Goal: Task Accomplishment & Management: Manage account settings

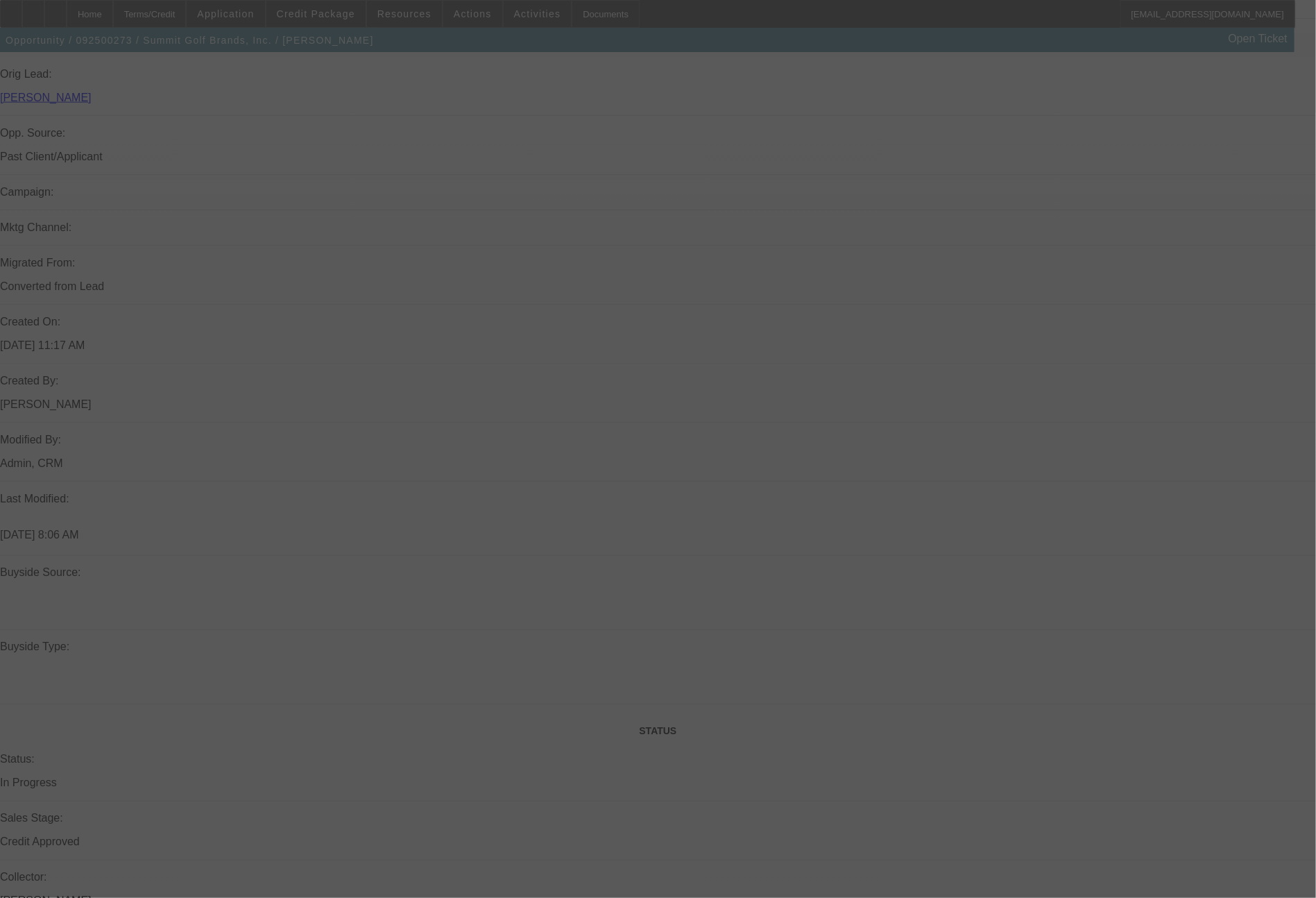
scroll to position [806, 0]
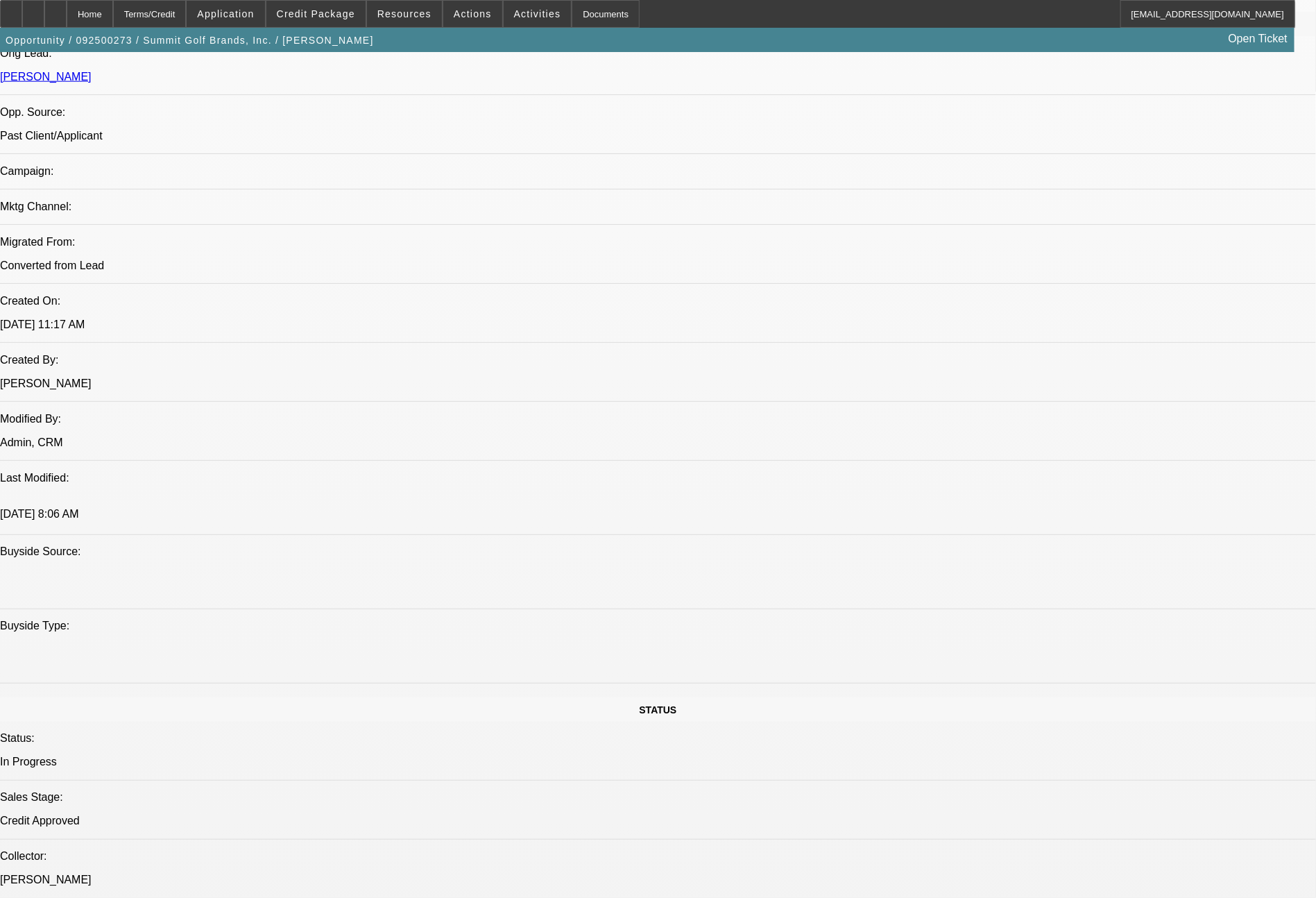
select select "0"
select select "2"
select select "0.1"
select select "0"
select select "2"
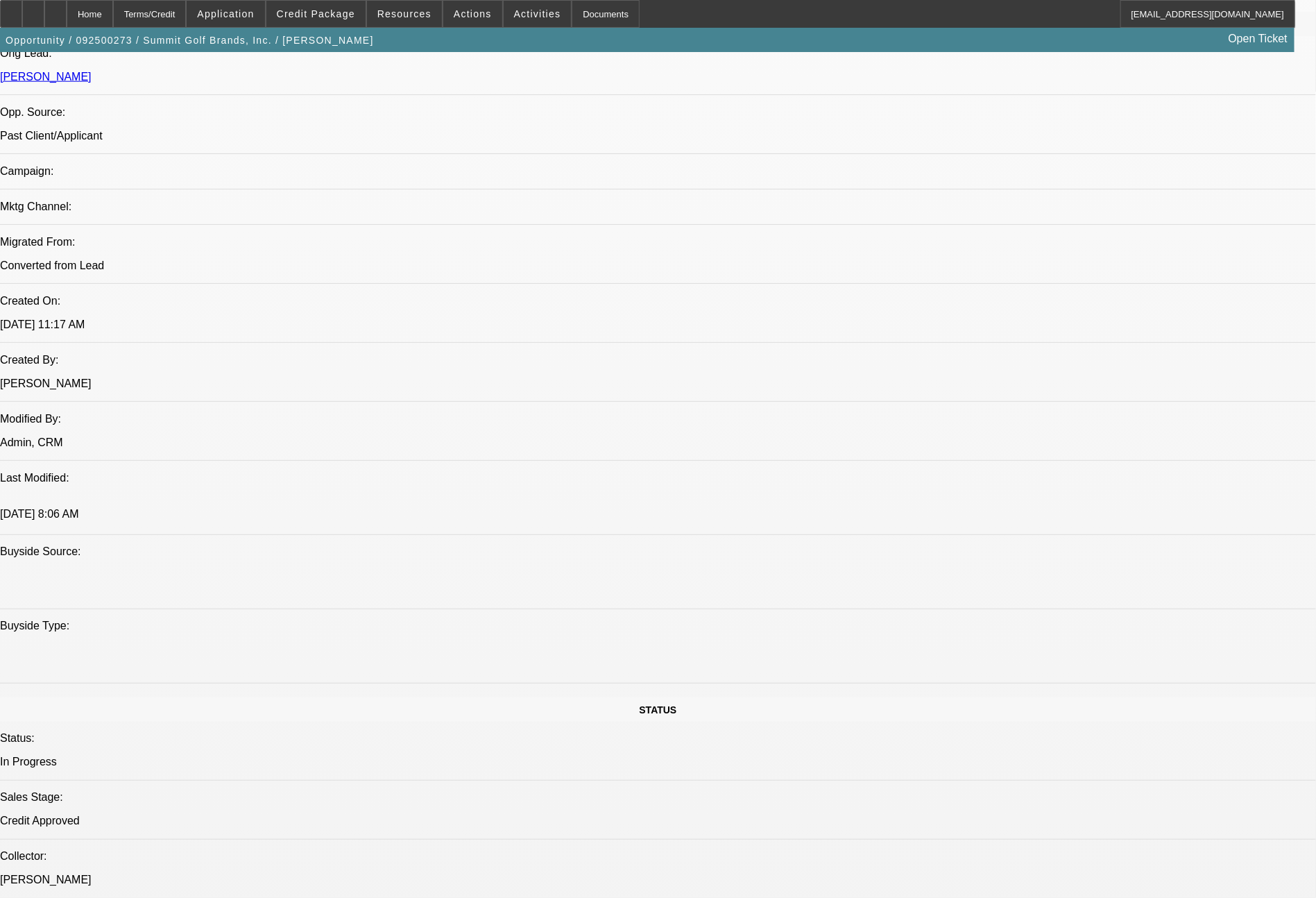
select select "0.1"
select select "0"
select select "0.1"
select select "0"
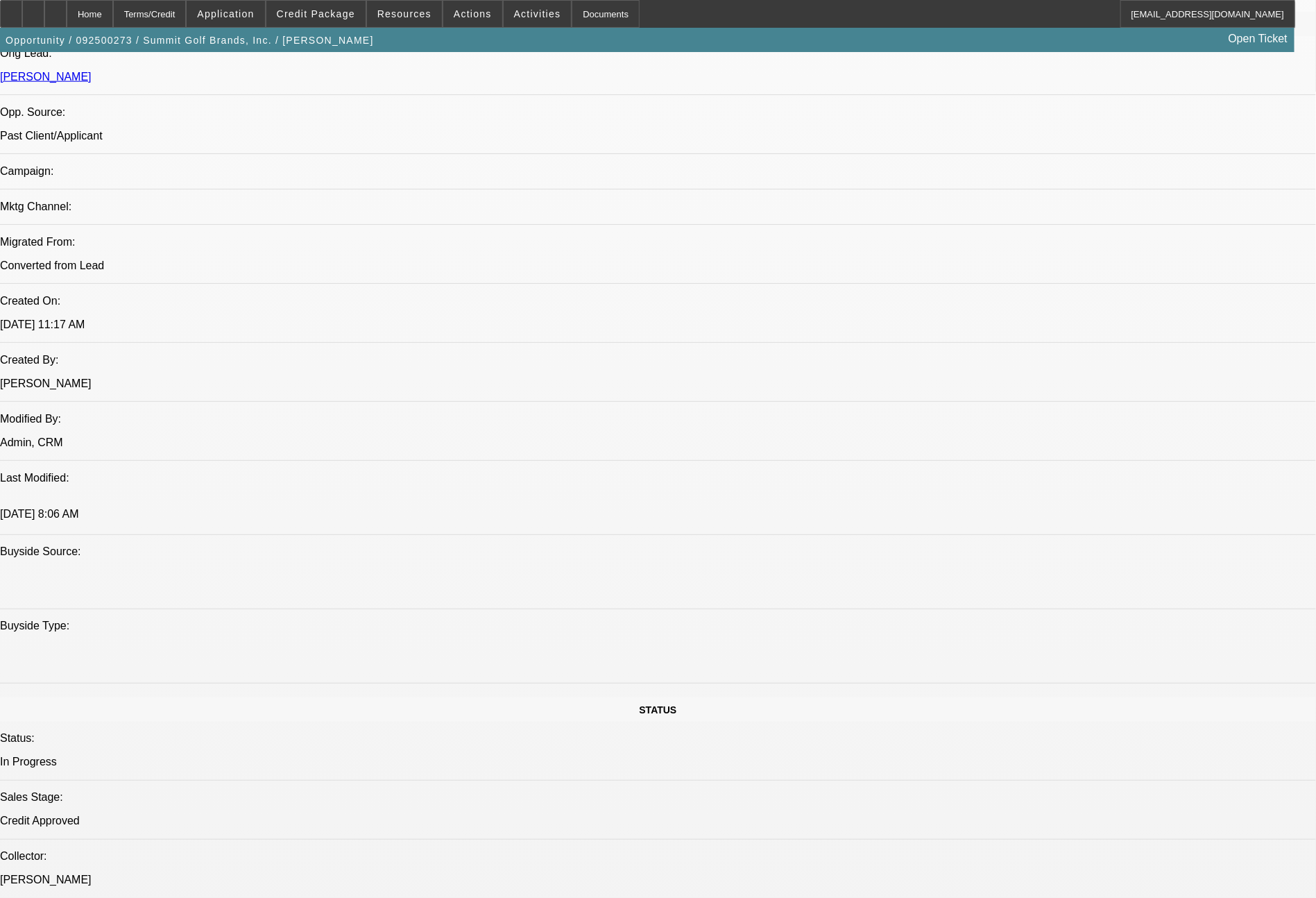
select select "2"
select select "0.1"
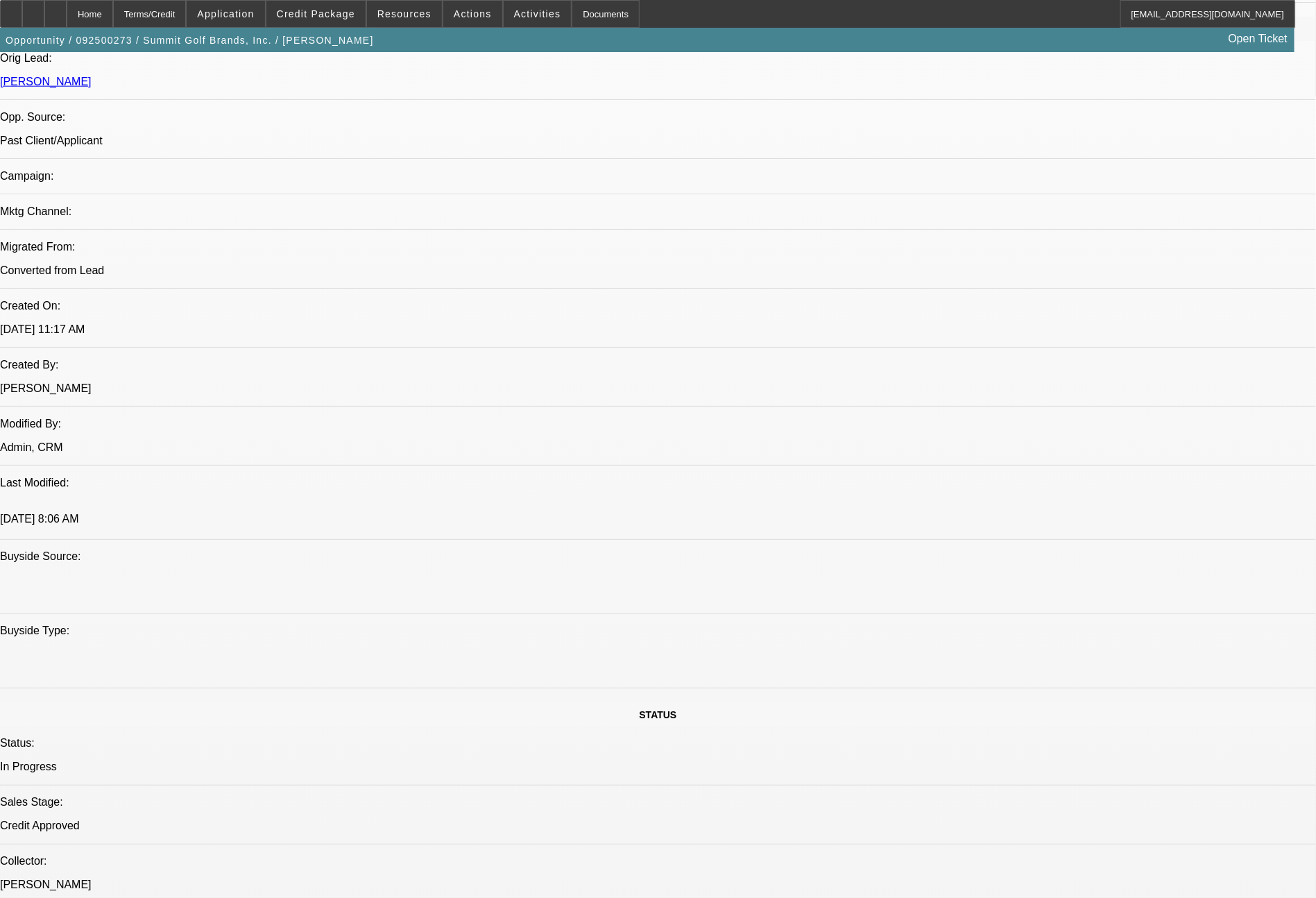
select select "1"
select select "2"
select select "4"
select select "1"
select select "2"
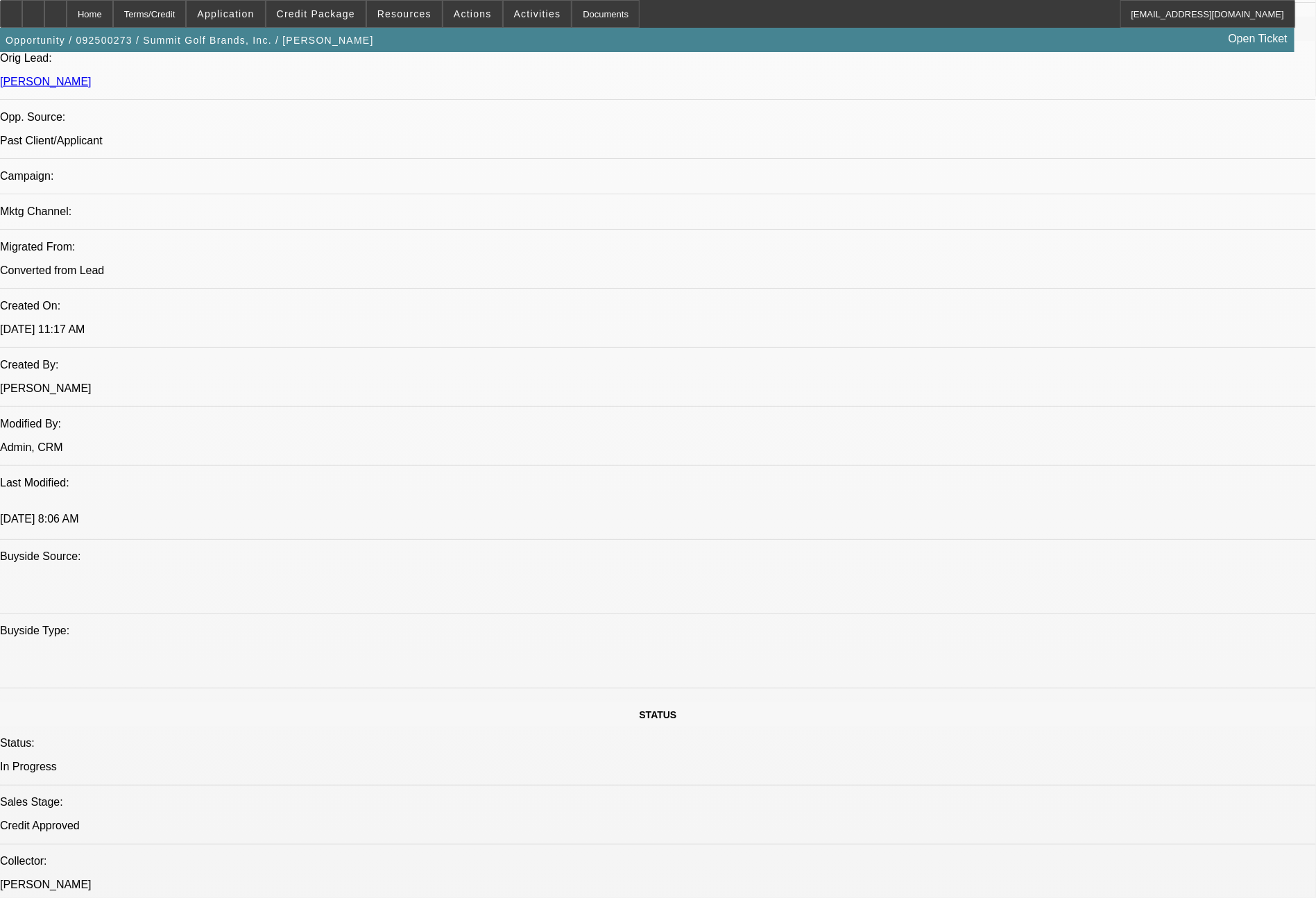
select select "4"
select select "1"
select select "4"
select select "1"
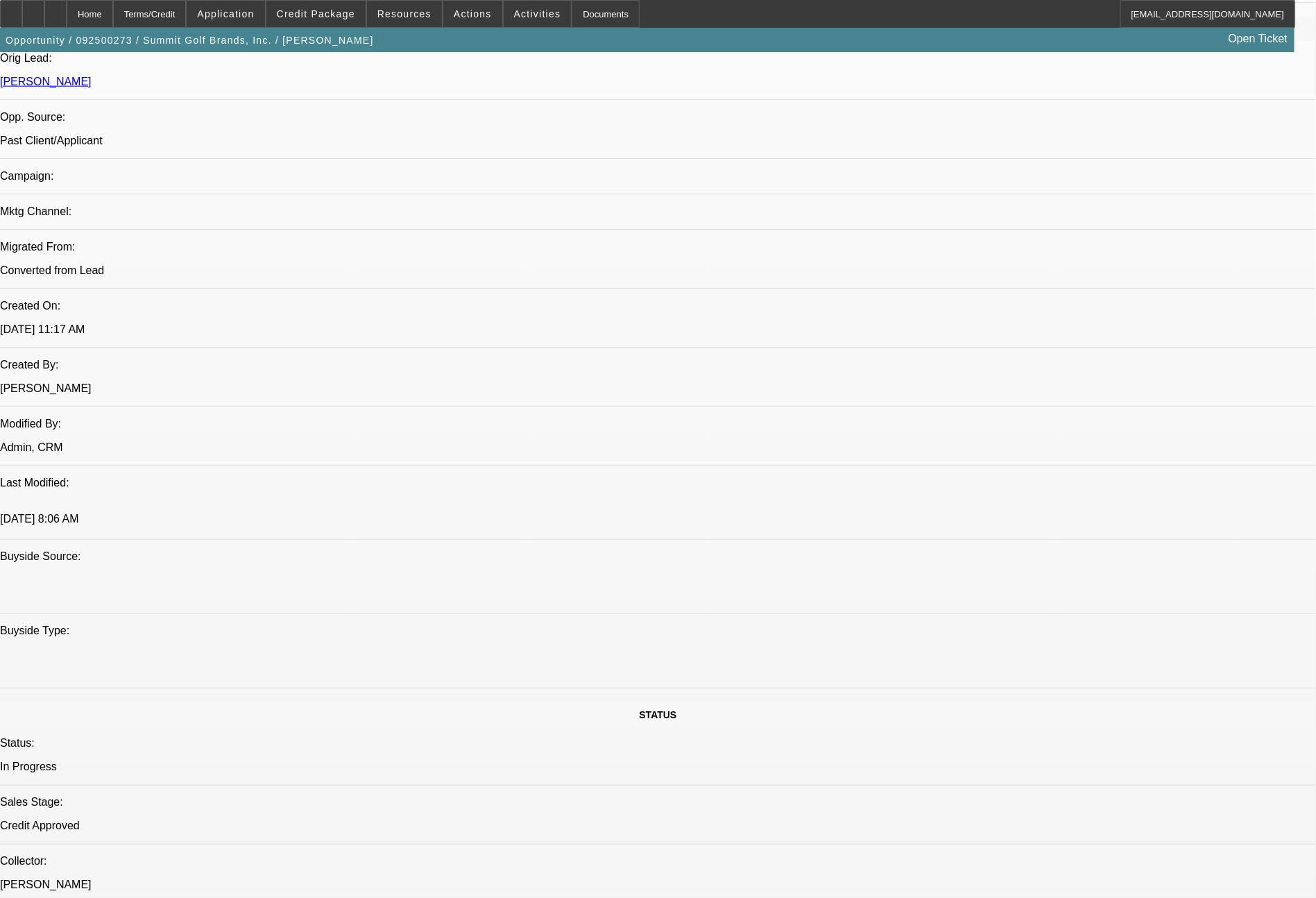
select select "2"
select select "4"
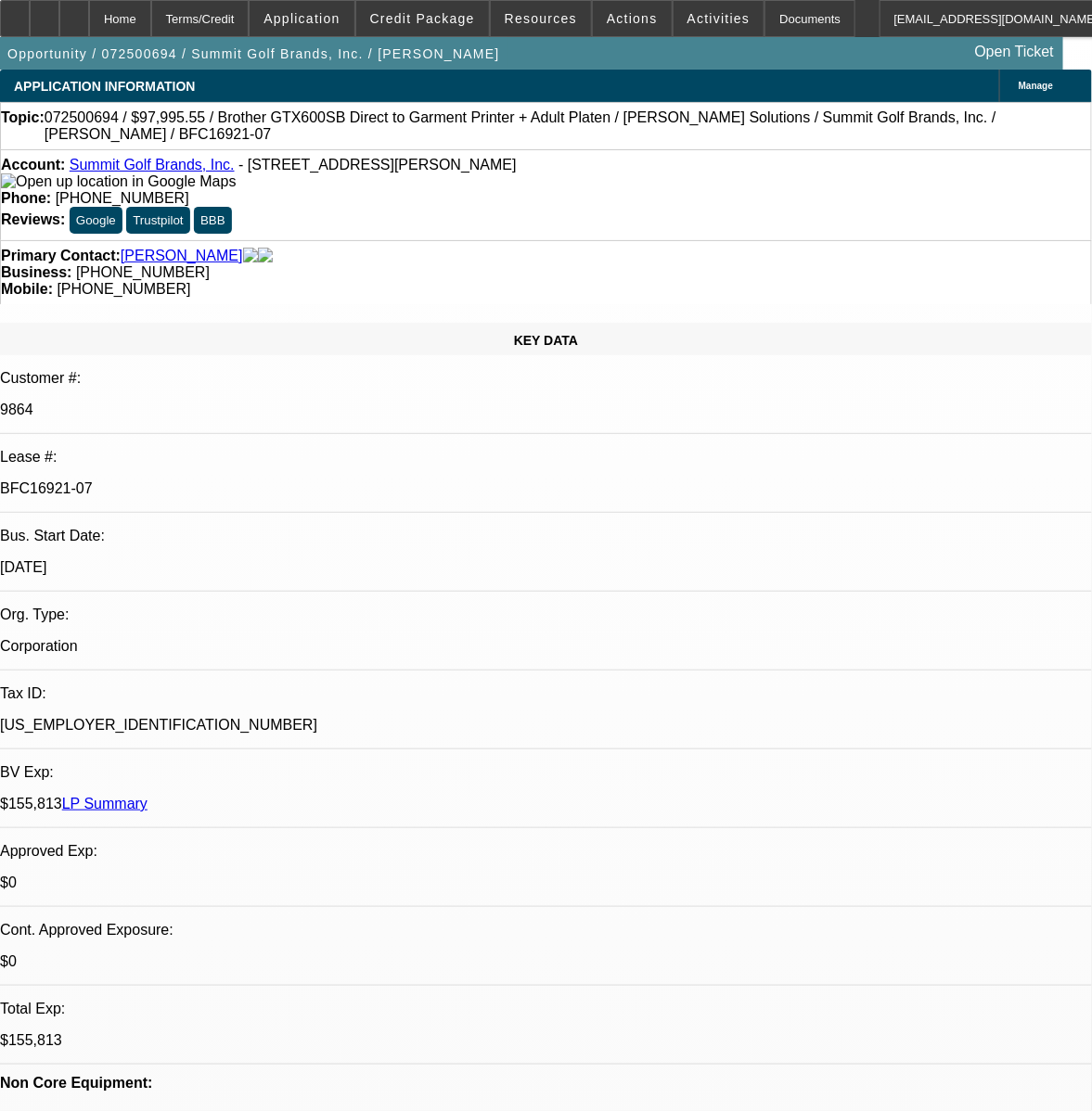
select select "0"
select select "0.1"
select select "4"
select select "0"
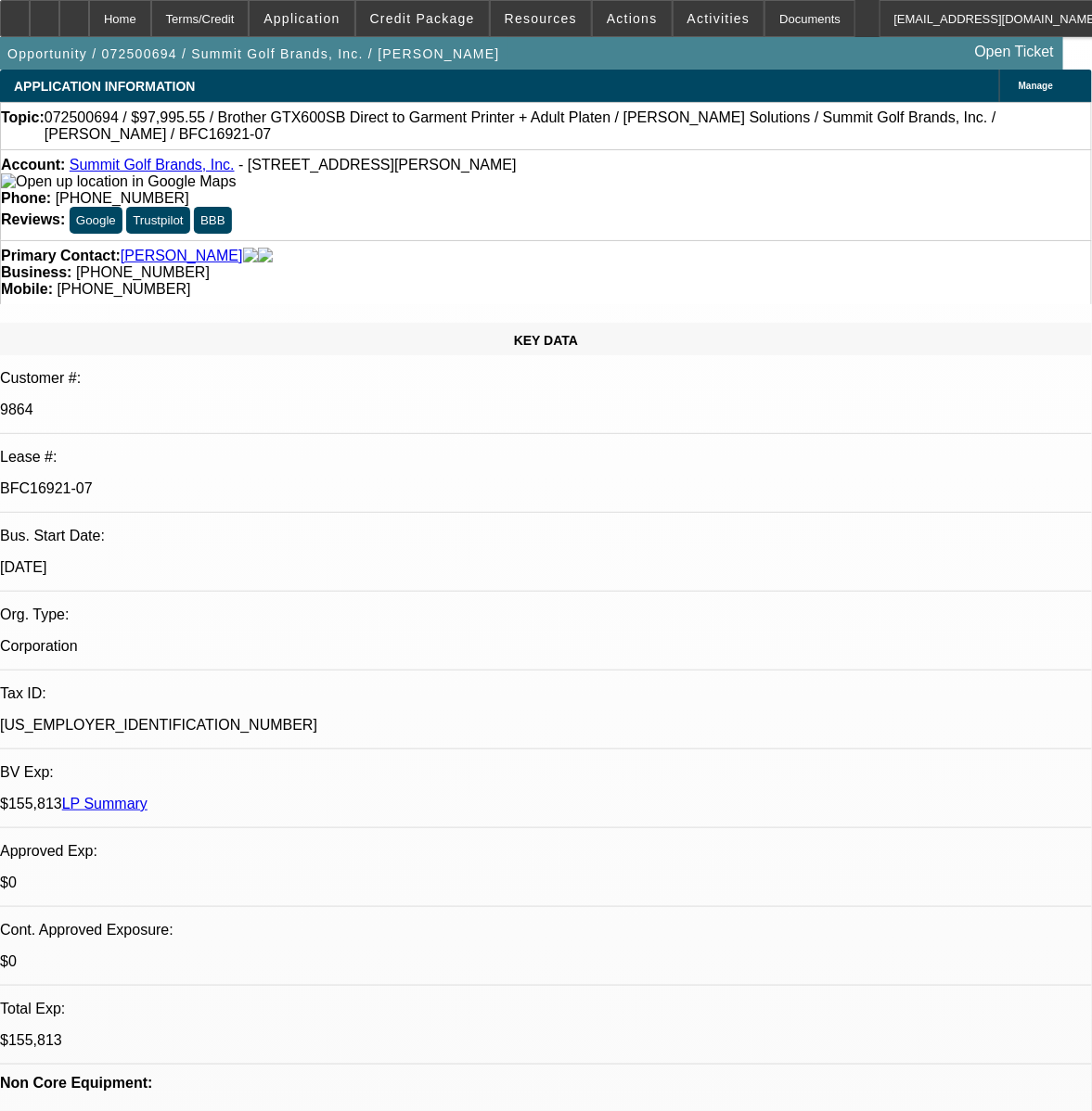
select select "0"
select select "0.1"
select select "4"
select select "0"
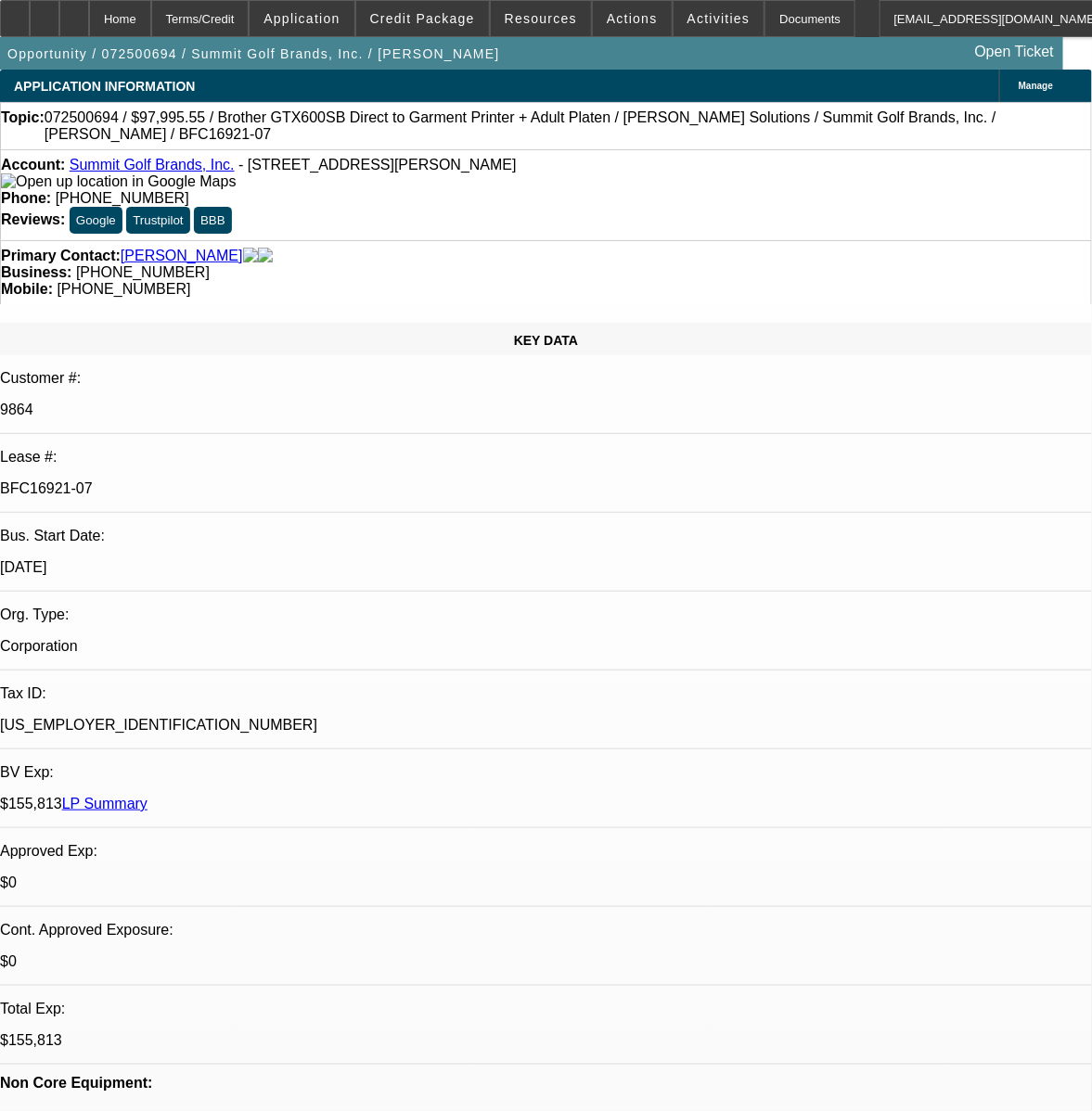
select select "0.1"
select select "4"
select select "0"
select select "0.1"
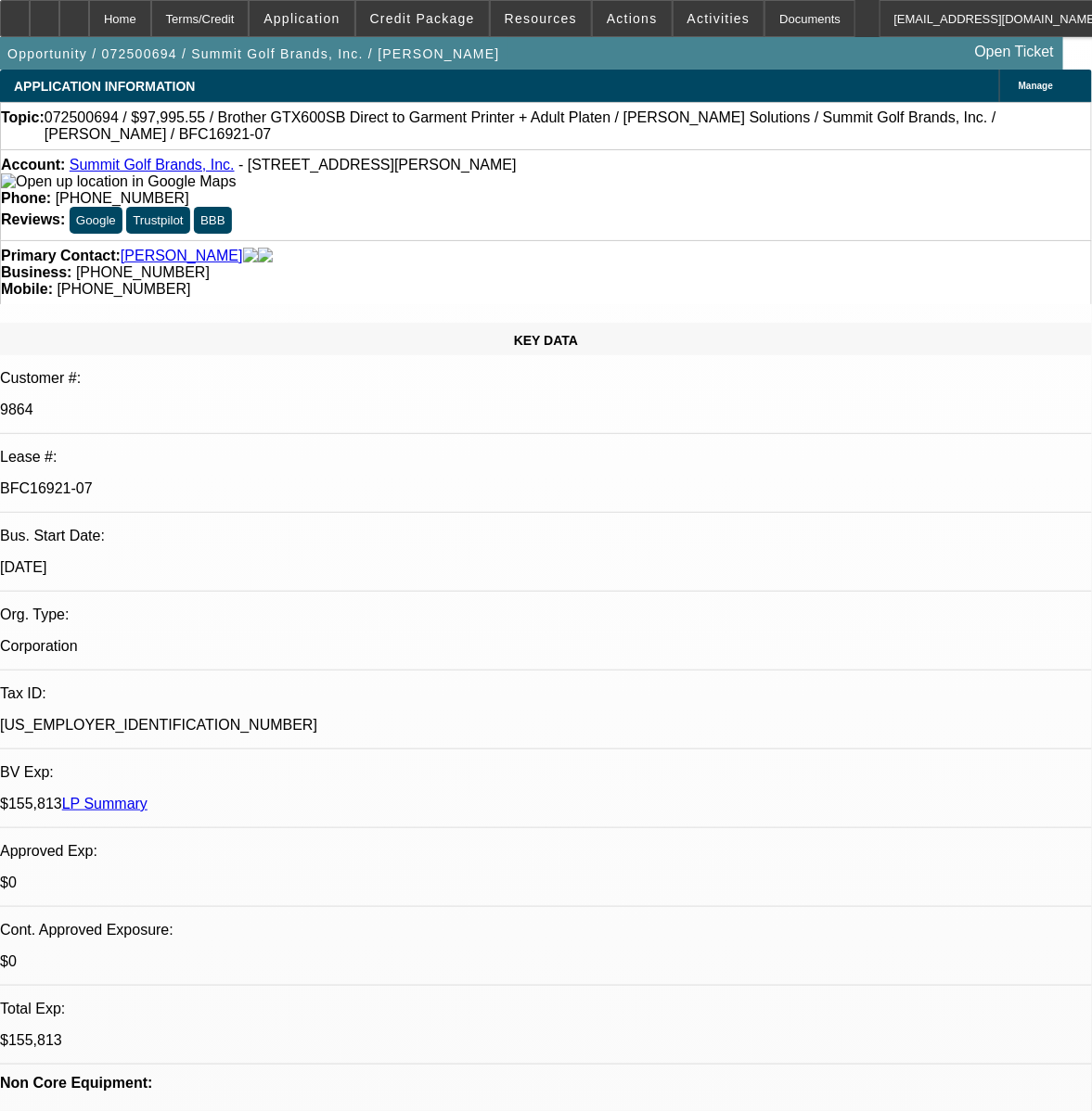
select select "4"
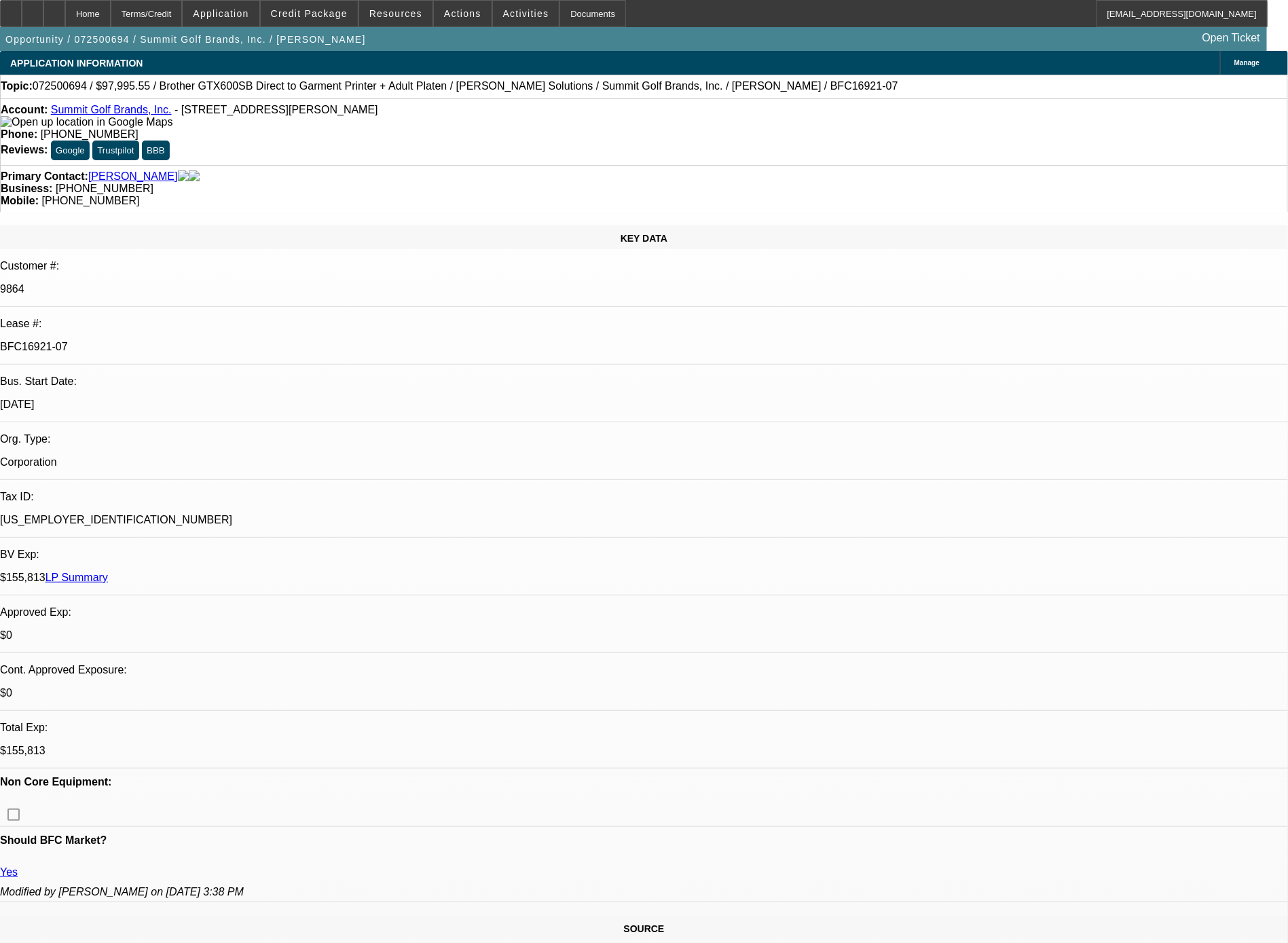
scroll to position [980, 0]
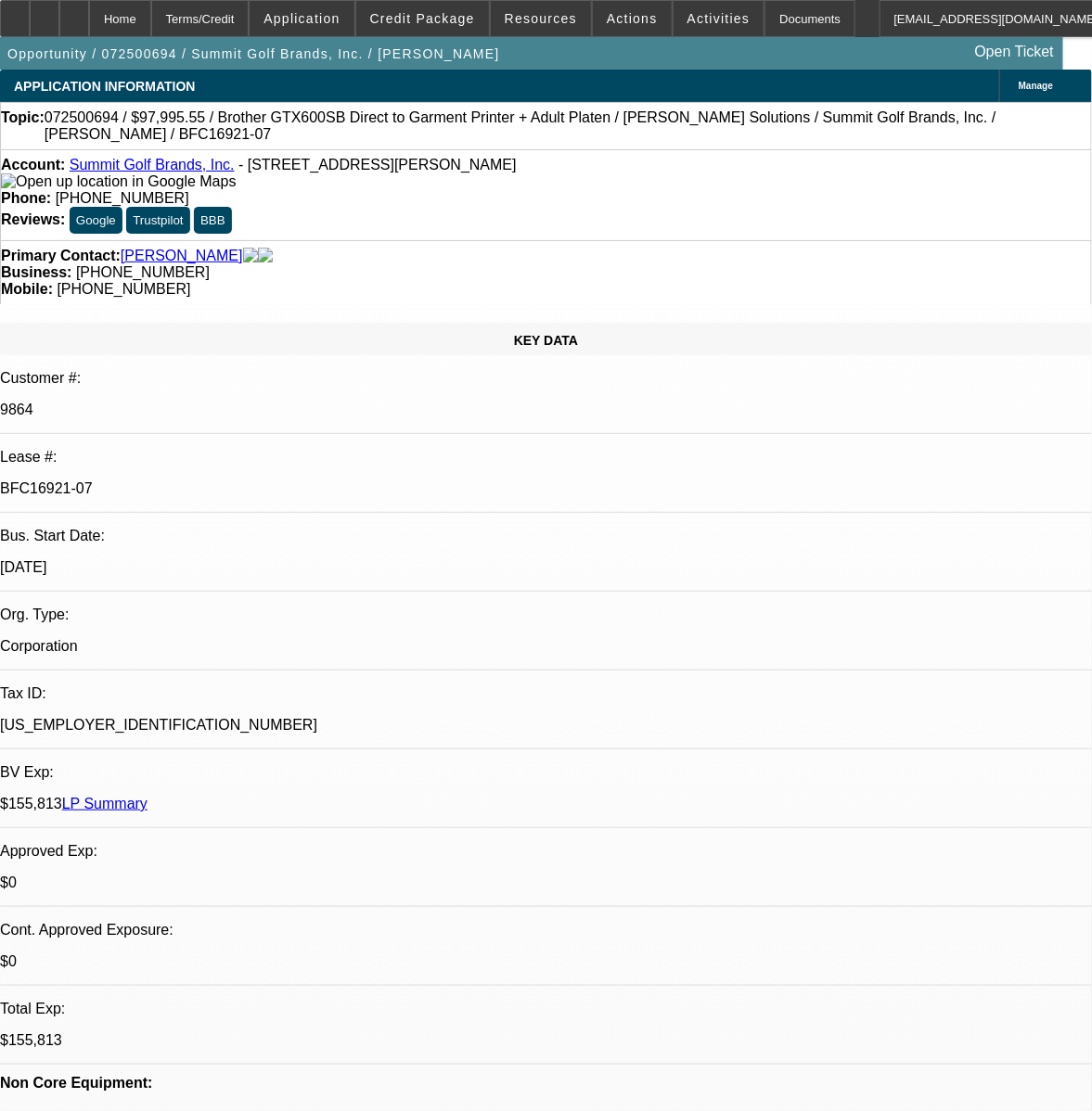
select select "0"
select select "0.1"
select select "4"
select select "0"
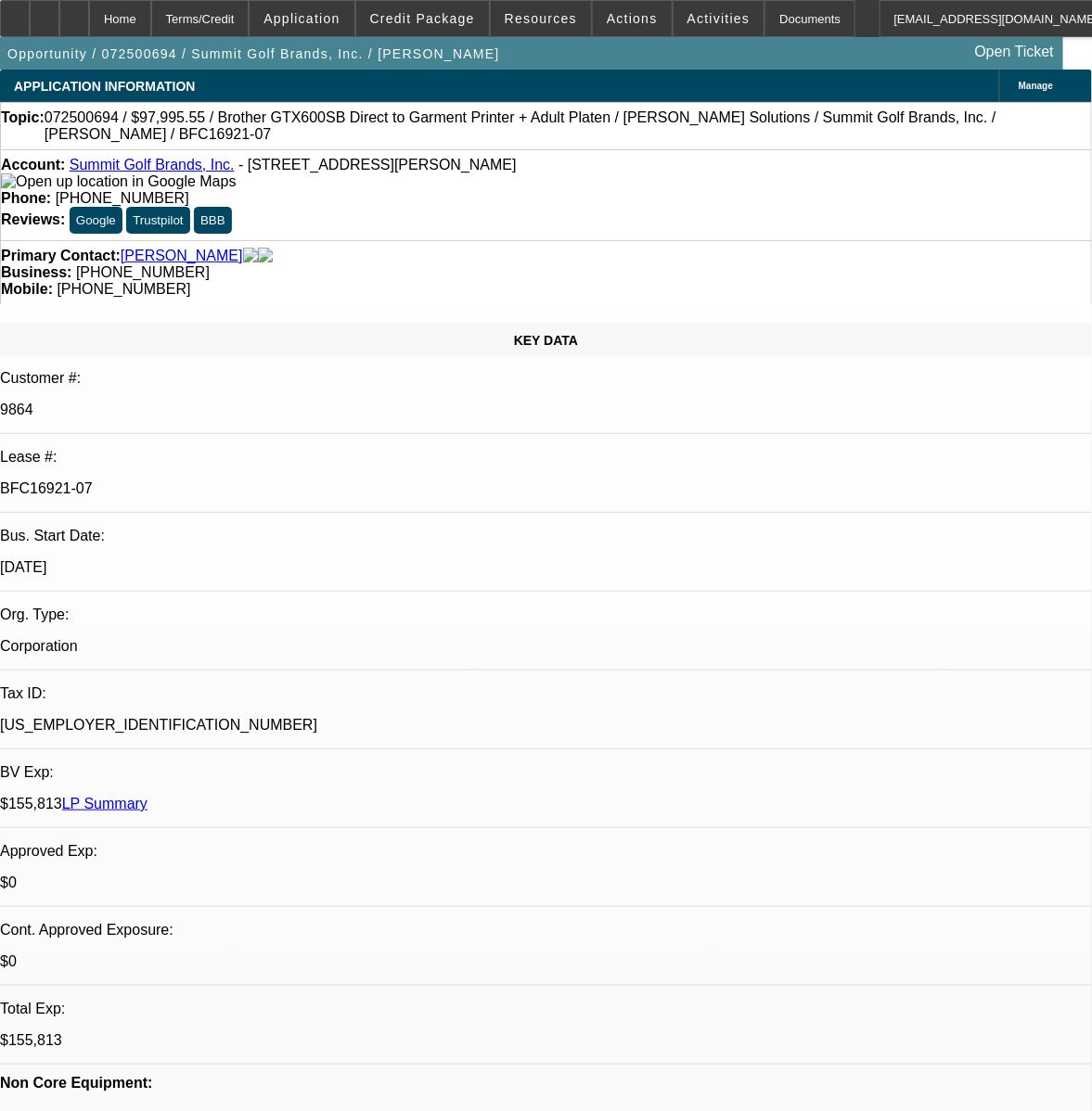
select select "0"
select select "0.1"
select select "4"
select select "0"
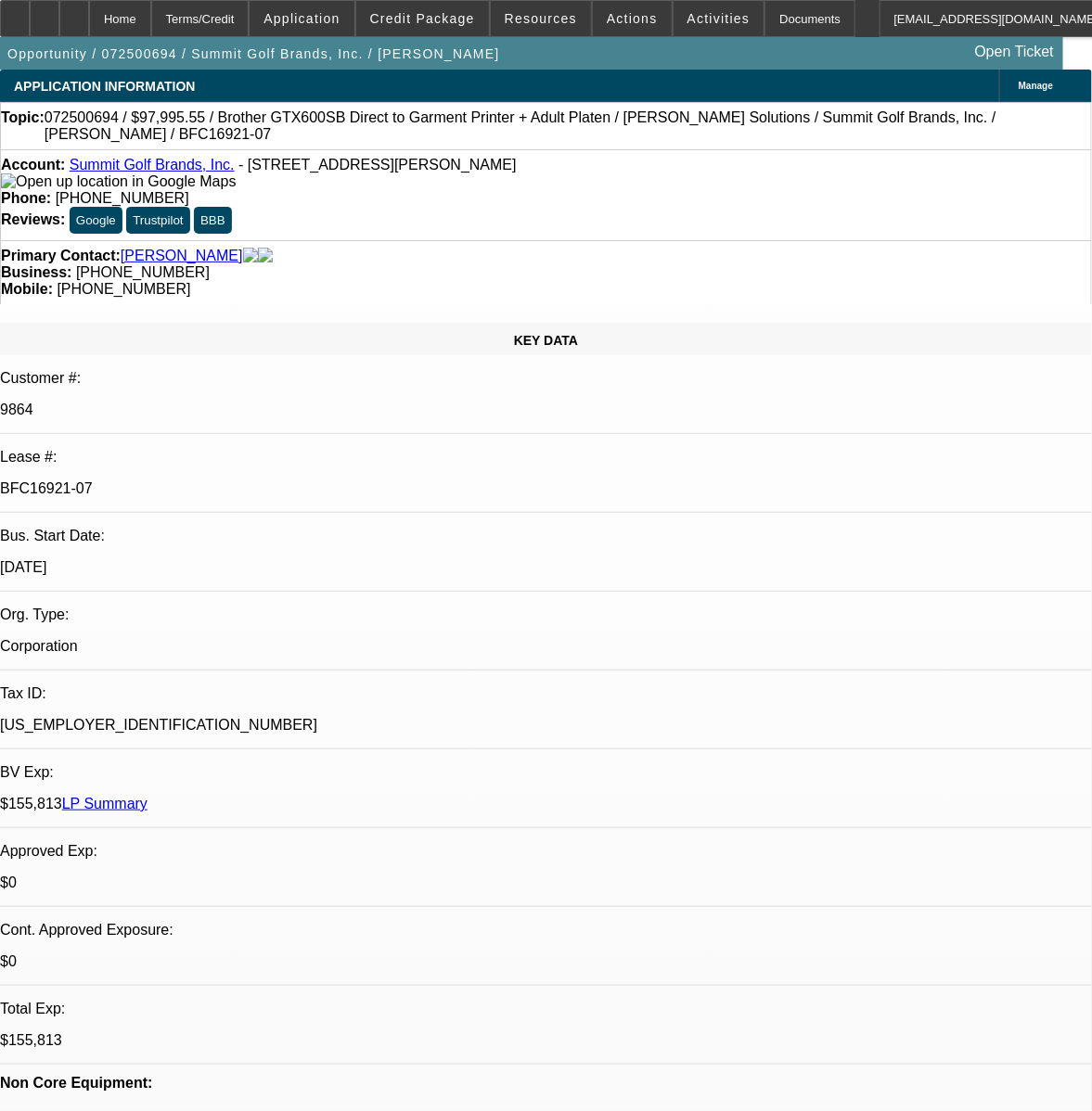
select select "0.1"
select select "4"
select select "0"
select select "0.1"
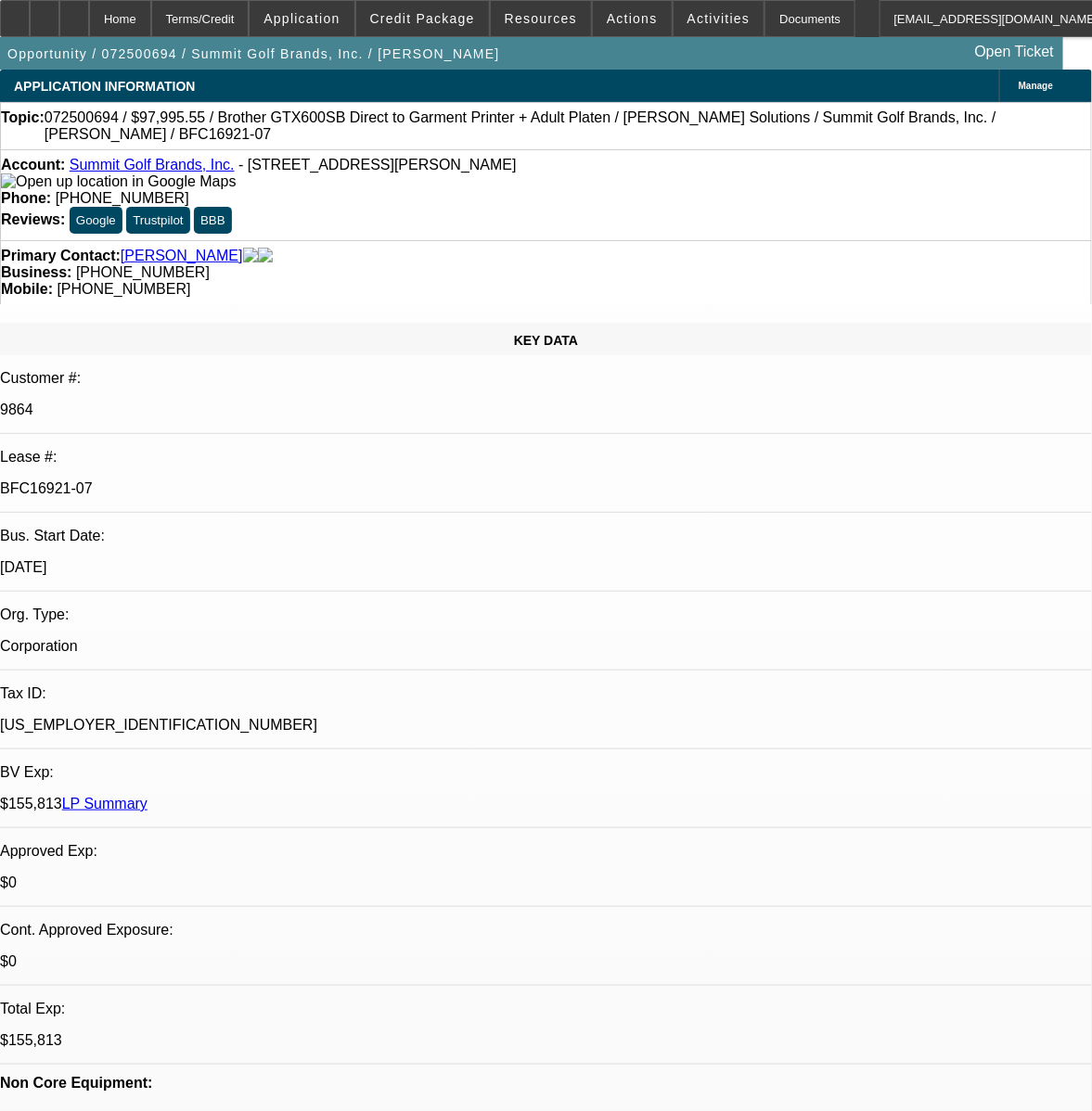
select select "4"
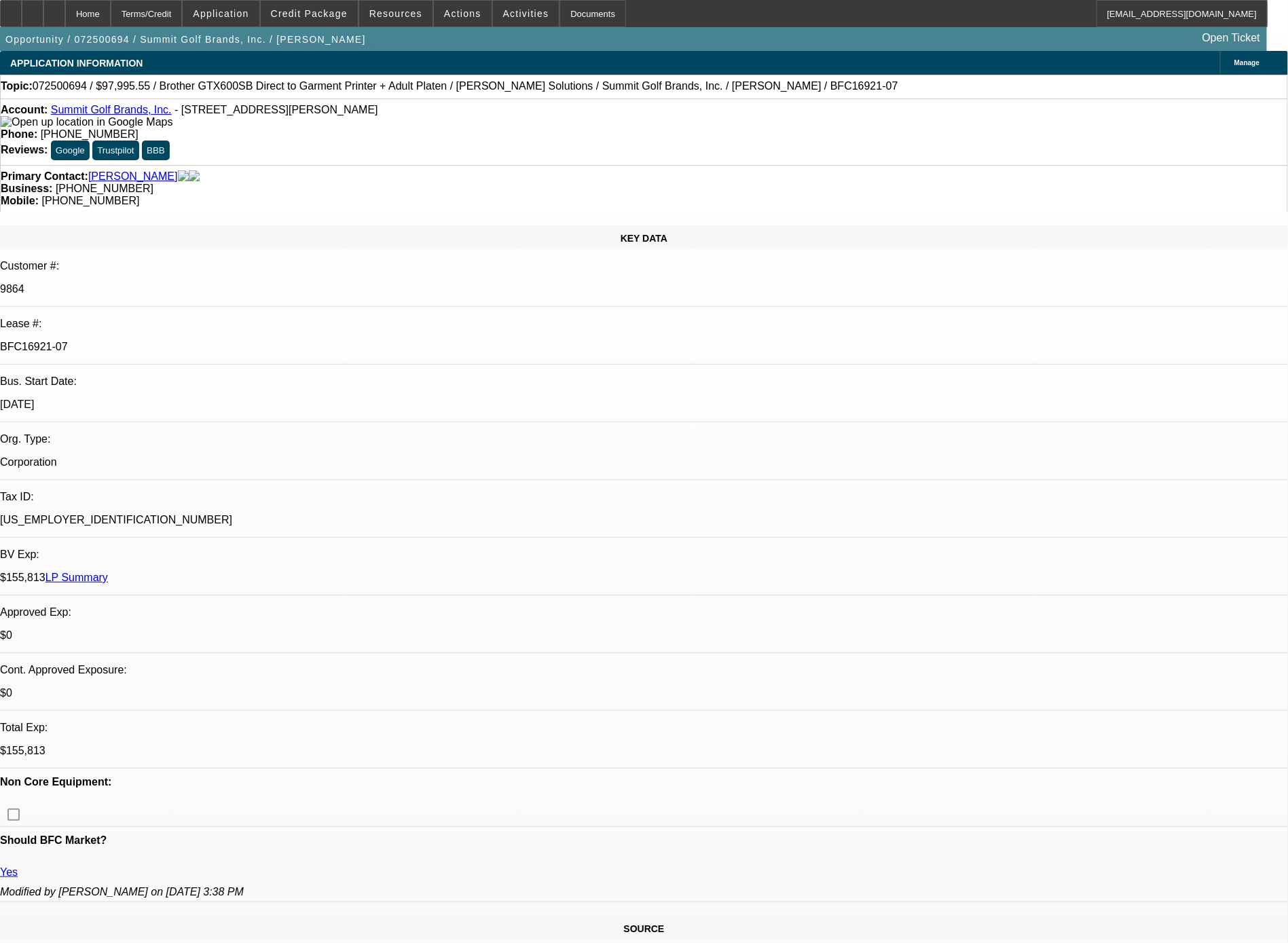
scroll to position [1090, 0]
drag, startPoint x: 1069, startPoint y: 599, endPoint x: 1053, endPoint y: 591, distance: 17.9
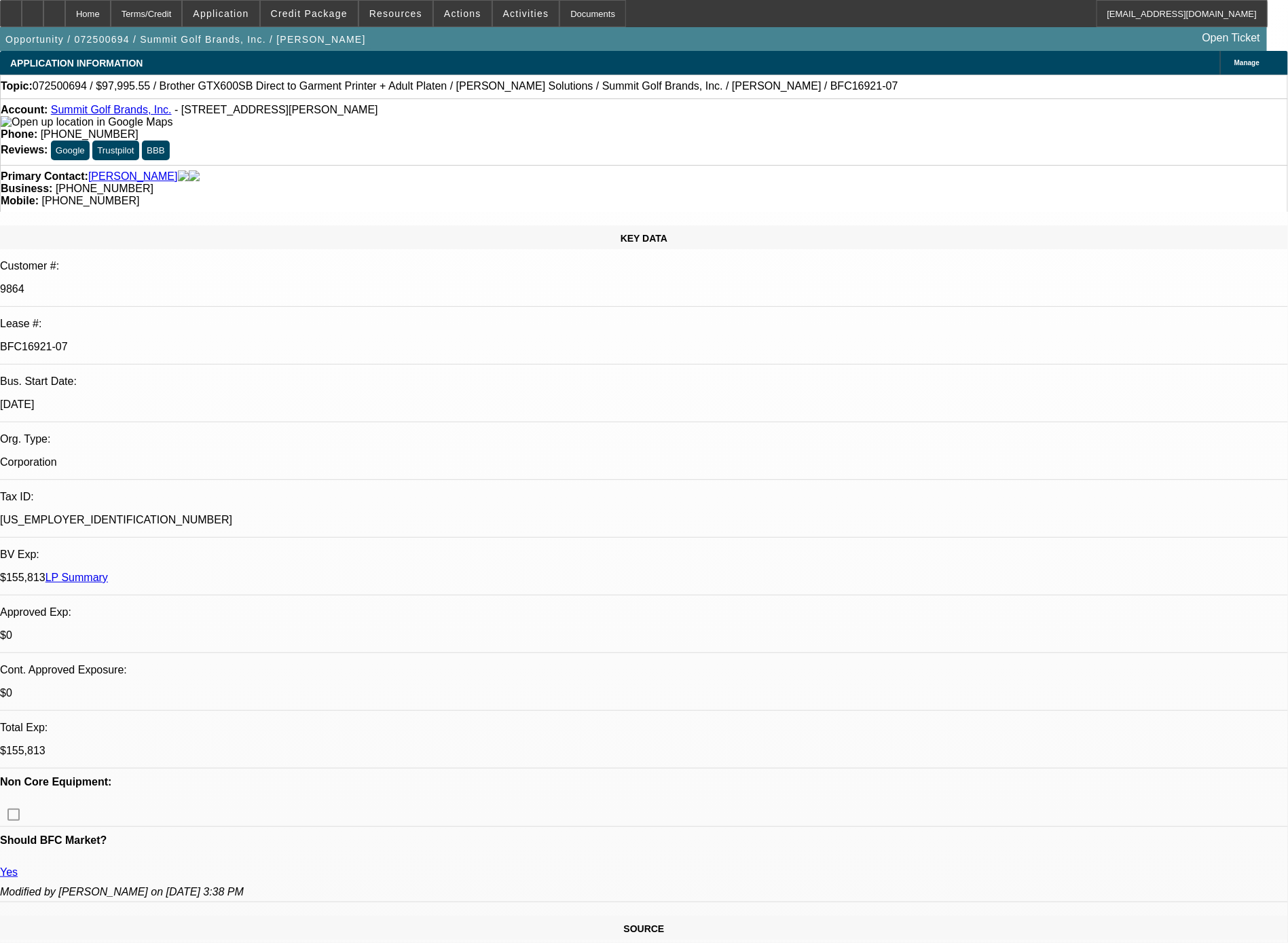
drag, startPoint x: 1089, startPoint y: 526, endPoint x: 1057, endPoint y: 505, distance: 38.3
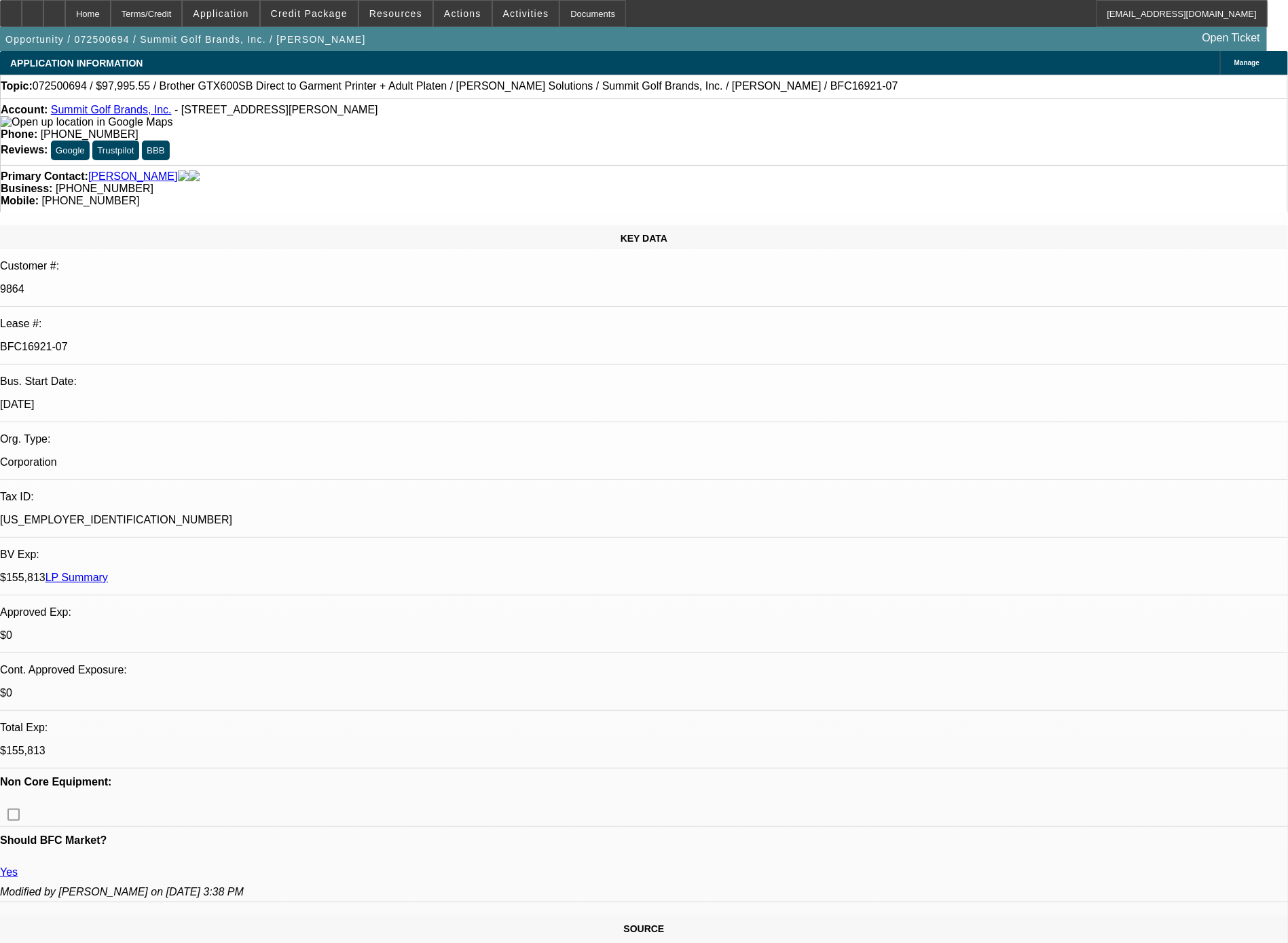
copy td "6x past customer of ours, all still the same. ready for lease docs. their COO, …"
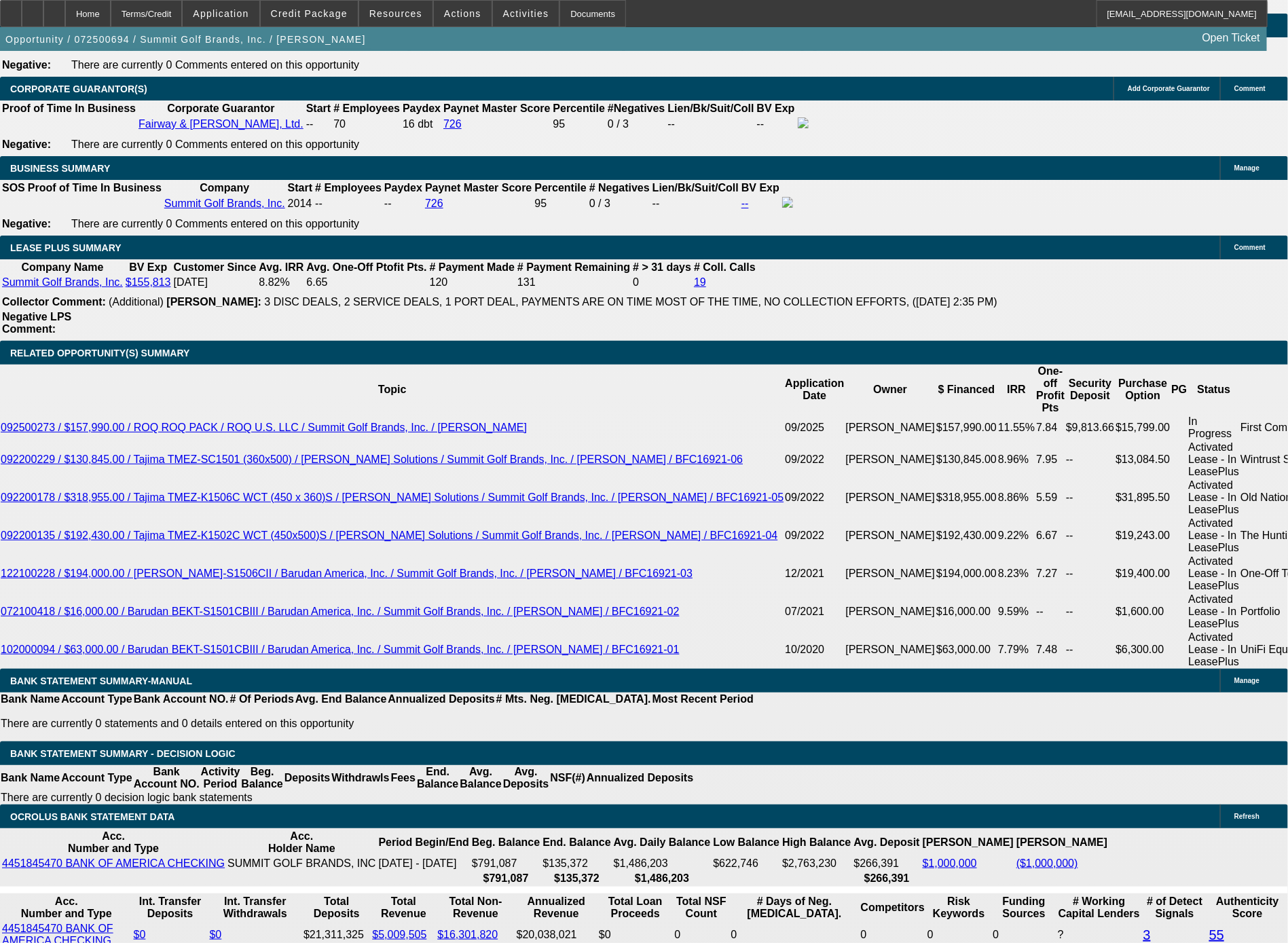
scroll to position [2270, 0]
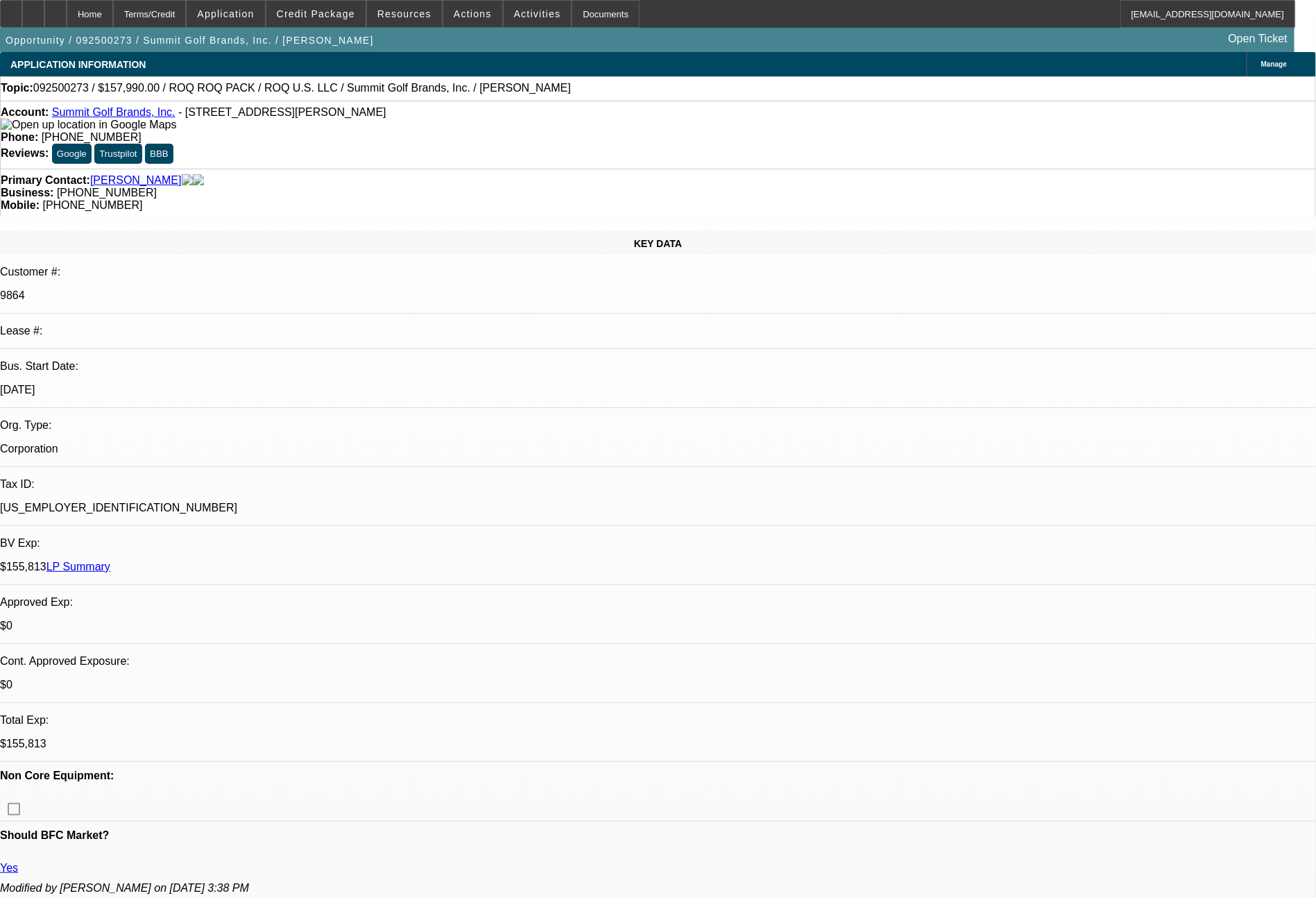
select select "0"
select select "2"
select select "0.1"
select select "4"
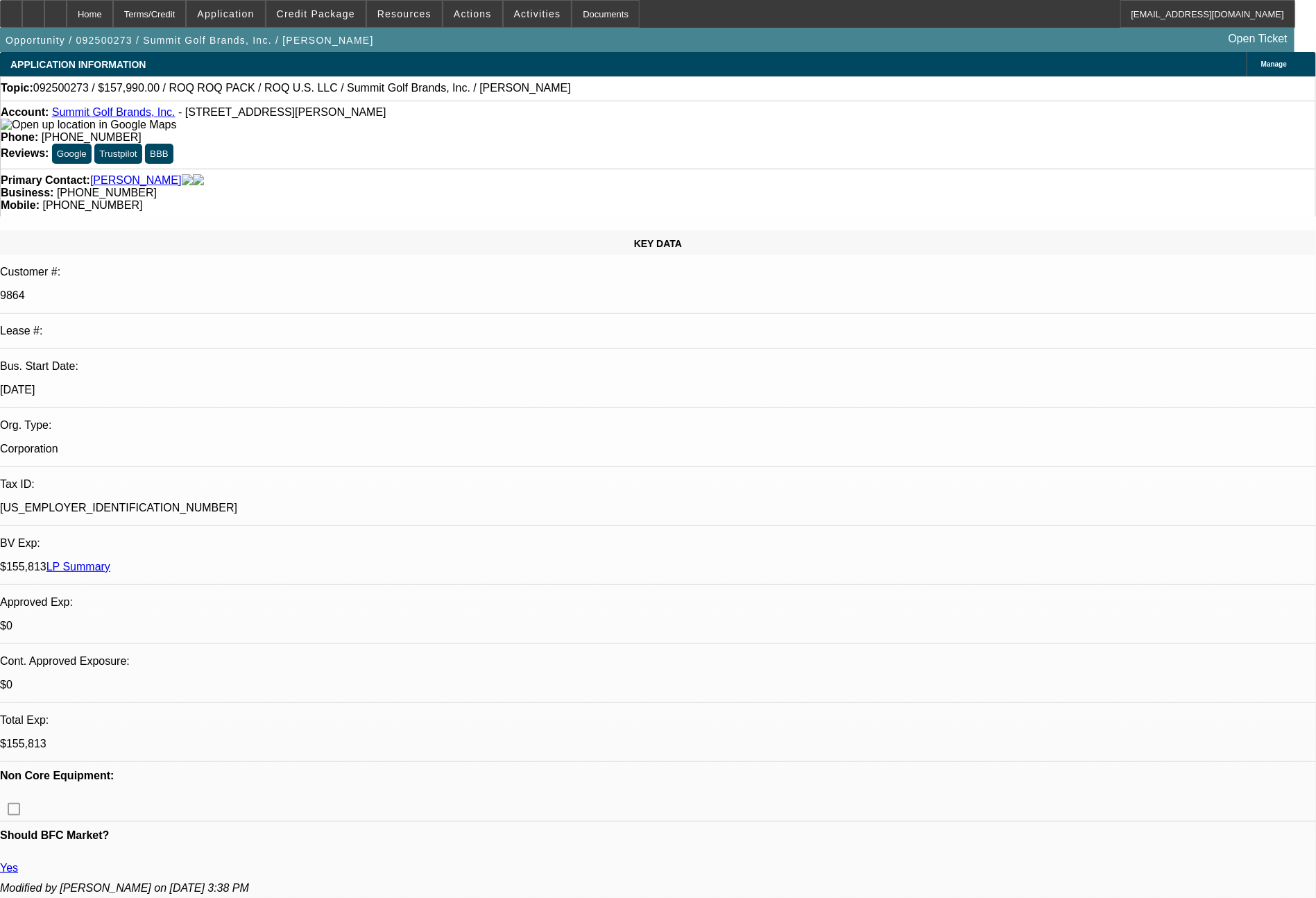
select select "0"
select select "2"
select select "0.1"
select select "4"
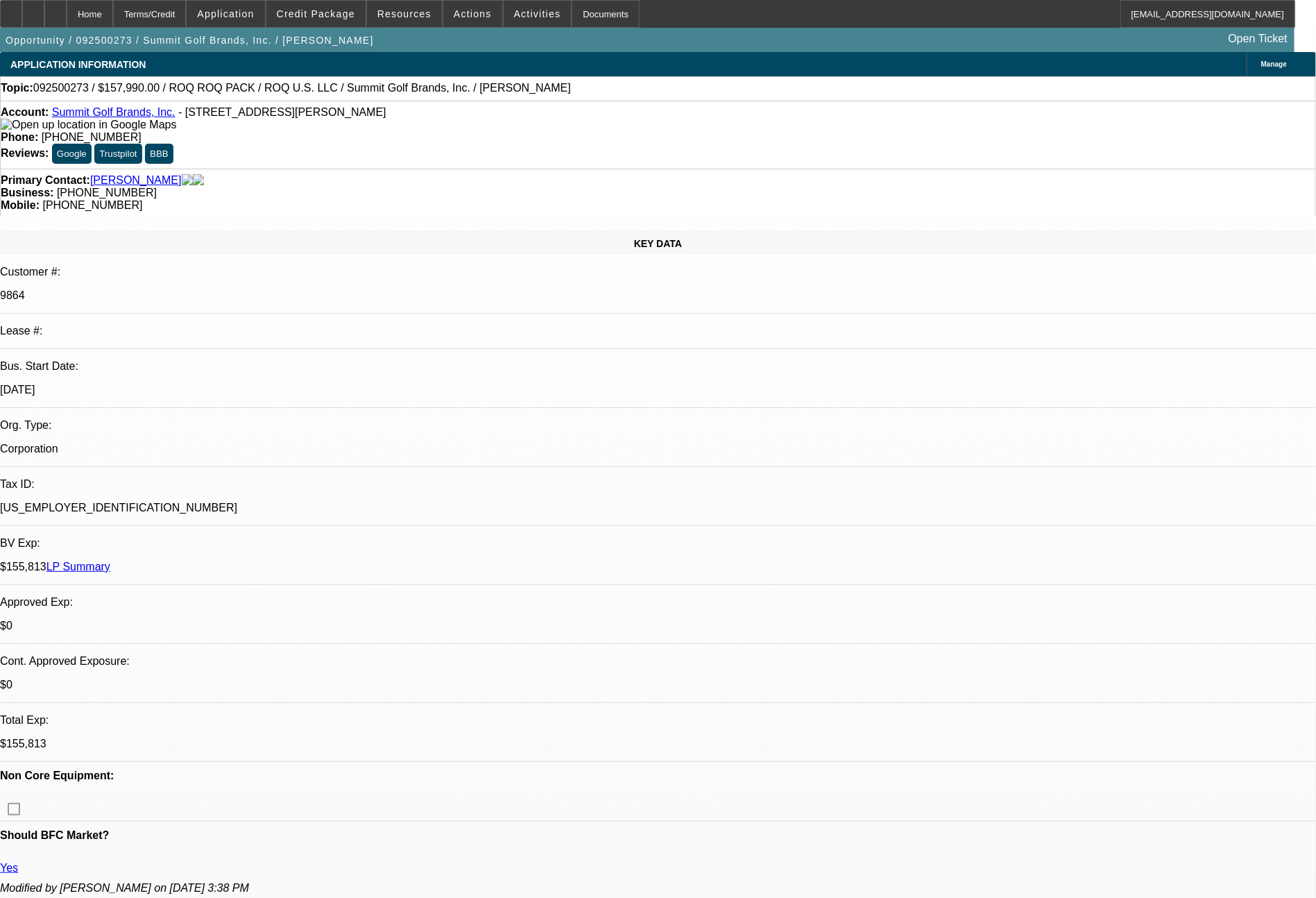
select select "0"
select select "0.1"
select select "4"
select select "0"
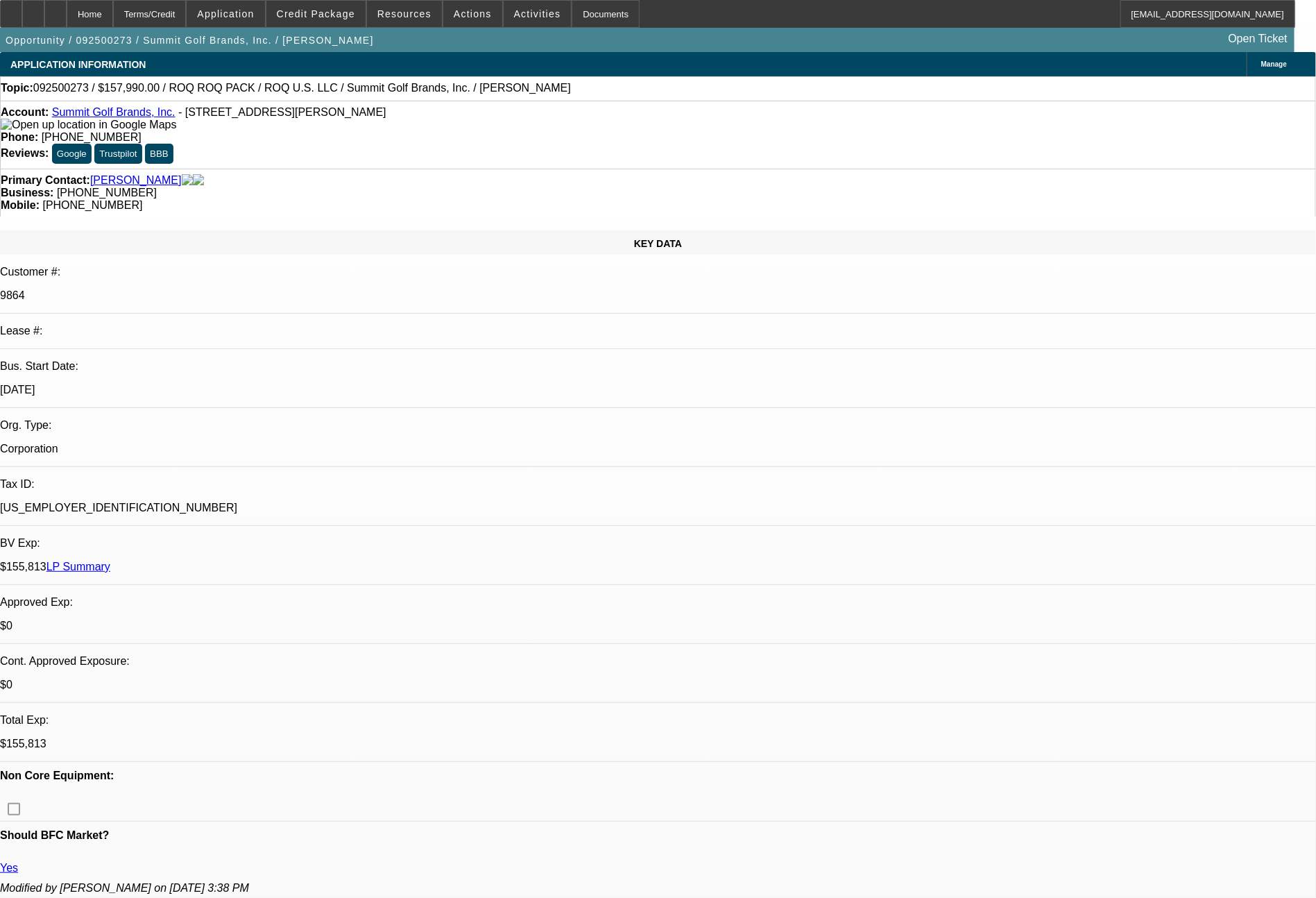
select select "2"
select select "0.1"
select select "4"
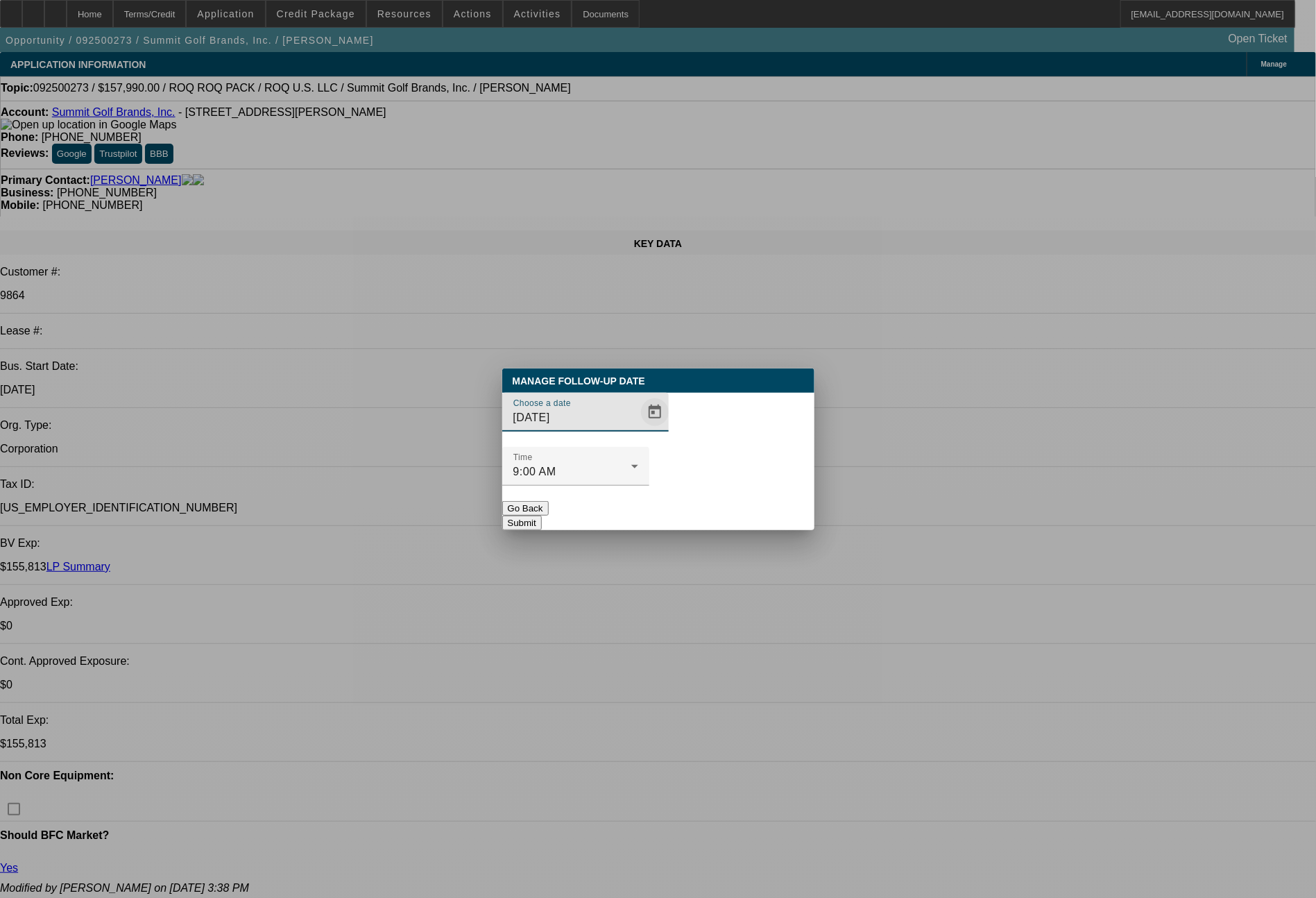
click at [638, 429] on span "Open calendar" at bounding box center [655, 413] width 33 height 33
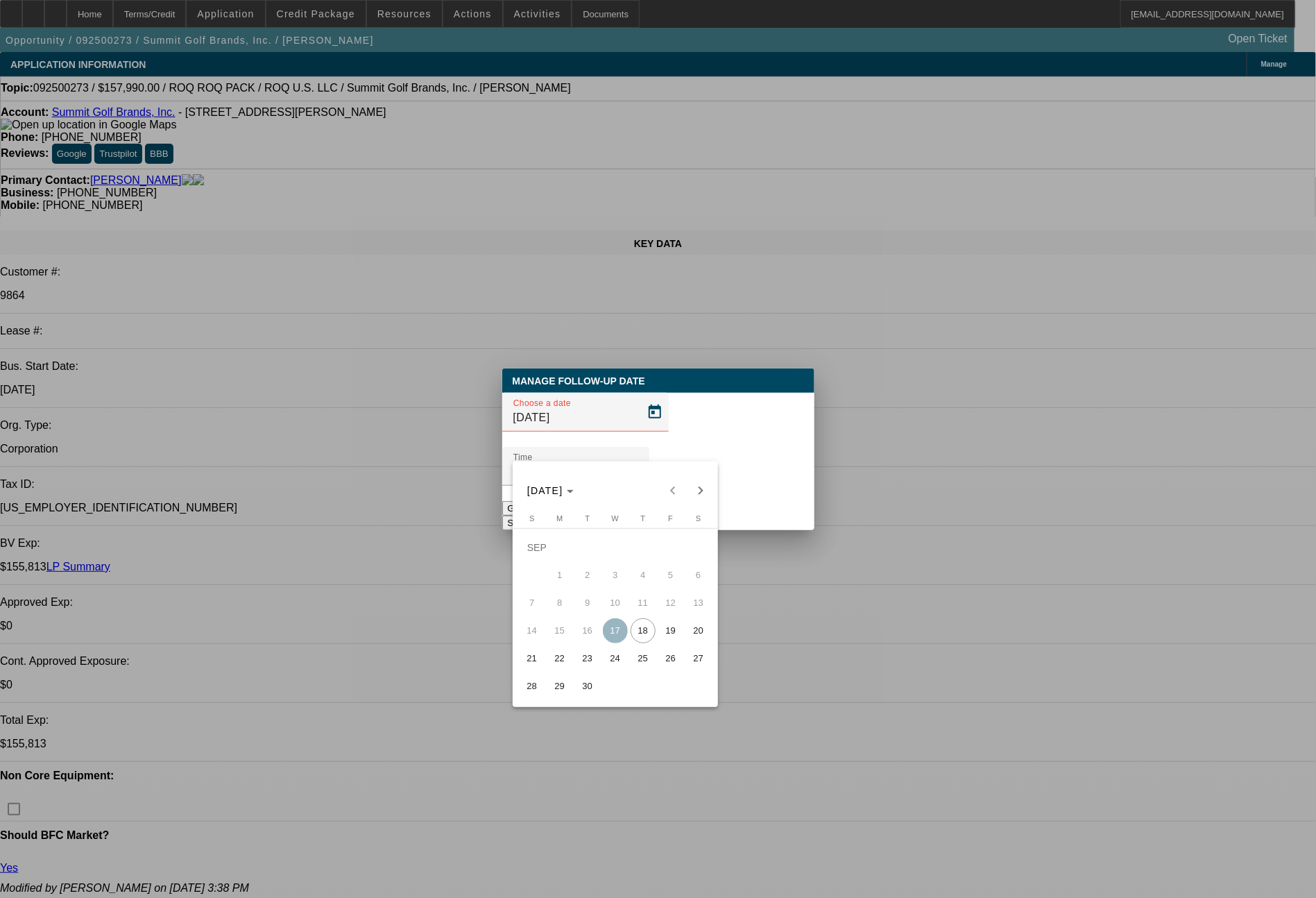
drag, startPoint x: 669, startPoint y: 637, endPoint x: 689, endPoint y: 594, distance: 47.4
click at [669, 637] on span "19" at bounding box center [671, 631] width 25 height 25
type input "9/19/2025"
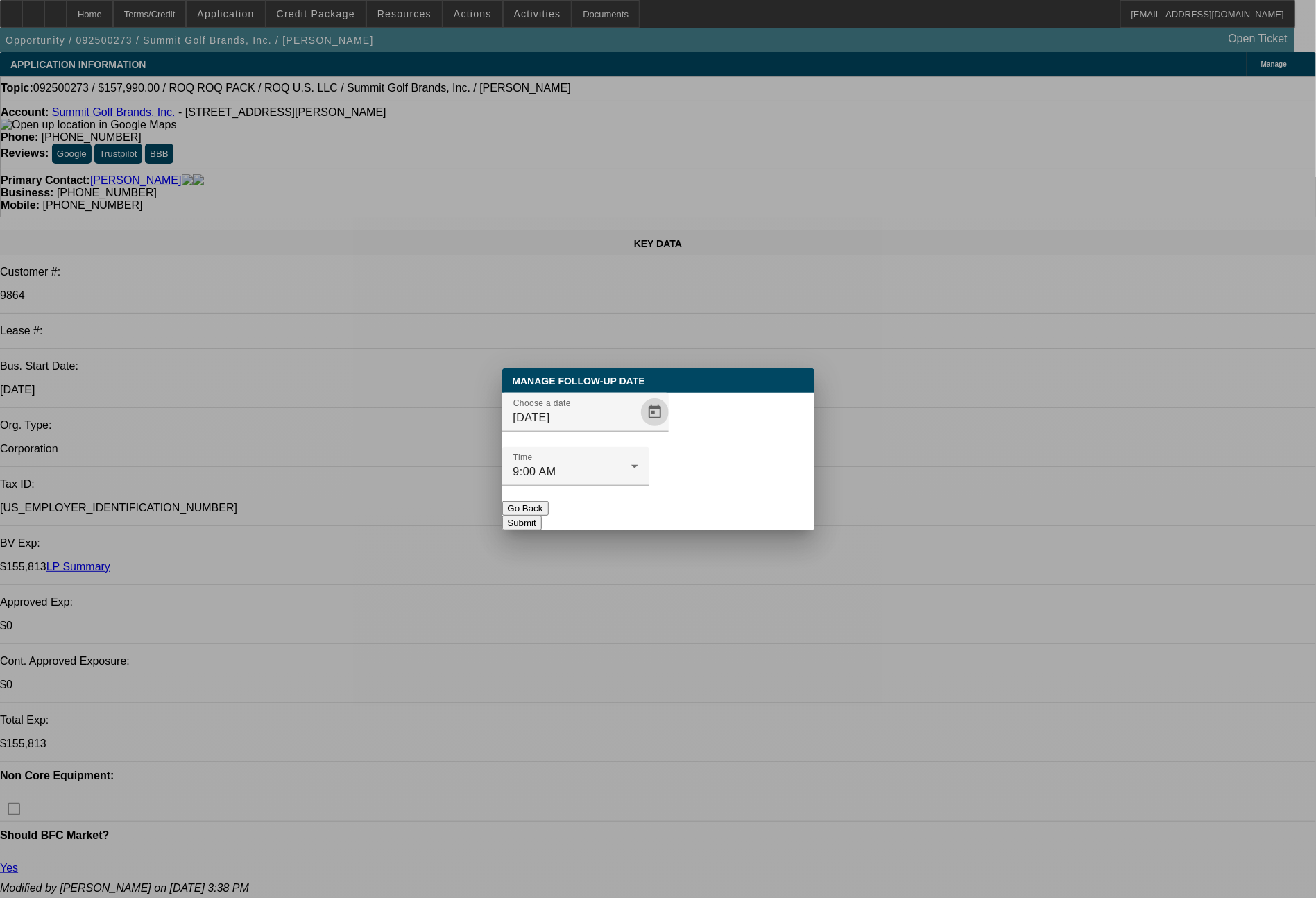
click at [542, 516] on button "Submit" at bounding box center [522, 523] width 39 height 15
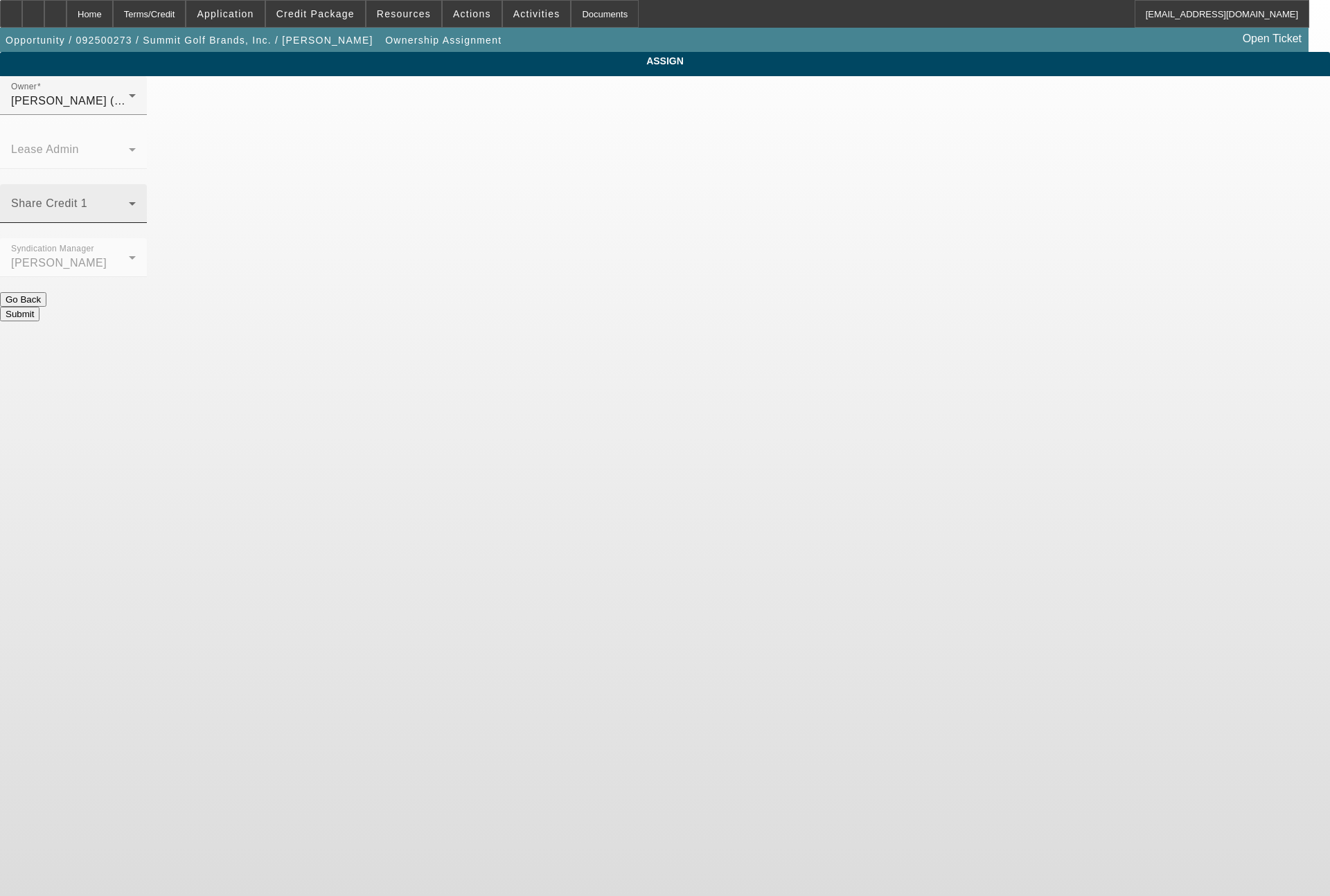
click at [129, 201] on span at bounding box center [70, 209] width 118 height 17
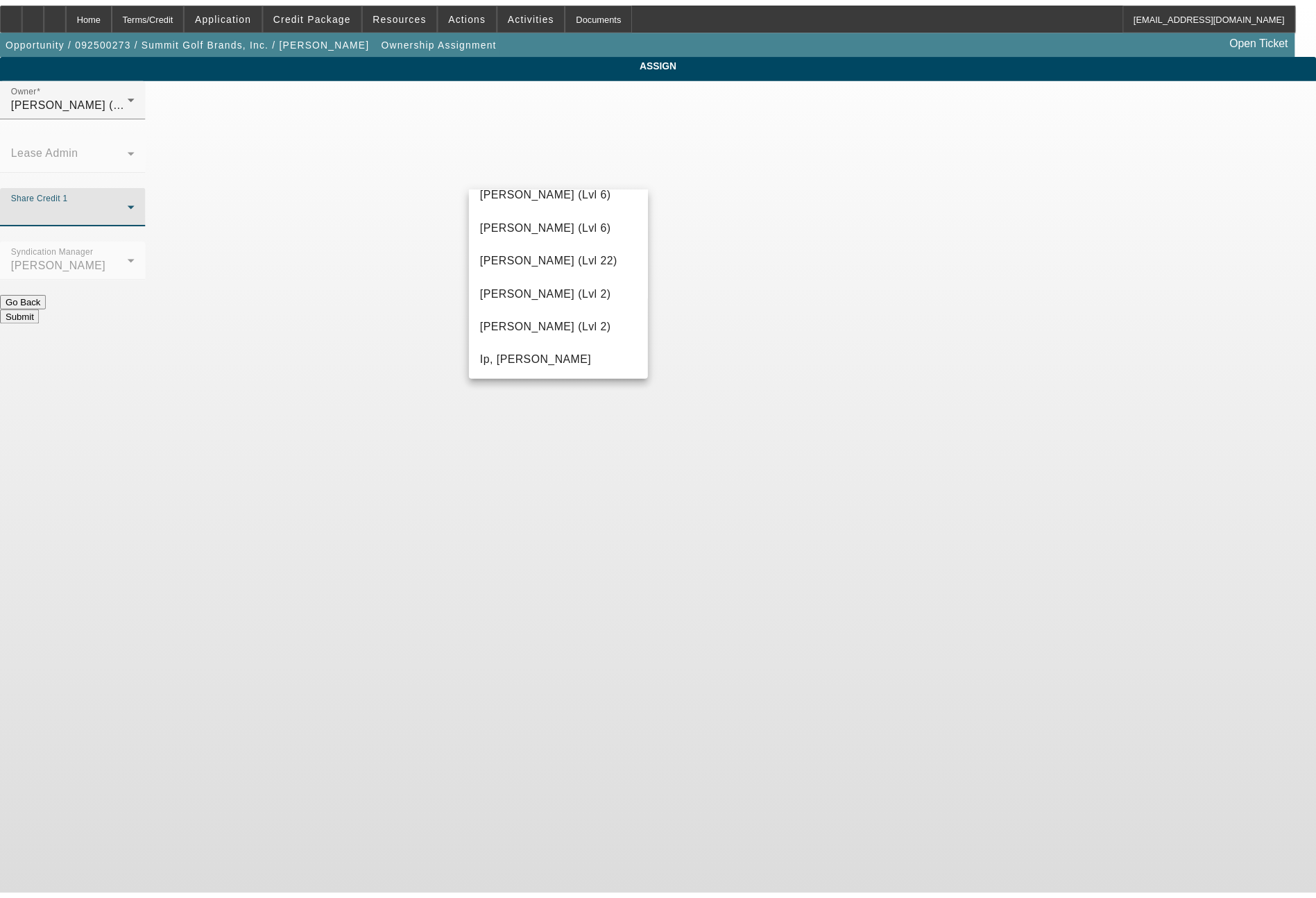
scroll to position [1865, 0]
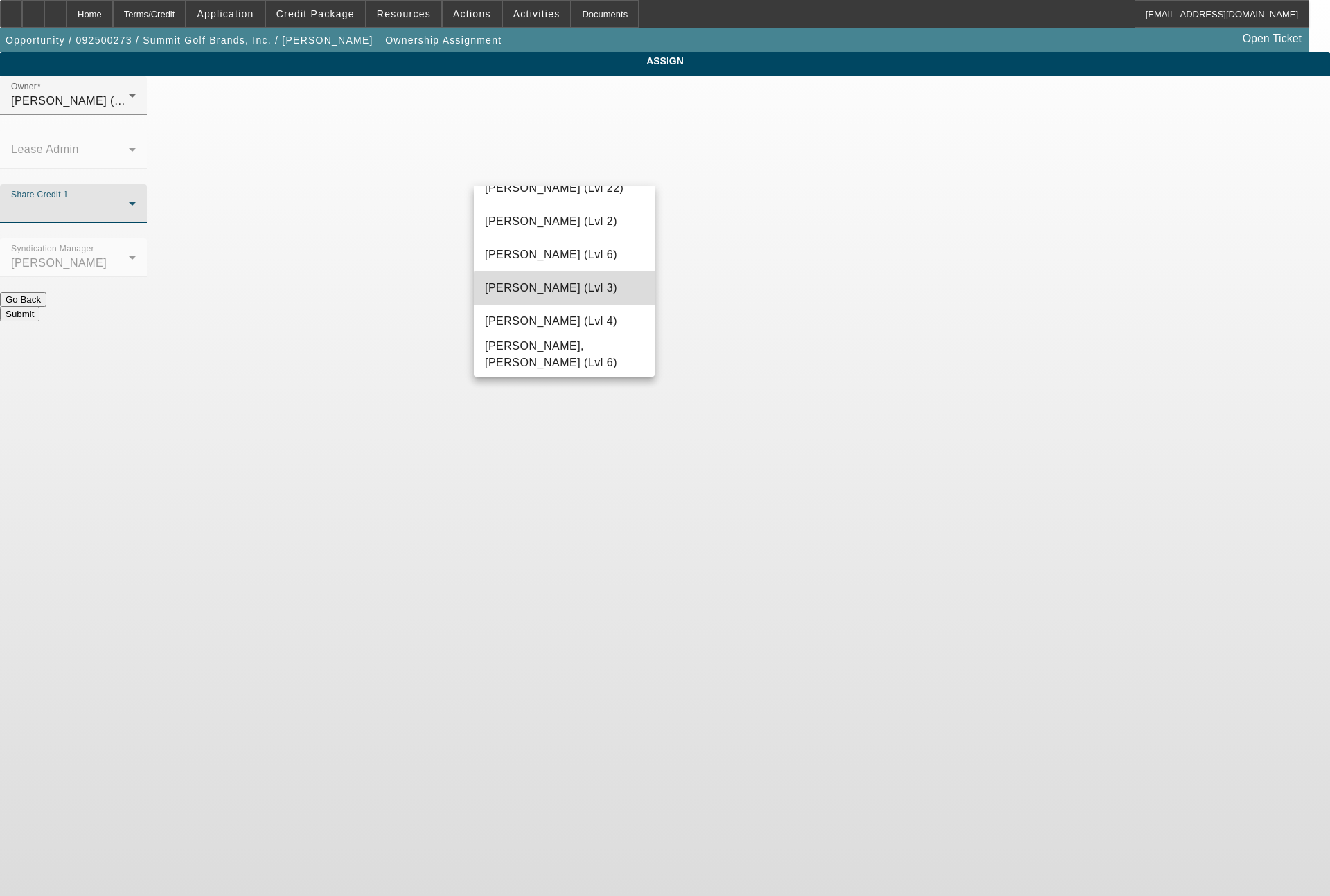
click at [582, 295] on span "Wesolowski, Tyler (Lvl 3)" at bounding box center [551, 288] width 132 height 17
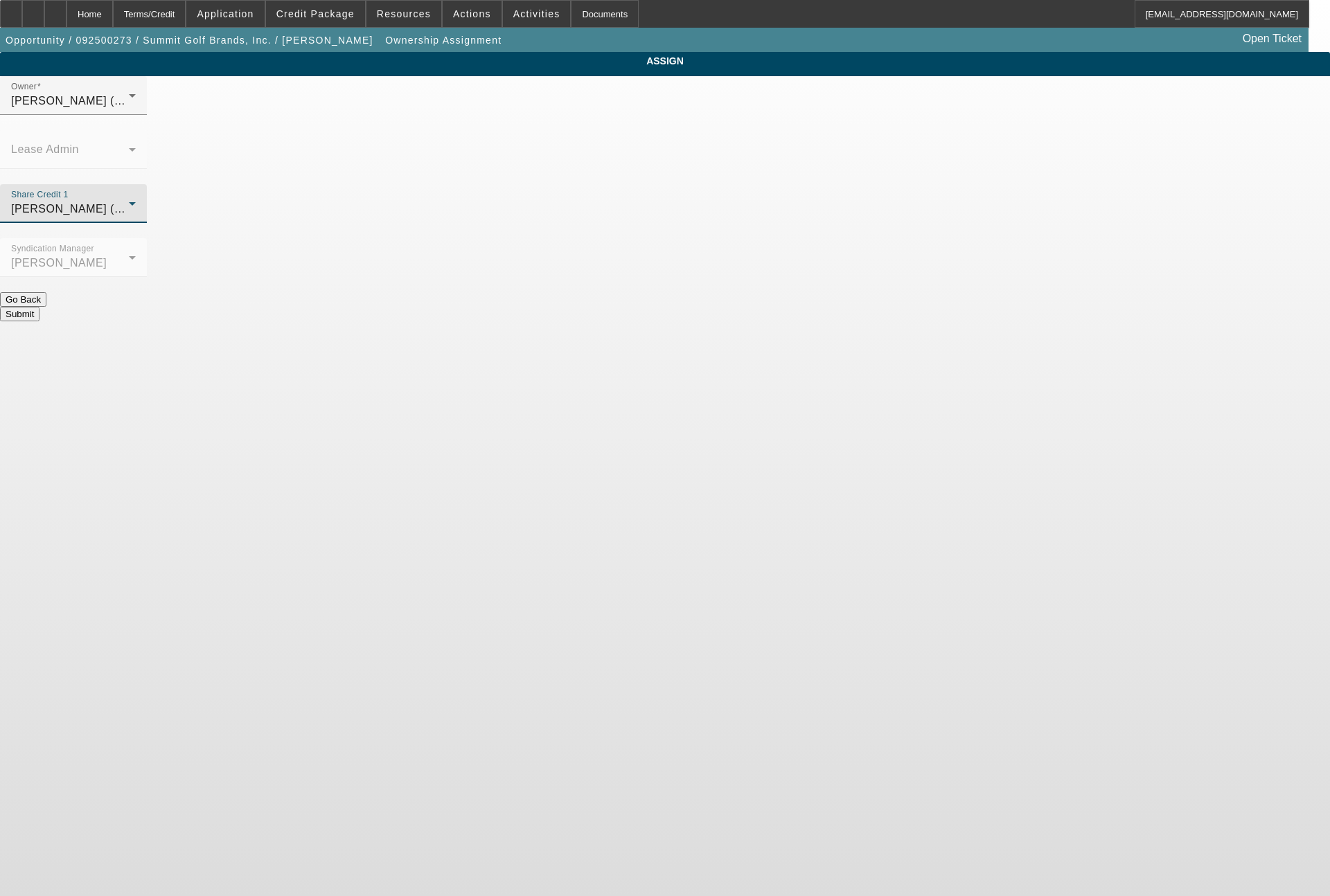
click at [39, 306] on button "Submit" at bounding box center [20, 314] width 39 height 15
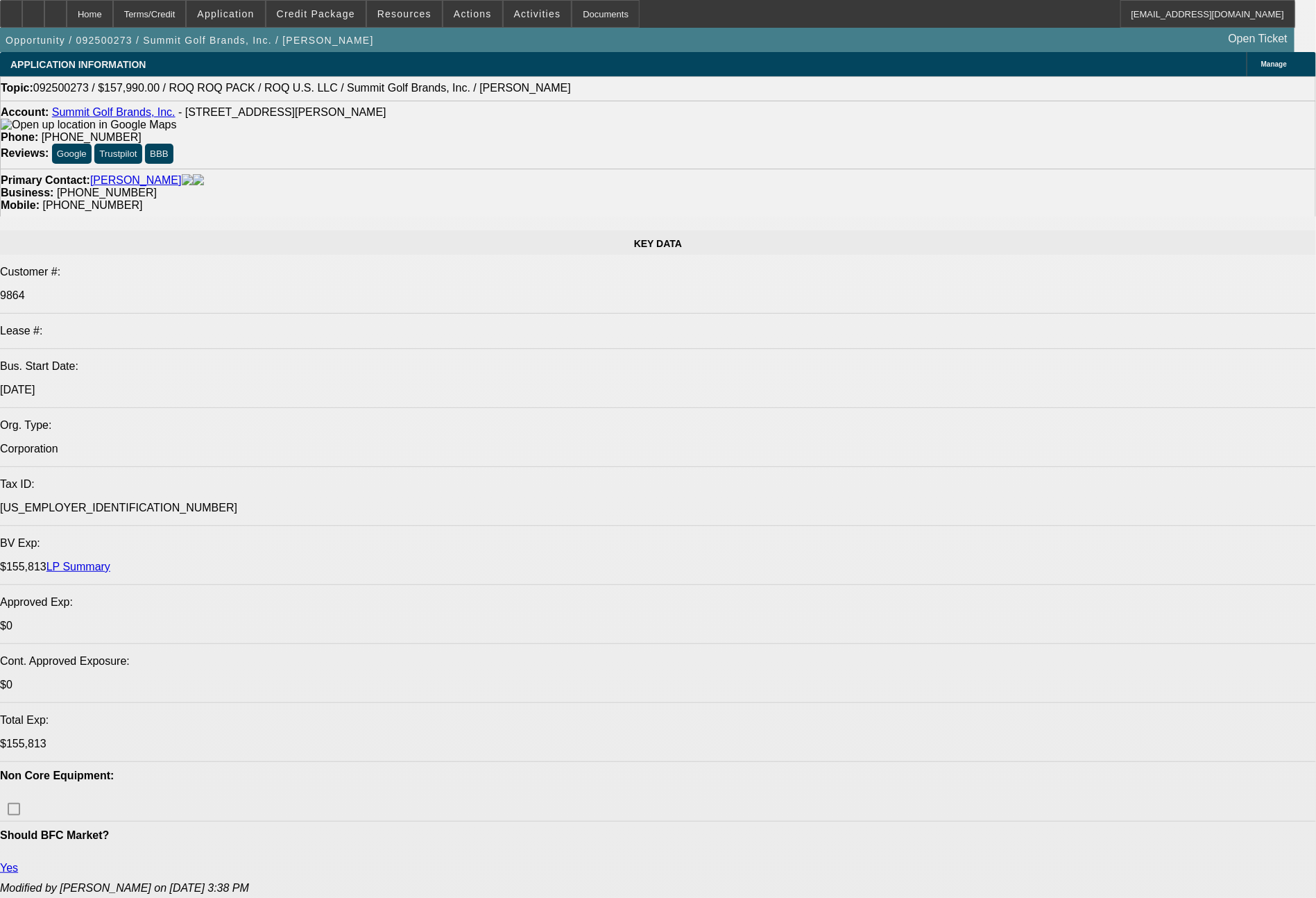
select select "0"
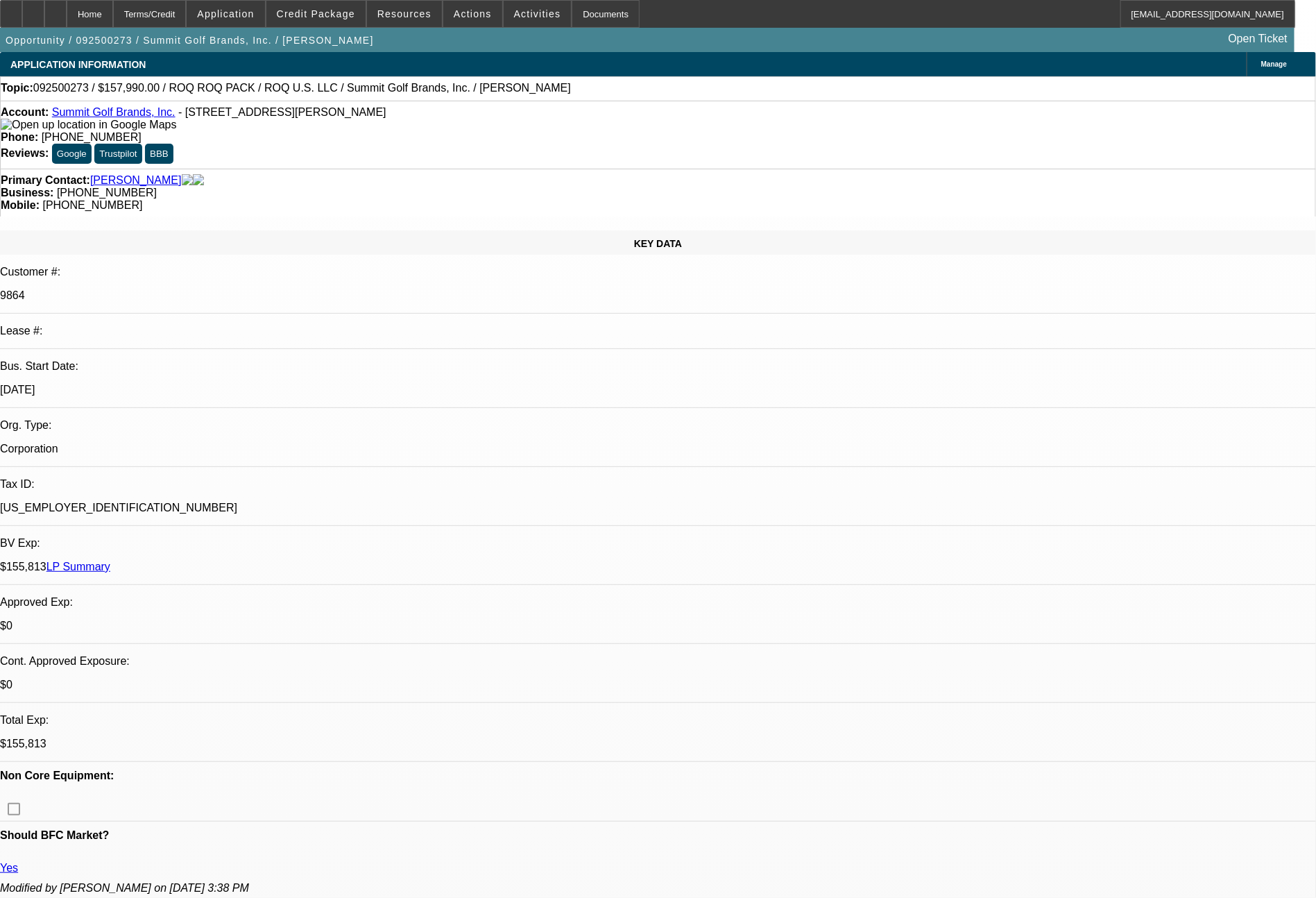
select select "2"
select select "0.1"
select select "4"
select select "0"
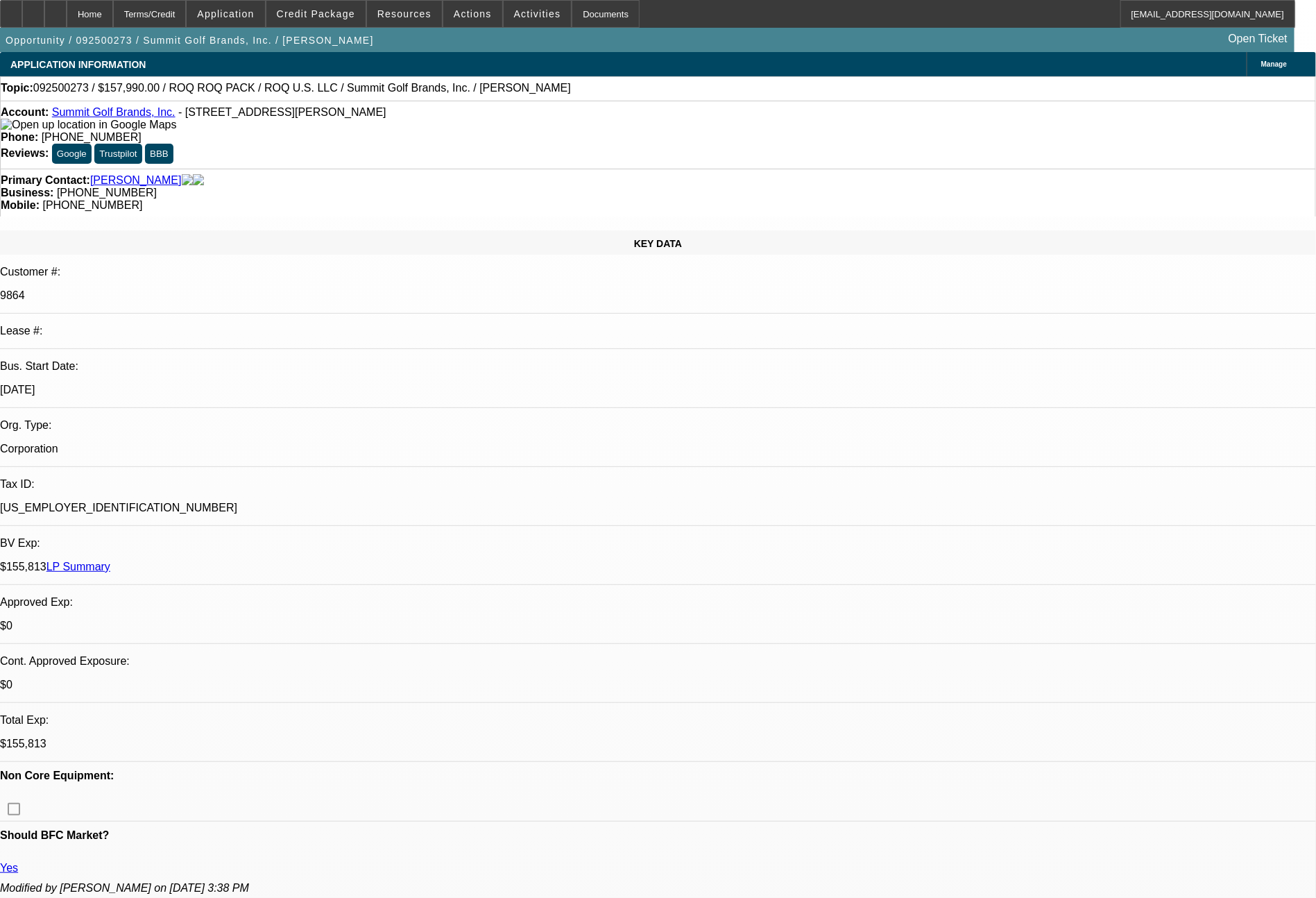
select select "2"
select select "0.1"
select select "4"
select select "0"
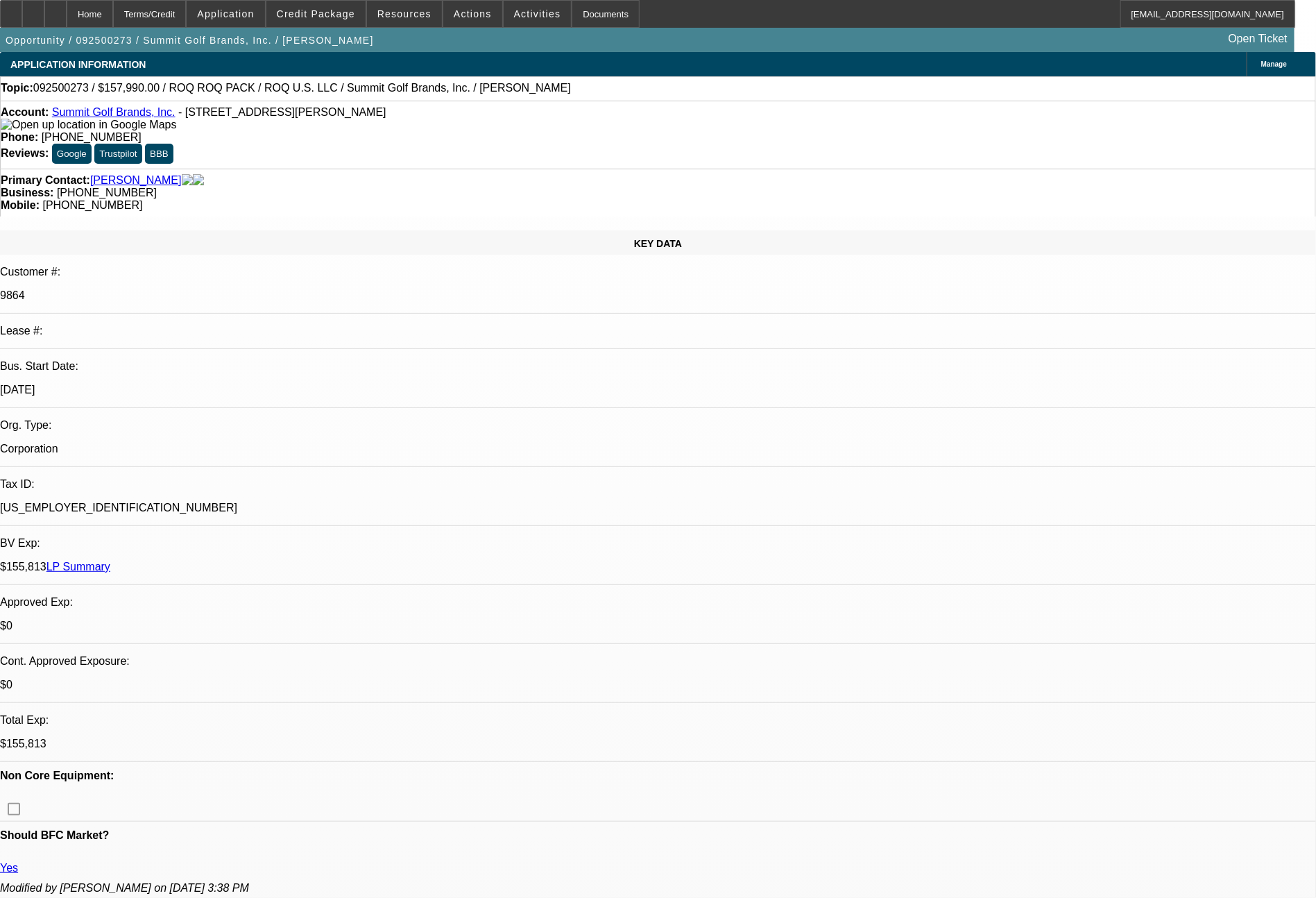
select select "0"
select select "0.1"
select select "4"
select select "0"
select select "2"
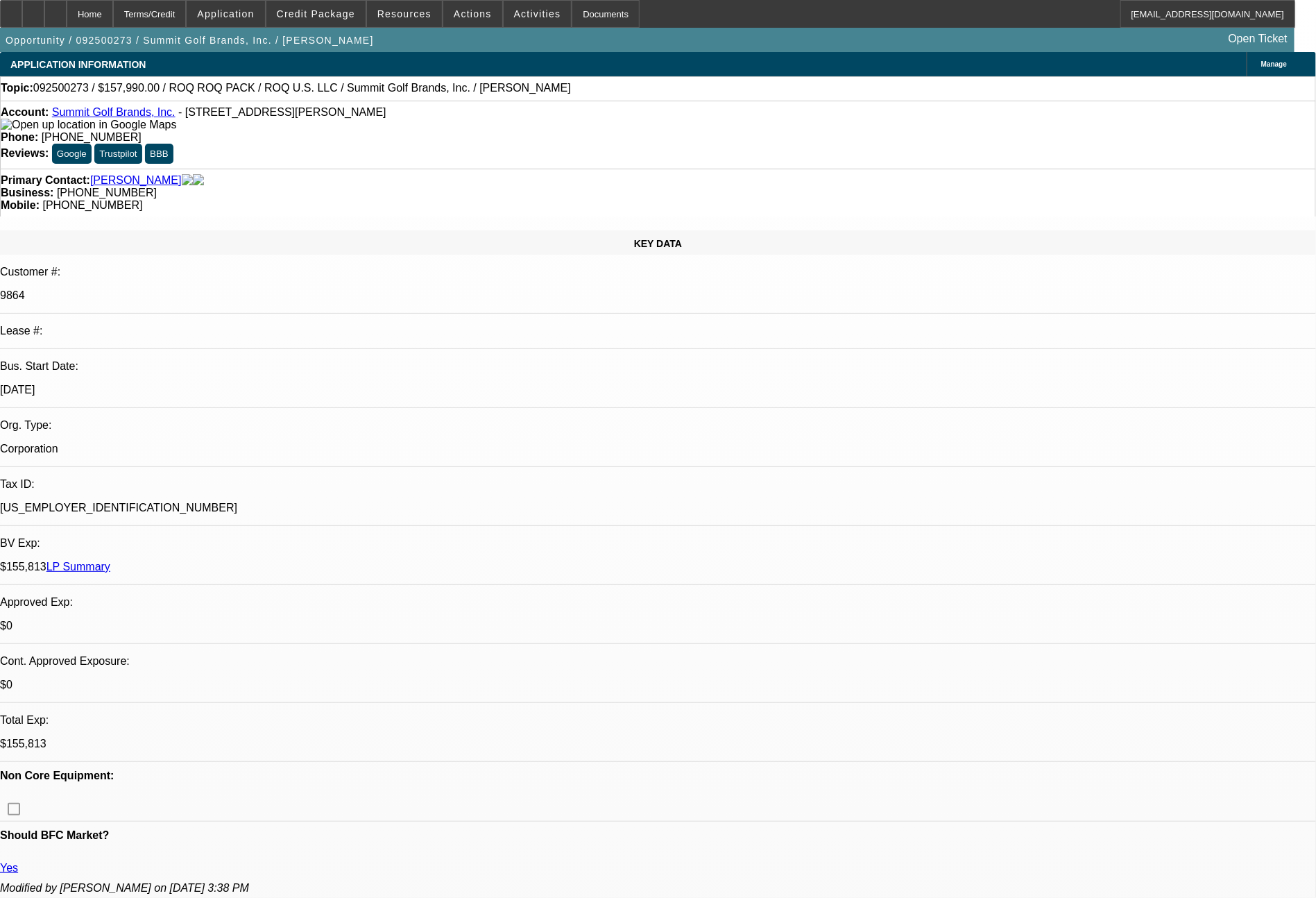
select select "2"
select select "0.1"
select select "4"
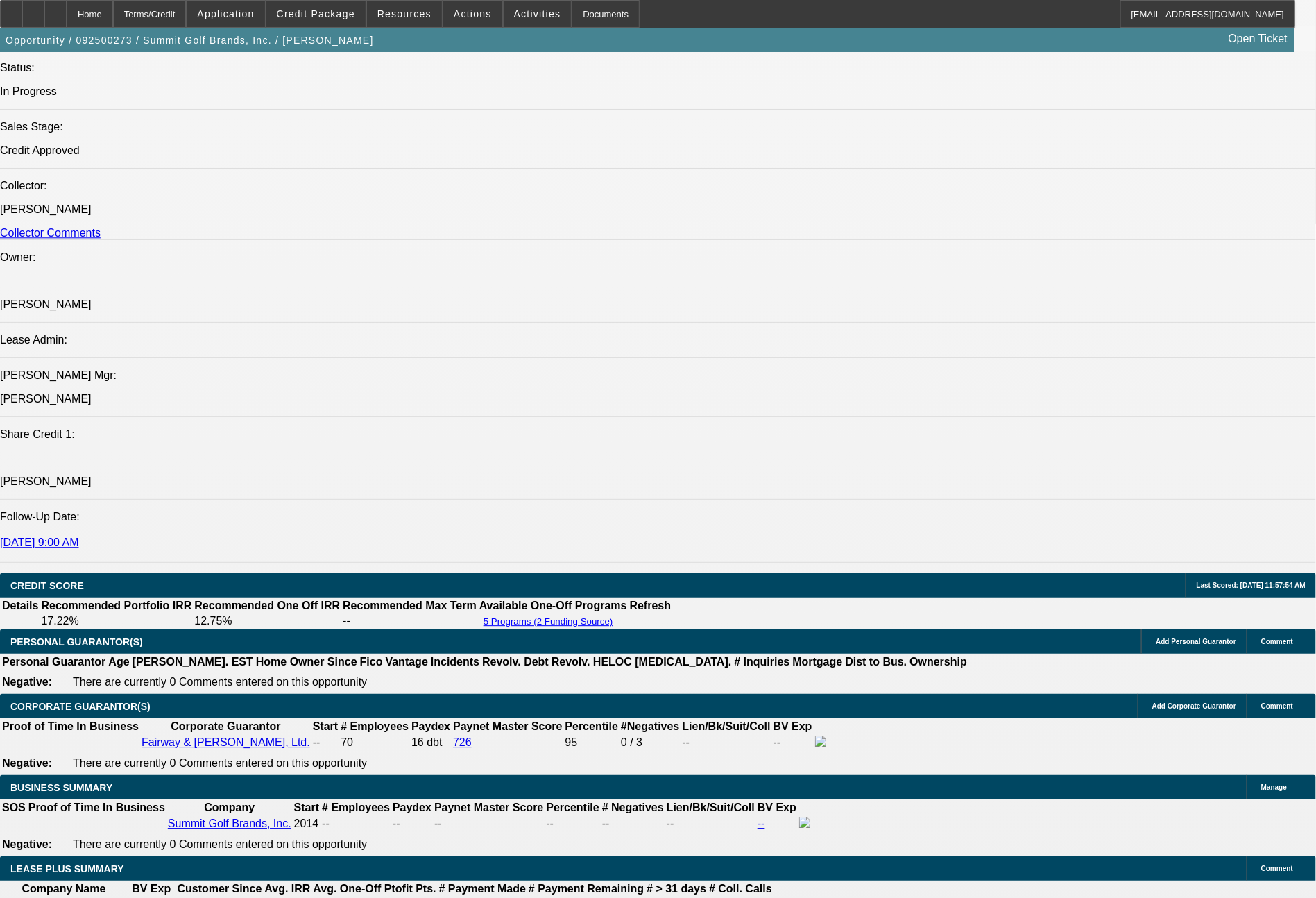
scroll to position [2358, 0]
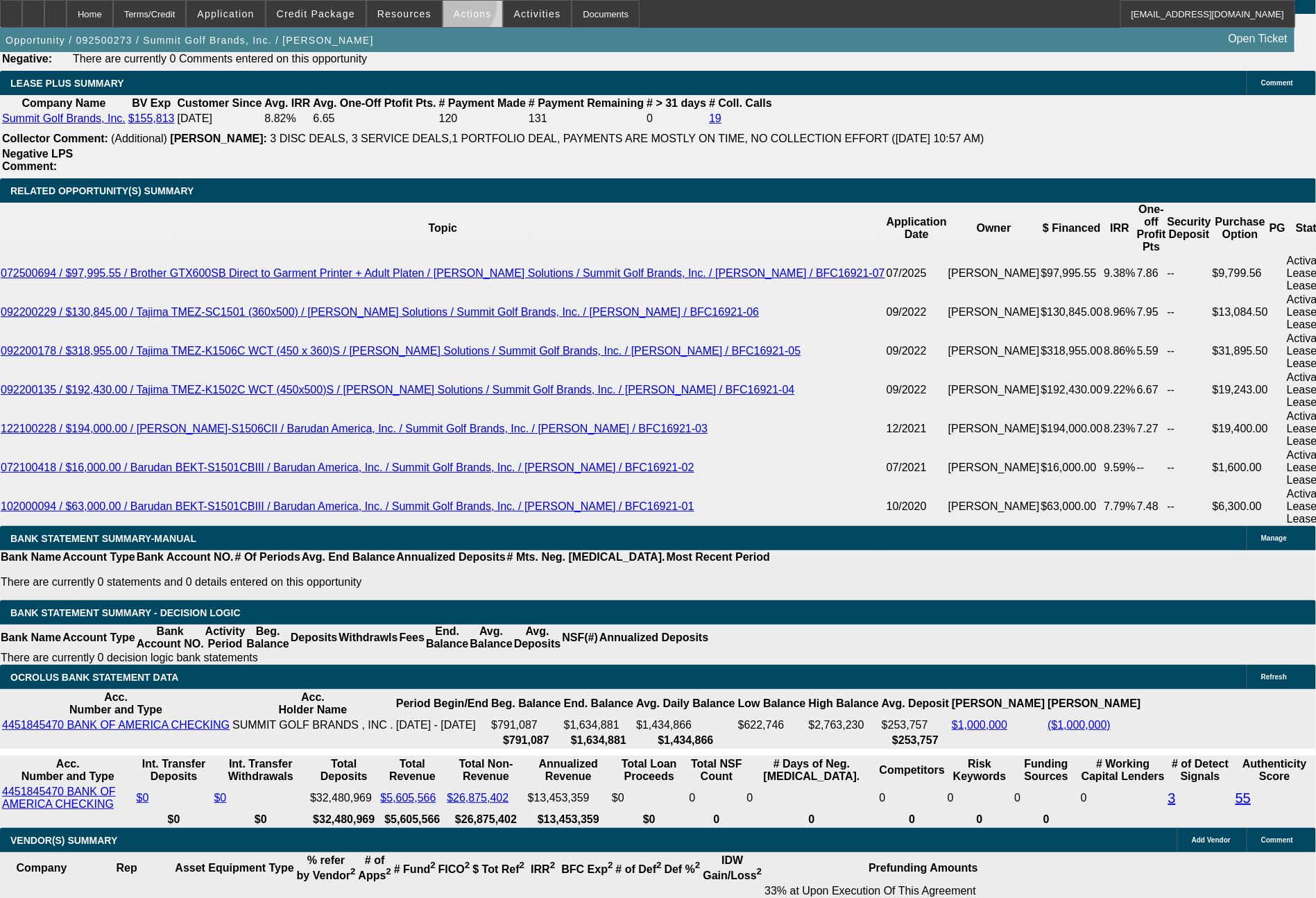
click at [457, 7] on button "Actions" at bounding box center [472, 14] width 59 height 26
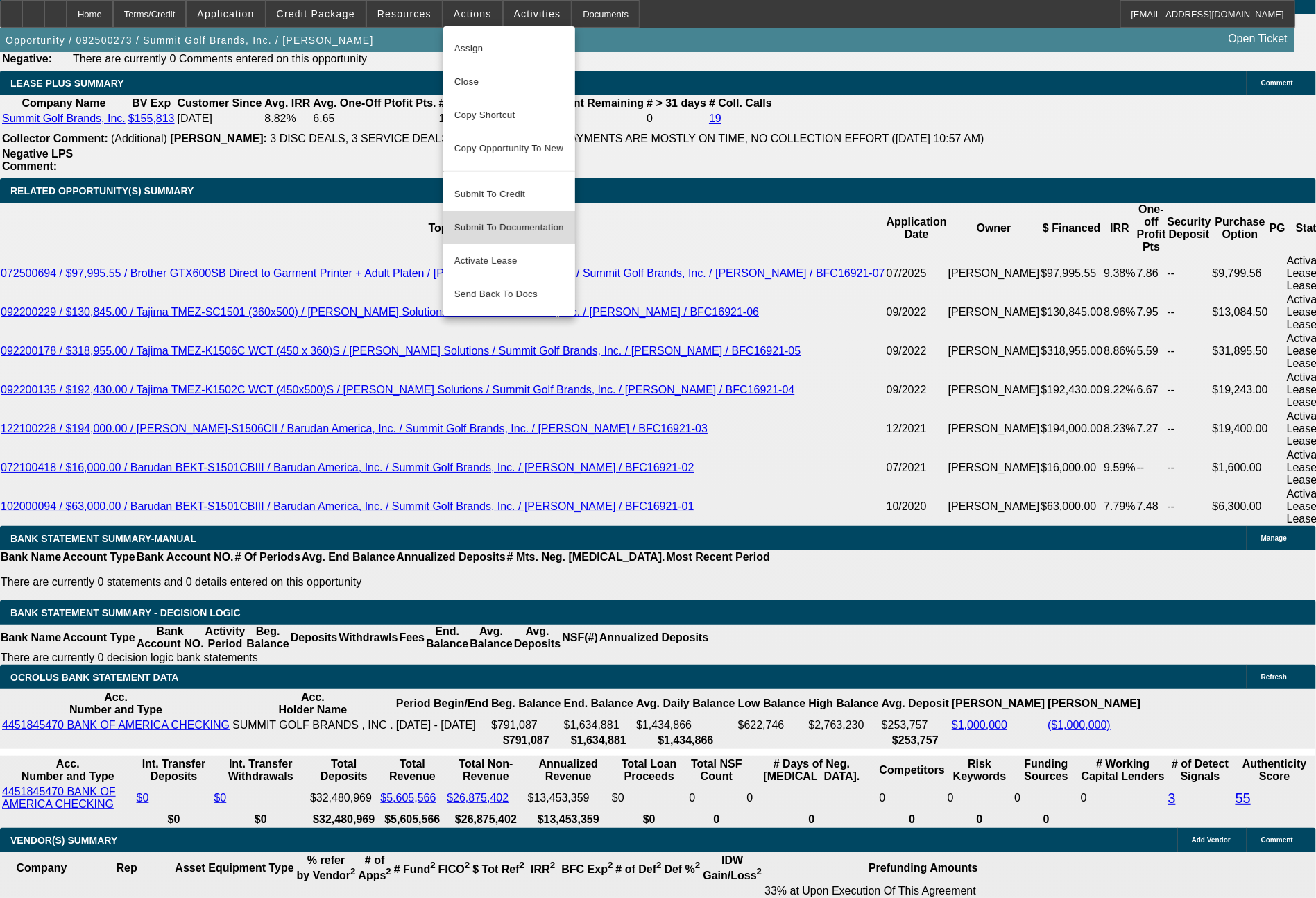
click at [508, 219] on span "Submit To Documentation" at bounding box center [509, 227] width 110 height 17
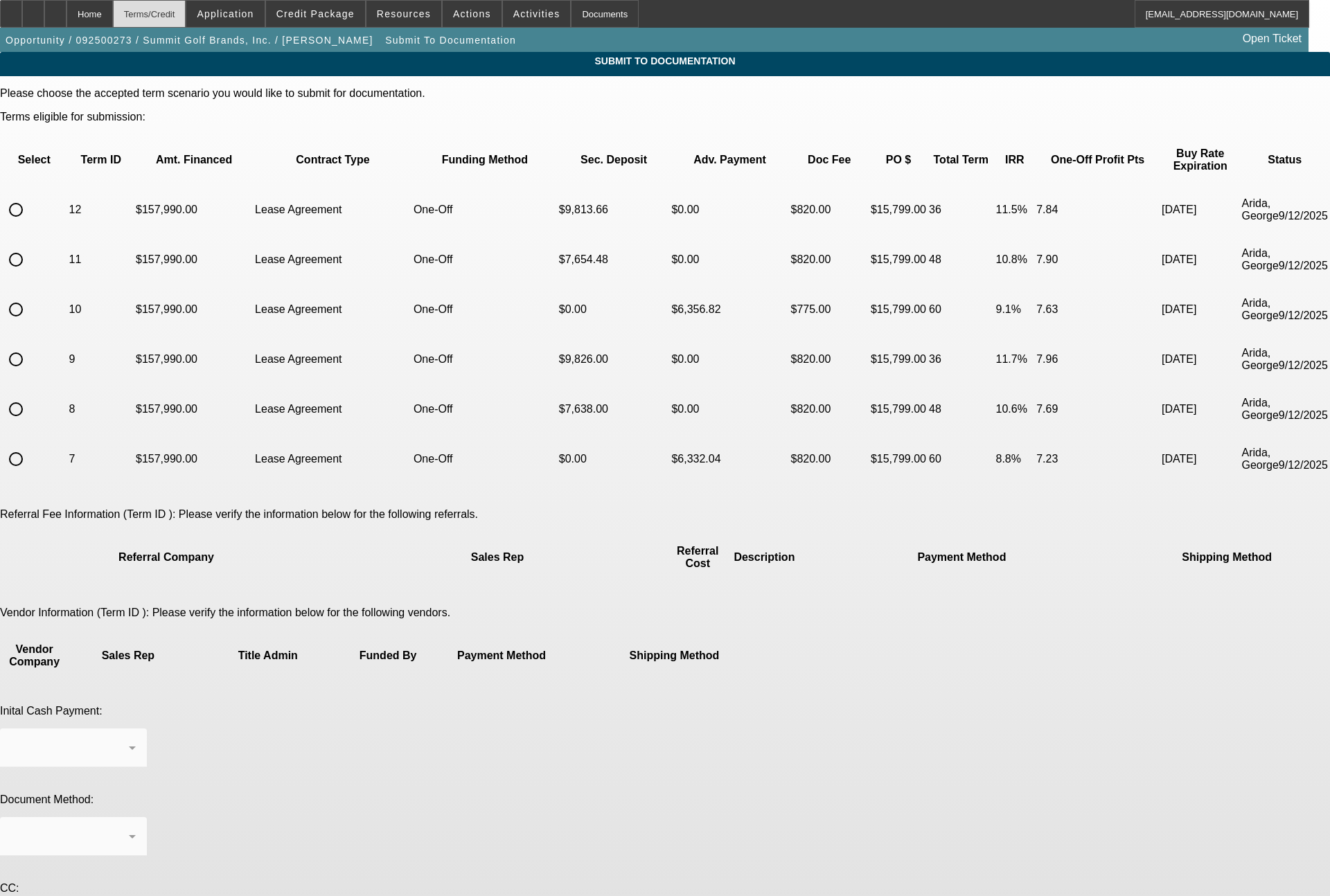
click at [187, 17] on div "Terms/Credit" at bounding box center [149, 14] width 73 height 28
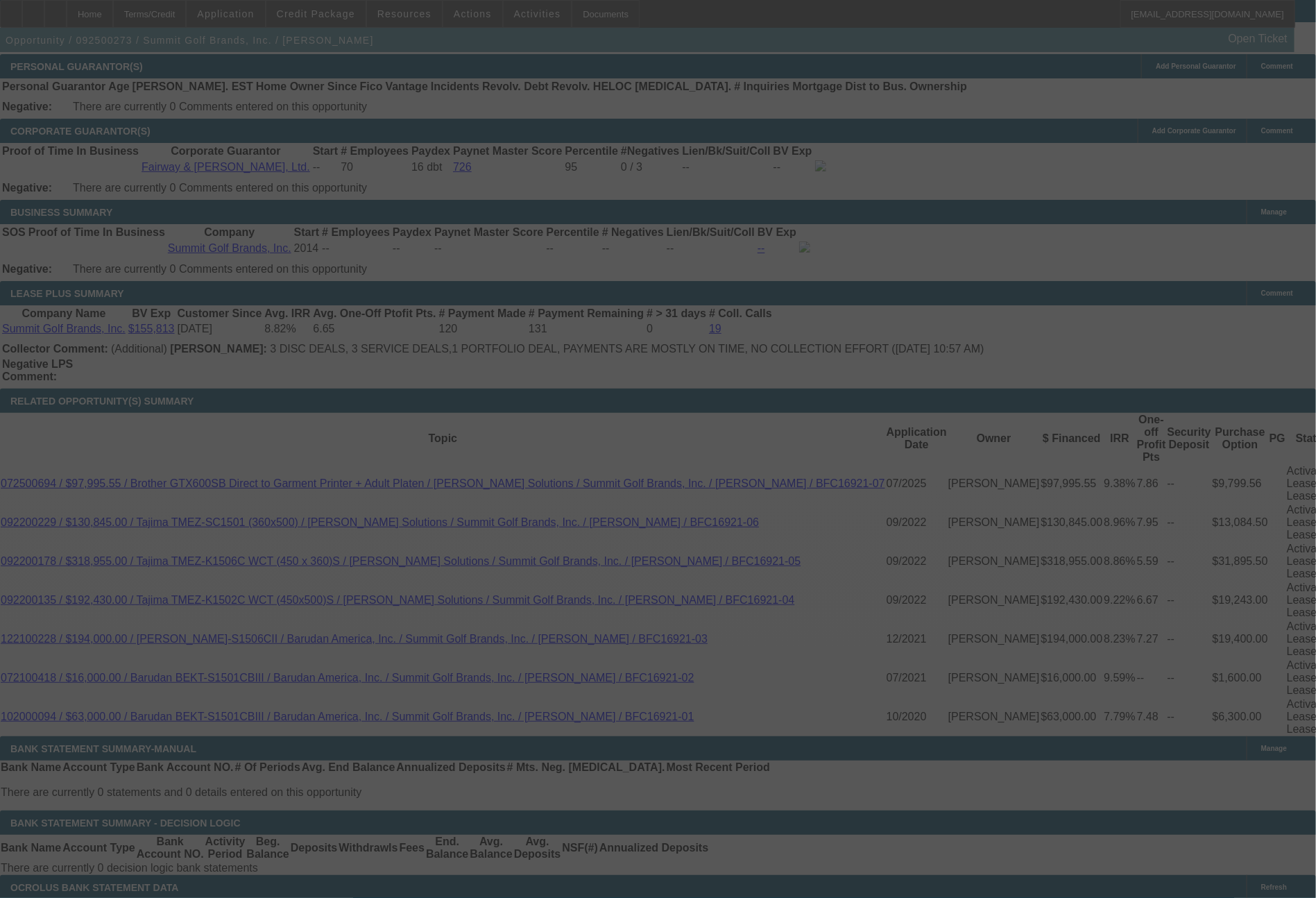
scroll to position [2142, 0]
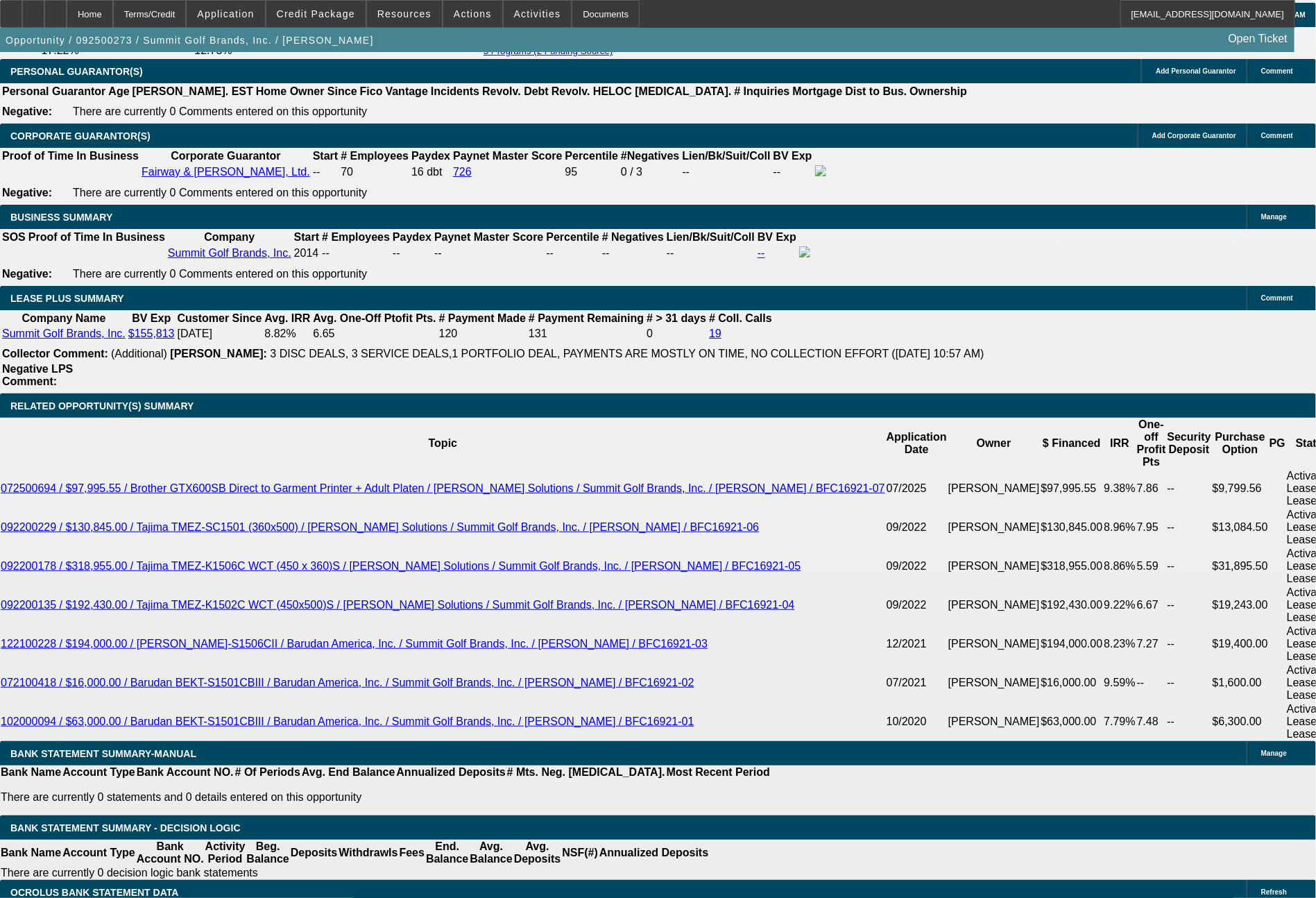
select select "0"
select select "2"
select select "0.1"
select select "4"
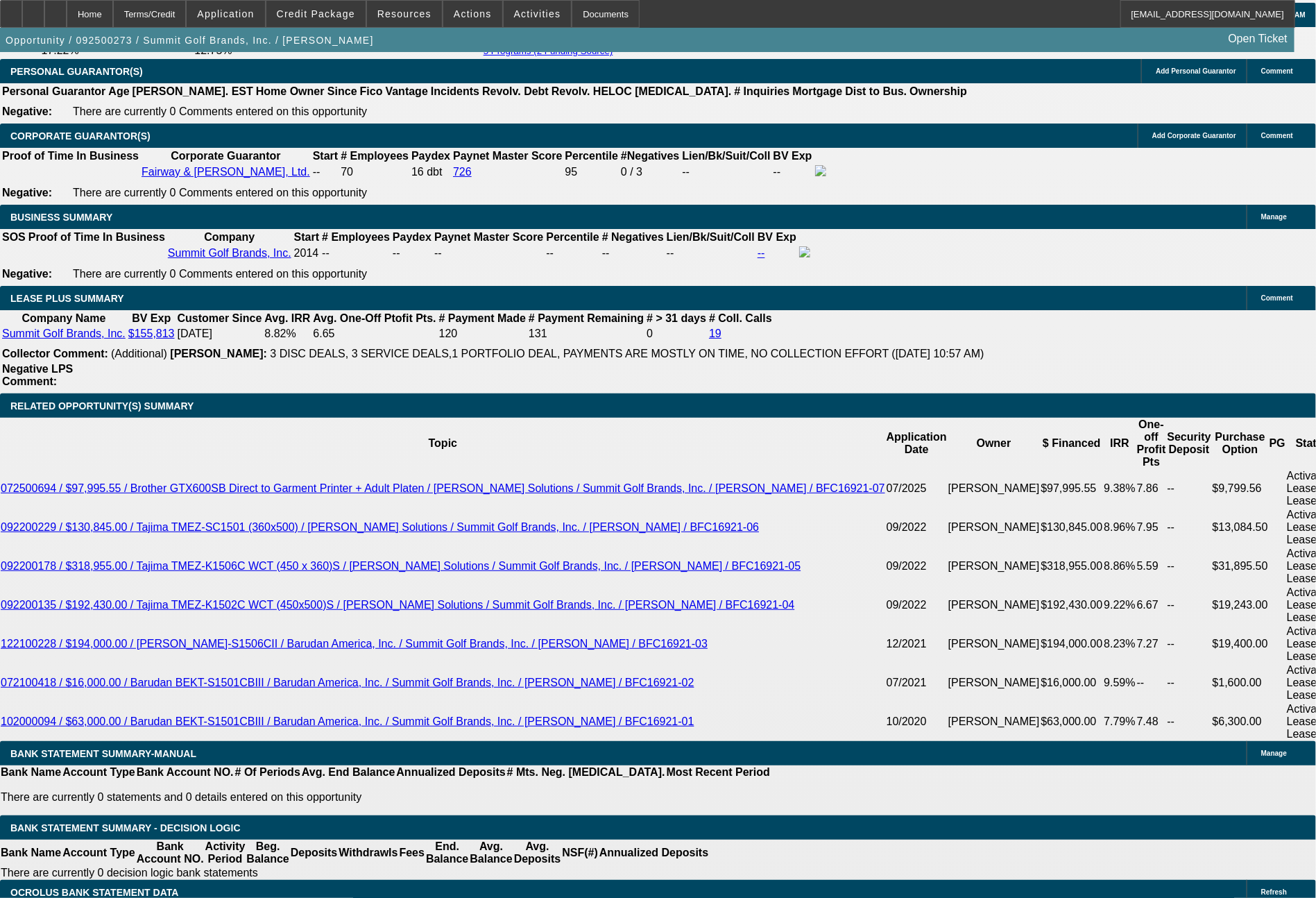
select select "0"
select select "2"
select select "0.1"
select select "4"
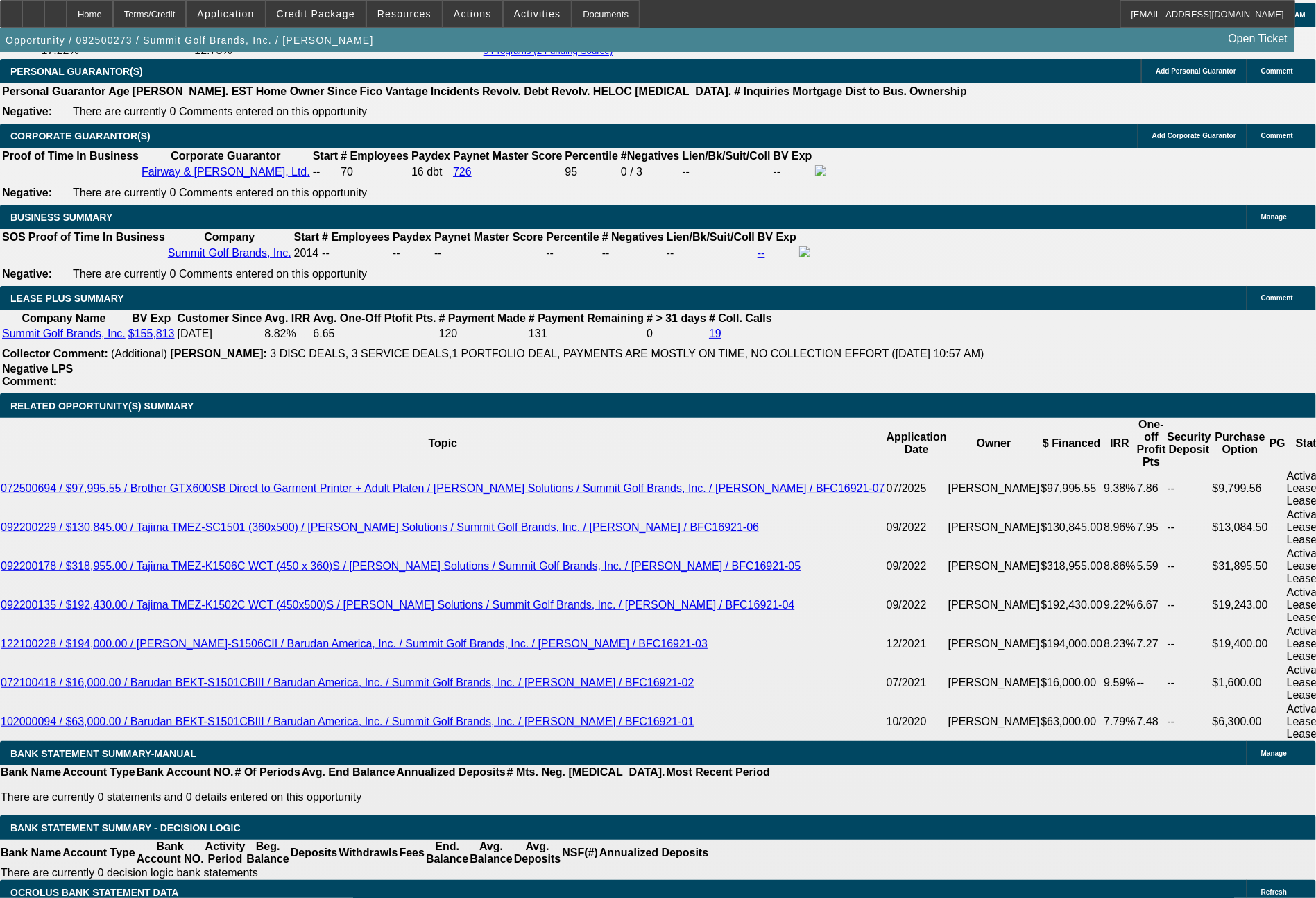
select select "0"
select select "0.1"
select select "4"
select select "0"
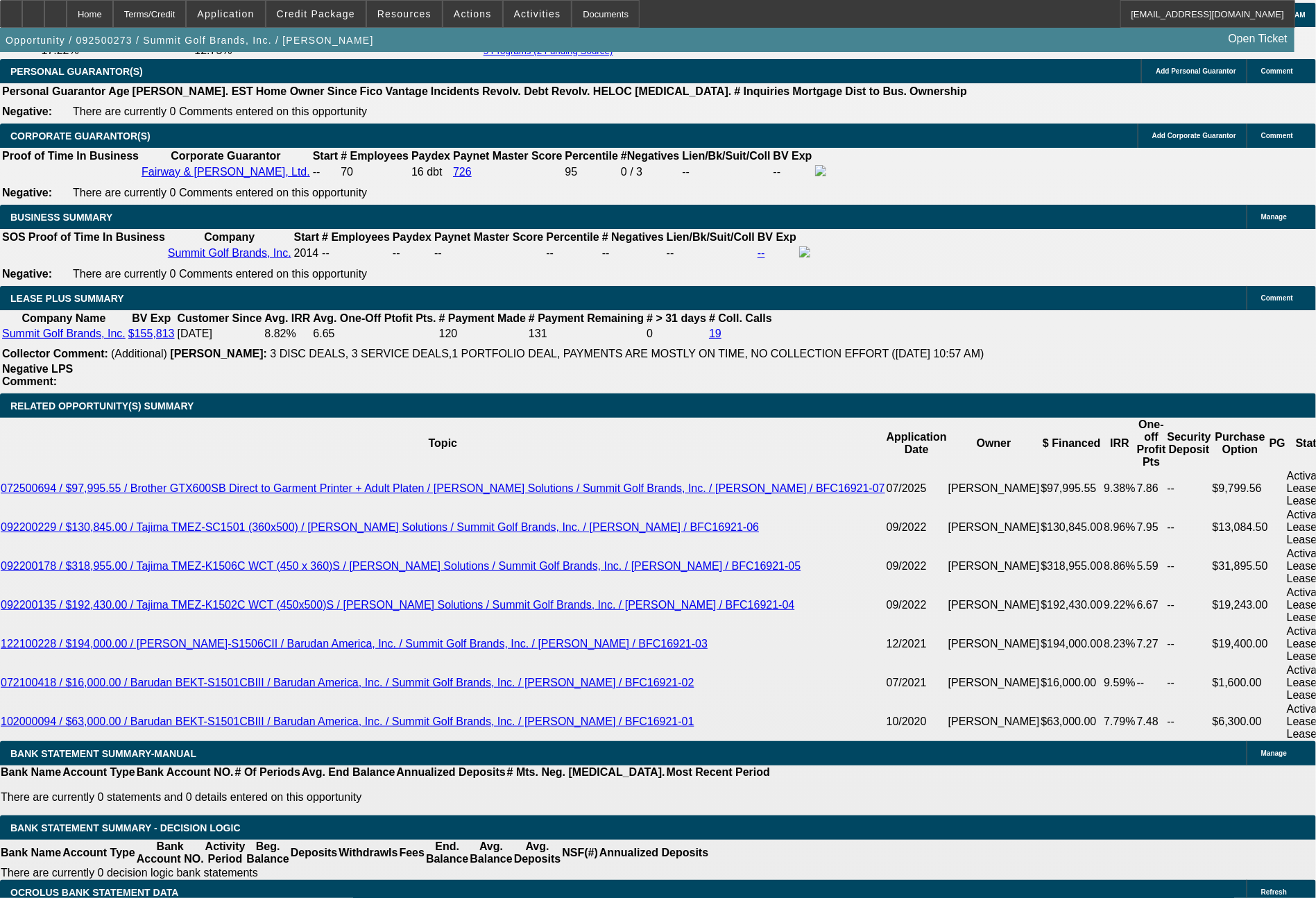
select select "2"
select select "0.1"
select select "4"
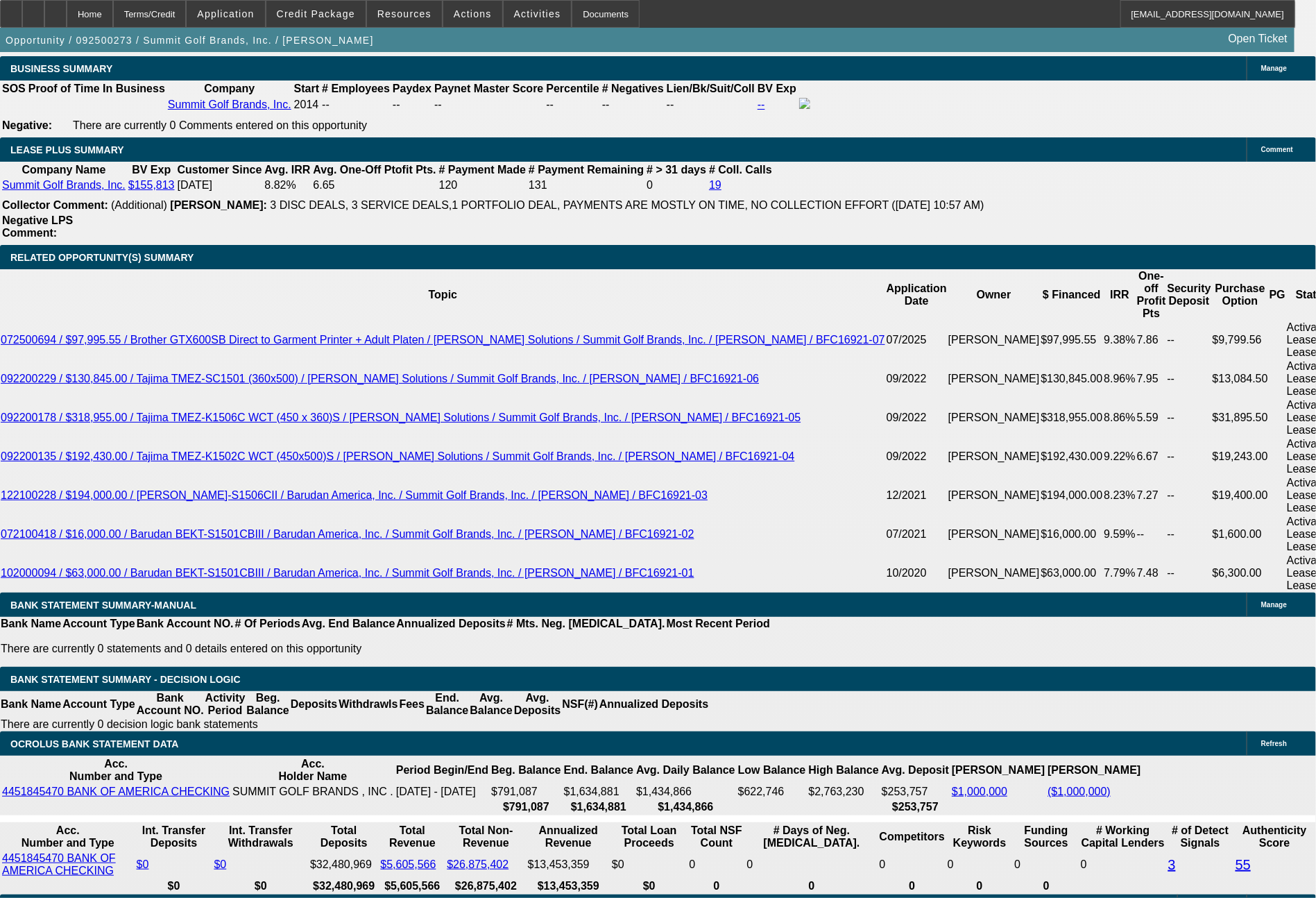
scroll to position [2309, 0]
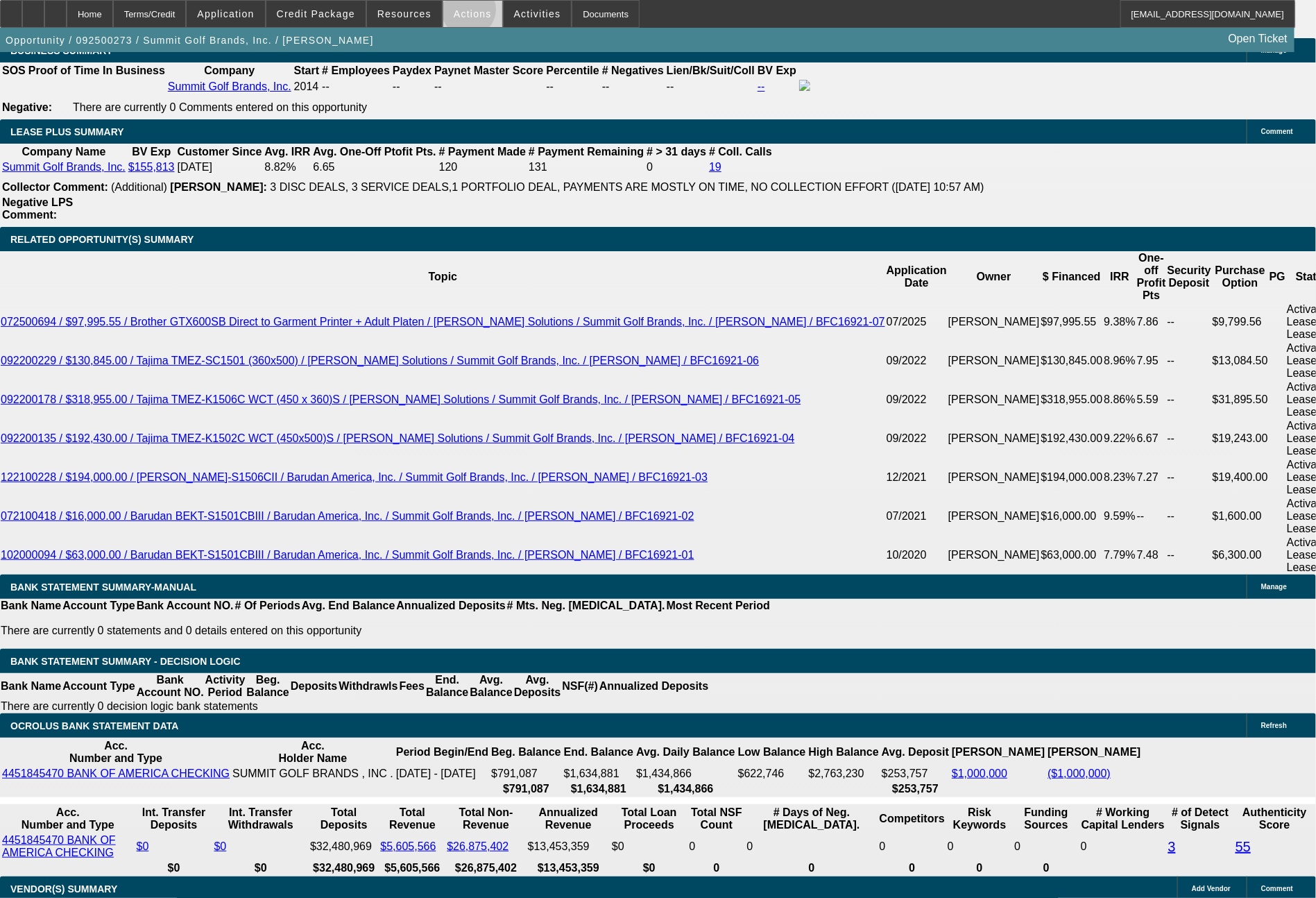
click at [468, 13] on span "Actions" at bounding box center [473, 13] width 38 height 11
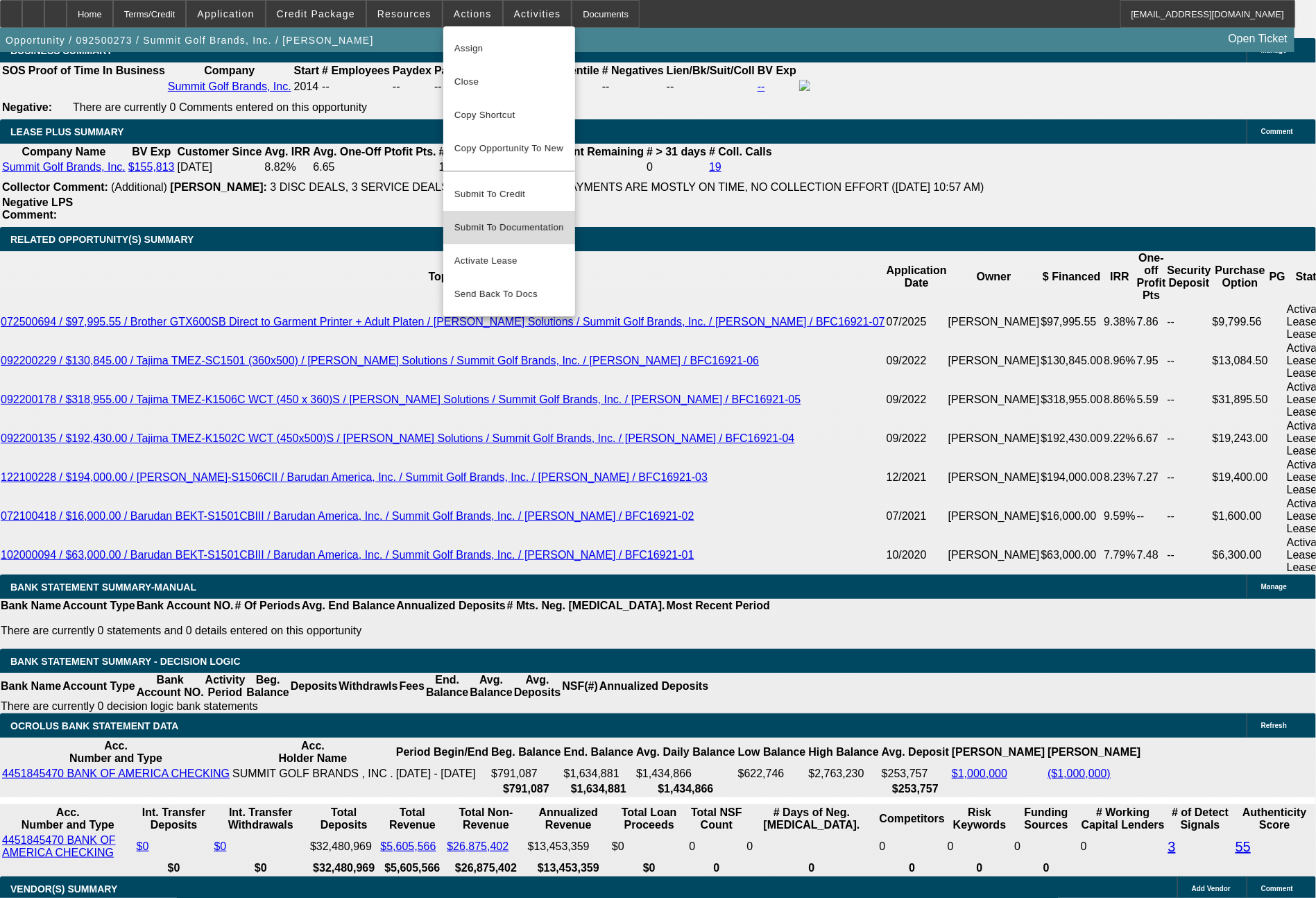
click at [500, 219] on span "Submit To Documentation" at bounding box center [509, 227] width 110 height 17
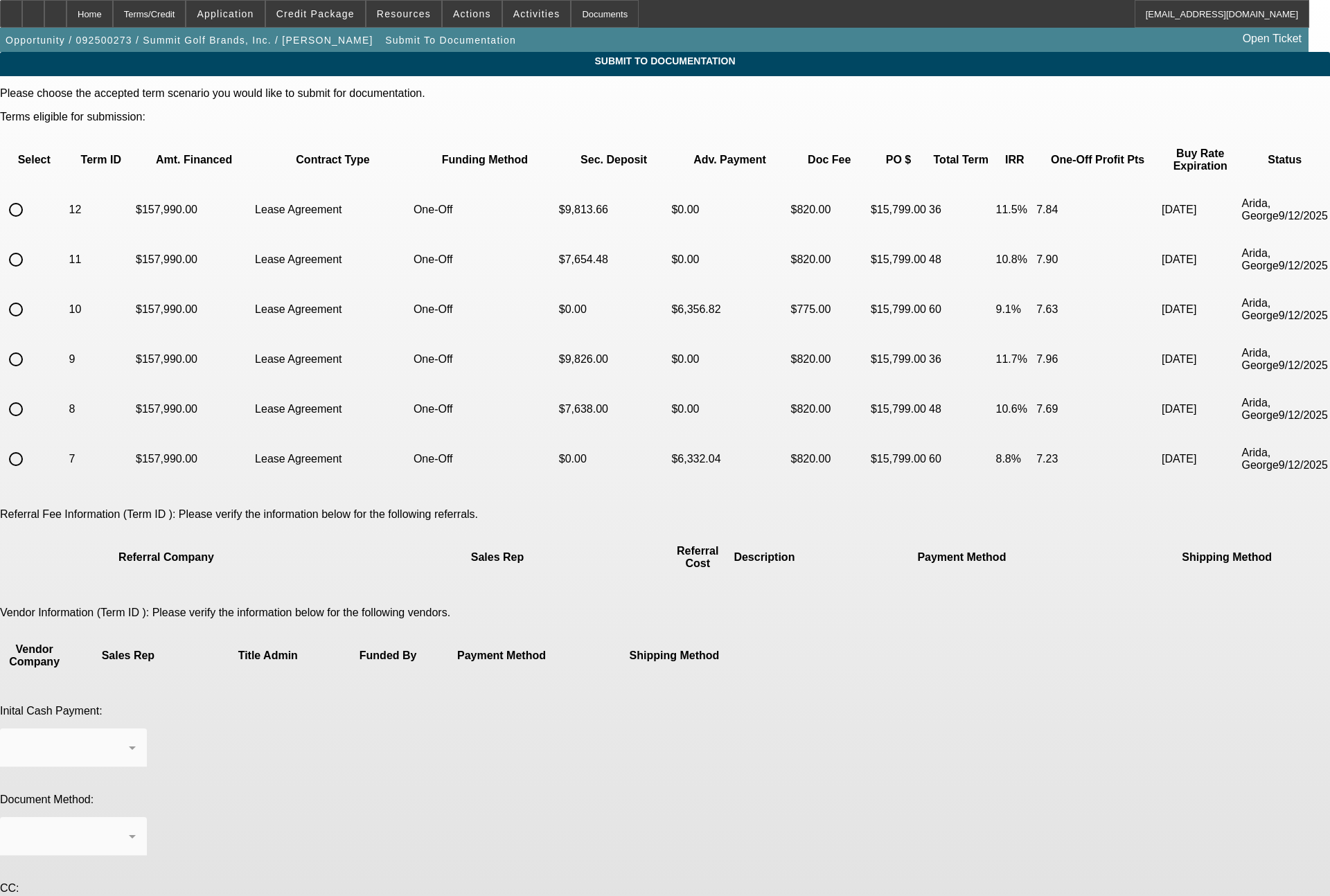
click at [30, 296] on input "radio" at bounding box center [16, 309] width 28 height 28
radio input "true"
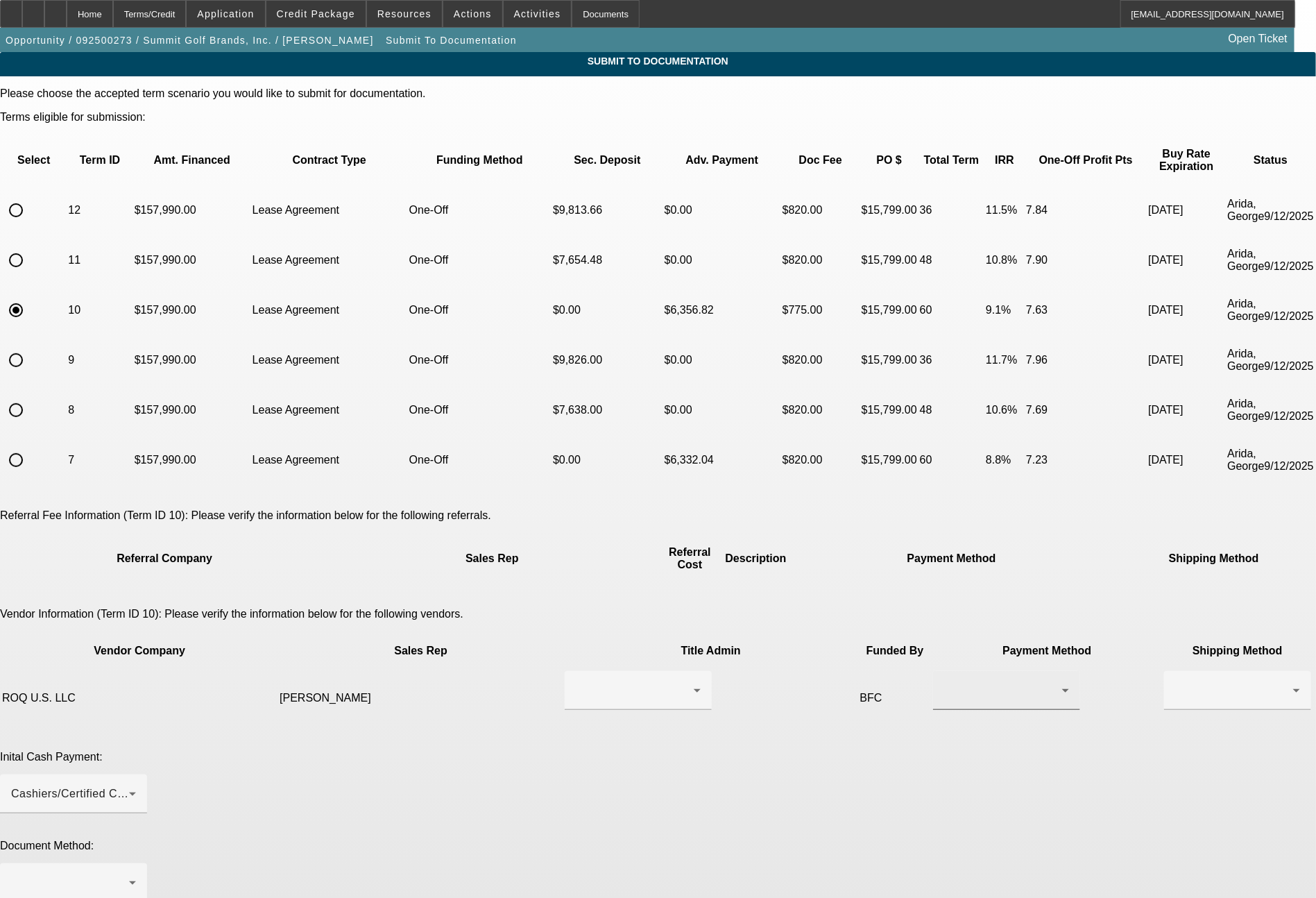
click at [944, 682] on div at bounding box center [1003, 690] width 118 height 17
click at [754, 696] on span "ACH" at bounding box center [751, 695] width 24 height 17
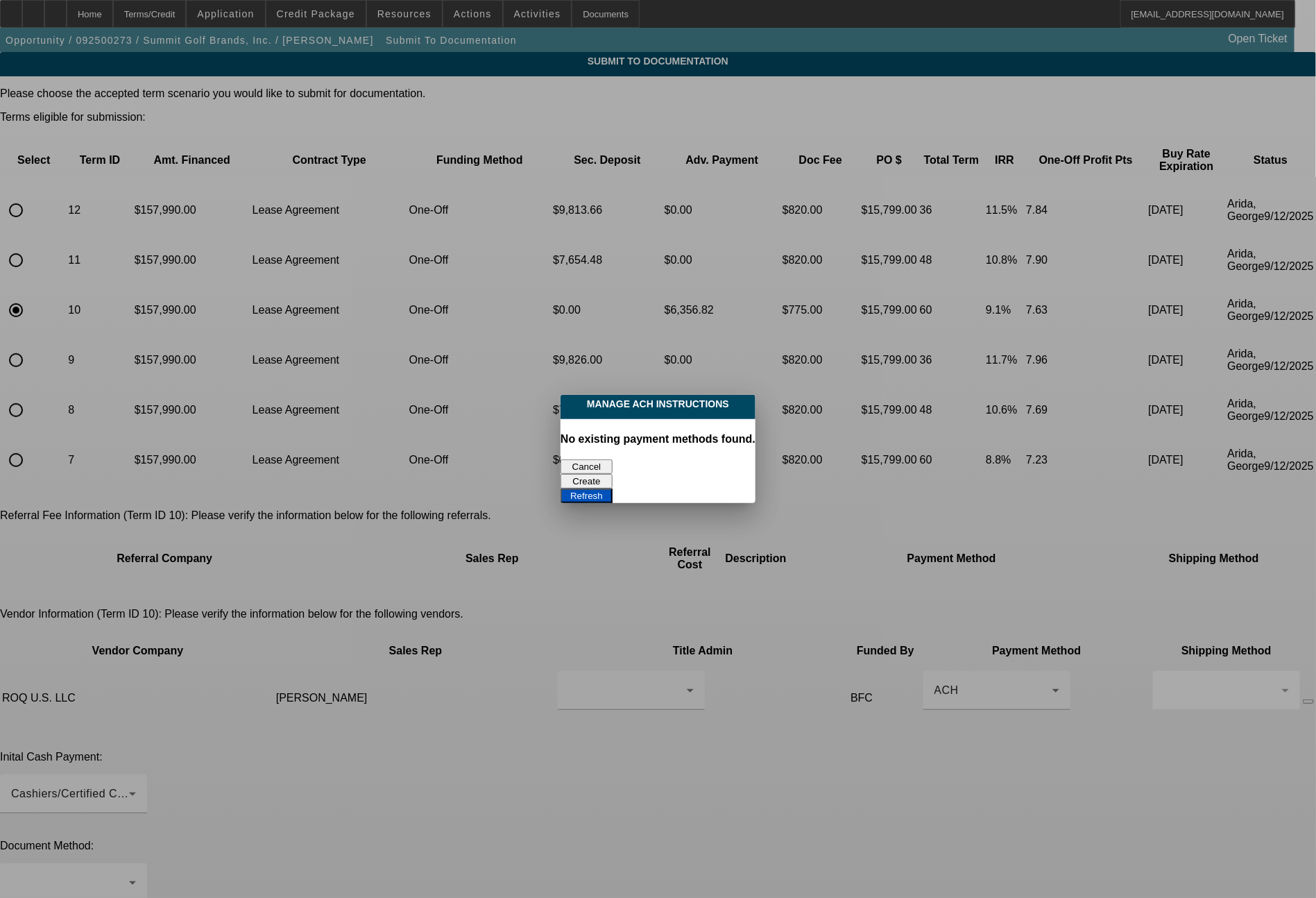
click at [583, 459] on button "Cancel" at bounding box center [587, 466] width 52 height 15
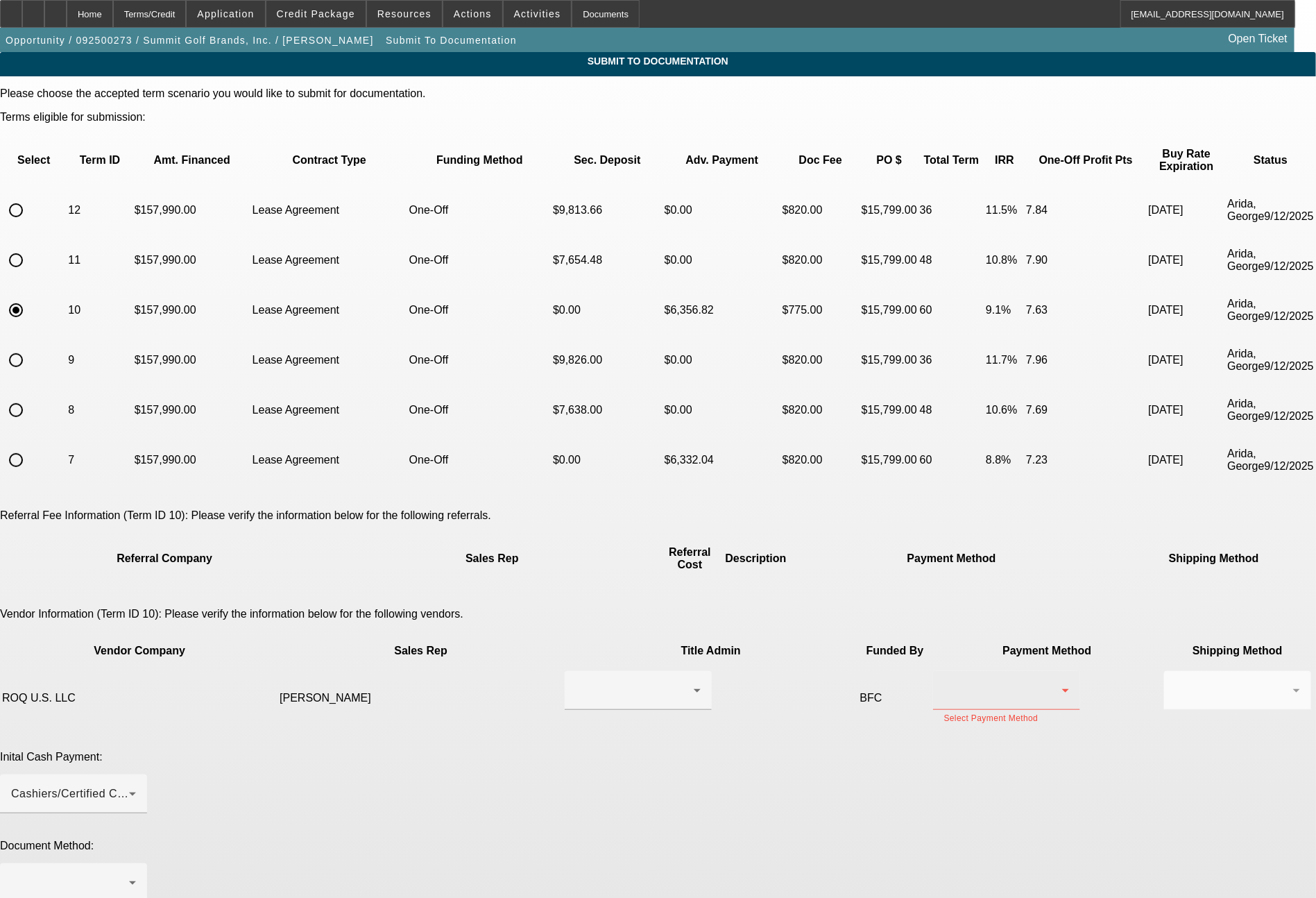
click at [944, 671] on div at bounding box center [1007, 690] width 125 height 39
click at [756, 659] on span "Wire Transfer" at bounding box center [775, 661] width 71 height 17
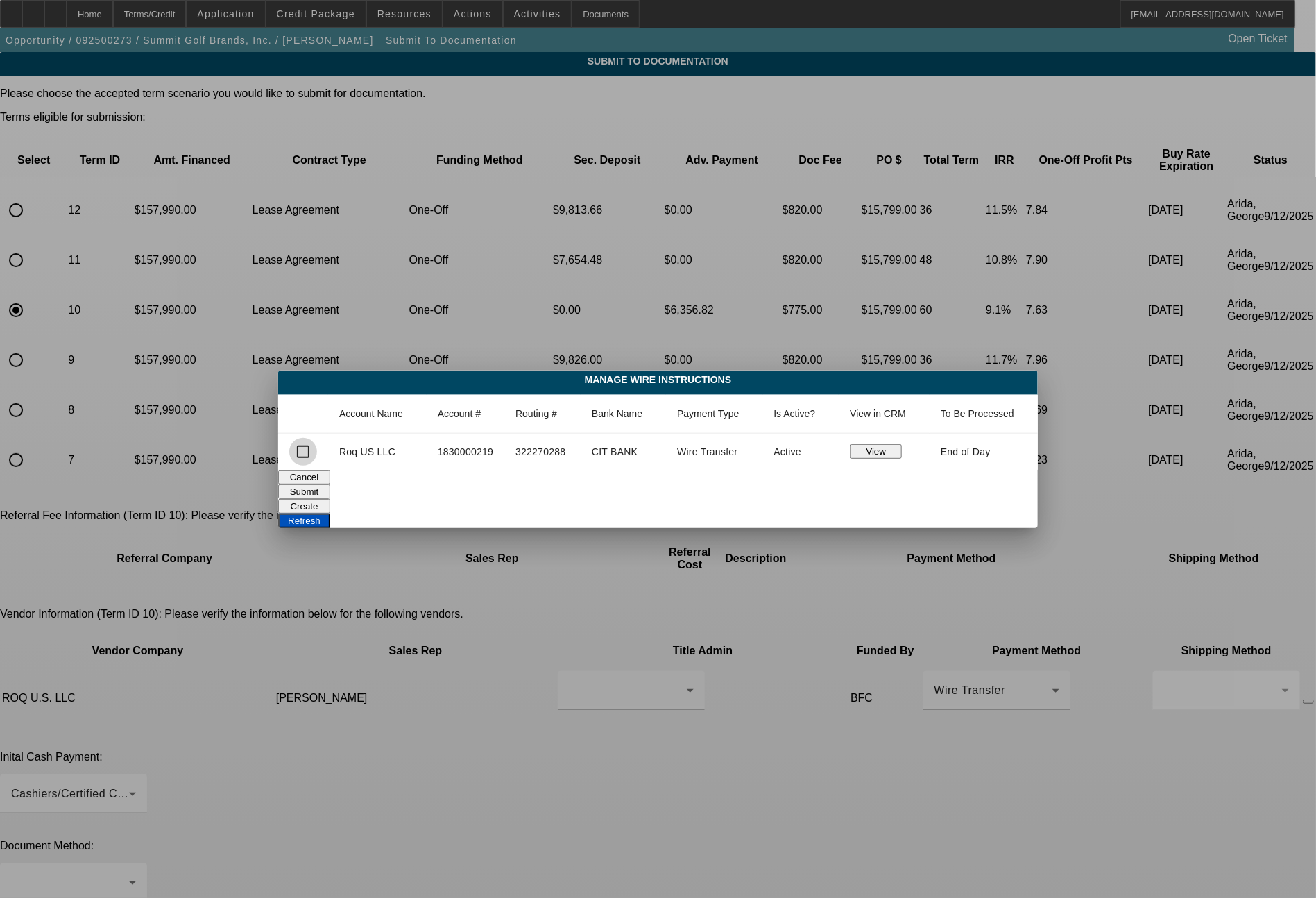
click at [308, 450] on input "checkbox" at bounding box center [303, 452] width 28 height 28
checkbox input "true"
click at [330, 491] on button "Submit" at bounding box center [304, 492] width 52 height 15
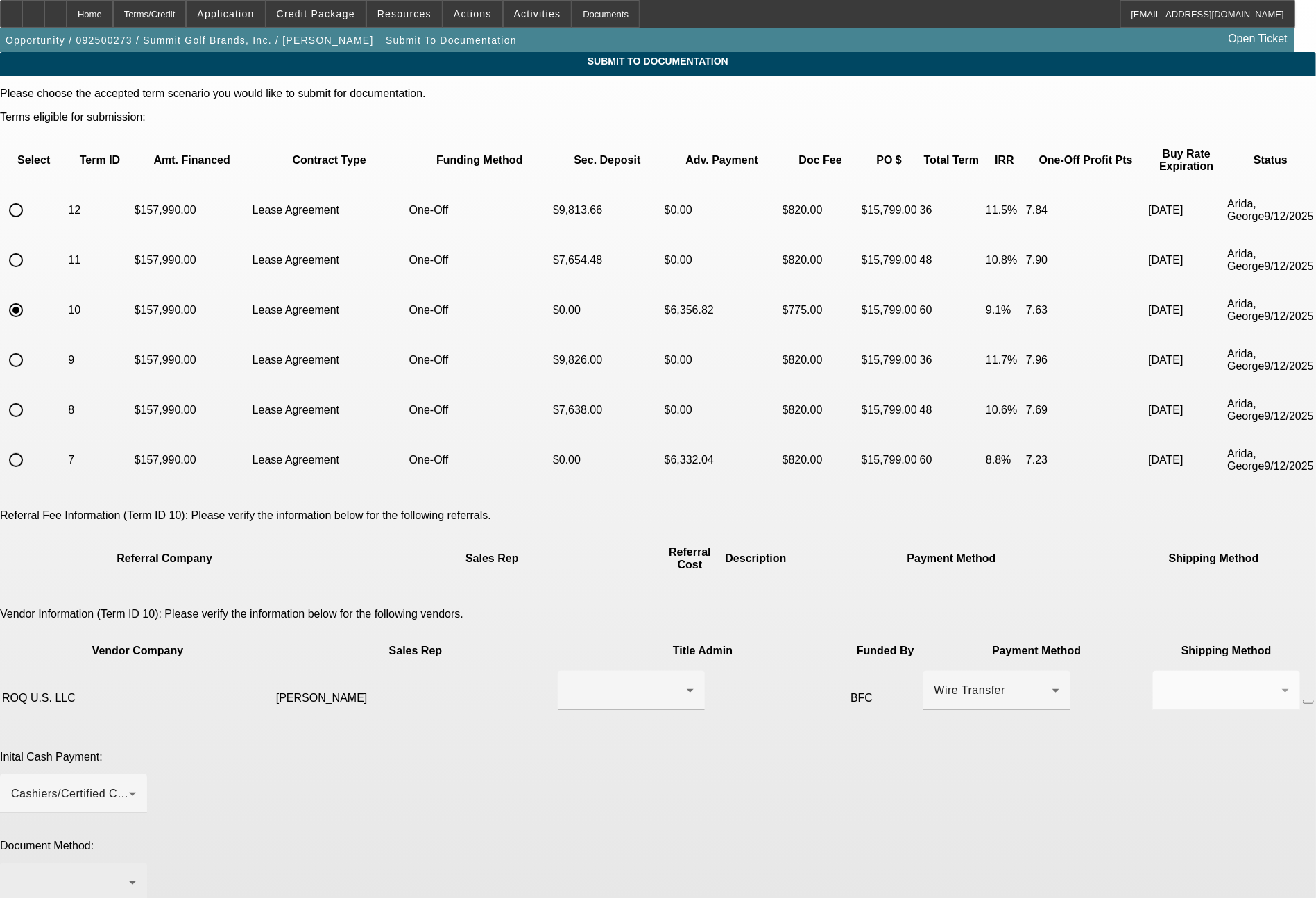
click at [129, 875] on div at bounding box center [70, 883] width 118 height 17
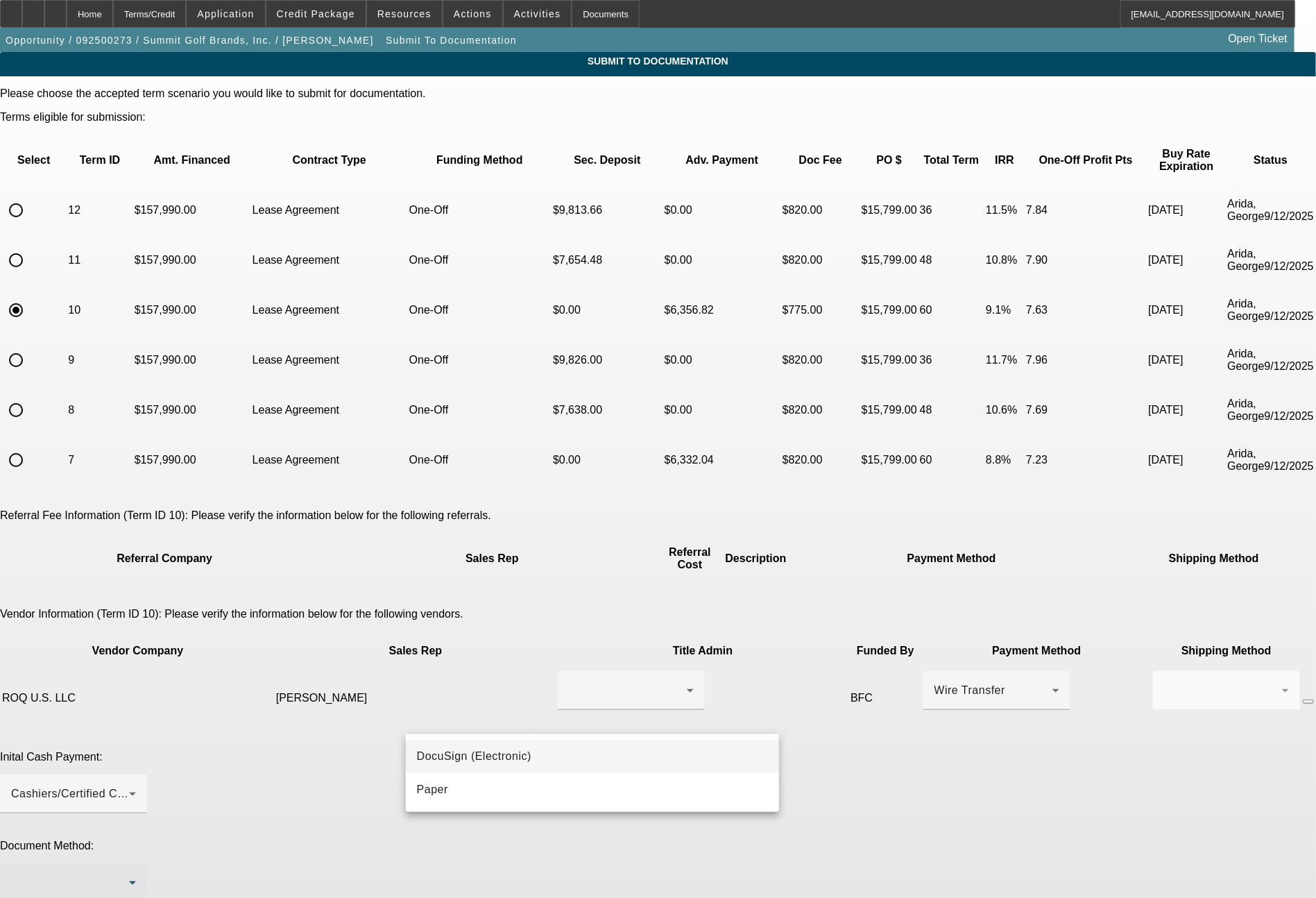
click at [474, 754] on span "DocuSign (Electronic)" at bounding box center [474, 756] width 114 height 17
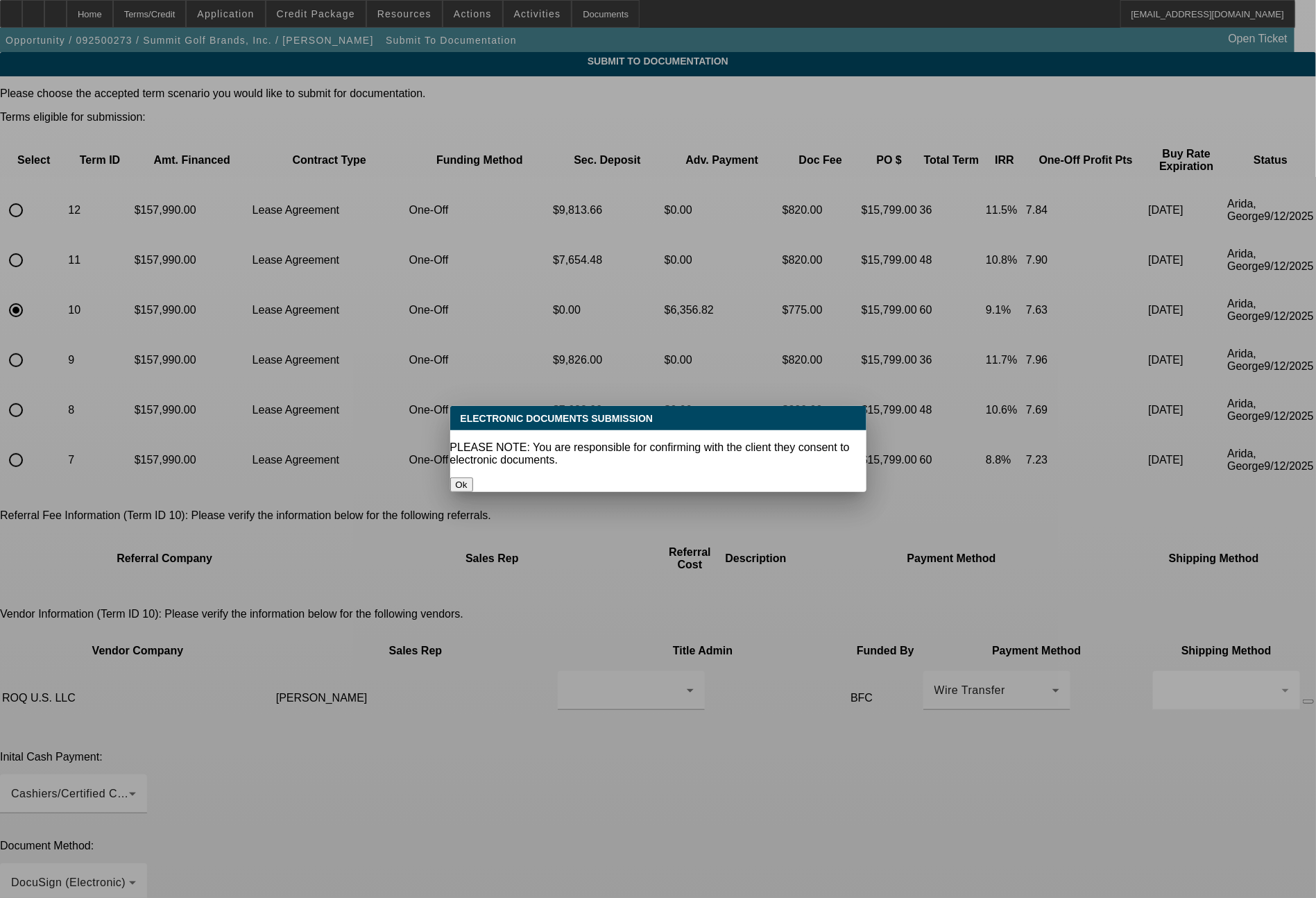
click at [473, 477] on button "Ok" at bounding box center [461, 485] width 23 height 15
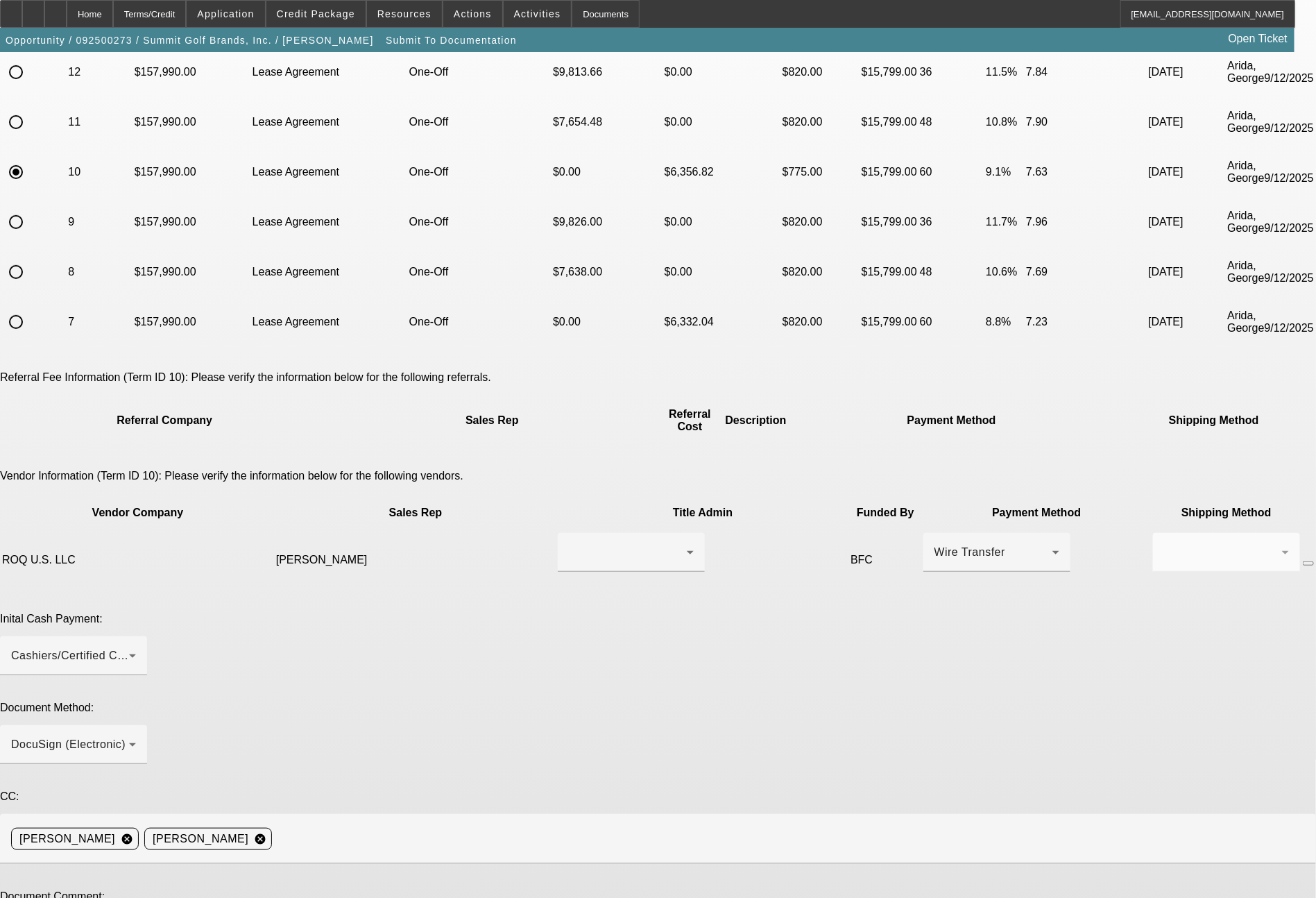
scroll to position [144, 0]
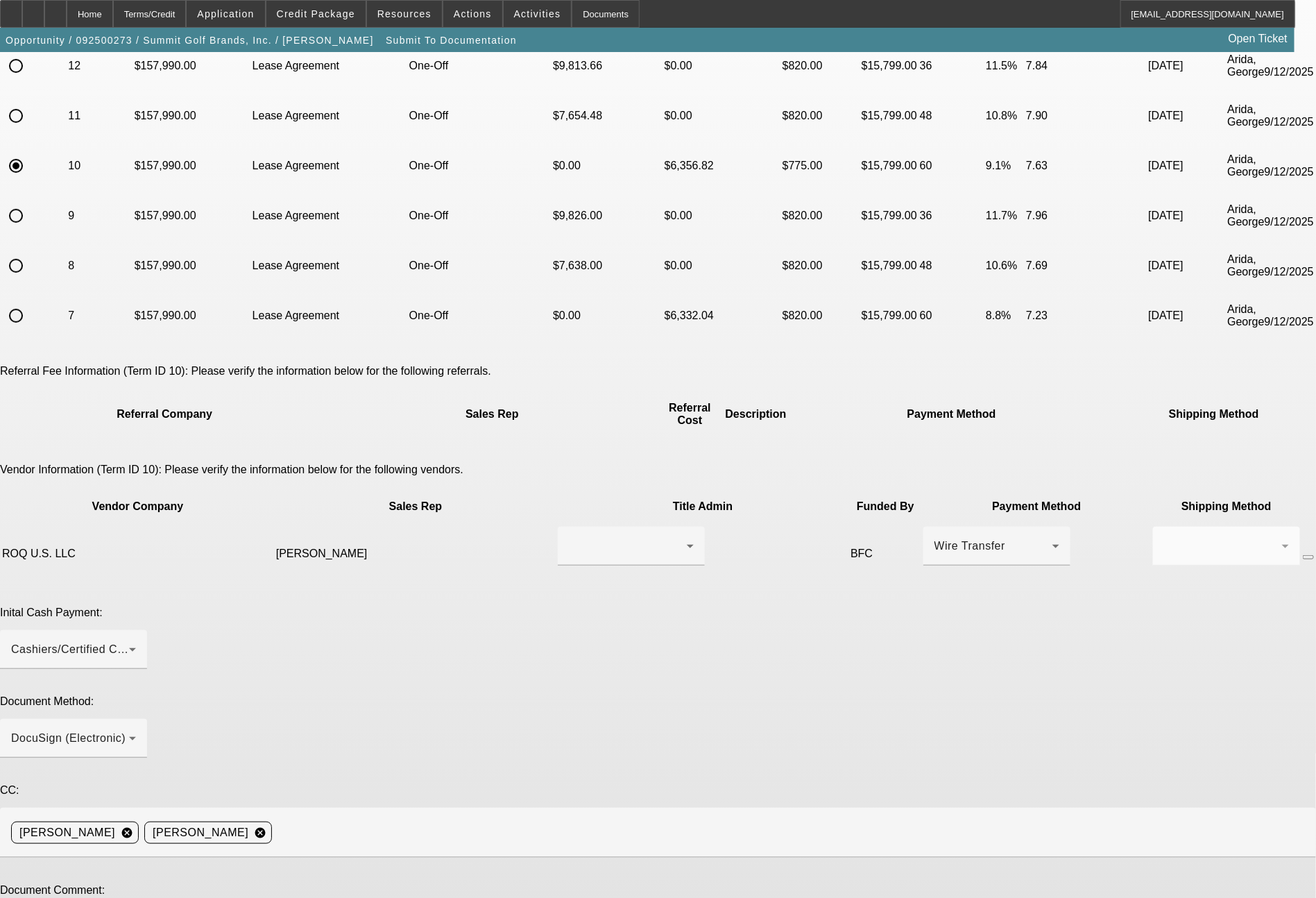
paste textarea "6x past customer of ours, all still the same. ready for lease docs. their COO, …"
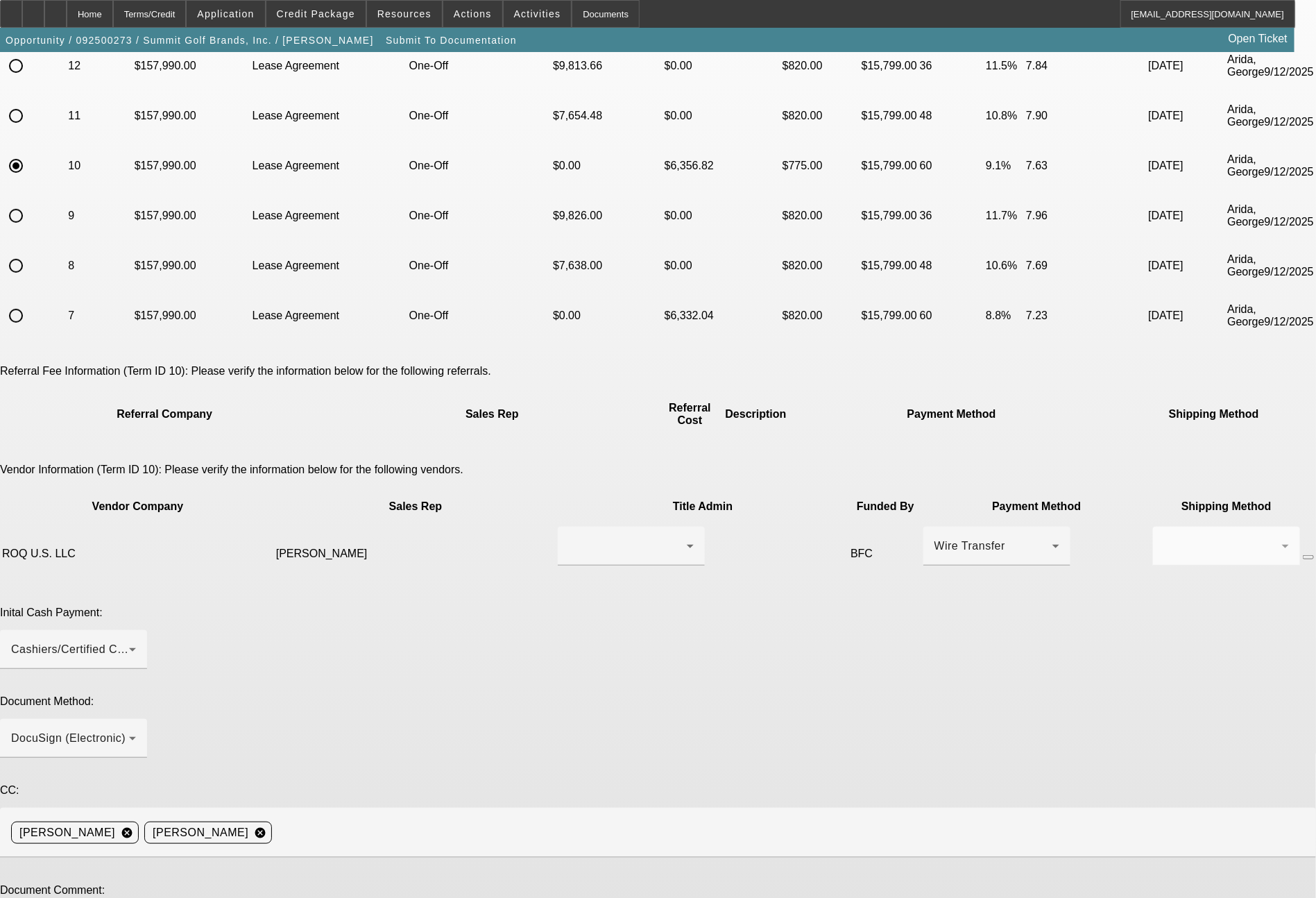
type textarea "7x past customer of ours, all still the same. ready for lease docs. their COO, …"
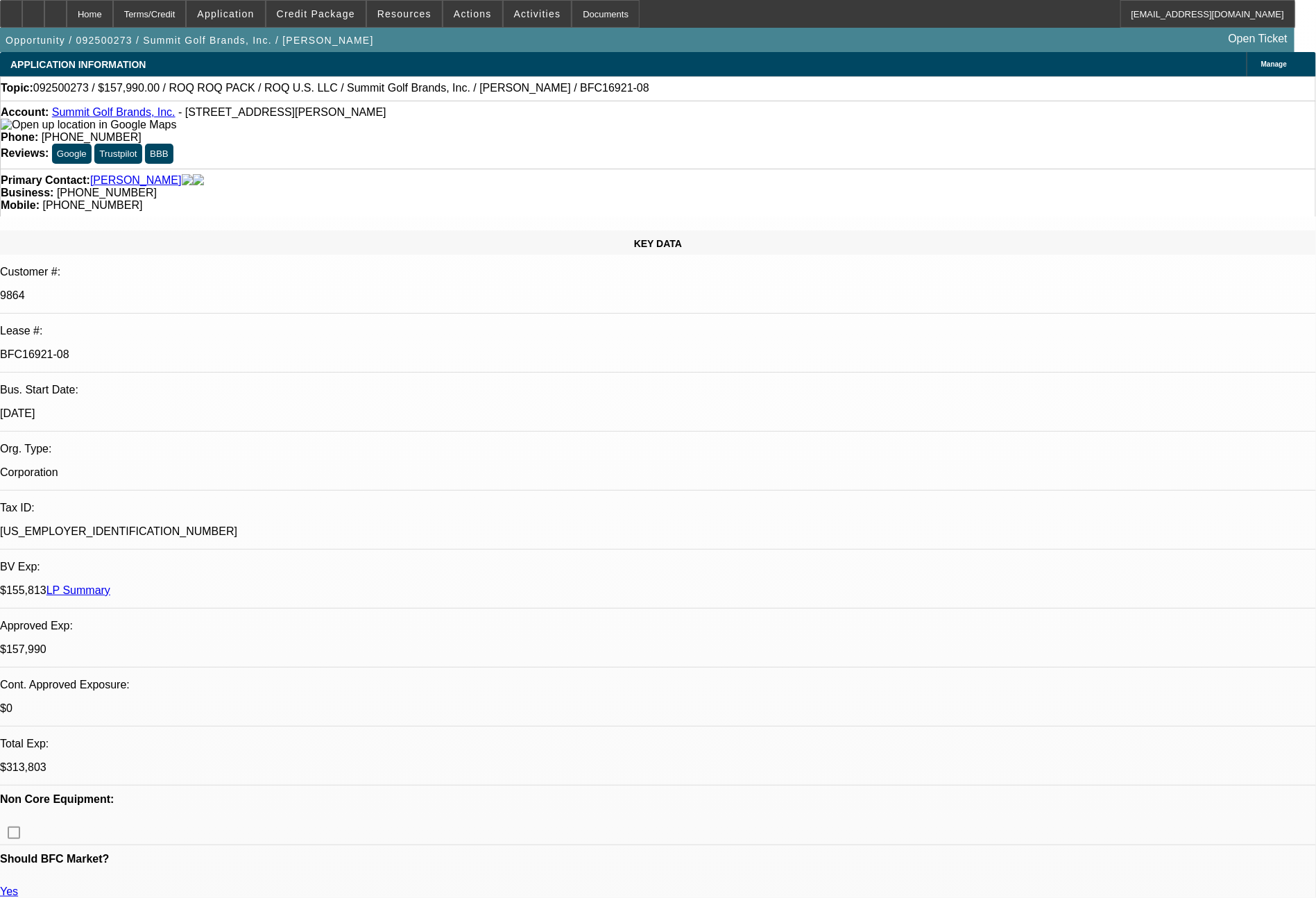
select select "0"
select select "2"
select select "0.1"
select select "4"
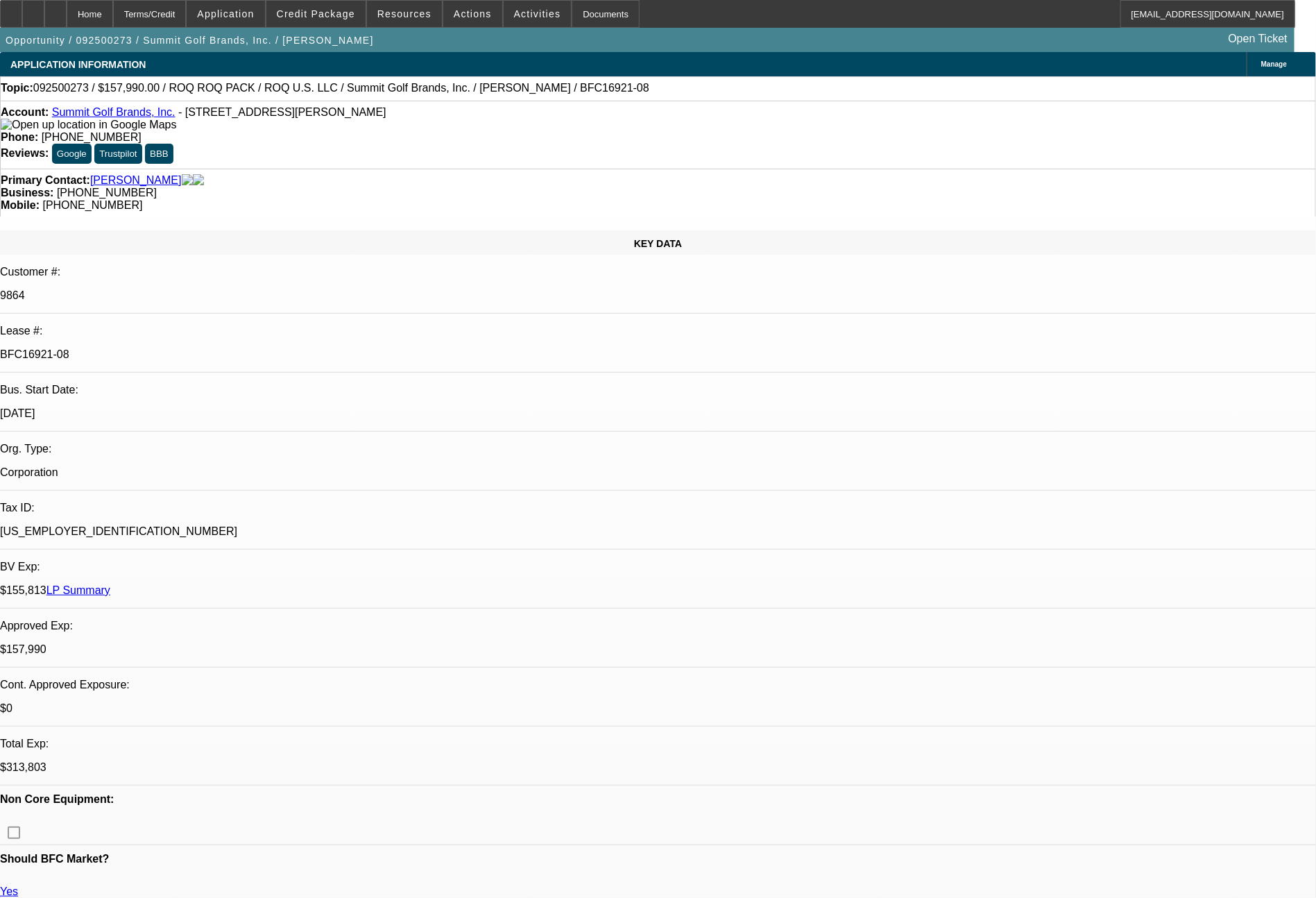
select select "0"
select select "2"
select select "0.1"
select select "4"
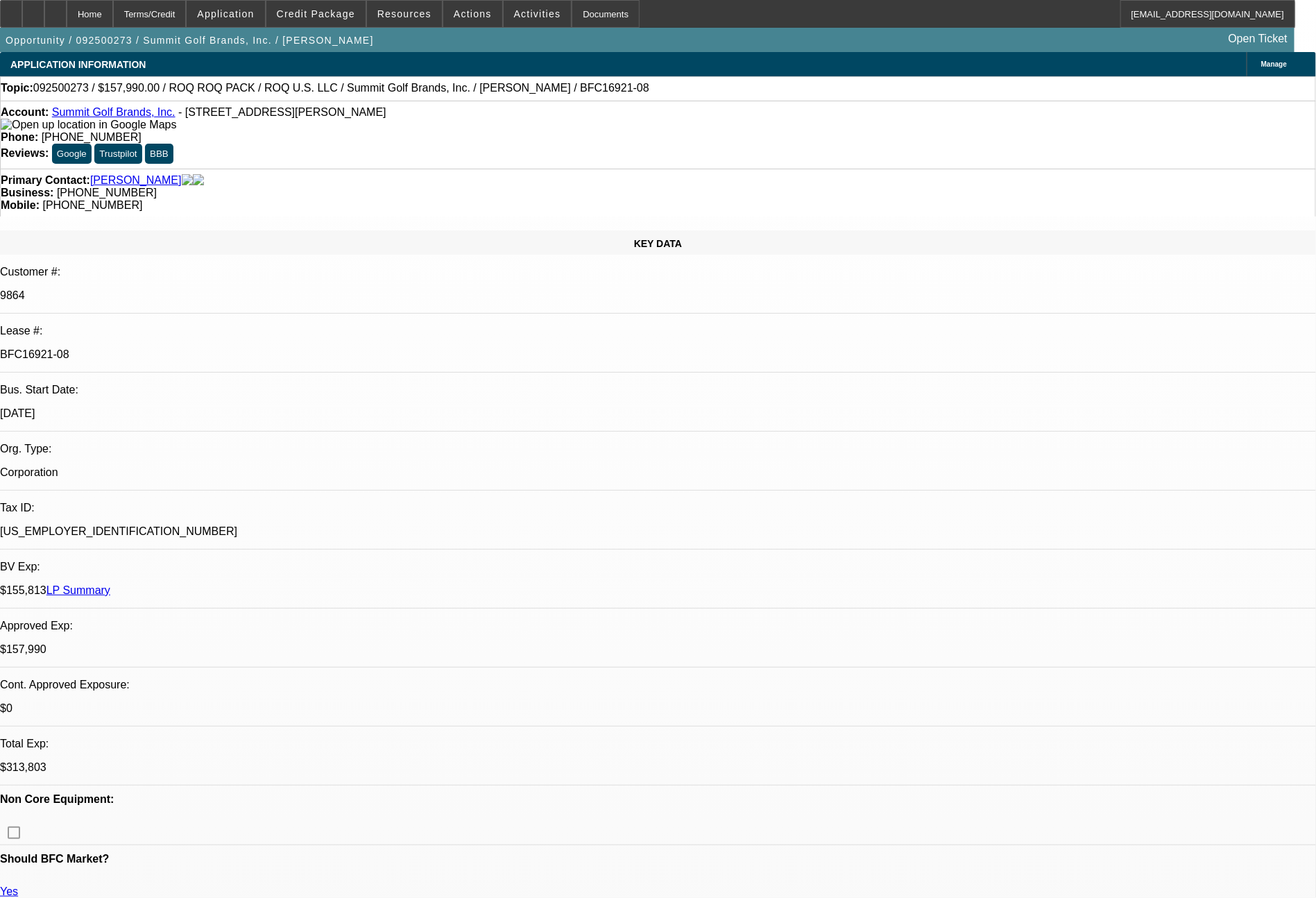
select select "0"
select select "0.1"
select select "4"
select select "0"
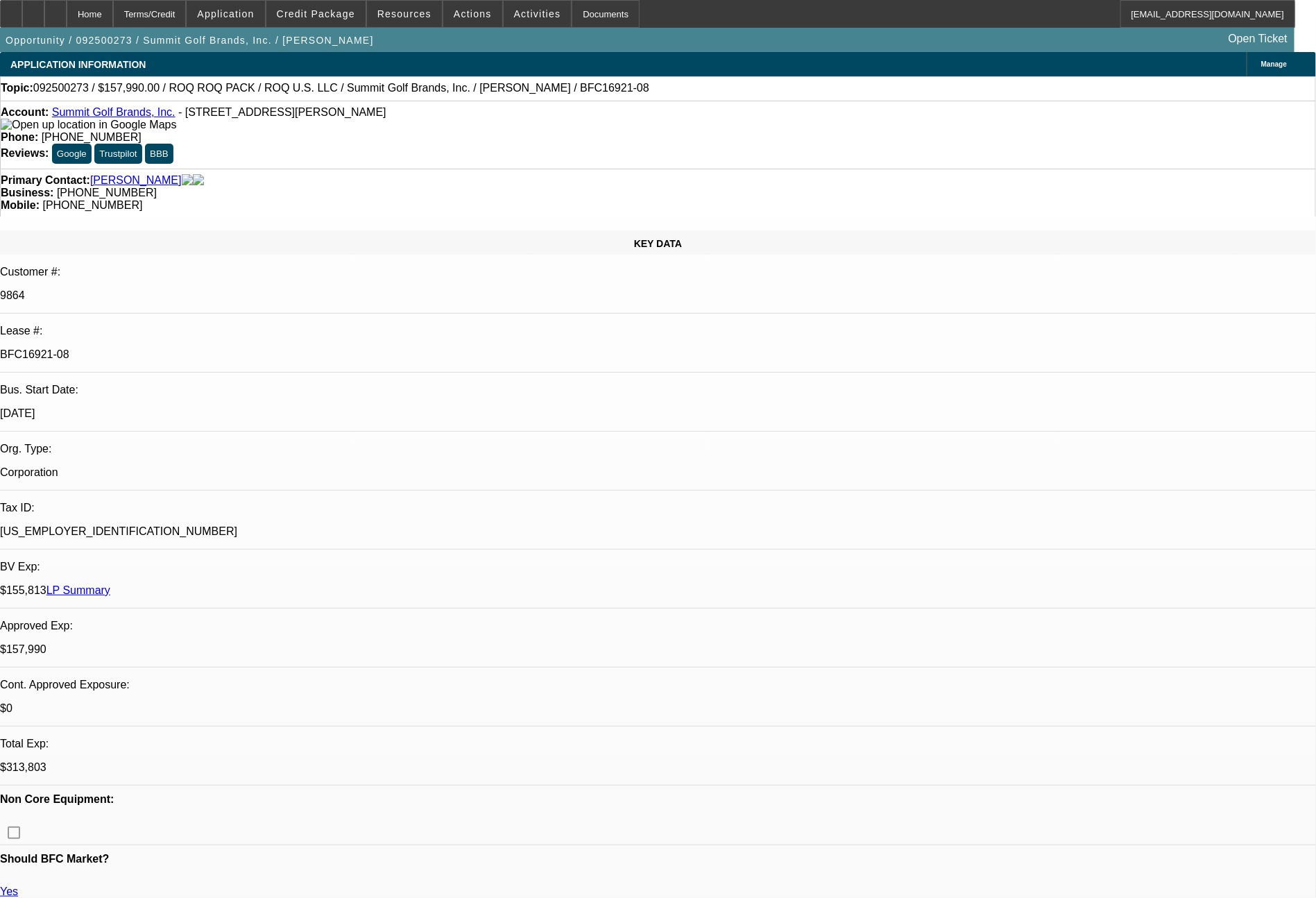
select select "2"
select select "0.1"
select select "4"
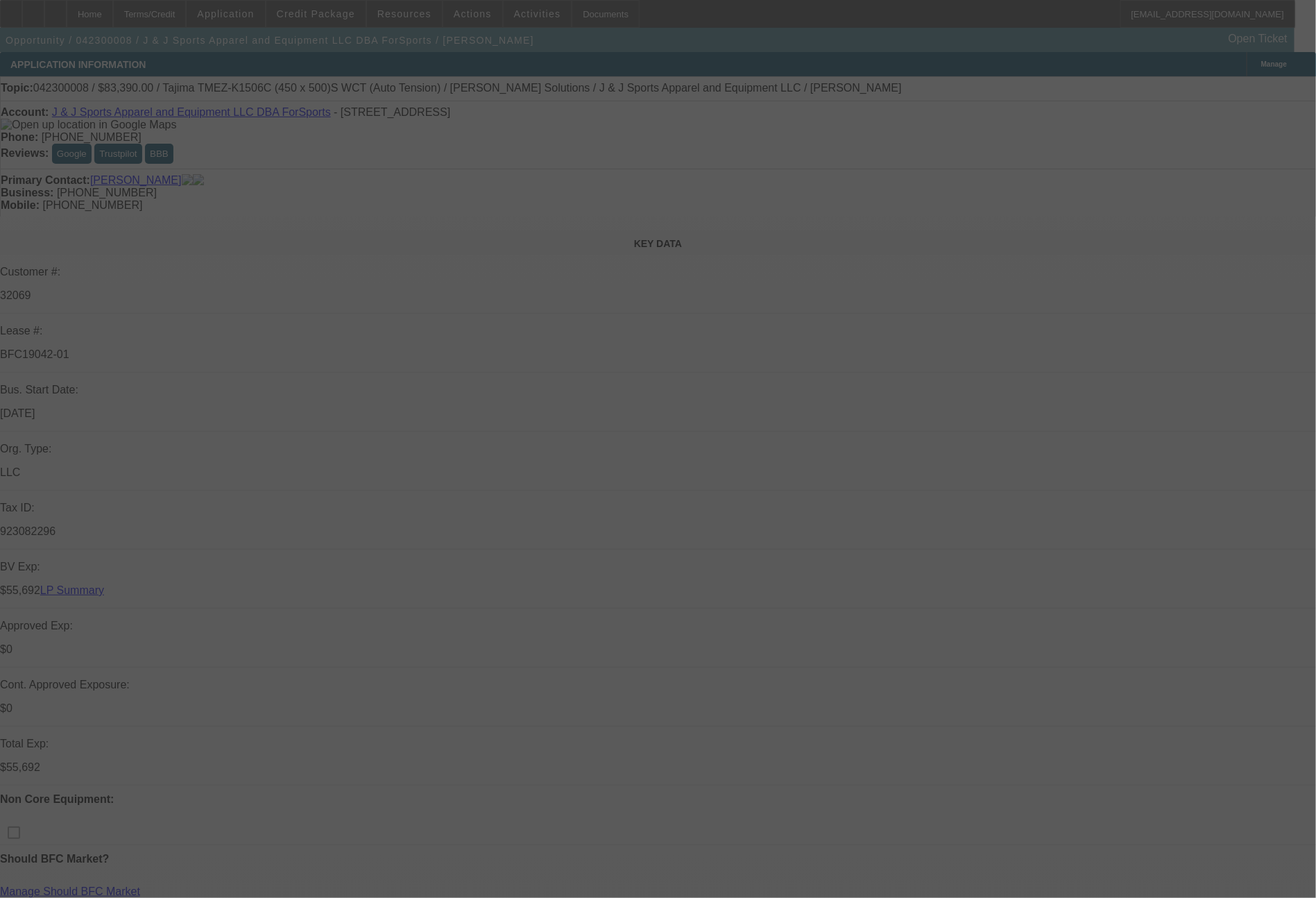
select select "0"
select select "2"
select select "0.1"
select select "4"
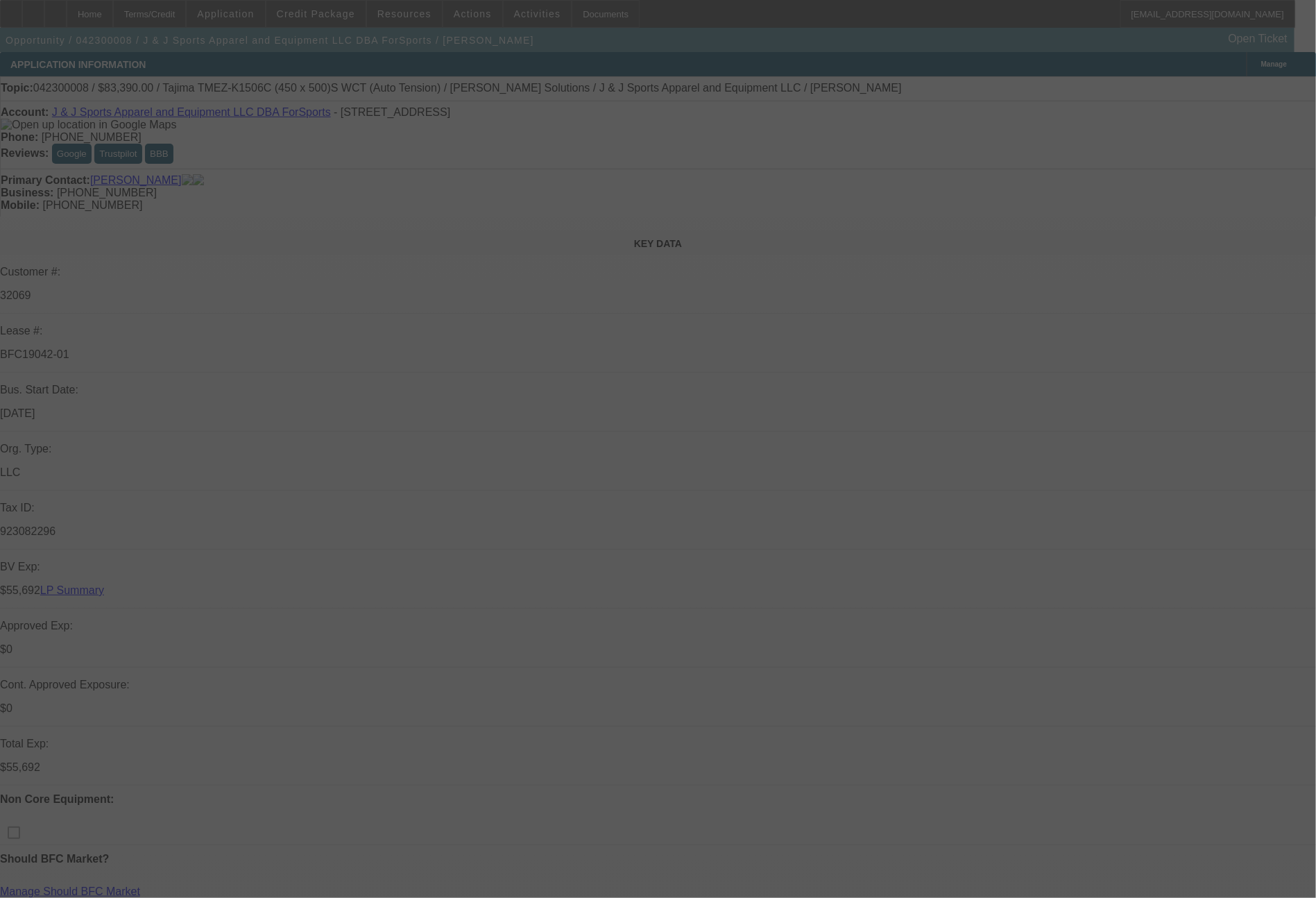
select select "0"
select select "2"
select select "0"
select select "6"
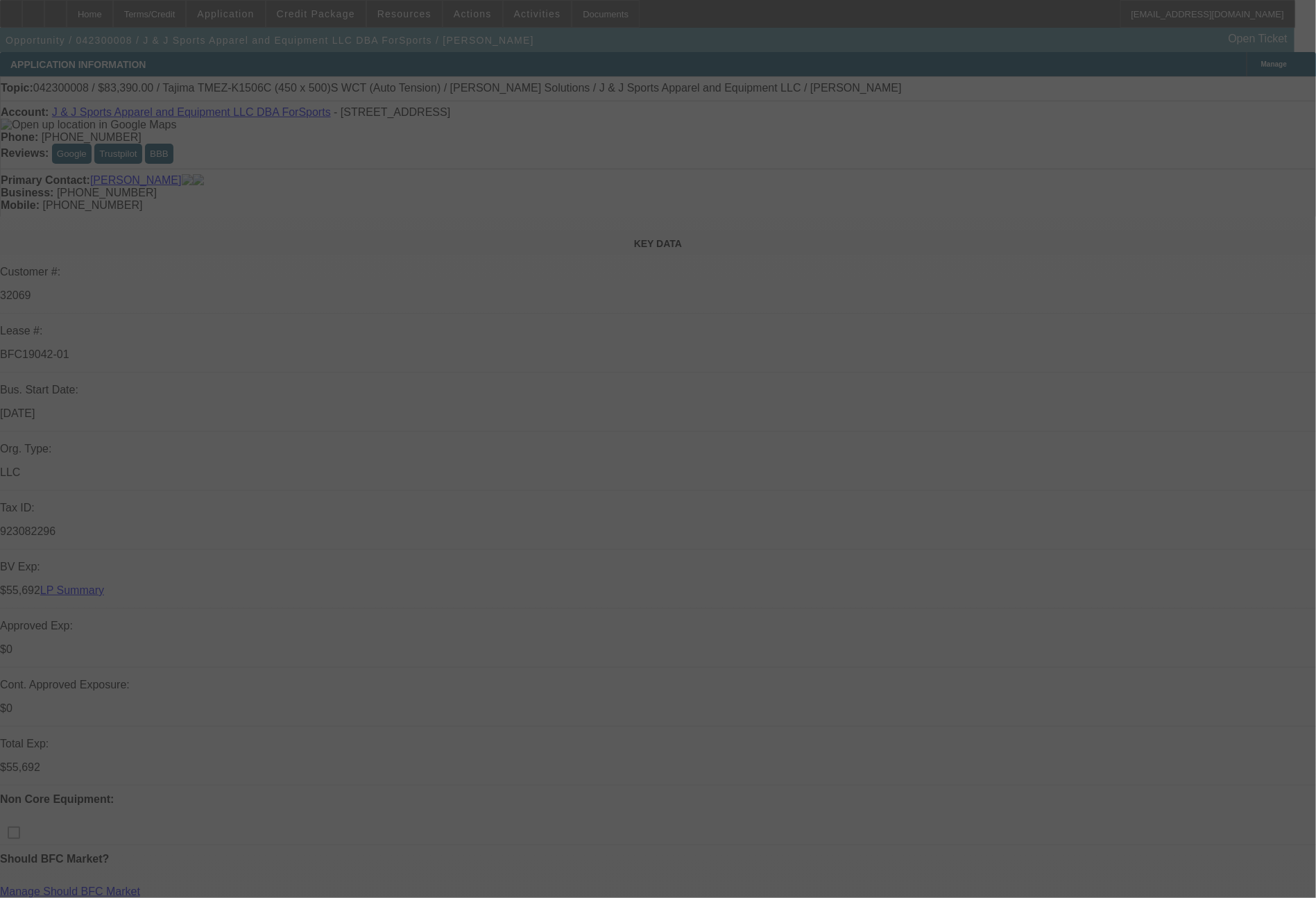
select select "0"
select select "2"
select select "0.1"
select select "4"
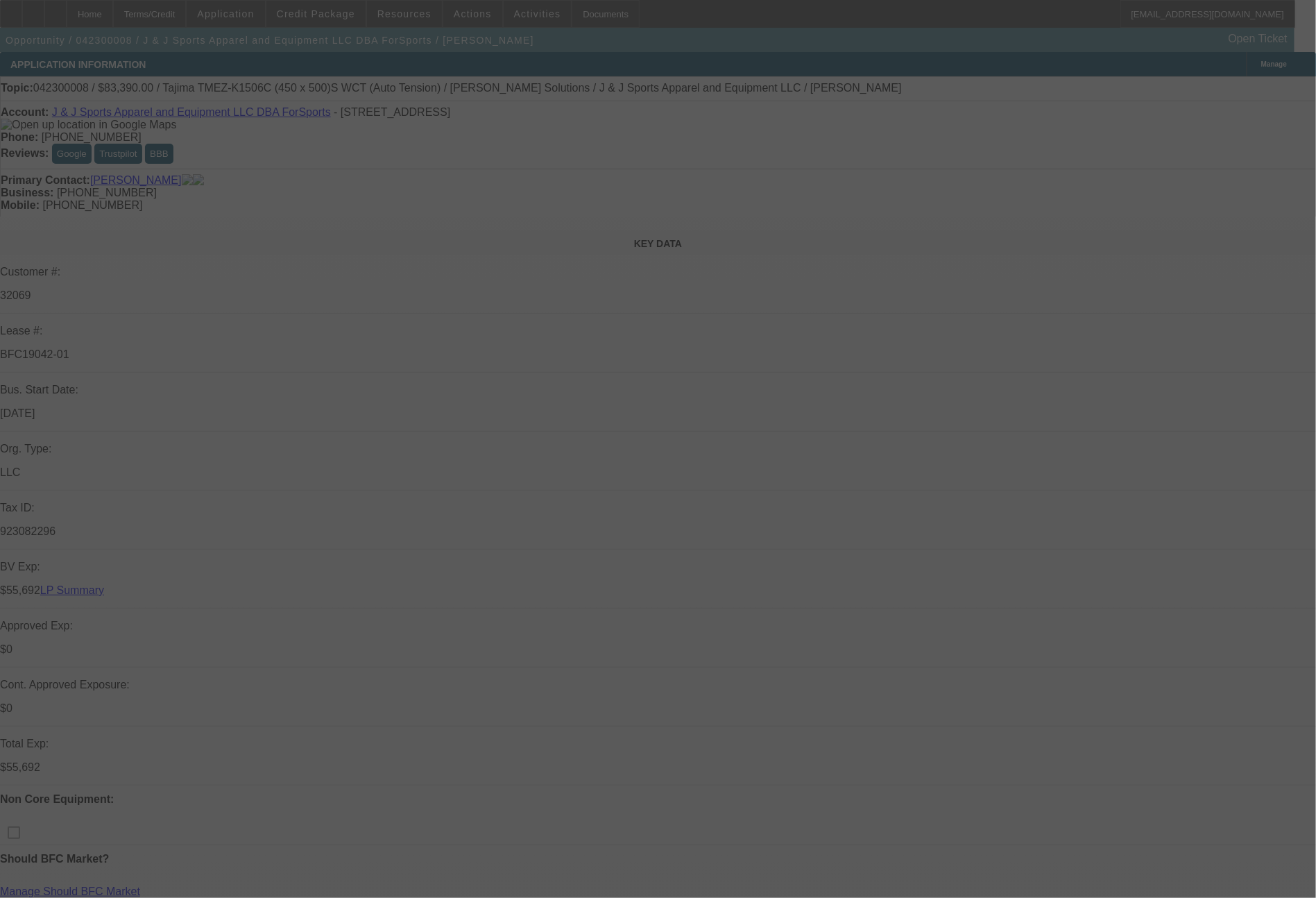
select select "0"
select select "2"
select select "0"
select select "6"
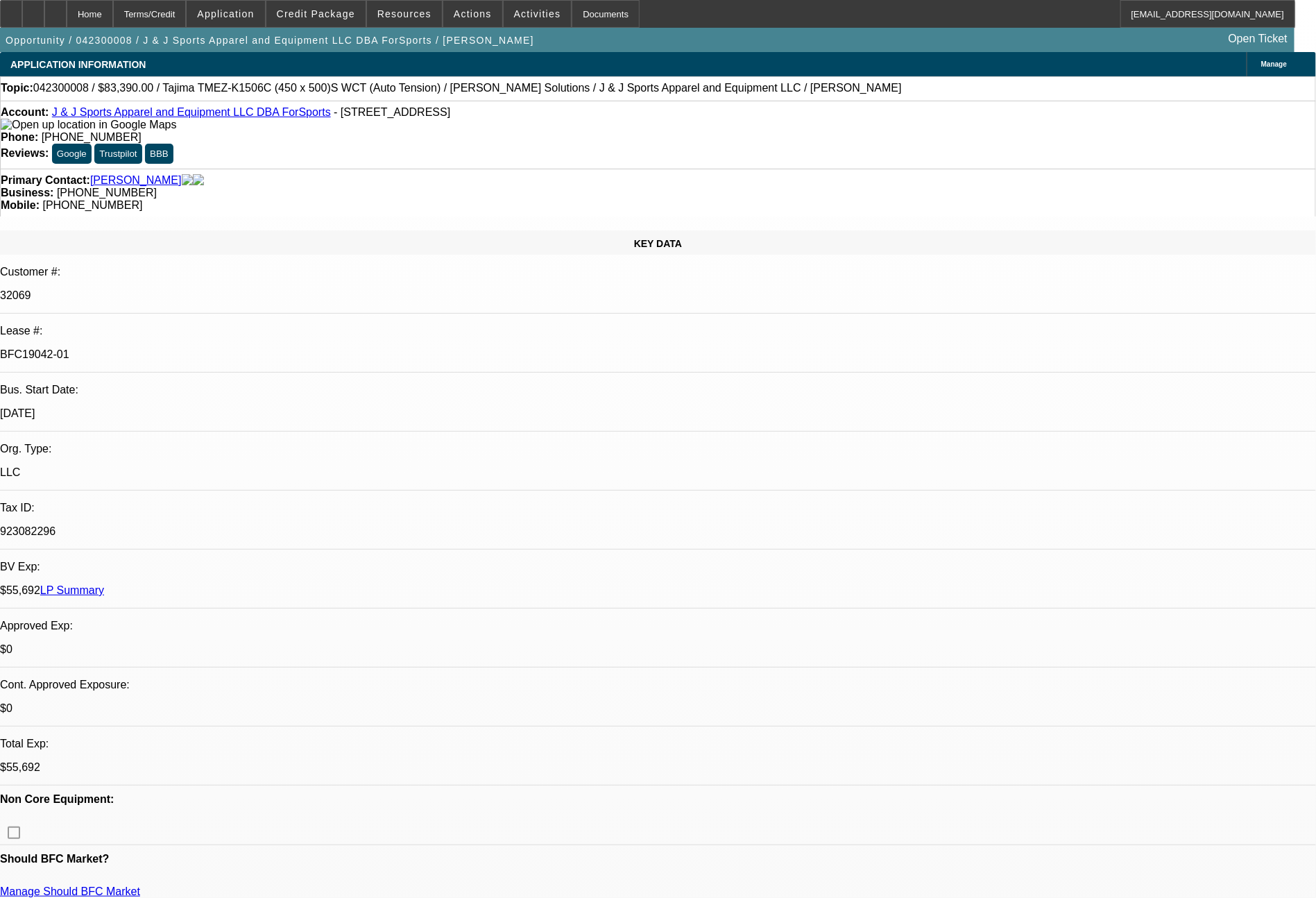
click at [104, 584] on link "LP Summary" at bounding box center [72, 590] width 64 height 12
click at [323, 13] on span "Credit Package" at bounding box center [316, 13] width 79 height 11
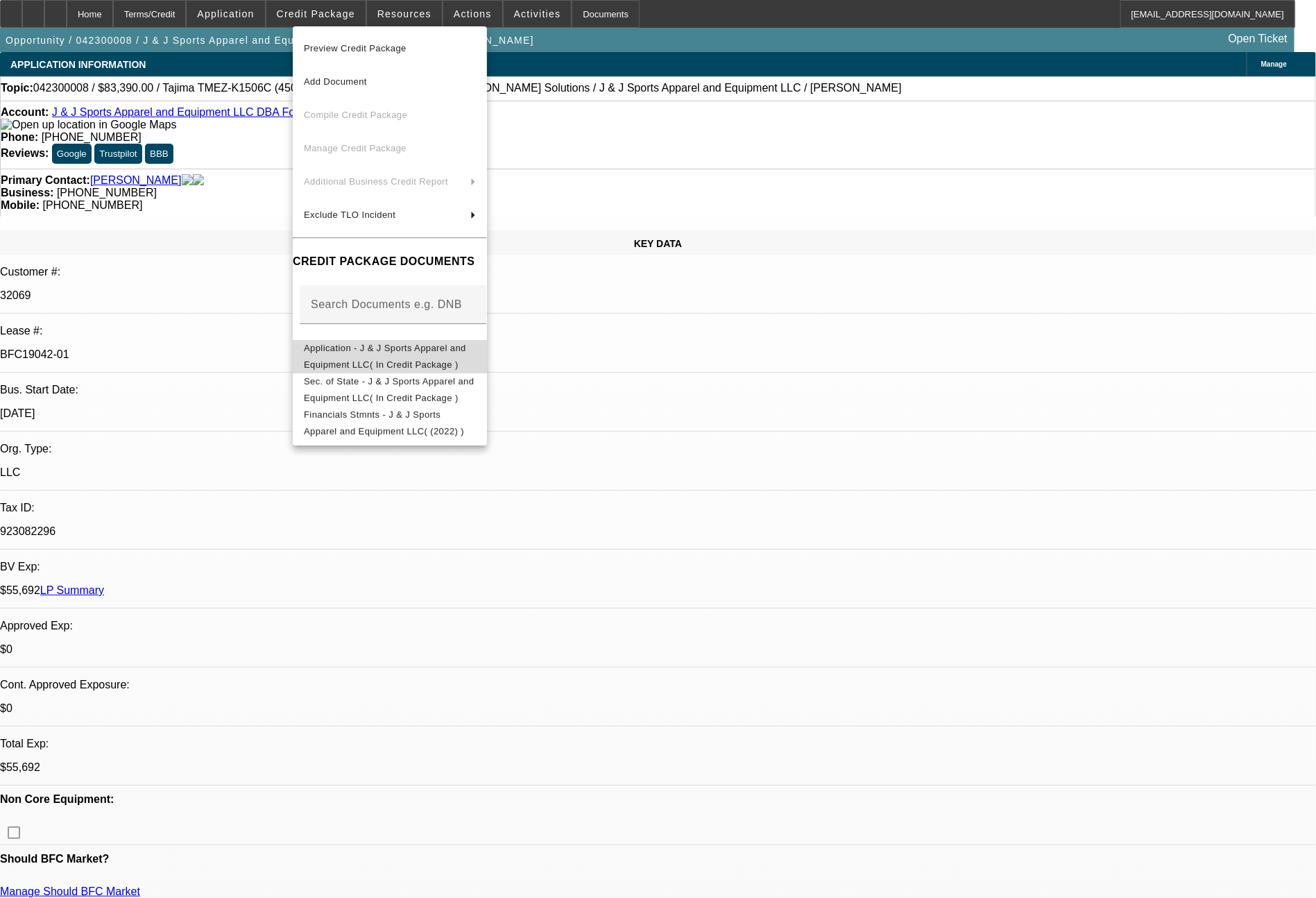
click at [371, 350] on span "Application - J & J Sports Apparel and Equipment LLC( In Credit Package )" at bounding box center [385, 356] width 162 height 27
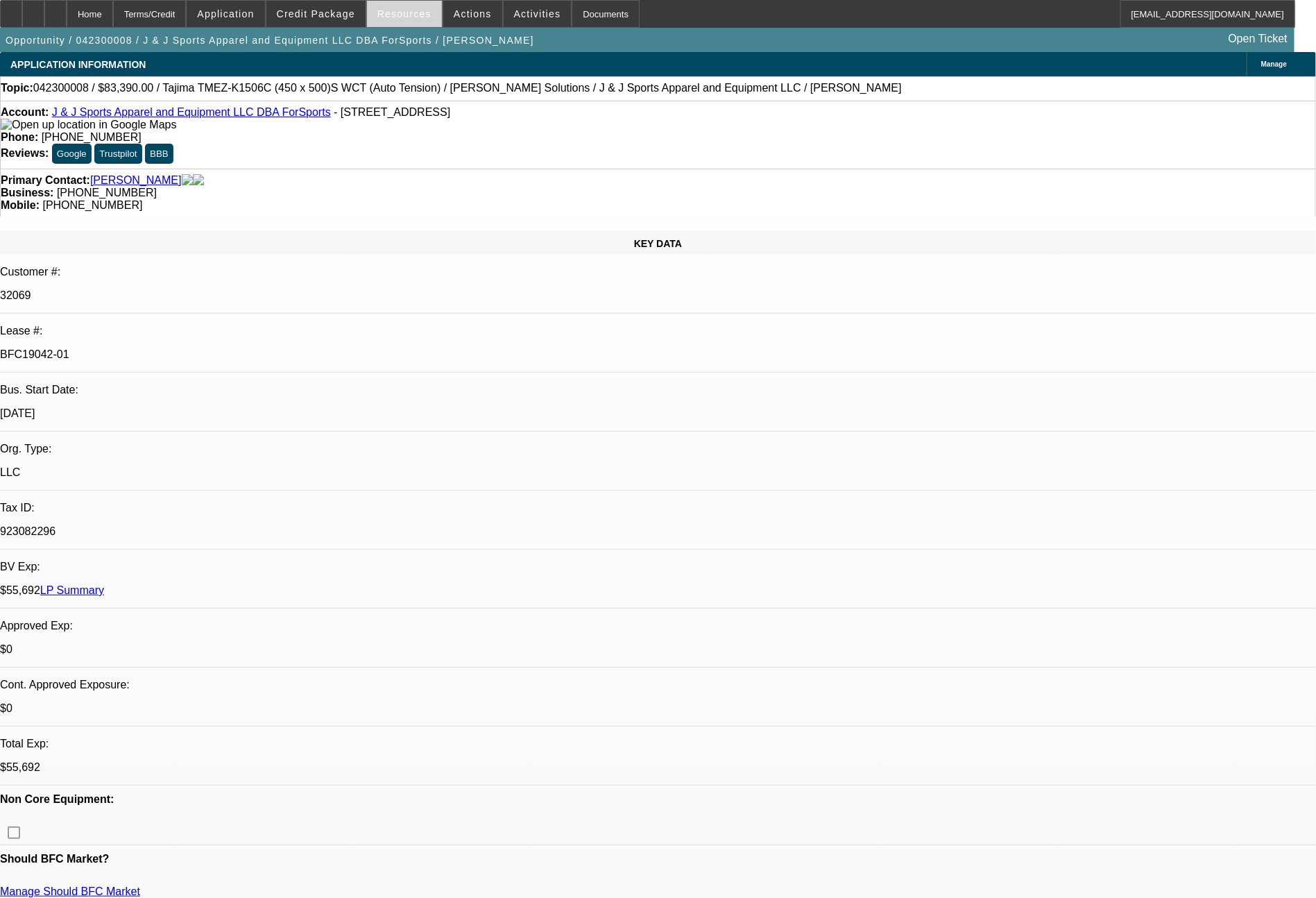
click at [404, 10] on span "Resources" at bounding box center [404, 13] width 54 height 11
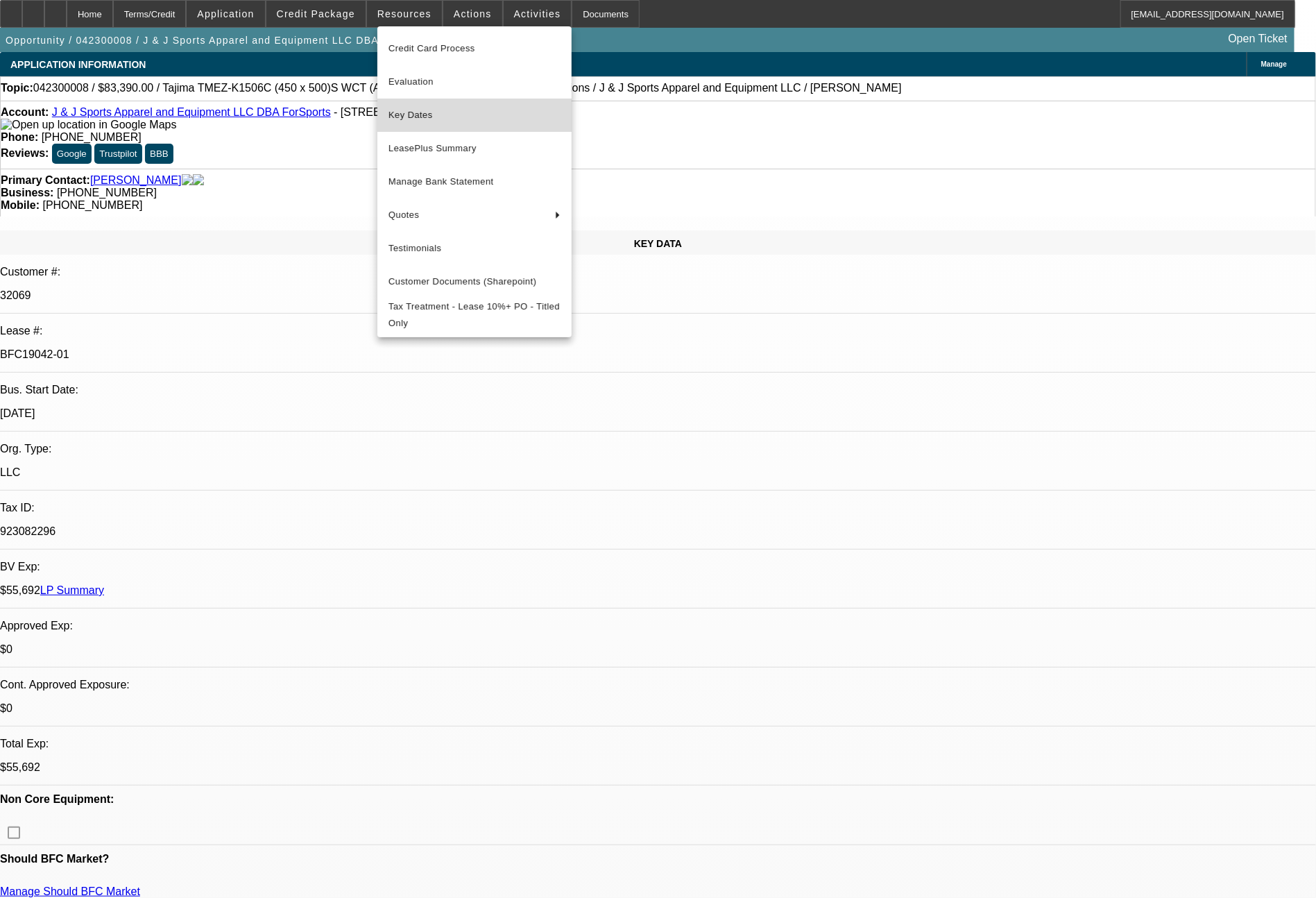
click at [425, 112] on span "Key Dates" at bounding box center [474, 115] width 172 height 17
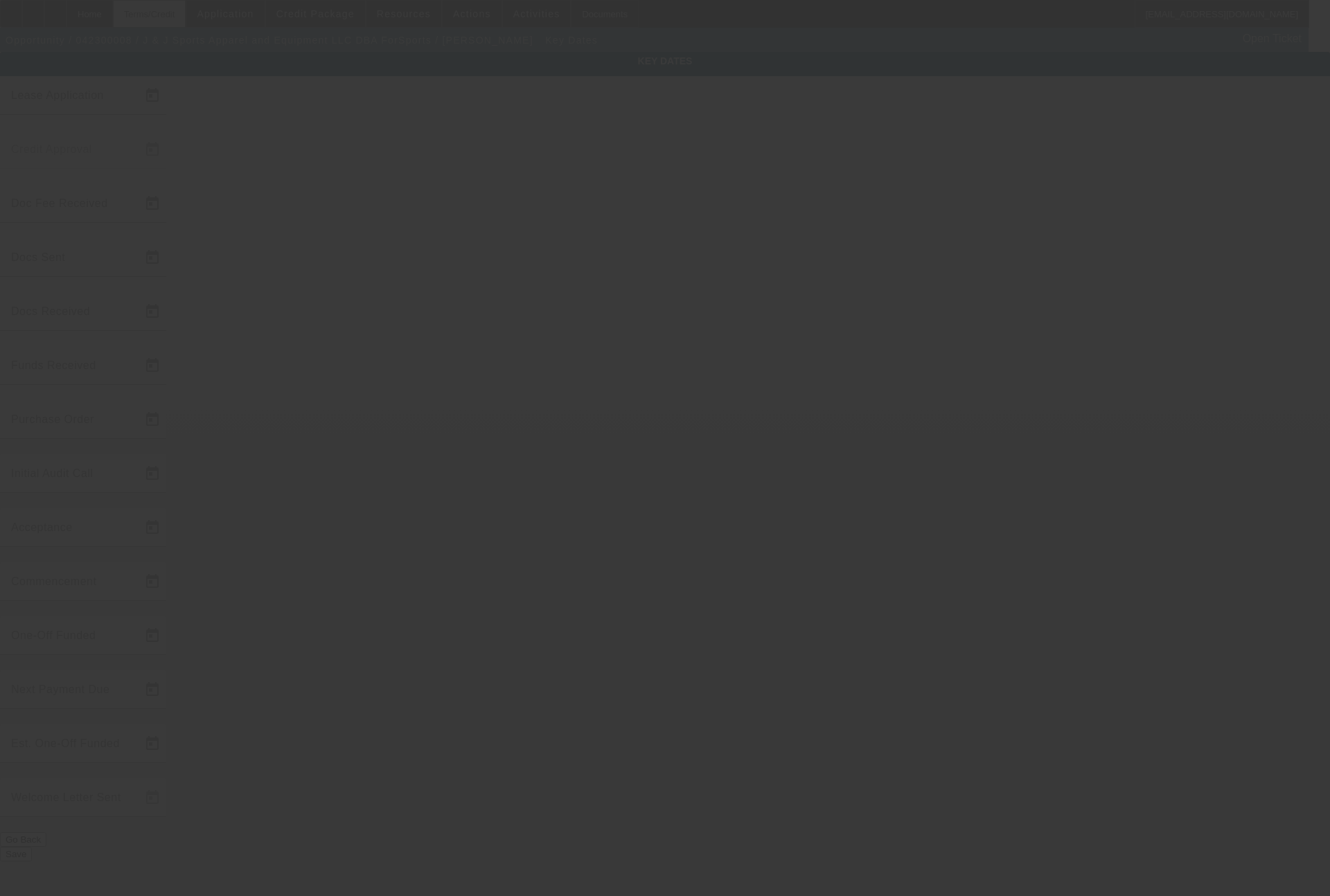
type input "4/3/2023"
type input "4/4/2023"
type input "4/5/2023"
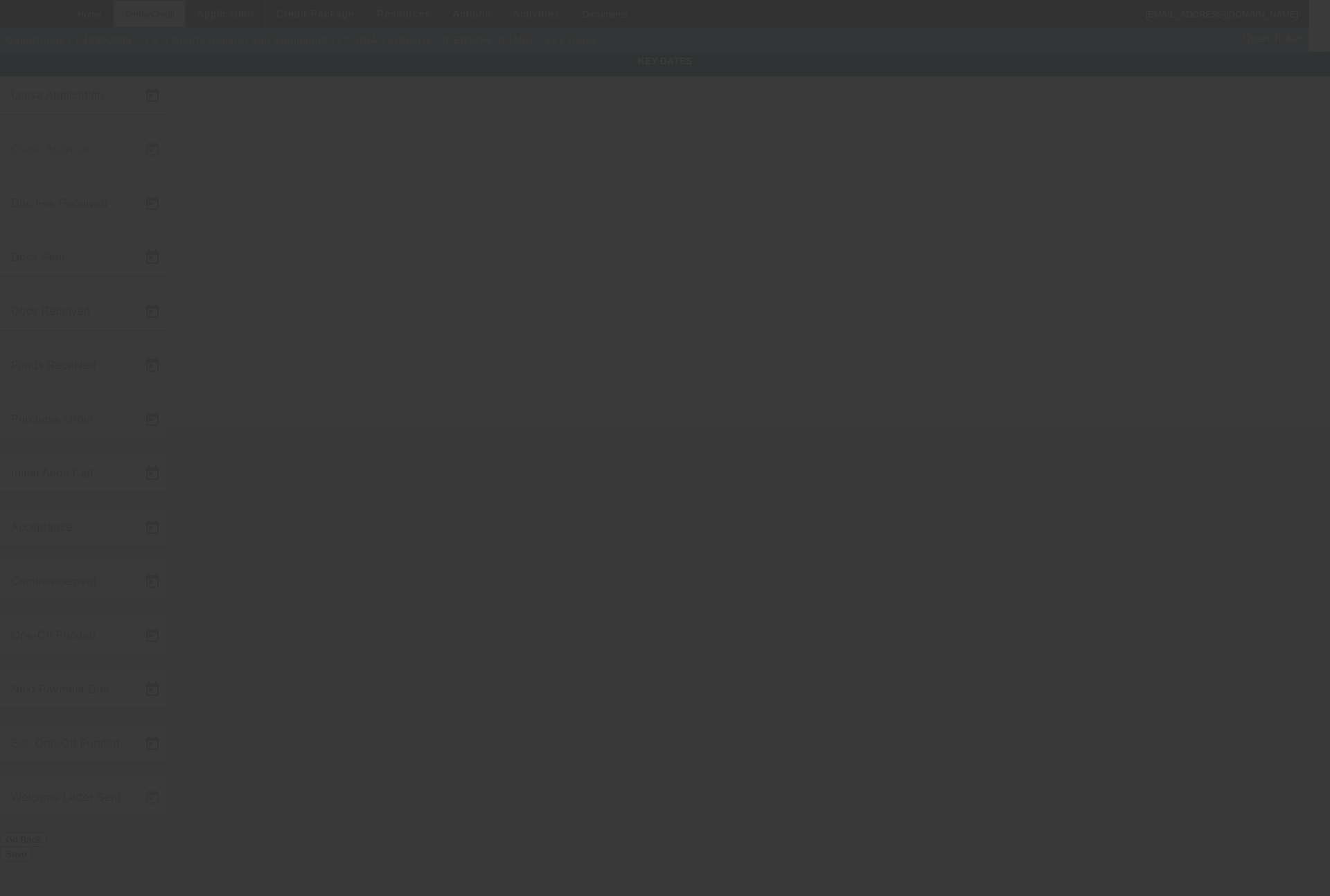
type input "5/4/2023"
type input "5/5/2023"
type input "5/31/2023"
type input "6/1/2023"
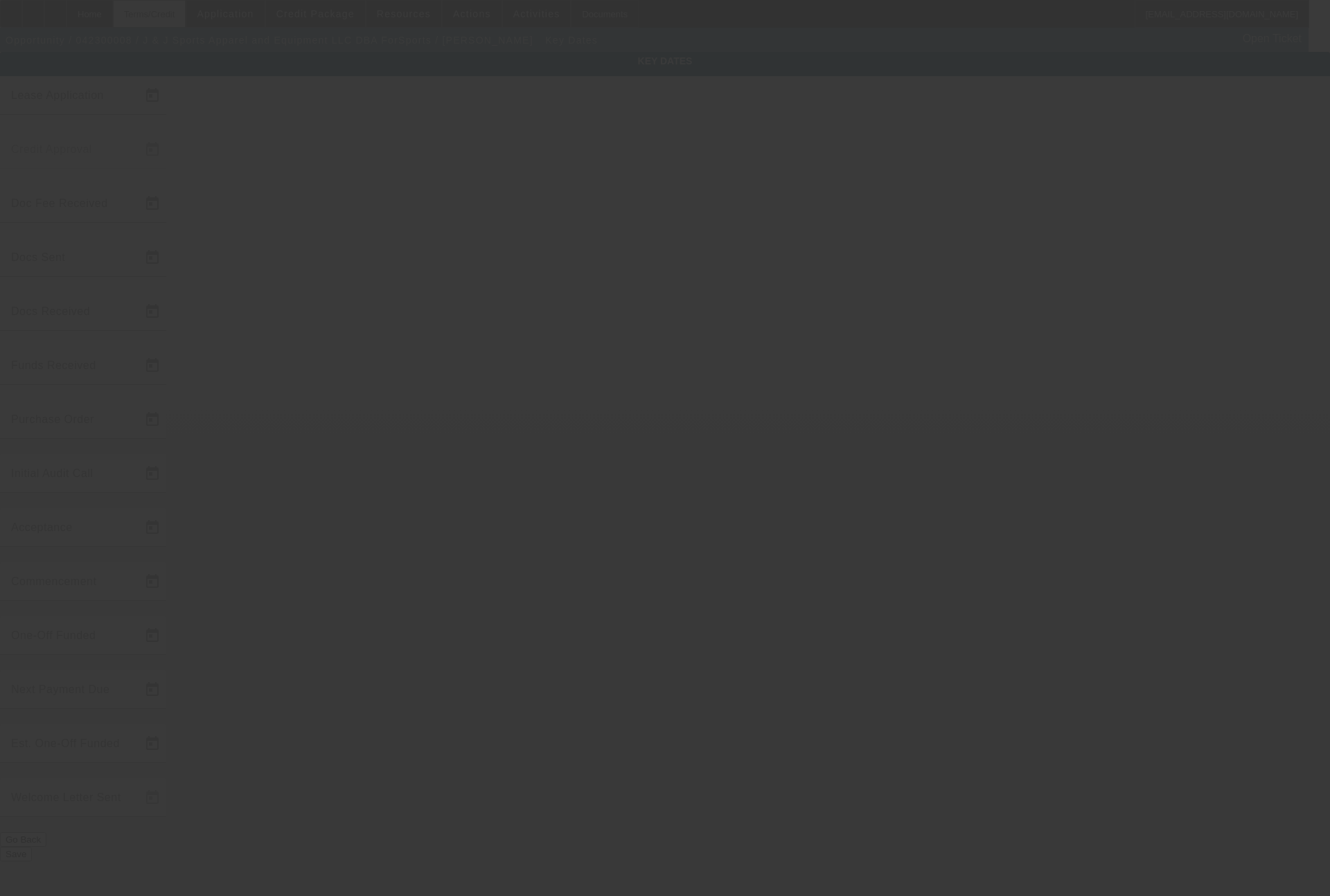
type input "7/1/2023"
type input "5/31/2023"
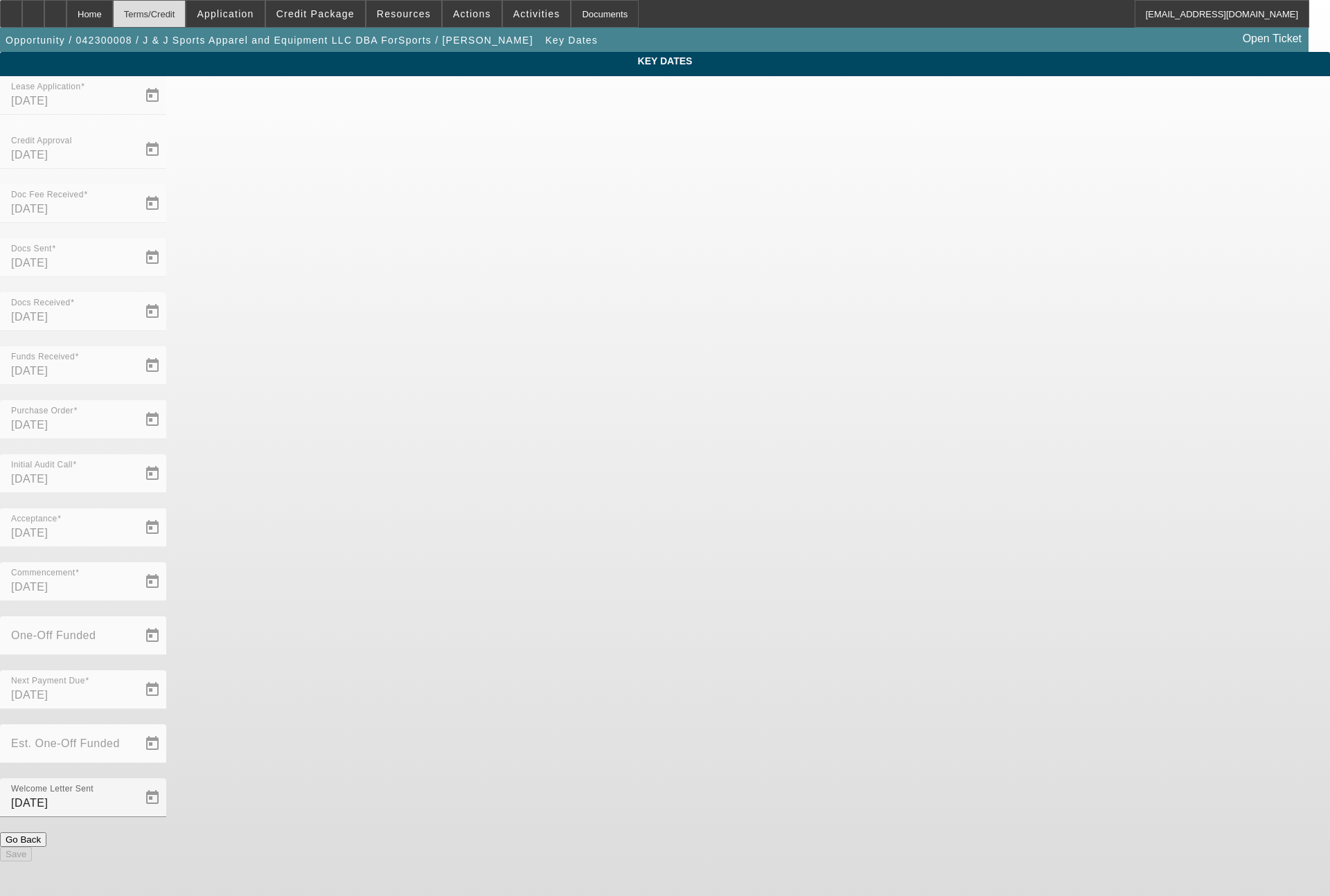
click at [187, 11] on div "Terms/Credit" at bounding box center [149, 14] width 73 height 28
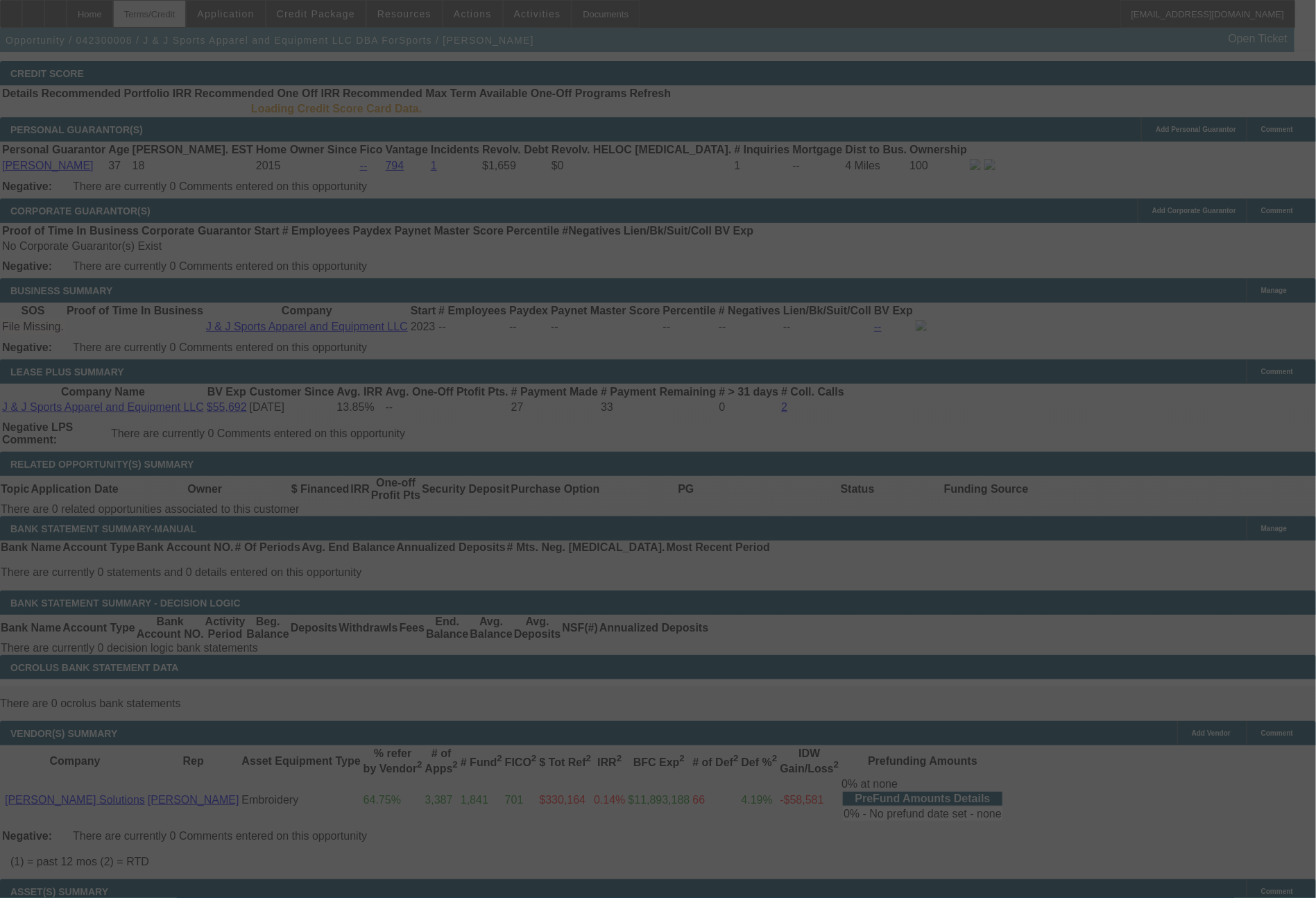
scroll to position [2092, 0]
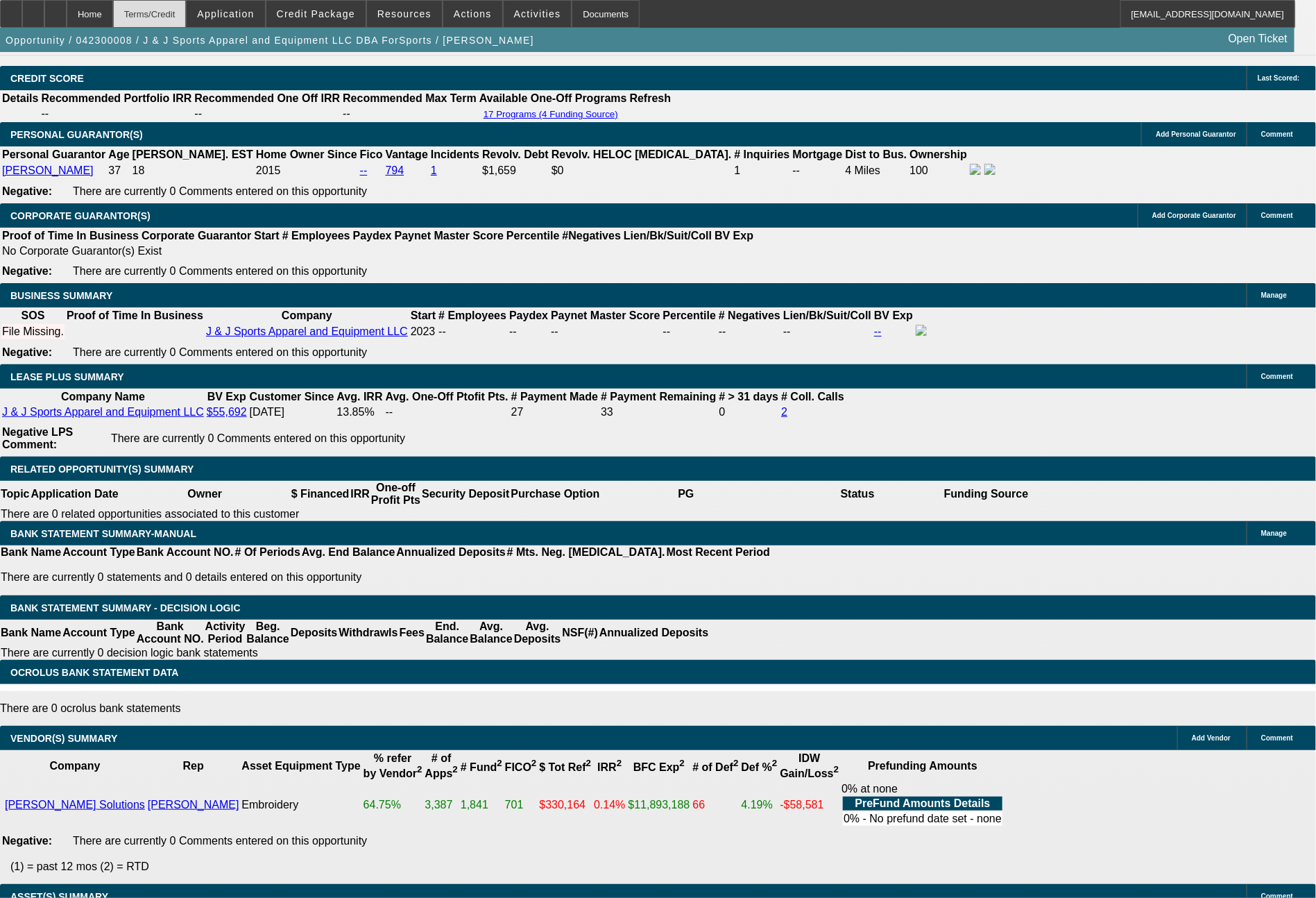
select select "0"
select select "2"
select select "0.1"
select select "4"
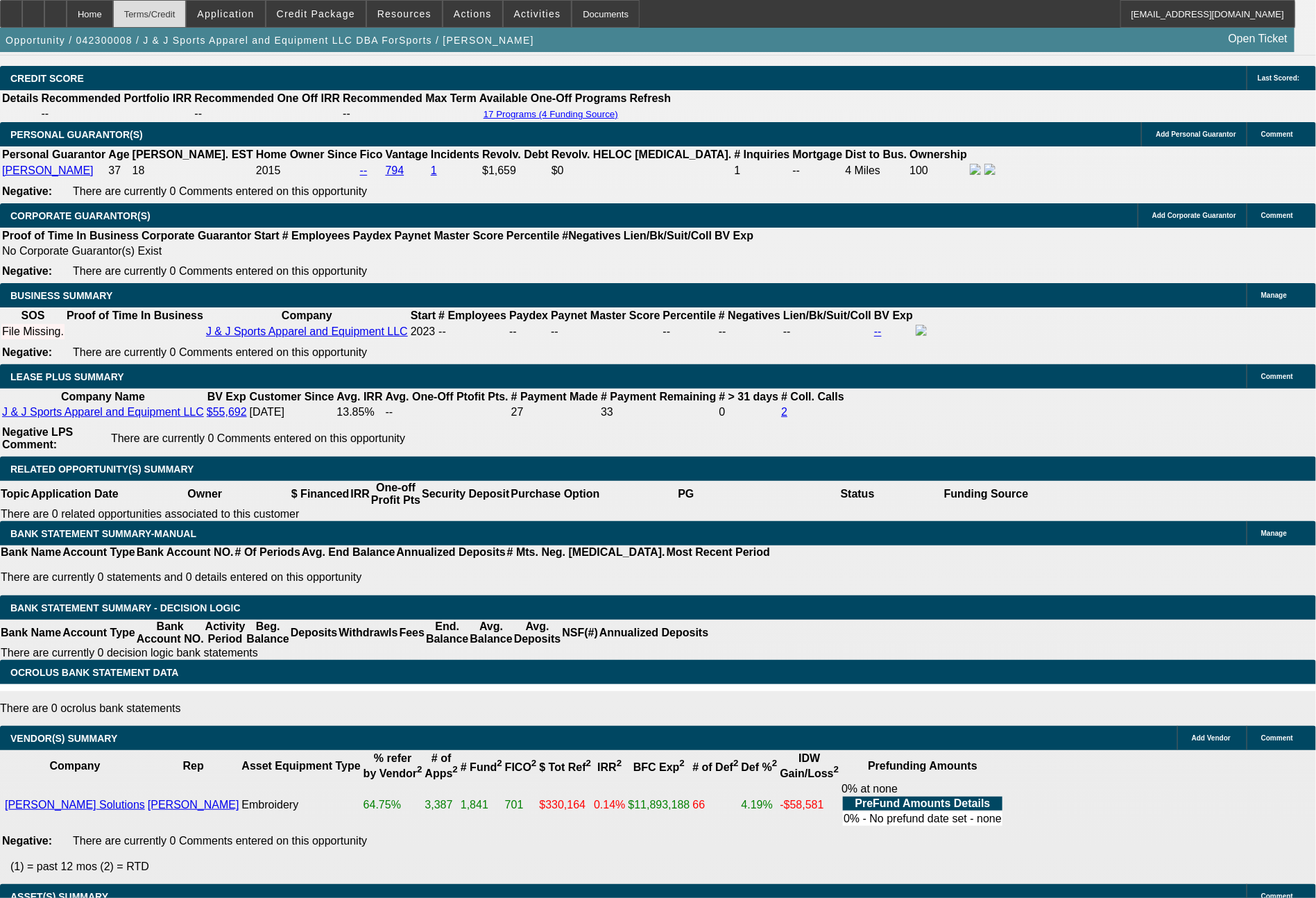
select select "0"
select select "2"
select select "0"
select select "6"
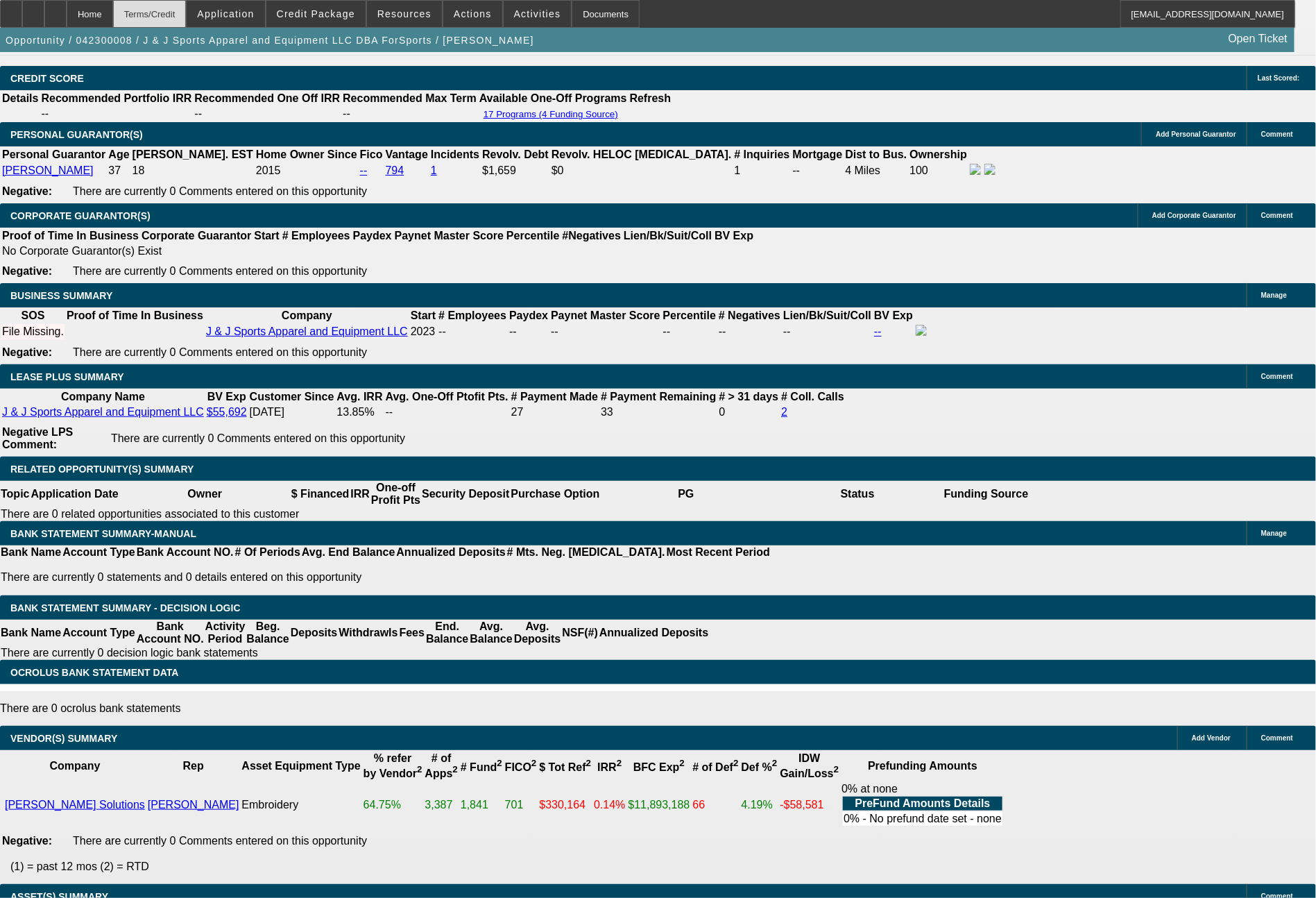
select select "0"
select select "2"
select select "0.1"
select select "4"
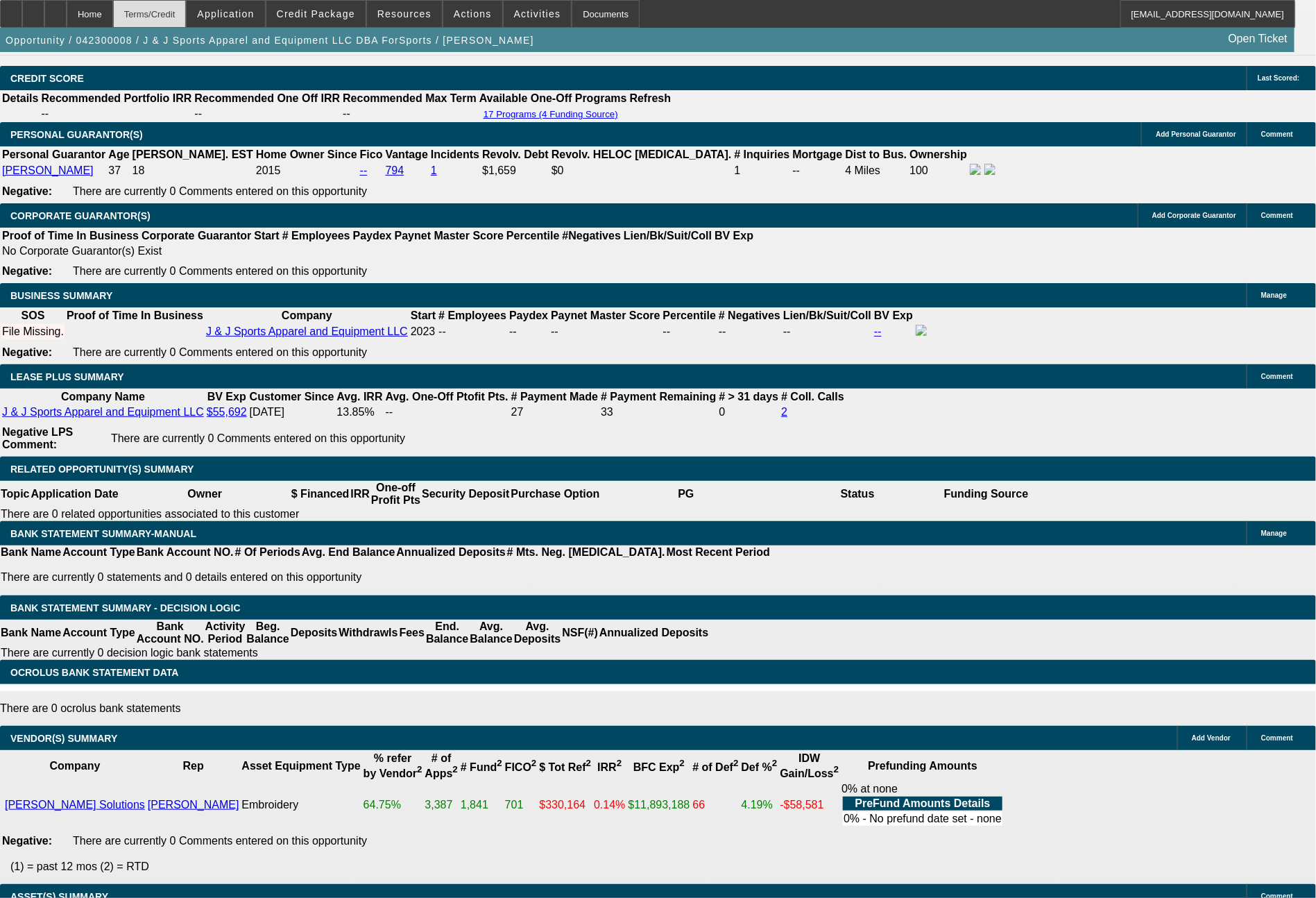
select select "0"
select select "2"
select select "0"
select select "6"
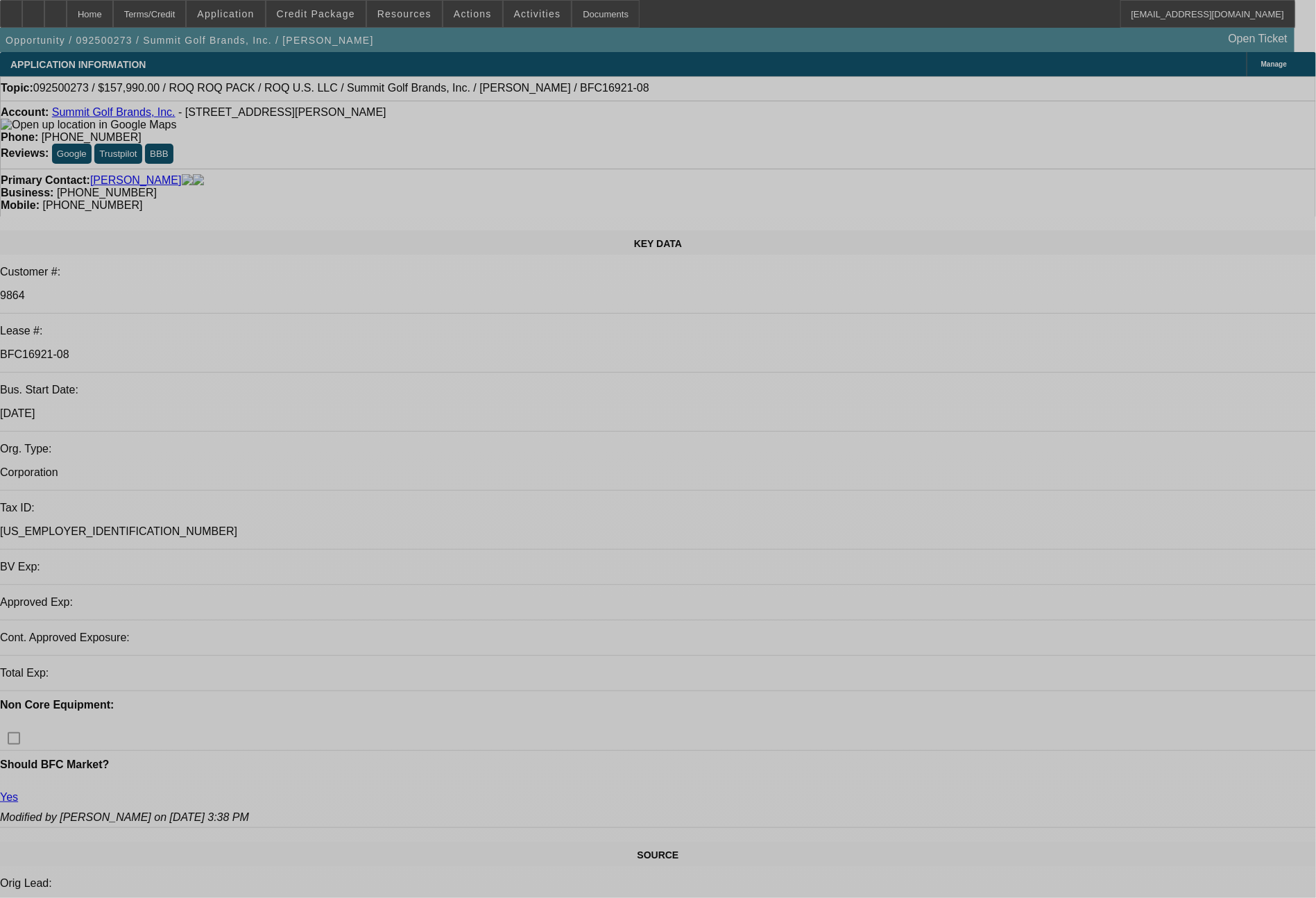
select select "0"
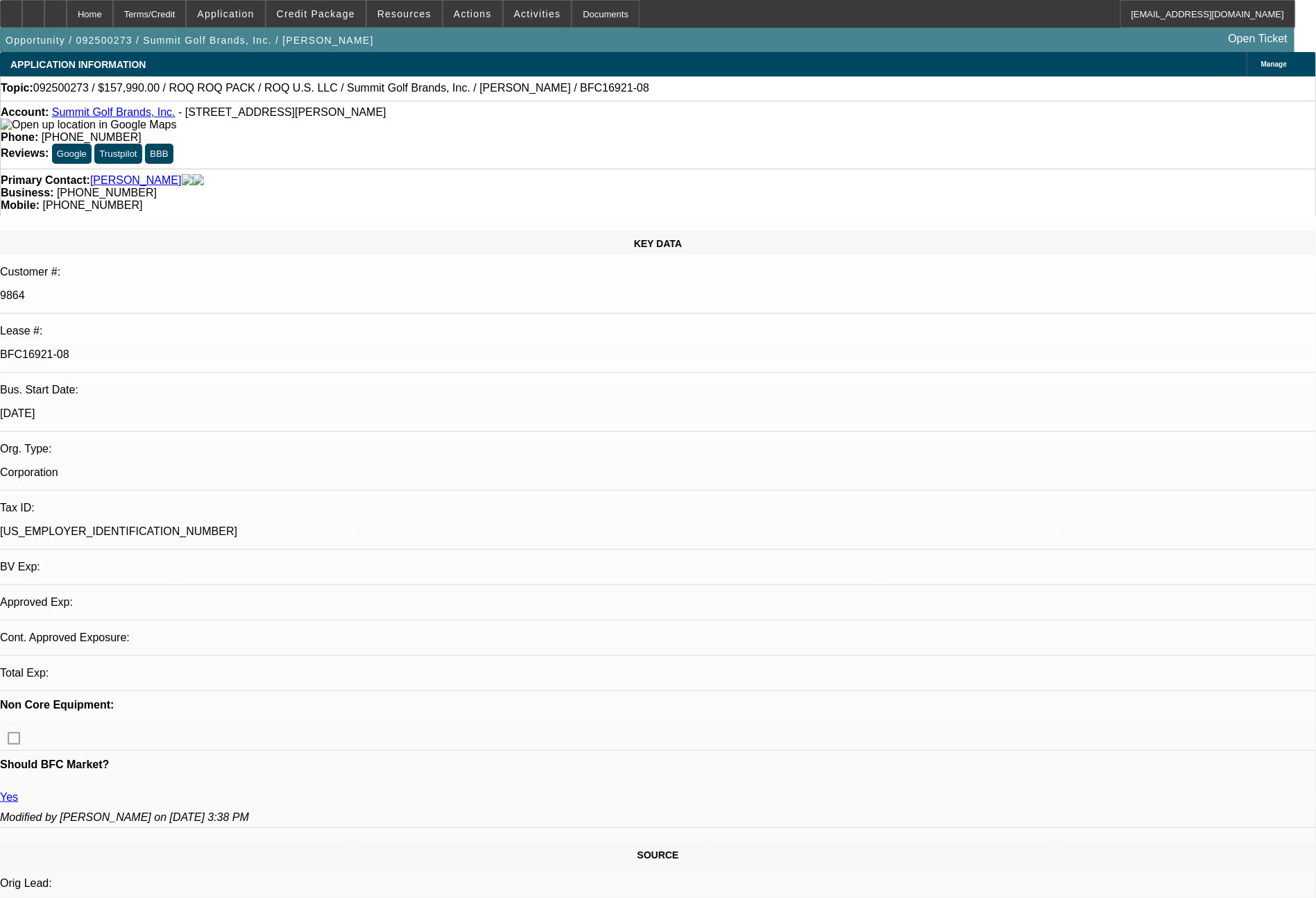
select select "2"
select select "0.1"
select select "4"
select select "0"
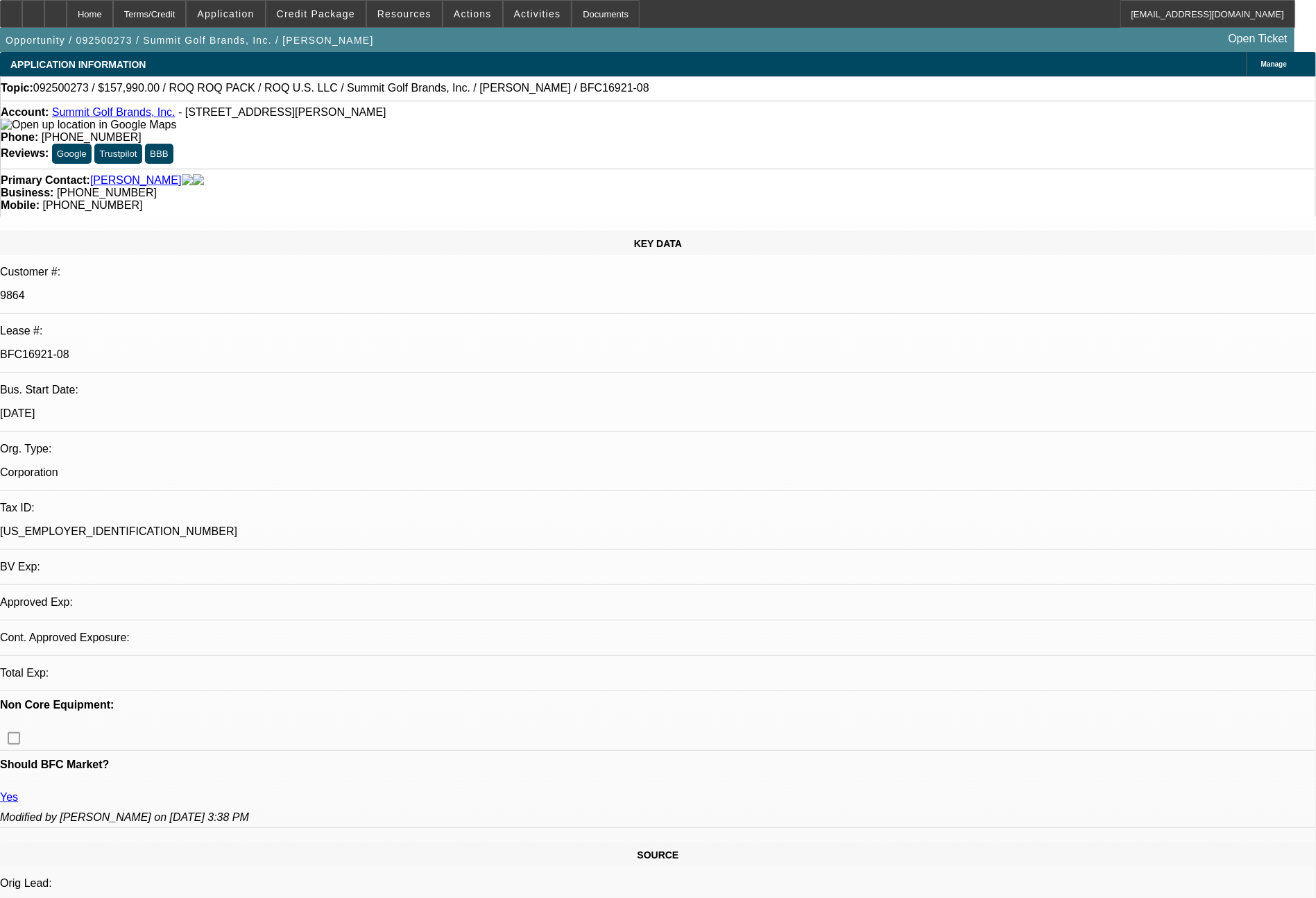
select select "2"
select select "0.1"
select select "4"
select select "0"
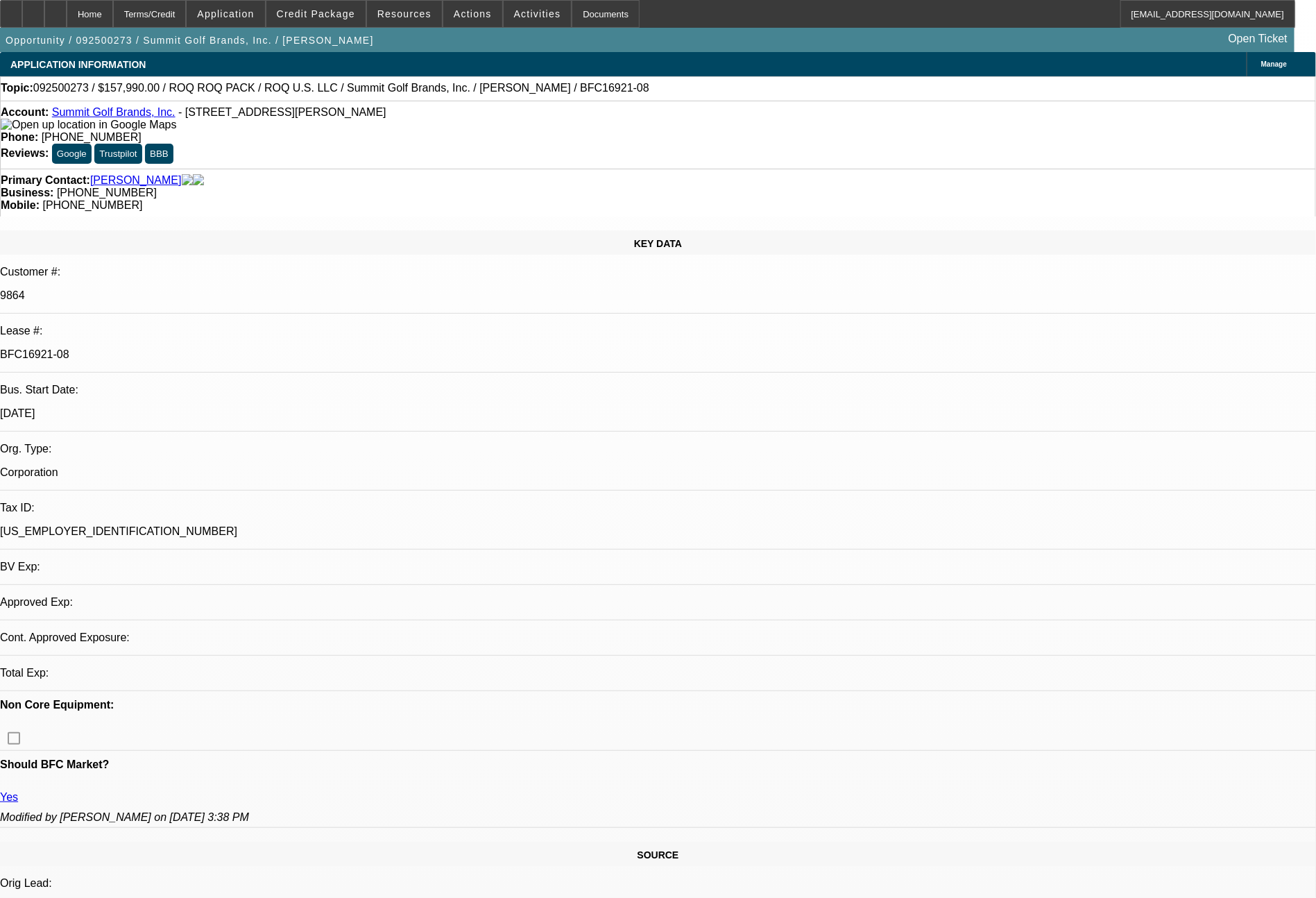
select select "0"
select select "0.1"
select select "4"
select select "0"
select select "2"
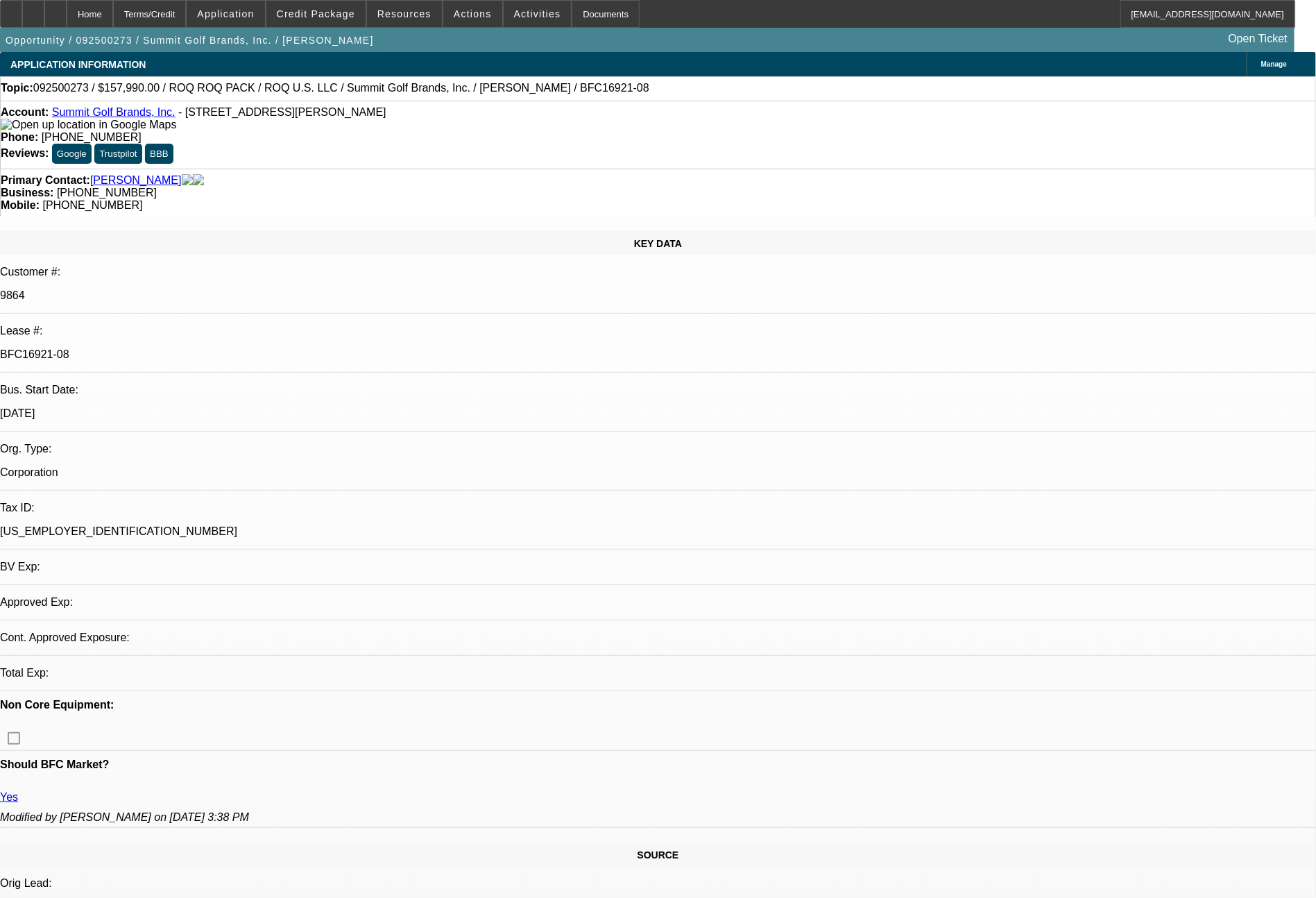
select select "2"
select select "0.1"
select select "4"
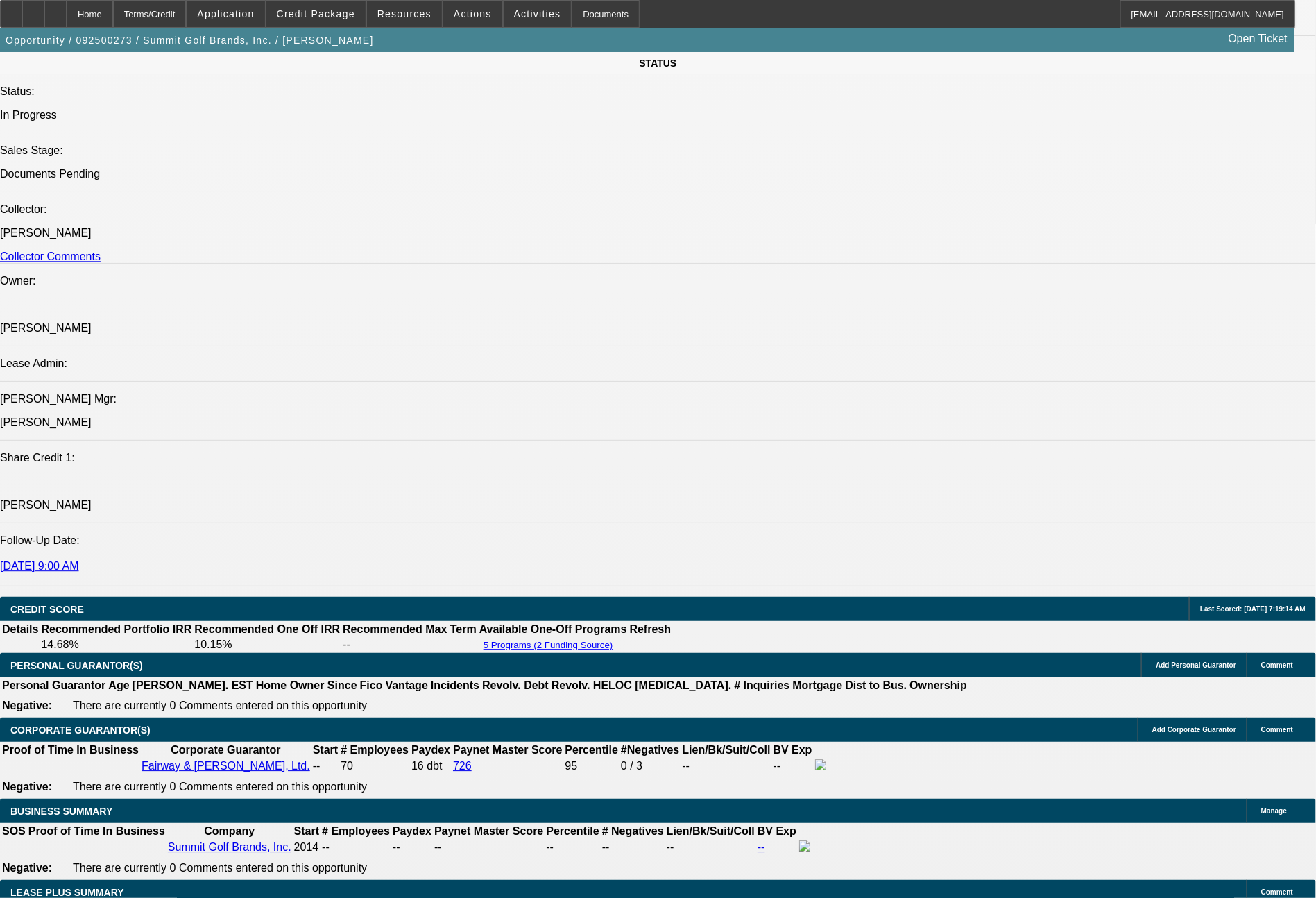
scroll to position [2358, 0]
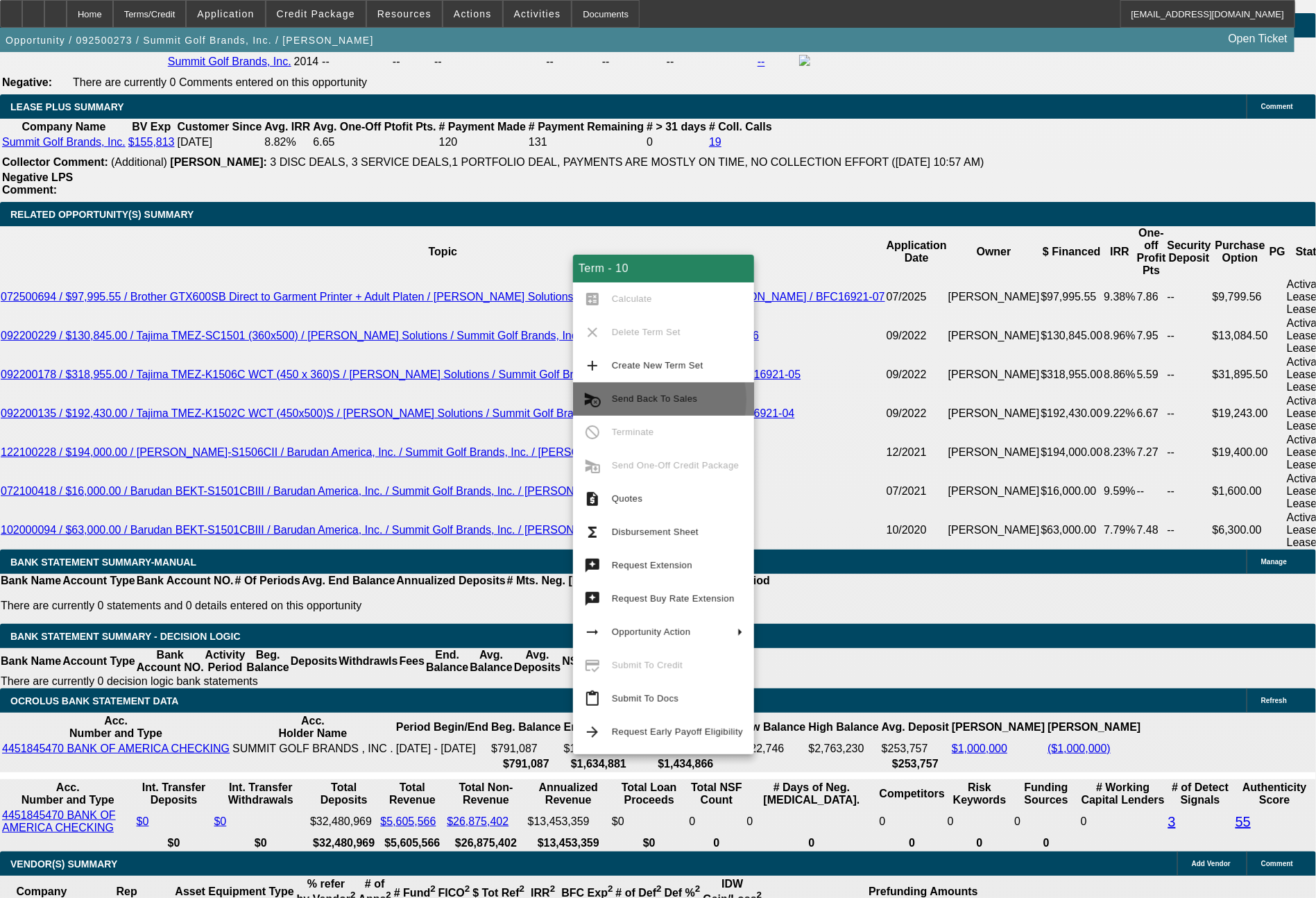
click at [641, 400] on span "Send Back To Sales" at bounding box center [654, 399] width 85 height 10
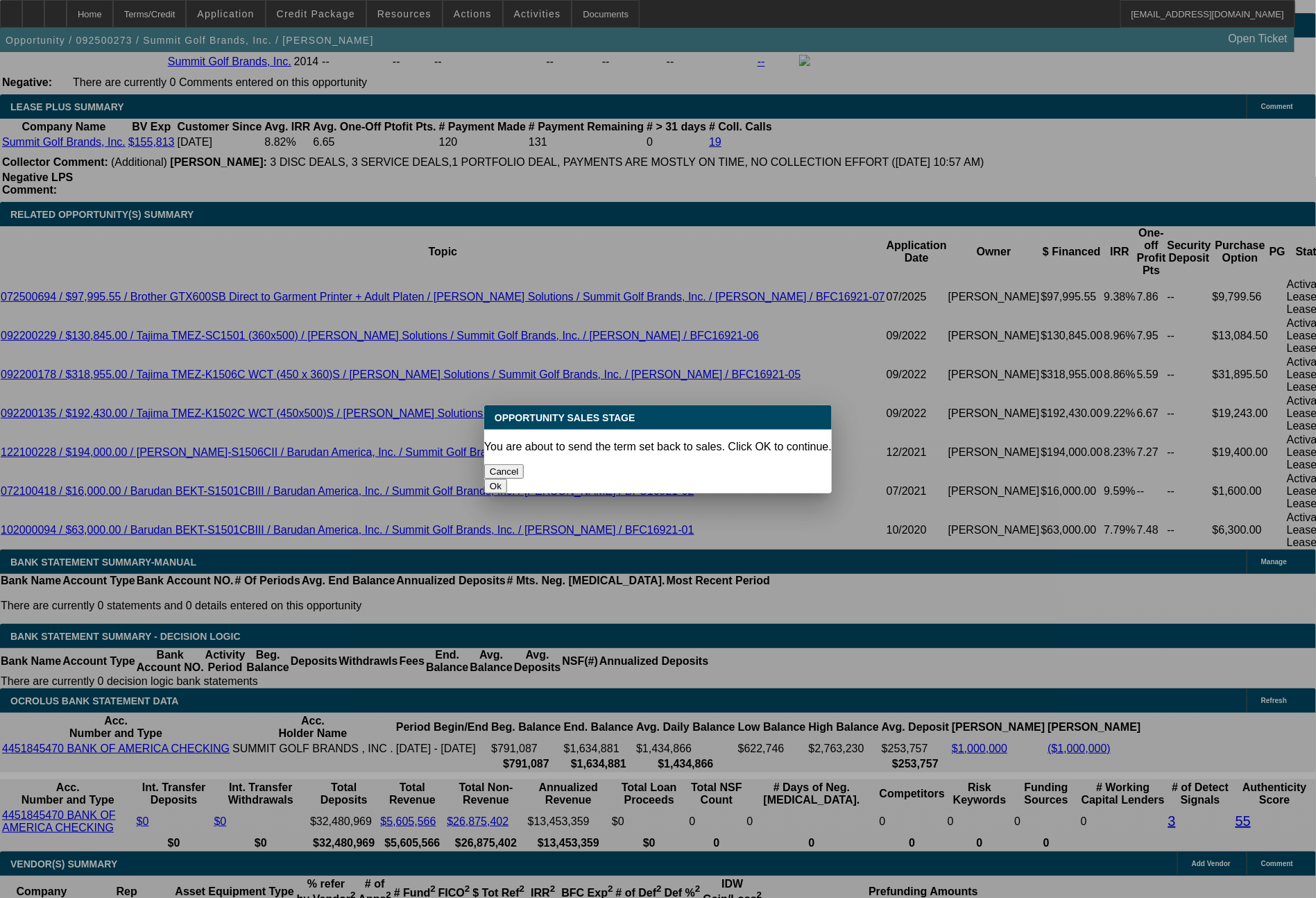
click at [507, 479] on button "Ok" at bounding box center [495, 486] width 23 height 15
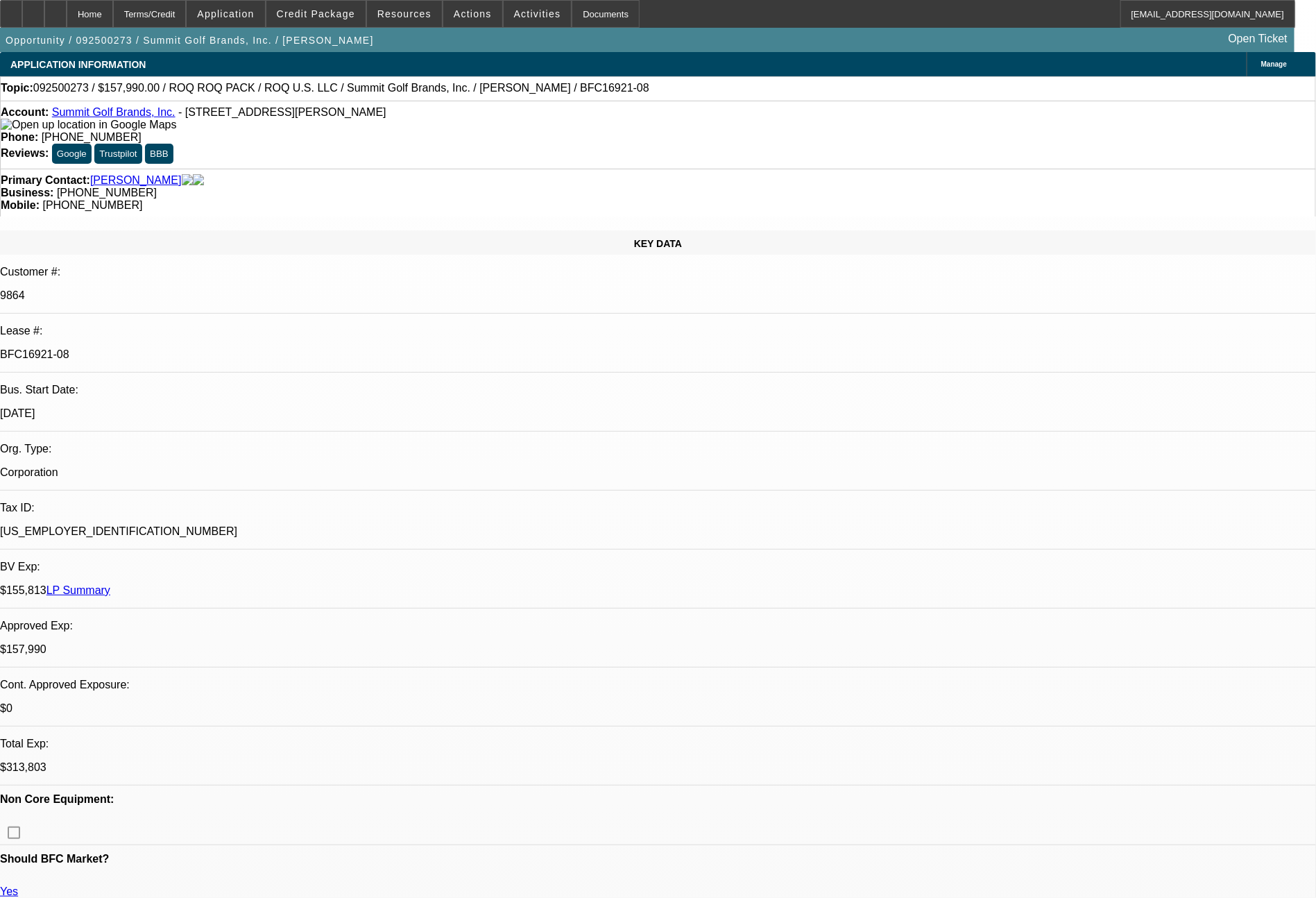
type textarea "equipment changing, updating file and will then send back to docs when ready"
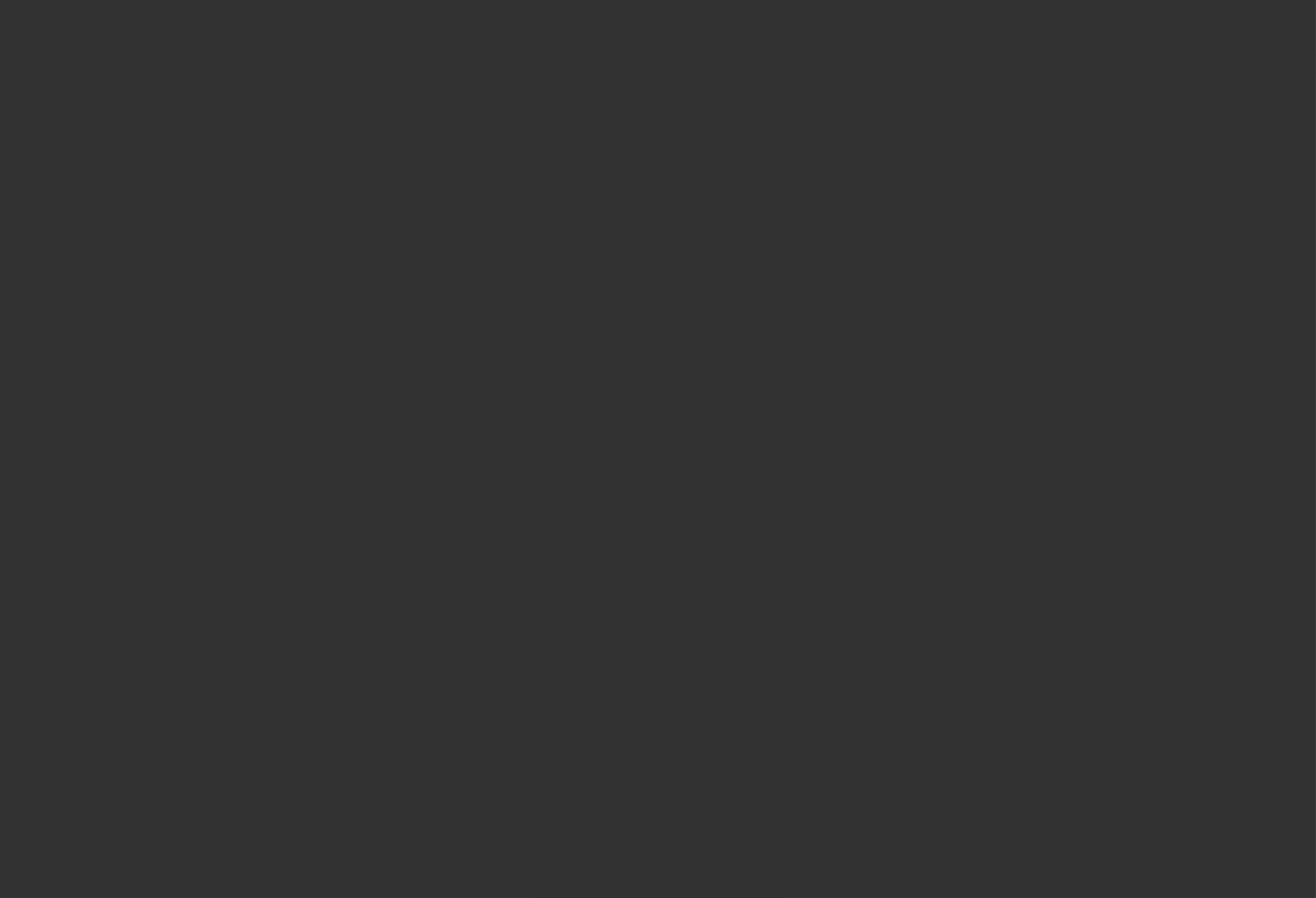
select select "0"
select select "2"
select select "0.1"
select select "4"
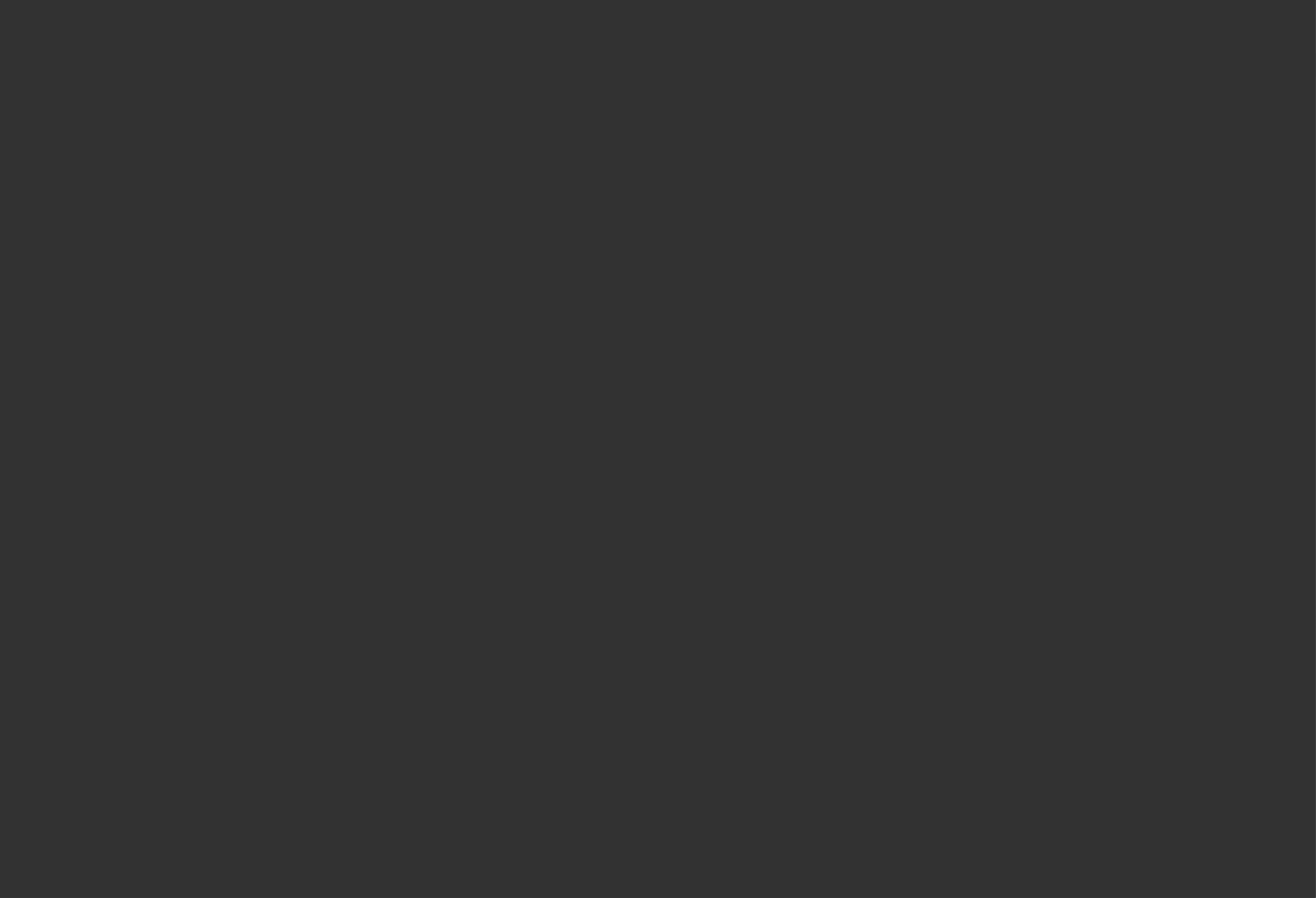
select select "0"
select select "2"
select select "0.1"
select select "4"
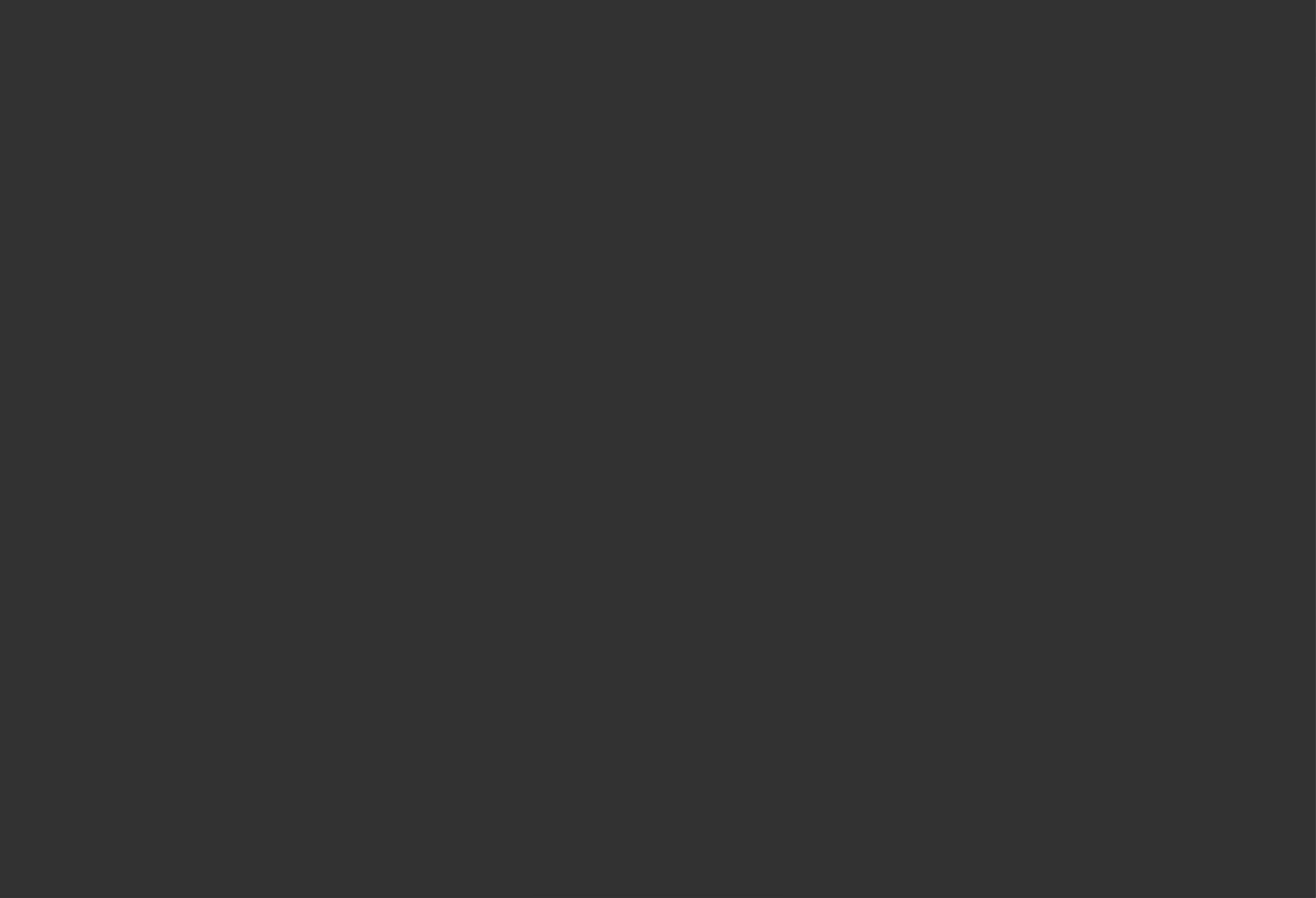
select select "0"
select select "0.1"
select select "4"
select select "0"
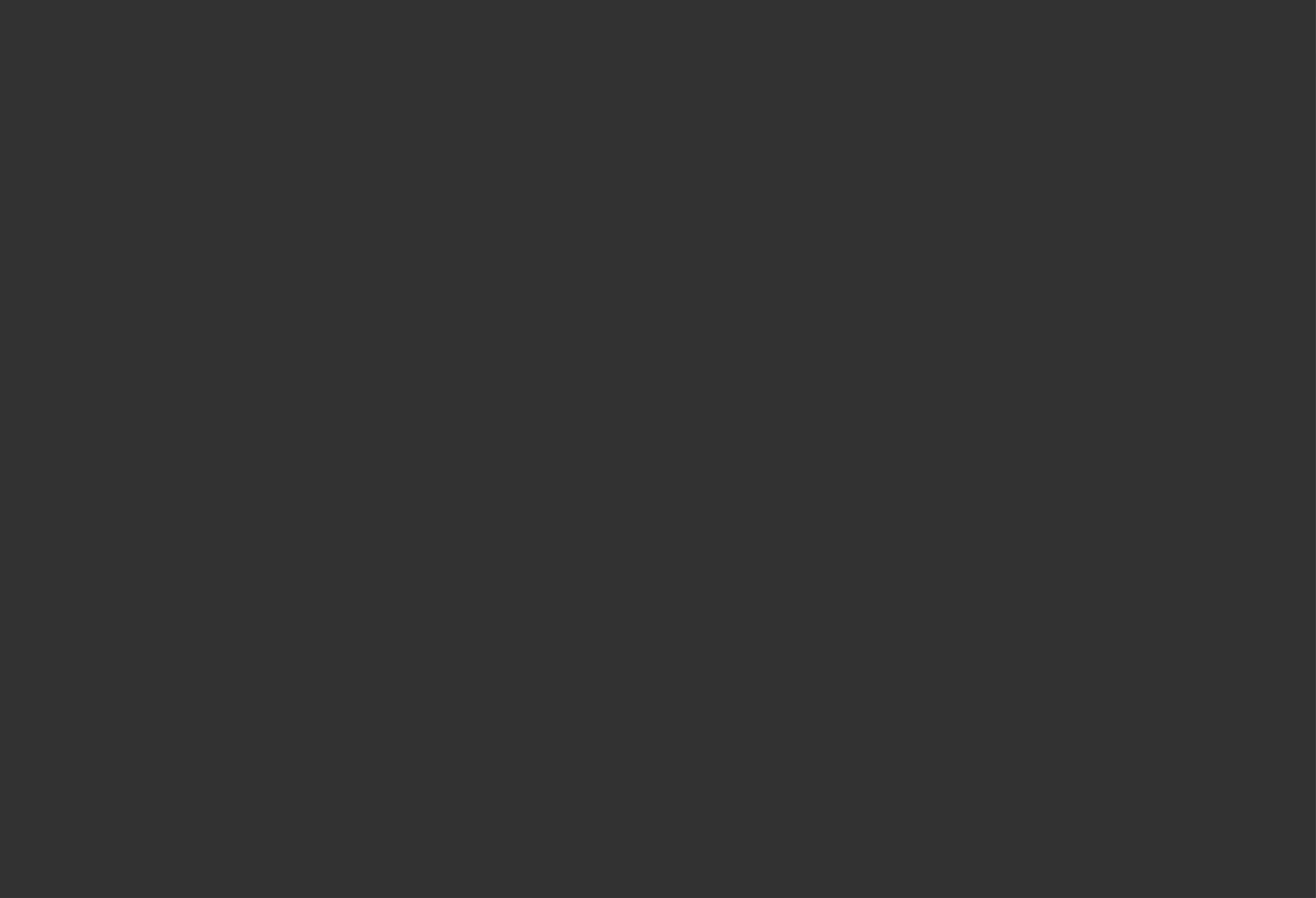
select select "2"
select select "0.1"
select select "4"
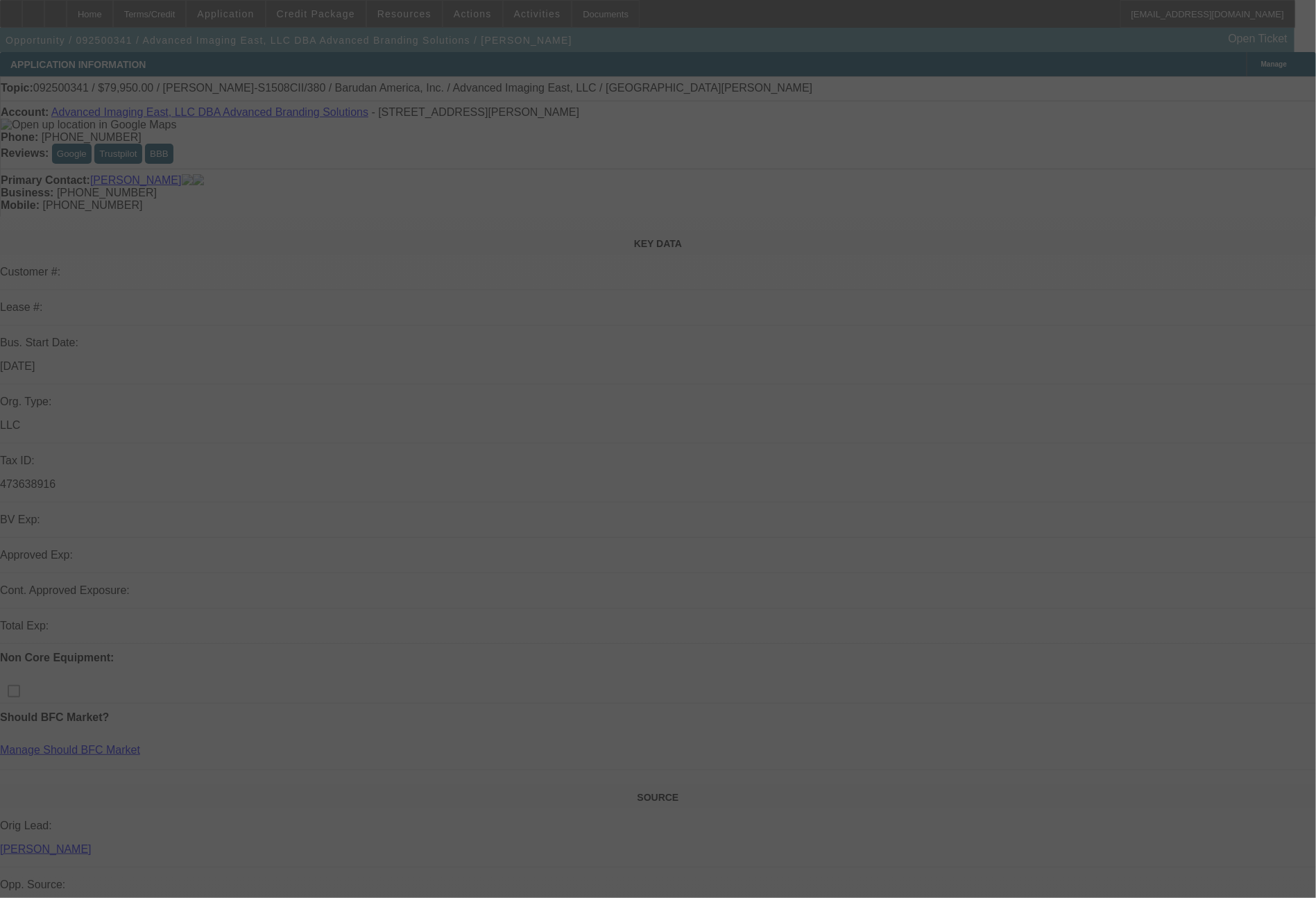
select select "0"
select select "2"
select select "0"
select select "6"
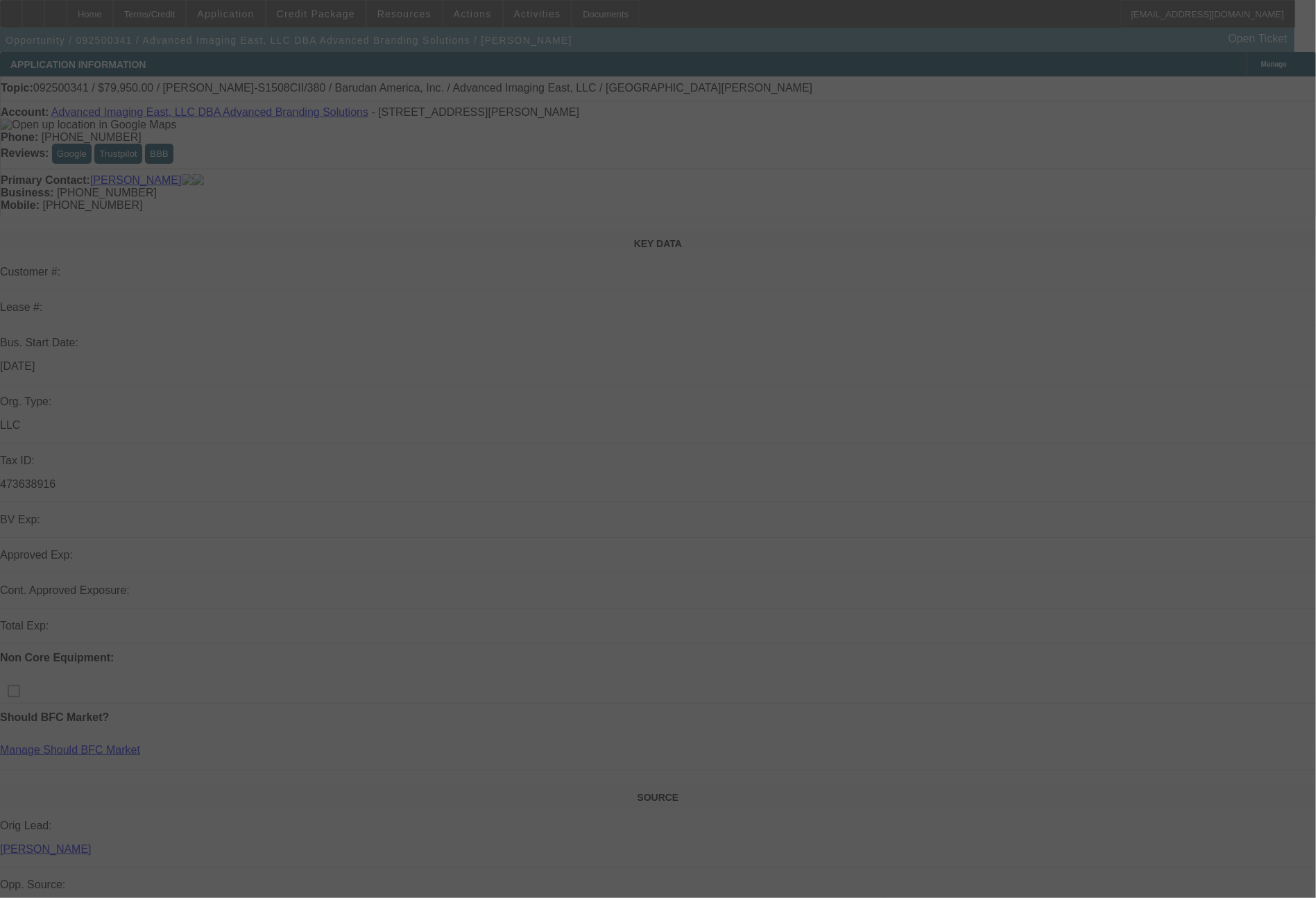
select select "0"
select select "2"
select select "0"
select select "6"
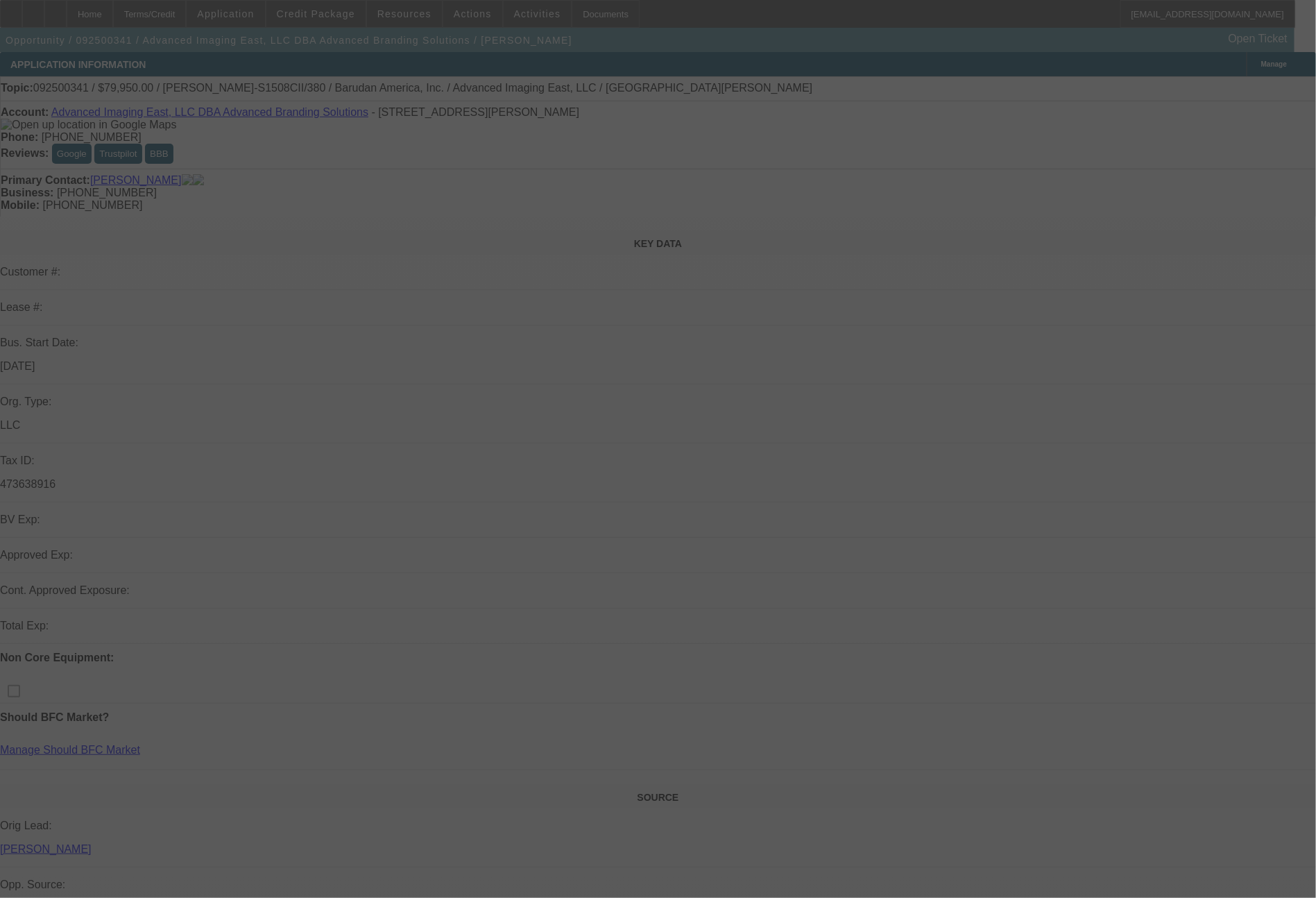
select select "0"
select select "2"
select select "0.1"
select select "4"
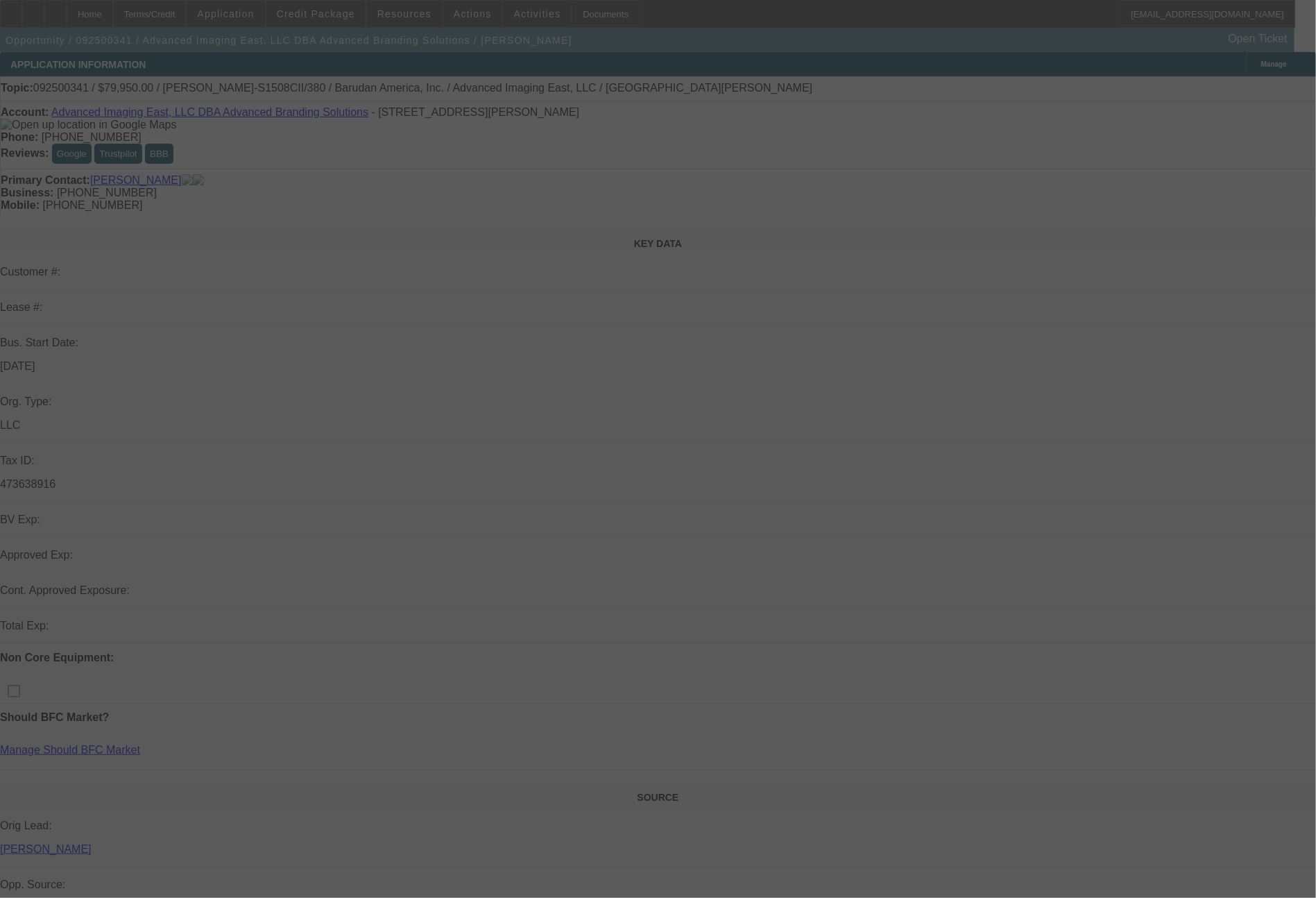
select select "0"
select select "2"
select select "0.1"
select select "4"
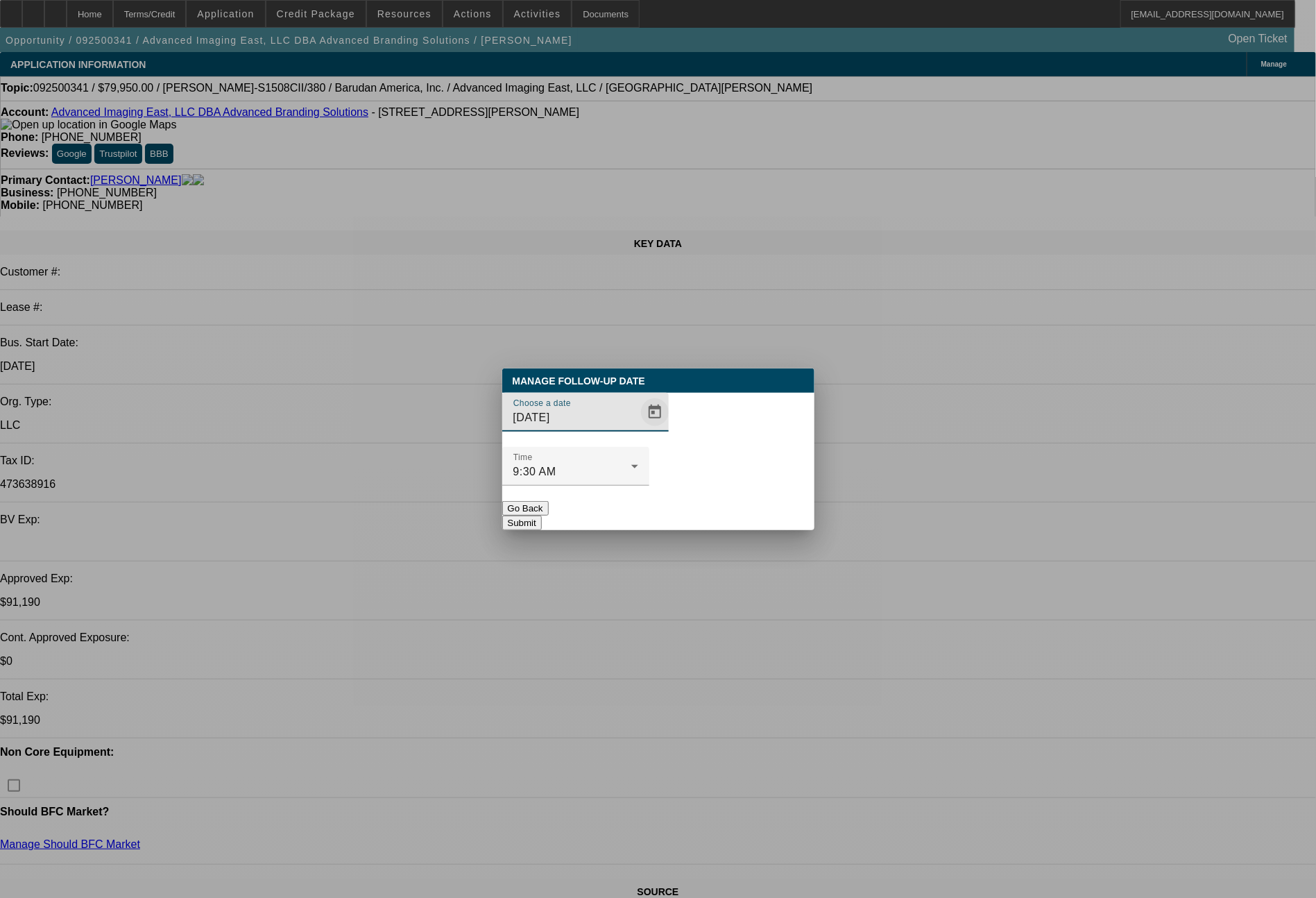
click at [638, 429] on span "Open calendar" at bounding box center [655, 413] width 33 height 33
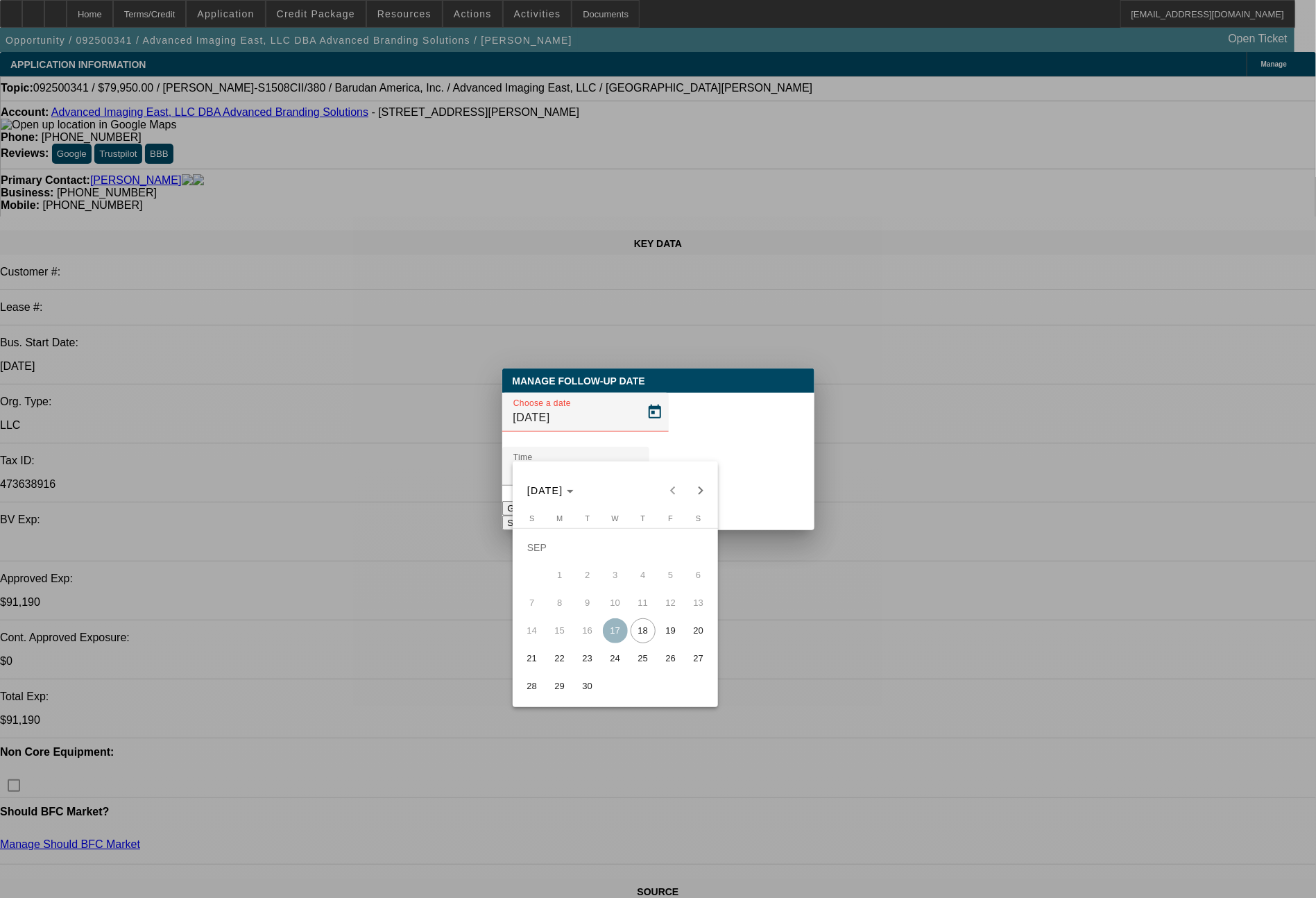
click at [665, 637] on span "19" at bounding box center [671, 631] width 25 height 25
type input "[DATE]"
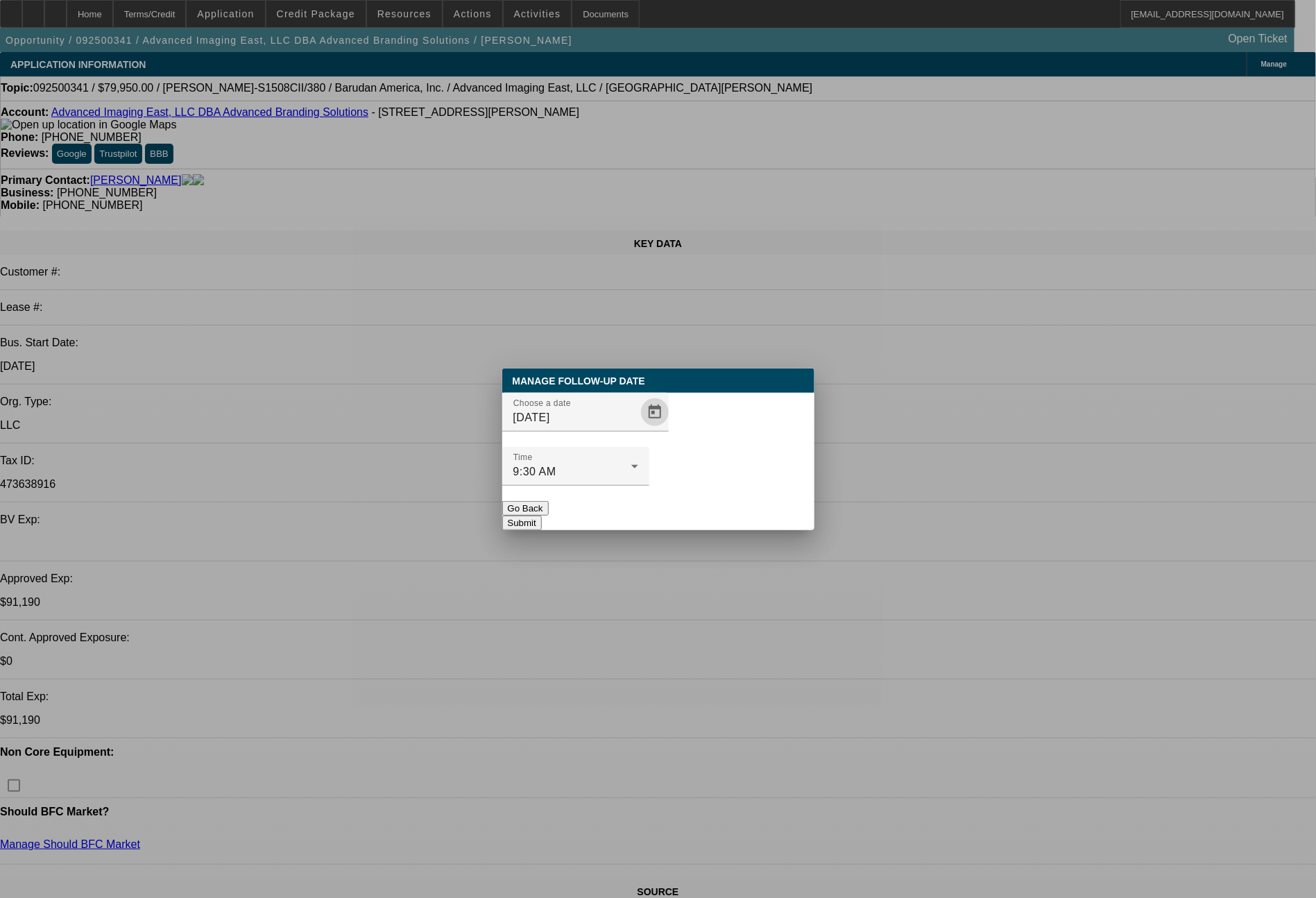
click at [542, 516] on button "Submit" at bounding box center [522, 523] width 39 height 15
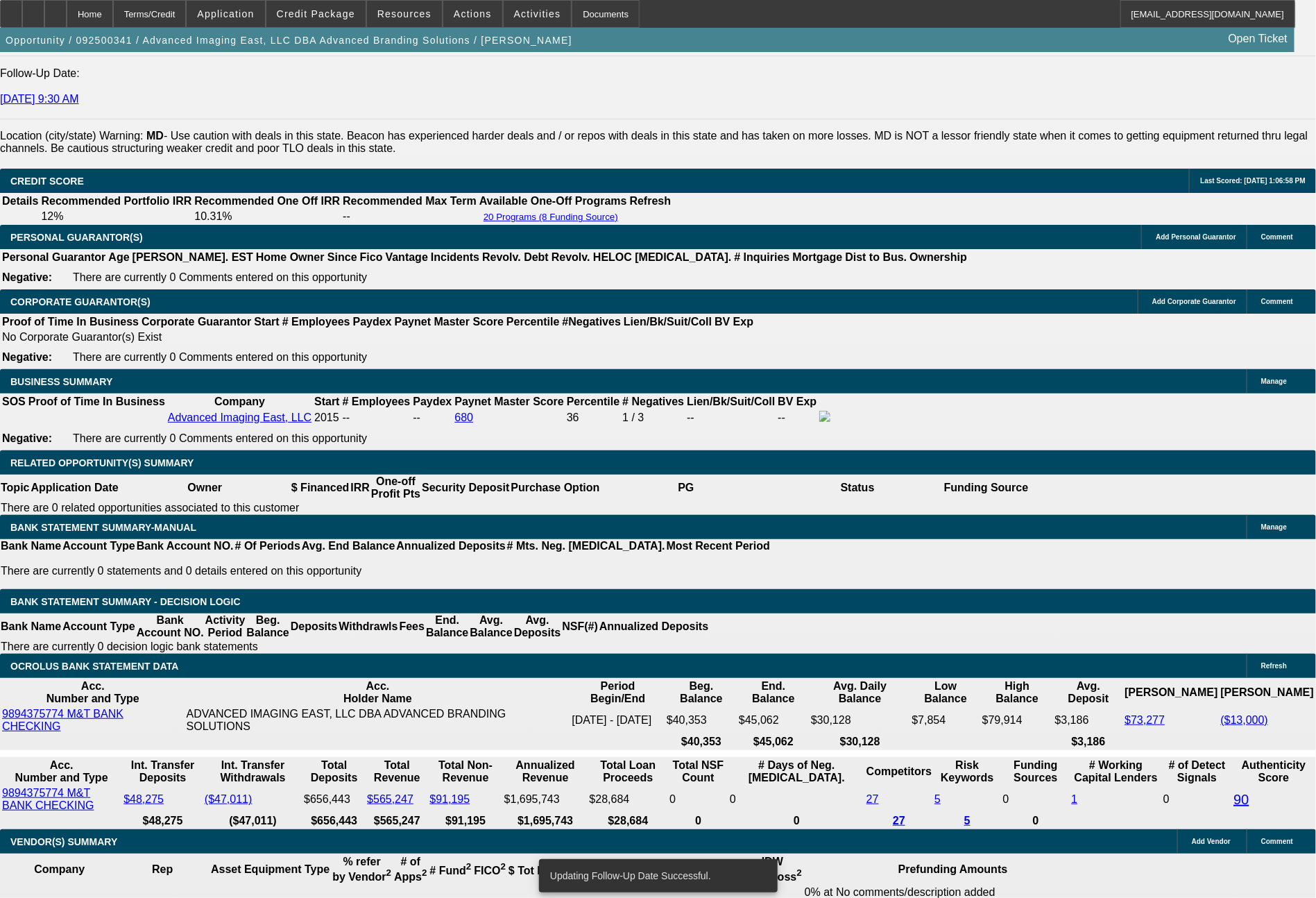
scroll to position [1947, 0]
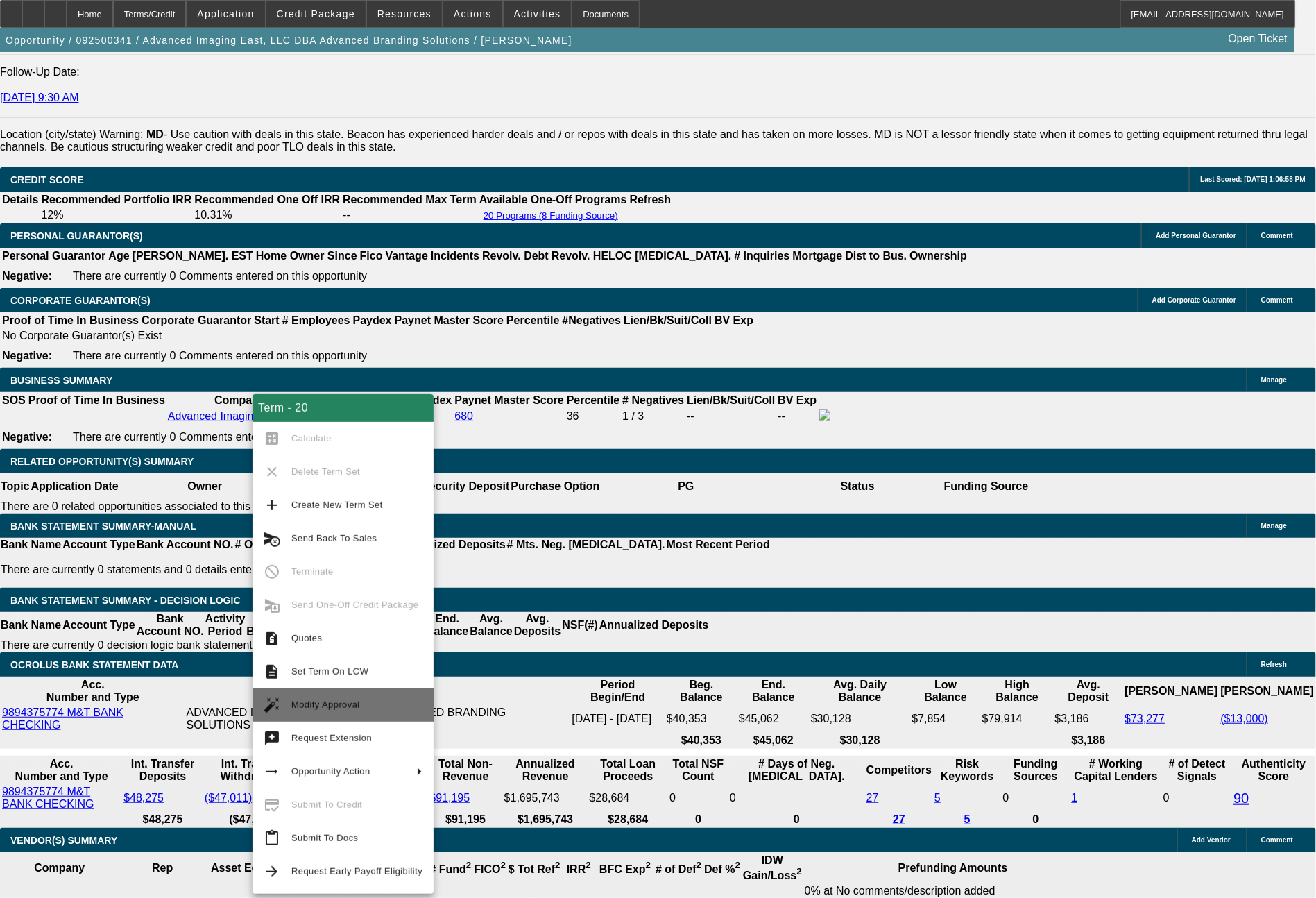
click at [346, 712] on span "Modify Approval" at bounding box center [357, 704] width 131 height 17
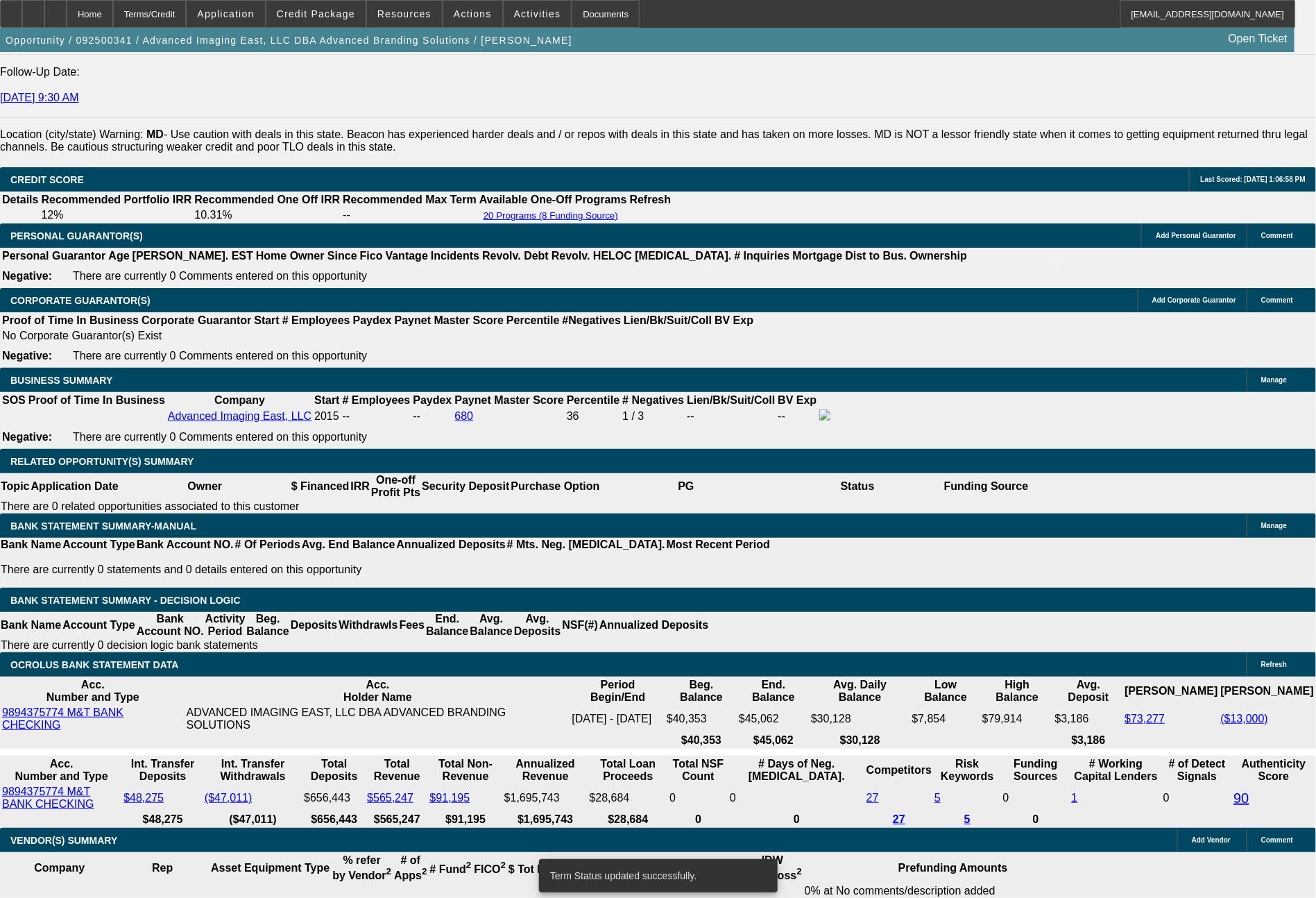
select select "0"
select select "2"
select select "0"
select select "6"
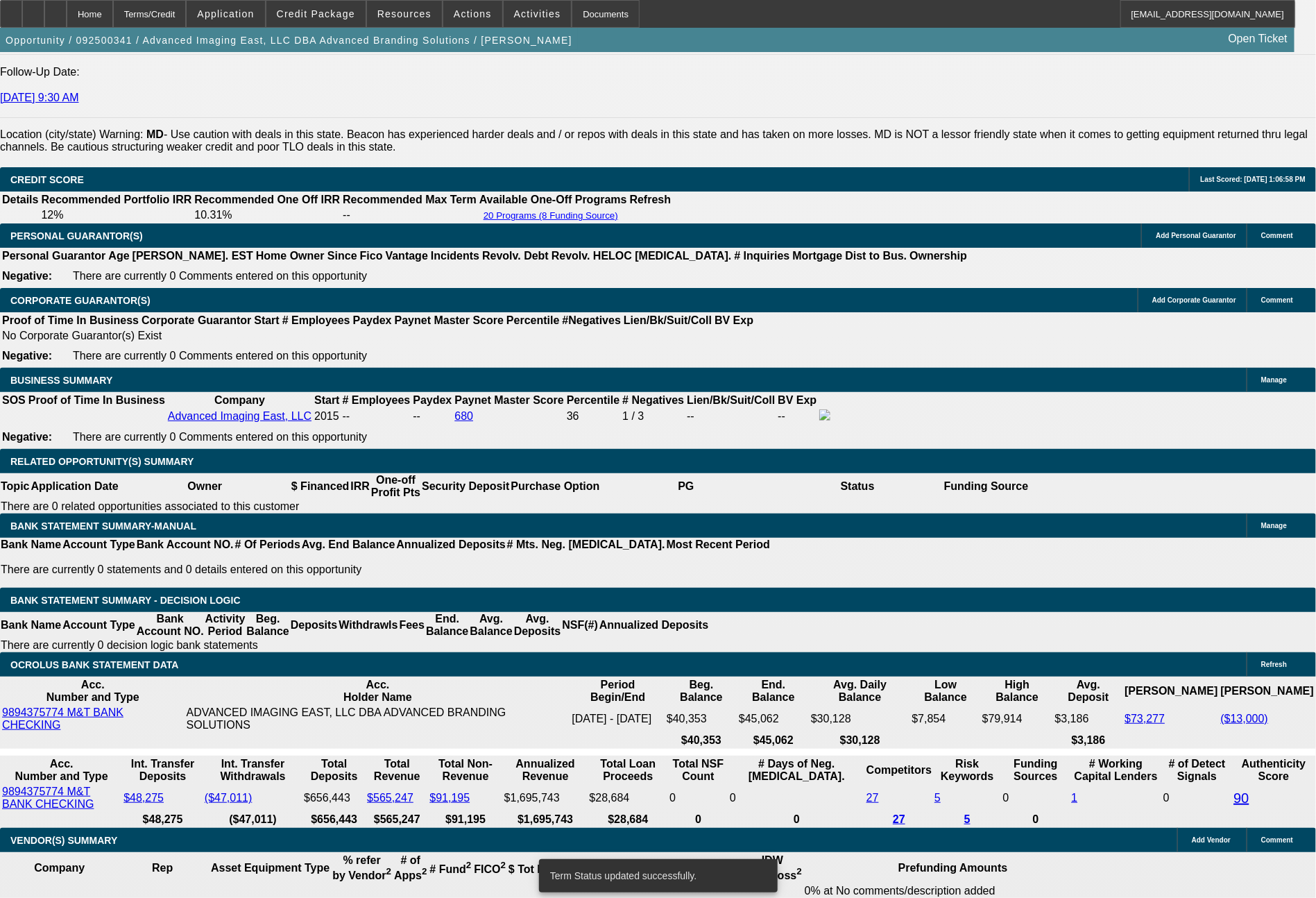
select select "0"
select select "2"
select select "0"
select select "6"
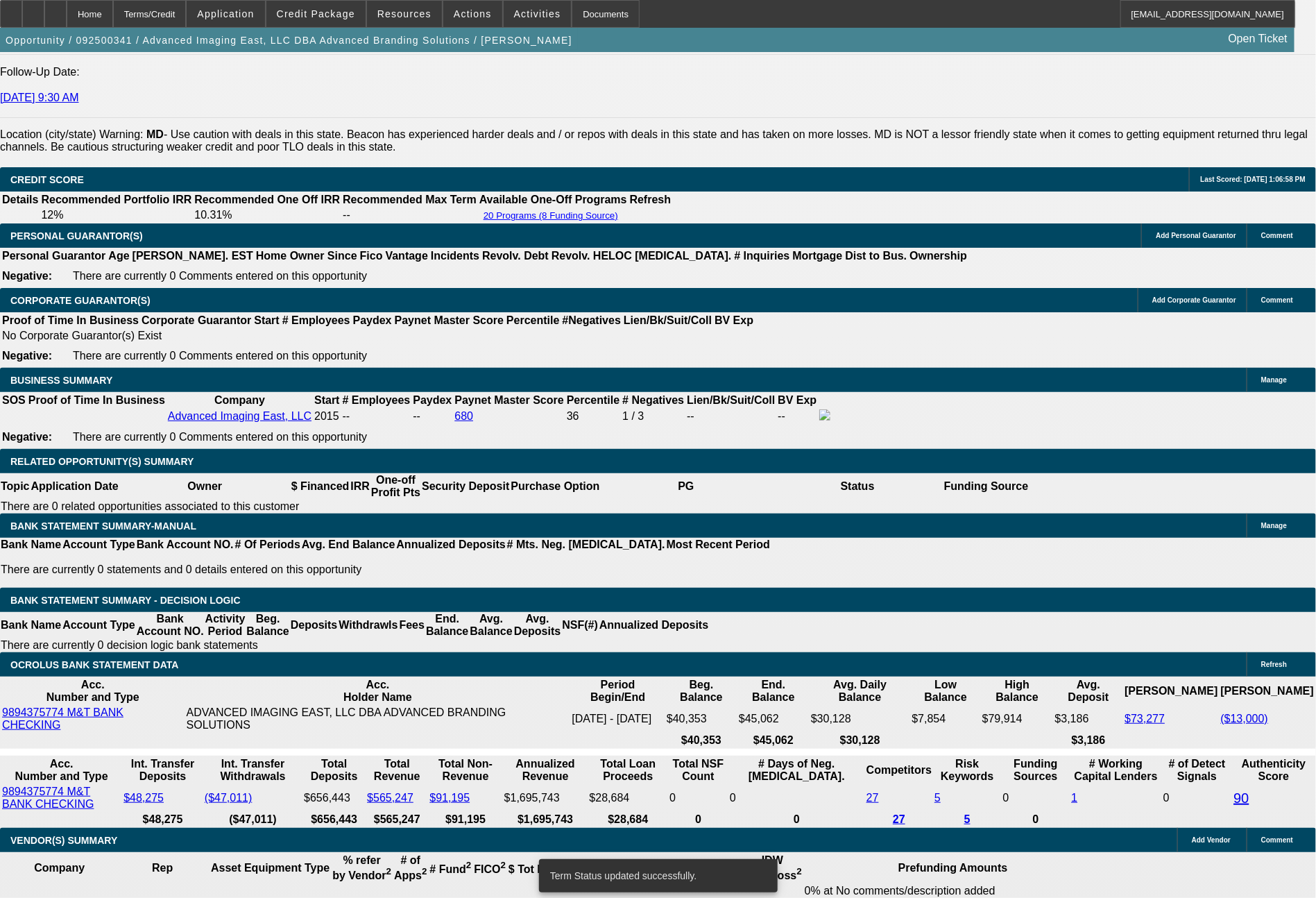
select select "0"
select select "2"
select select "0"
select select "6"
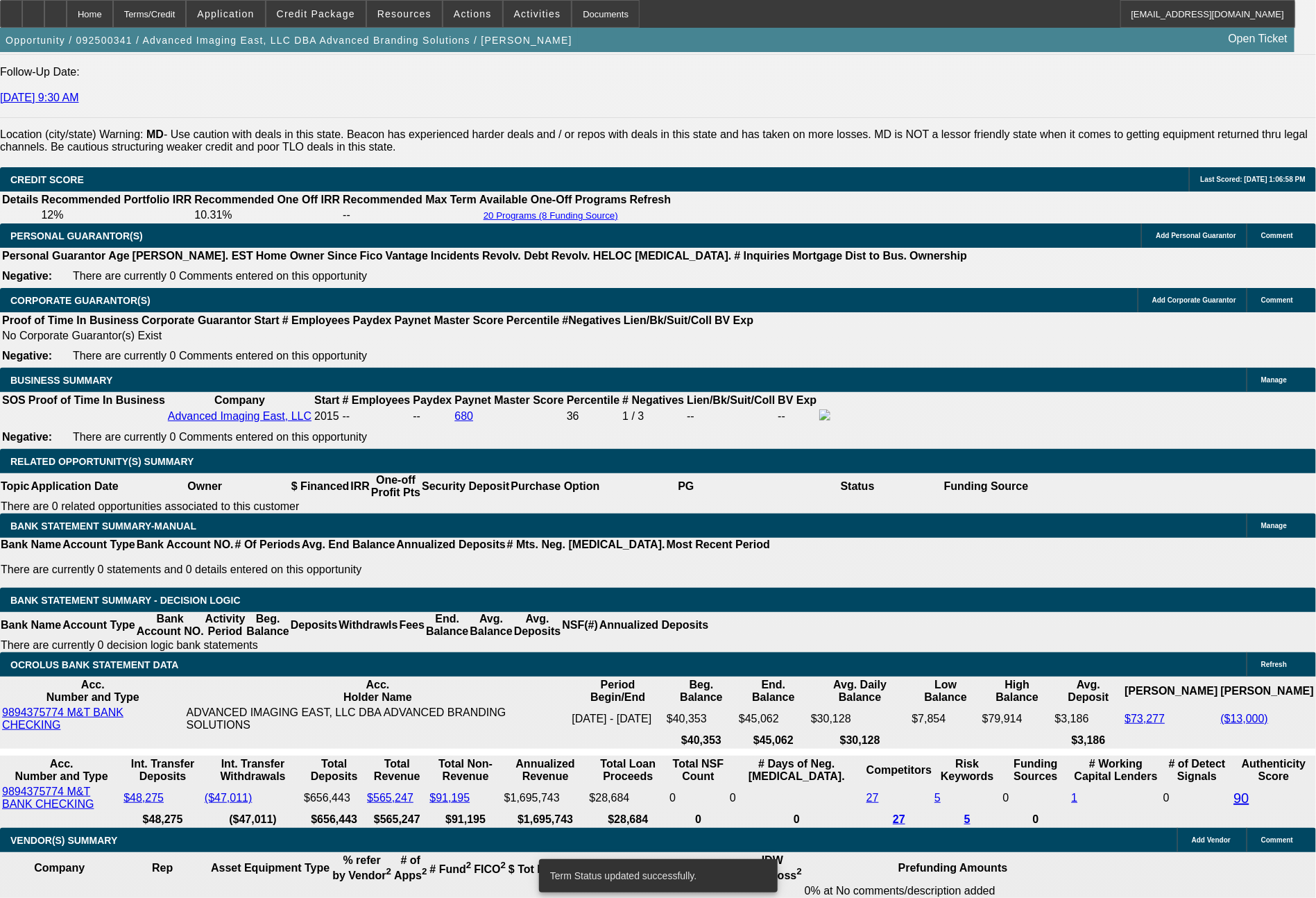
select select "0"
select select "2"
select select "0.1"
select select "4"
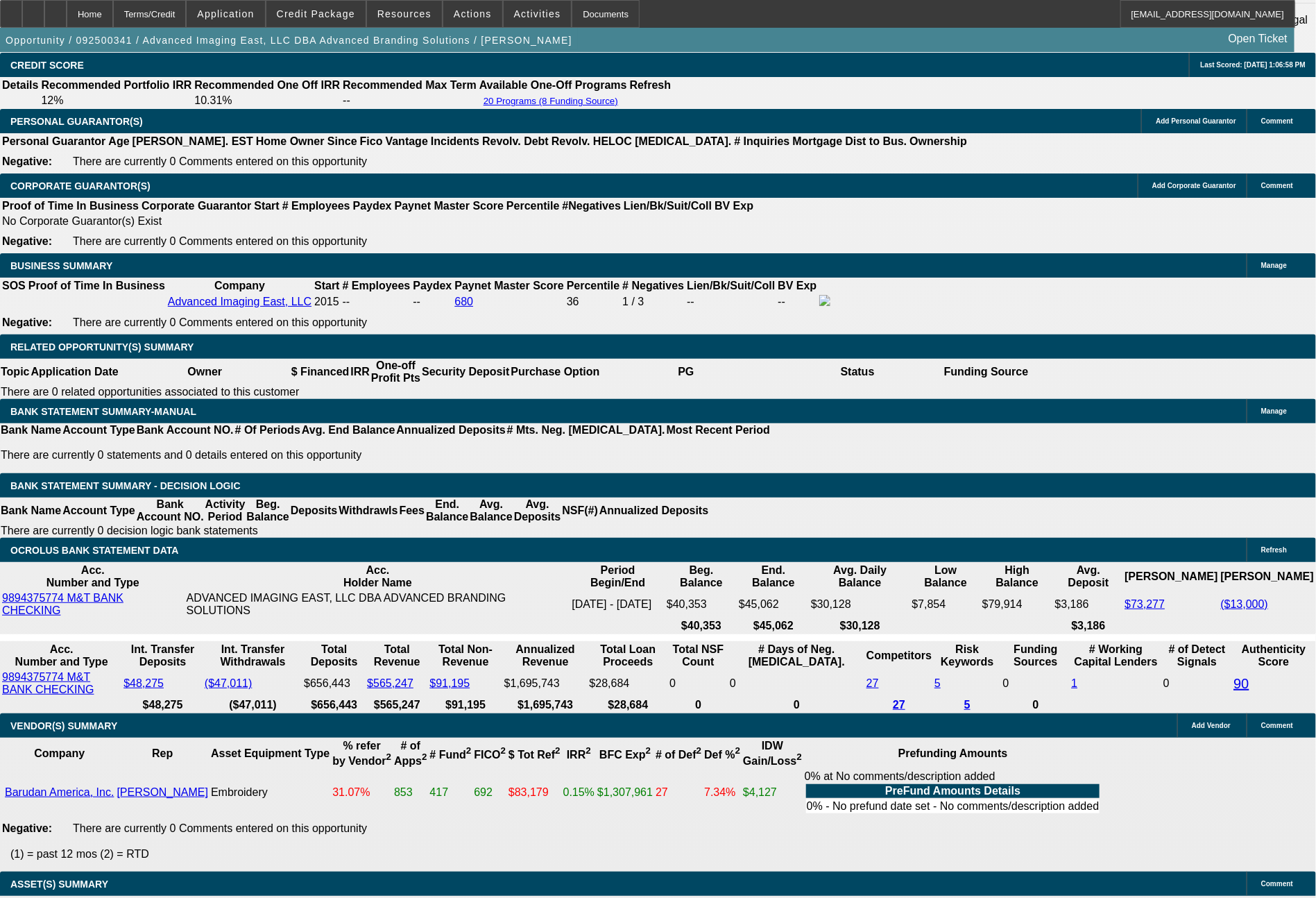
scroll to position [2072, 0]
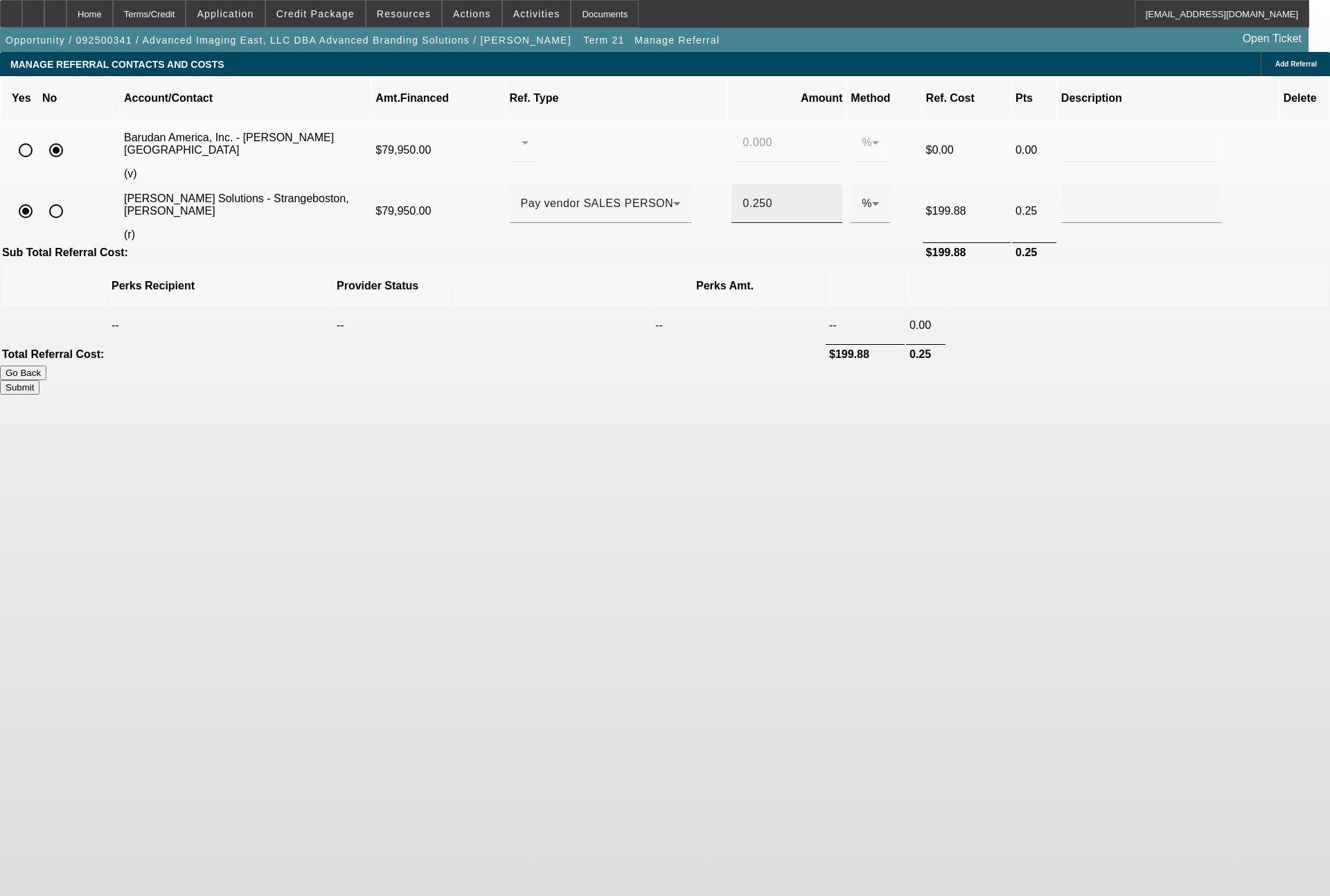
click at [747, 195] on input "0.250" at bounding box center [787, 203] width 89 height 17
type input "0.200"
click at [39, 380] on button "Submit" at bounding box center [20, 388] width 39 height 15
type input "0.000"
type input "0.200"
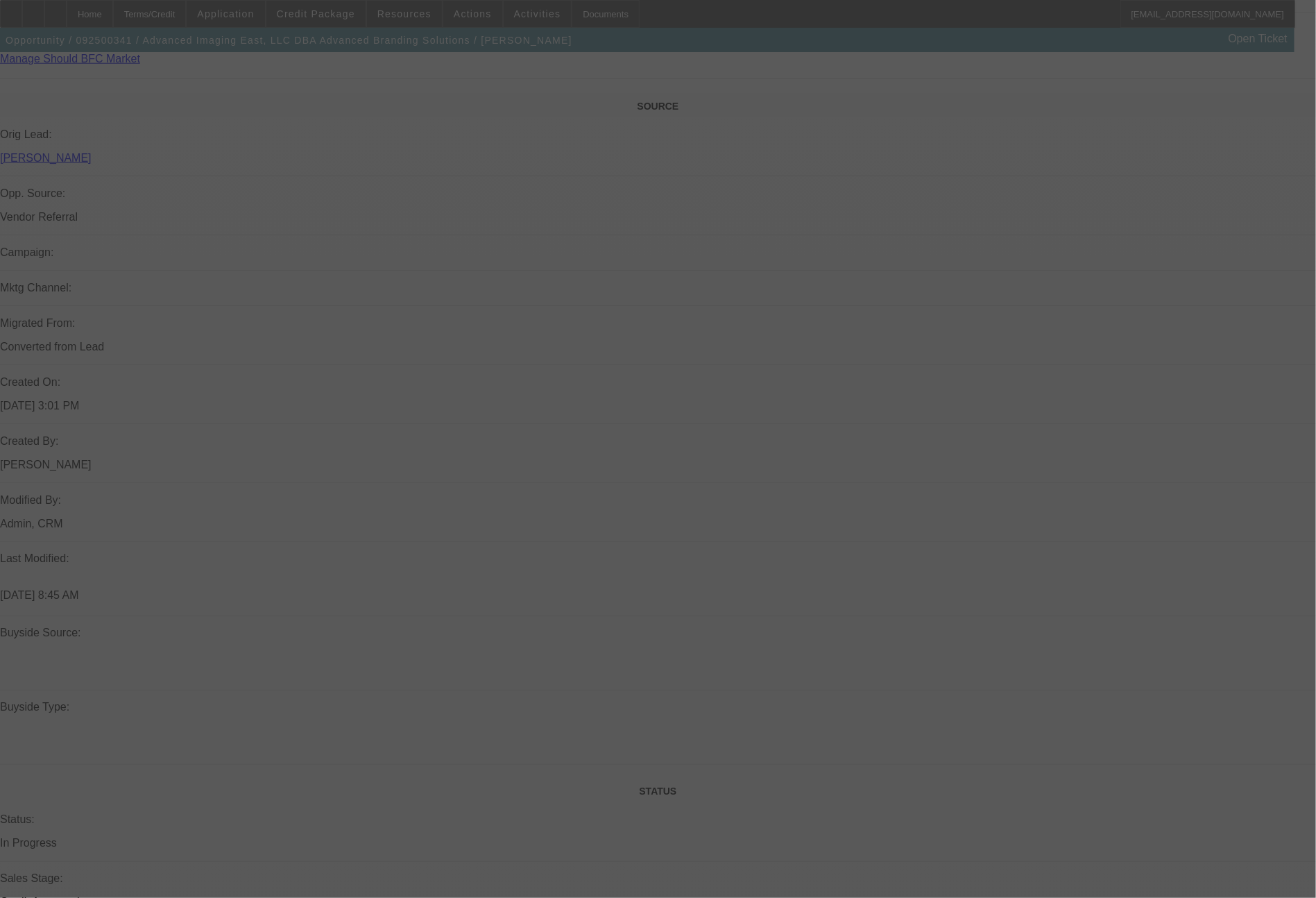
scroll to position [1572, 0]
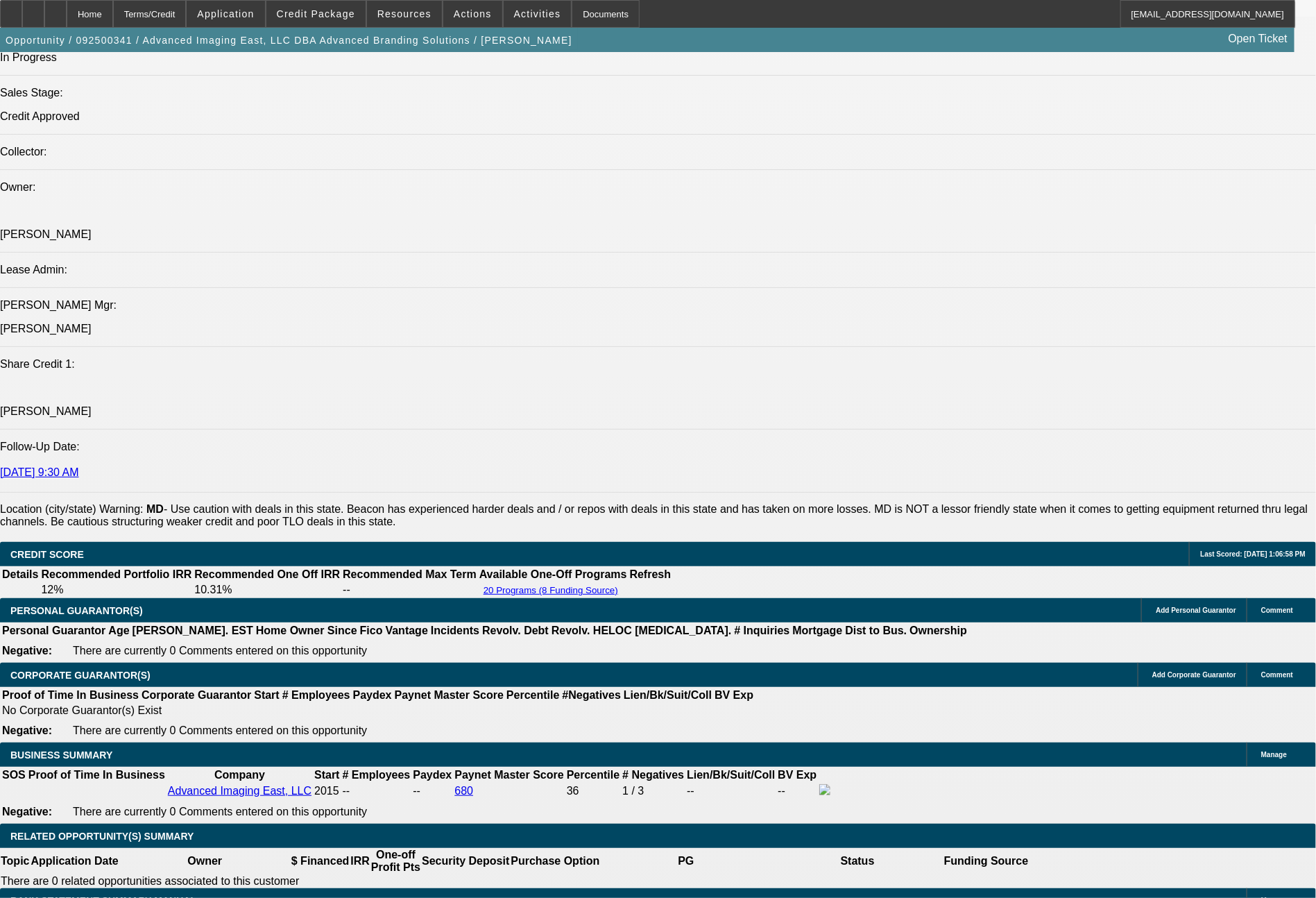
select select "0"
select select "2"
select select "0"
select select "6"
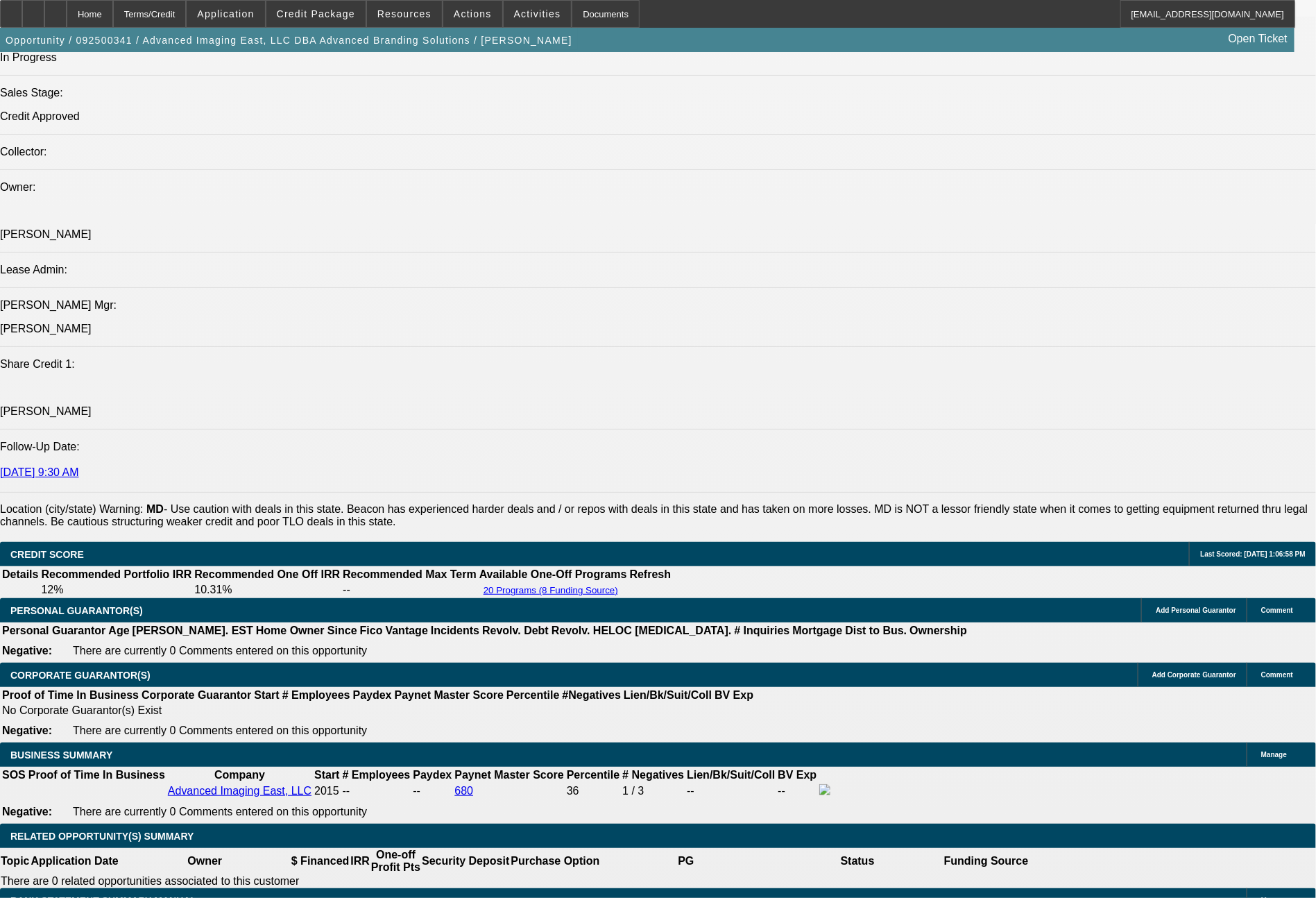
select select "0"
select select "2"
select select "0"
select select "6"
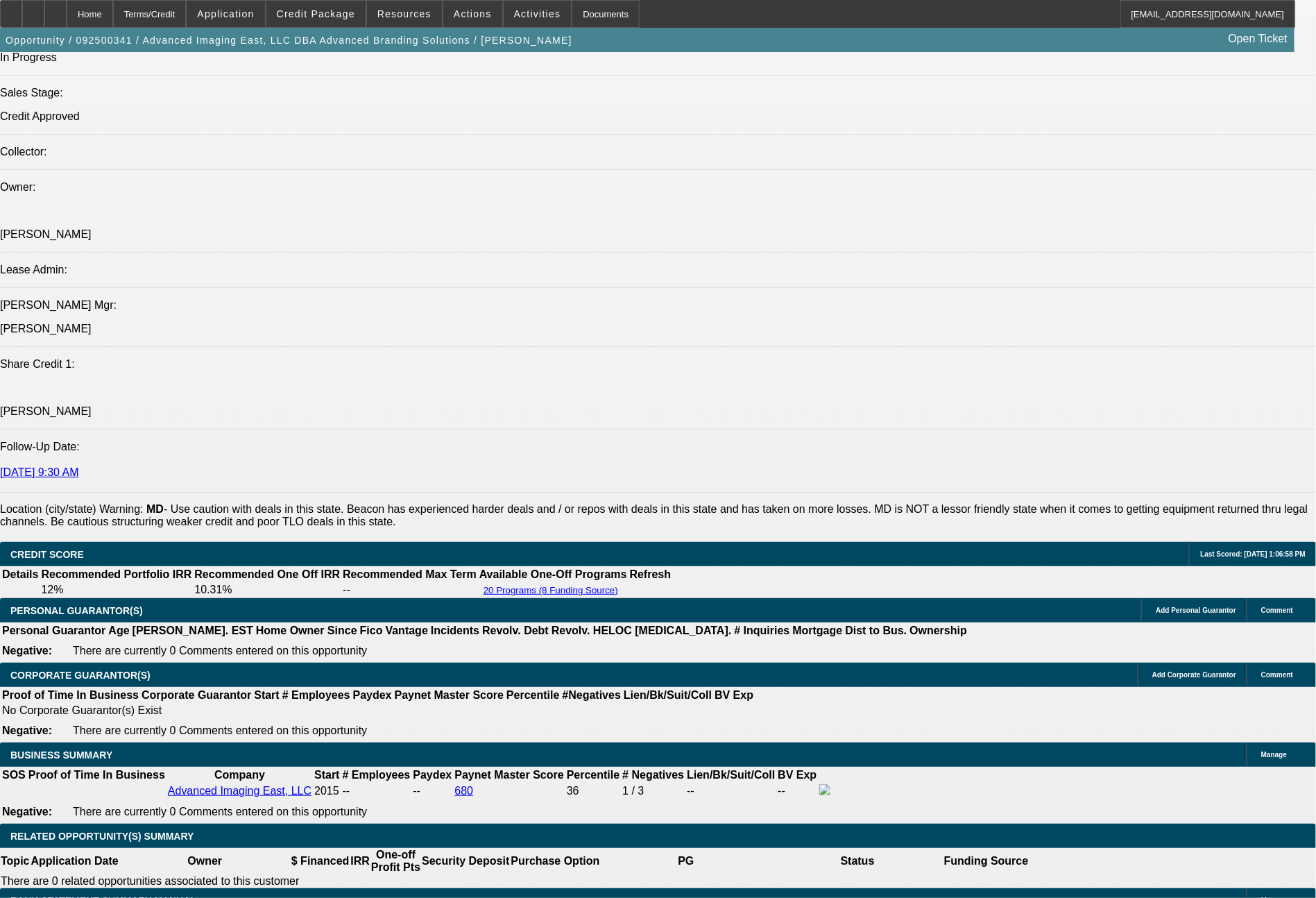
select select "0"
select select "2"
select select "0"
select select "6"
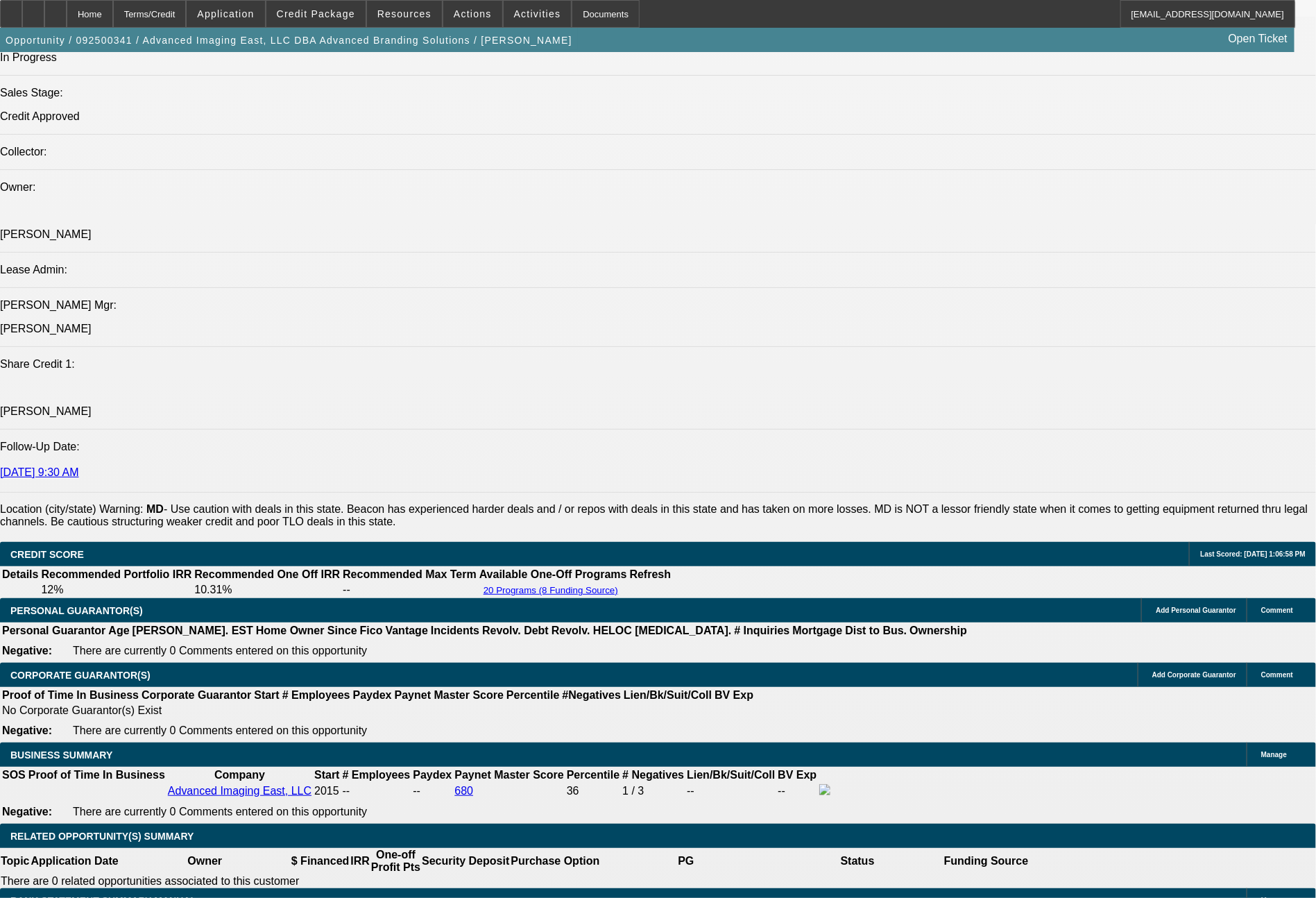
select select "0"
select select "2"
select select "0.1"
select select "4"
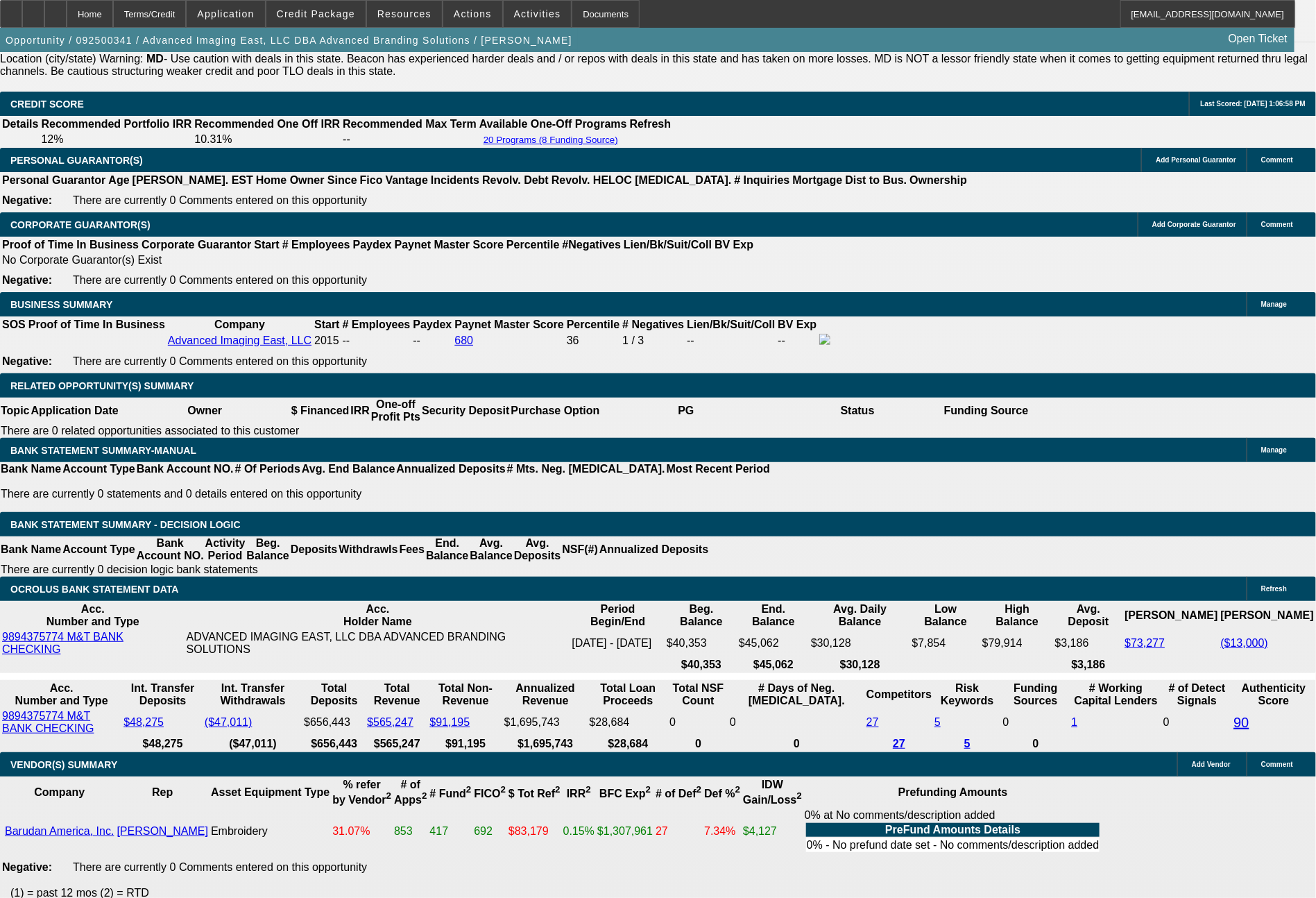
scroll to position [2043, 0]
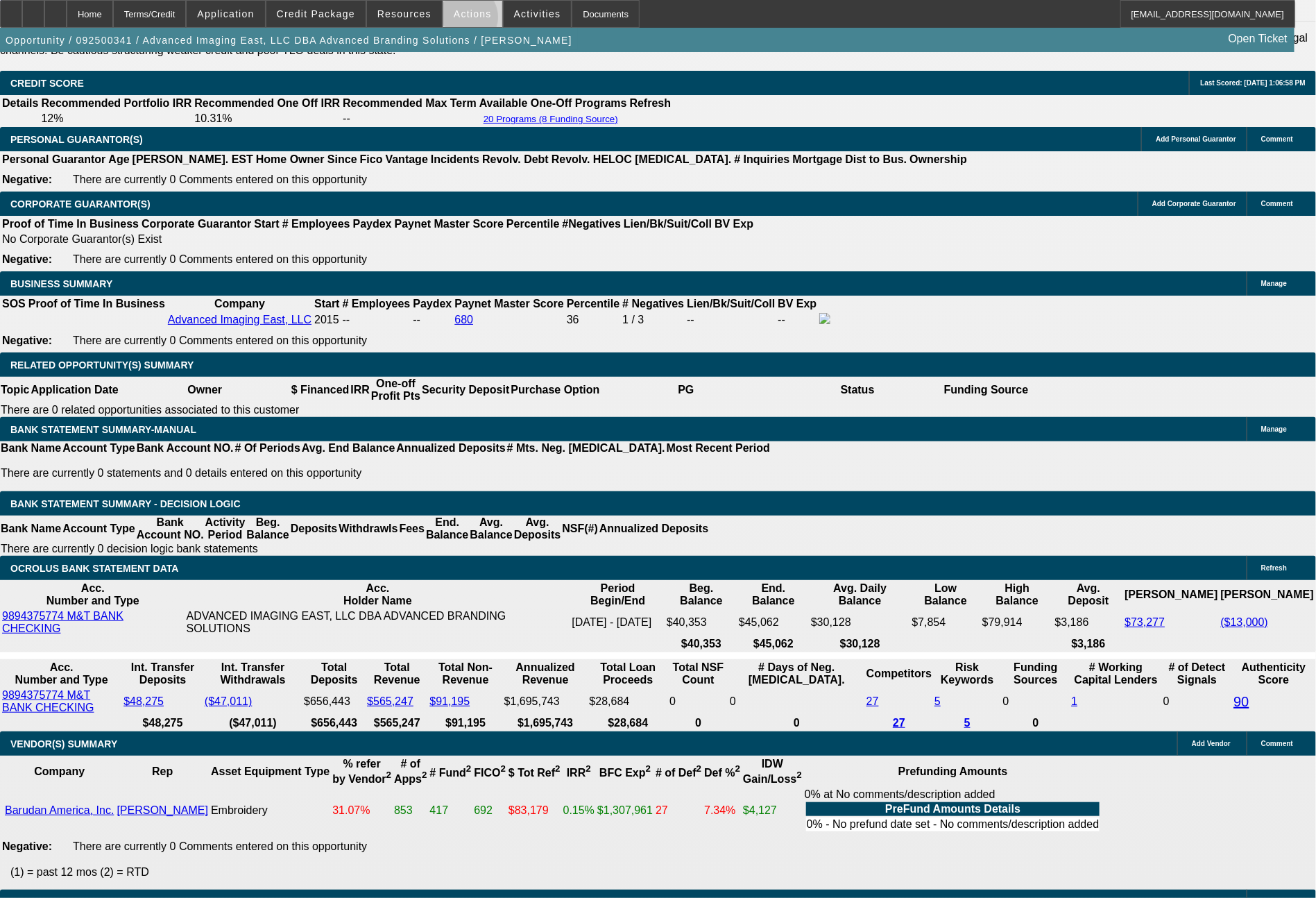
click at [464, 21] on span at bounding box center [472, 14] width 59 height 33
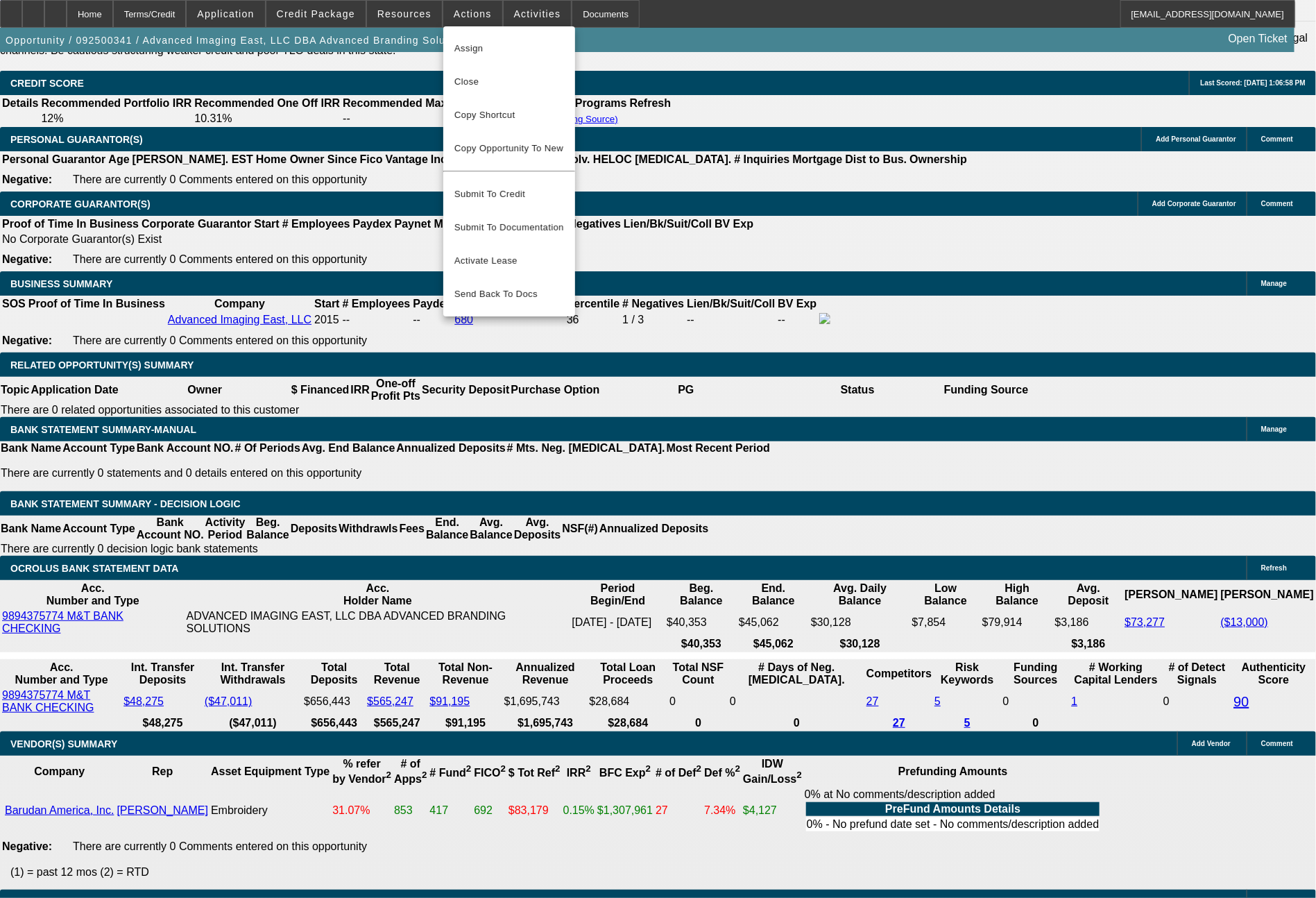
click at [323, 11] on div at bounding box center [658, 449] width 1316 height 898
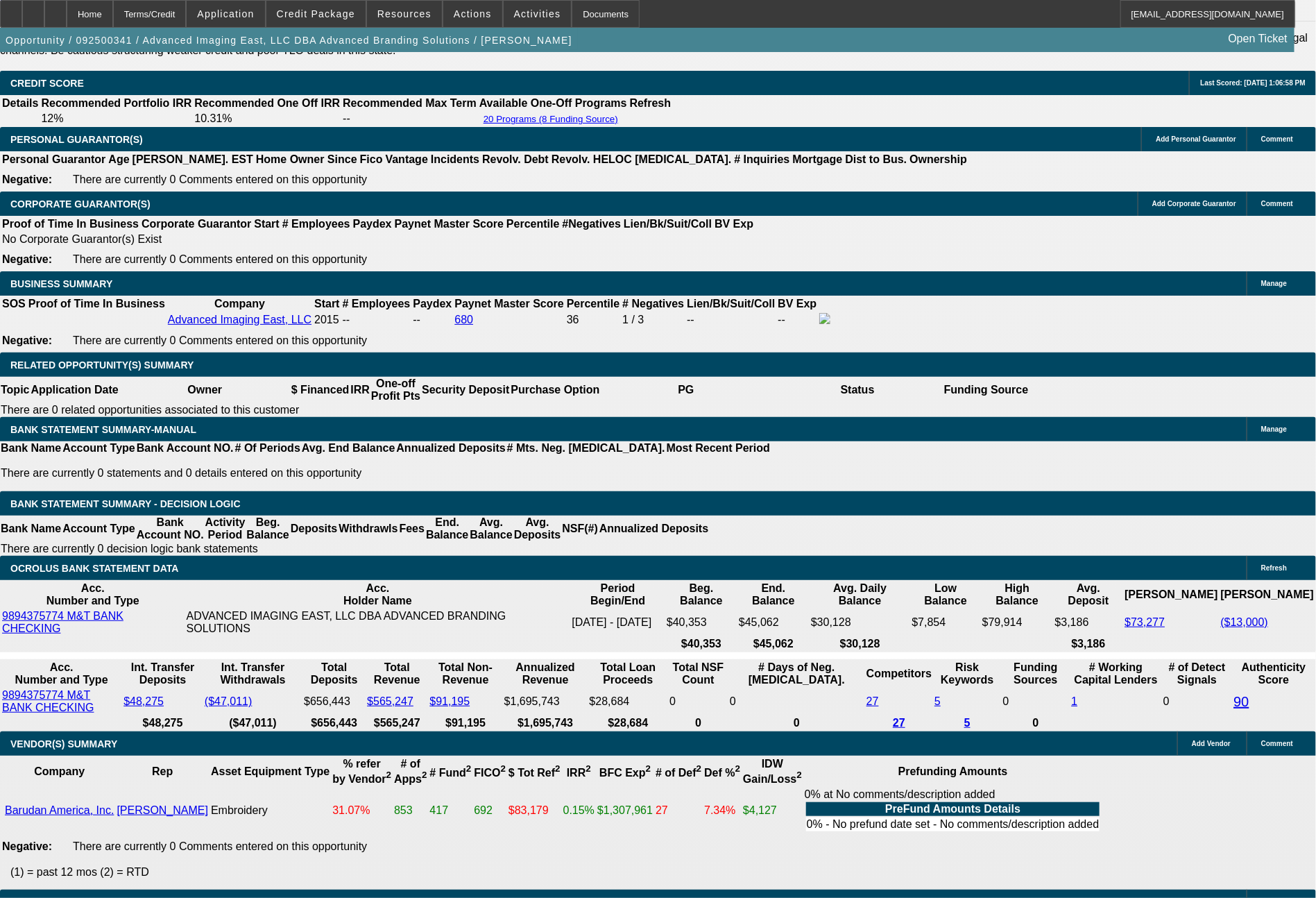
click at [323, 11] on span "Credit Package" at bounding box center [316, 13] width 79 height 11
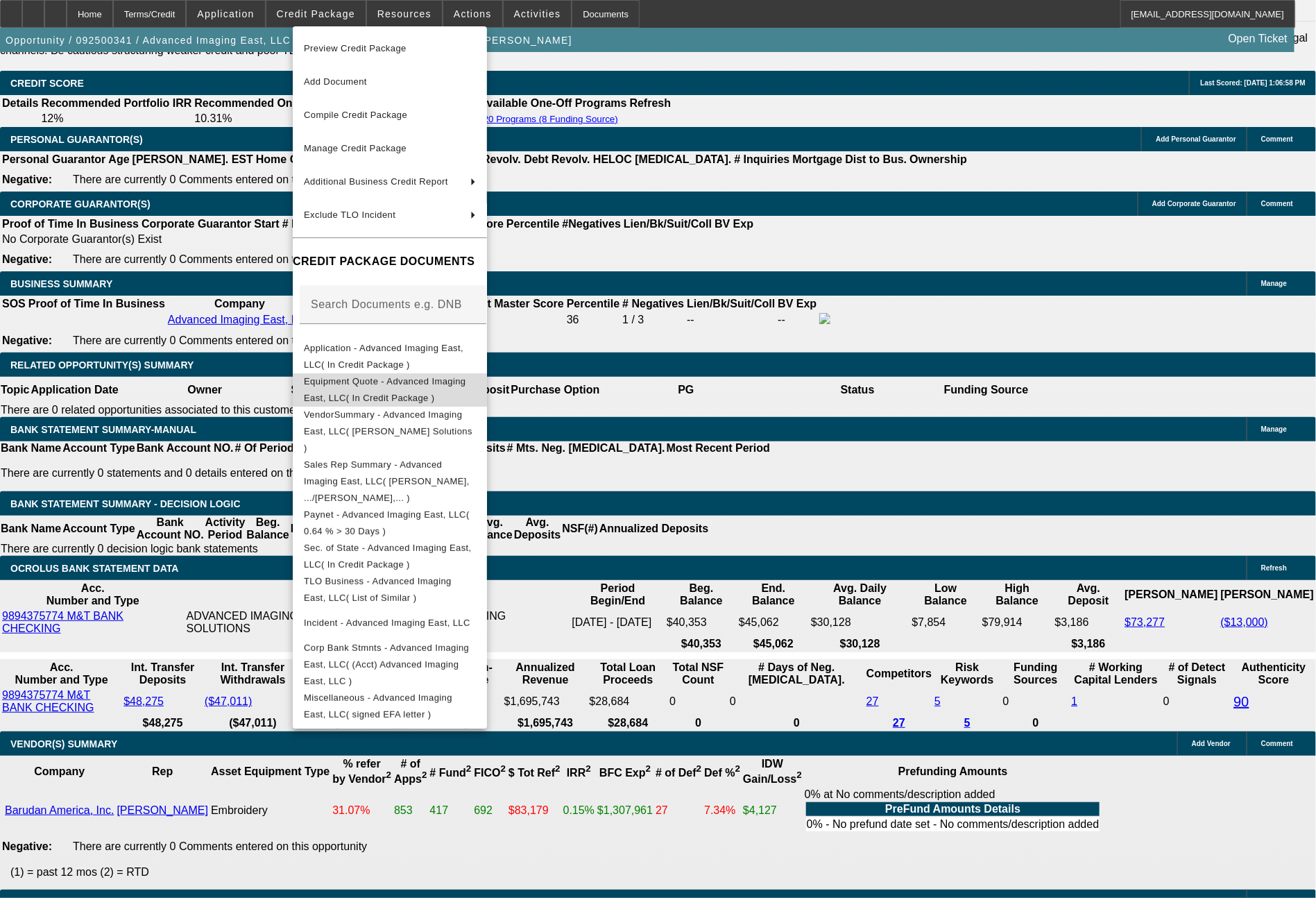
click at [462, 390] on span "Equipment Quote - Advanced Imaging East, LLC( In Credit Package )" at bounding box center [385, 389] width 162 height 27
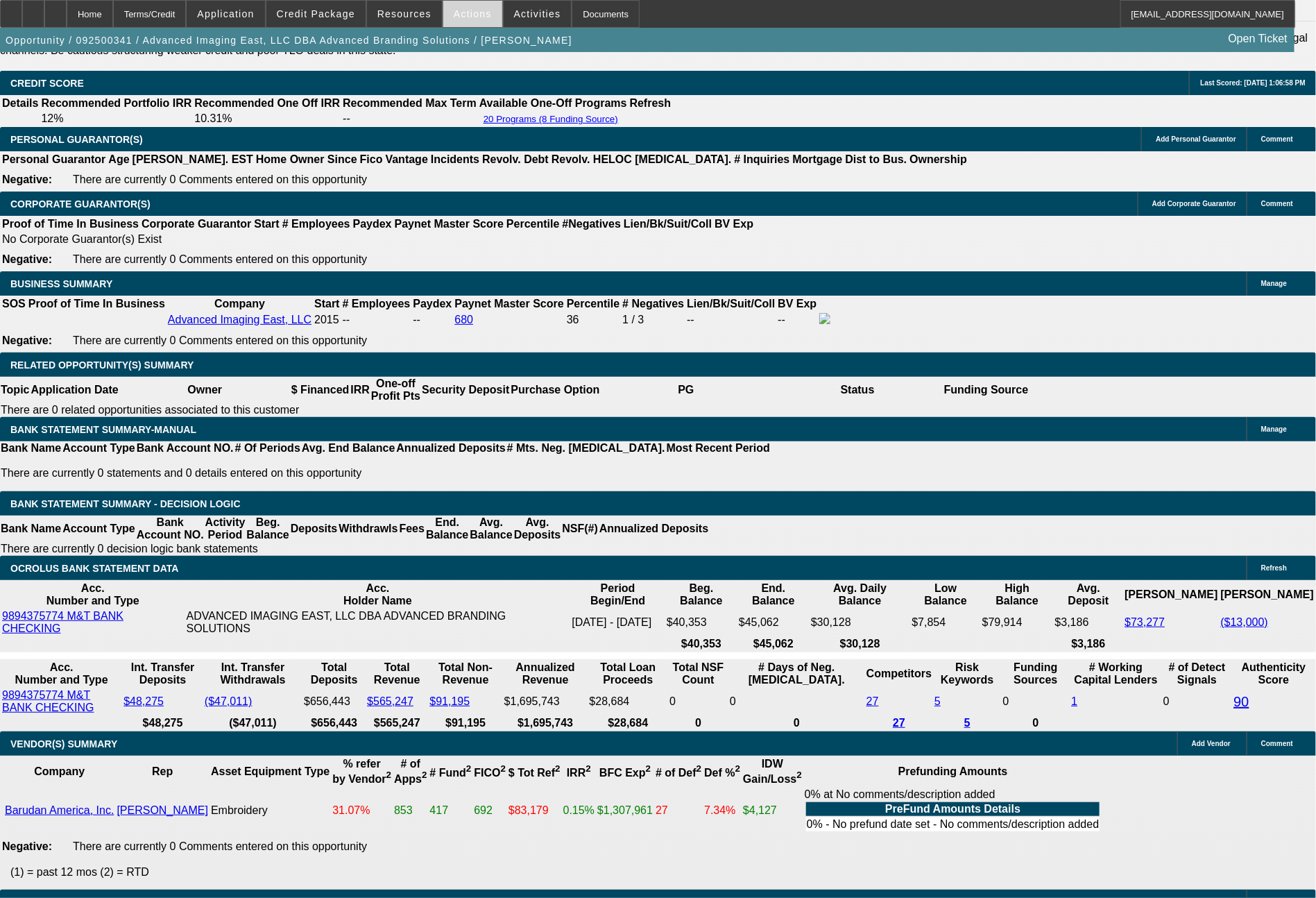
click at [463, 8] on span "Actions" at bounding box center [473, 13] width 38 height 11
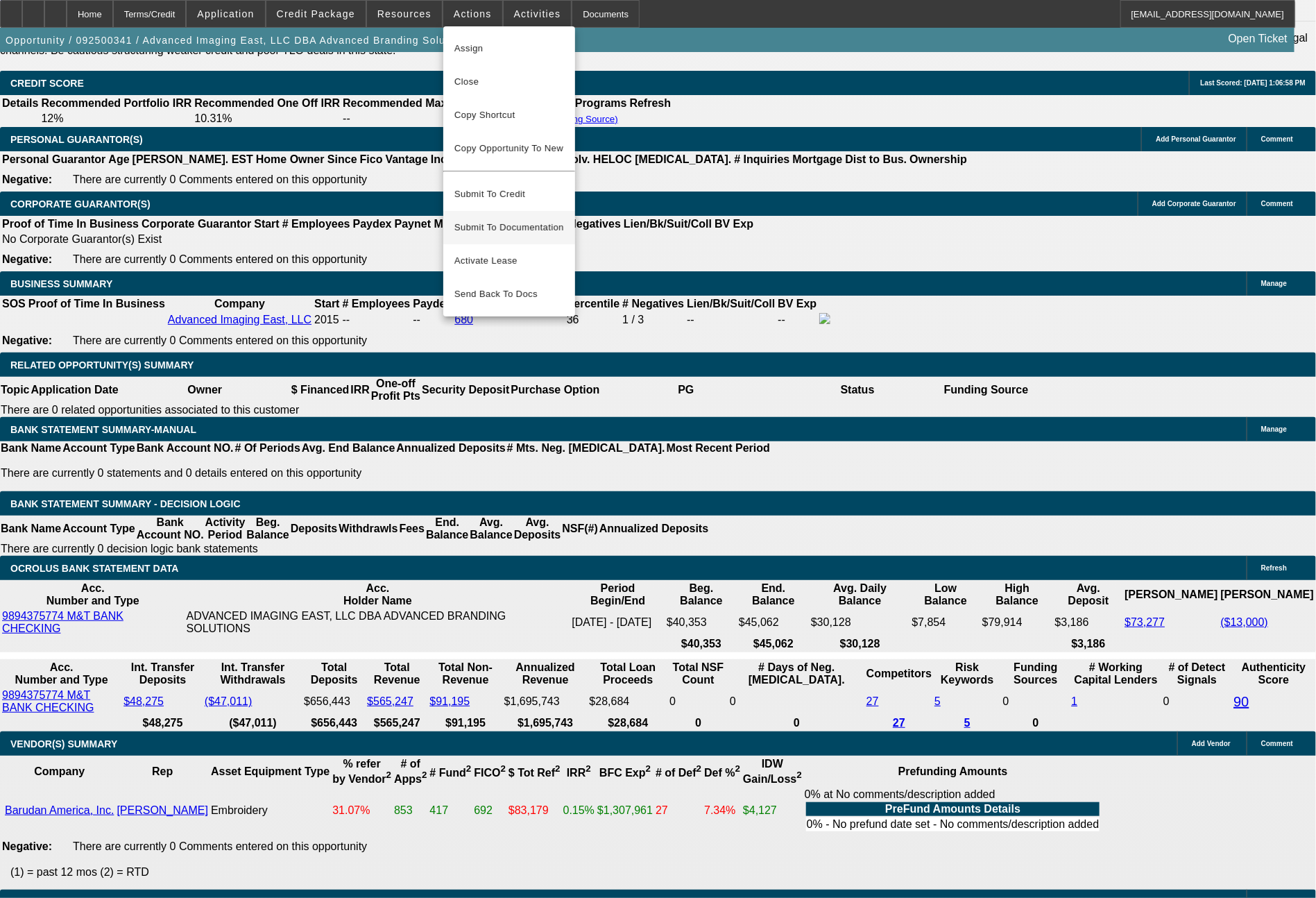
click at [500, 219] on span "Submit To Documentation" at bounding box center [509, 227] width 110 height 17
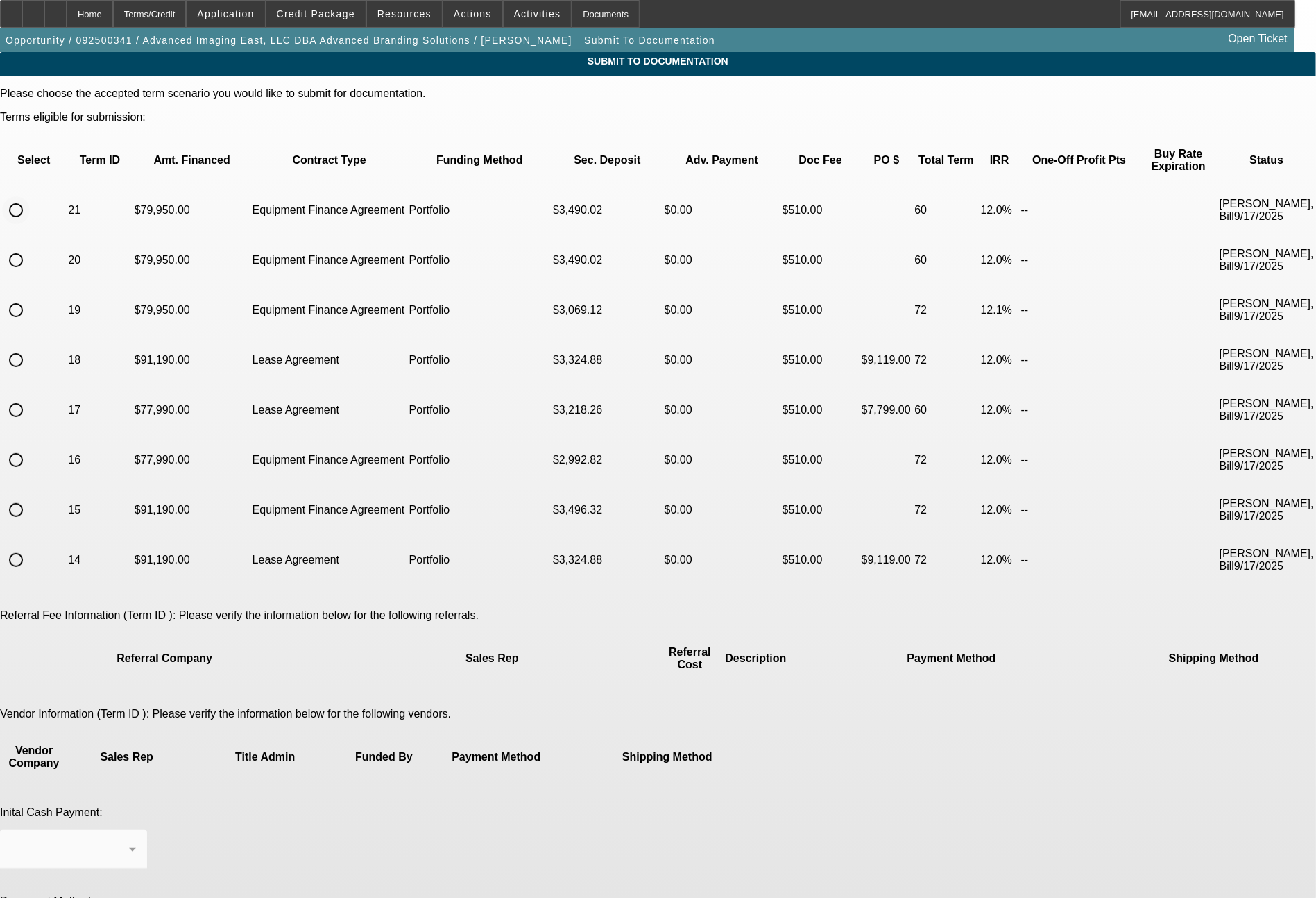
click at [30, 196] on input "radio" at bounding box center [16, 210] width 28 height 28
radio input "true"
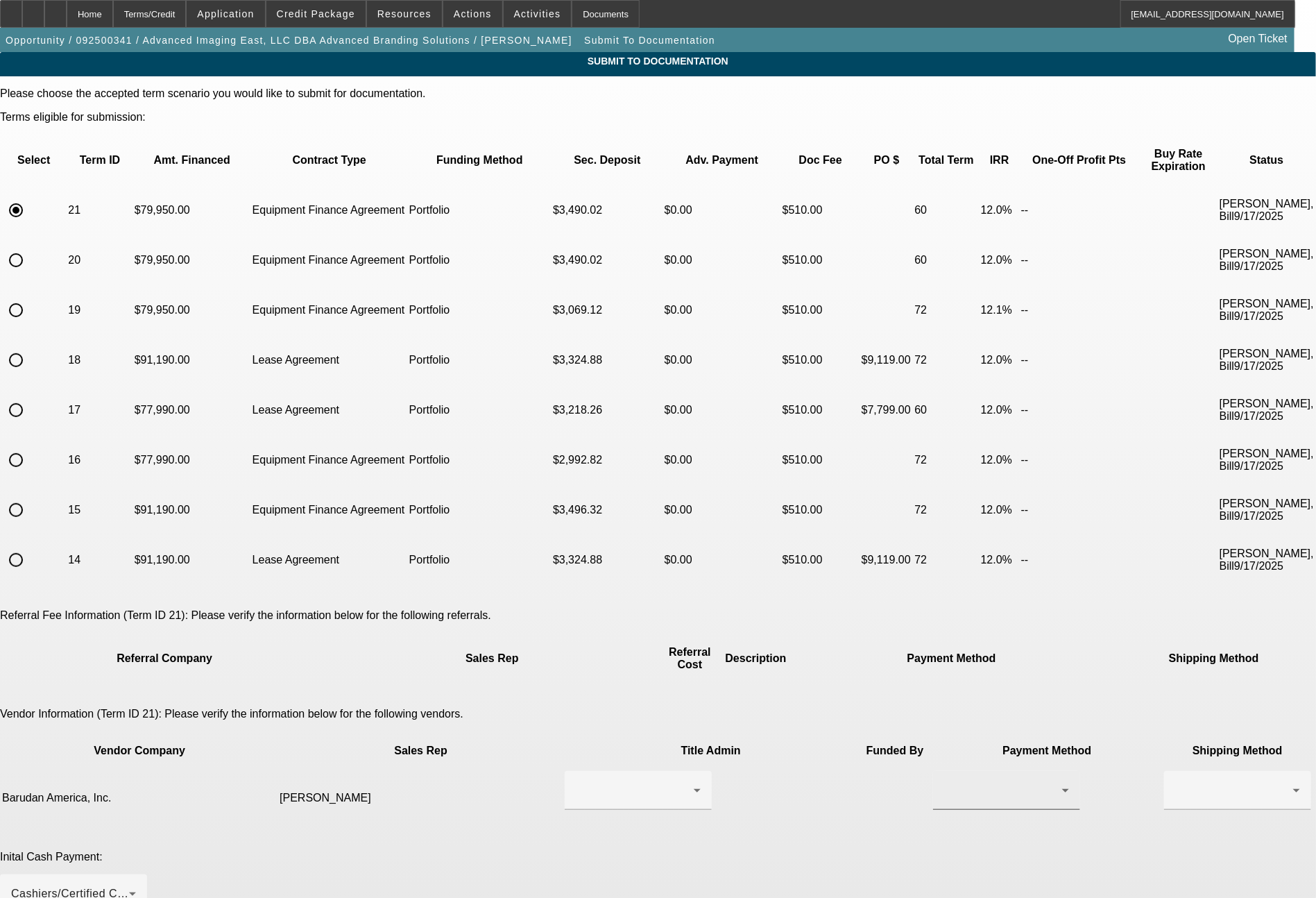
click at [944, 771] on div at bounding box center [1007, 790] width 125 height 39
click at [751, 784] on span "ACH" at bounding box center [751, 776] width 24 height 17
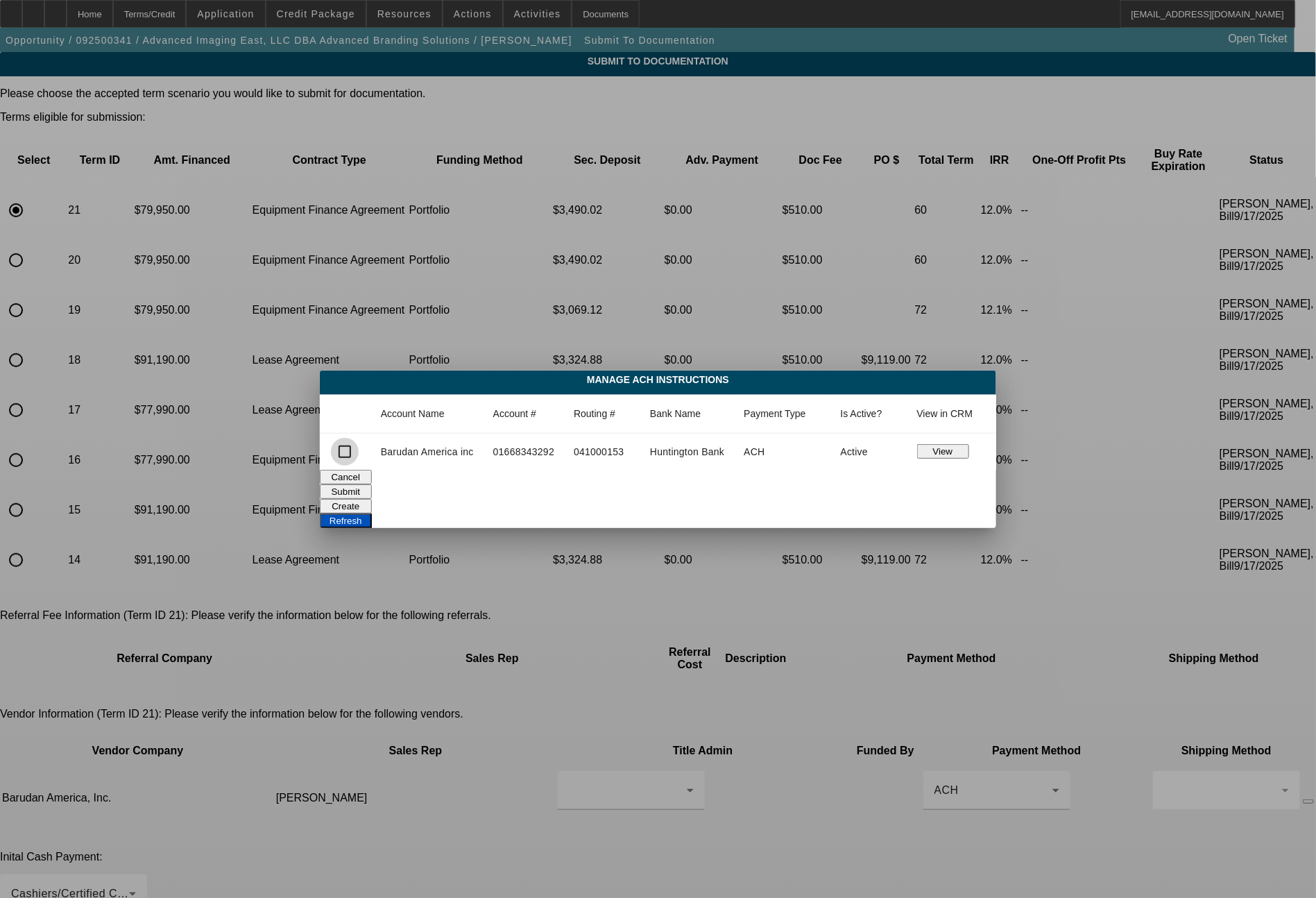
click at [346, 445] on input "checkbox" at bounding box center [345, 452] width 28 height 28
checkbox input "true"
click at [372, 494] on button "Submit" at bounding box center [346, 492] width 52 height 15
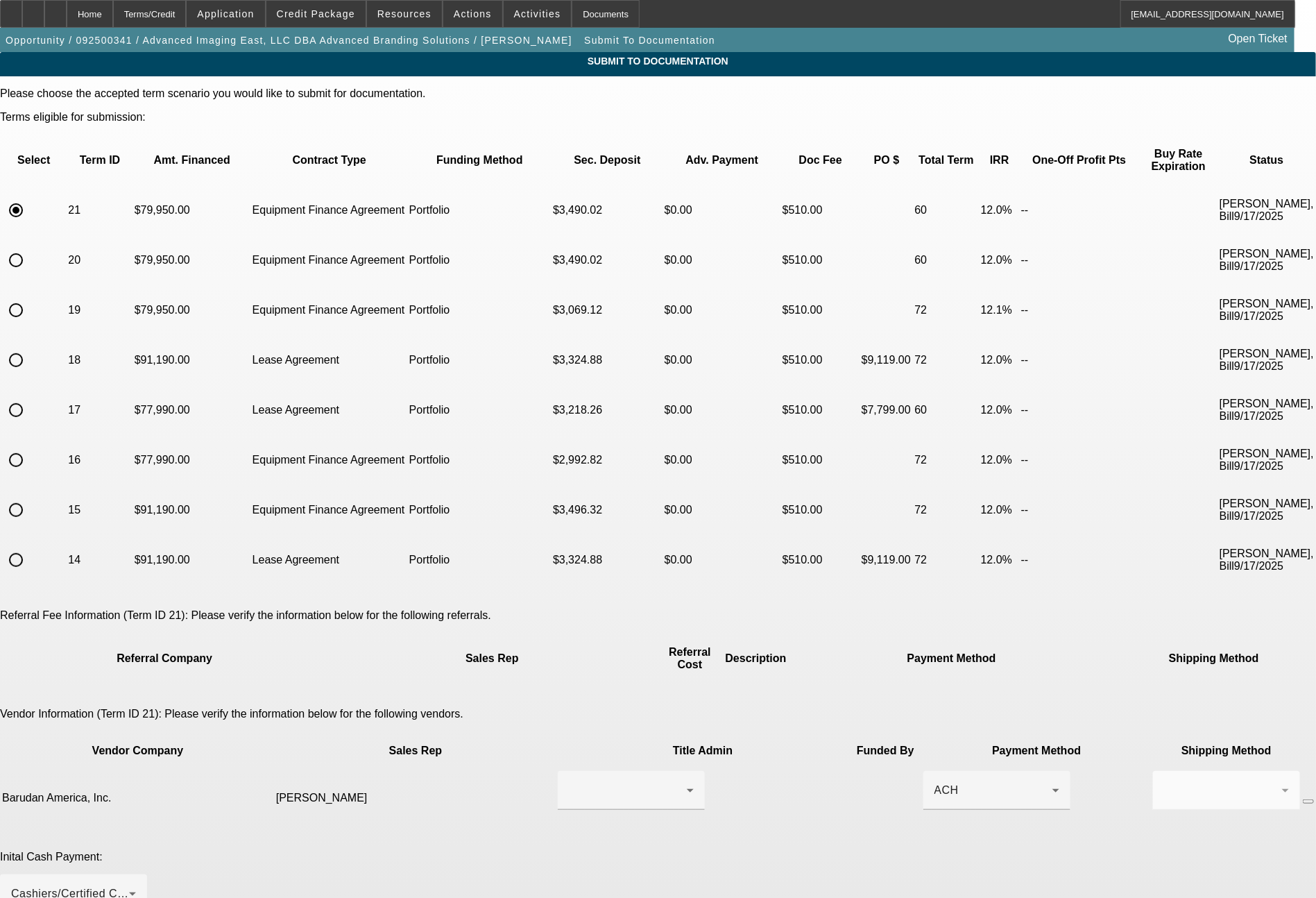
click at [465, 839] on span "DocuSign (Electronic)" at bounding box center [474, 838] width 114 height 17
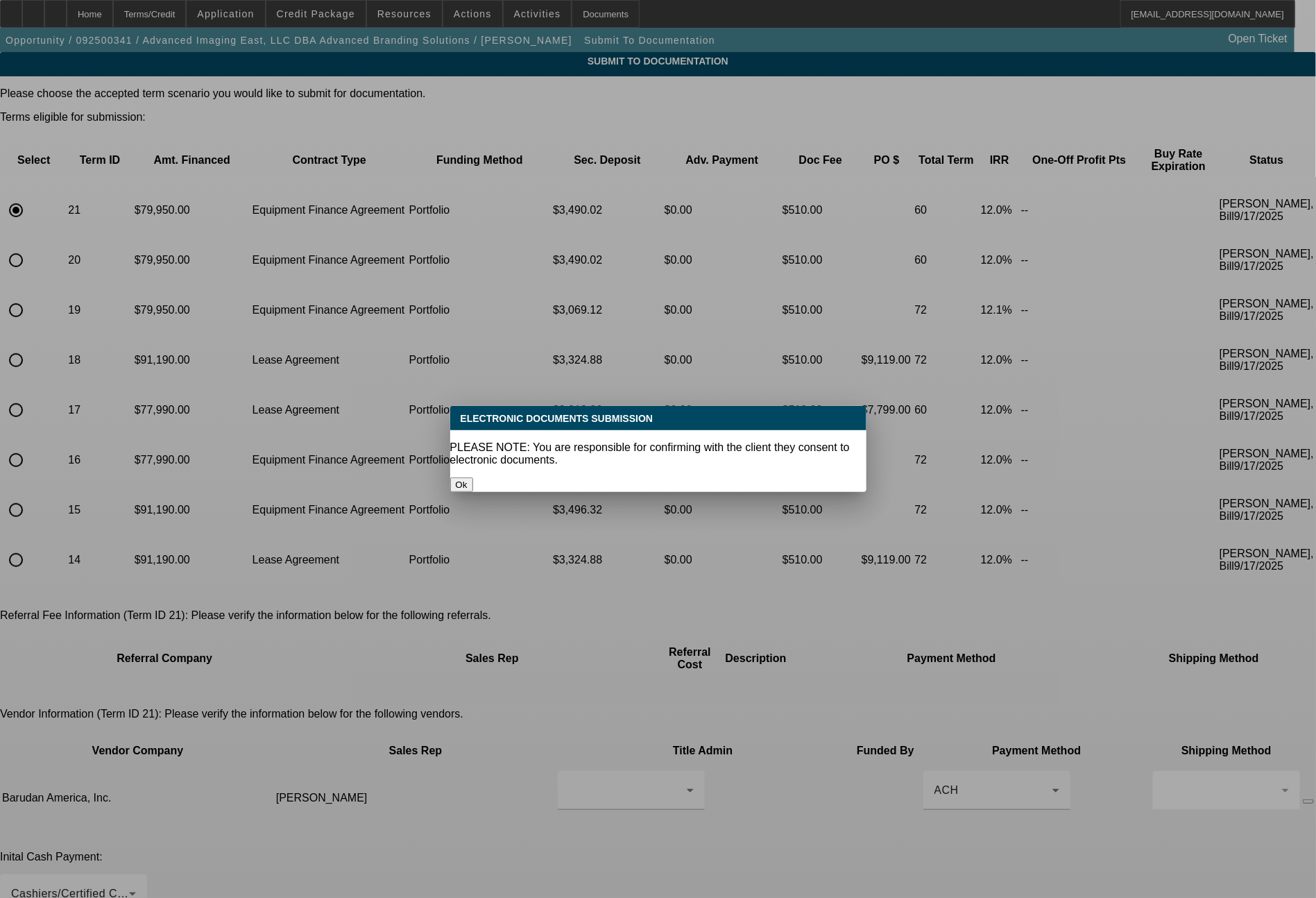
click at [473, 477] on button "Ok" at bounding box center [461, 485] width 23 height 15
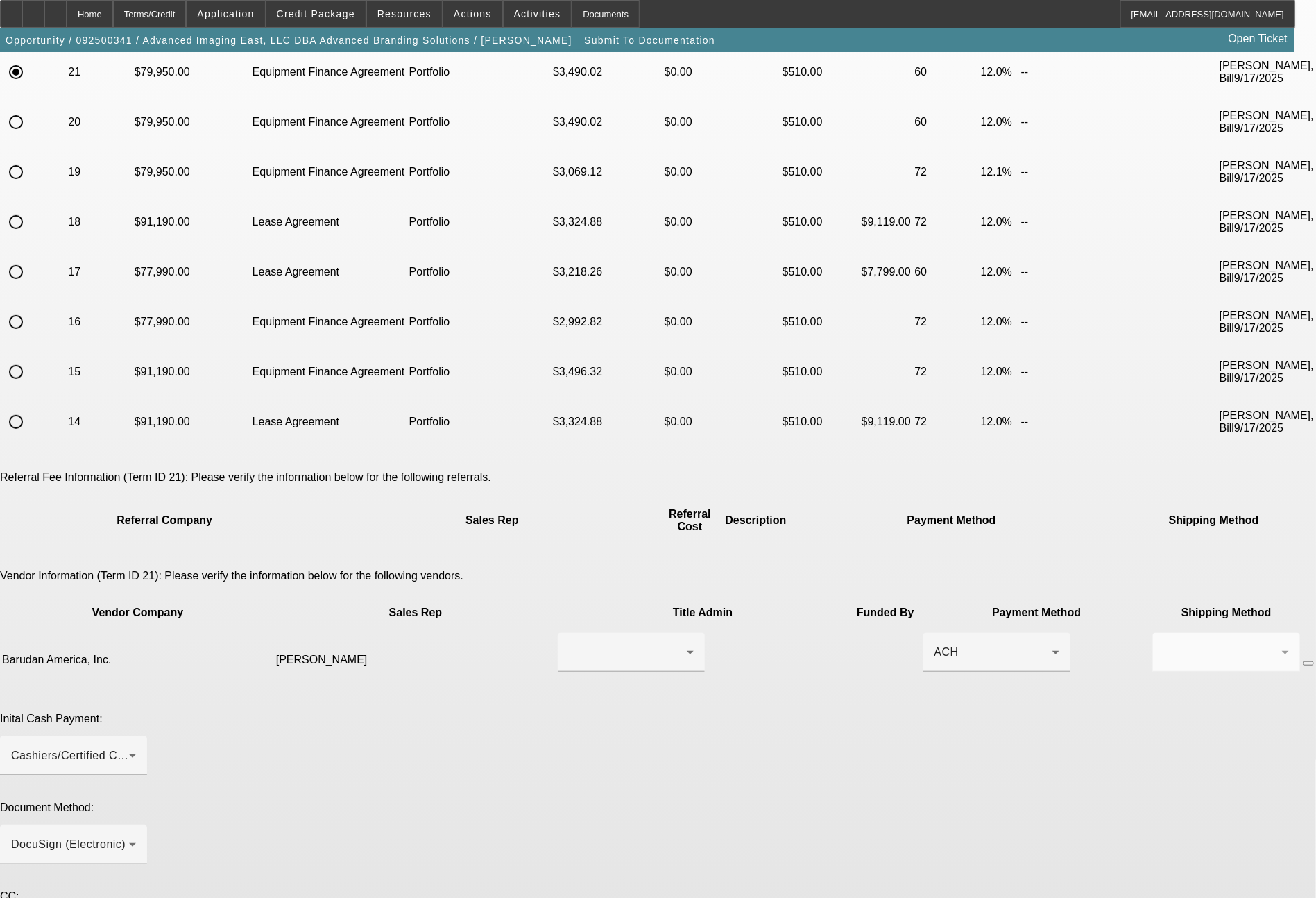
scroll to position [226, 0]
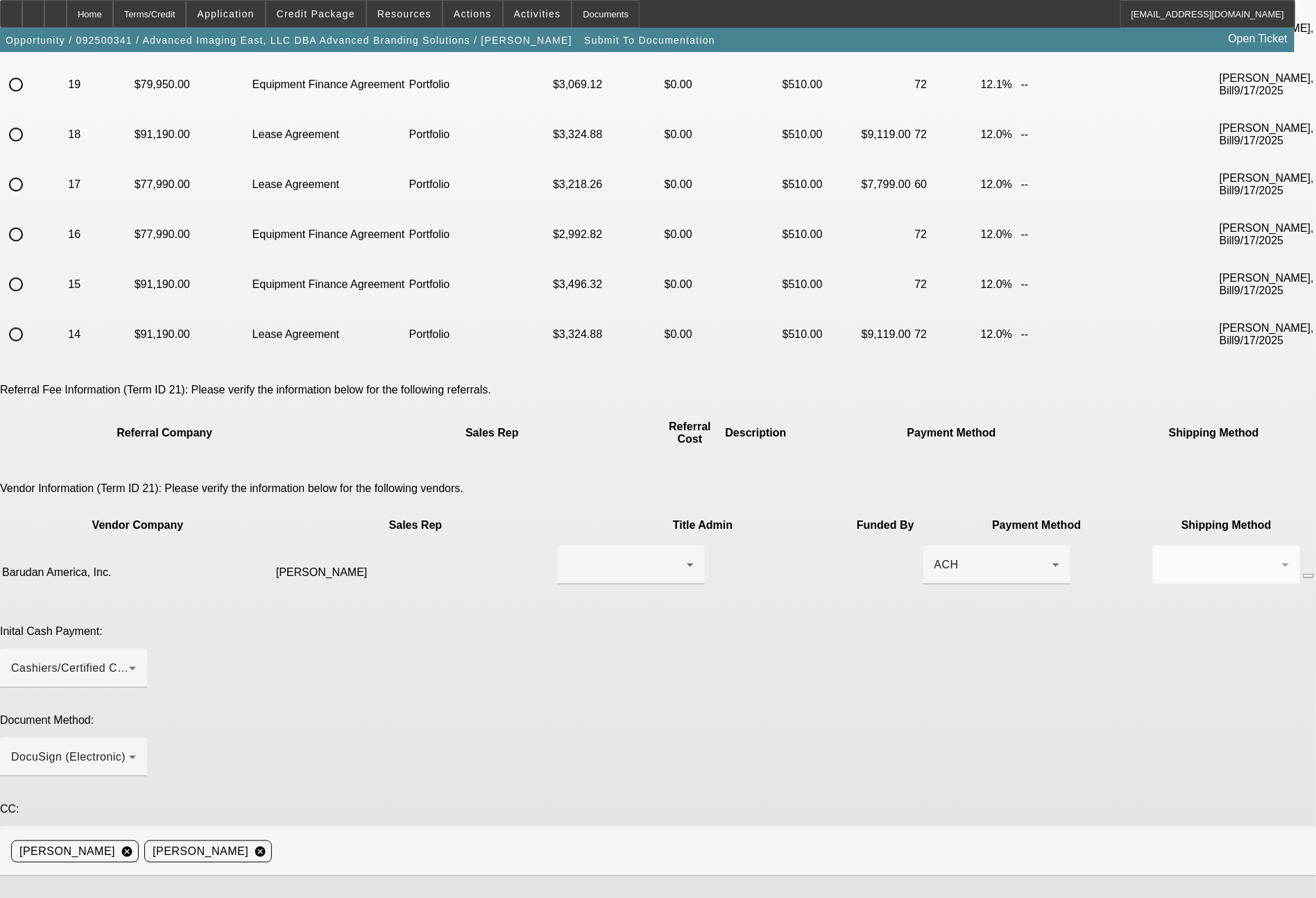
type textarea "t"
type textarea "ready for docs. NOTE - this is a NO PG deal. you can do the doc call to David J…"
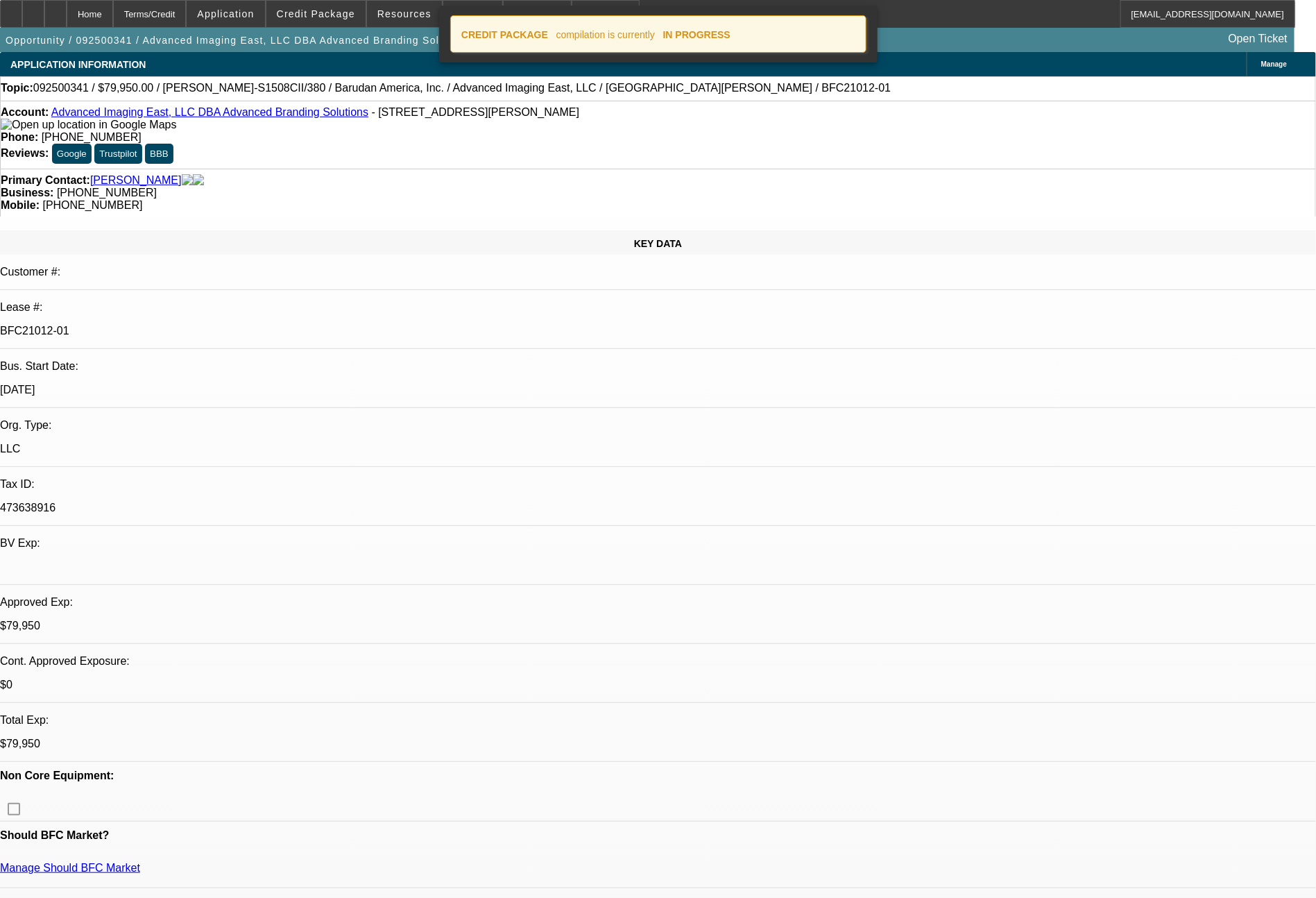
select select "0"
select select "2"
select select "0"
select select "6"
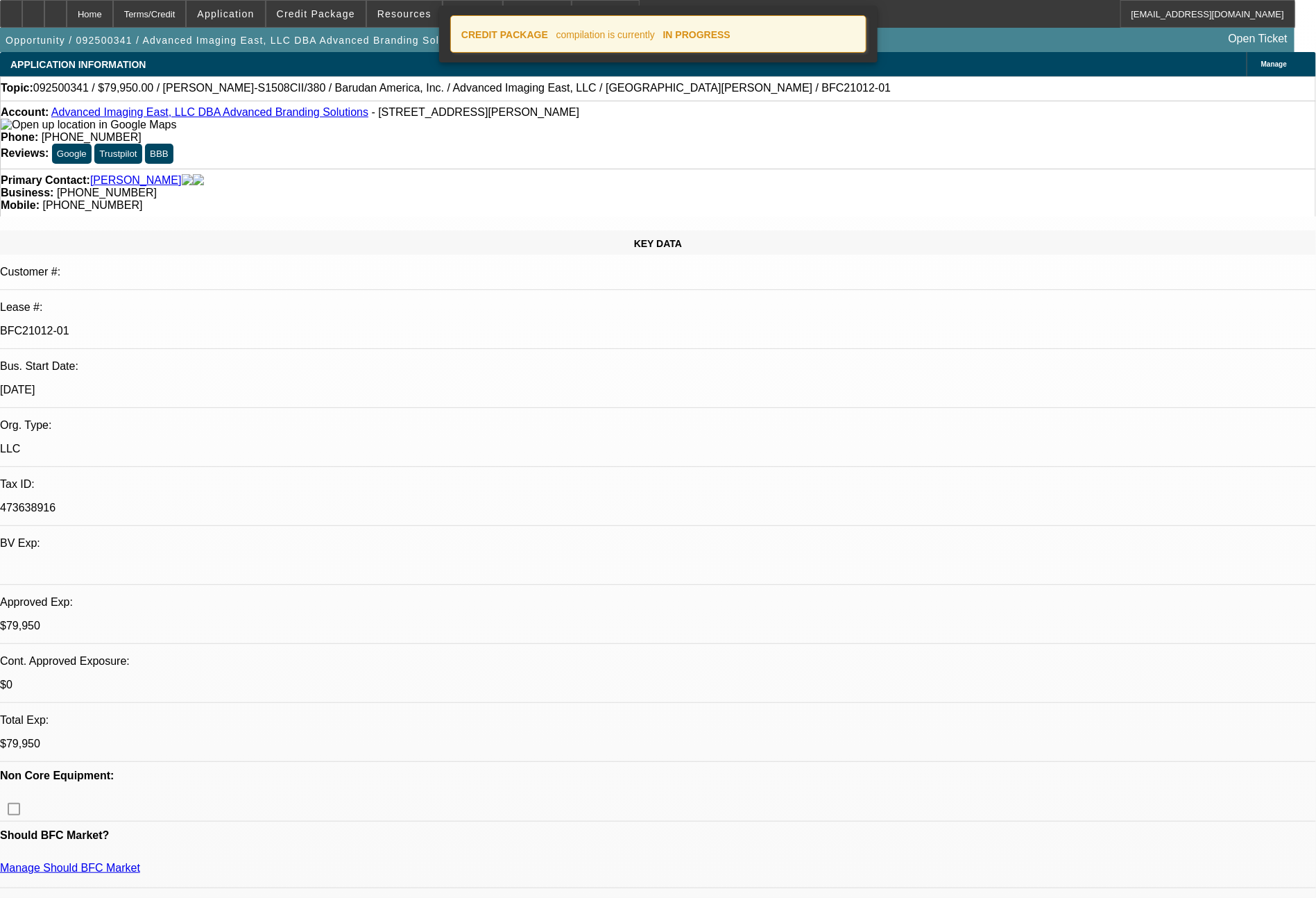
select select "0"
select select "2"
select select "0"
select select "6"
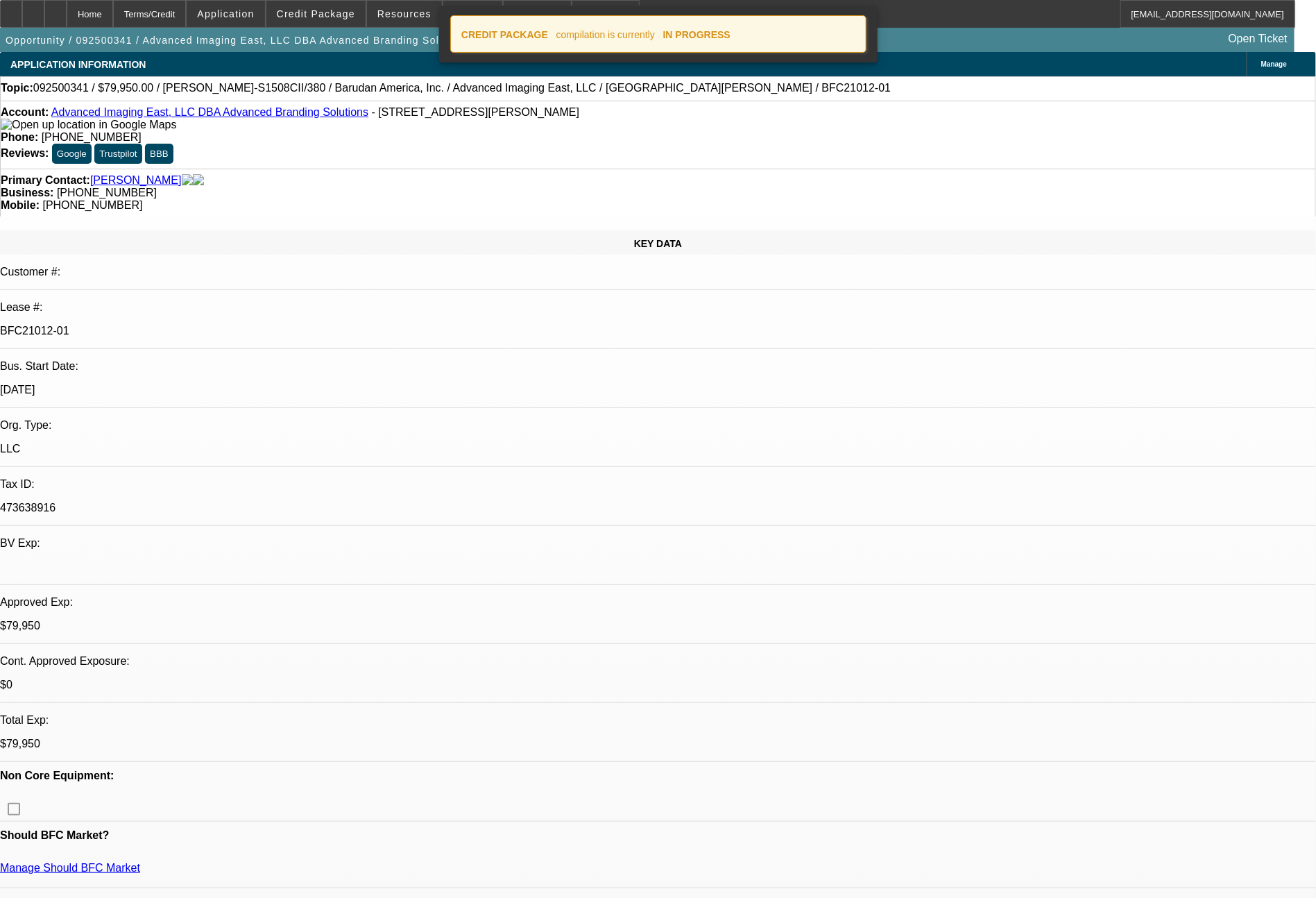
select select "0"
select select "2"
select select "0"
select select "6"
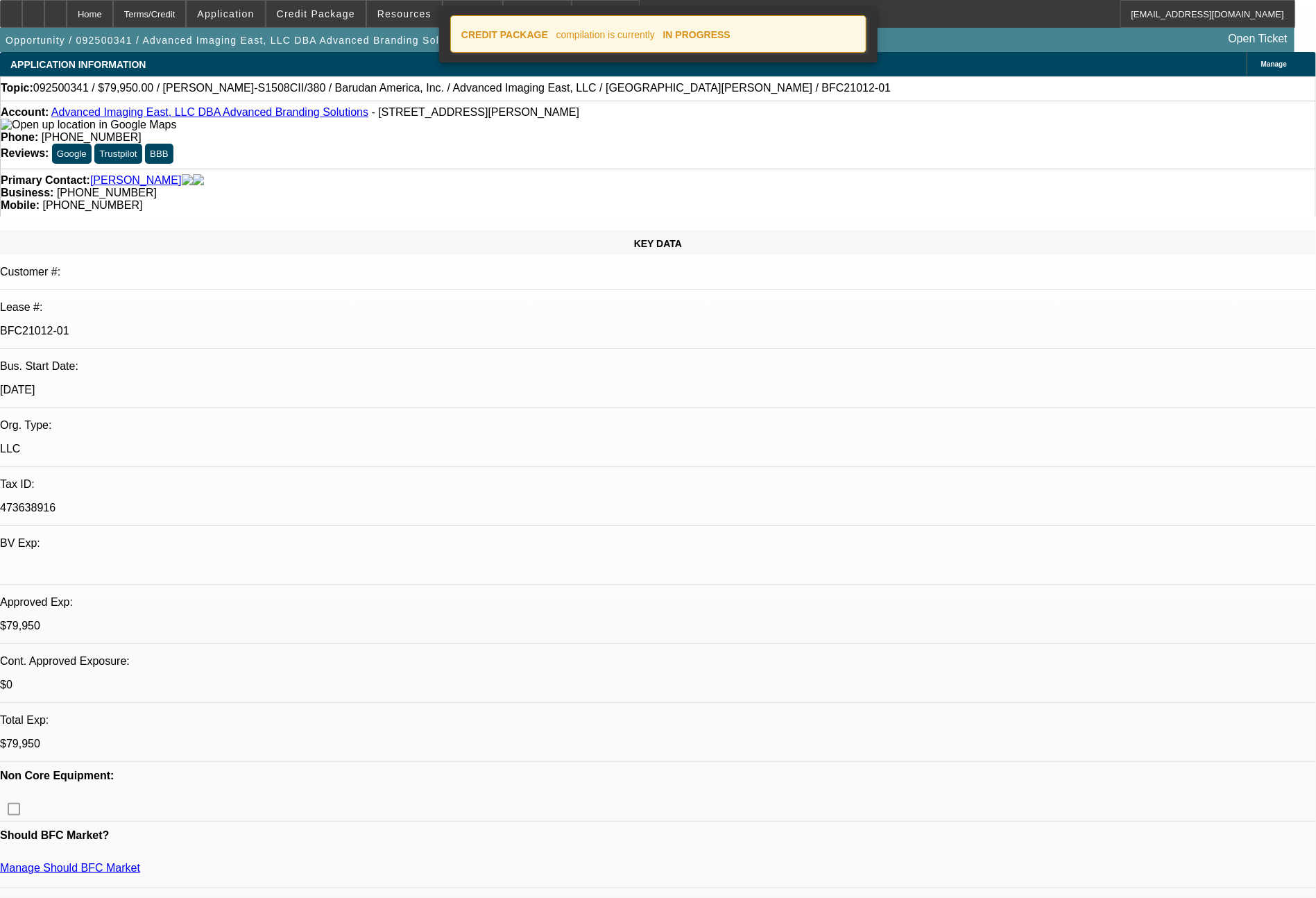
select select "0"
select select "2"
select select "0.1"
select select "4"
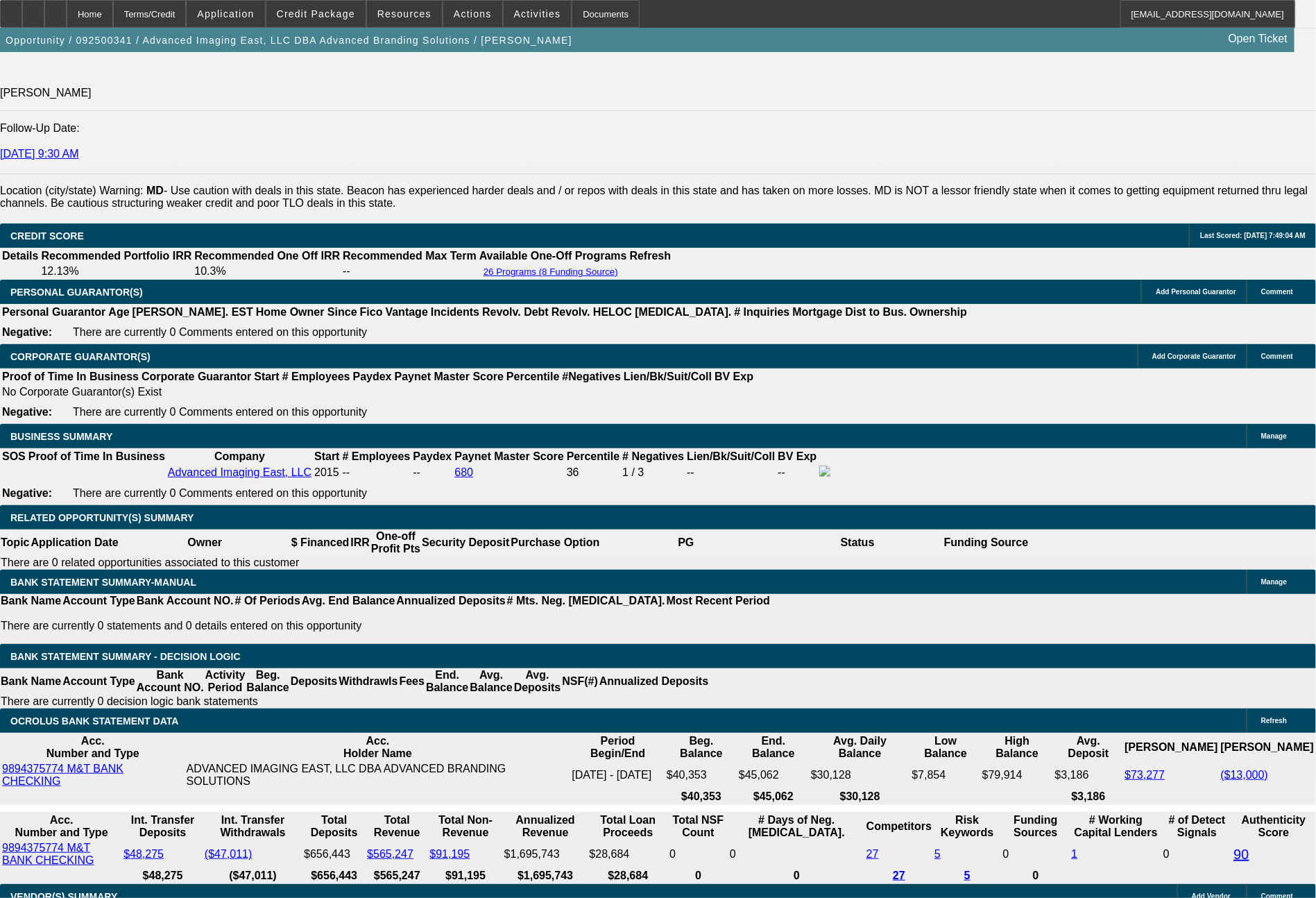
scroll to position [1972, 0]
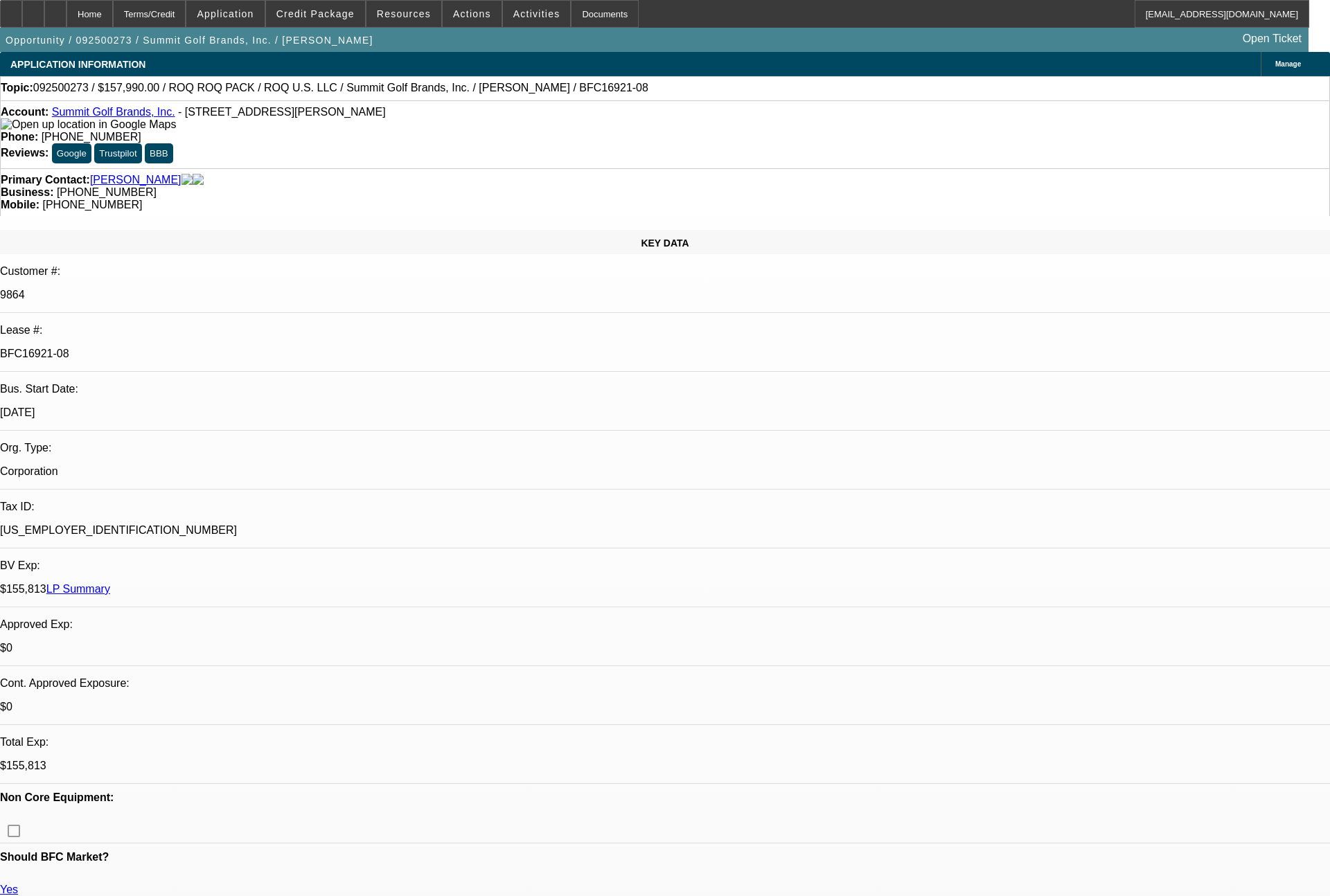
select select "0"
select select "2"
select select "0.1"
select select "4"
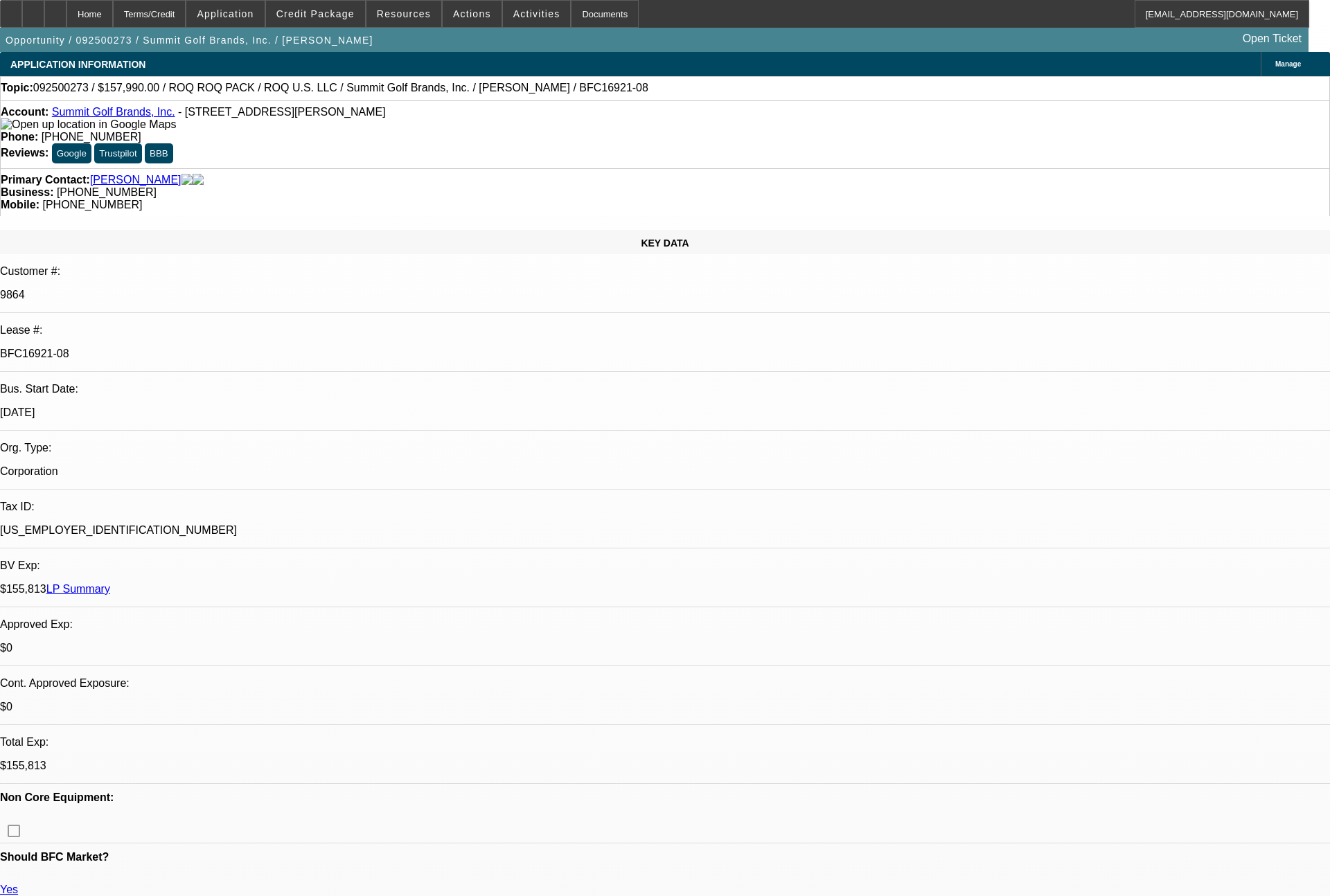
select select "0"
select select "2"
select select "0.1"
select select "4"
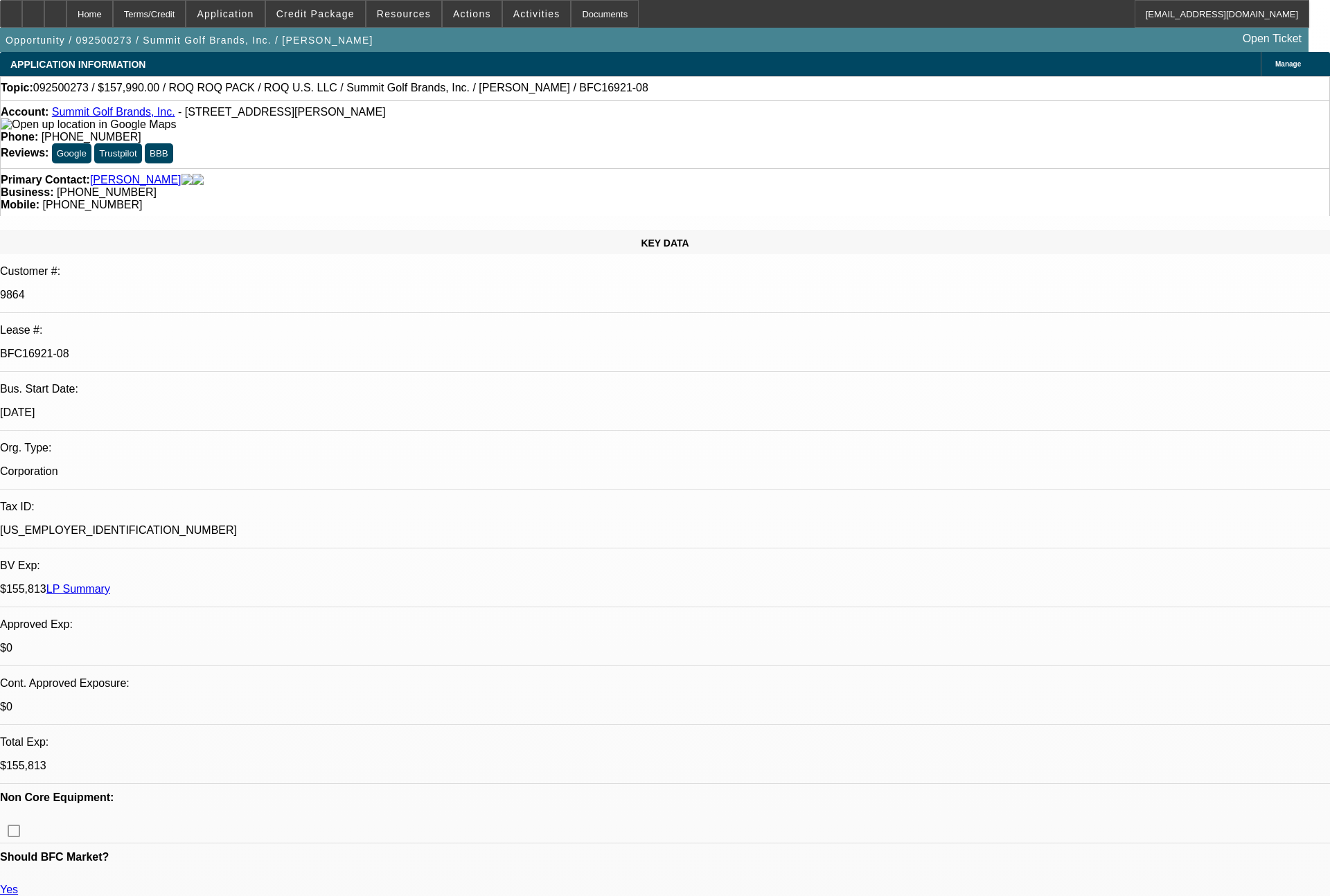
select select "0"
select select "0.1"
select select "4"
select select "0"
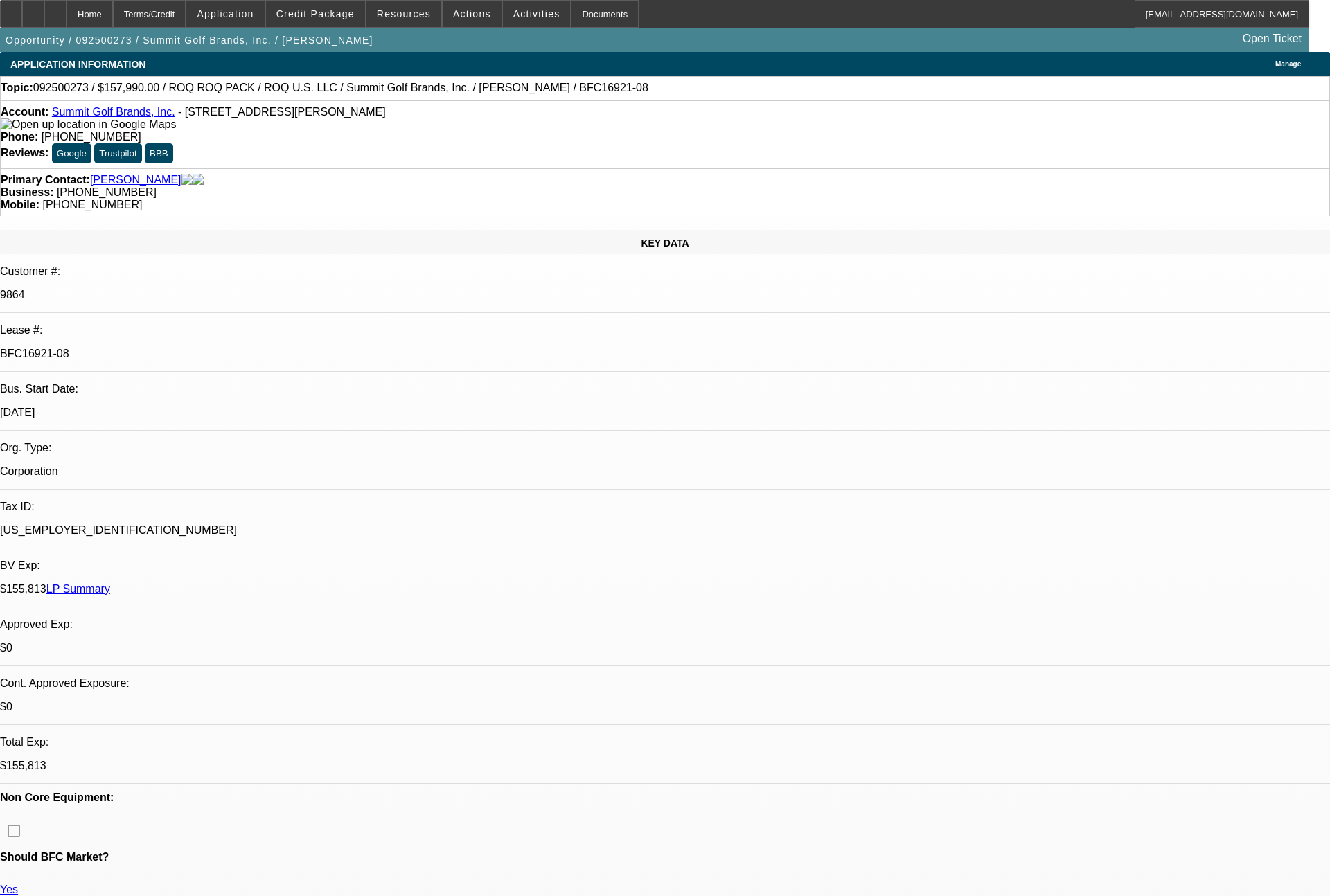
select select "2"
select select "0.1"
select select "4"
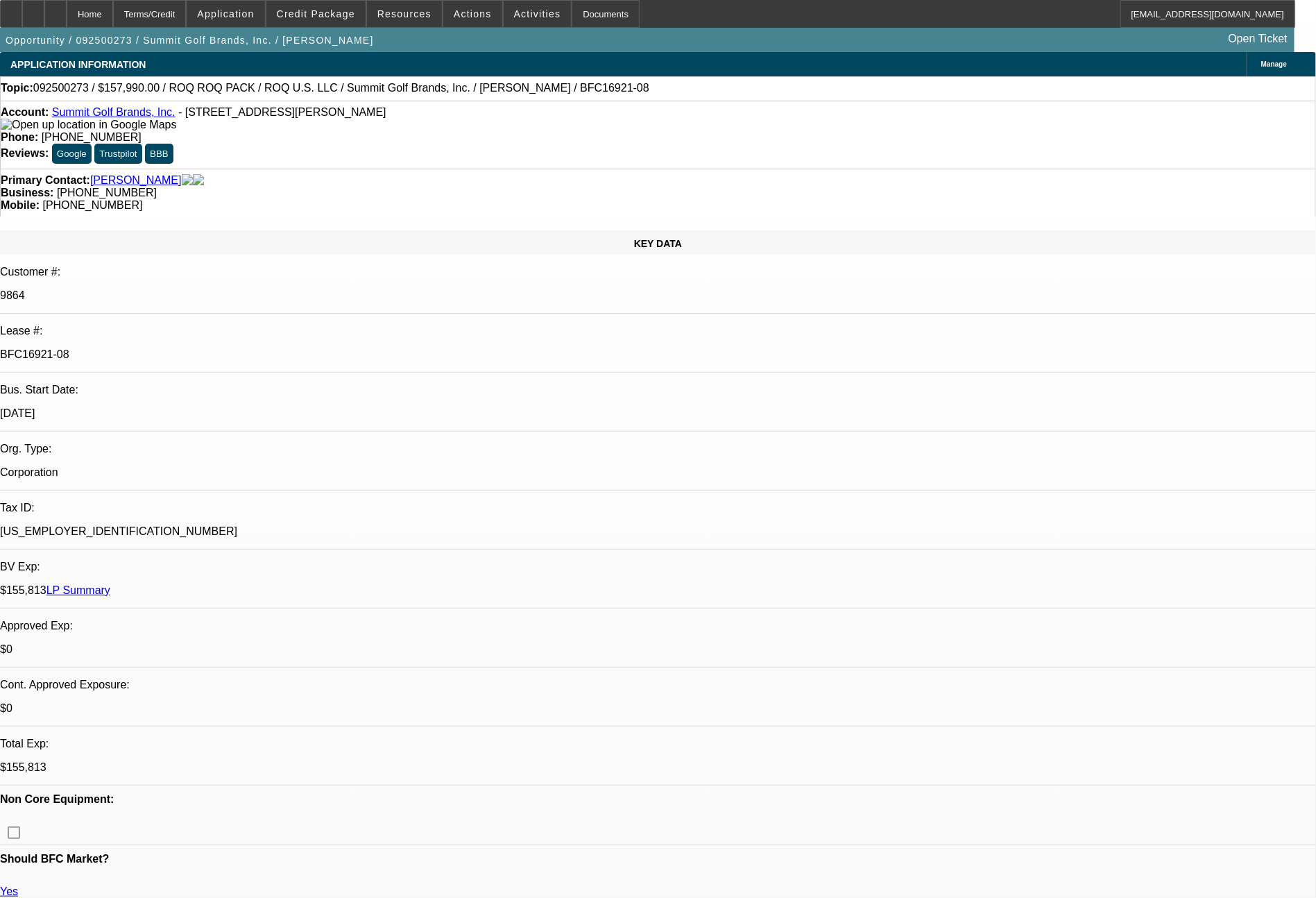
drag, startPoint x: 1212, startPoint y: 556, endPoint x: 1071, endPoint y: 512, distance: 147.7
copy td "7x past customer of ours, all still the same. ready for lease docs. their COO, …"
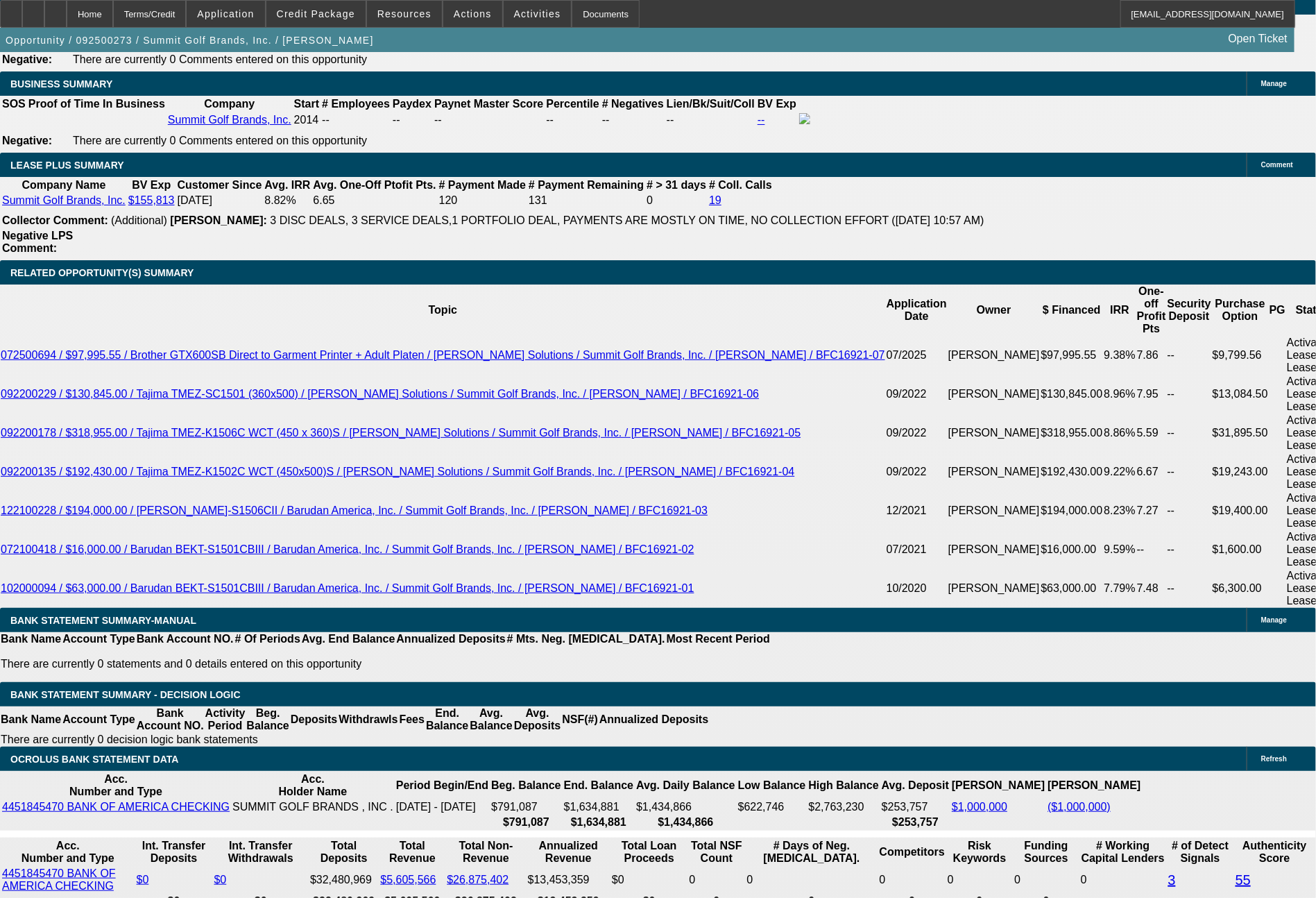
scroll to position [2308, 0]
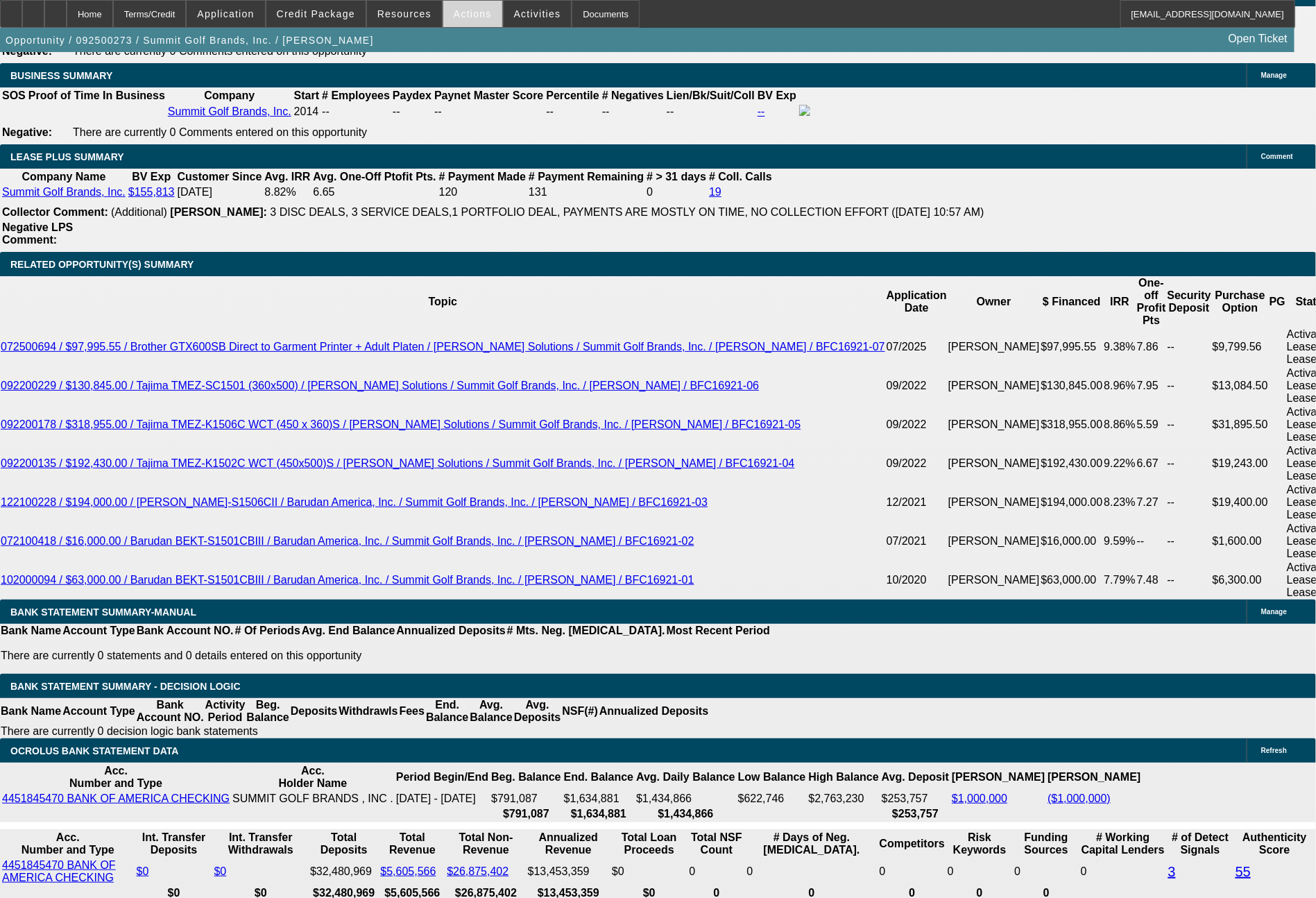
click at [460, 19] on span "Actions" at bounding box center [473, 13] width 38 height 11
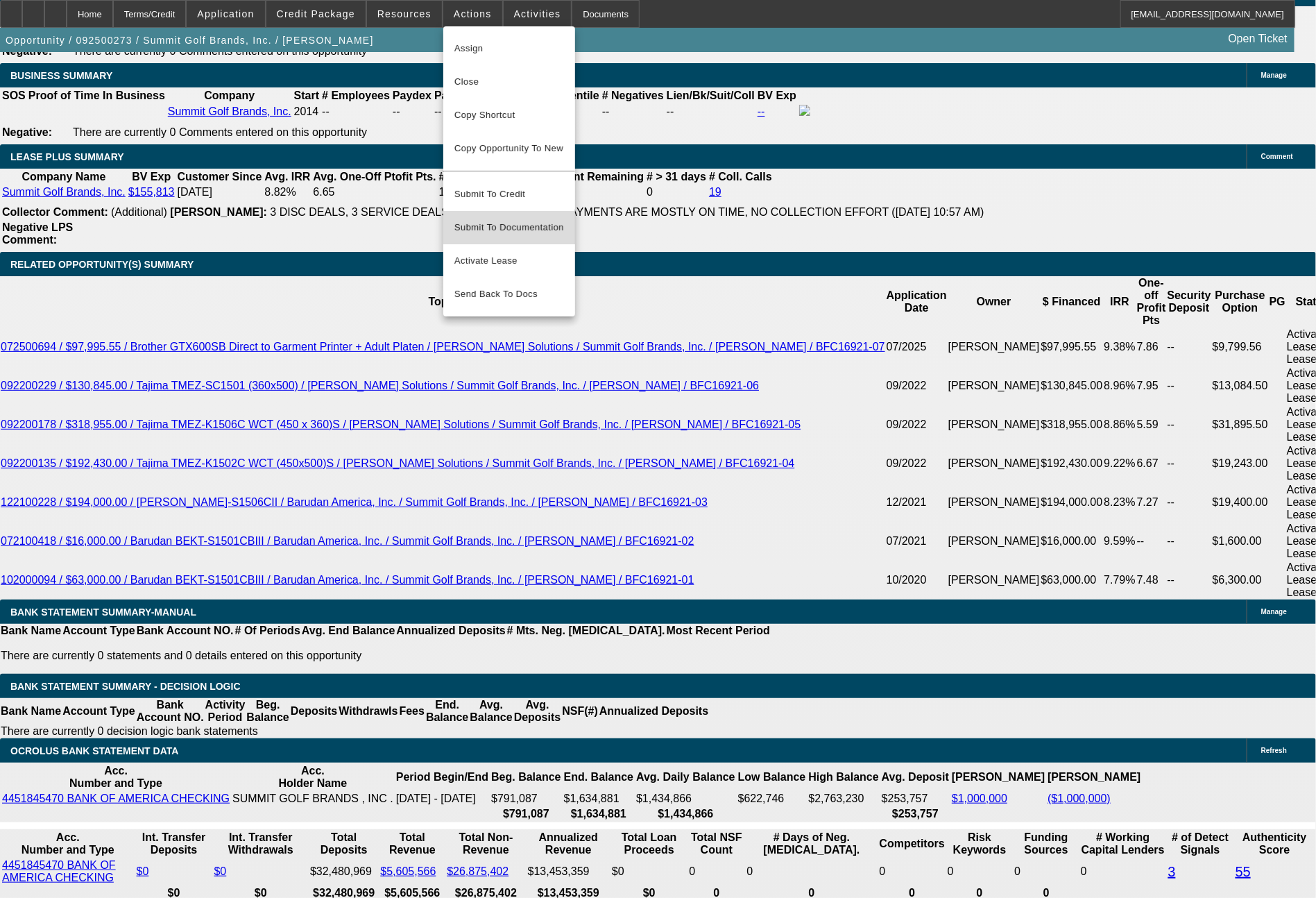
click at [504, 219] on span "Submit To Documentation" at bounding box center [509, 227] width 110 height 17
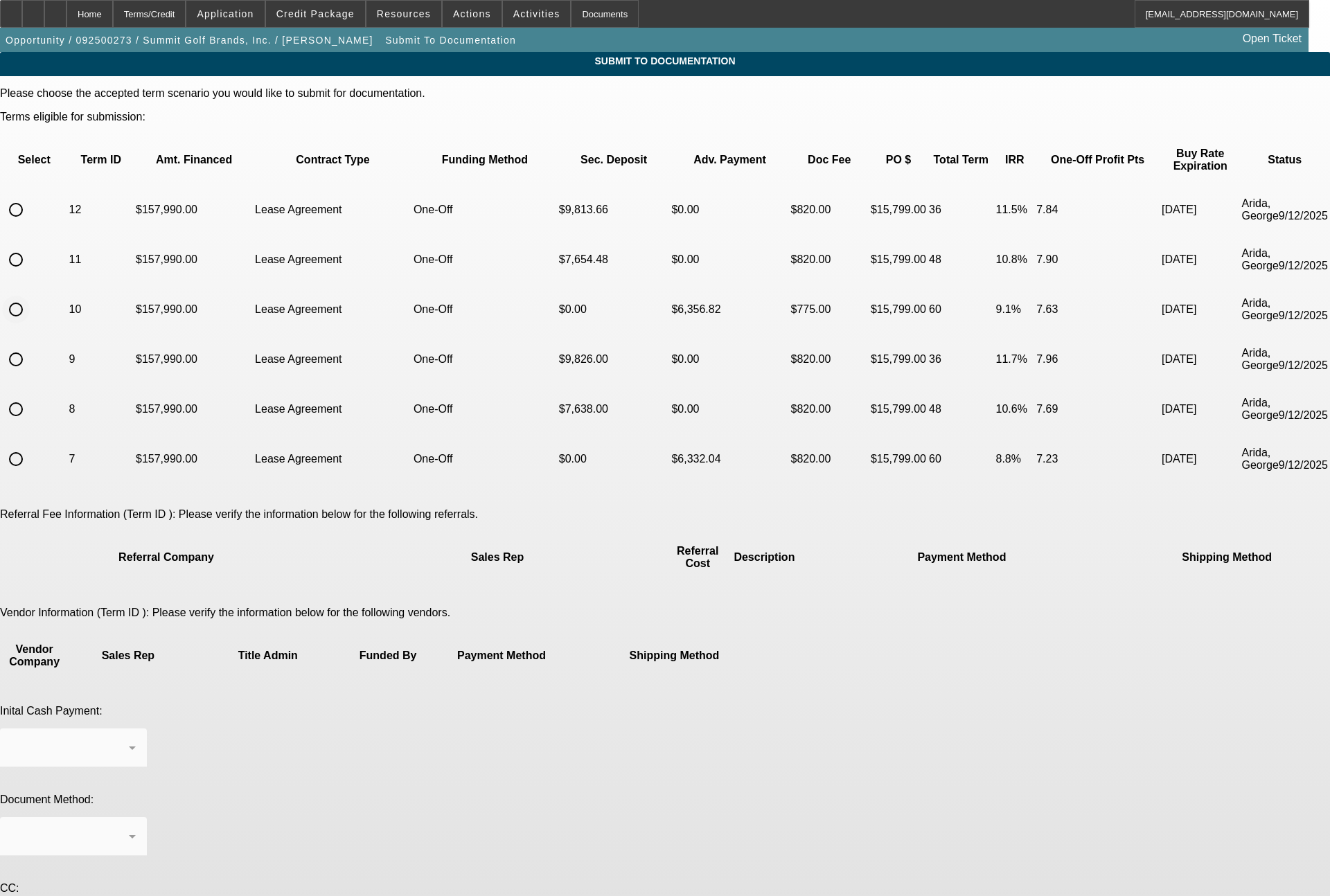
click at [30, 296] on input "radio" at bounding box center [16, 309] width 28 height 28
radio input "true"
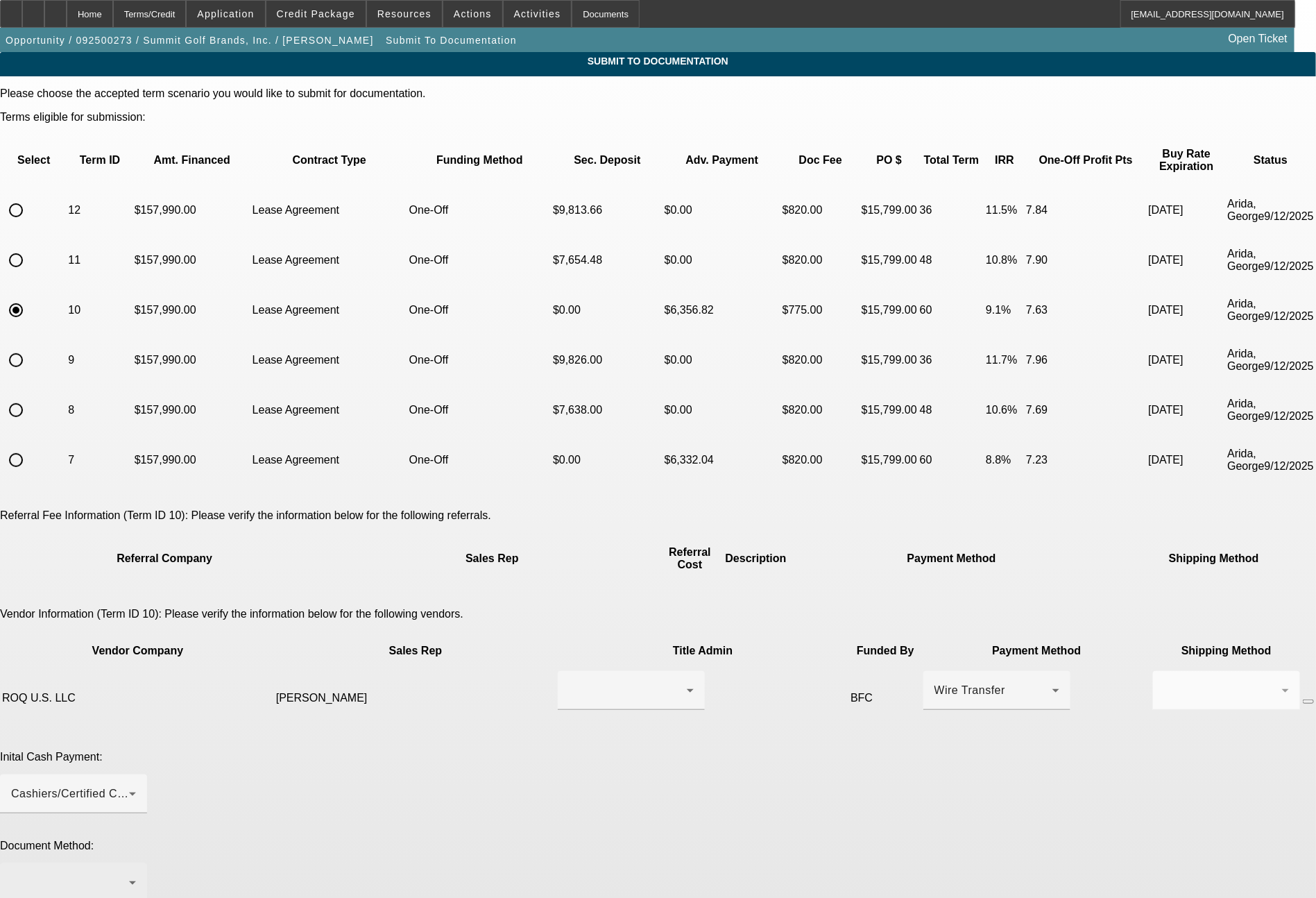
click at [129, 875] on div at bounding box center [70, 883] width 118 height 17
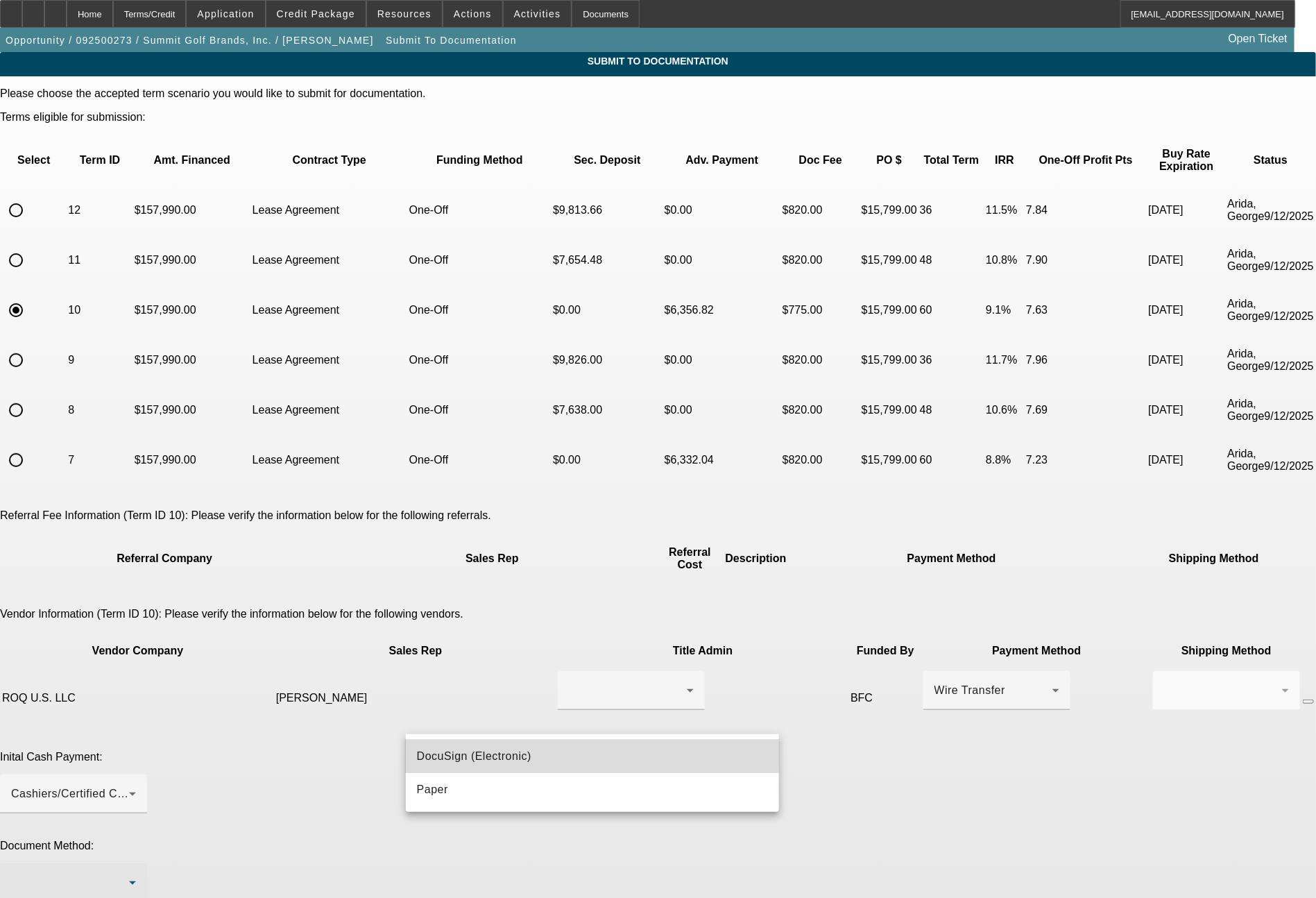
click at [471, 752] on span "DocuSign (Electronic)" at bounding box center [474, 756] width 114 height 17
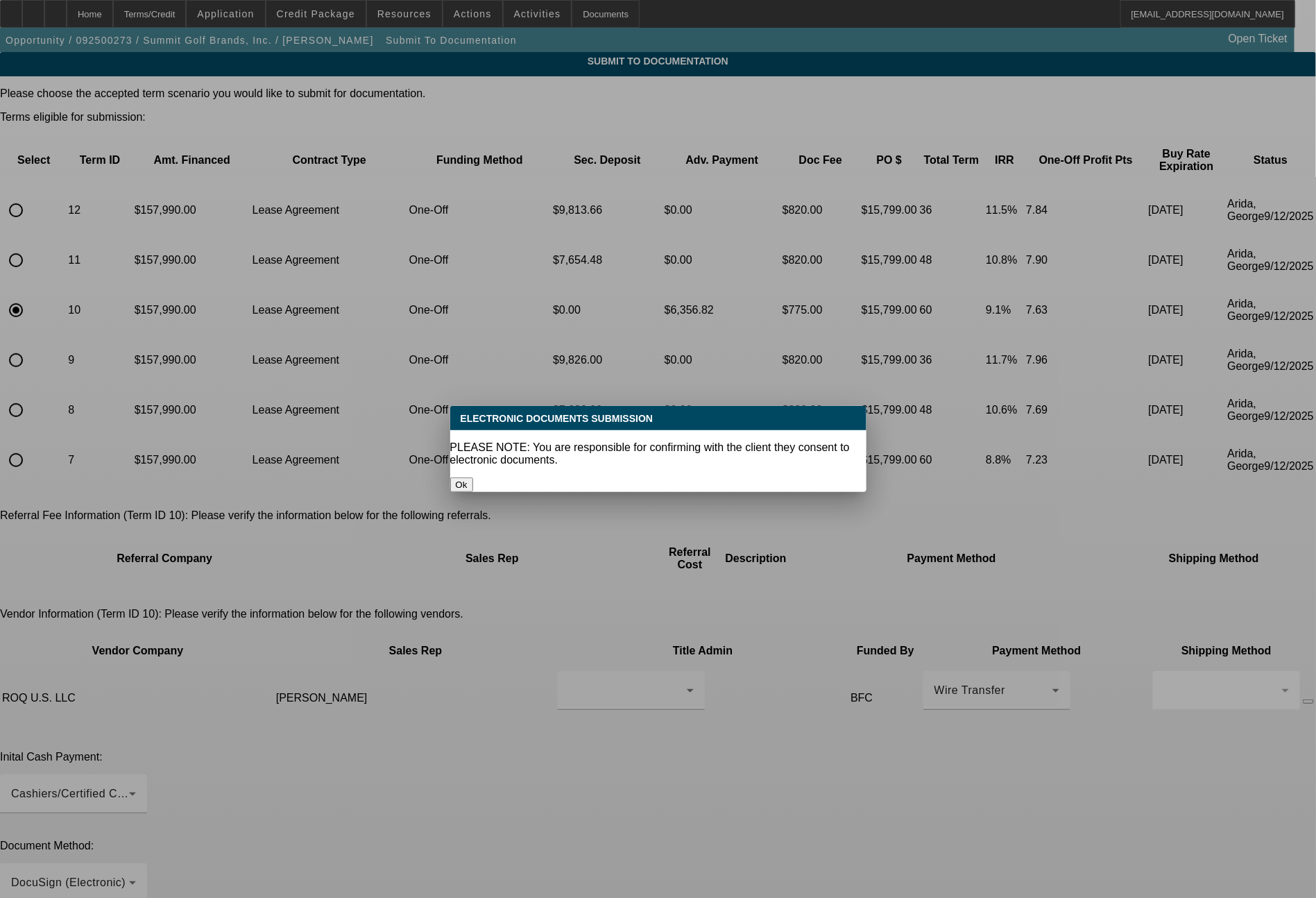
click at [473, 477] on button "Ok" at bounding box center [461, 485] width 23 height 15
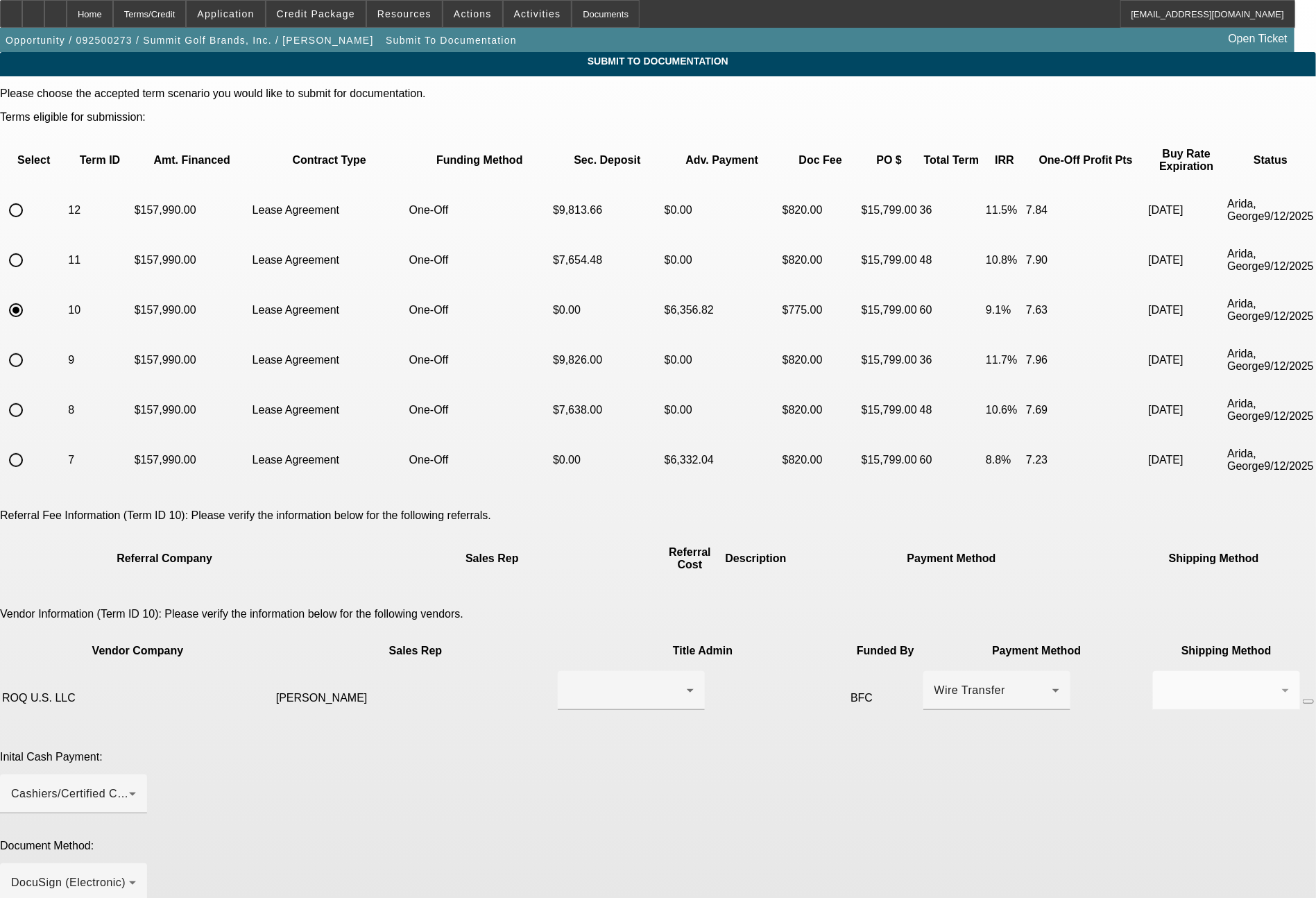
paste textarea "7x past customer of ours, all still the same. ready for lease docs. their COO, …"
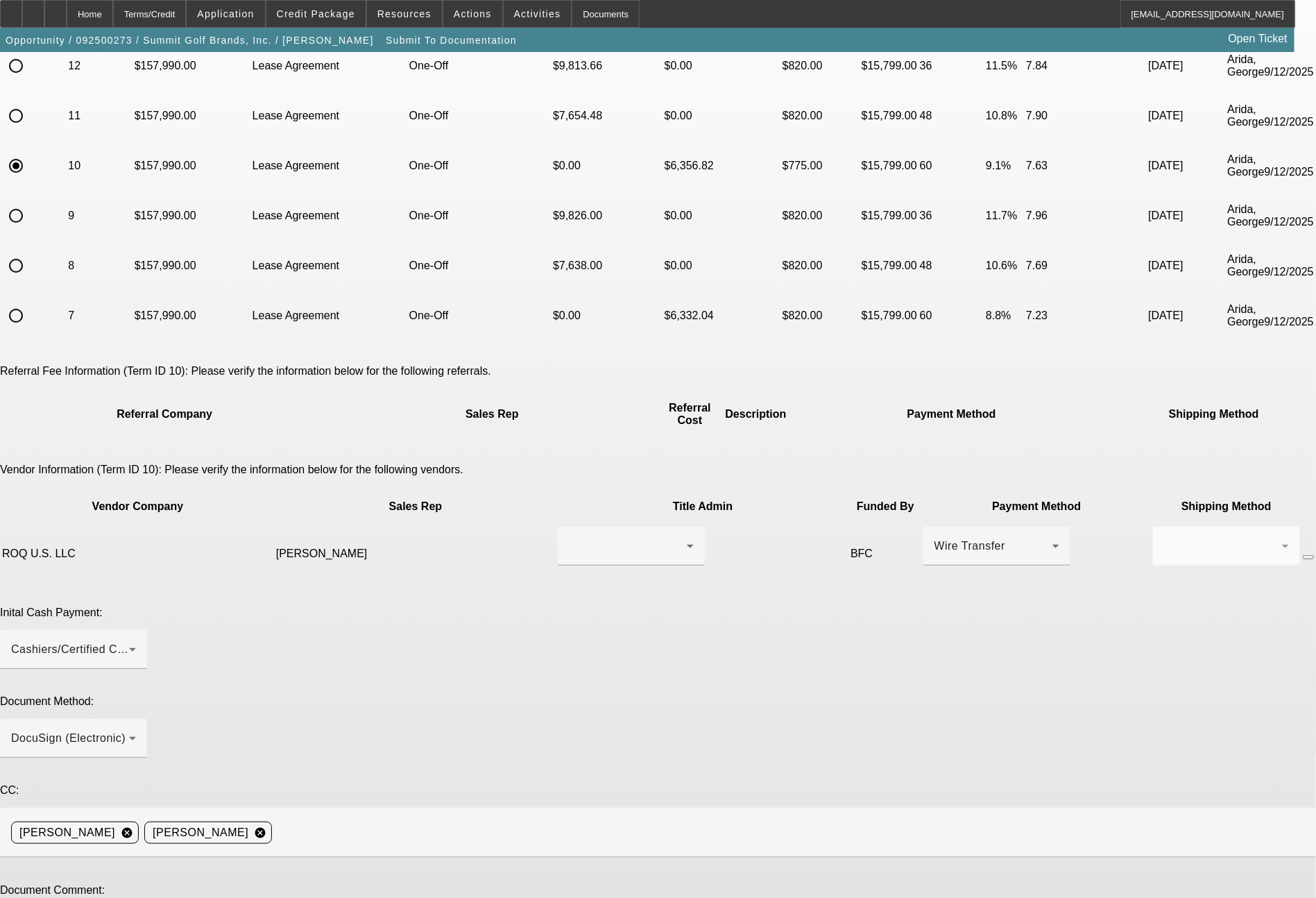
type textarea "7x past customer of ours, all still the same. ready for lease docs. their COO, …"
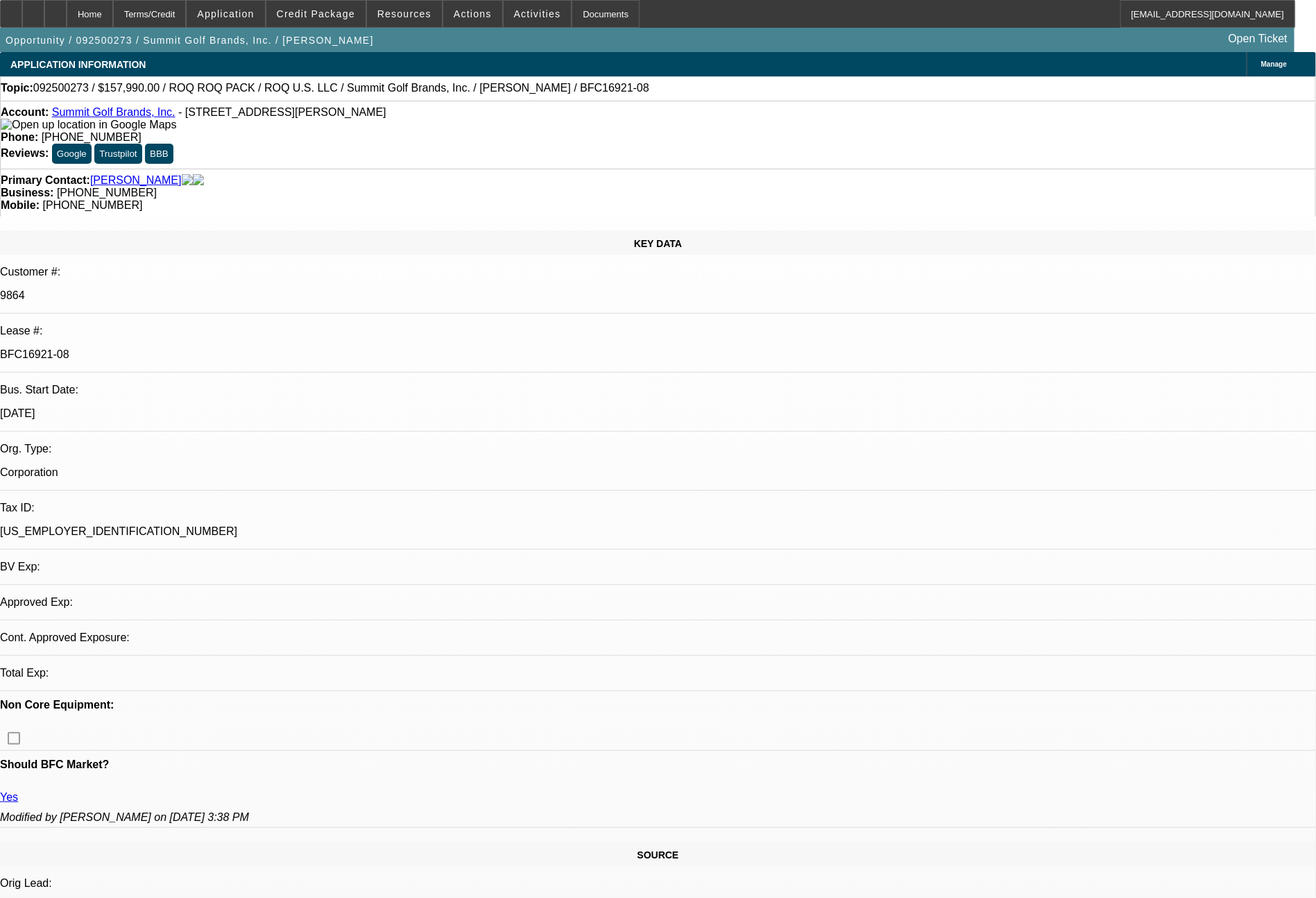
select select "0"
select select "2"
select select "0.1"
select select "4"
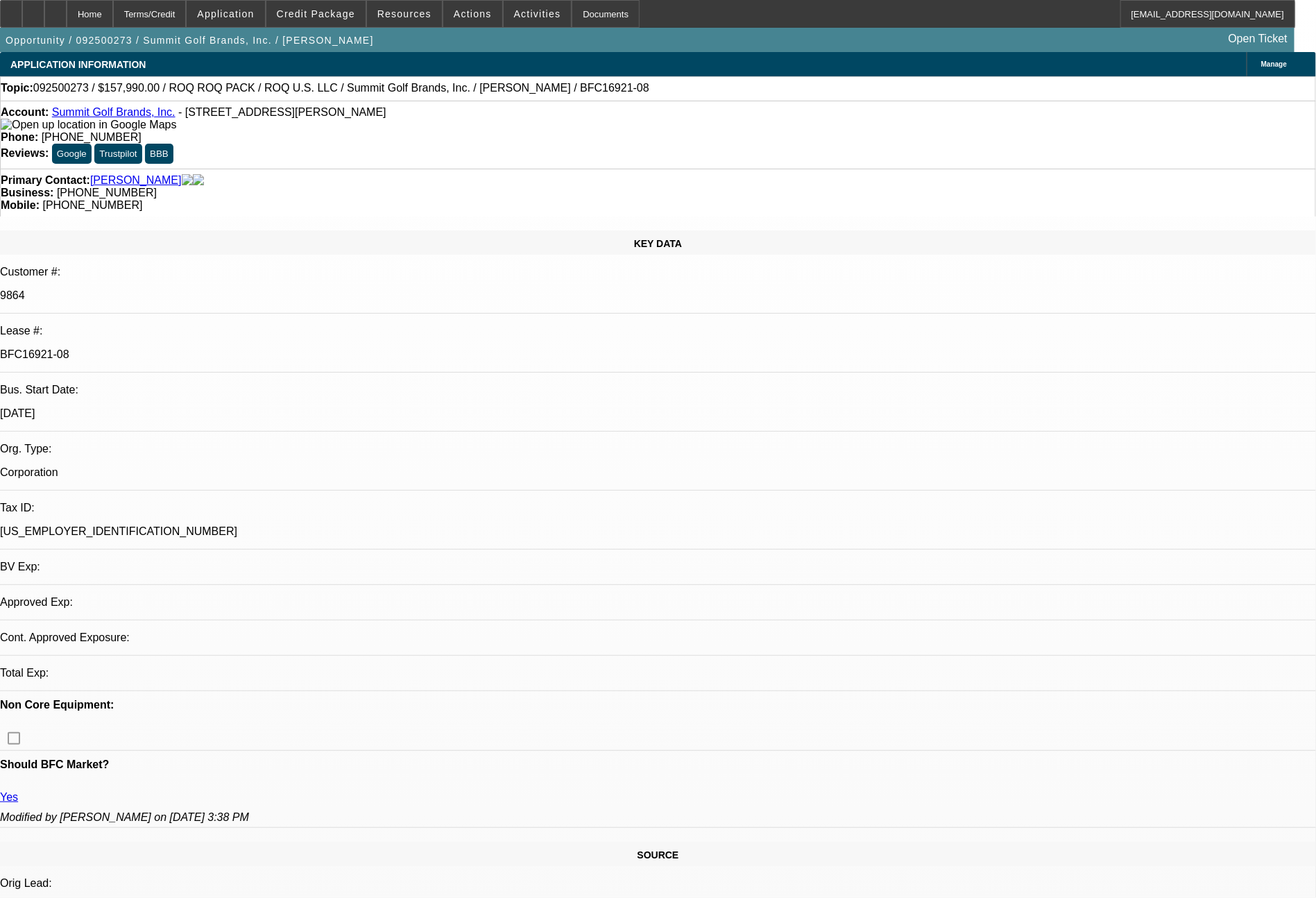
select select "0"
select select "2"
select select "0.1"
select select "4"
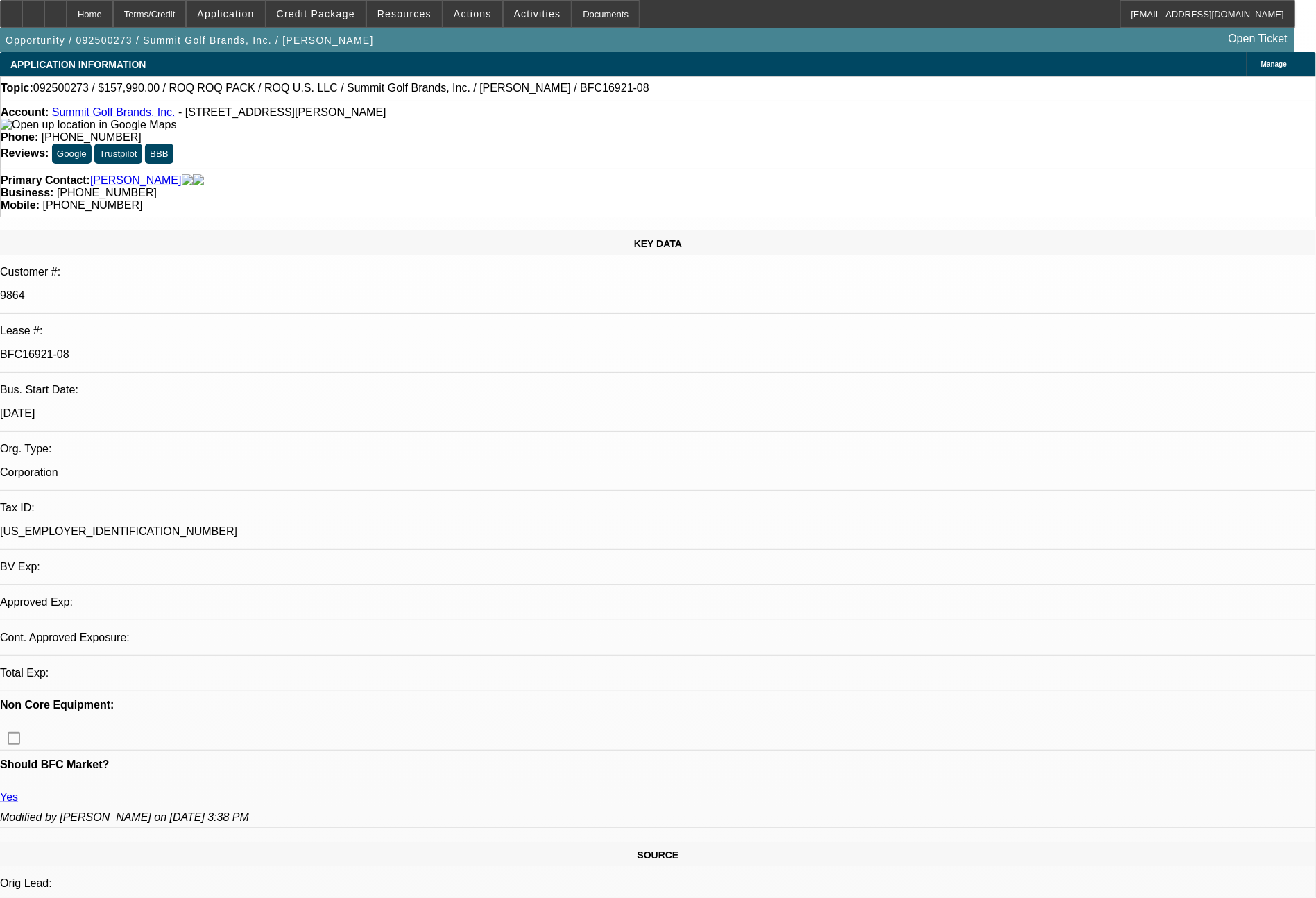
select select "0"
select select "0.1"
select select "4"
select select "0"
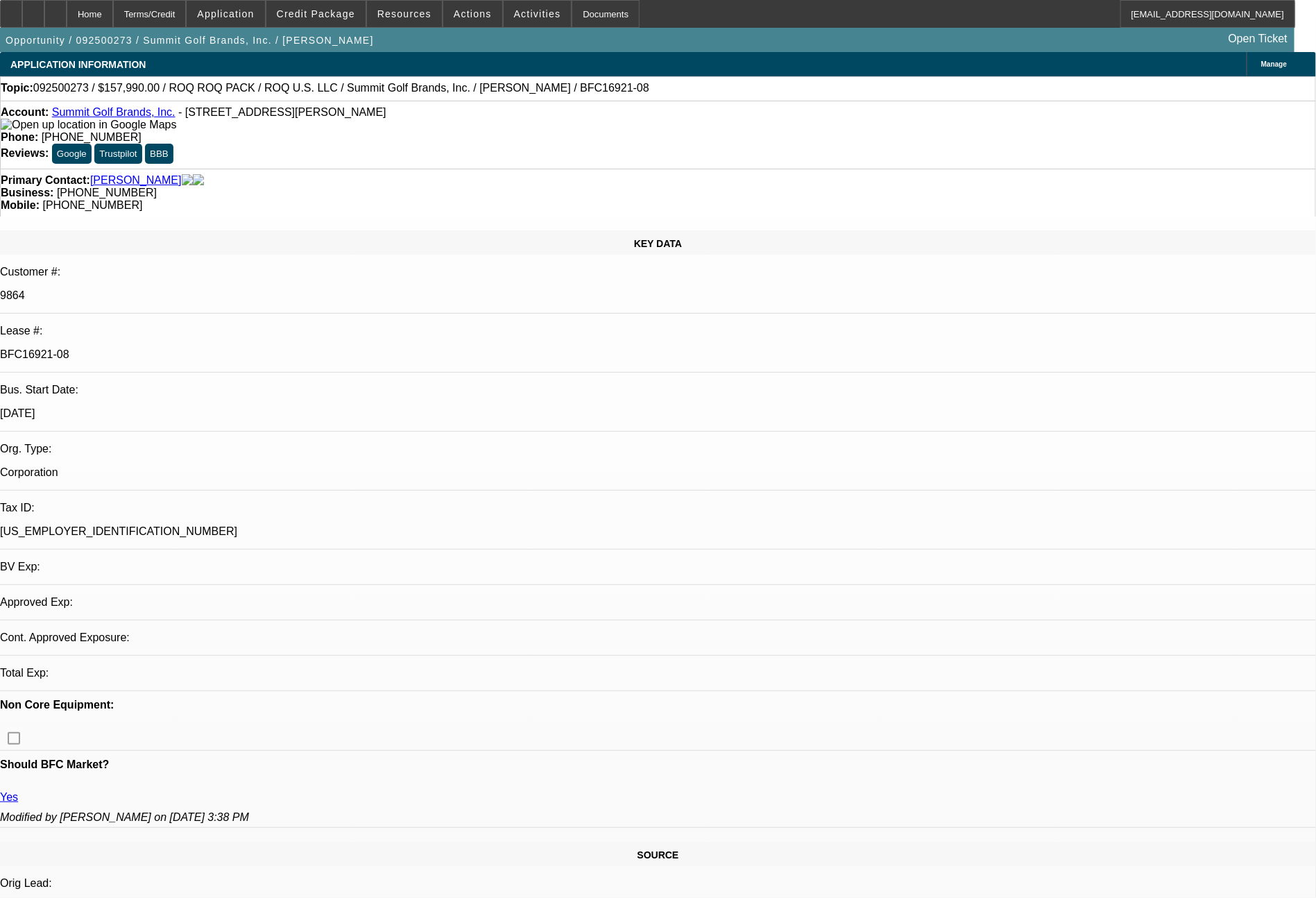
select select "2"
select select "0.1"
select select "4"
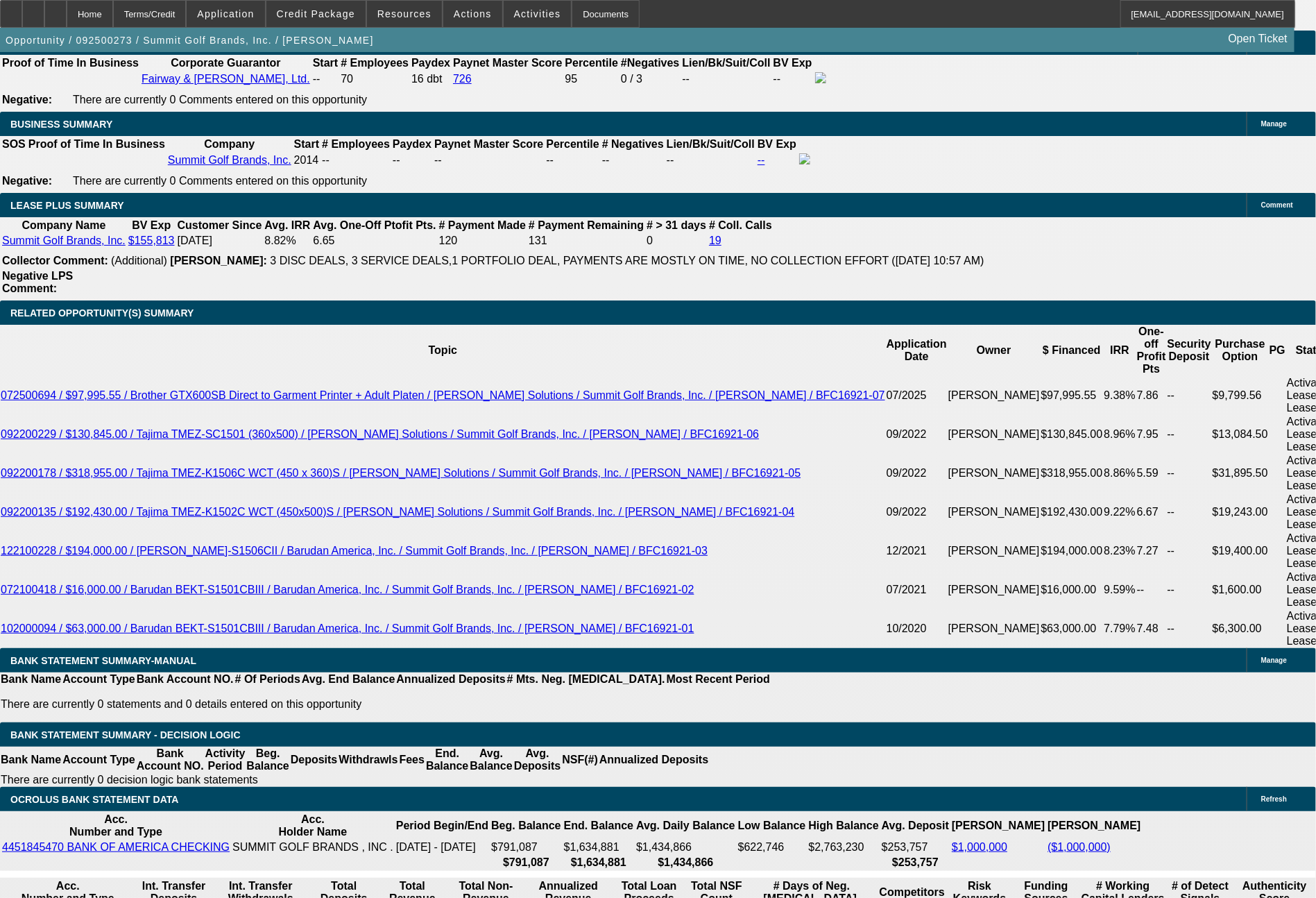
scroll to position [2316, 0]
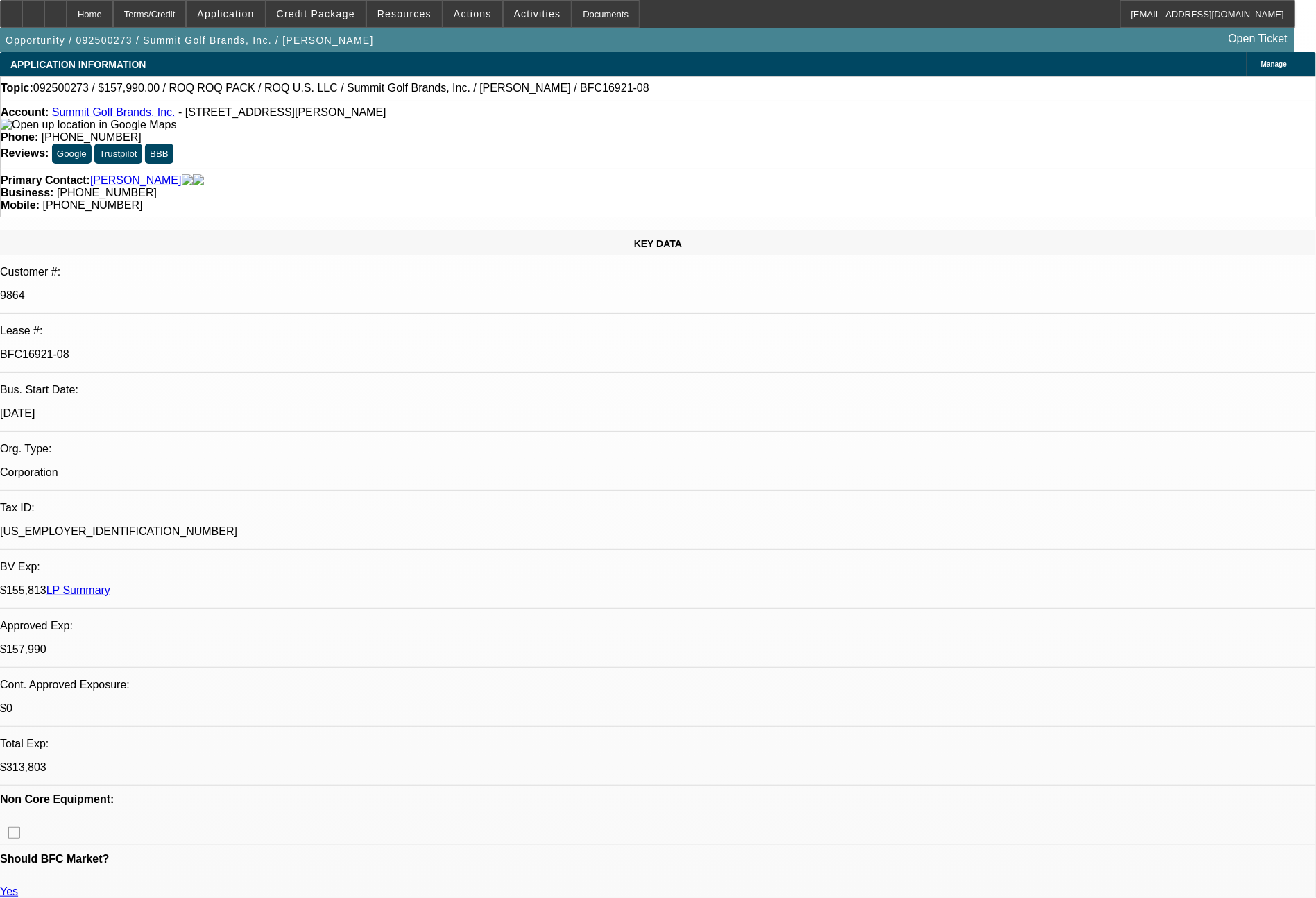
select select "0"
select select "2"
select select "0.1"
select select "4"
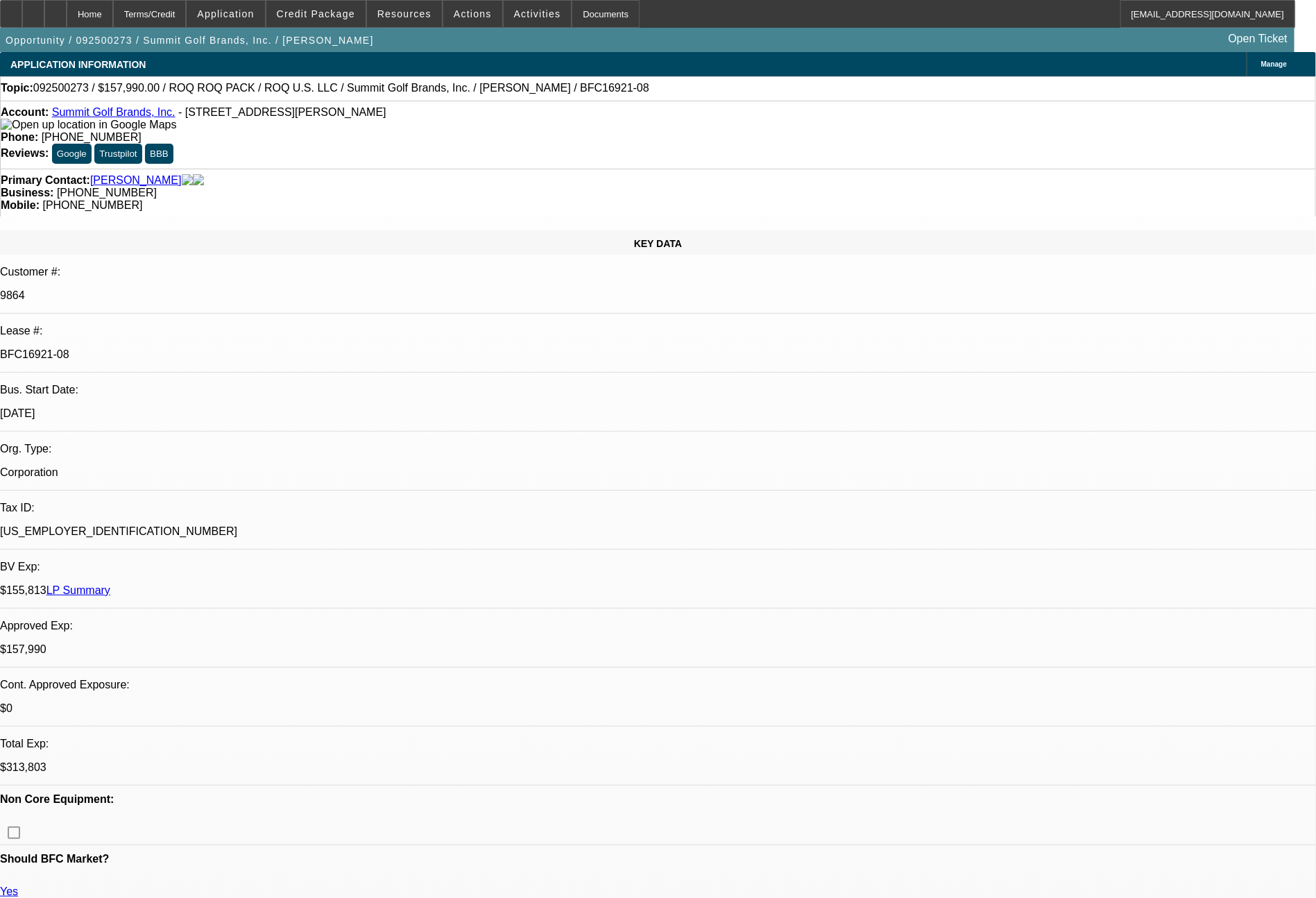
select select "0"
select select "2"
select select "0.1"
select select "4"
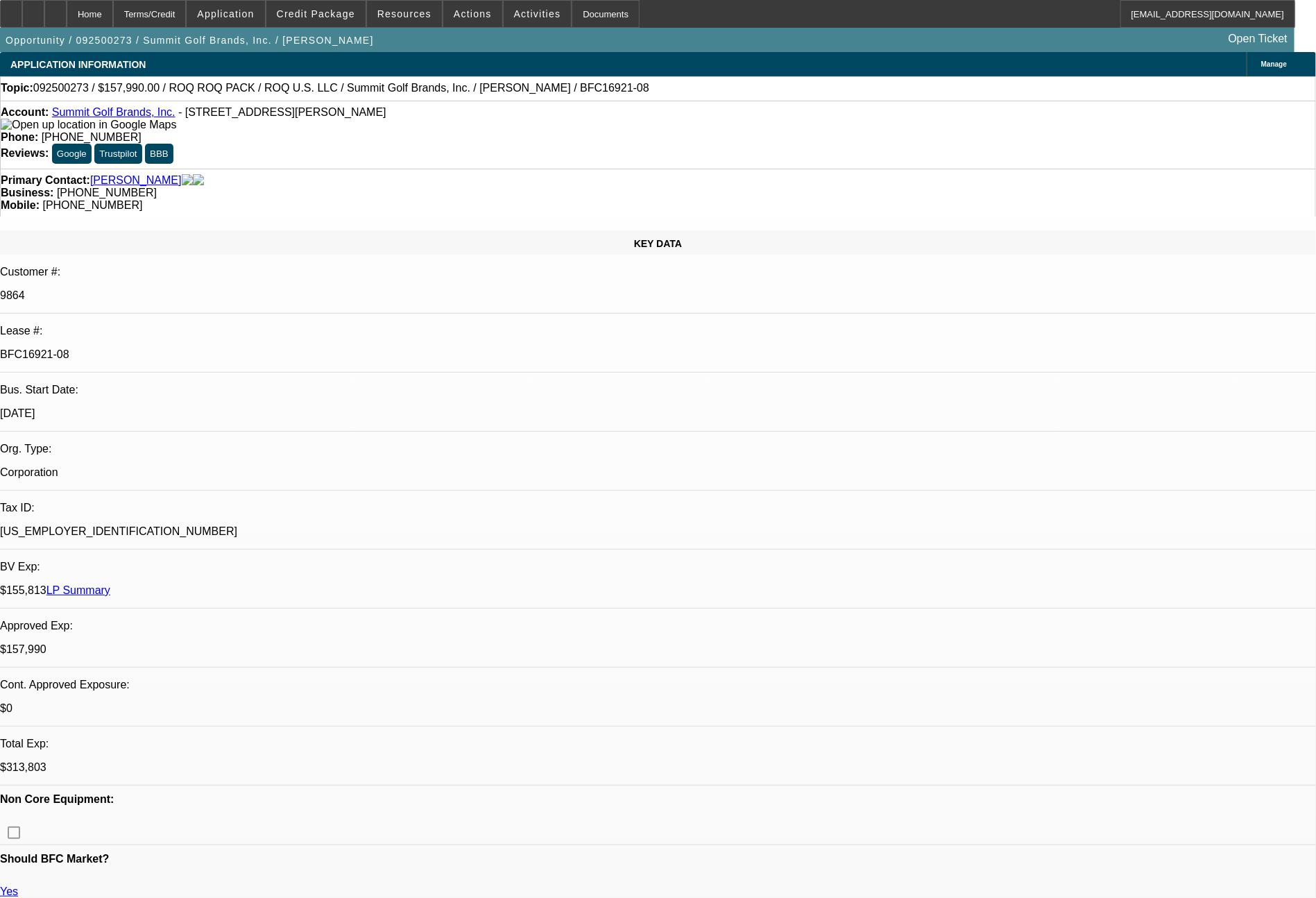
select select "0"
select select "0.1"
select select "4"
select select "0"
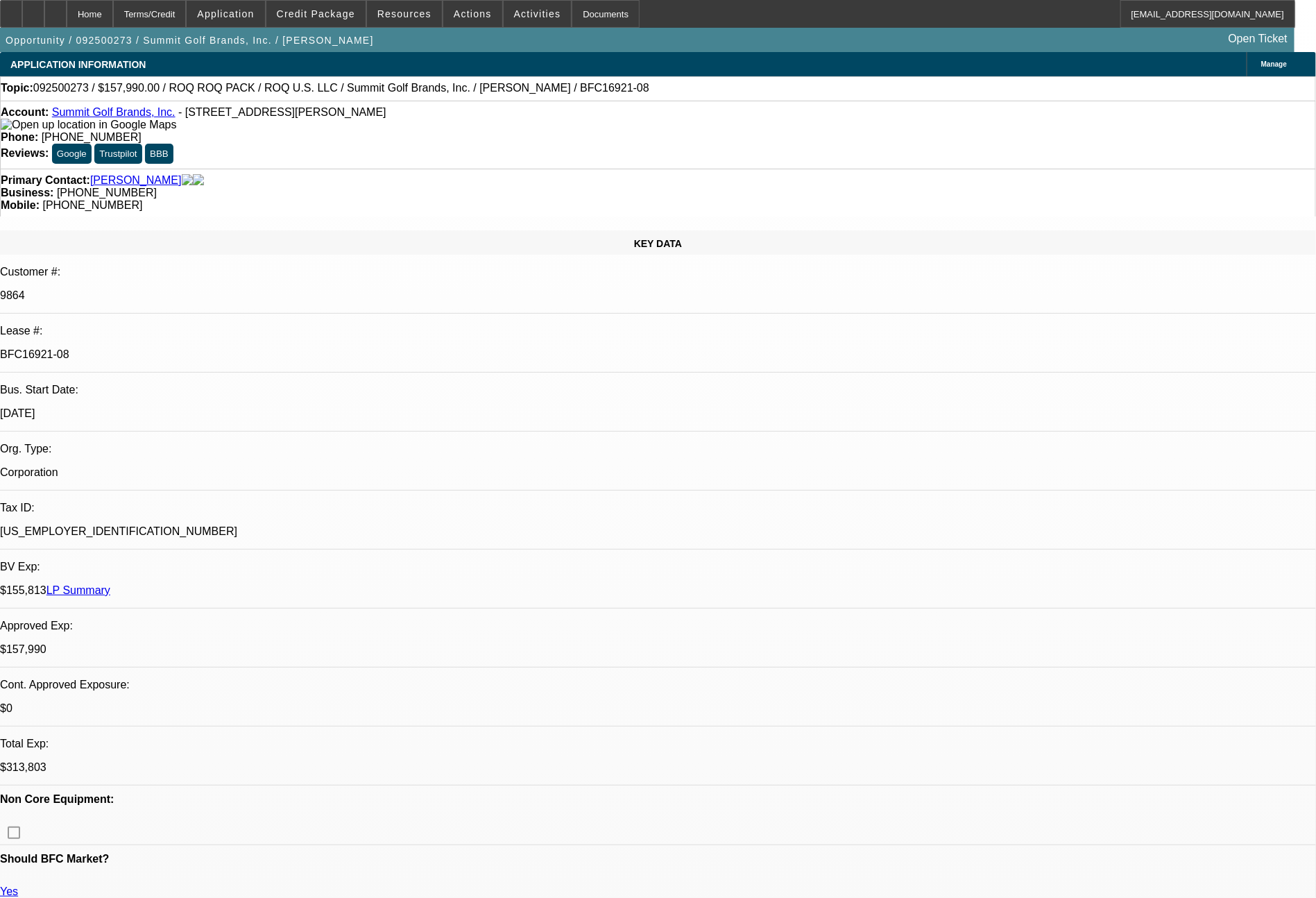
select select "2"
select select "0.1"
select select "4"
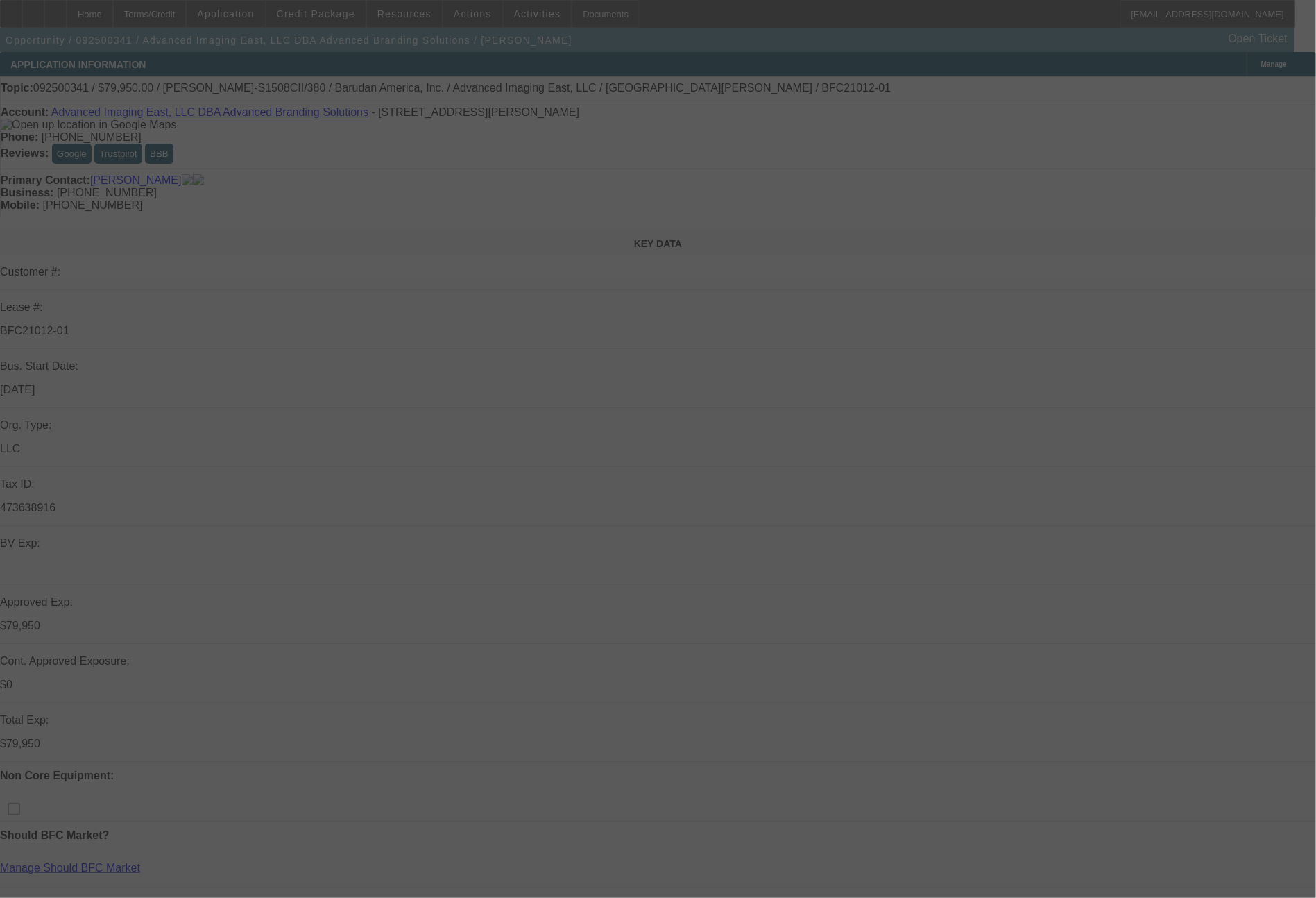
scroll to position [786, 0]
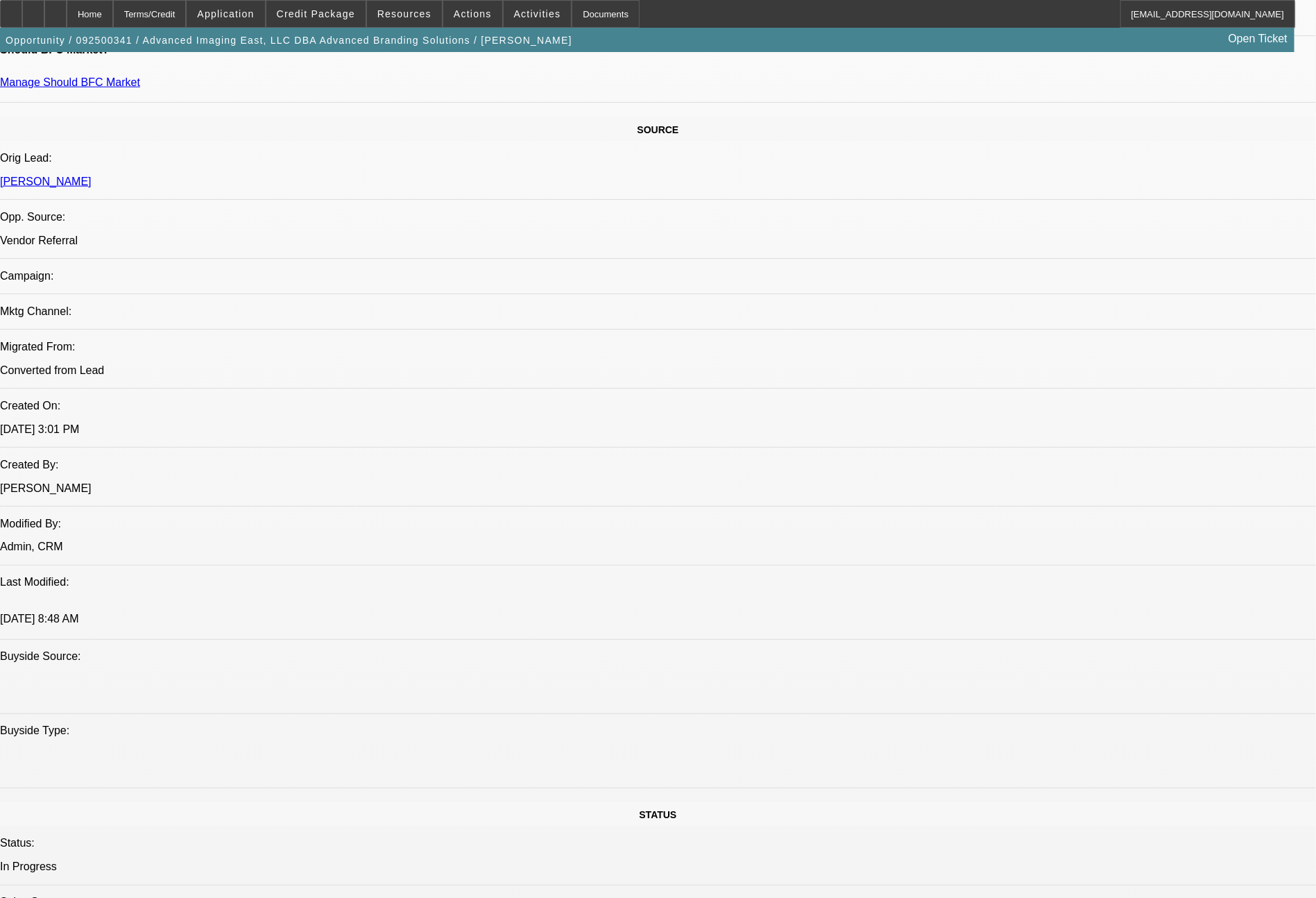
select select "0"
select select "2"
select select "0"
select select "6"
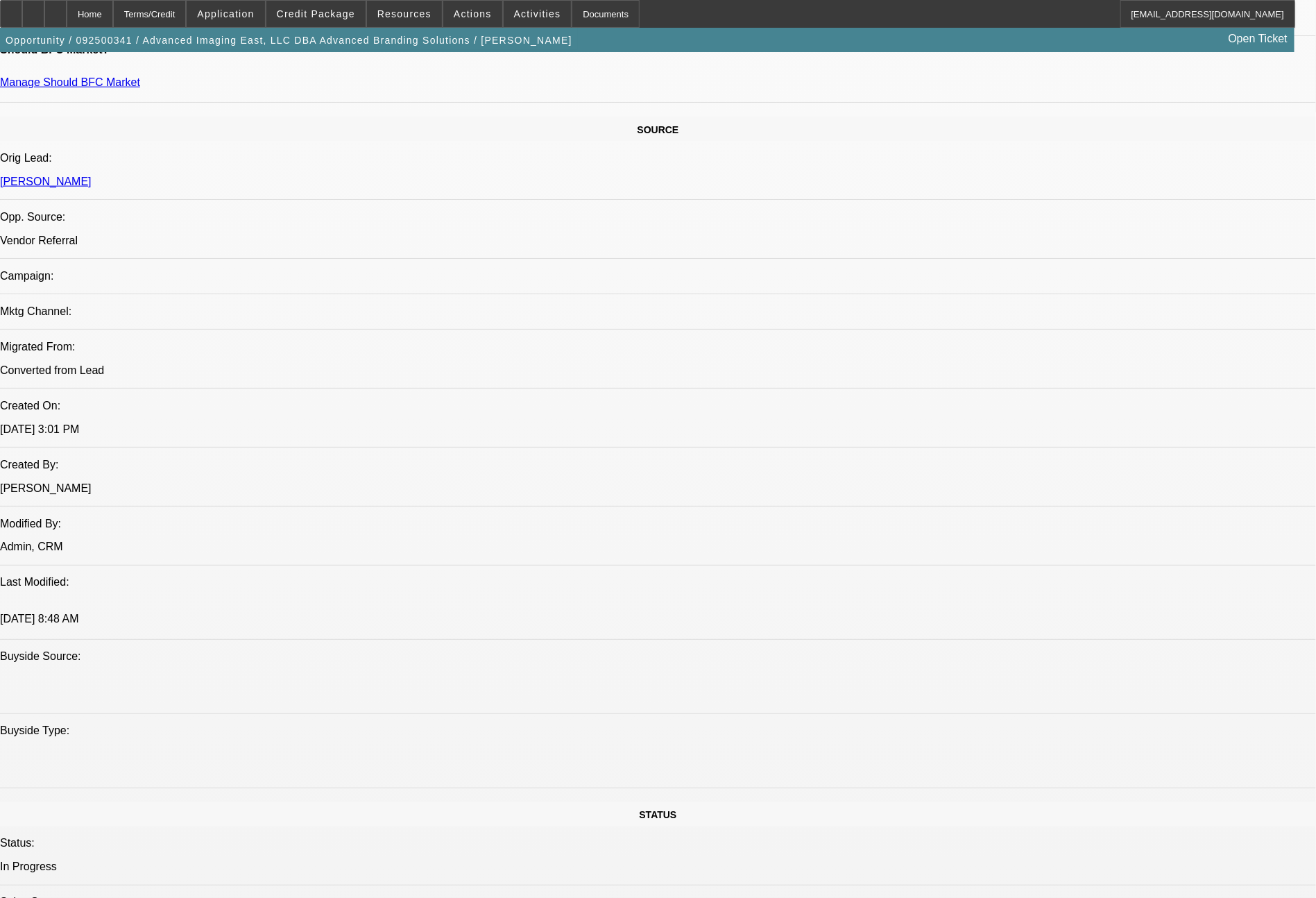
select select "0"
select select "2"
select select "0"
select select "6"
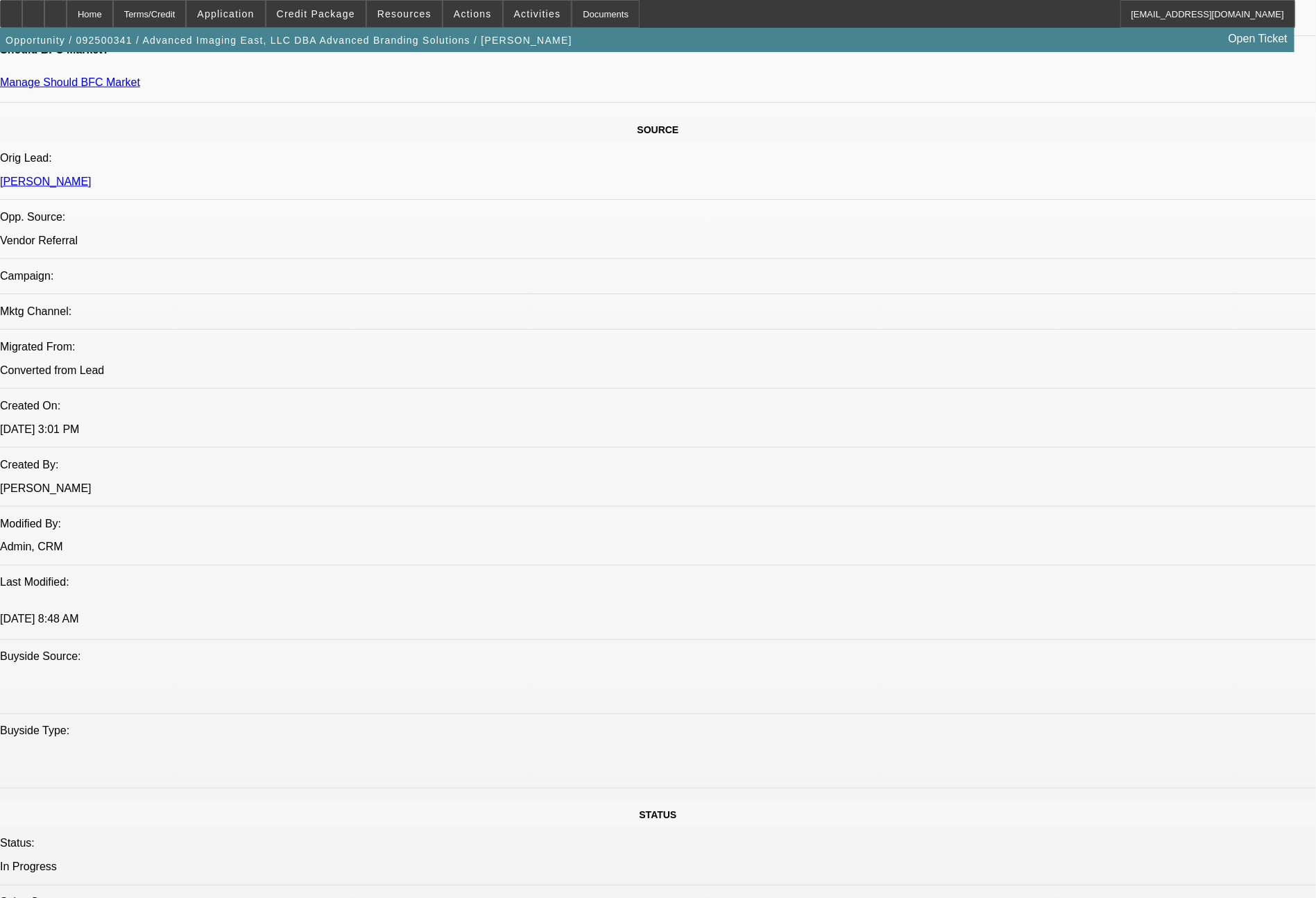
select select "0"
select select "2"
select select "0"
select select "6"
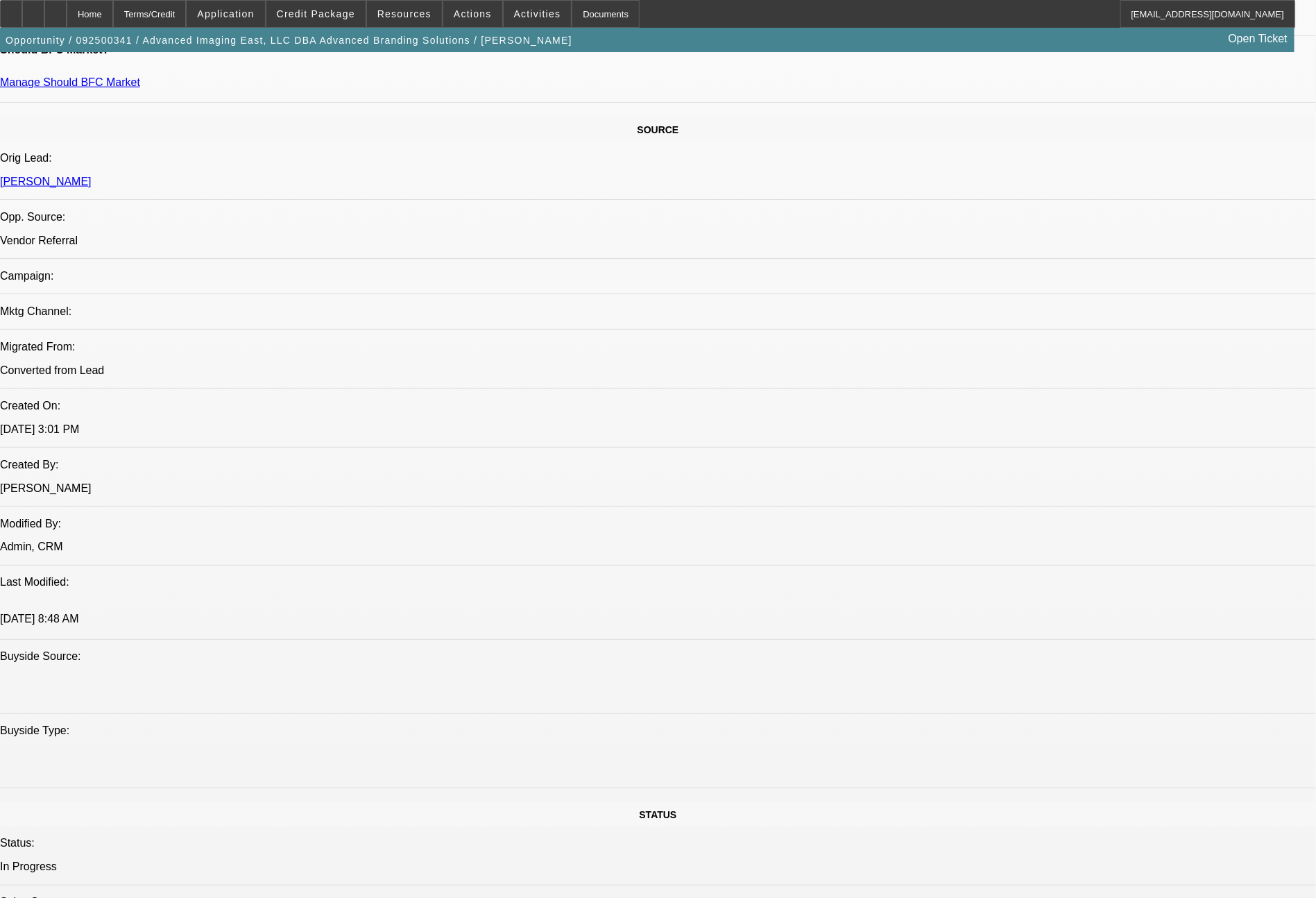
select select "0"
select select "2"
select select "0.1"
select select "4"
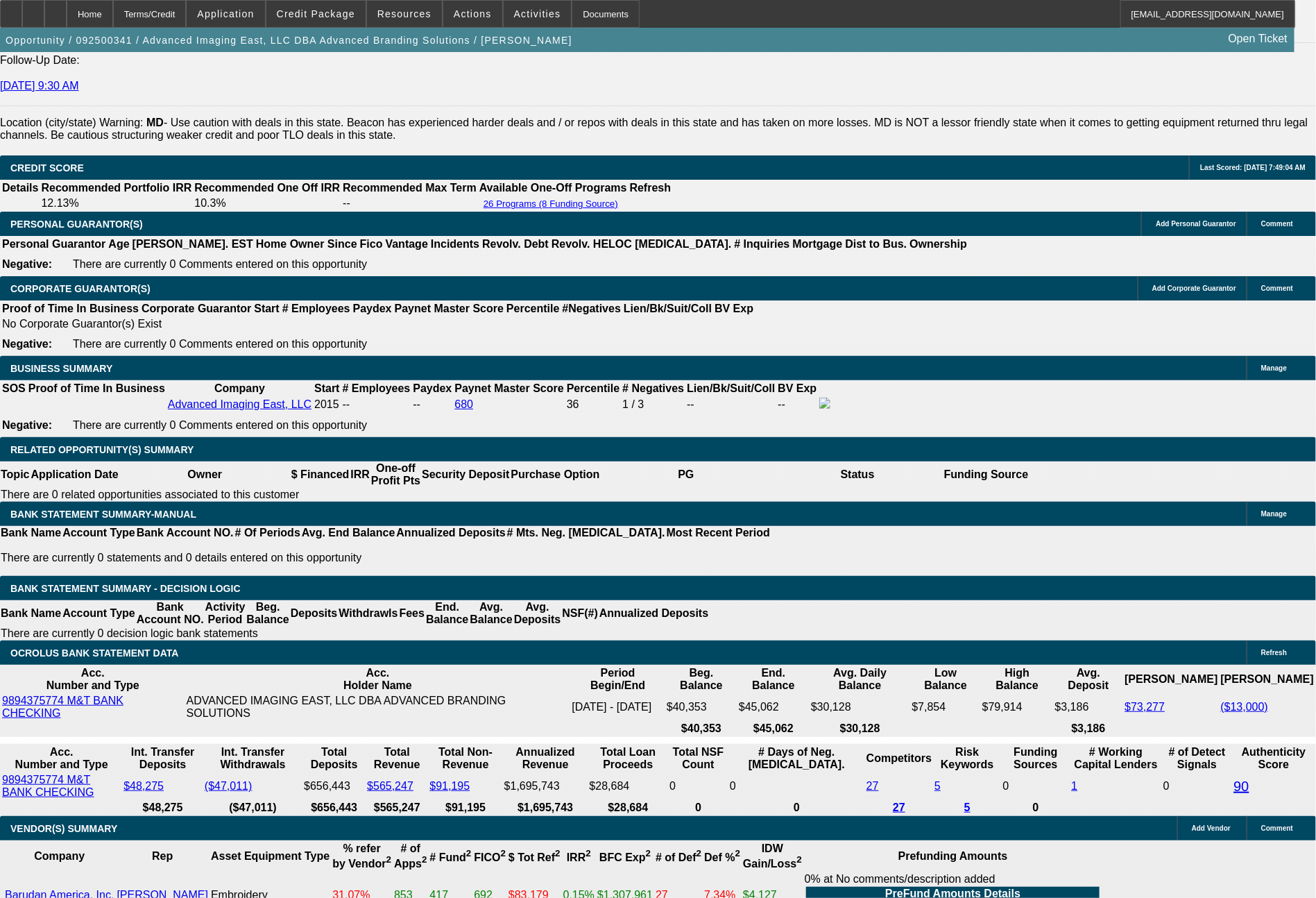
scroll to position [2003, 0]
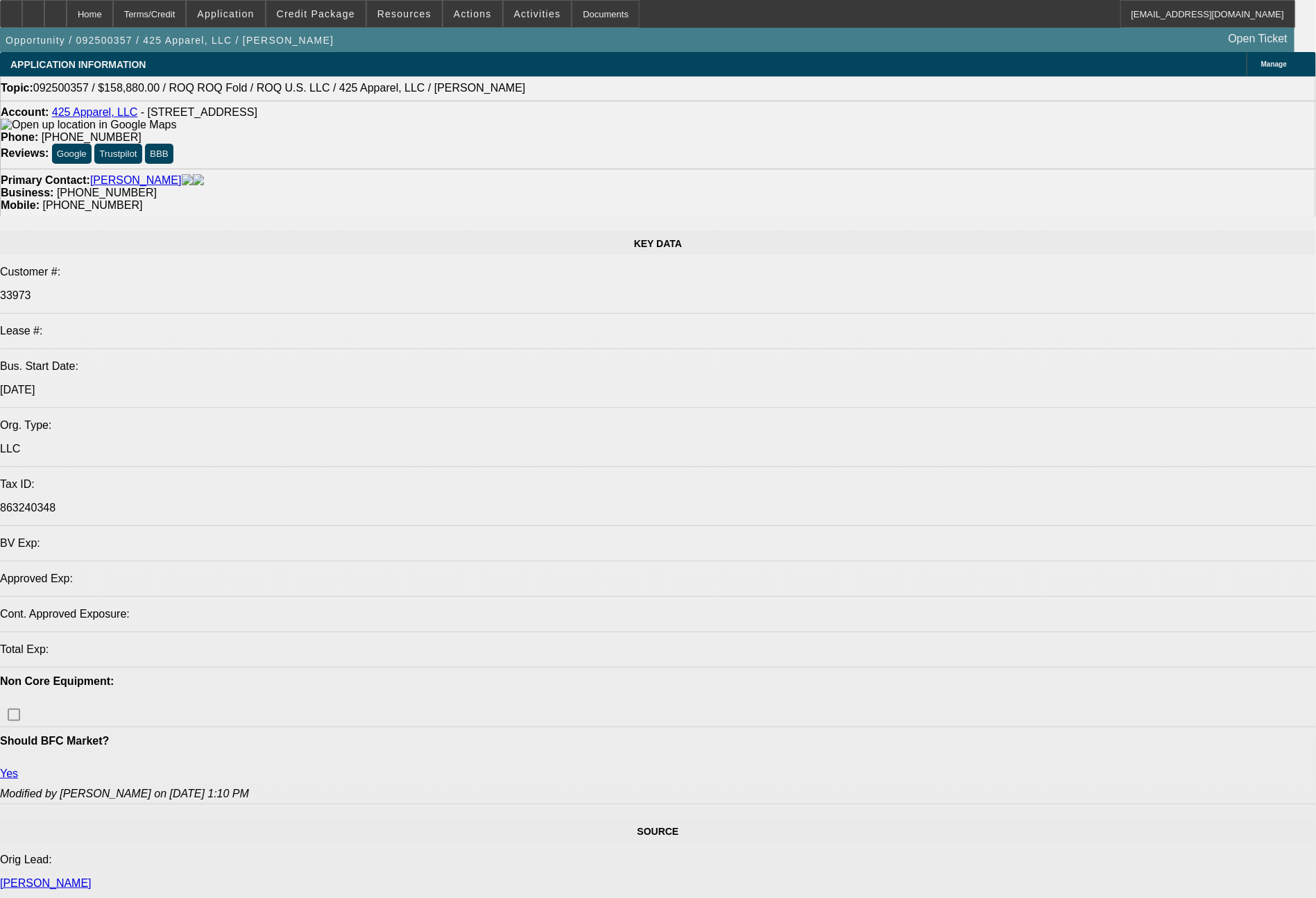
select select "0"
select select "2"
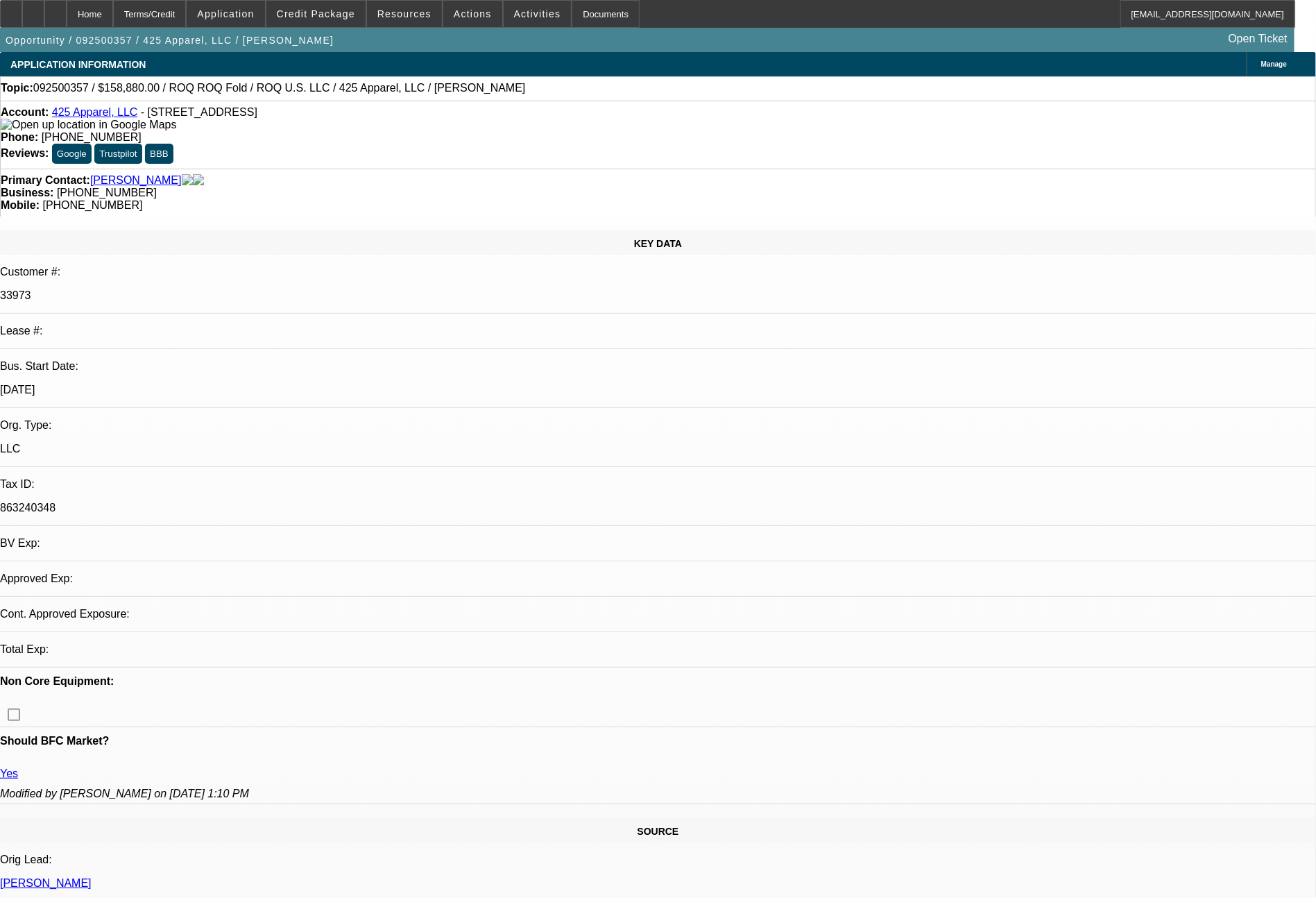
select select "2"
select select "0"
select select "6"
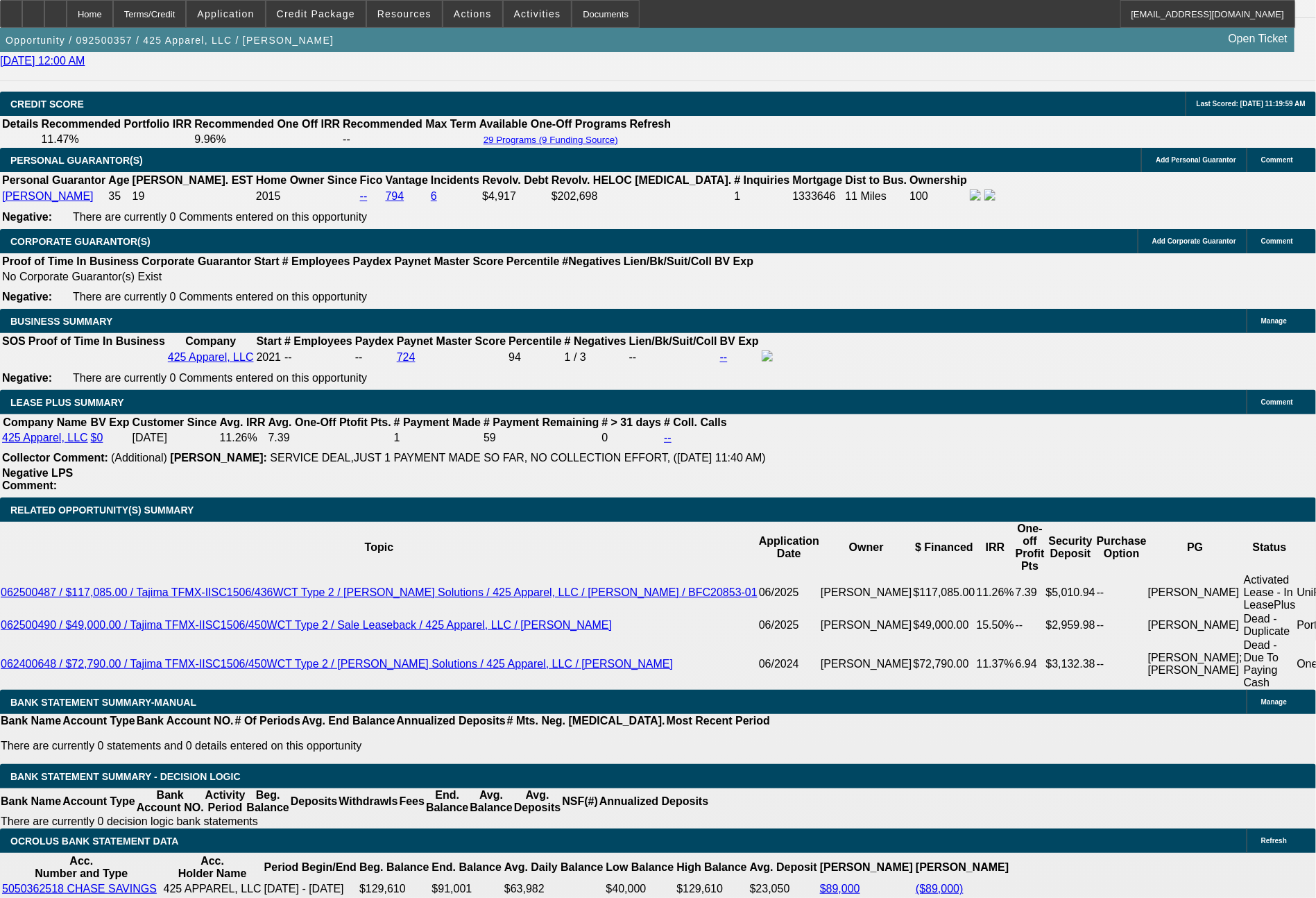
scroll to position [2265, 0]
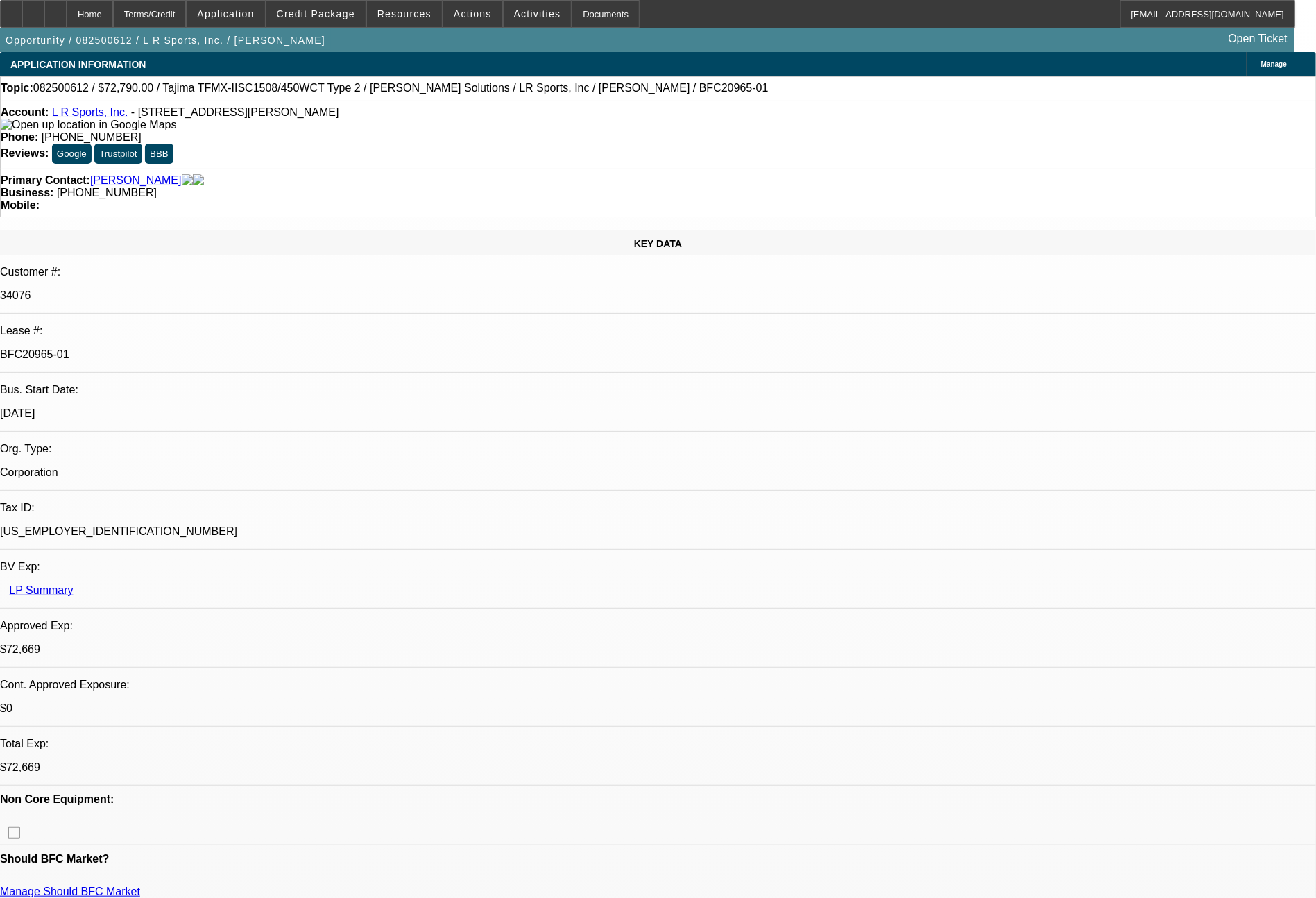
select select "0"
select select "2"
select select "0.1"
select select "4"
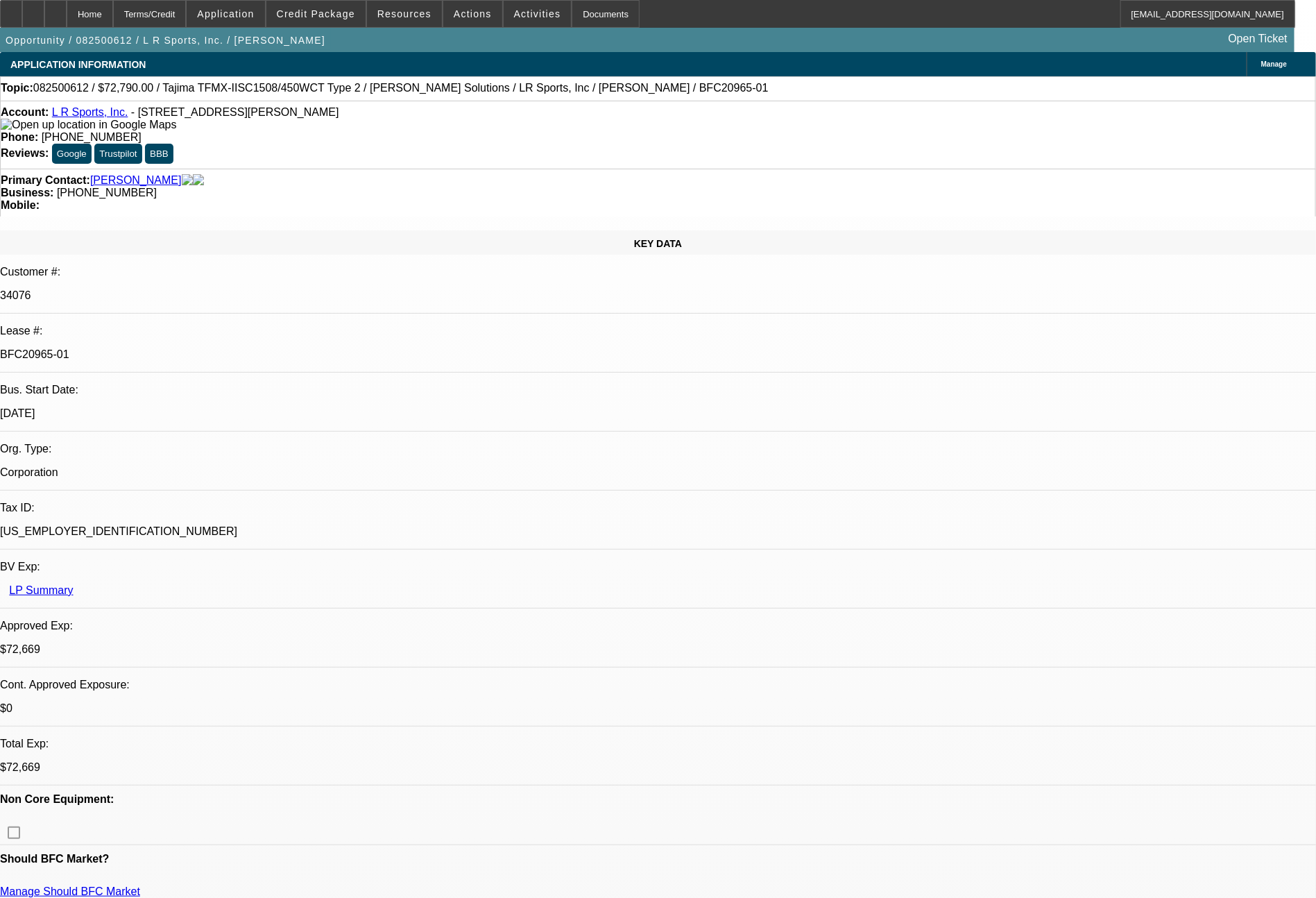
select select "0"
select select "2"
select select "0"
select select "6"
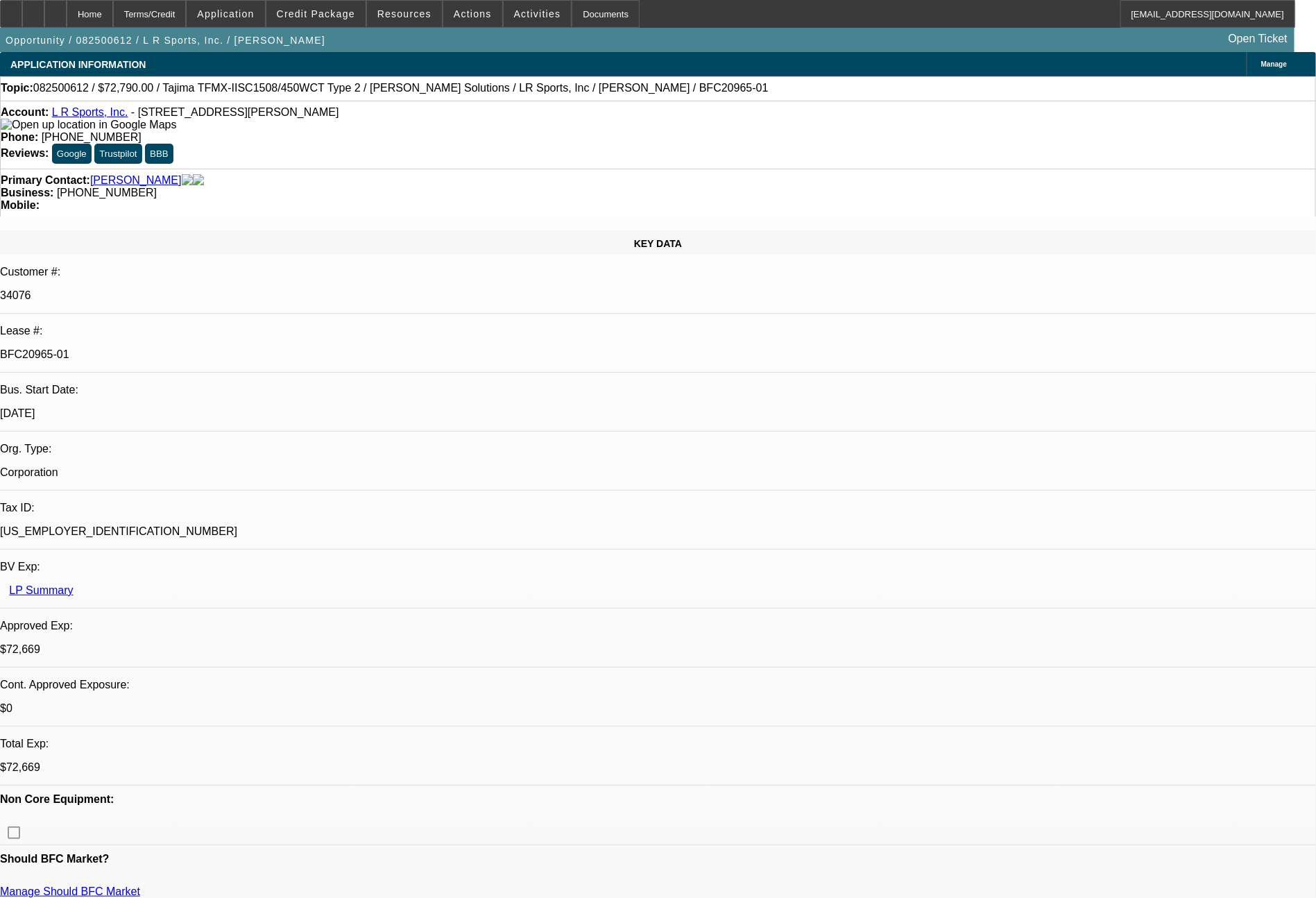
select select "0"
select select "2"
select select "0.1"
select select "4"
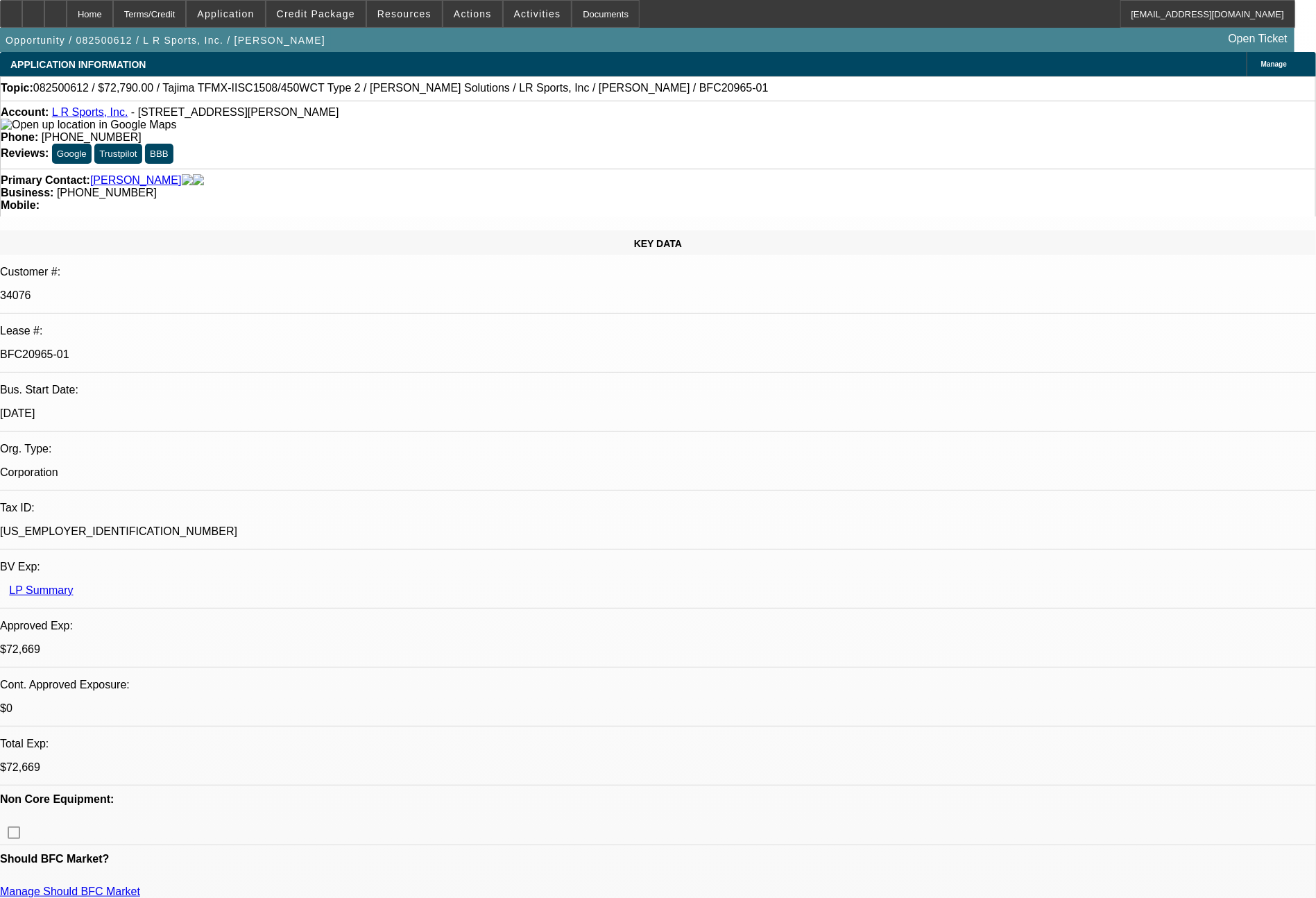
select select "0"
select select "2"
select select "0"
select select "6"
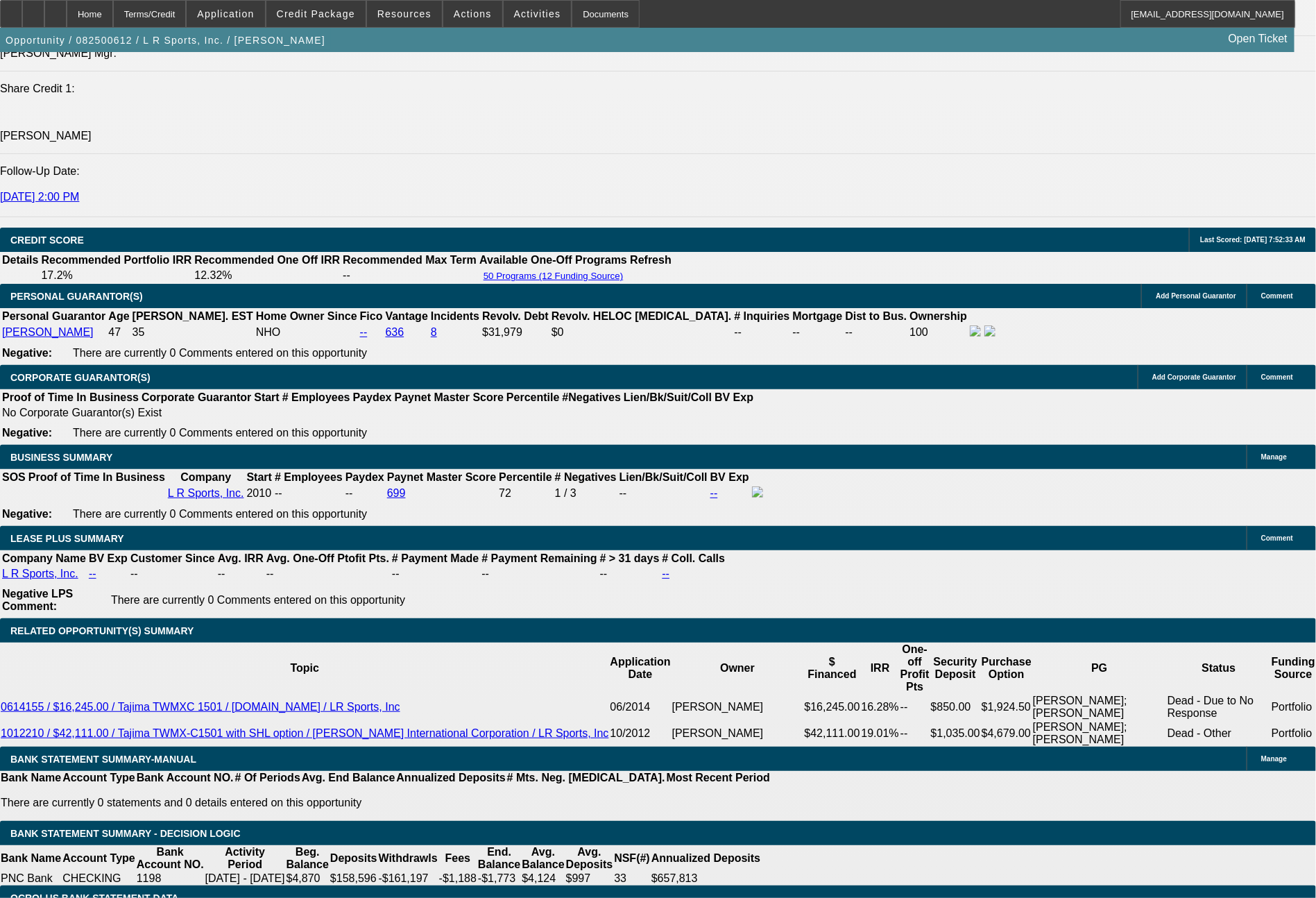
scroll to position [668, 0]
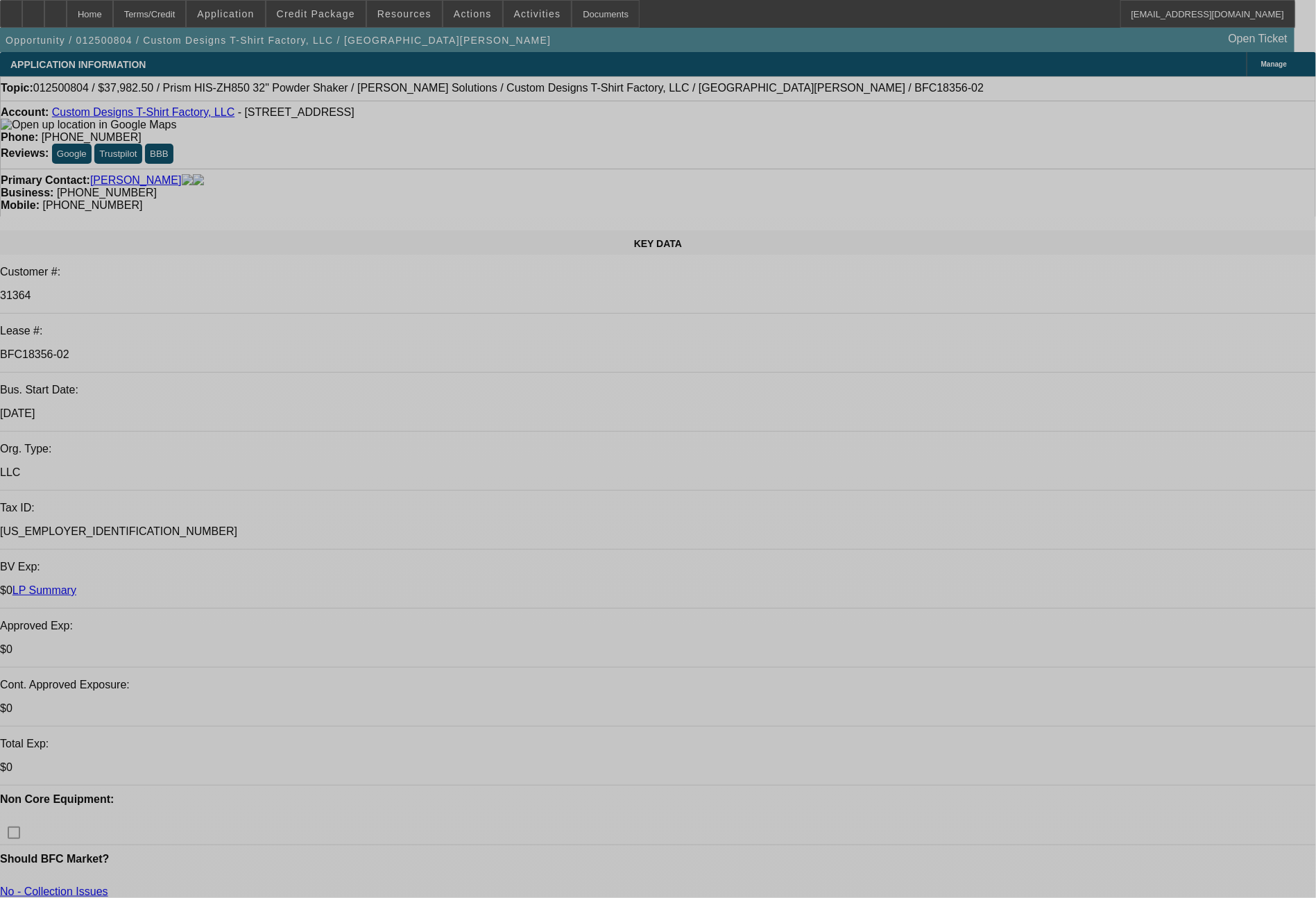
select select "0"
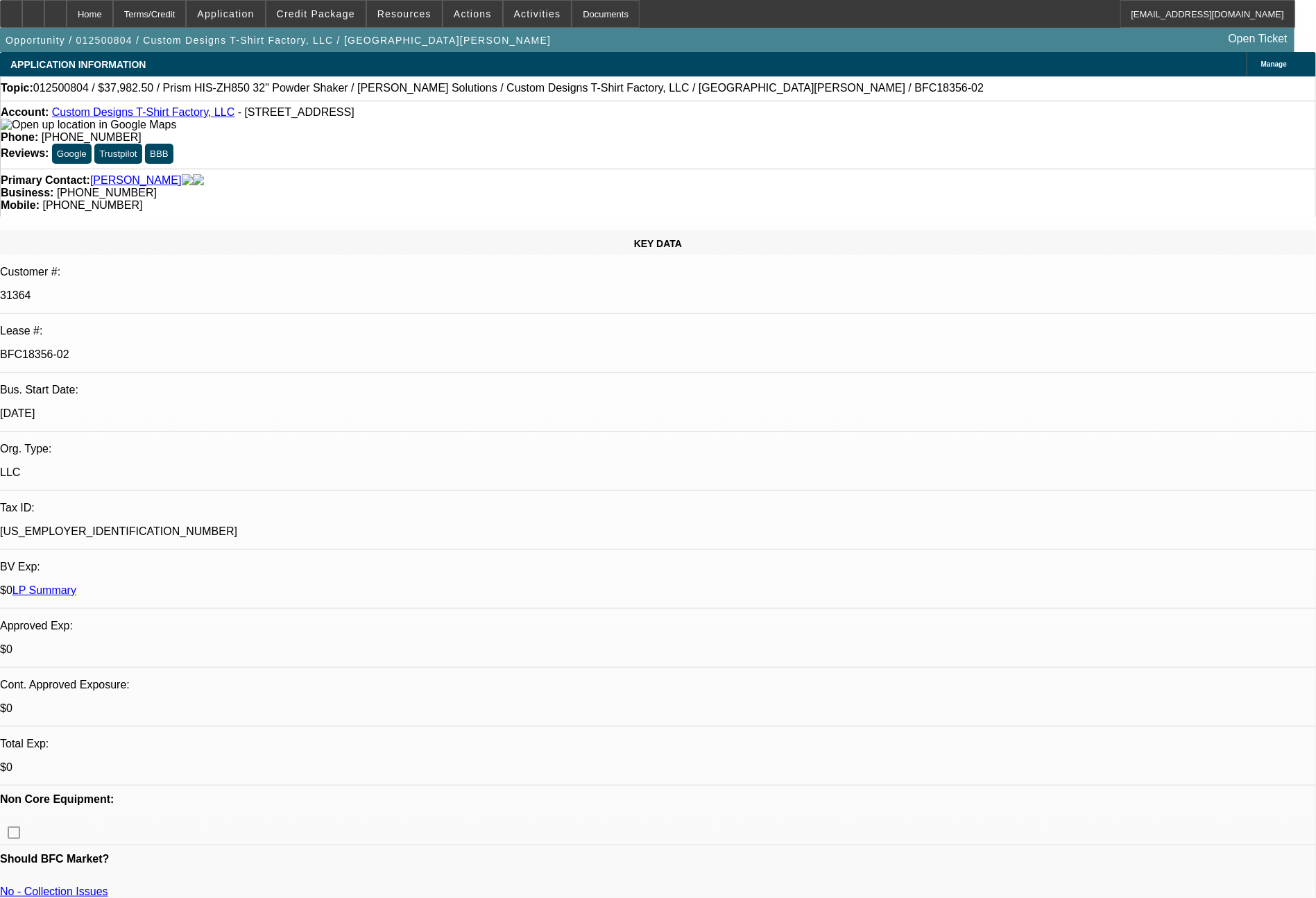
select select "0"
select select "2"
select select "0"
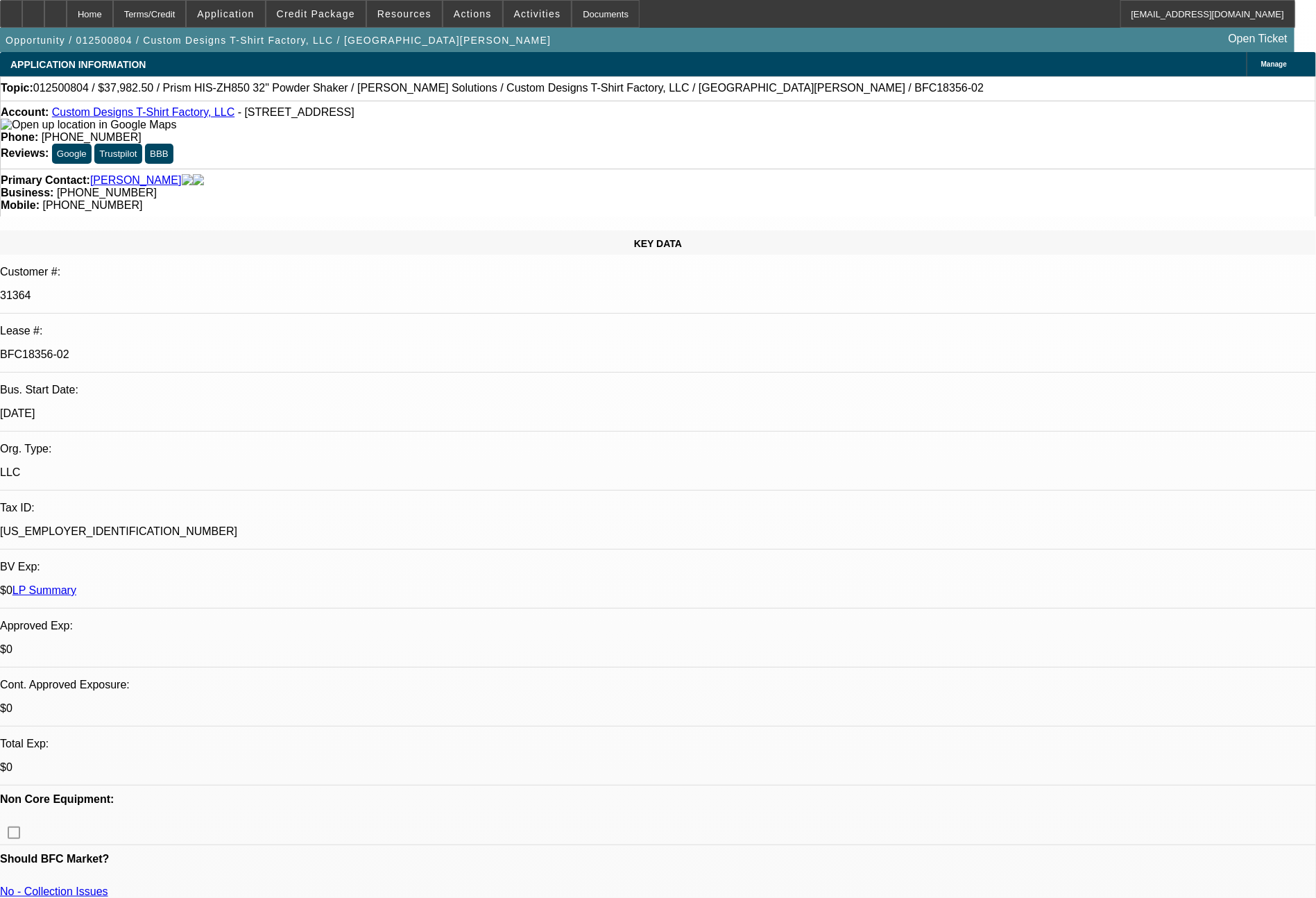
select select "2"
select select "0"
select select "2"
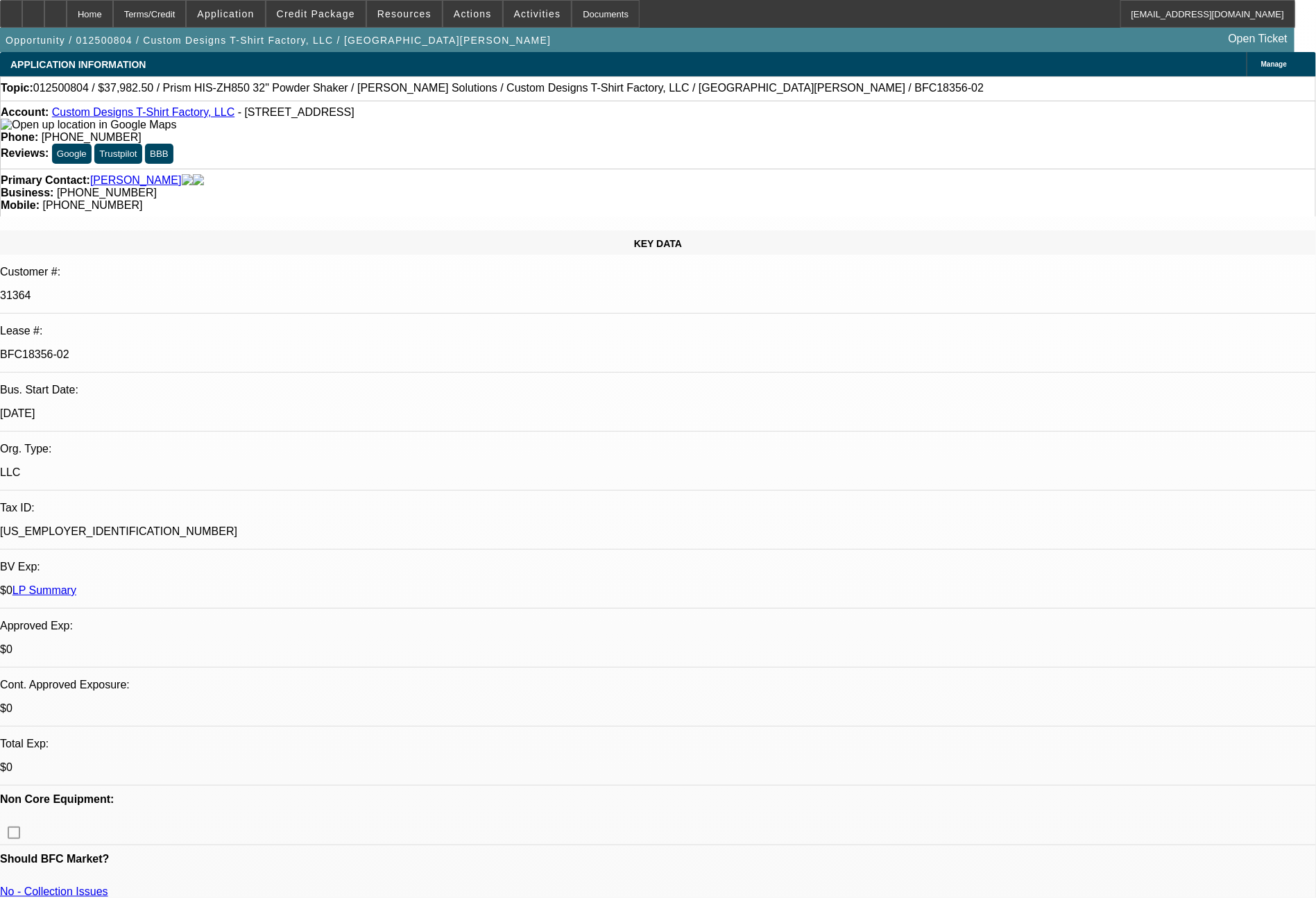
select select "0"
select select "2"
click at [322, 17] on span "Credit Package" at bounding box center [316, 13] width 79 height 11
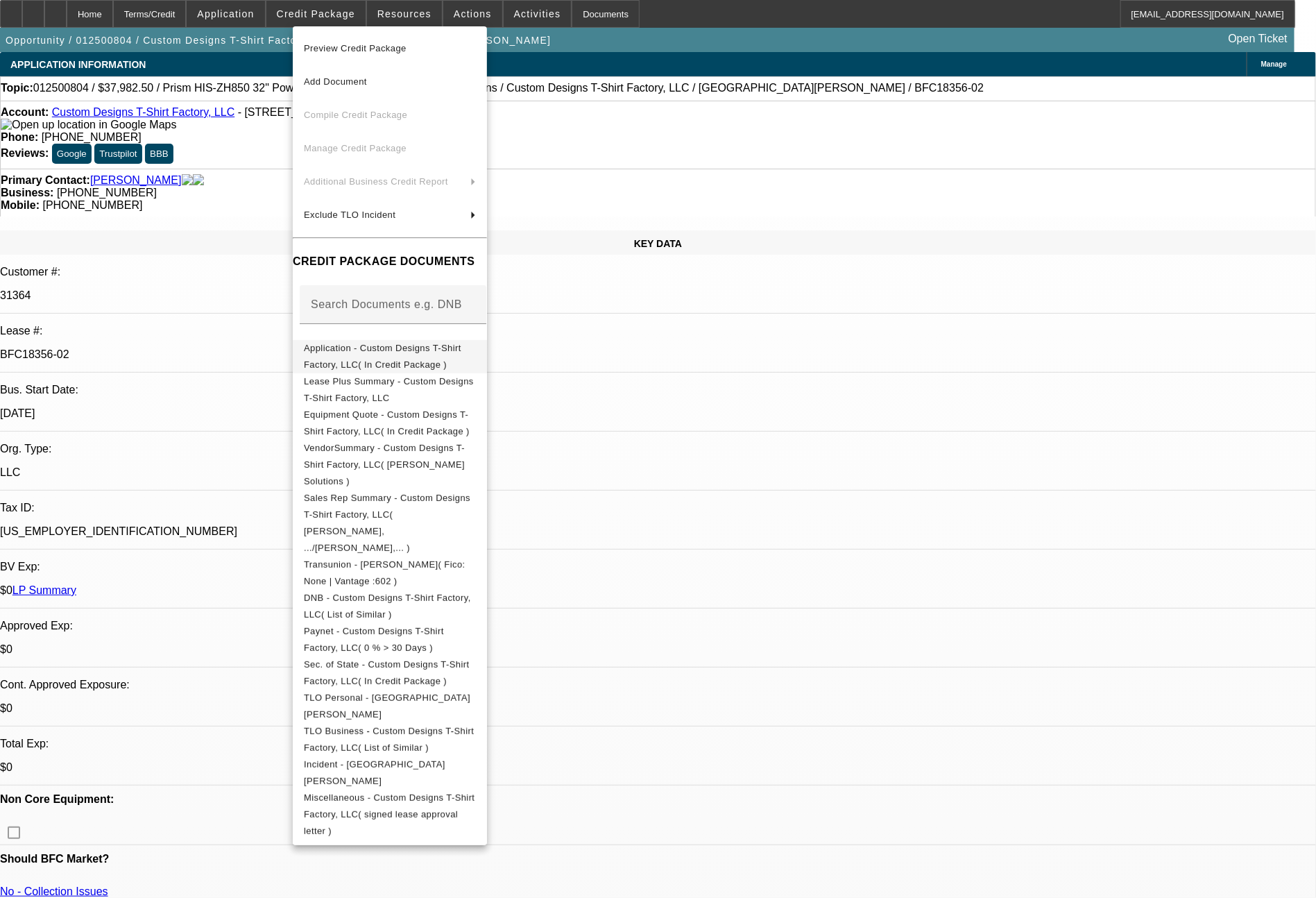
click at [396, 344] on span "Application - Custom Designs T-Shirt Factory, LLC( In Credit Package )" at bounding box center [390, 357] width 172 height 33
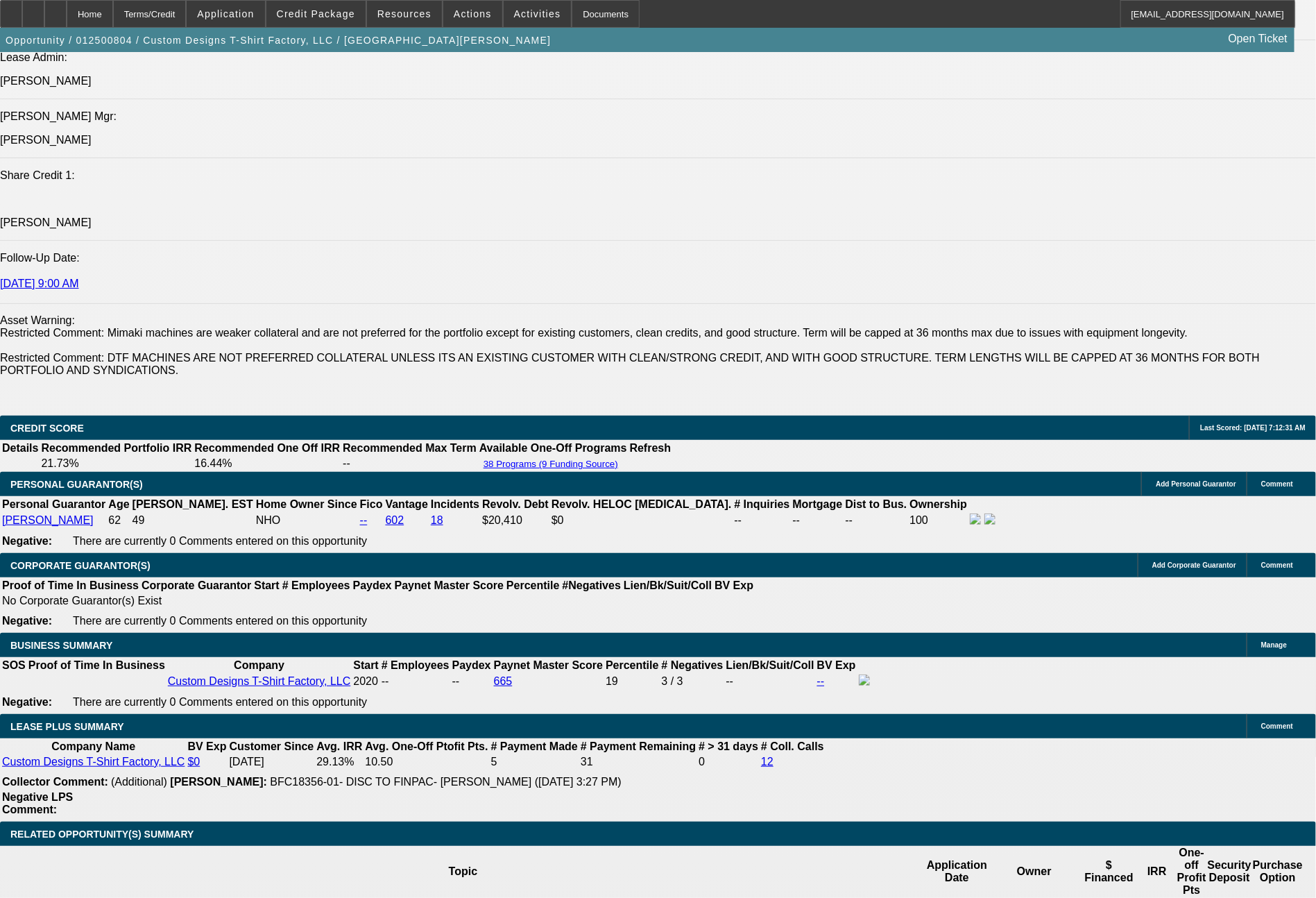
scroll to position [2012, 0]
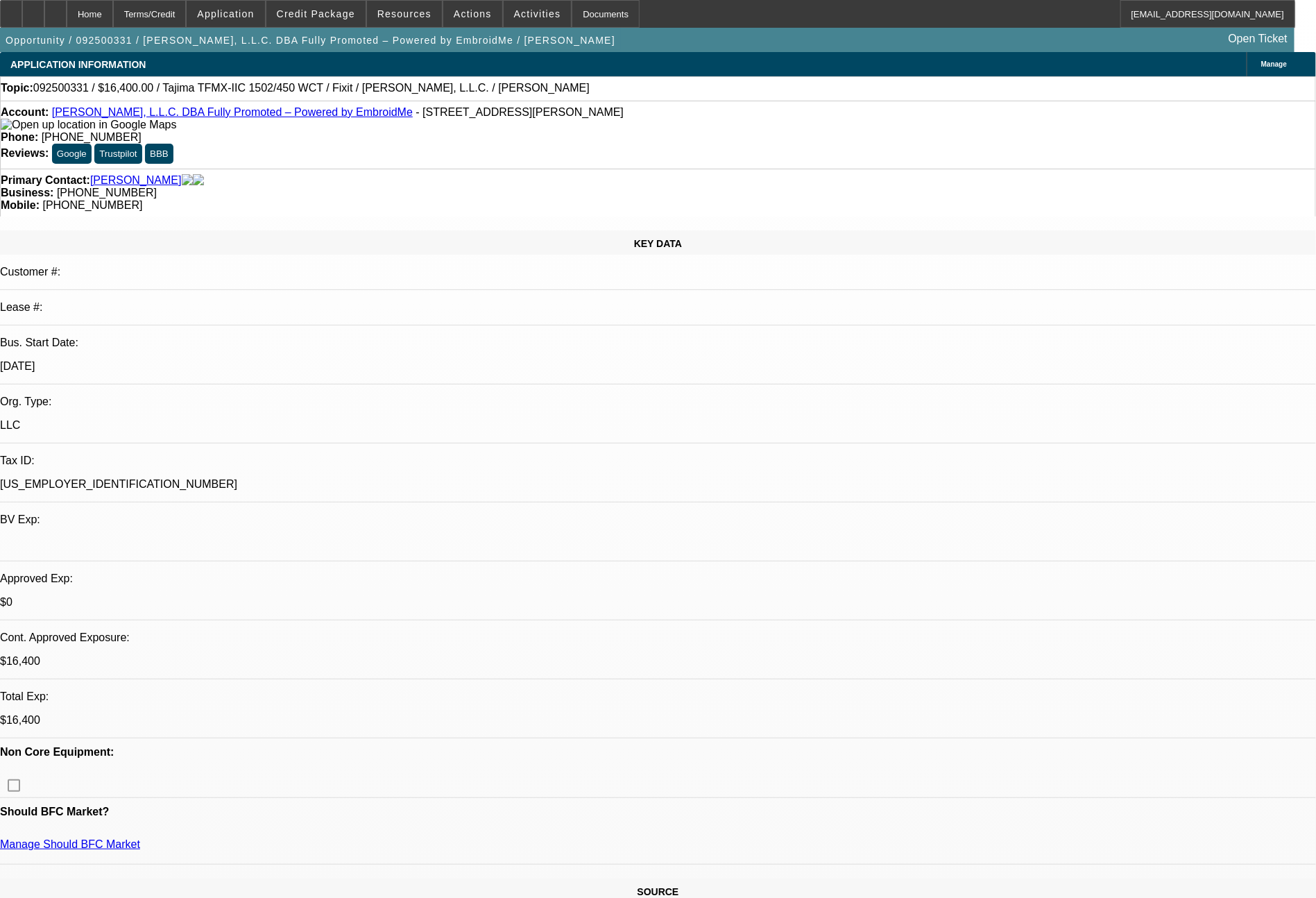
select select "0"
select select "2"
select select "0"
select select "6"
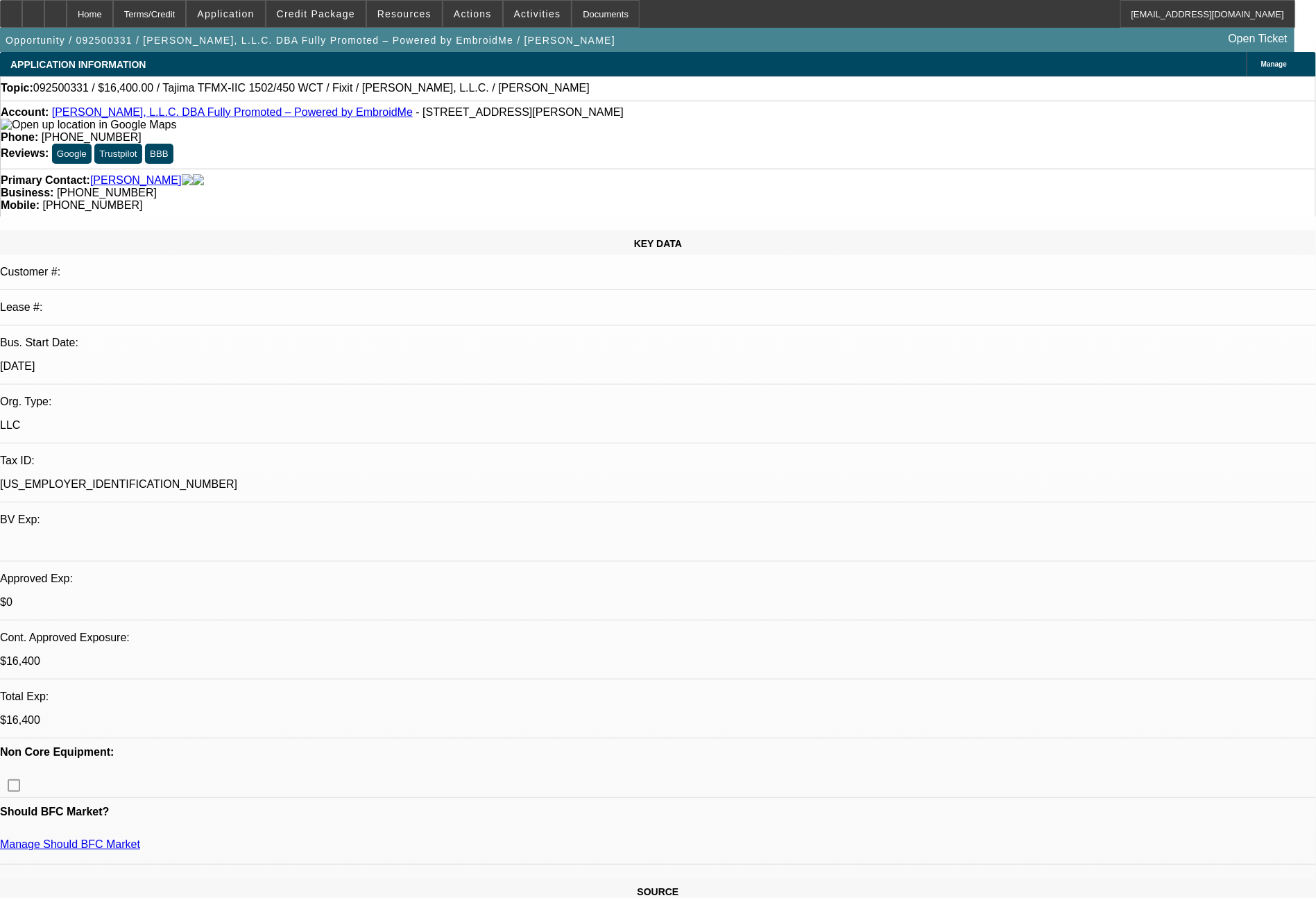
select select "0"
select select "2"
select select "0.1"
select select "4"
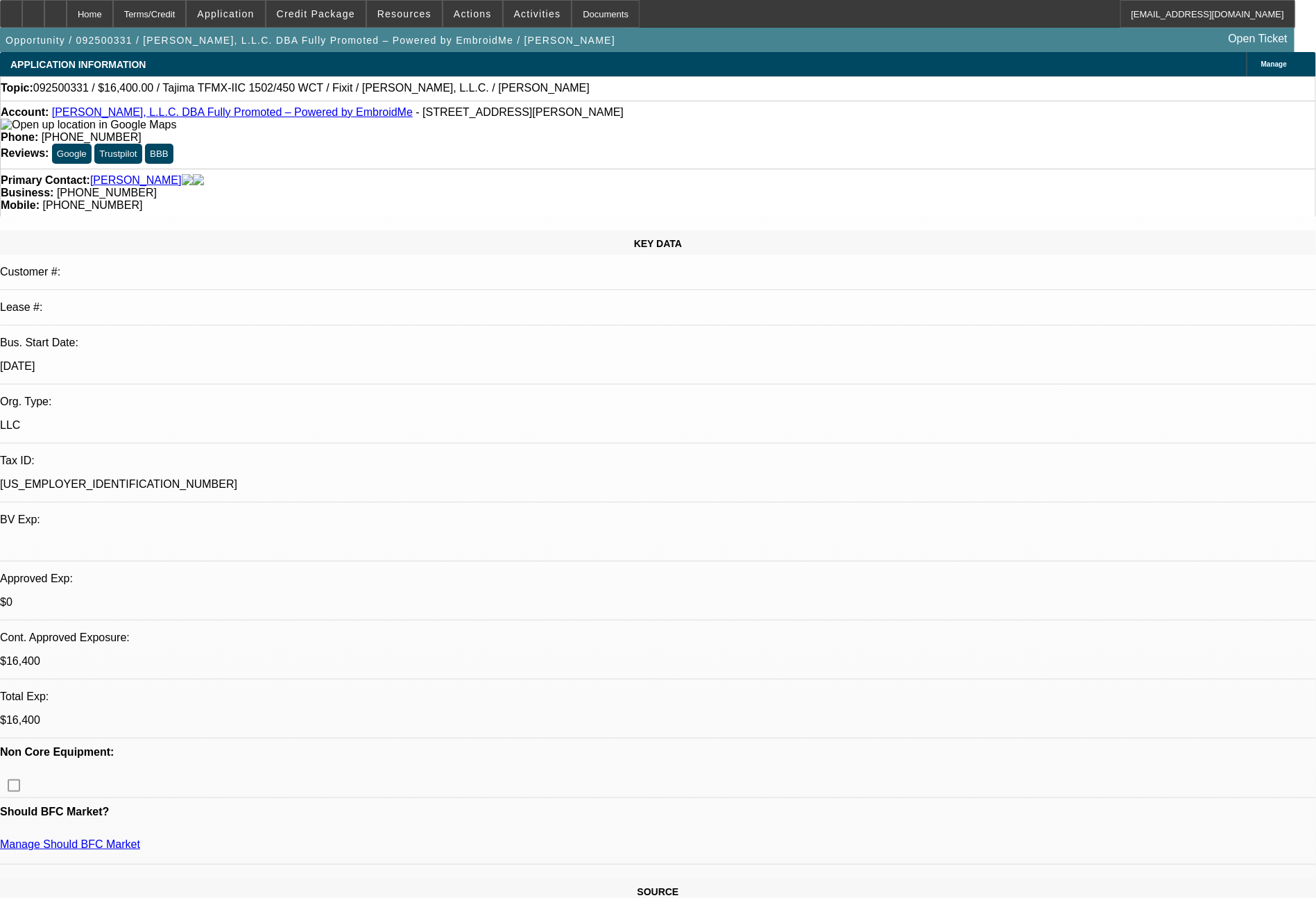
select select "0"
select select "2"
select select "0"
select select "6"
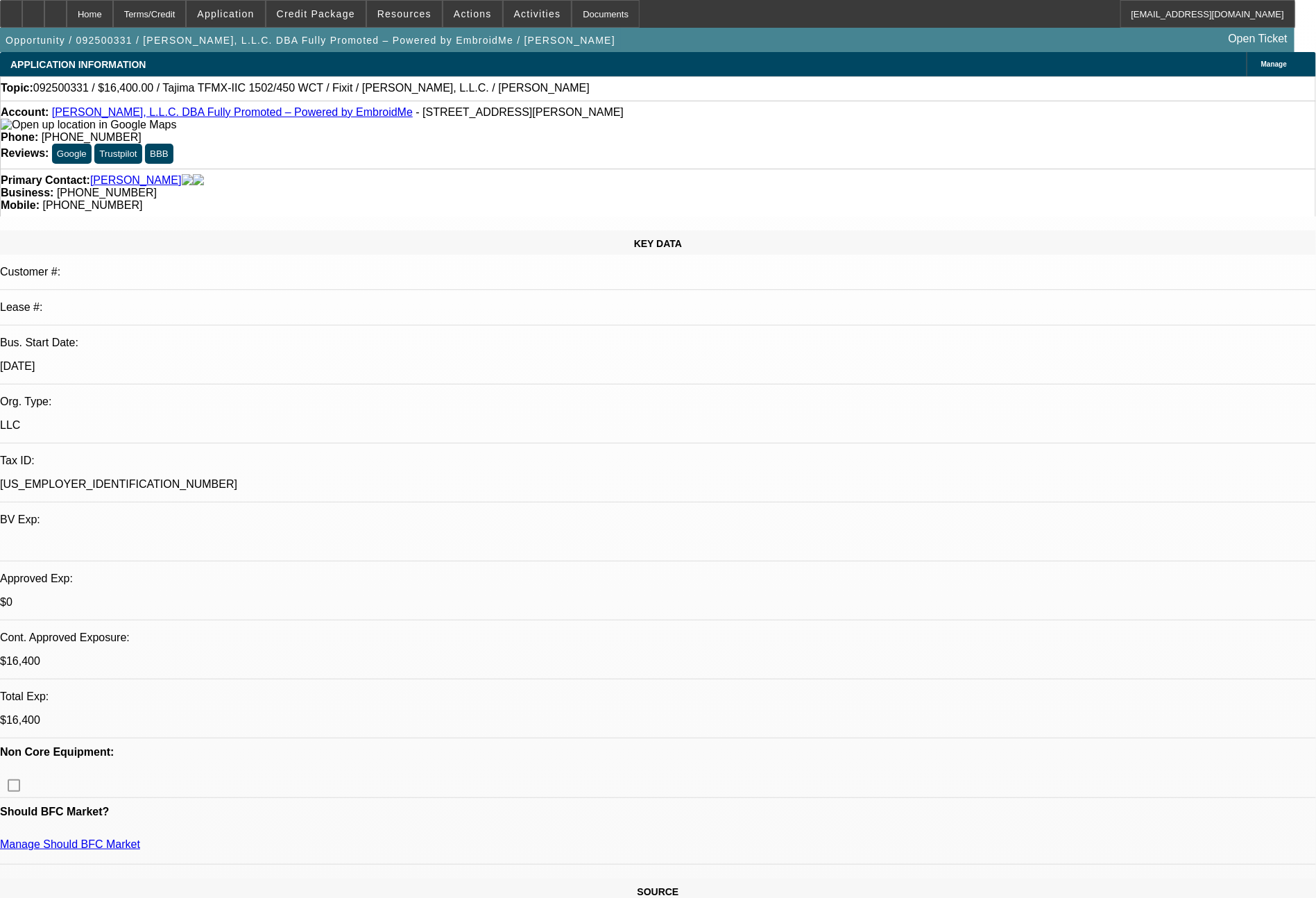
select select "0"
select select "2"
select select "0.1"
select select "4"
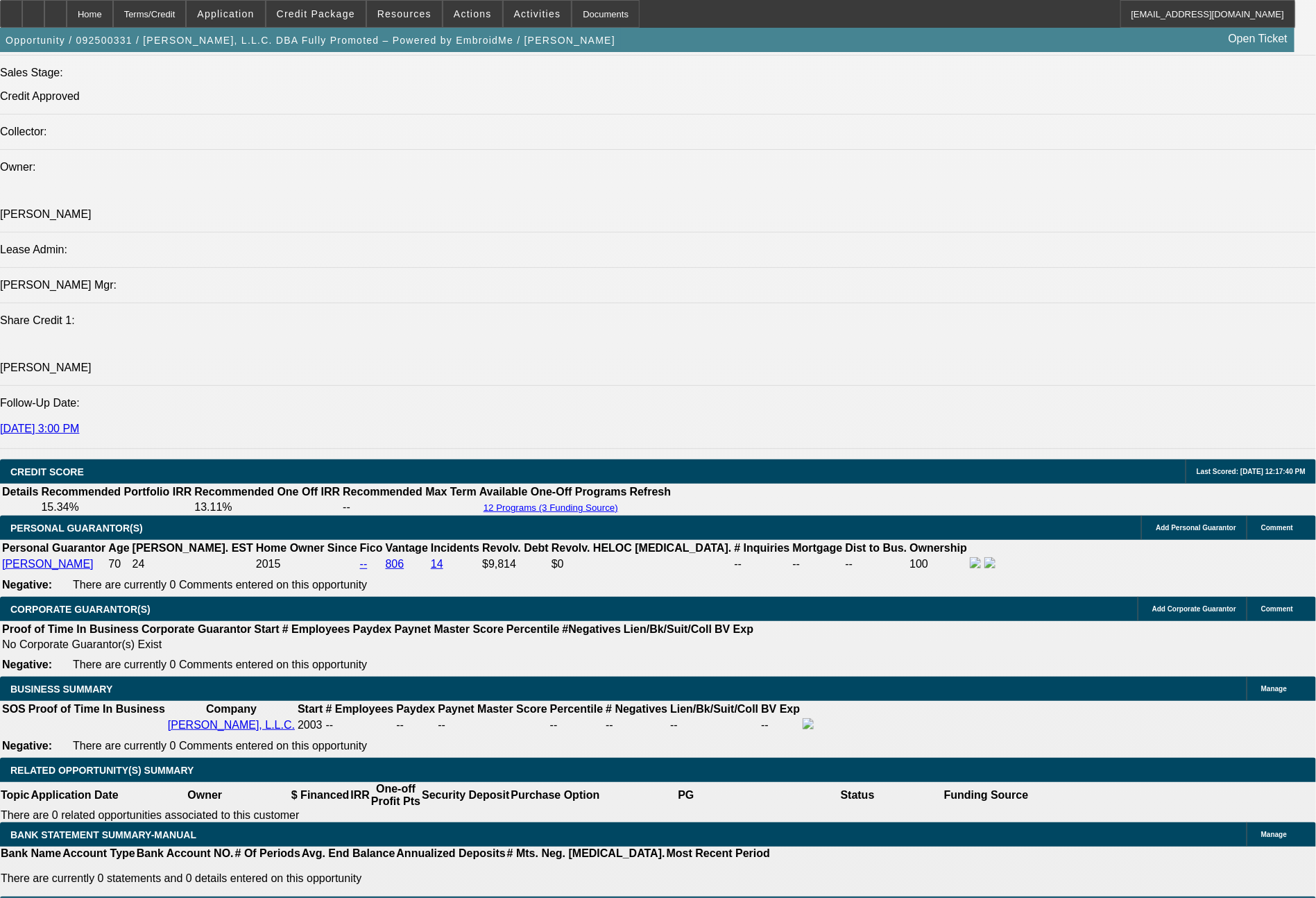
scroll to position [1693, 0]
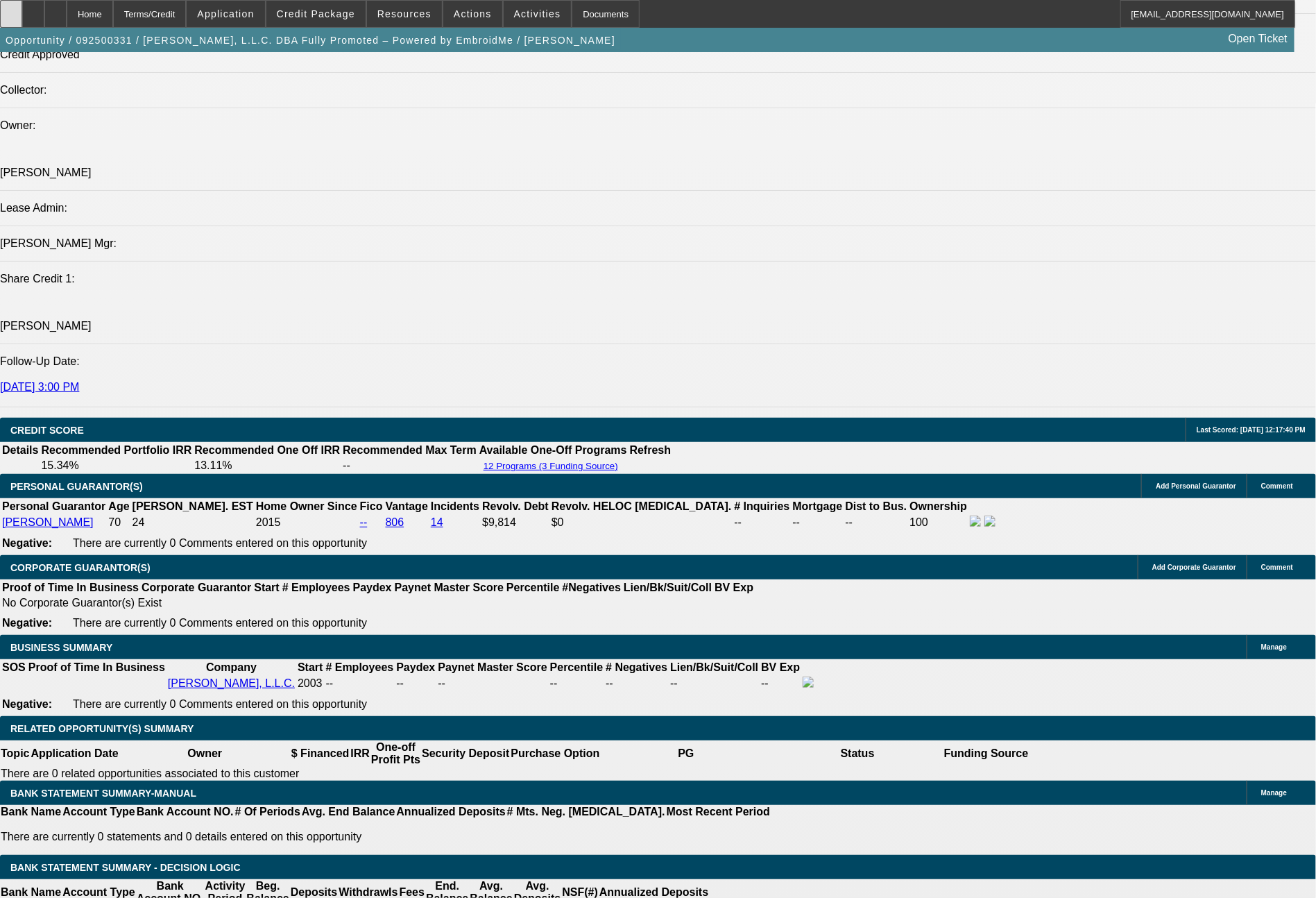
click at [11, 9] on icon at bounding box center [11, 9] width 0 height 0
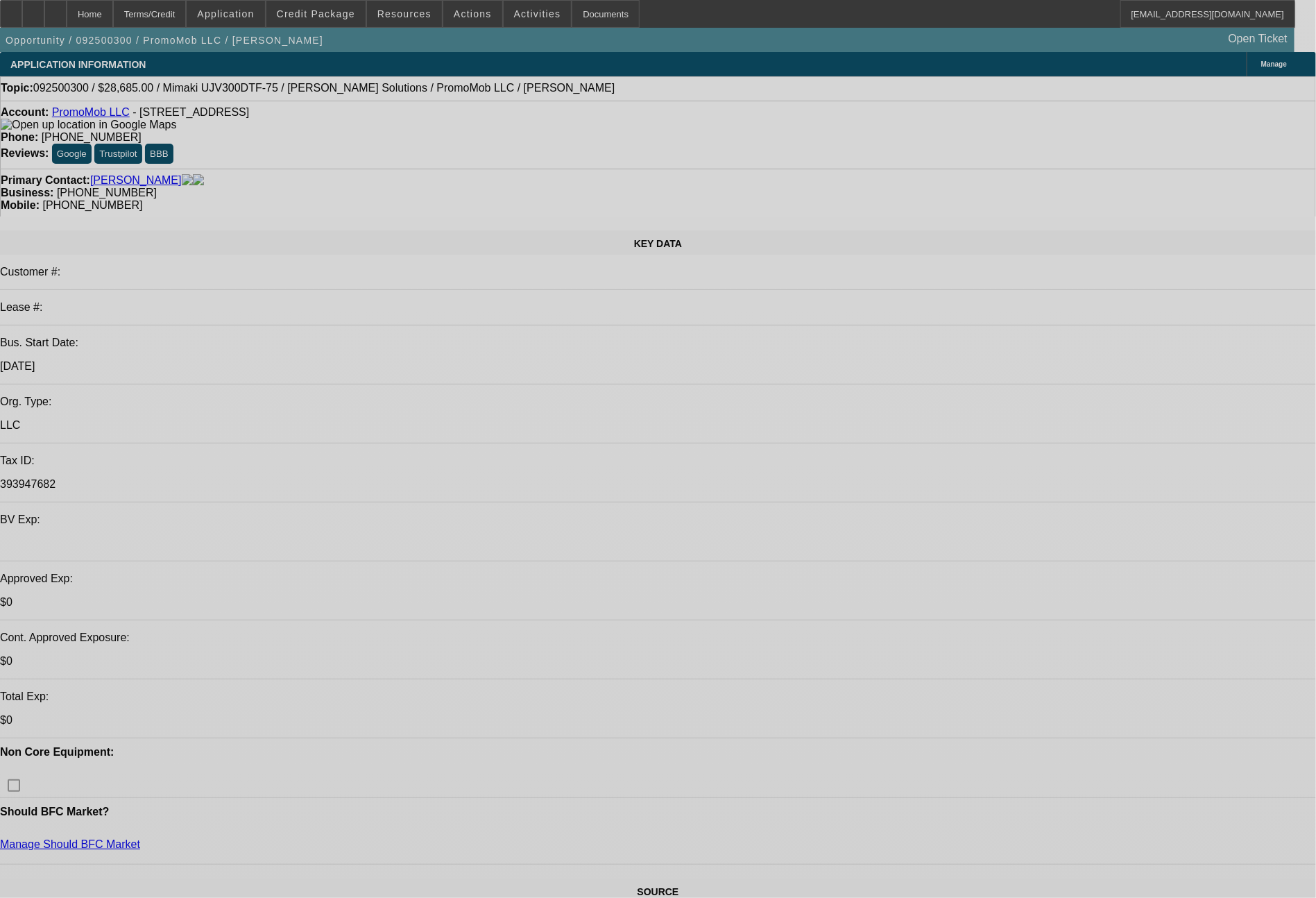
select select "0"
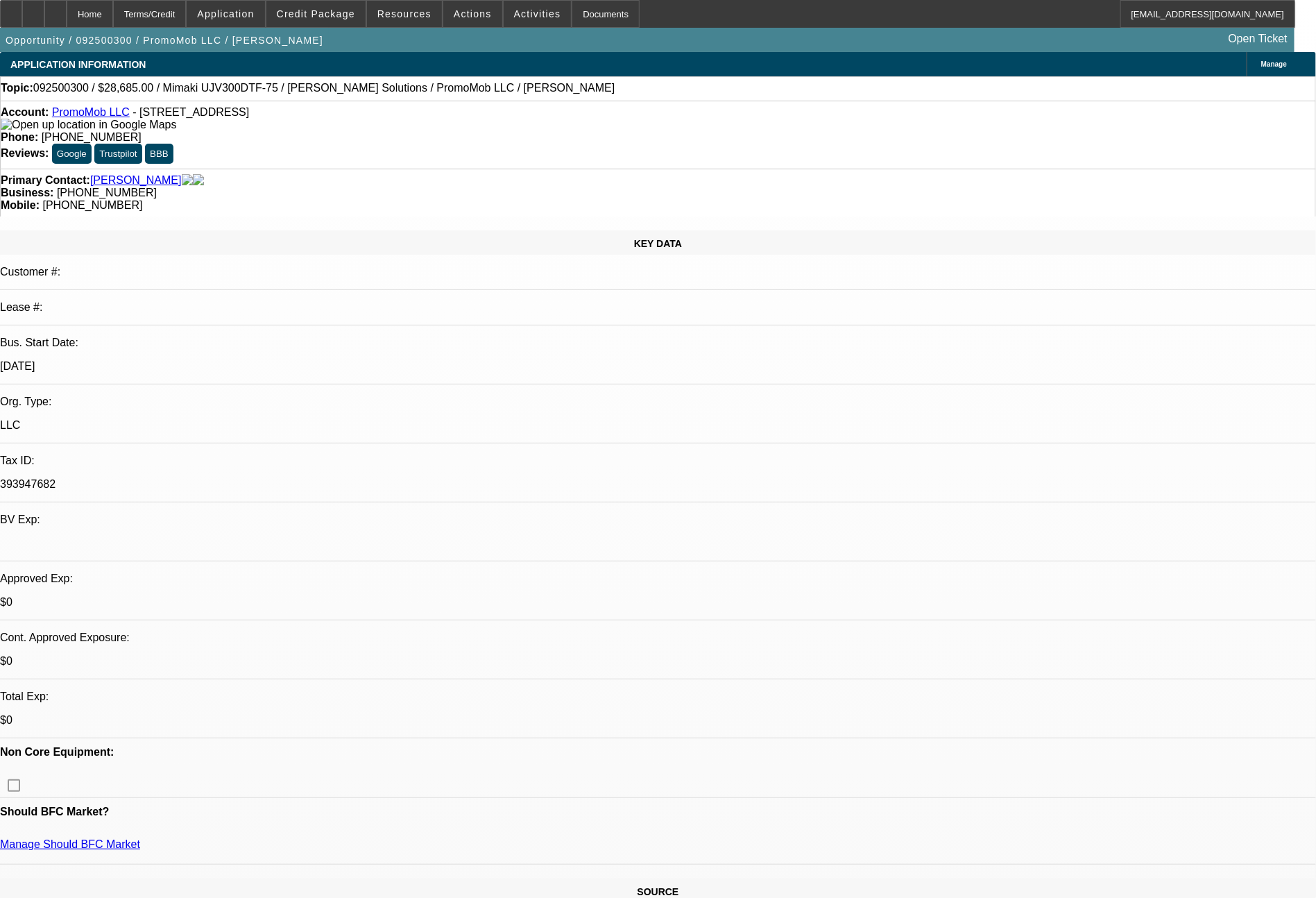
select select "0"
select select "6"
select select "0"
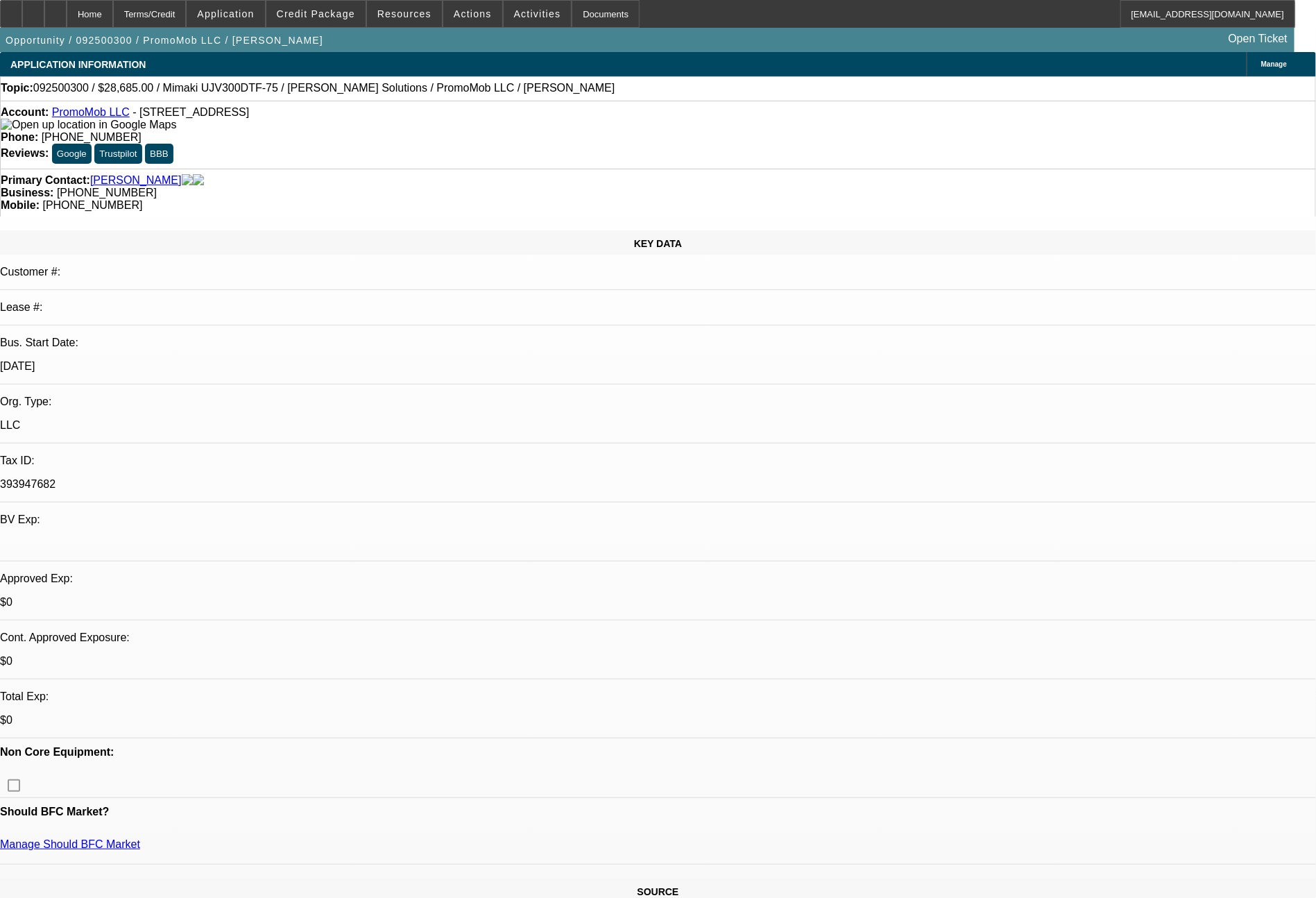
select select "0"
select select "6"
select select "0"
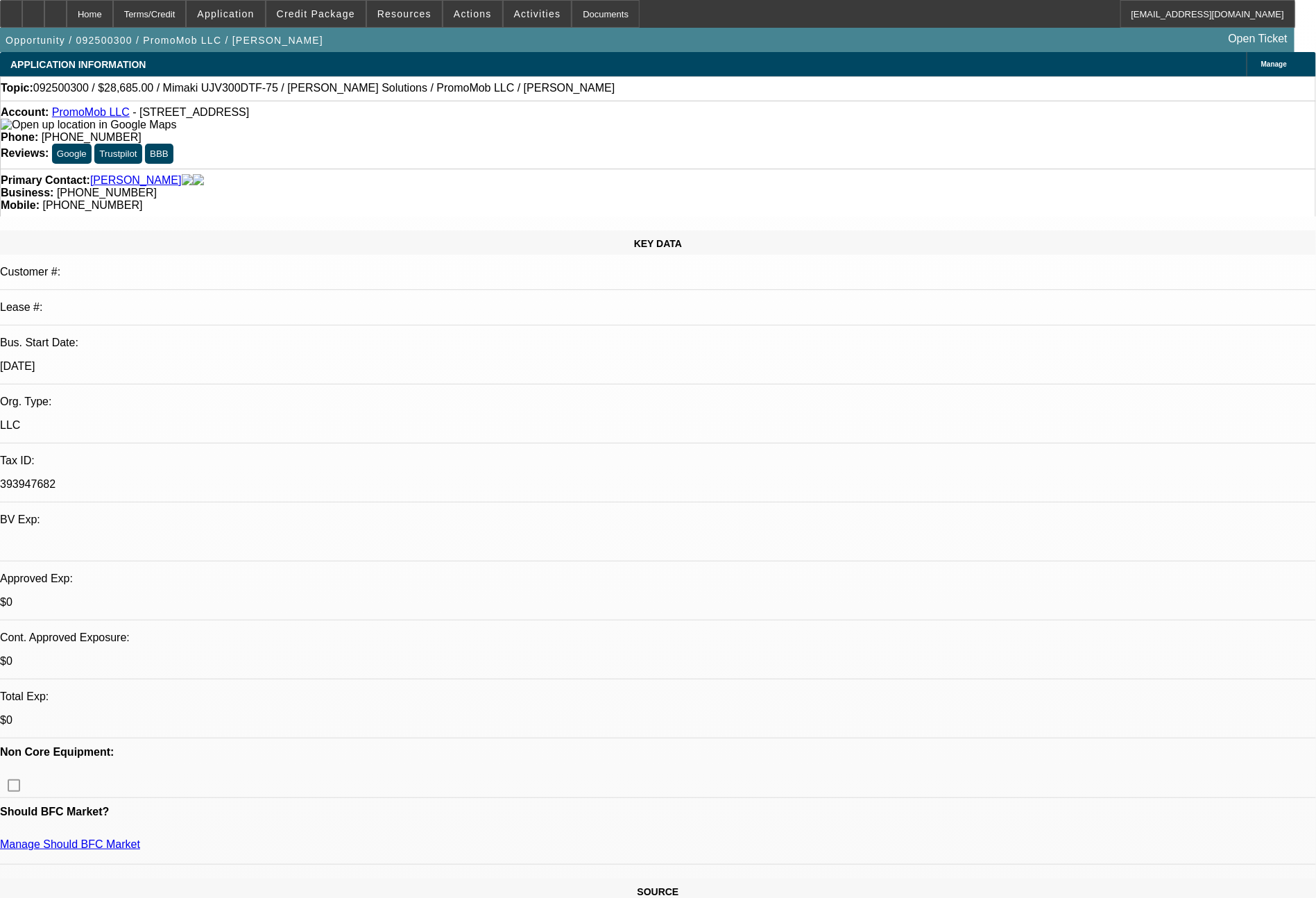
select select "6"
select select "0"
select select "2"
select select "0"
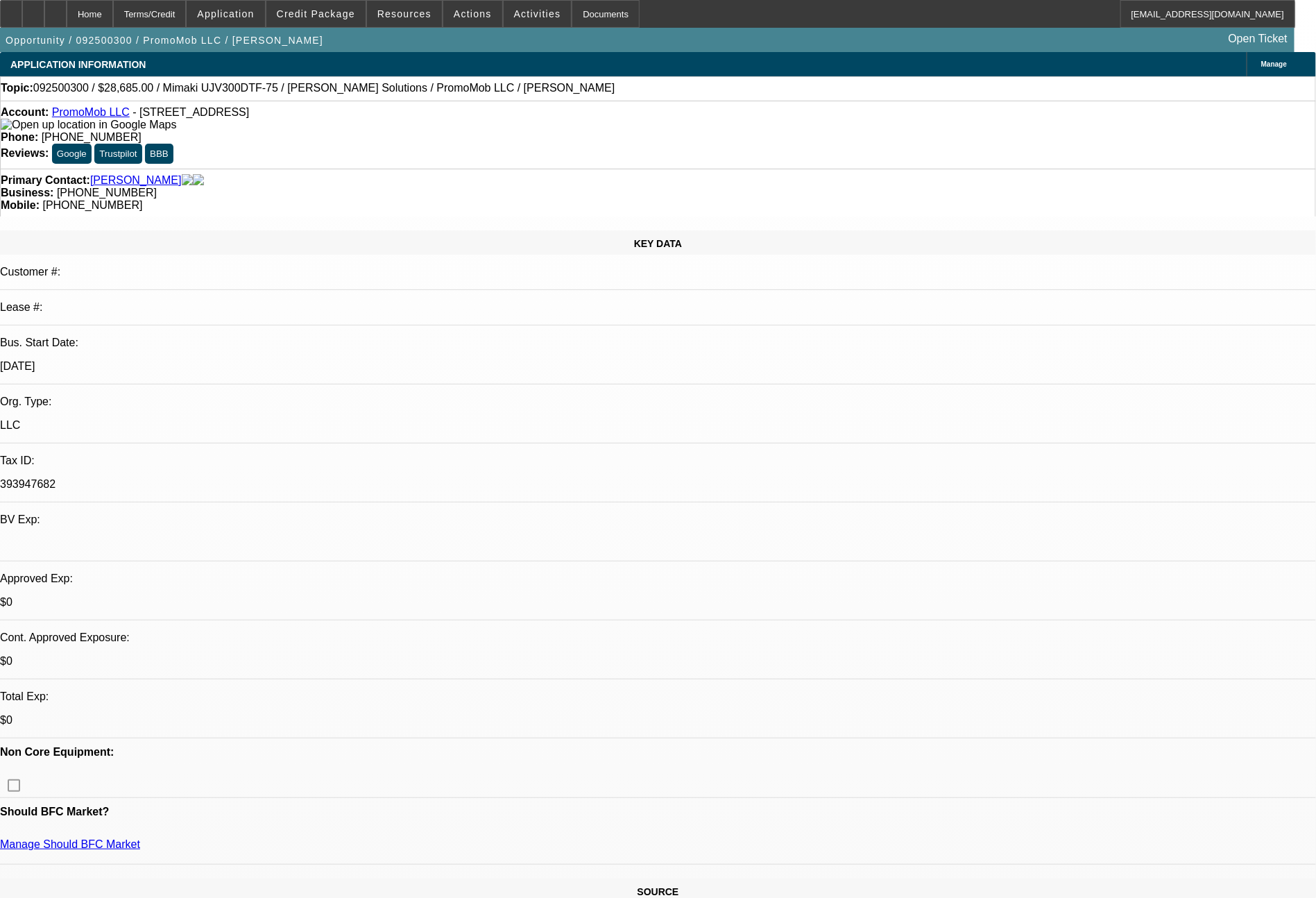
select select "6"
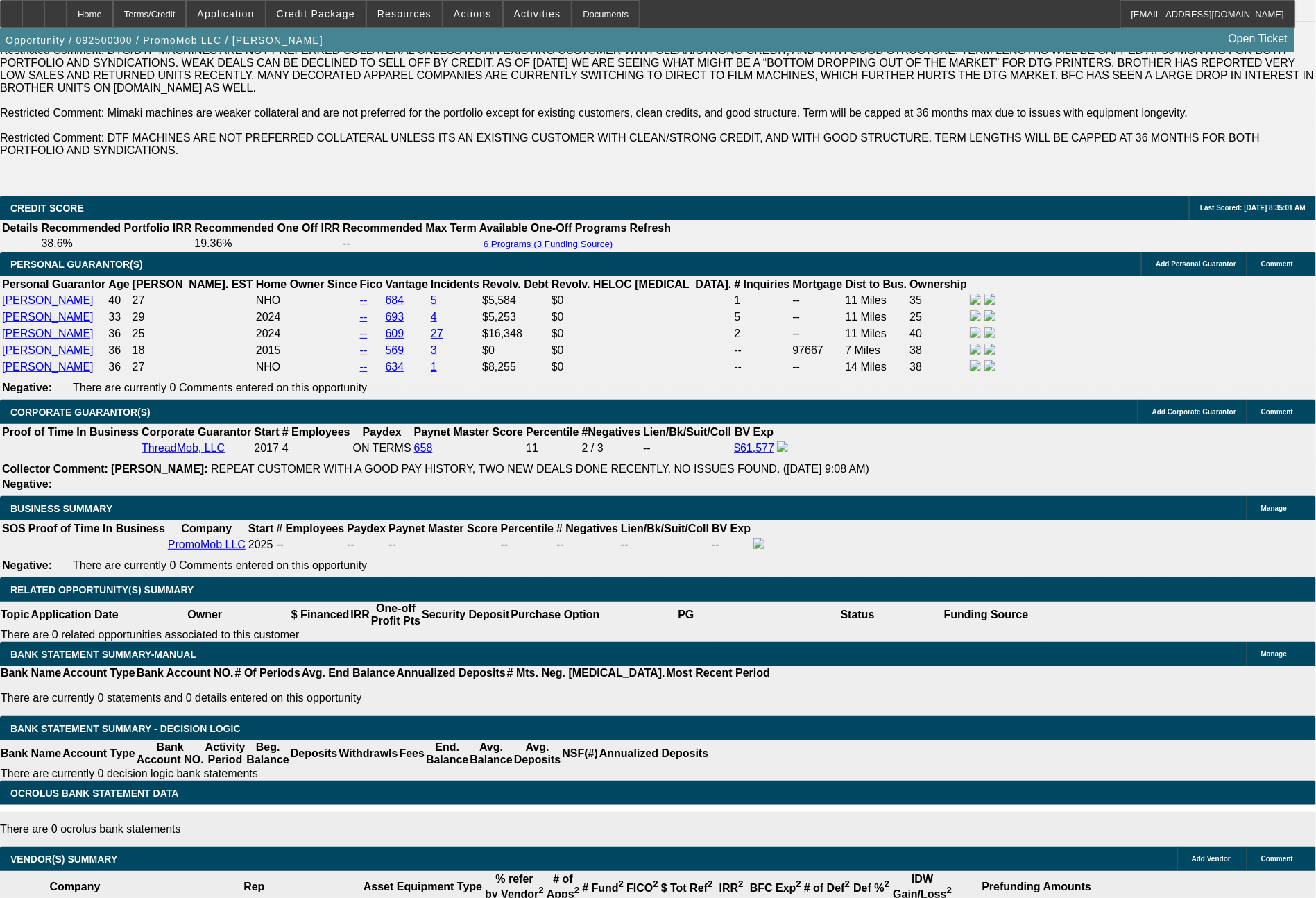
scroll to position [2085, 0]
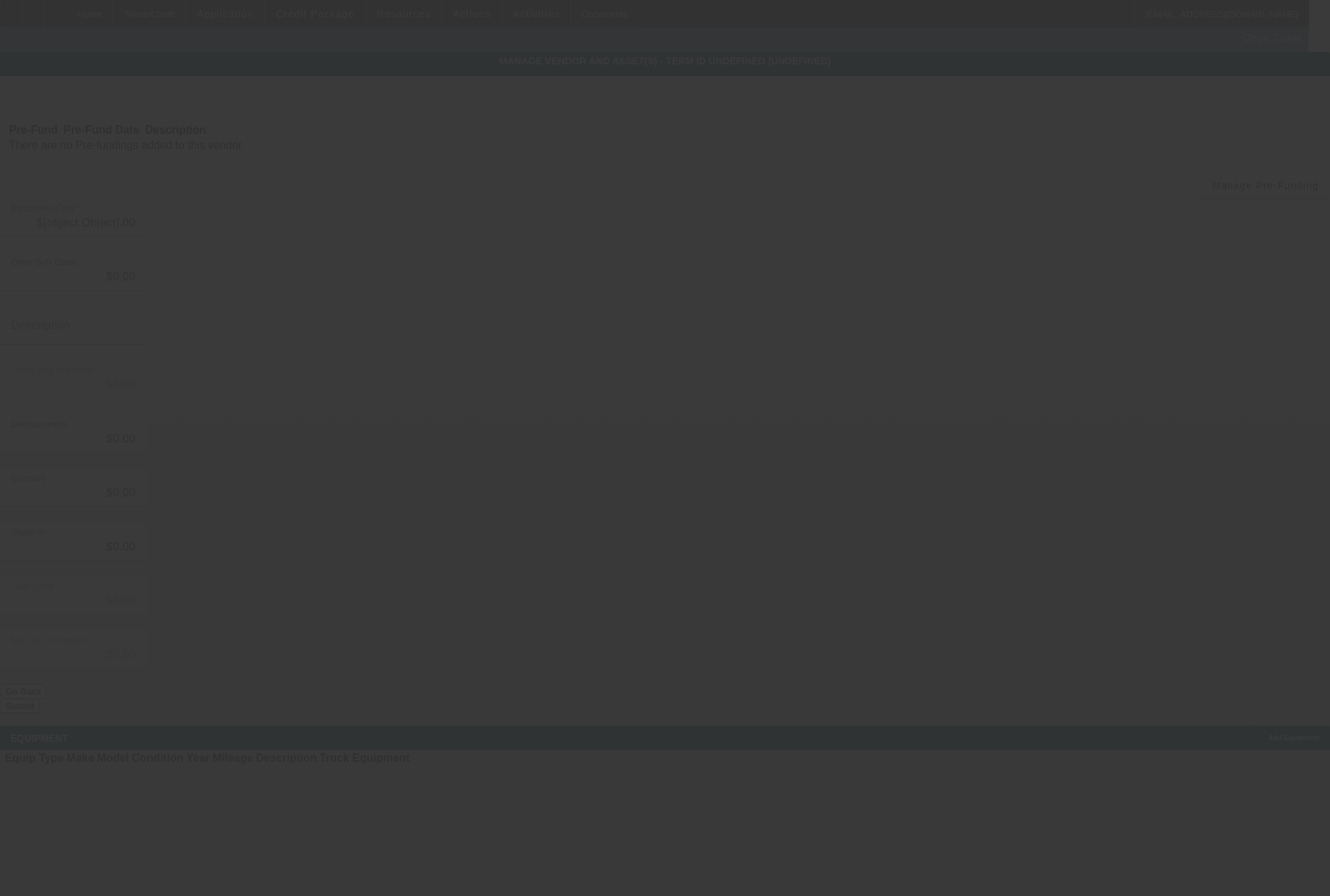
type input "$32,985.00"
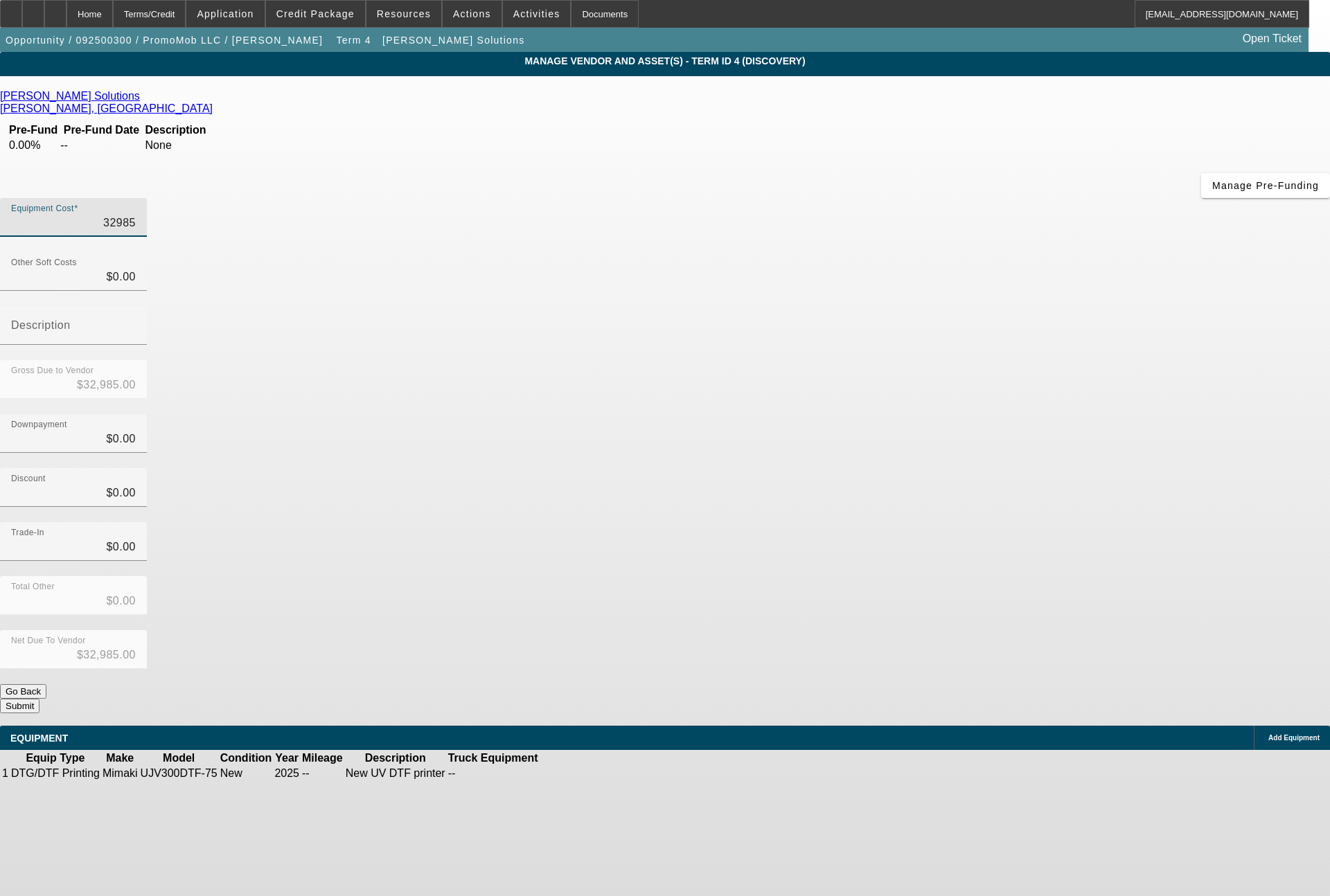
drag, startPoint x: 788, startPoint y: 123, endPoint x: 894, endPoint y: 121, distance: 106.0
click at [894, 198] on div "Equipment Cost 32985" at bounding box center [665, 225] width 1330 height 54
type input "2"
type input "$2.00"
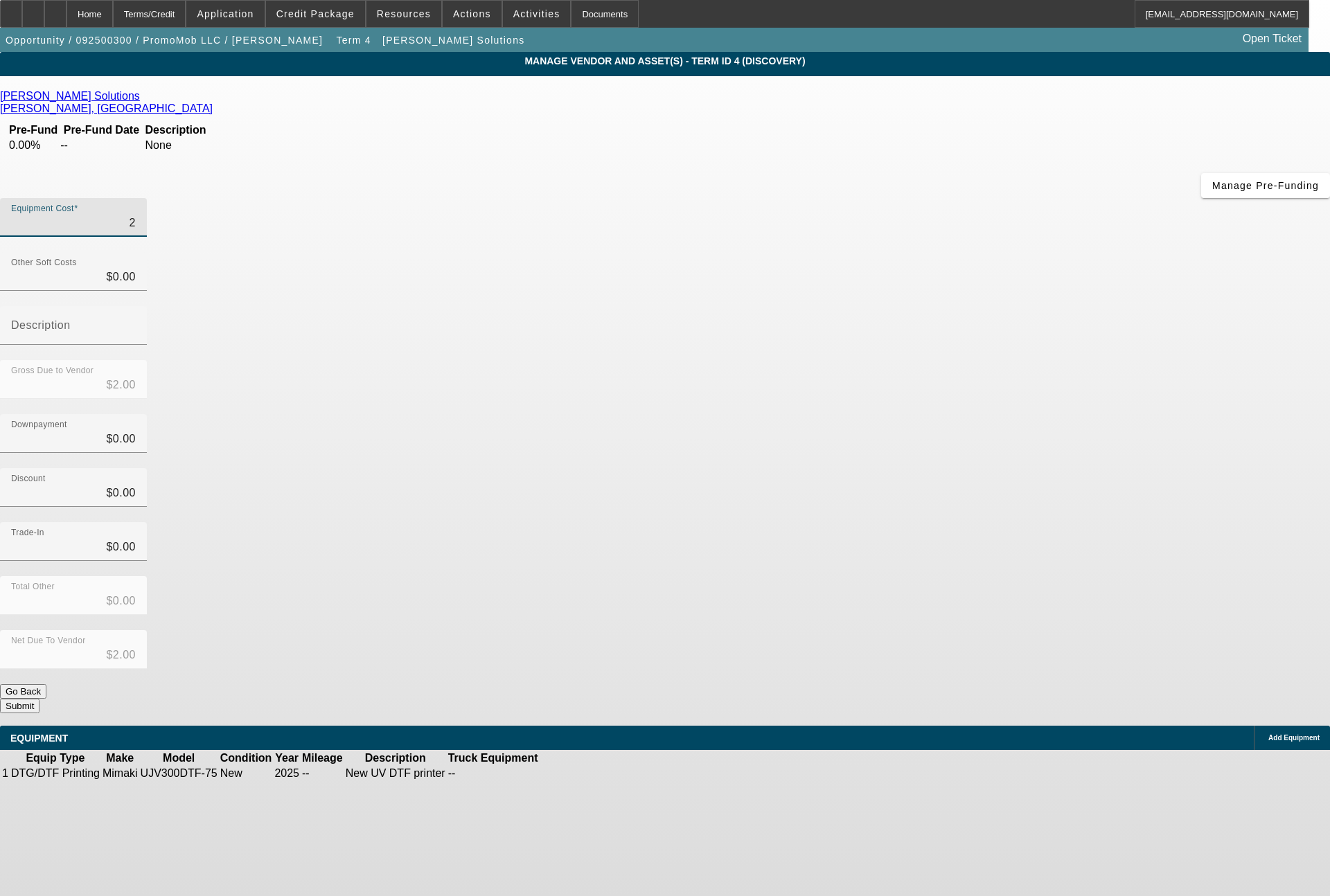
type input "29"
type input "$29.00"
type input "290"
type input "$290.00"
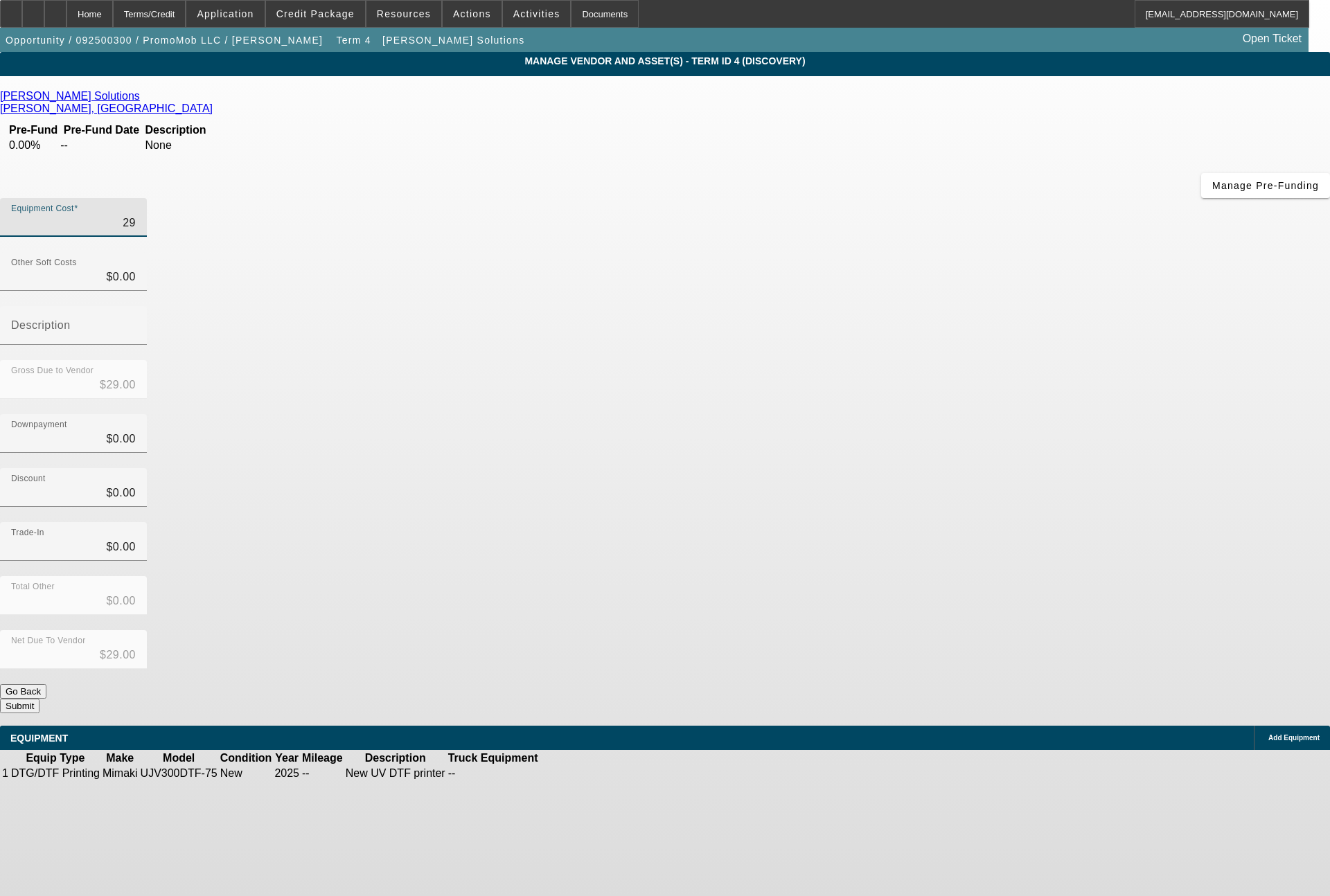
type input "$290.00"
type input "2909"
type input "$2,909.00"
type input "29090"
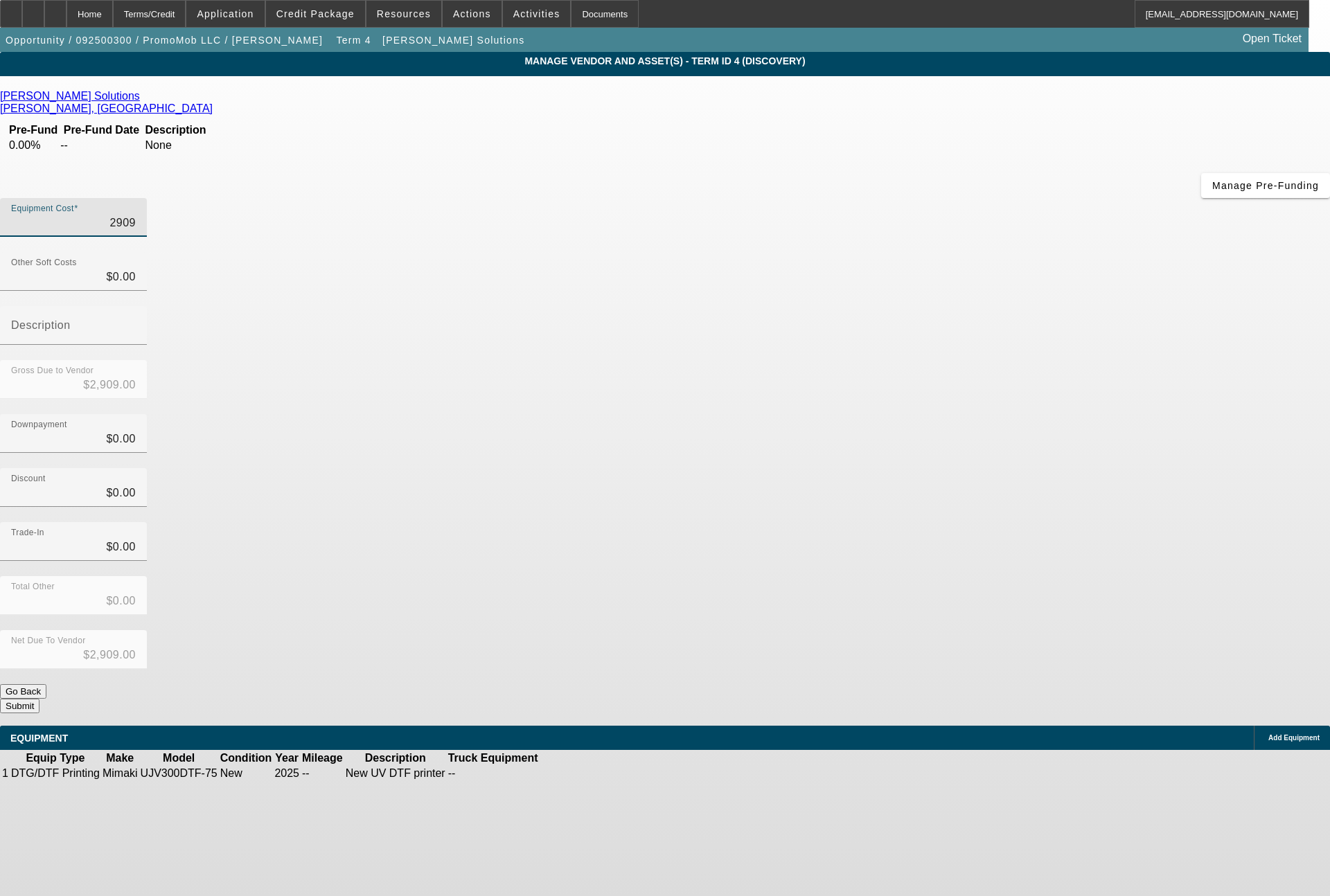
type input "$29,090.00"
click at [569, 773] on link at bounding box center [569, 773] width 0 height 0
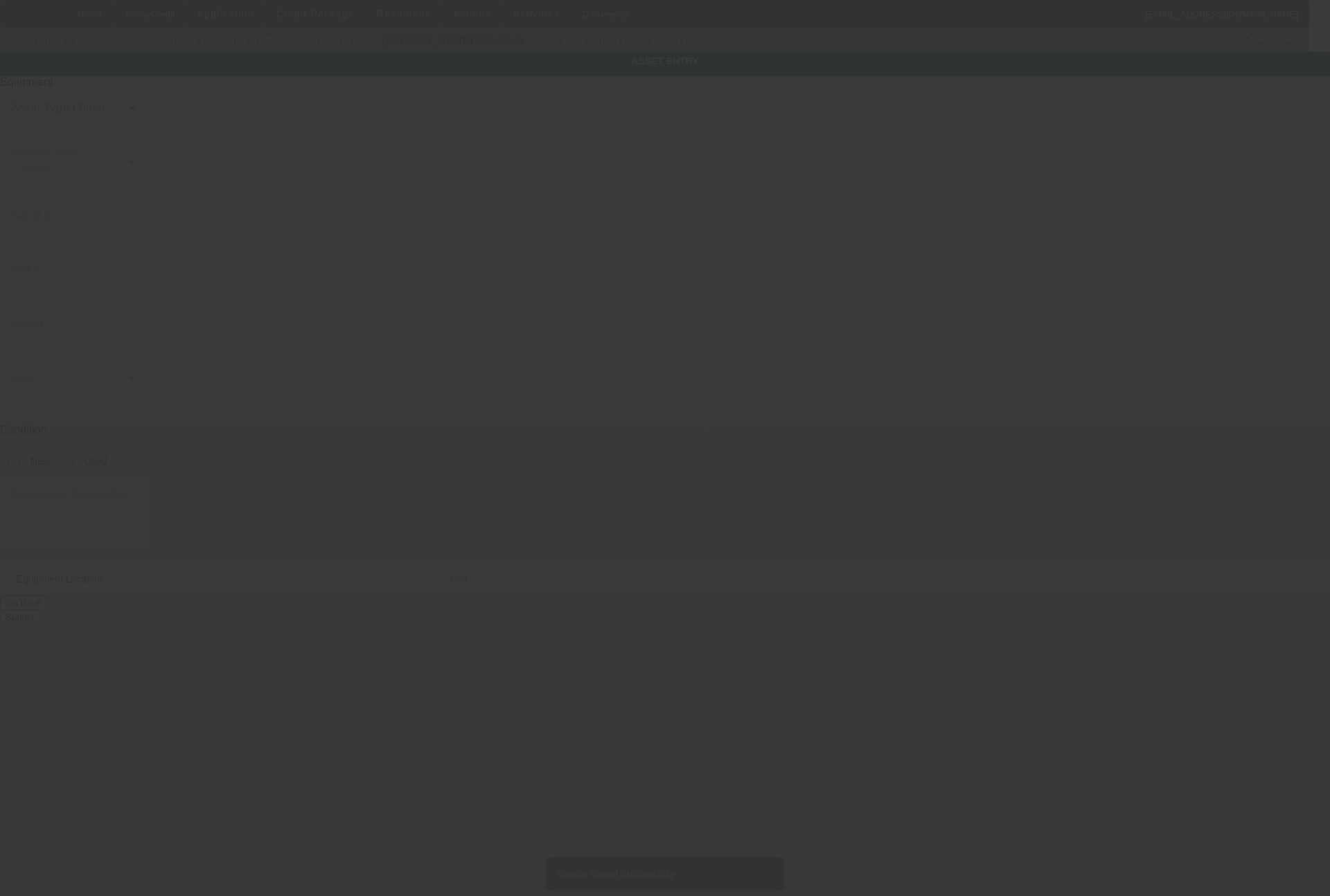
type input "Mimaki"
type input "UJV300DTF-75"
radio input "true"
type textarea "New UV DTF printer"
type input "1 American Consumer Way"
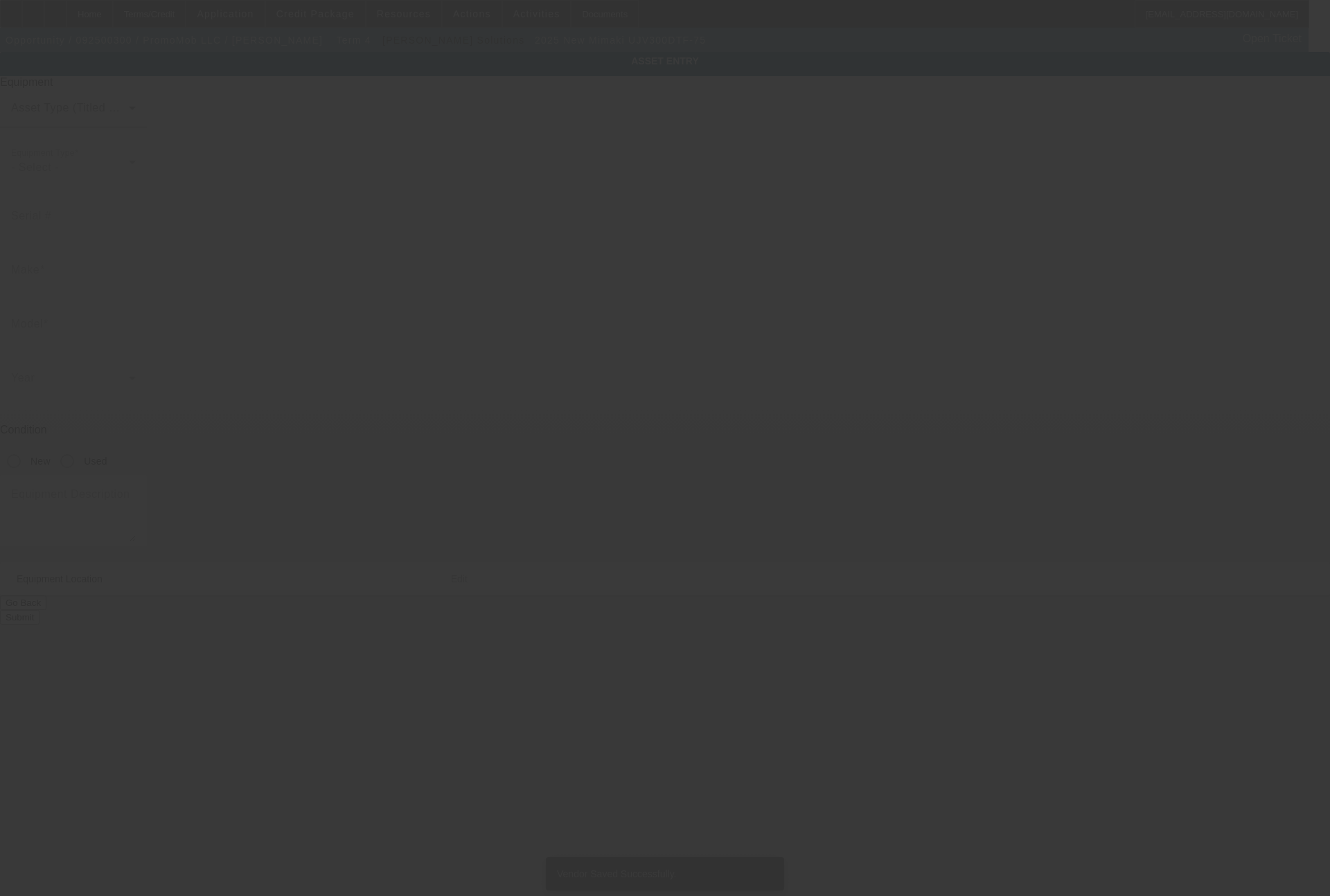
type input "Columbus"
type input "31907"
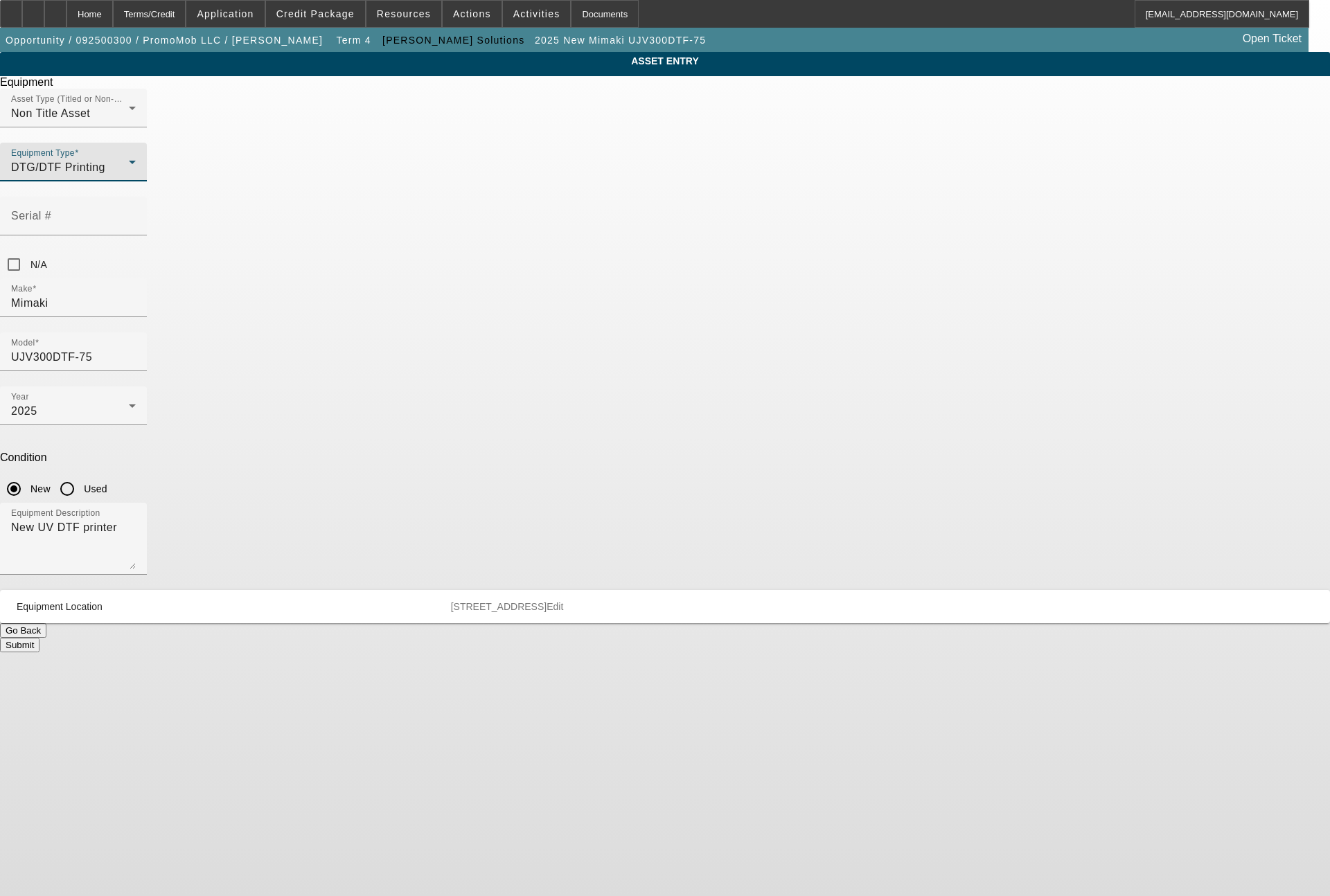
click at [129, 176] on div "DTG/DTF Printing" at bounding box center [70, 167] width 118 height 17
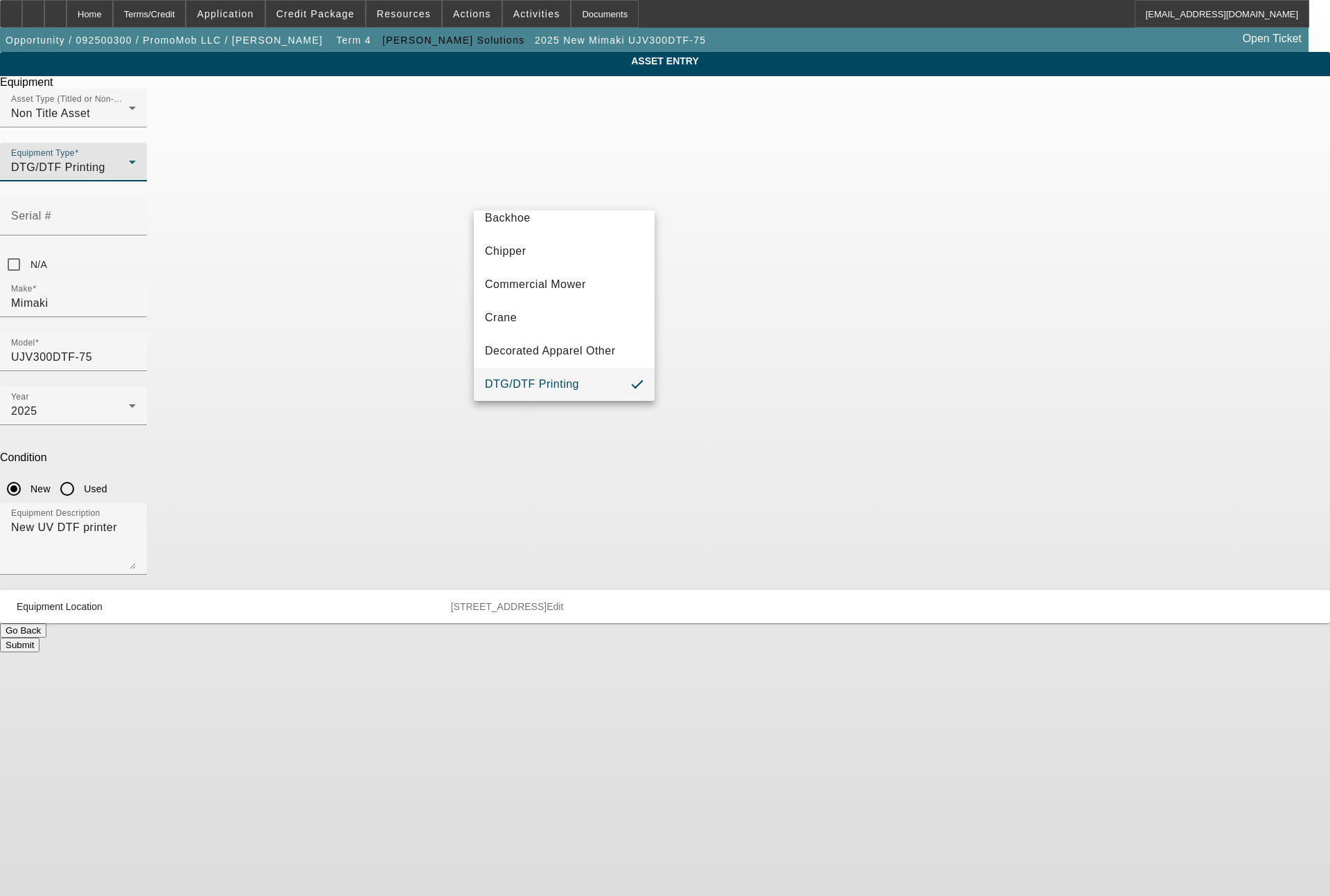
scroll to position [214, 0]
click at [543, 253] on span "Embroidery" at bounding box center [515, 251] width 60 height 17
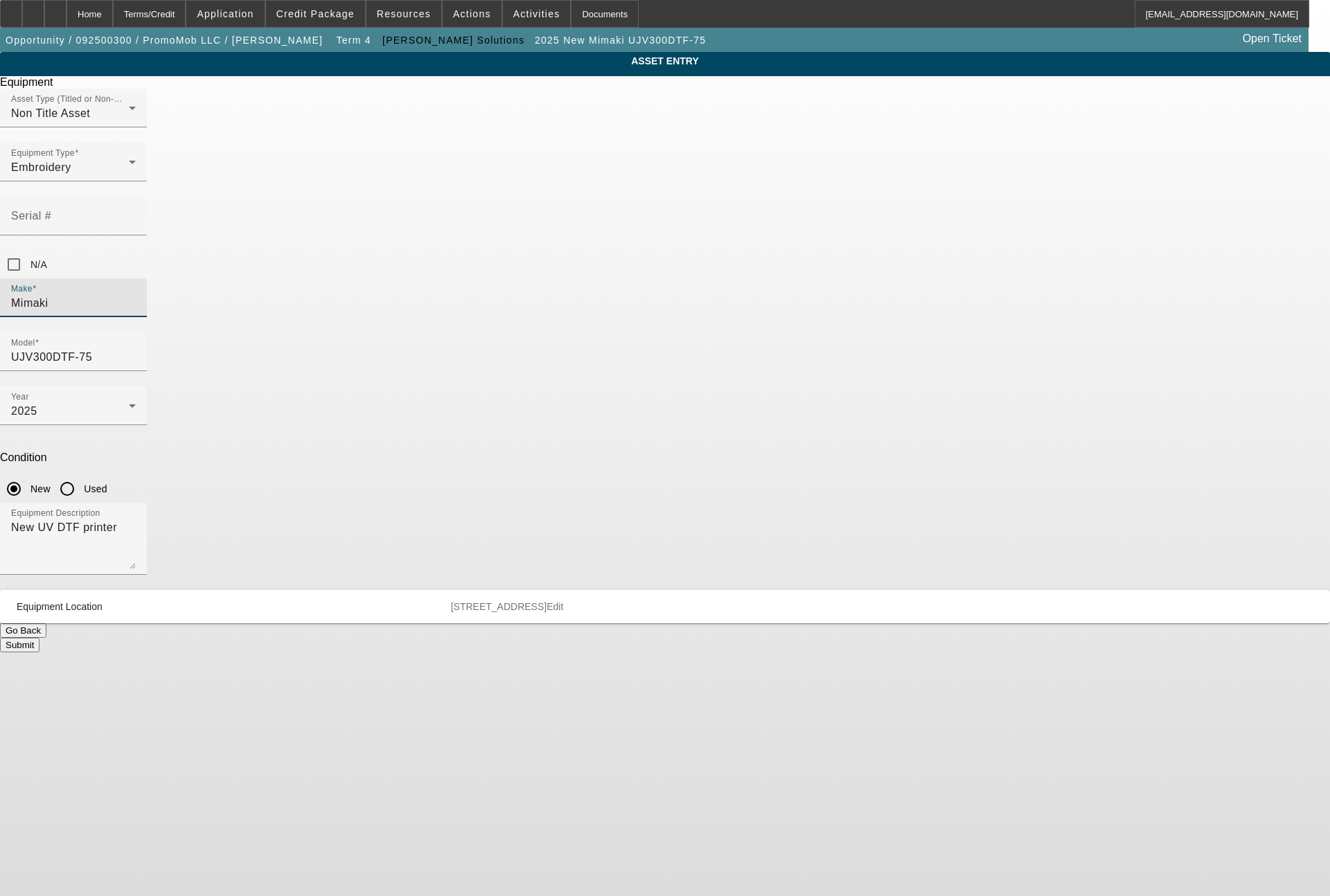
drag, startPoint x: 543, startPoint y: 245, endPoint x: 450, endPoint y: 274, distance: 97.4
click at [450, 274] on div "ASSET ENTRY Delete asset Equipment Asset Type (Titled or Non-Titled) Non Title …" at bounding box center [665, 352] width 1330 height 600
type input "Tajima"
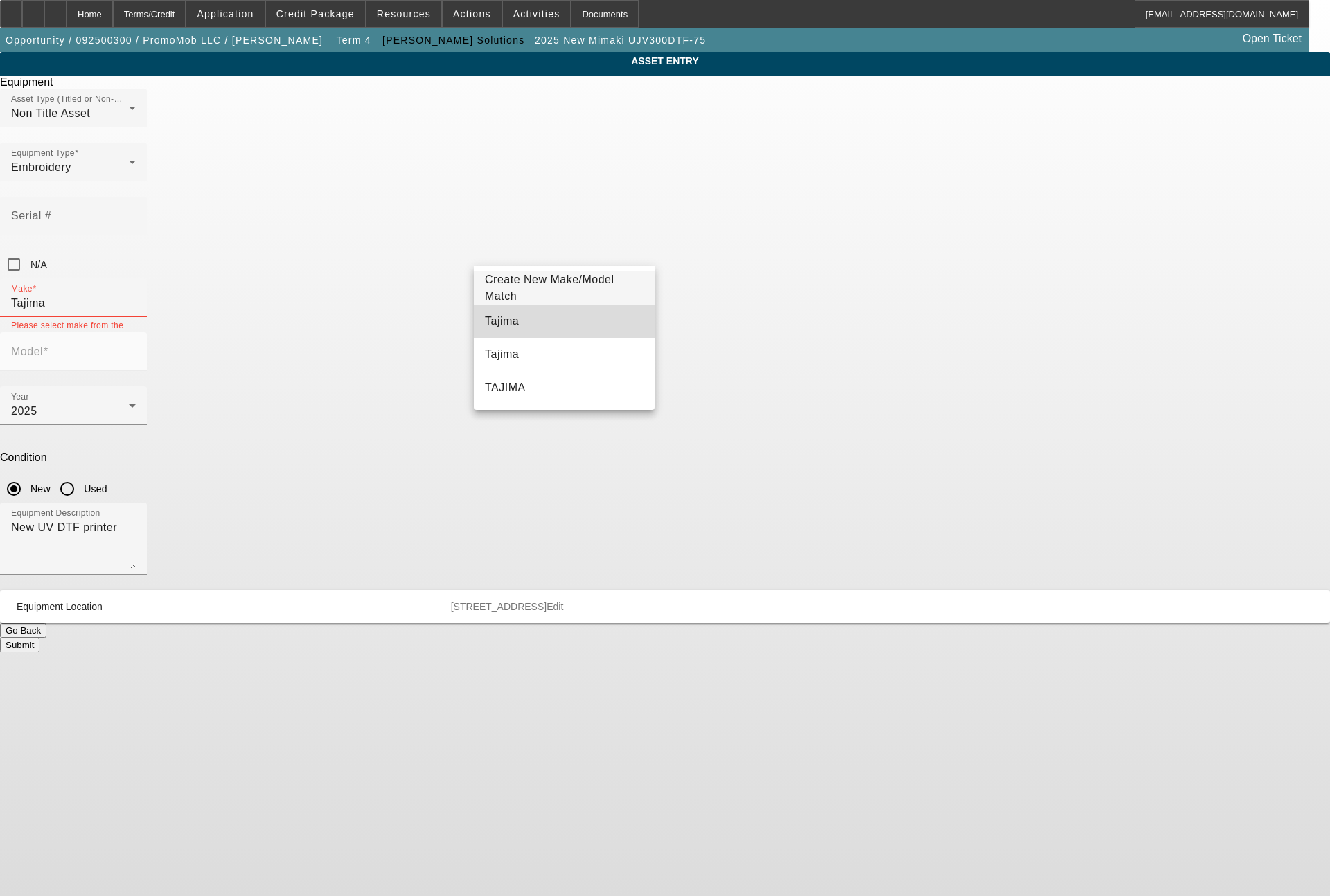
click at [489, 329] on span "Tajima" at bounding box center [502, 321] width 34 height 17
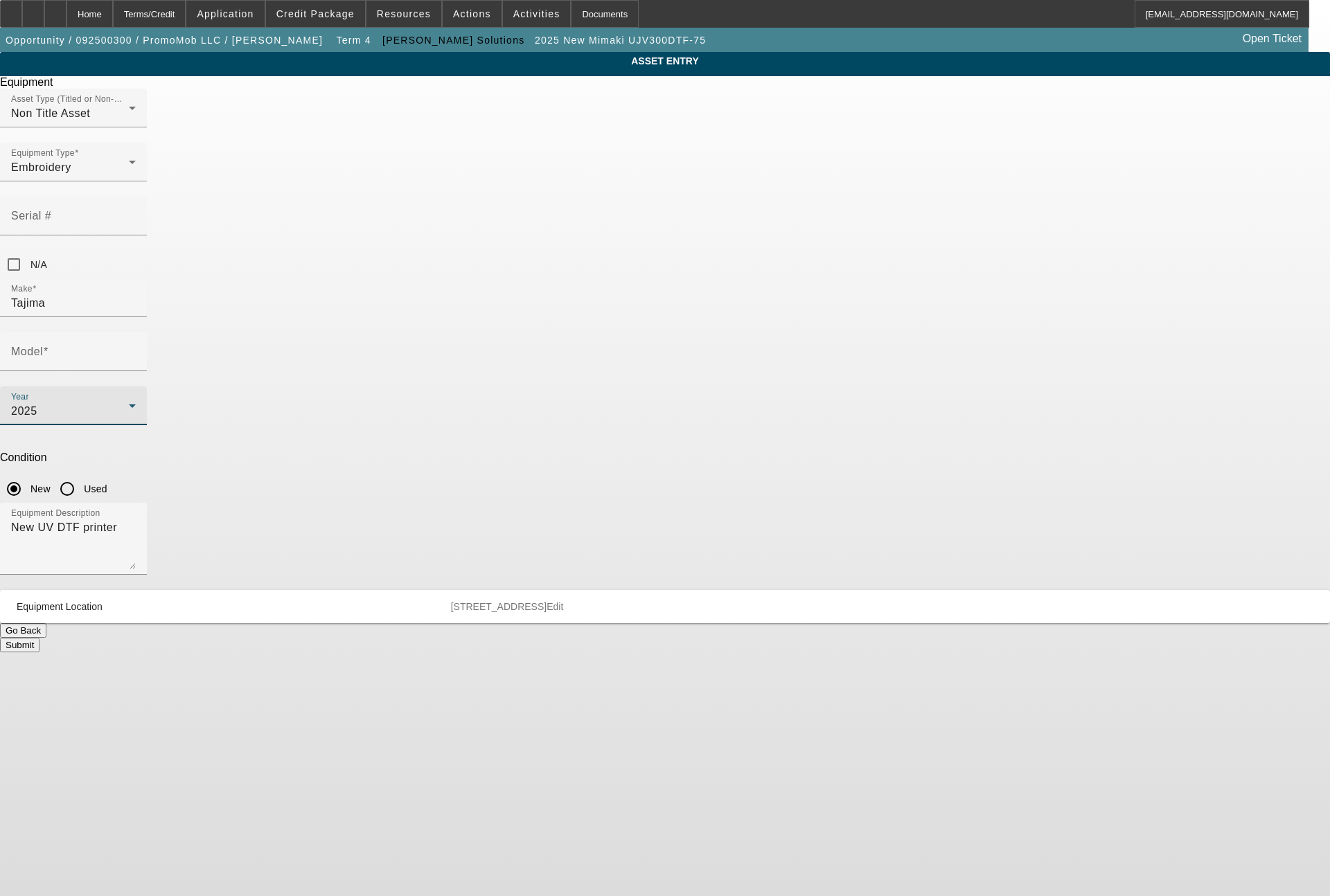
click at [129, 403] on div "2025" at bounding box center [70, 411] width 118 height 17
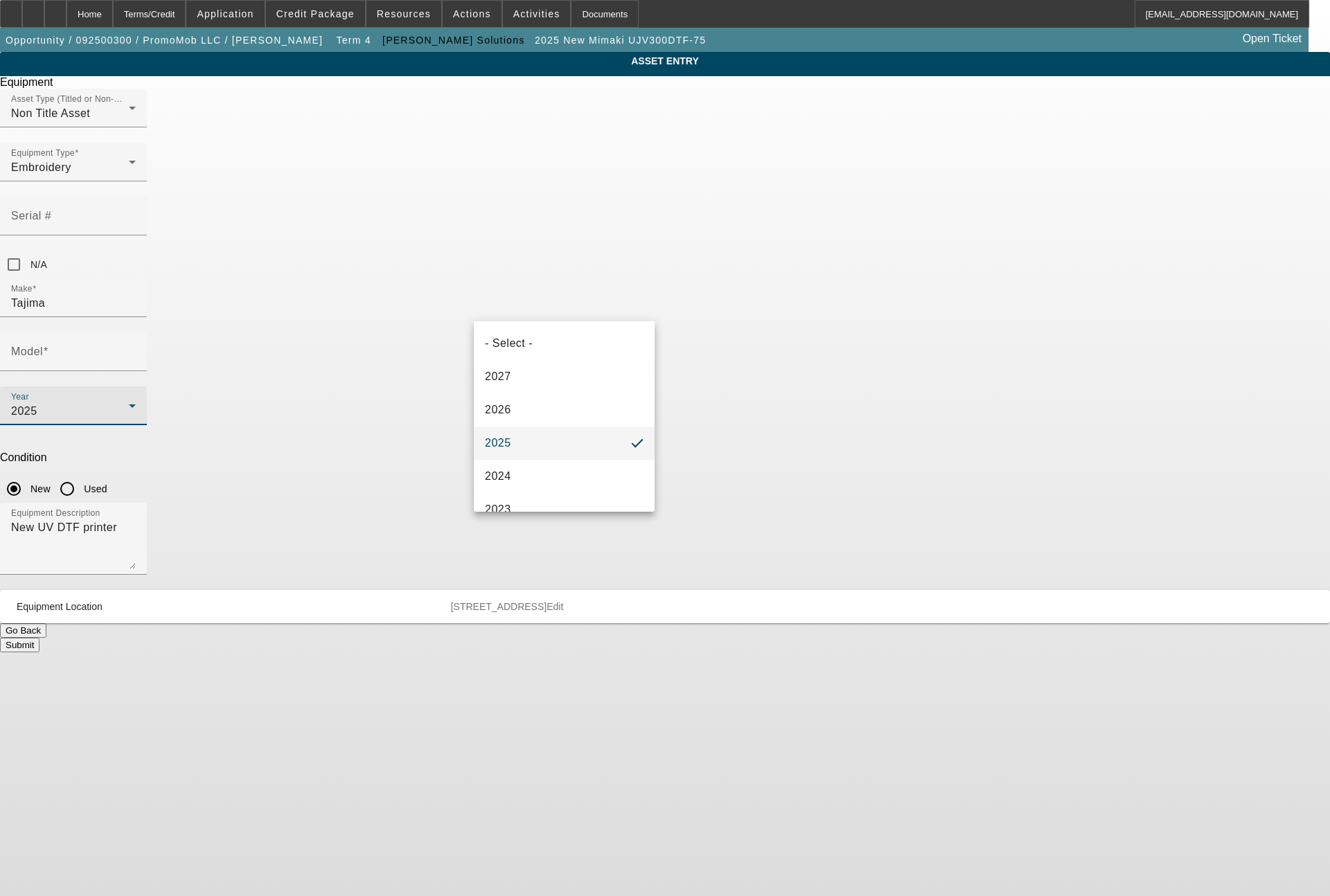
click at [676, 374] on div at bounding box center [665, 448] width 1330 height 896
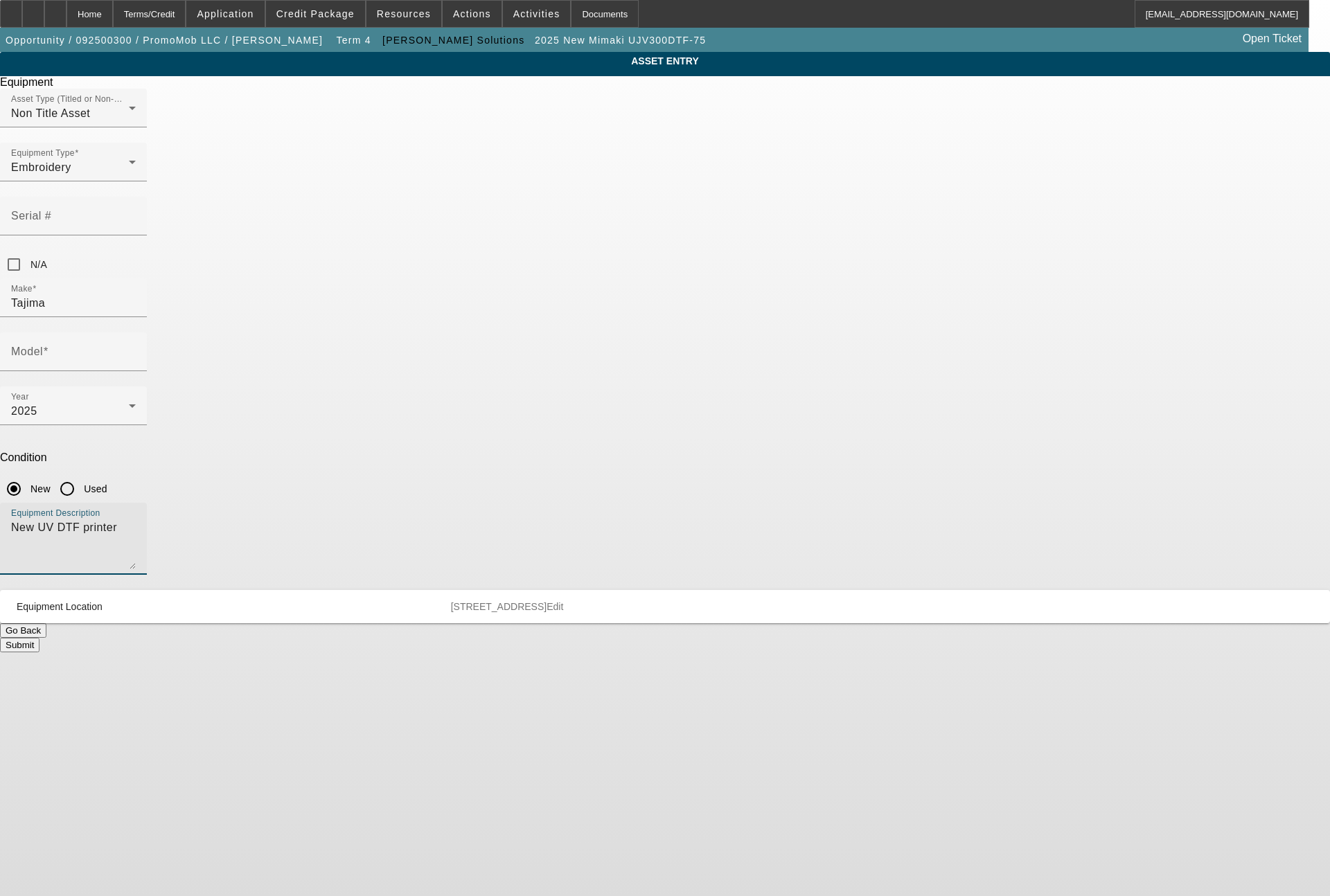
drag, startPoint x: 676, startPoint y: 372, endPoint x: 422, endPoint y: 359, distance: 254.3
click at [422, 359] on div "ASSET ENTRY Delete asset Equipment Asset Type (Titled or Non-Titled) Non Title …" at bounding box center [665, 352] width 1330 height 600
type textarea "single head machine"
click at [147, 333] on div "Model" at bounding box center [73, 351] width 147 height 38
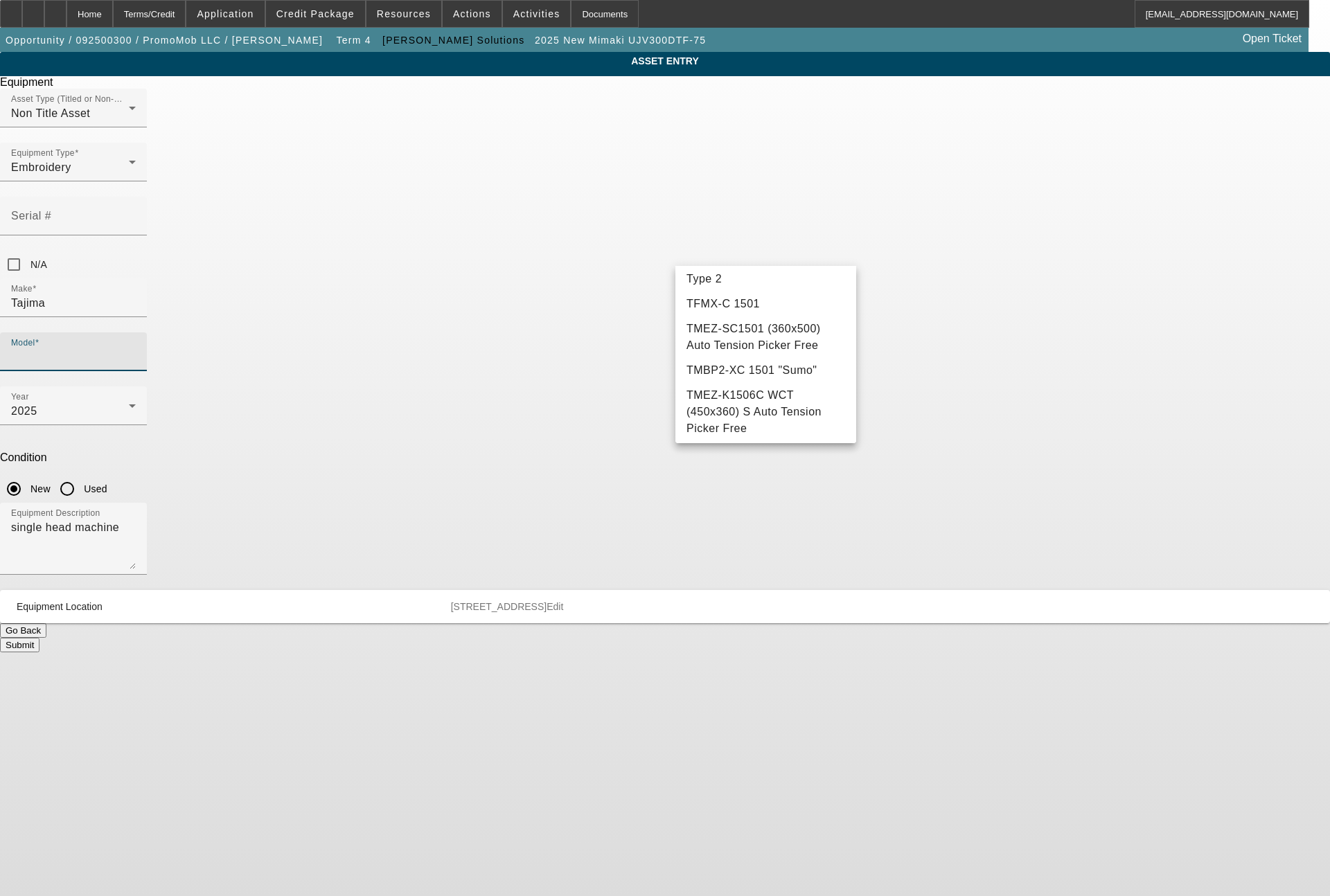
scroll to position [166, 0]
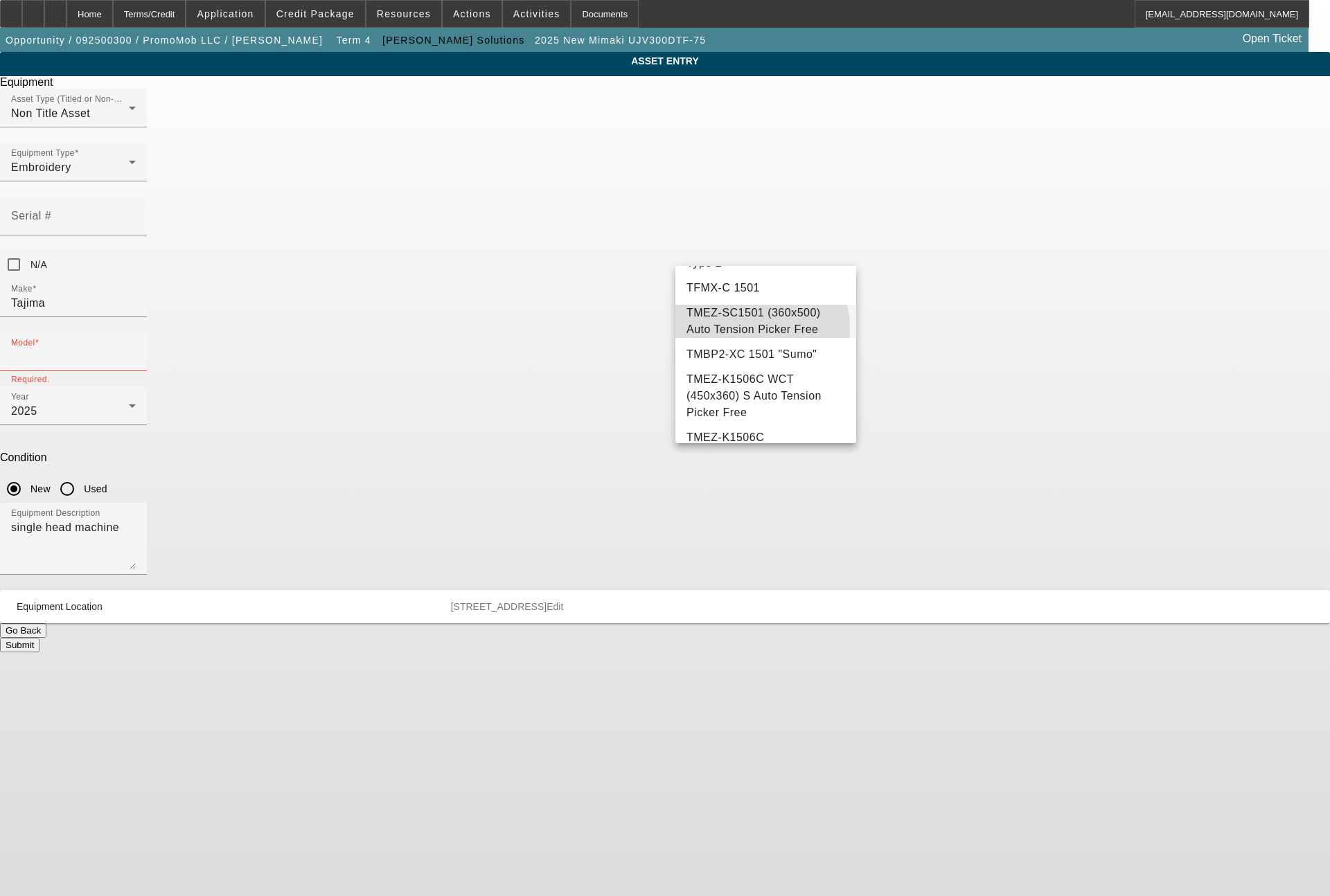
click at [761, 336] on span "TMEZ-SC1501 (360x500) Auto Tension Picker Free" at bounding box center [766, 322] width 158 height 33
type input "TMEZ-SC1501 (360x500) Auto Tension Picker Free"
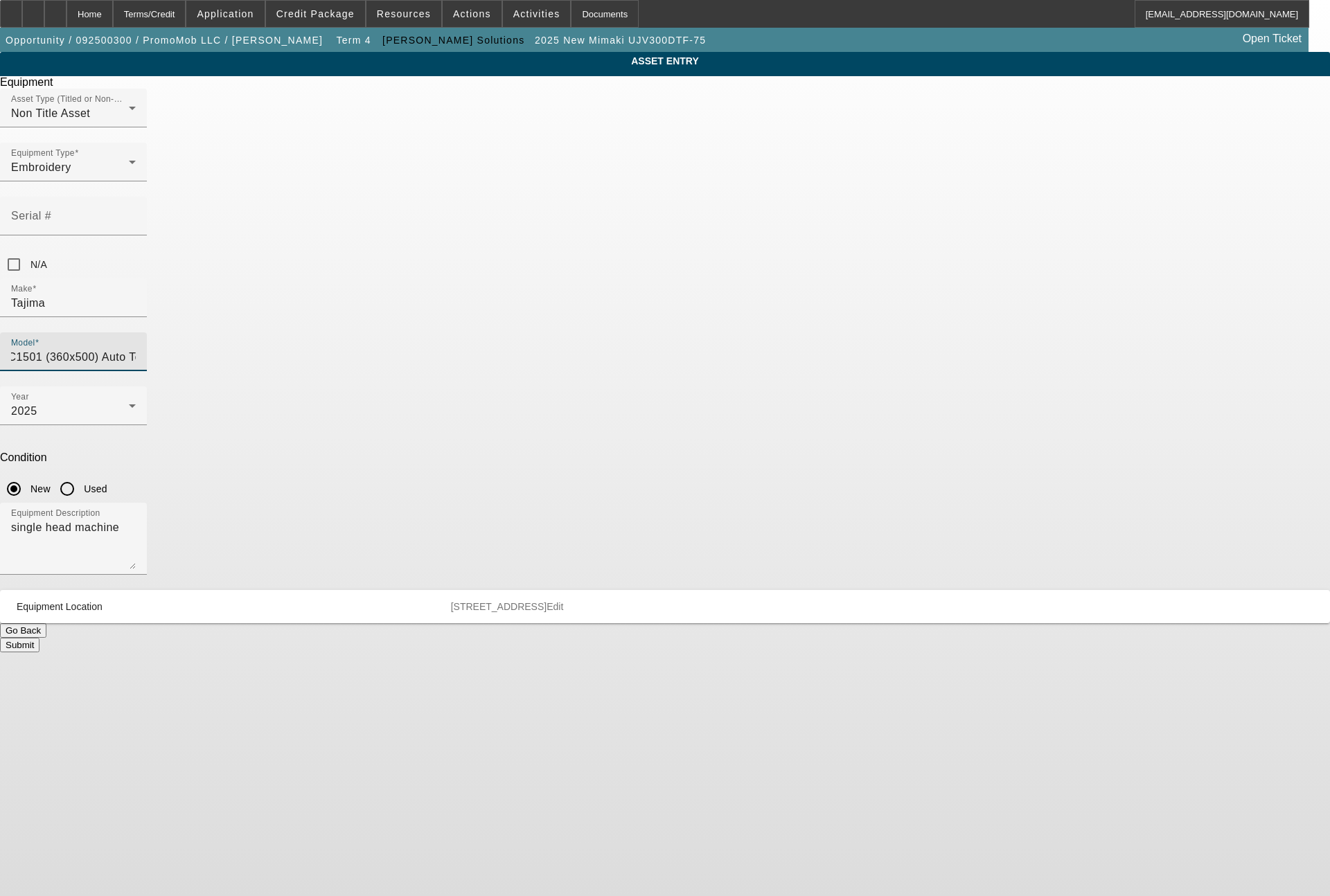
scroll to position [0, 0]
click at [39, 638] on button "Submit" at bounding box center [20, 645] width 39 height 15
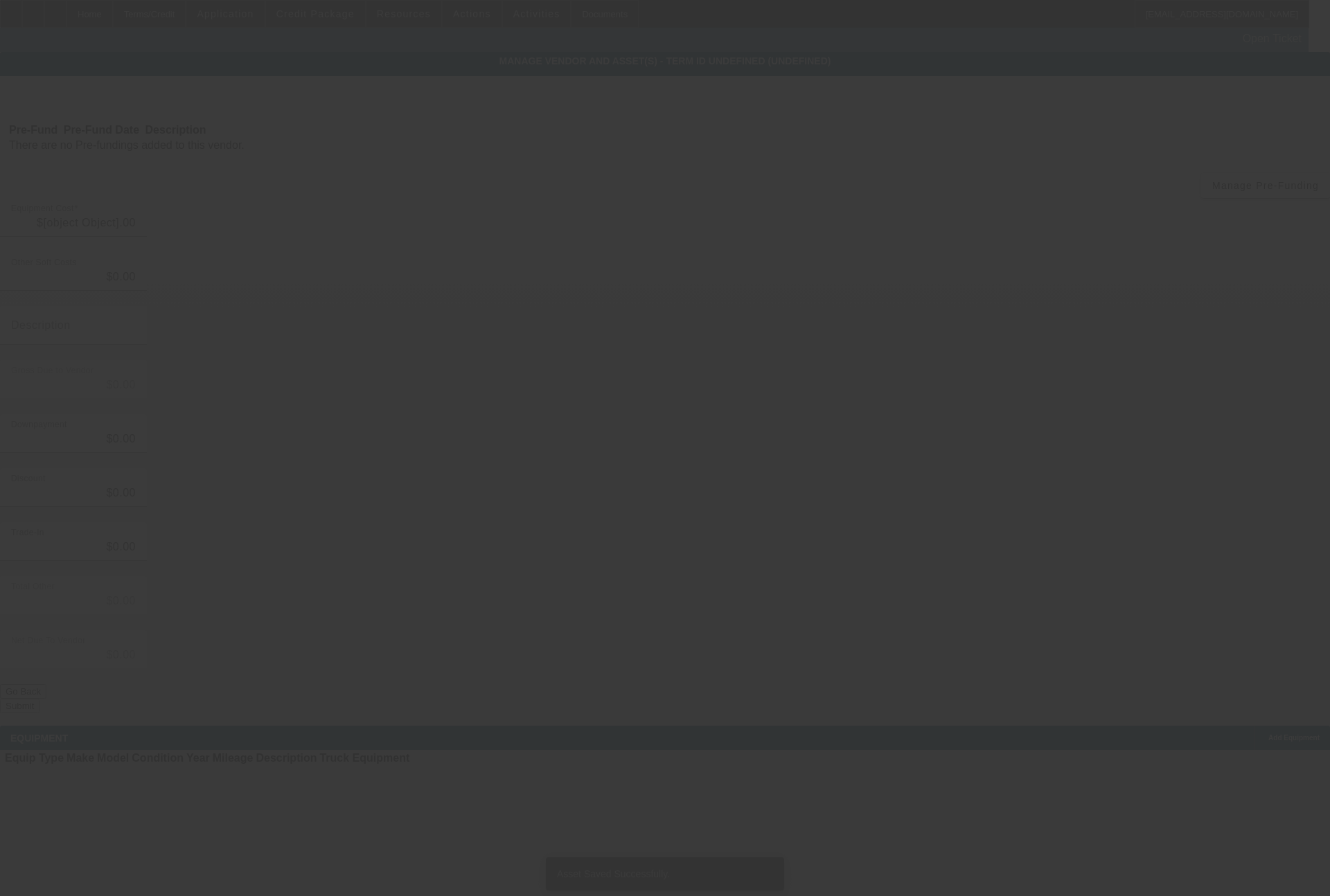
type input "$29,090.00"
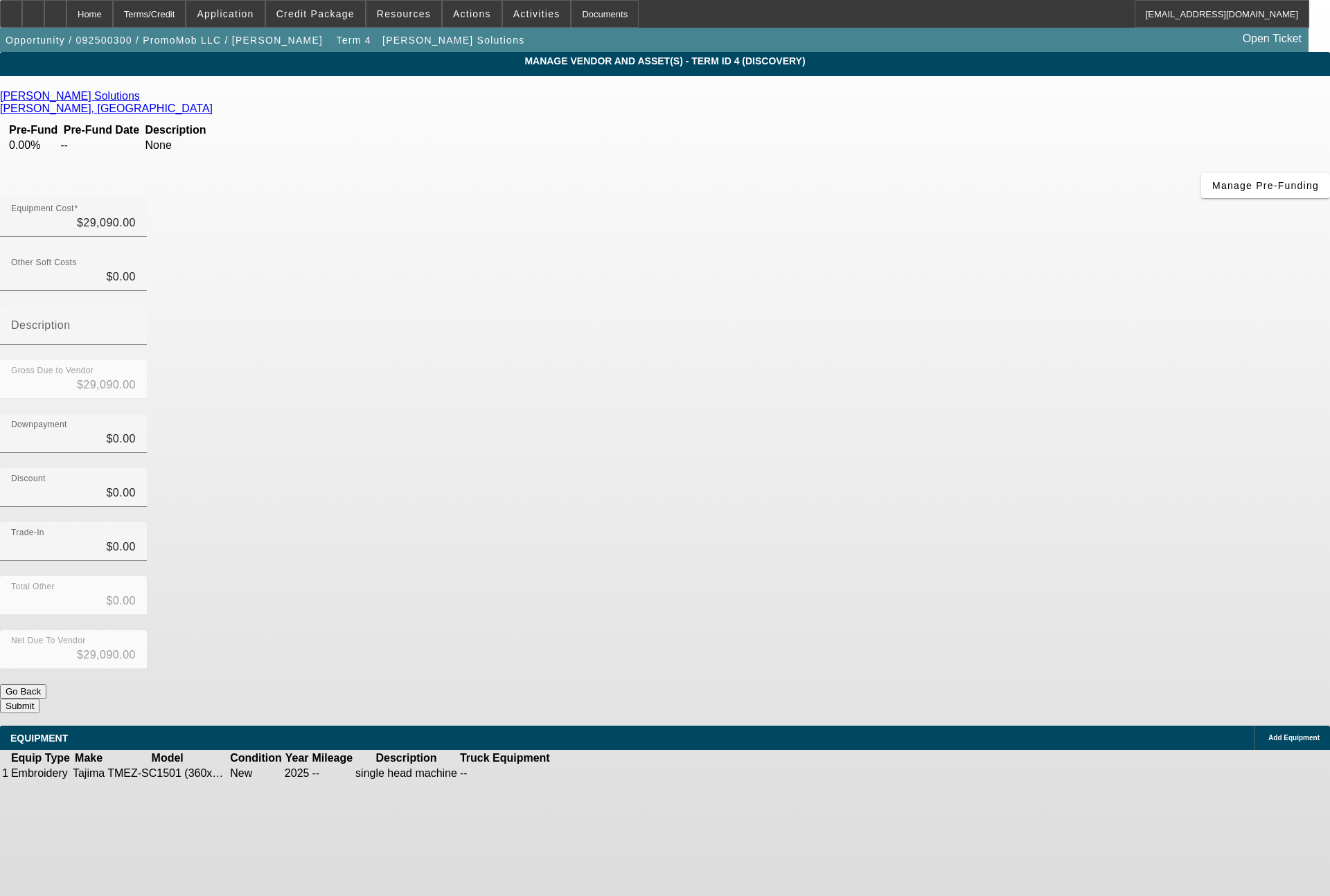
click at [39, 699] on button "Submit" at bounding box center [20, 706] width 39 height 15
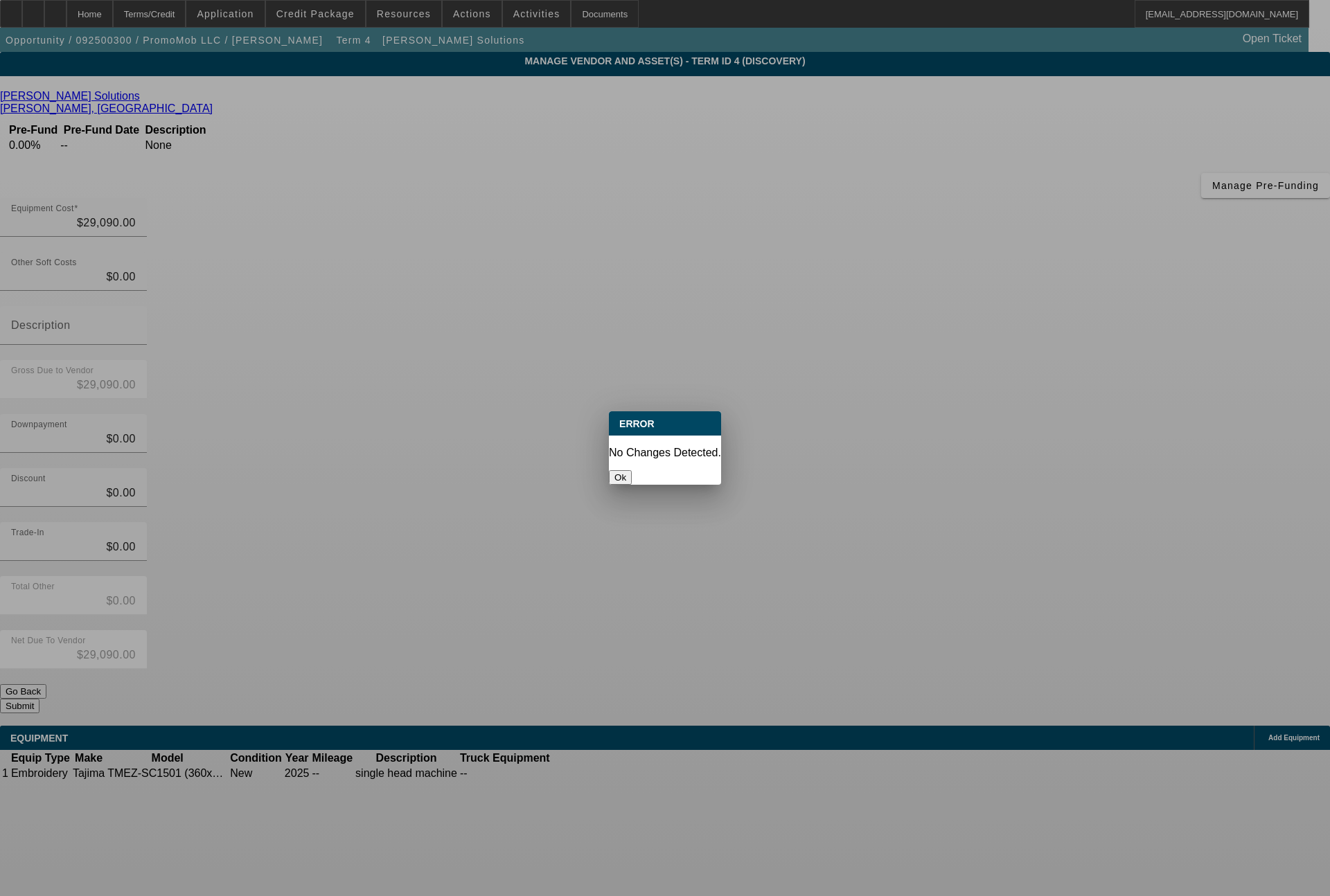
drag, startPoint x: 661, startPoint y: 468, endPoint x: 638, endPoint y: 435, distance: 40.2
click at [632, 471] on button "Ok" at bounding box center [620, 478] width 23 height 15
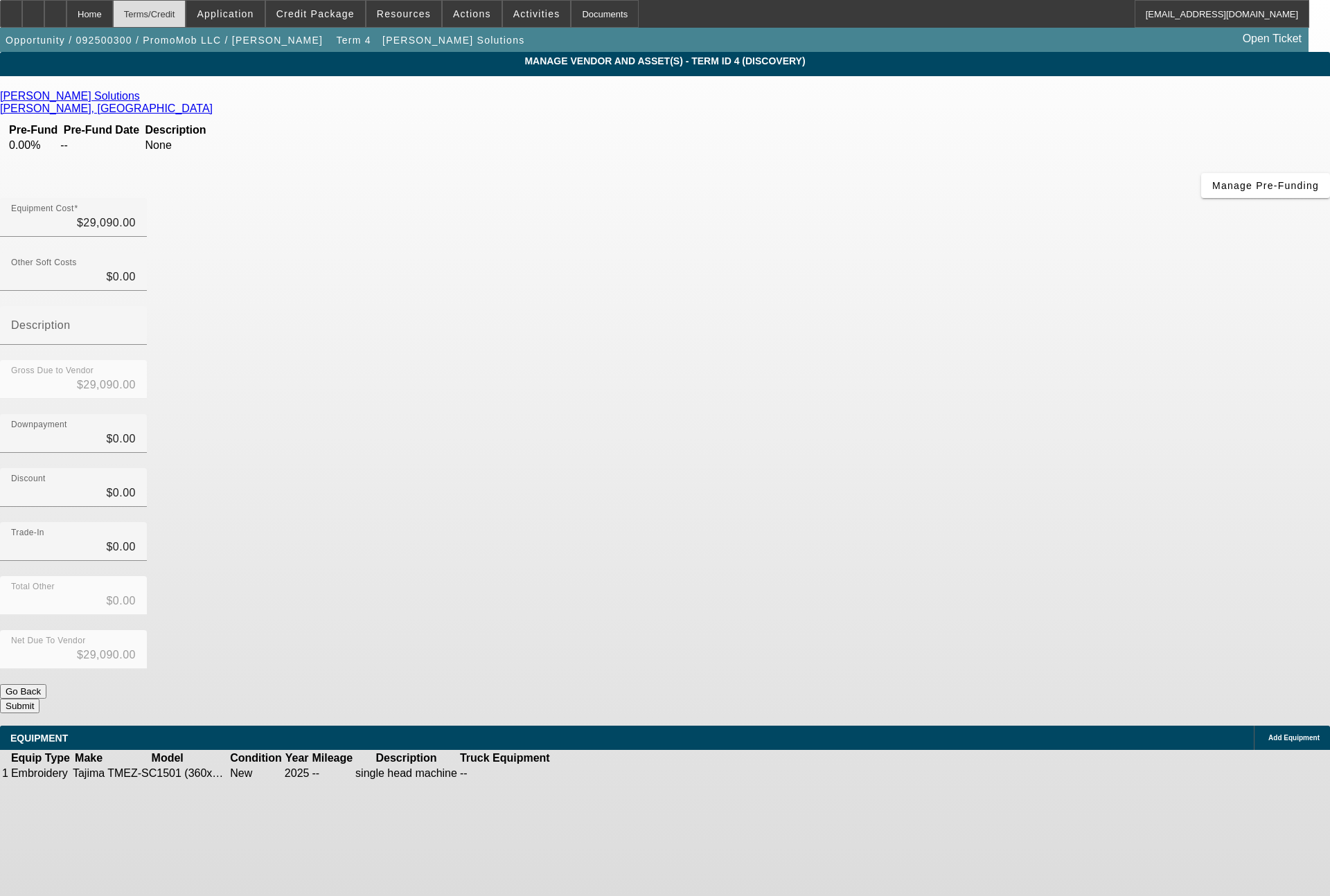
click at [187, 13] on div "Terms/Credit" at bounding box center [149, 14] width 73 height 28
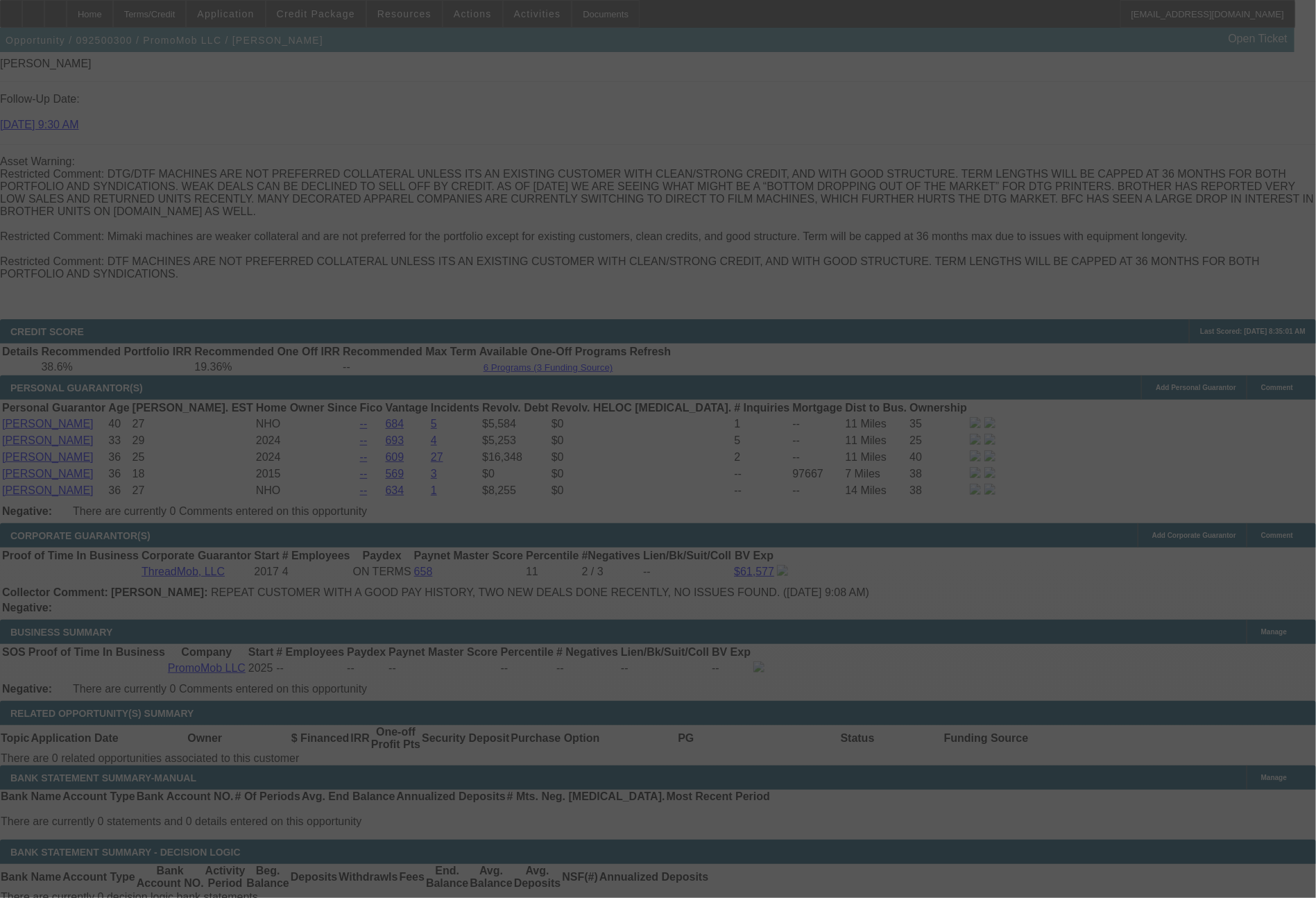
scroll to position [1966, 0]
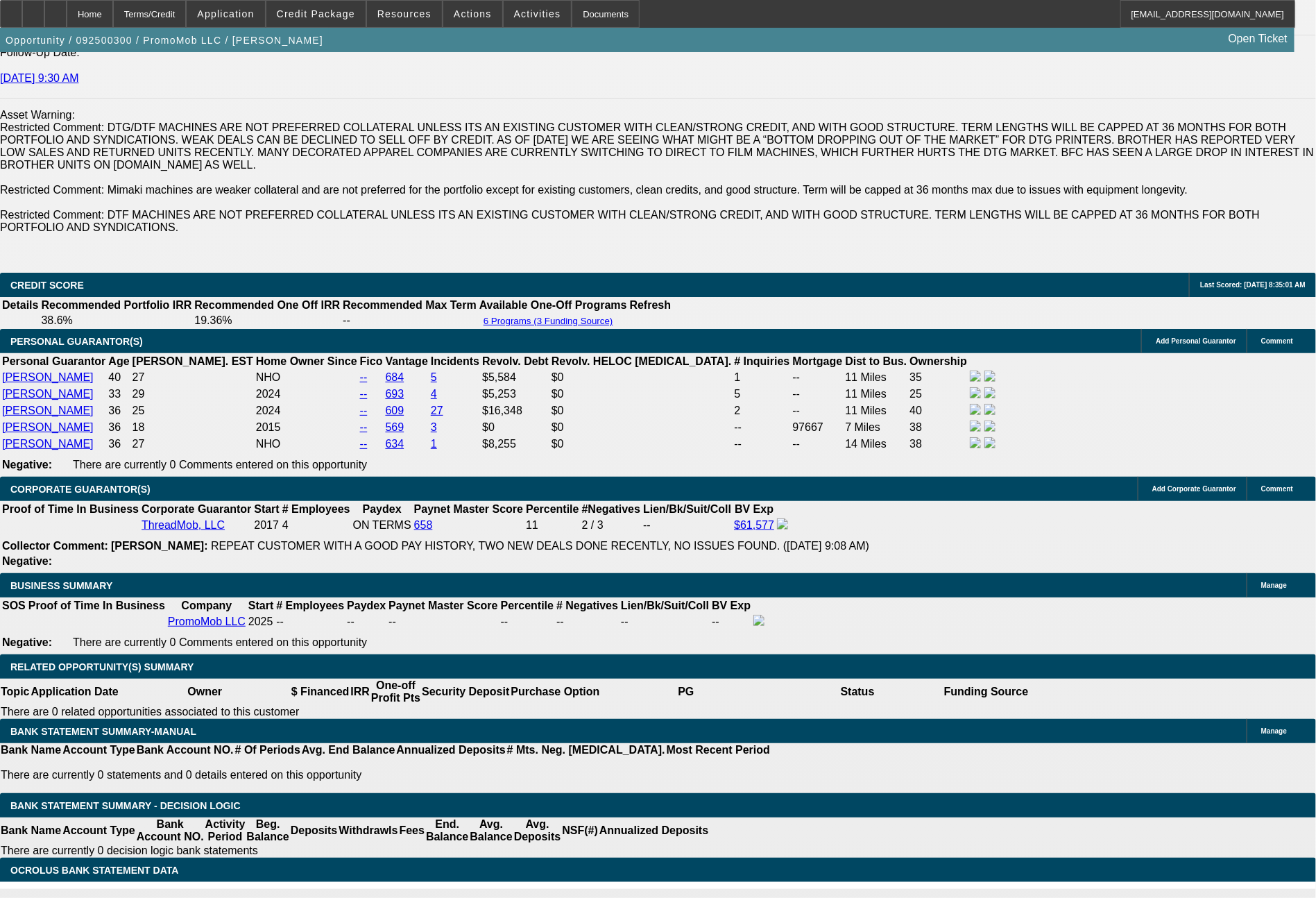
select select "0"
select select "6"
select select "0"
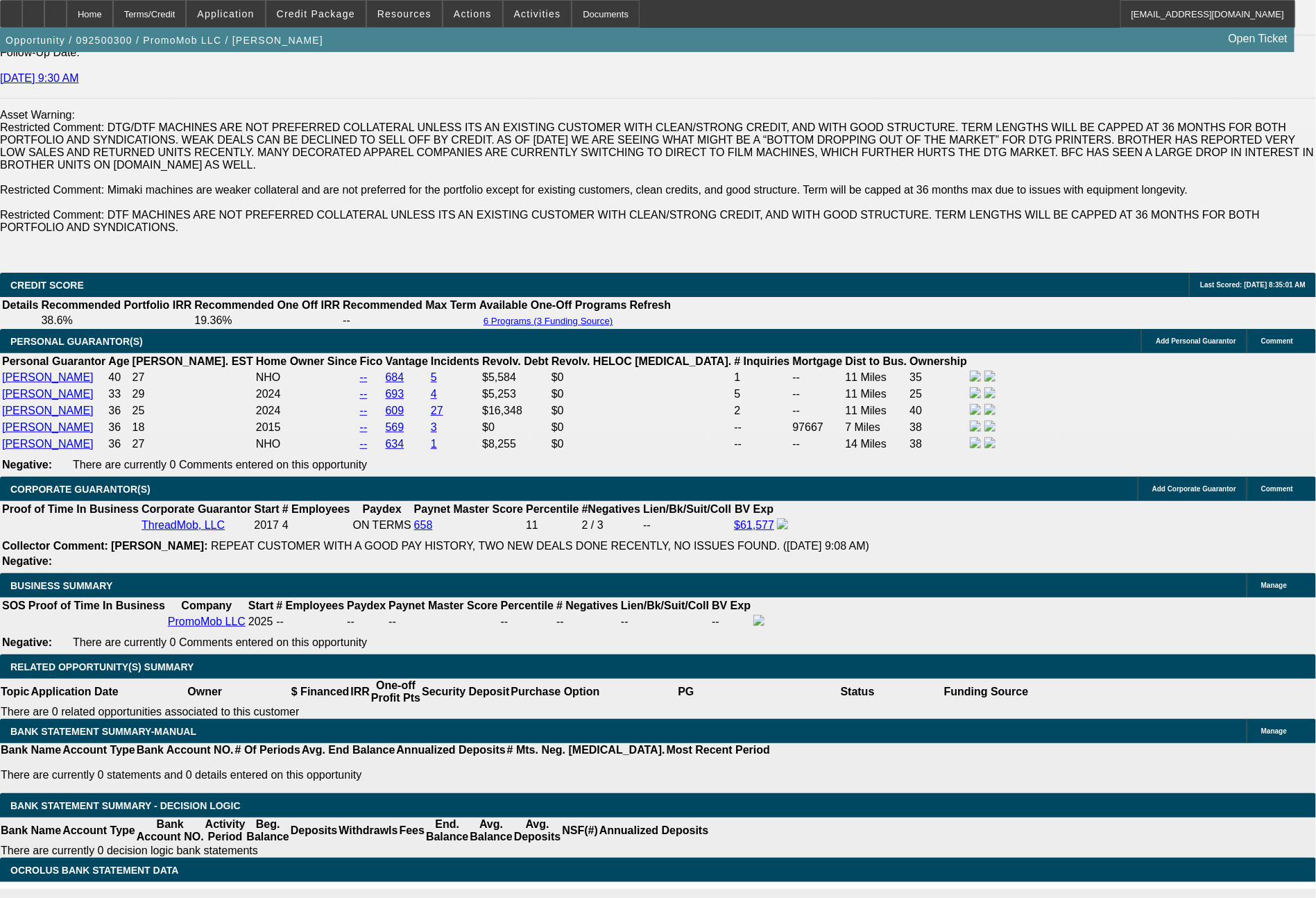
select select "0"
select select "6"
select select "0"
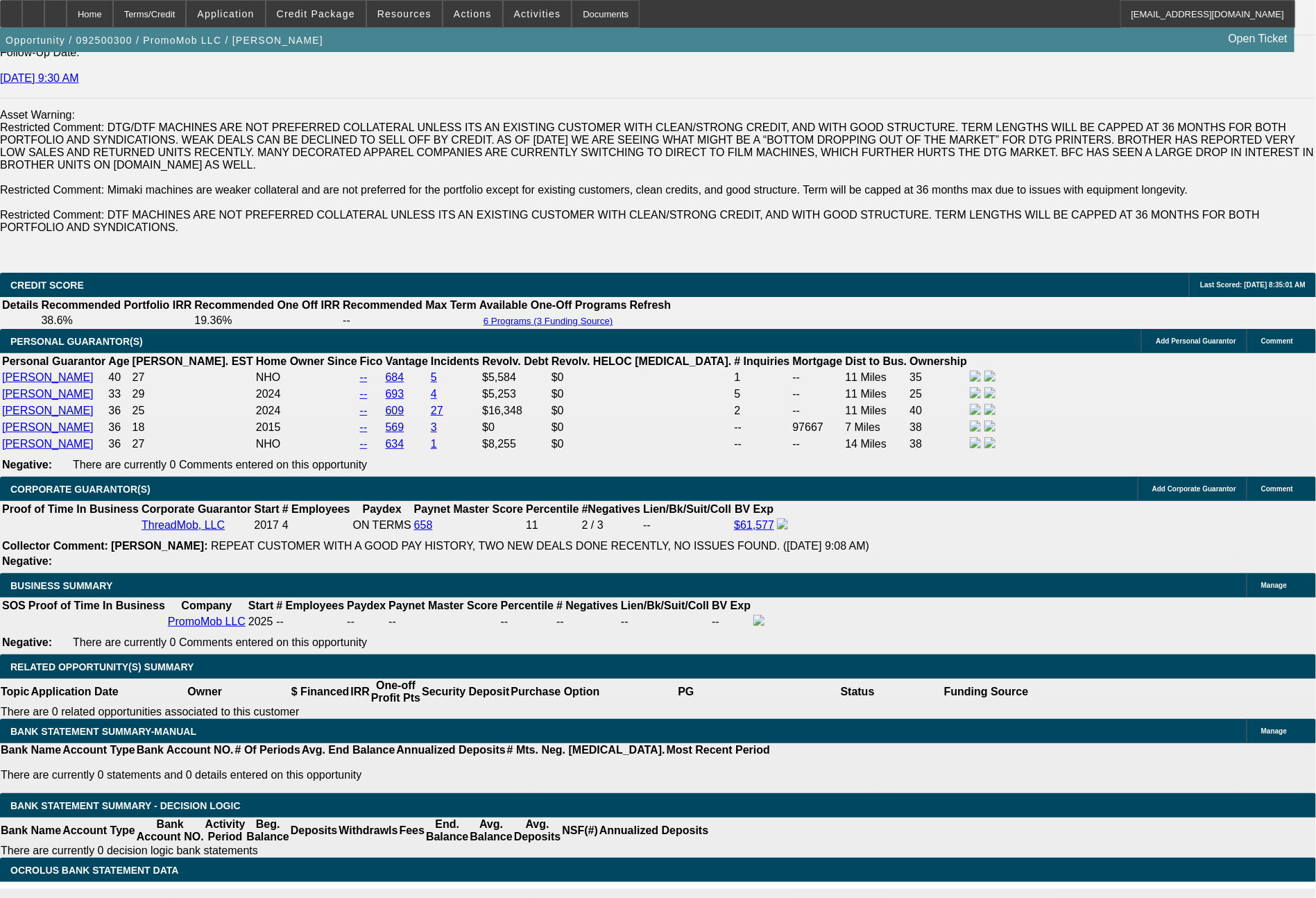
select select "0"
select select "6"
select select "0"
select select "2"
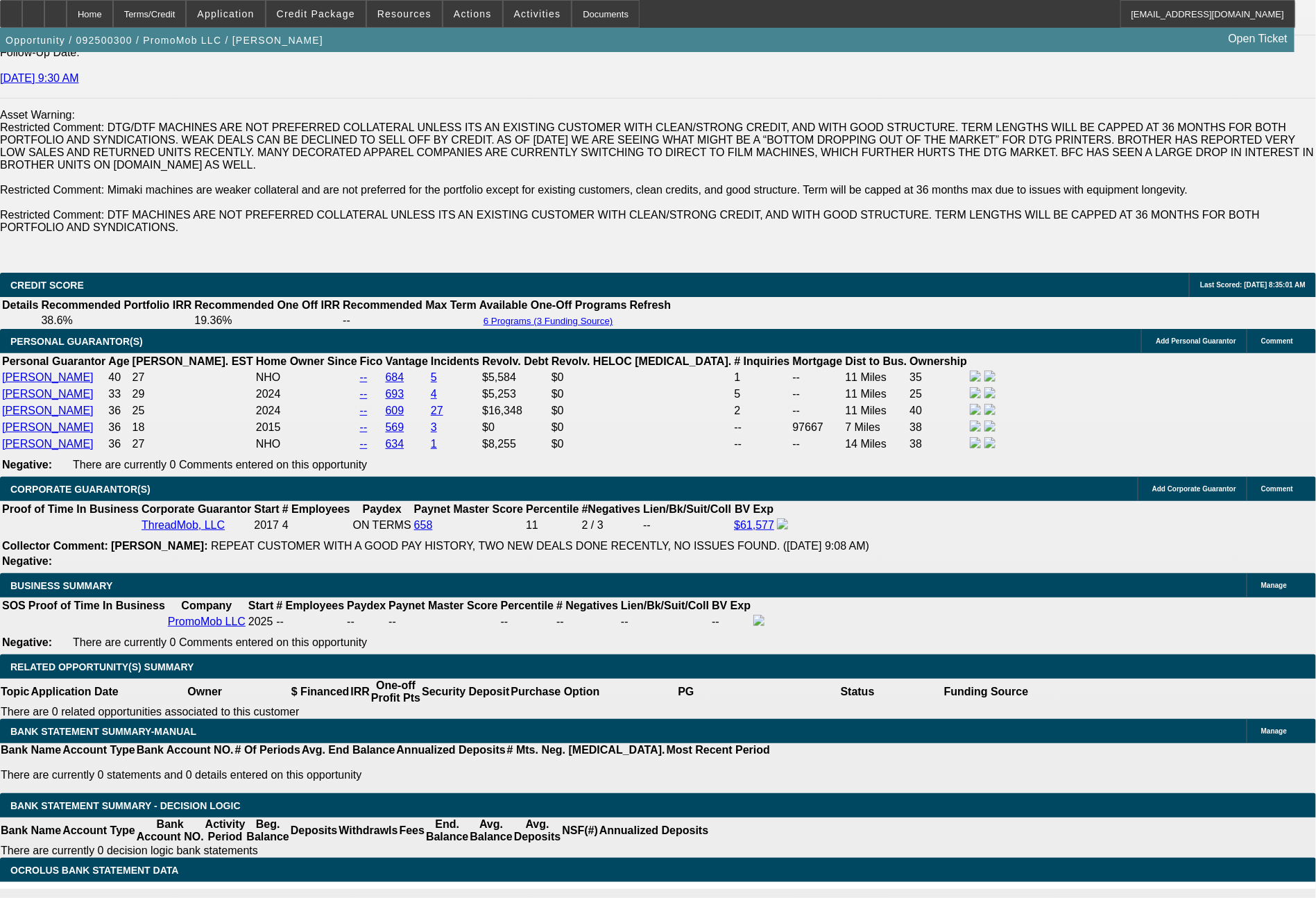
select select "0"
select select "6"
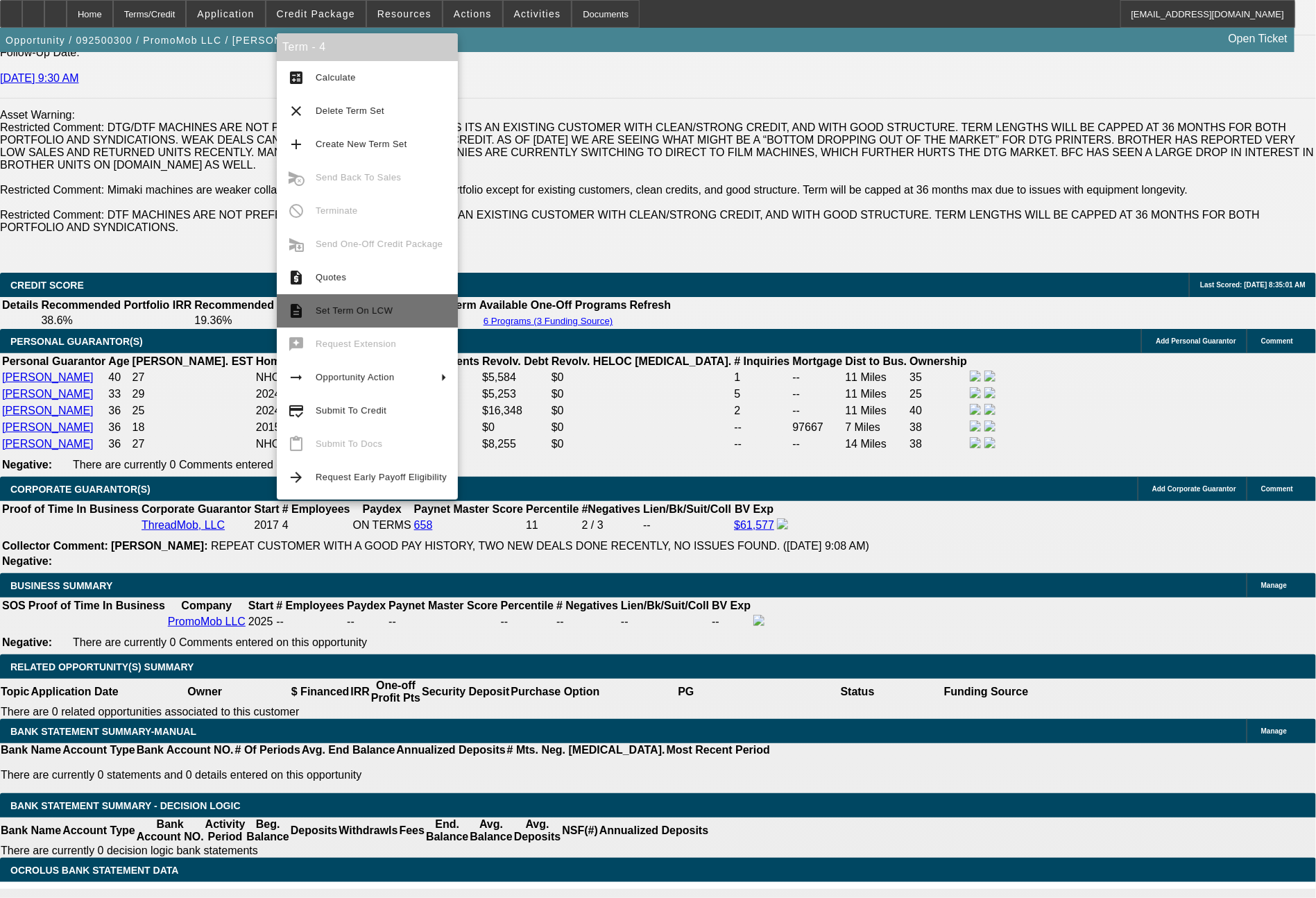
click at [369, 317] on span "Set Term On LCW" at bounding box center [381, 311] width 131 height 17
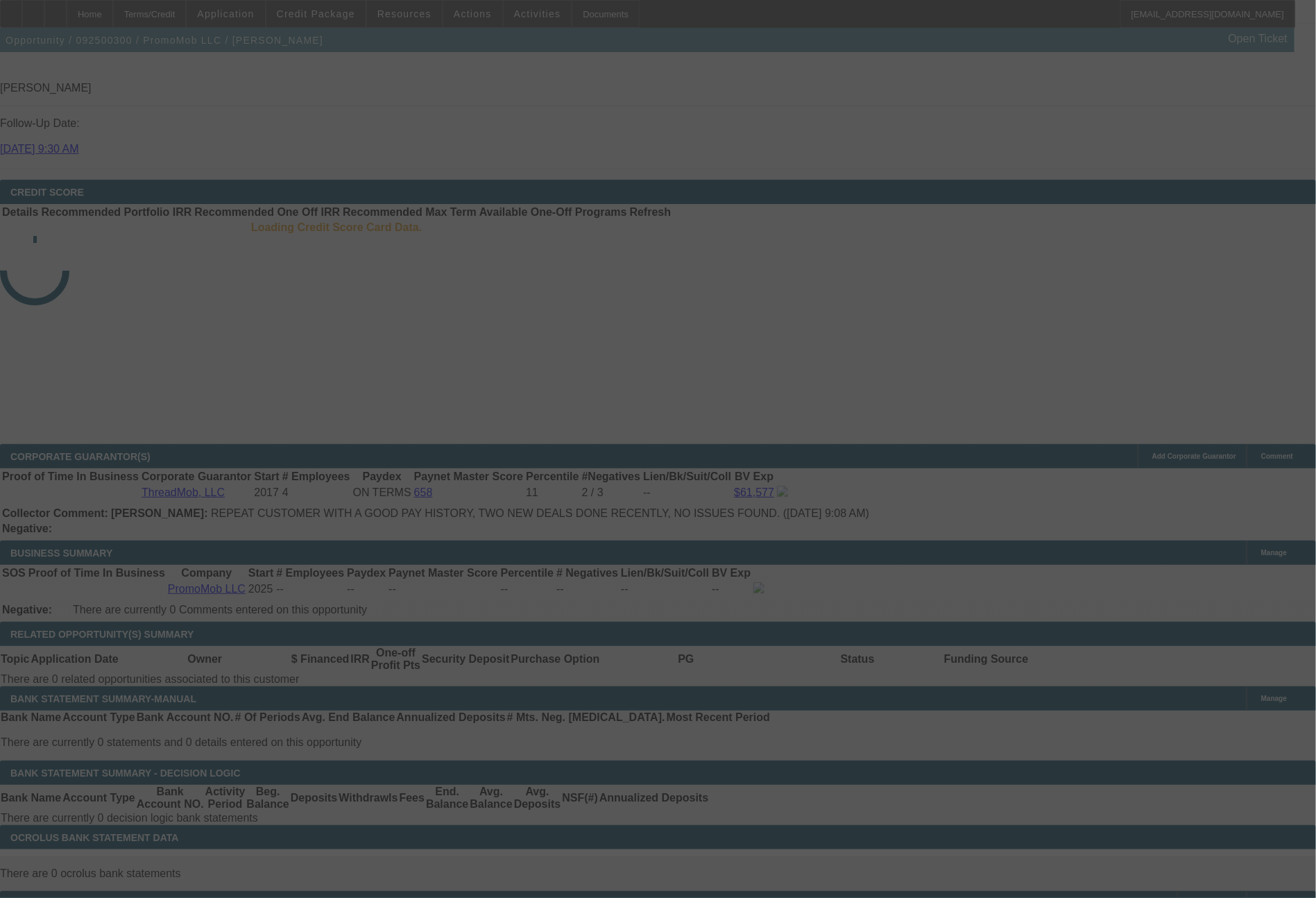
scroll to position [1894, 0]
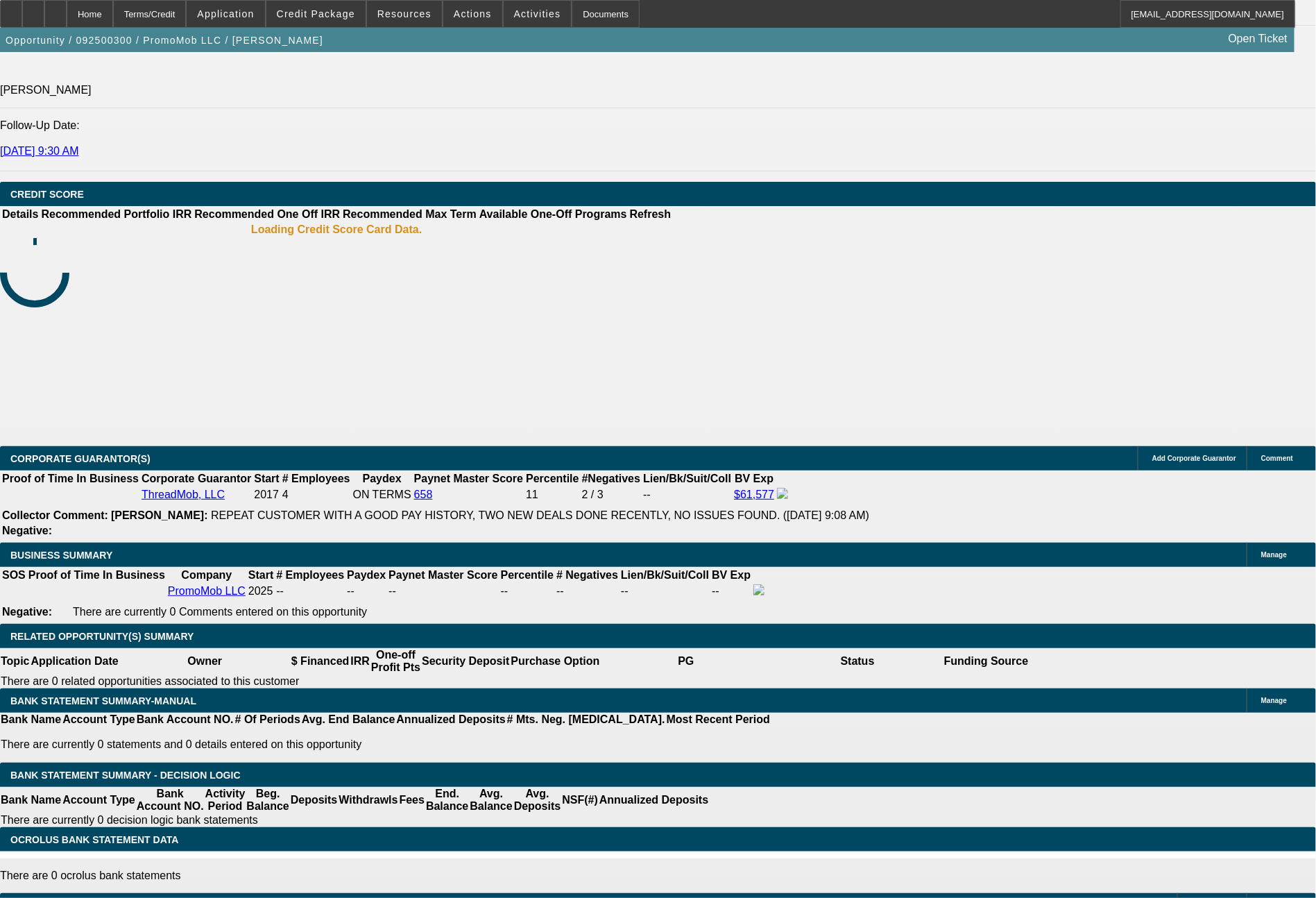
select select "0"
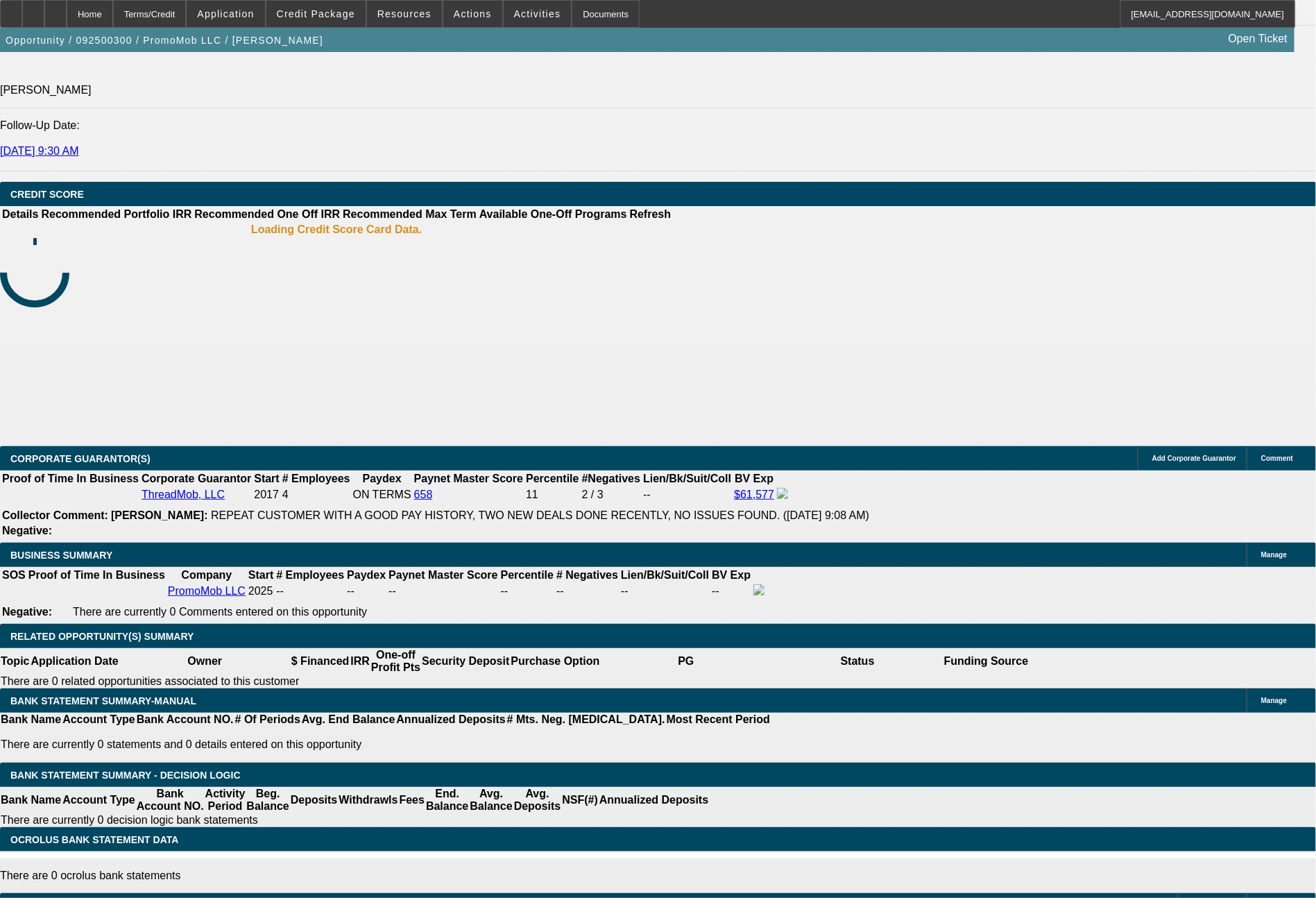
select select "0"
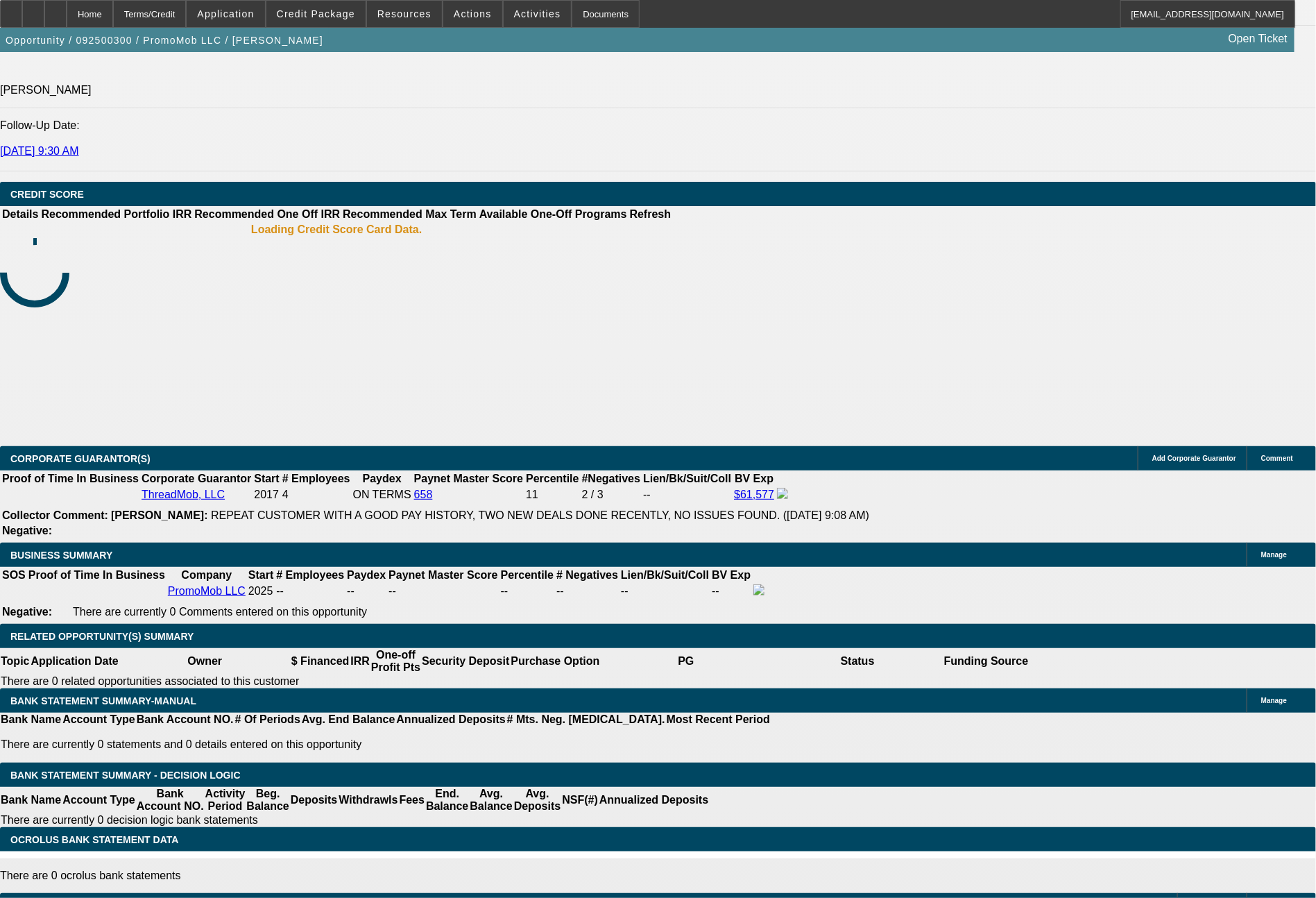
select select "2"
select select "0"
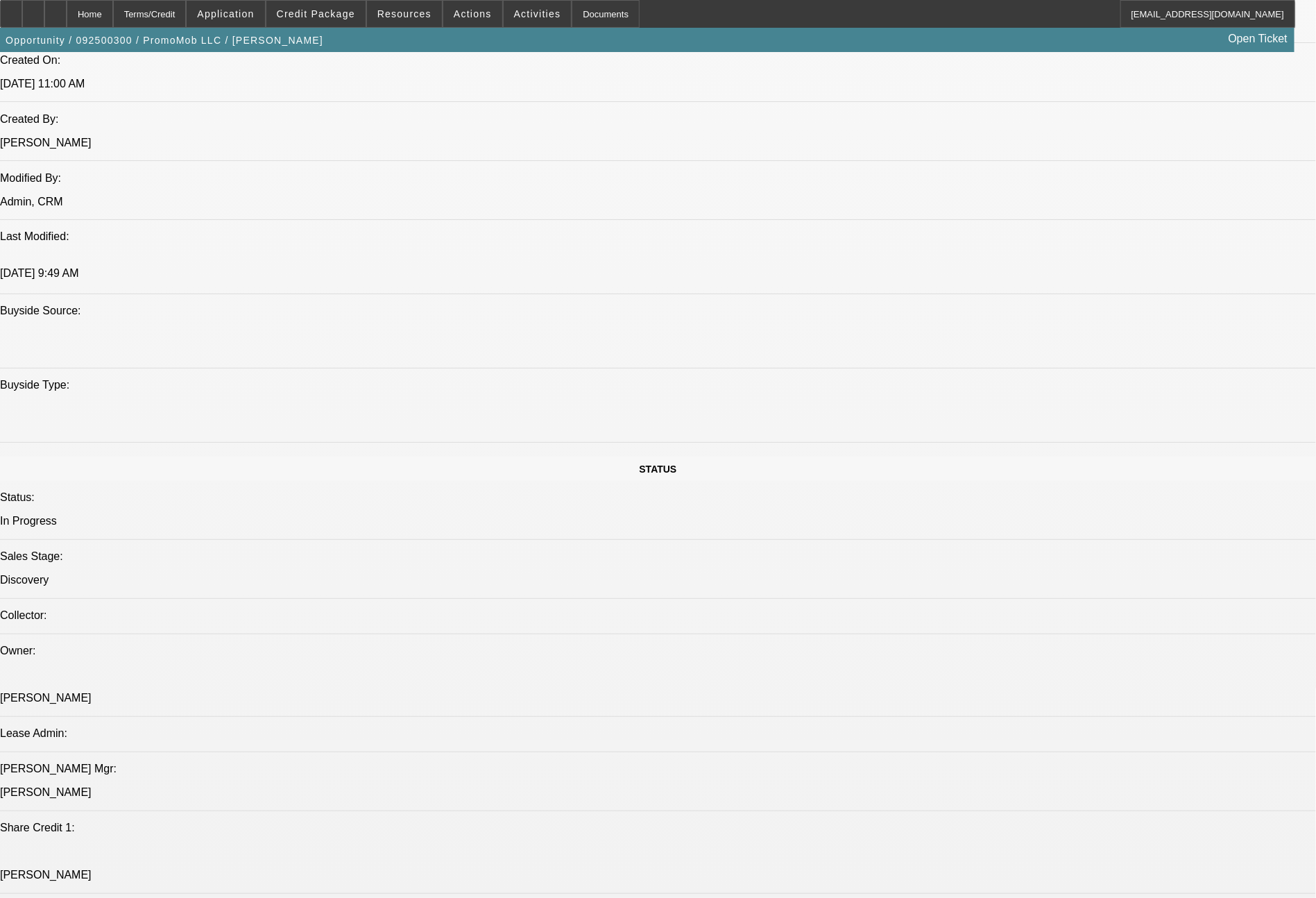
select select "1"
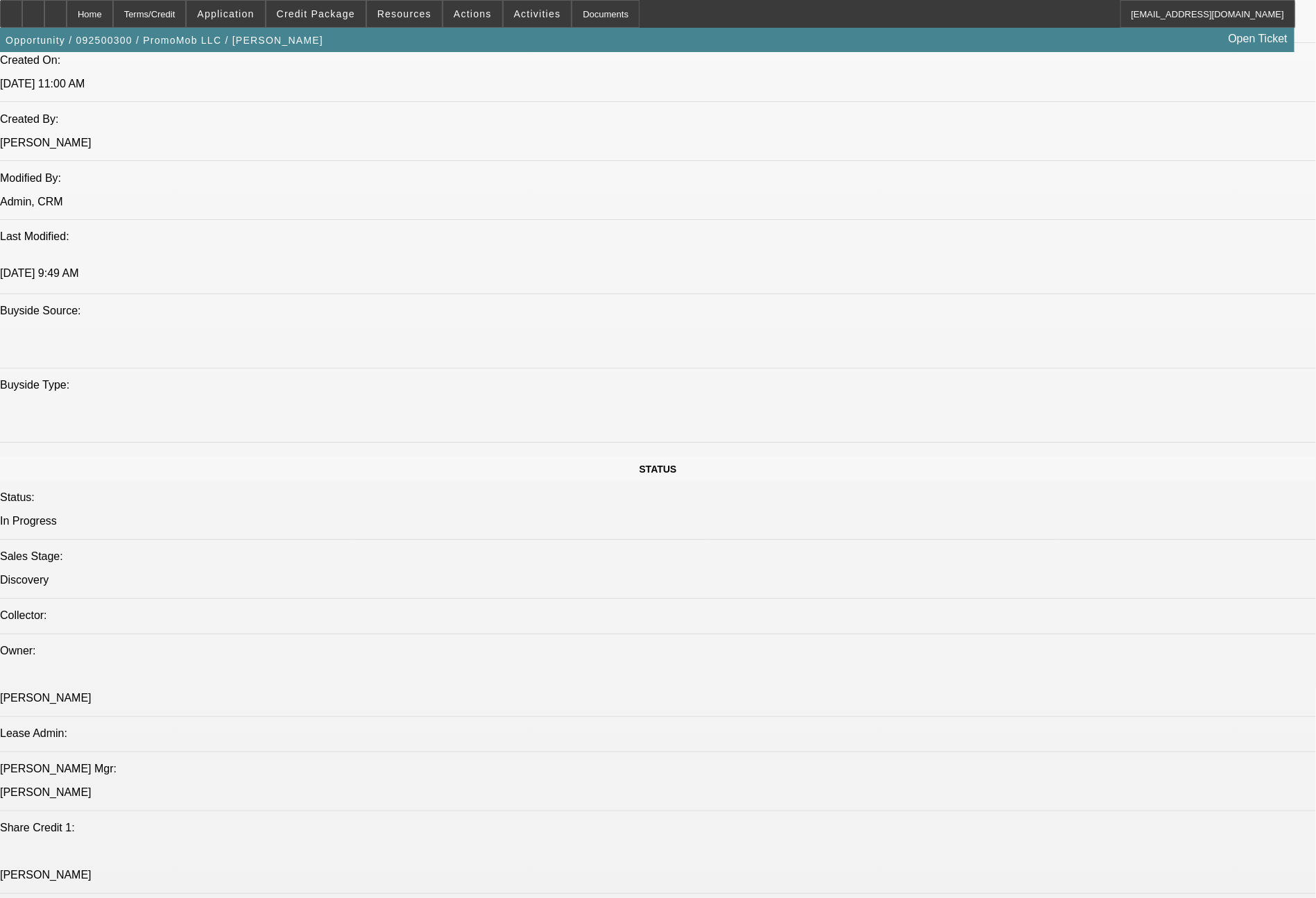
select select "1"
select select "2"
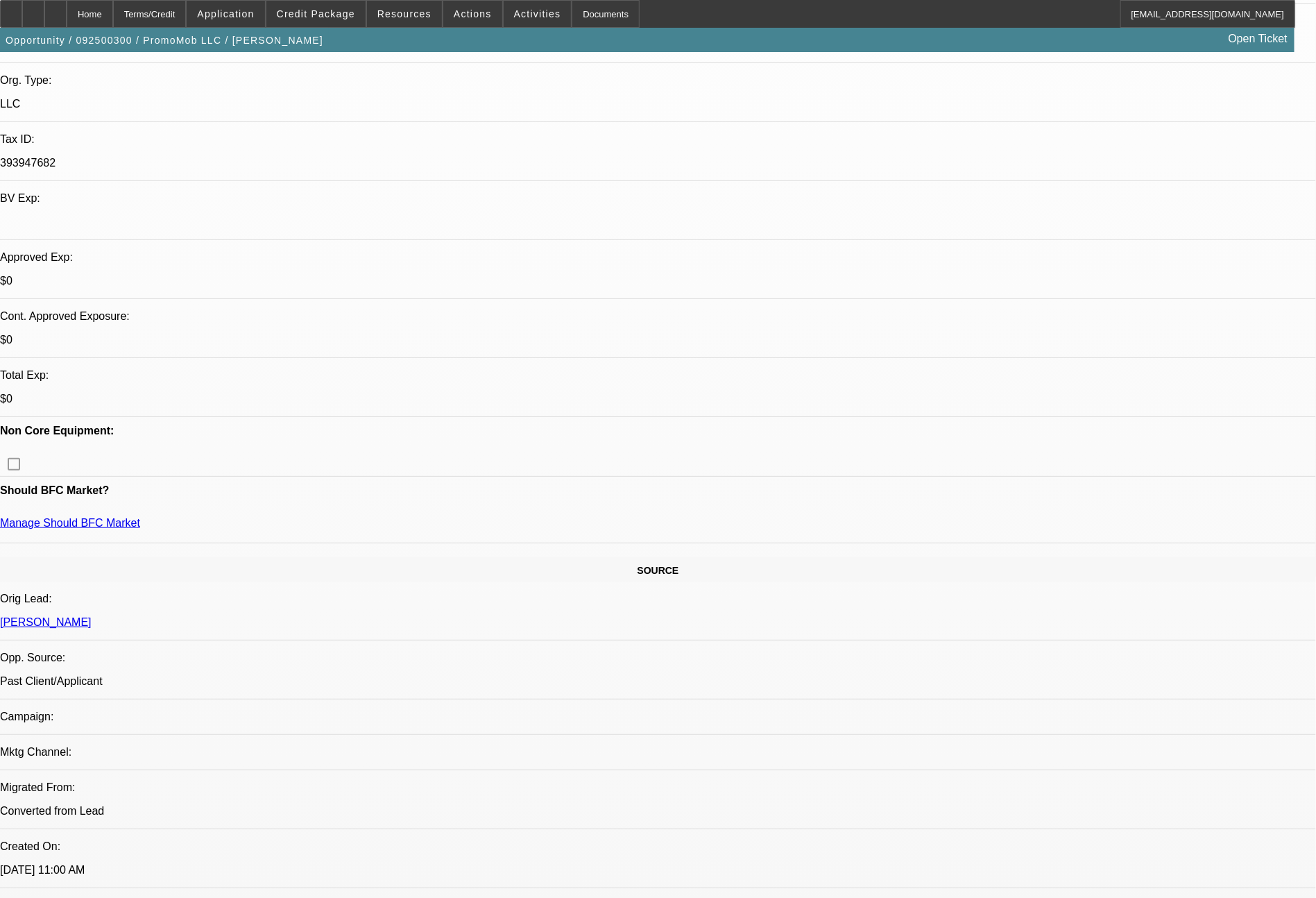
select select "6"
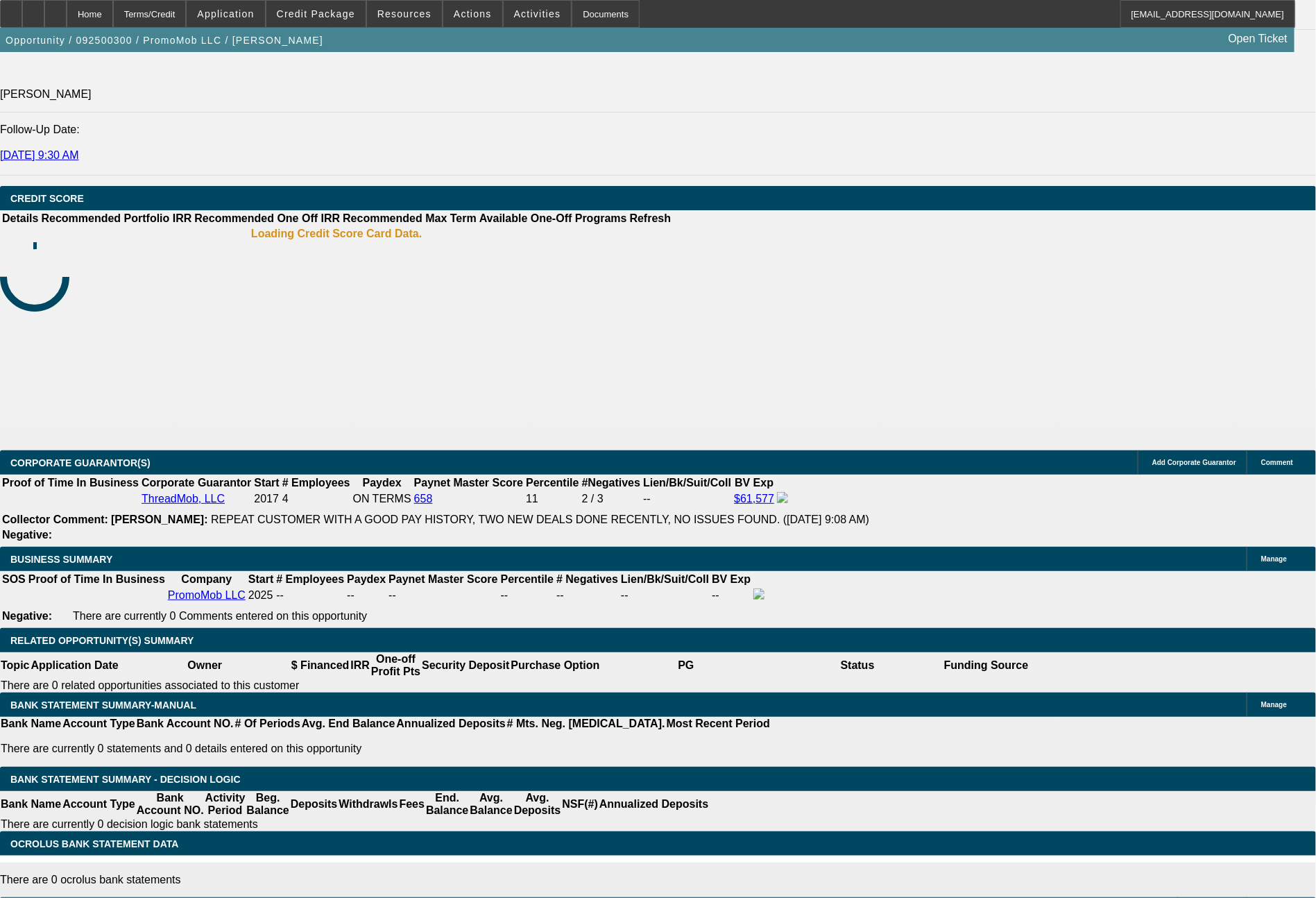
scroll to position [1918, 0]
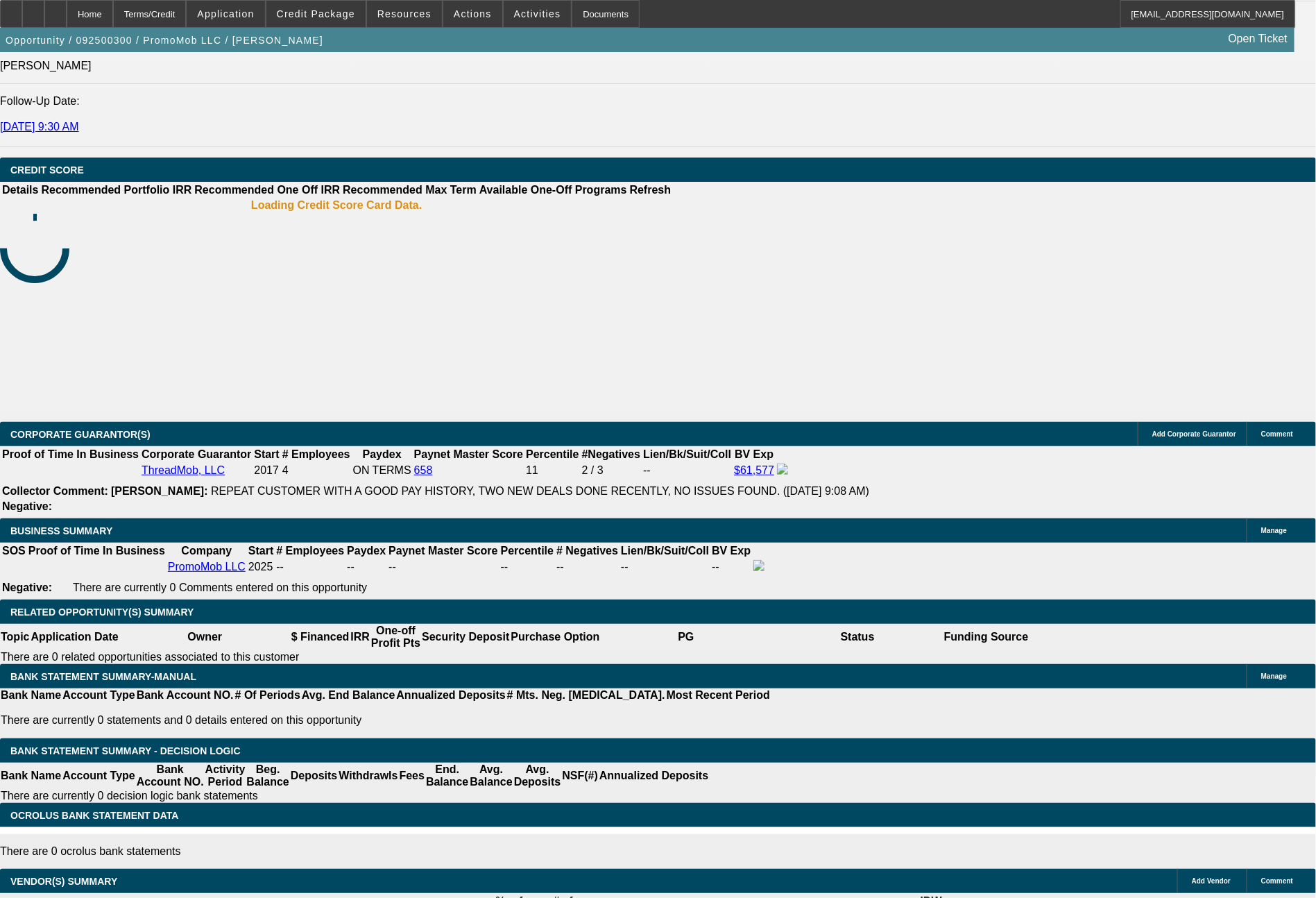
drag, startPoint x: 246, startPoint y: 397, endPoint x: 348, endPoint y: 398, distance: 102.0
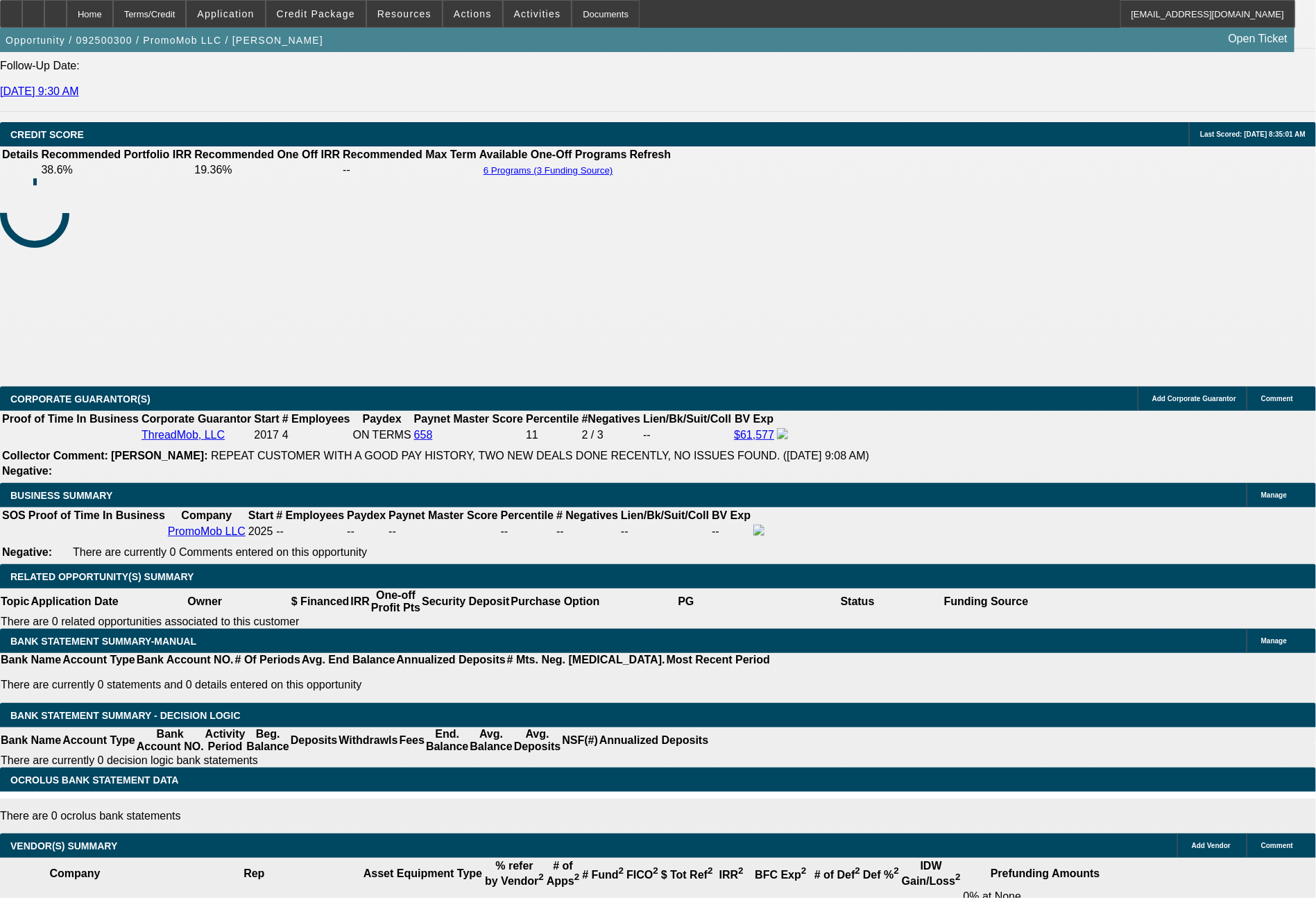
type input "$2,909.00"
type input "UNKNOWN"
type input "$1,034.10"
drag, startPoint x: 267, startPoint y: 504, endPoint x: 311, endPoint y: 509, distance: 44.3
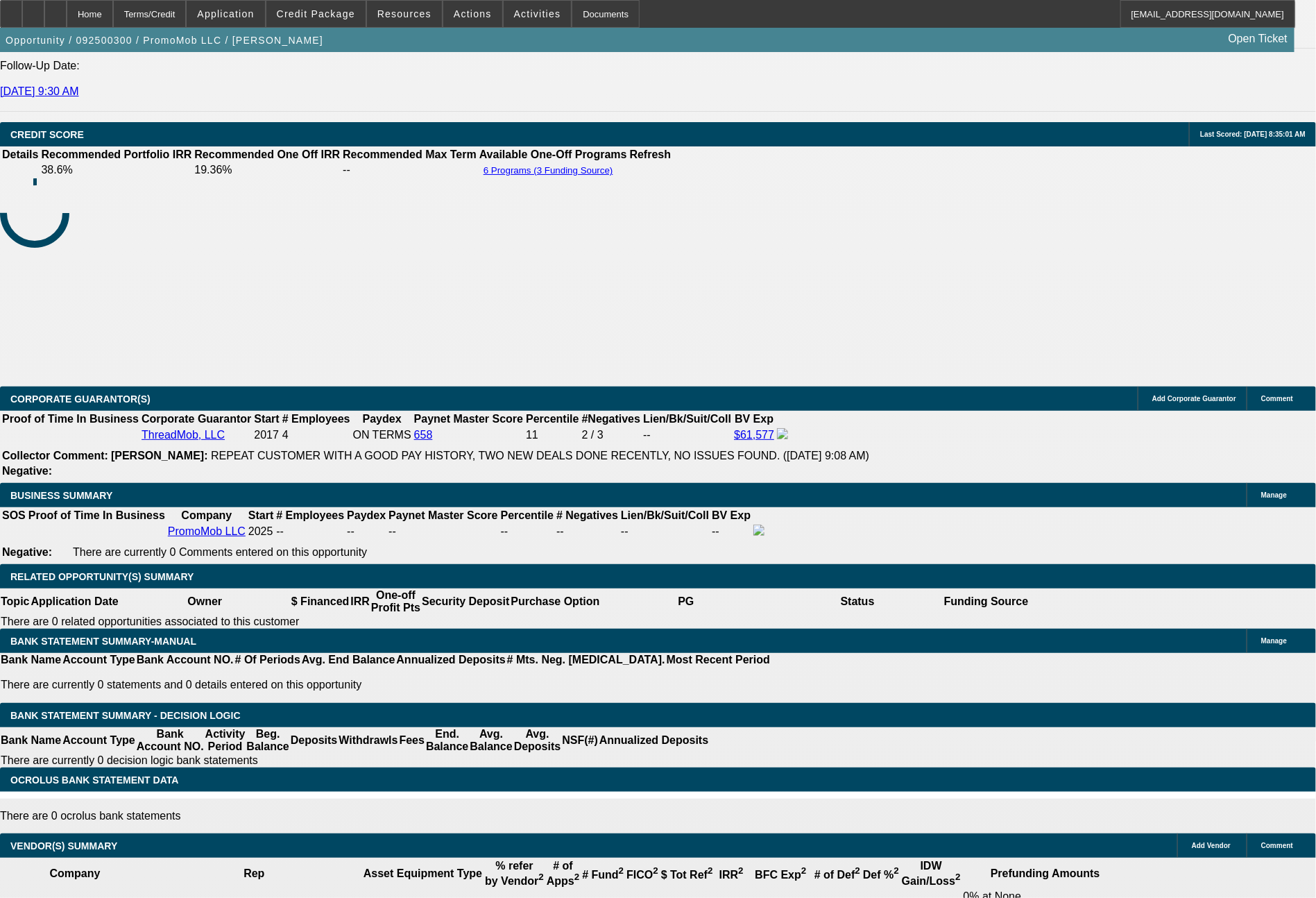
type input "6"
type input "$4,680.61"
type input "60"
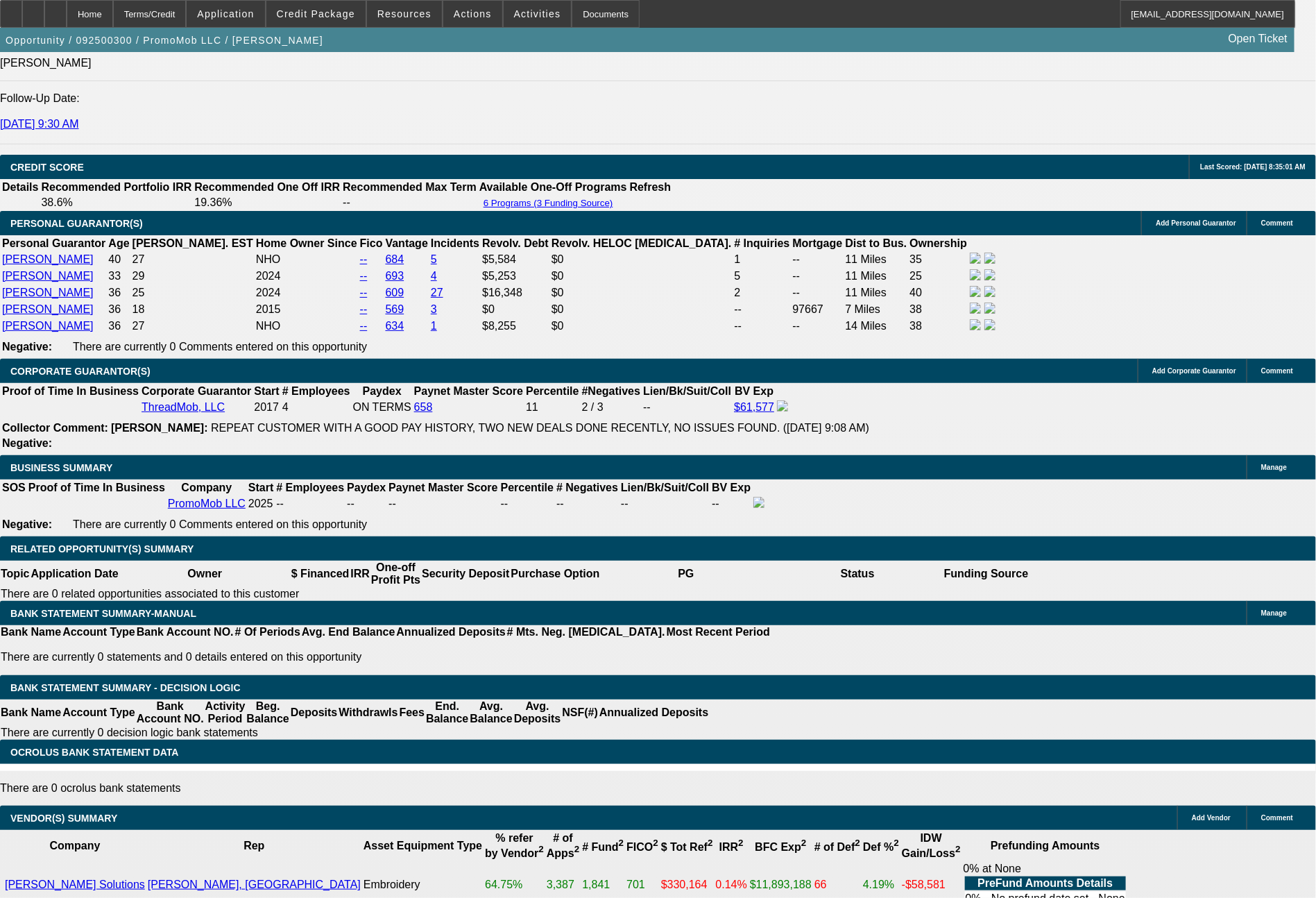
type input "$760.85"
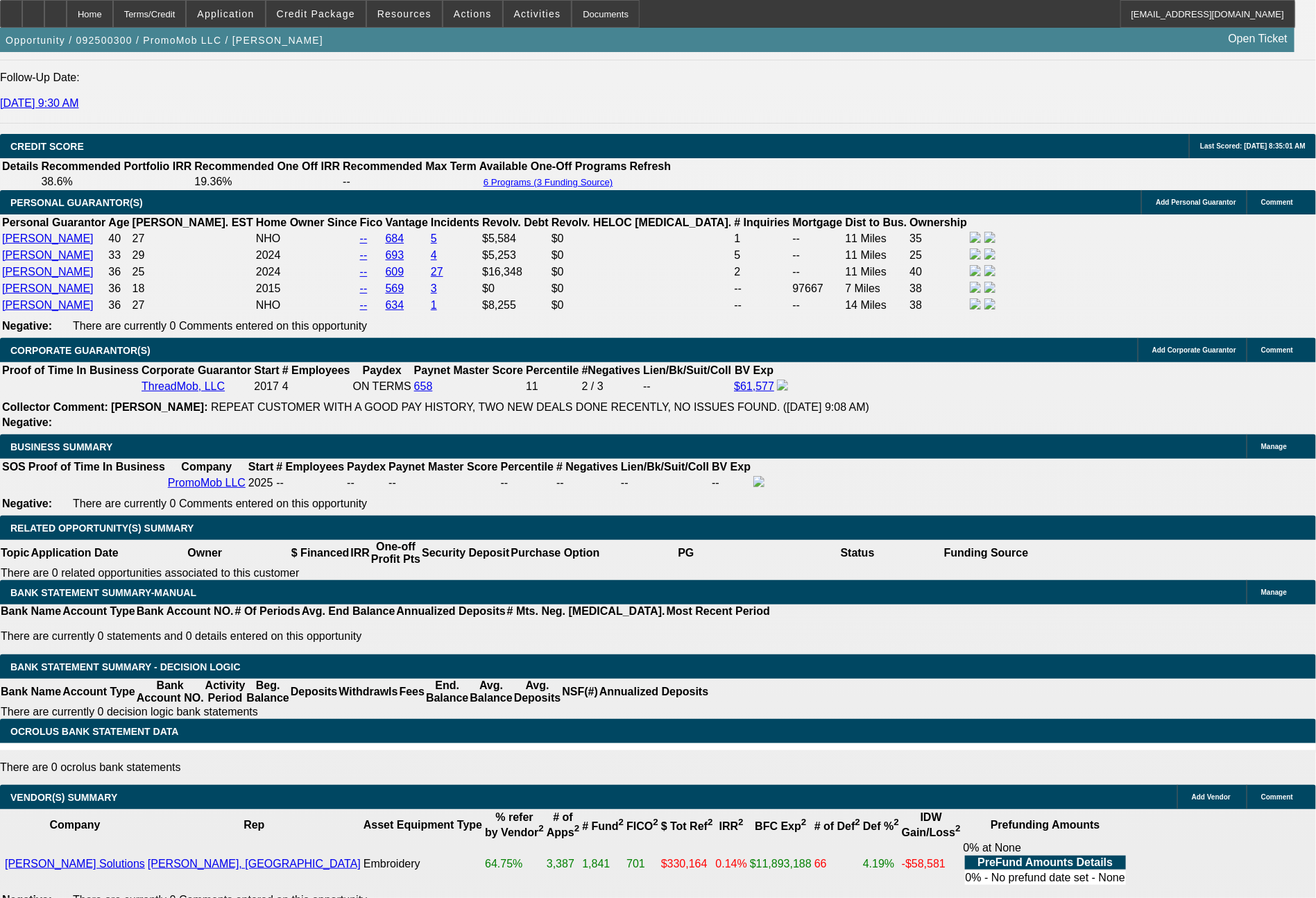
type input "60"
drag, startPoint x: 200, startPoint y: 511, endPoint x: 274, endPoint y: 511, distance: 74.0
type input "69"
type input "697"
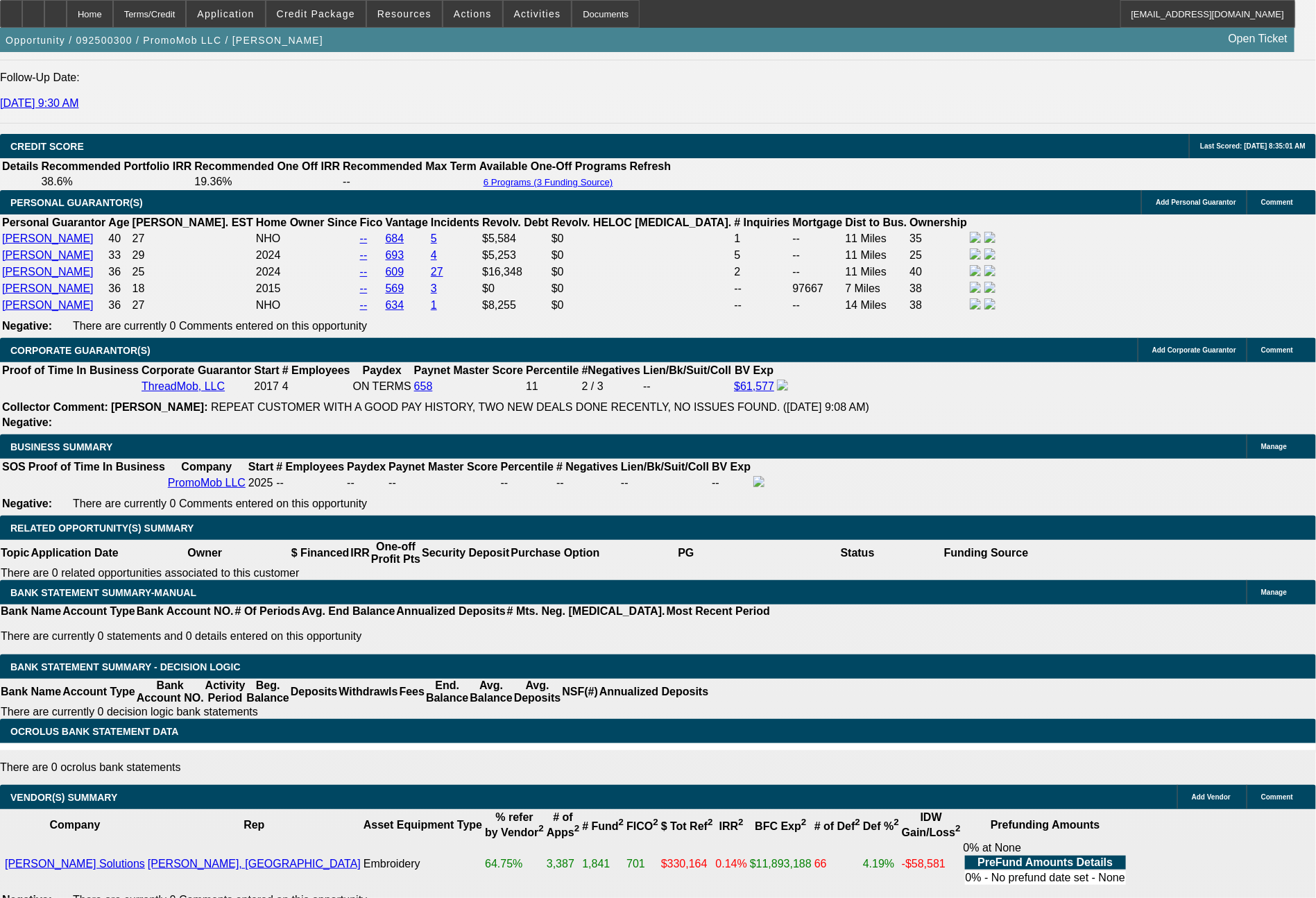
type input "20.2"
type input "69"
type input "663"
type input "17.9"
type input "6"
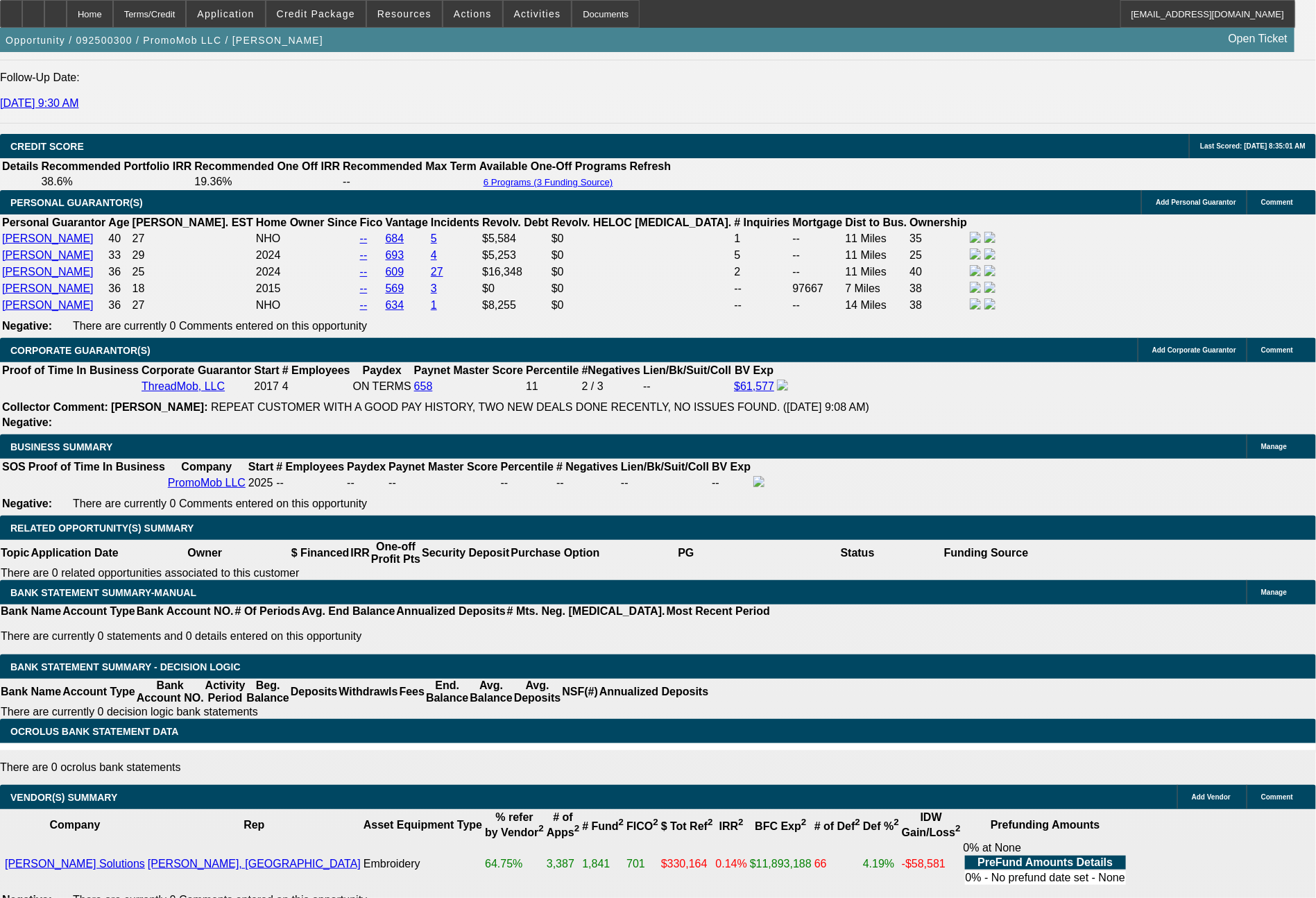
type input "649"
type input "16.9"
type input "$649.00"
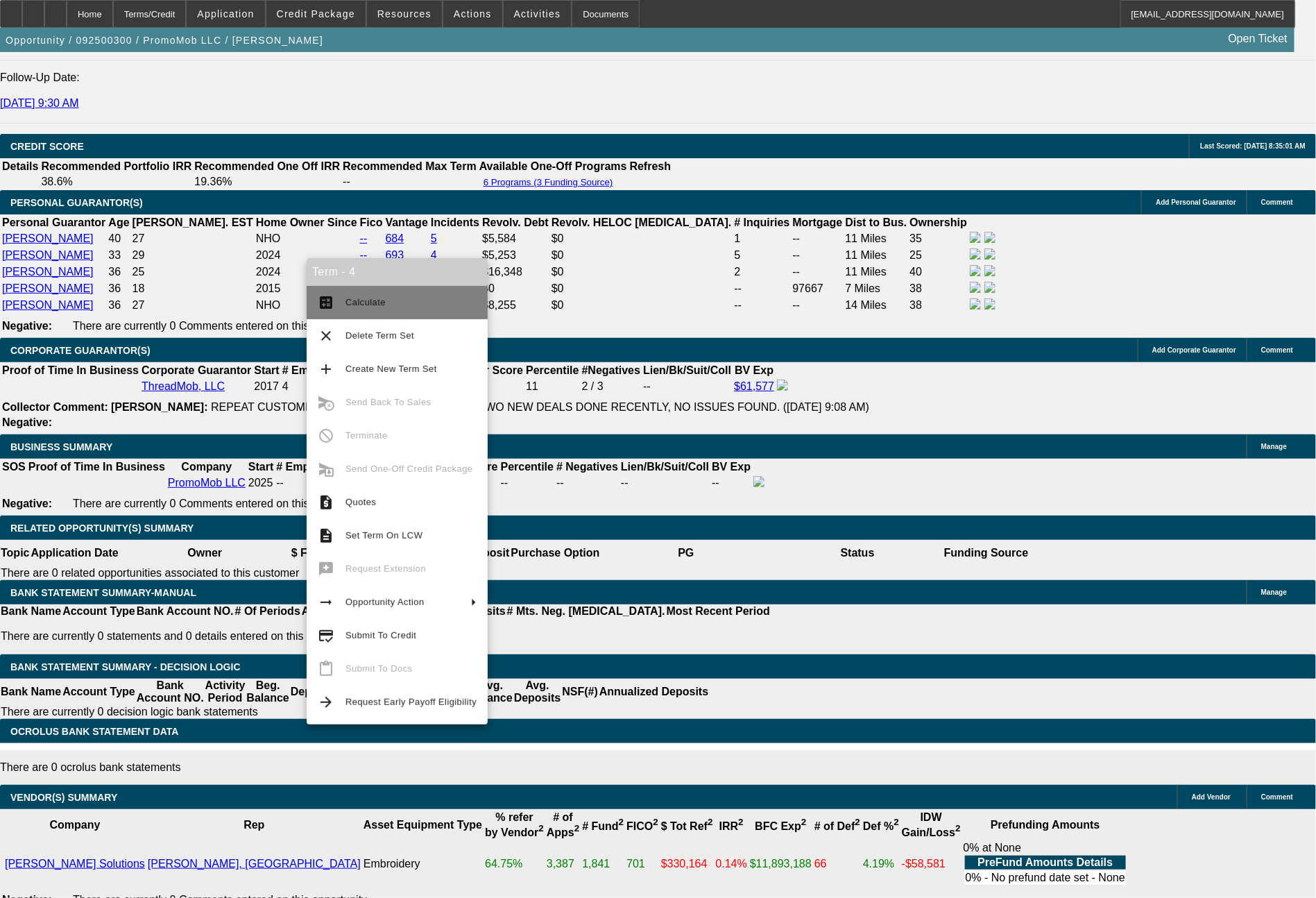
click at [367, 305] on span "Calculate" at bounding box center [365, 302] width 40 height 10
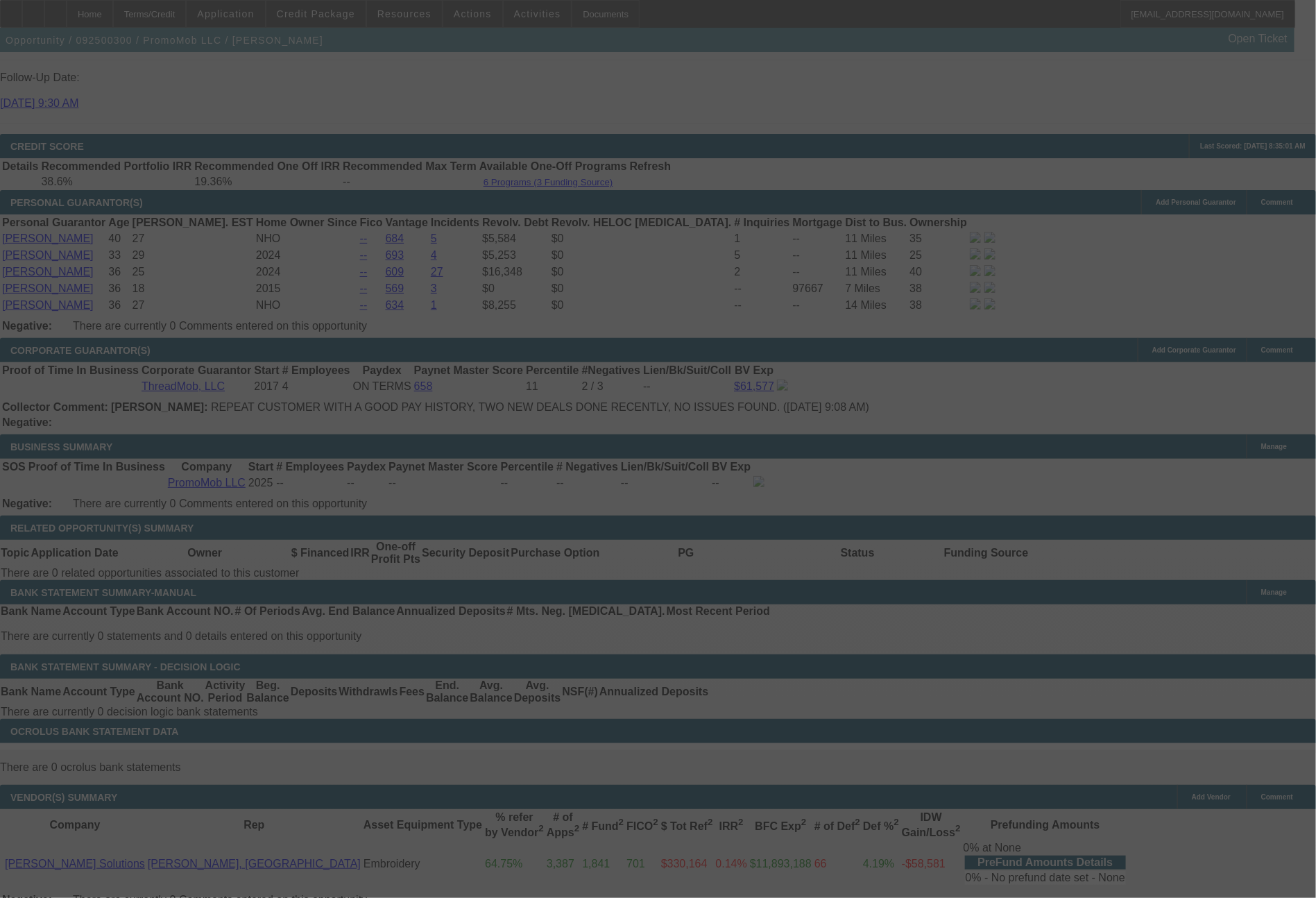
click at [327, 577] on div at bounding box center [658, 449] width 1316 height 898
select select "0"
select select "6"
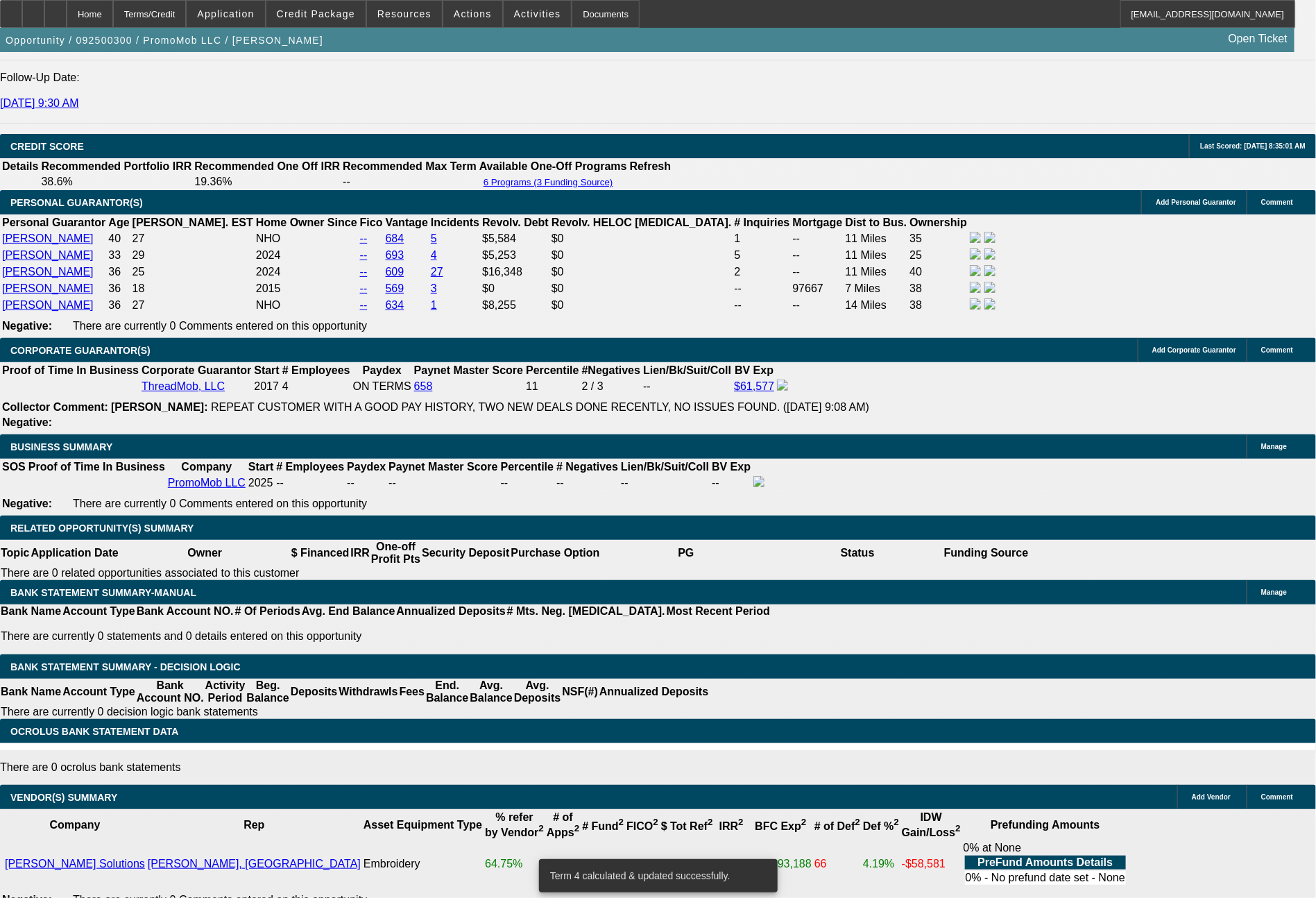
select select "2"
type input "$1,298.00"
type input "UNKNOWN"
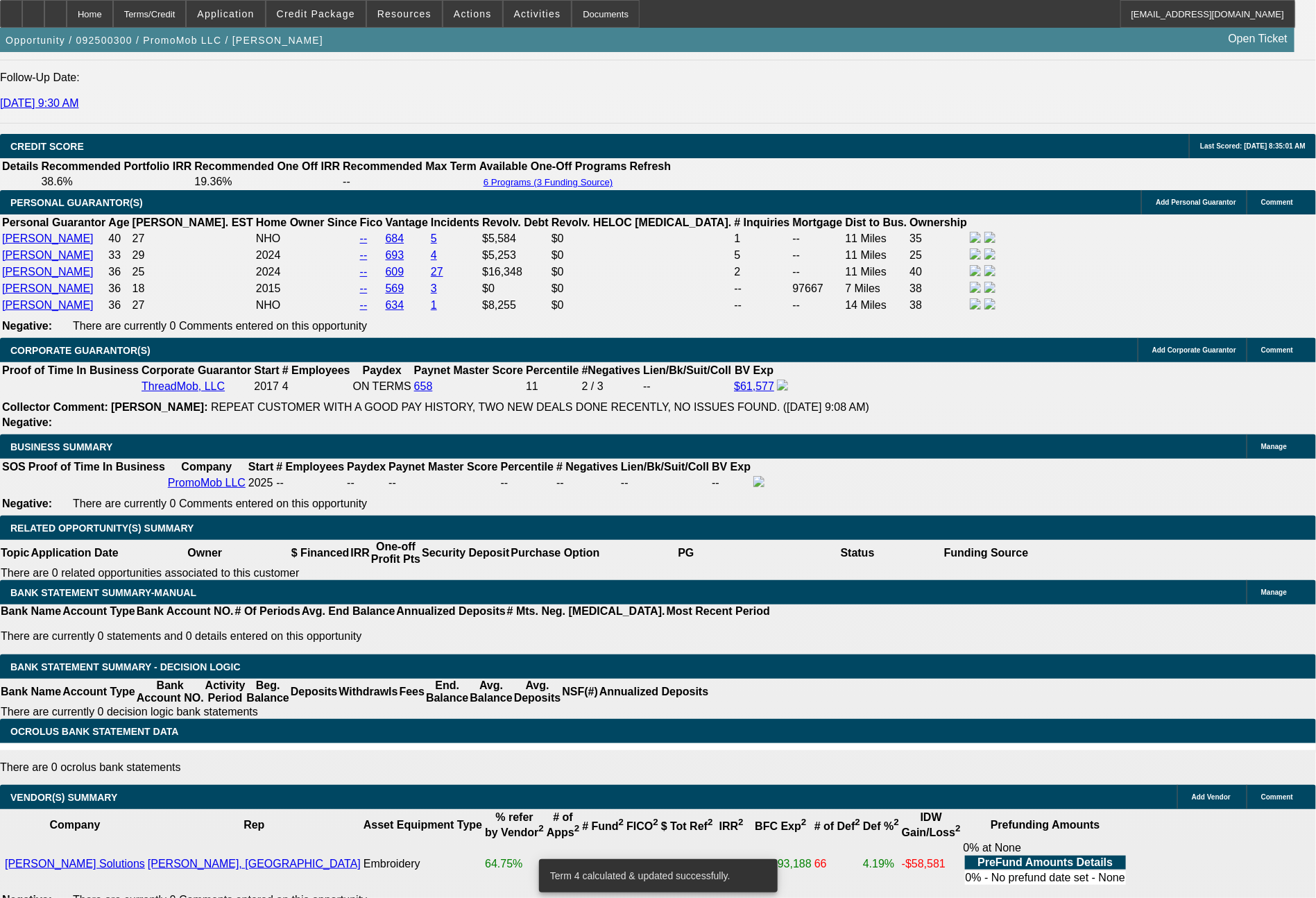
select select "2"
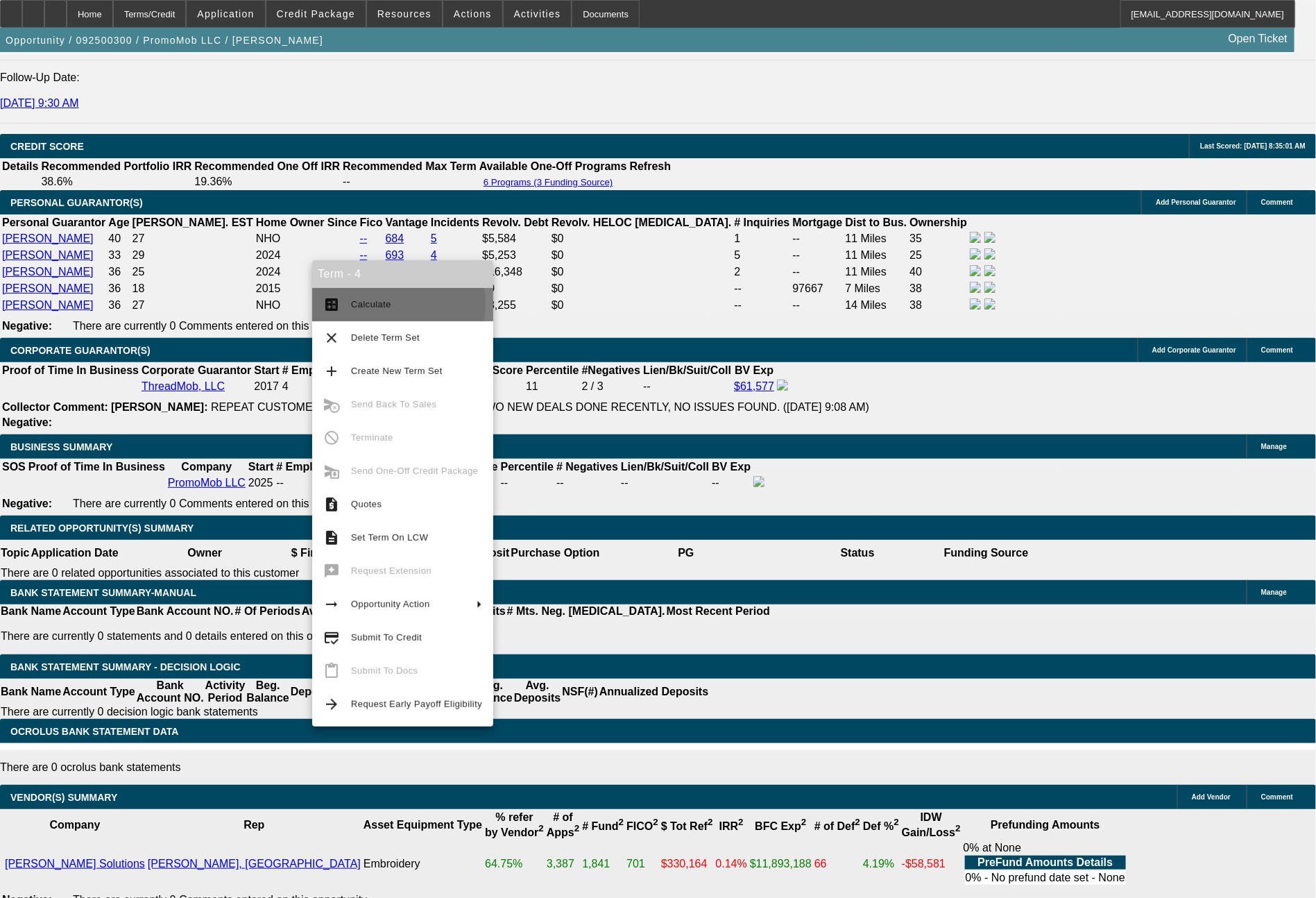
click at [368, 305] on span "Calculate" at bounding box center [371, 304] width 40 height 10
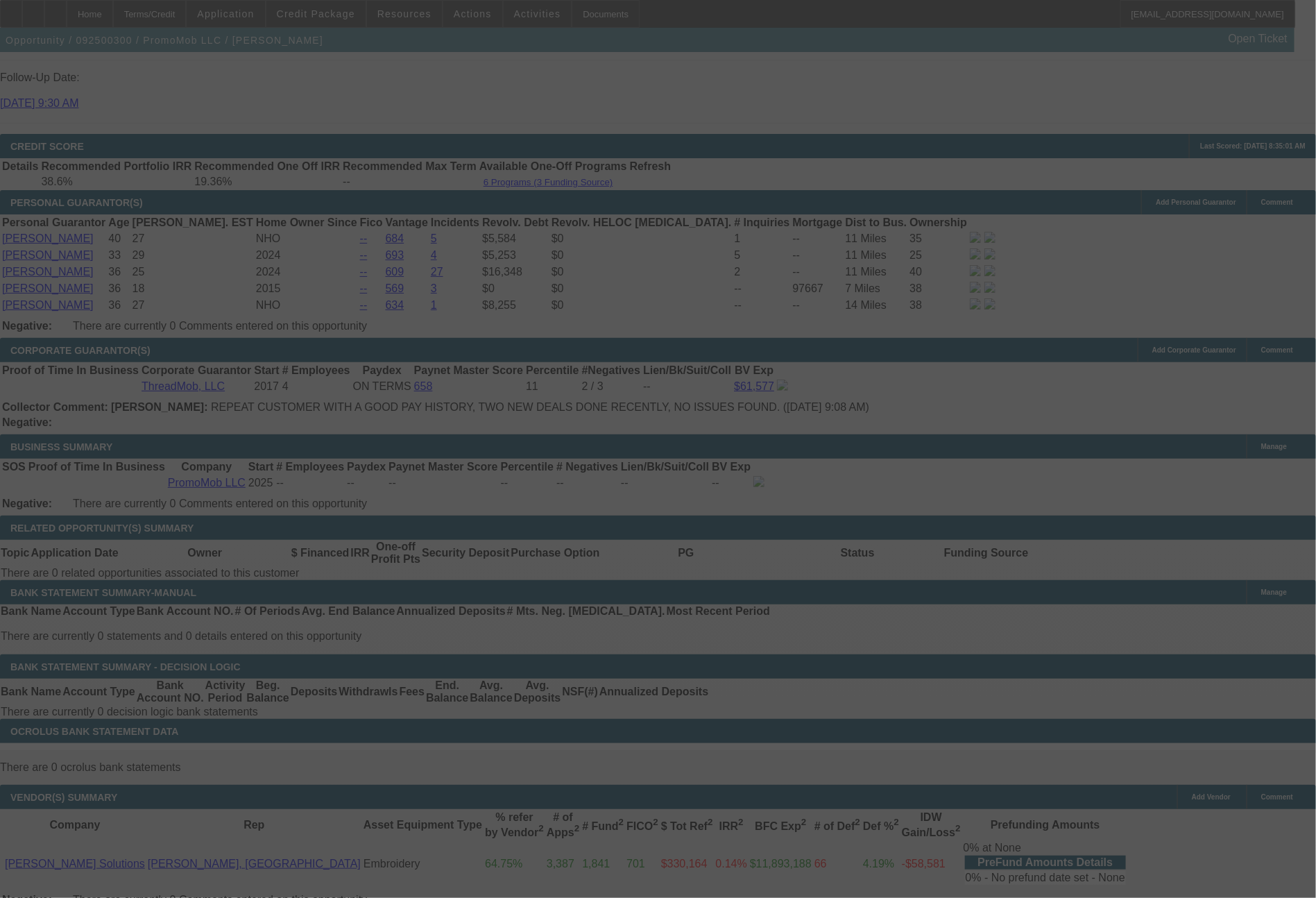
select select "0"
select select "2"
select select "0"
select select "6"
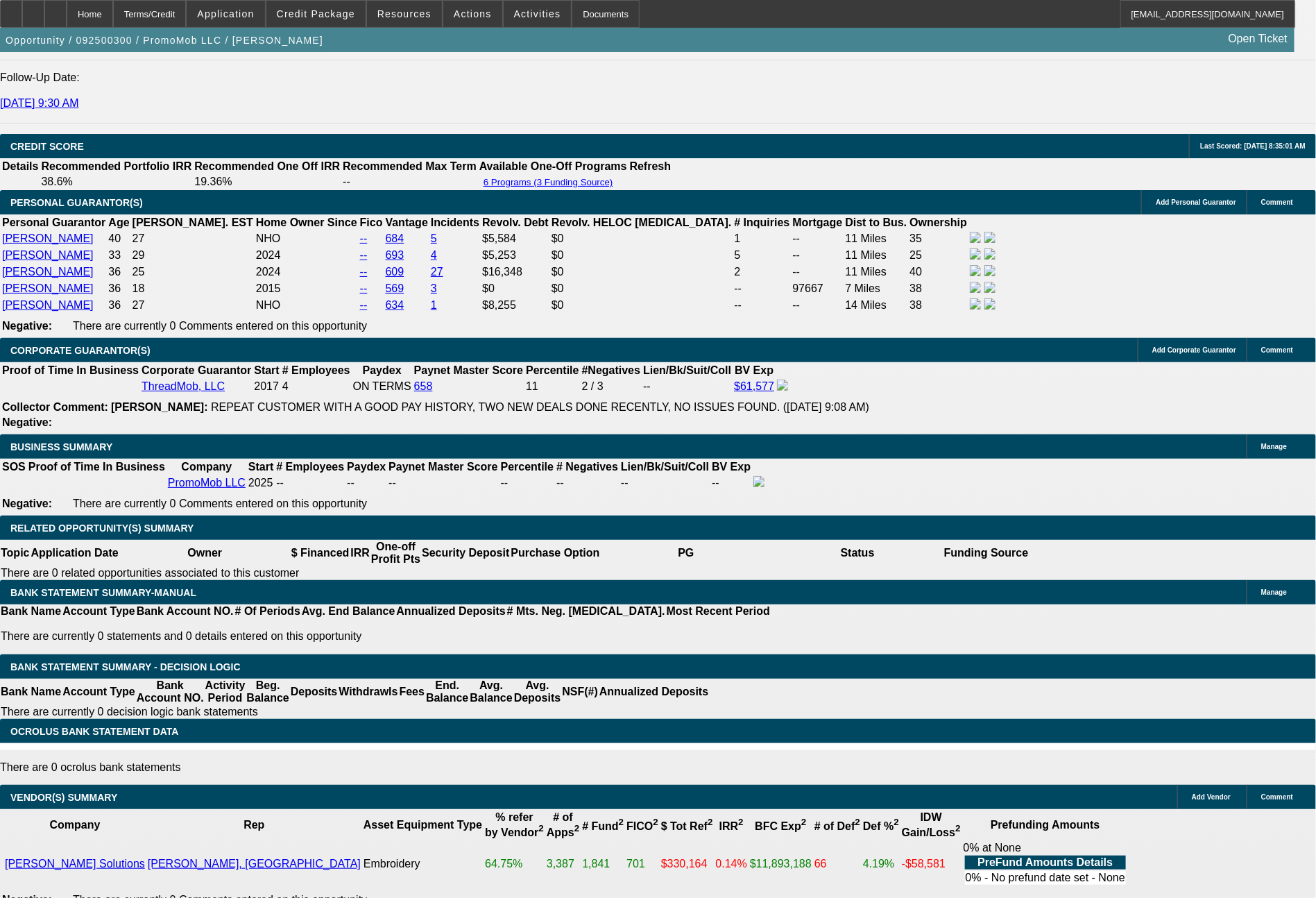
scroll to position [41, 0]
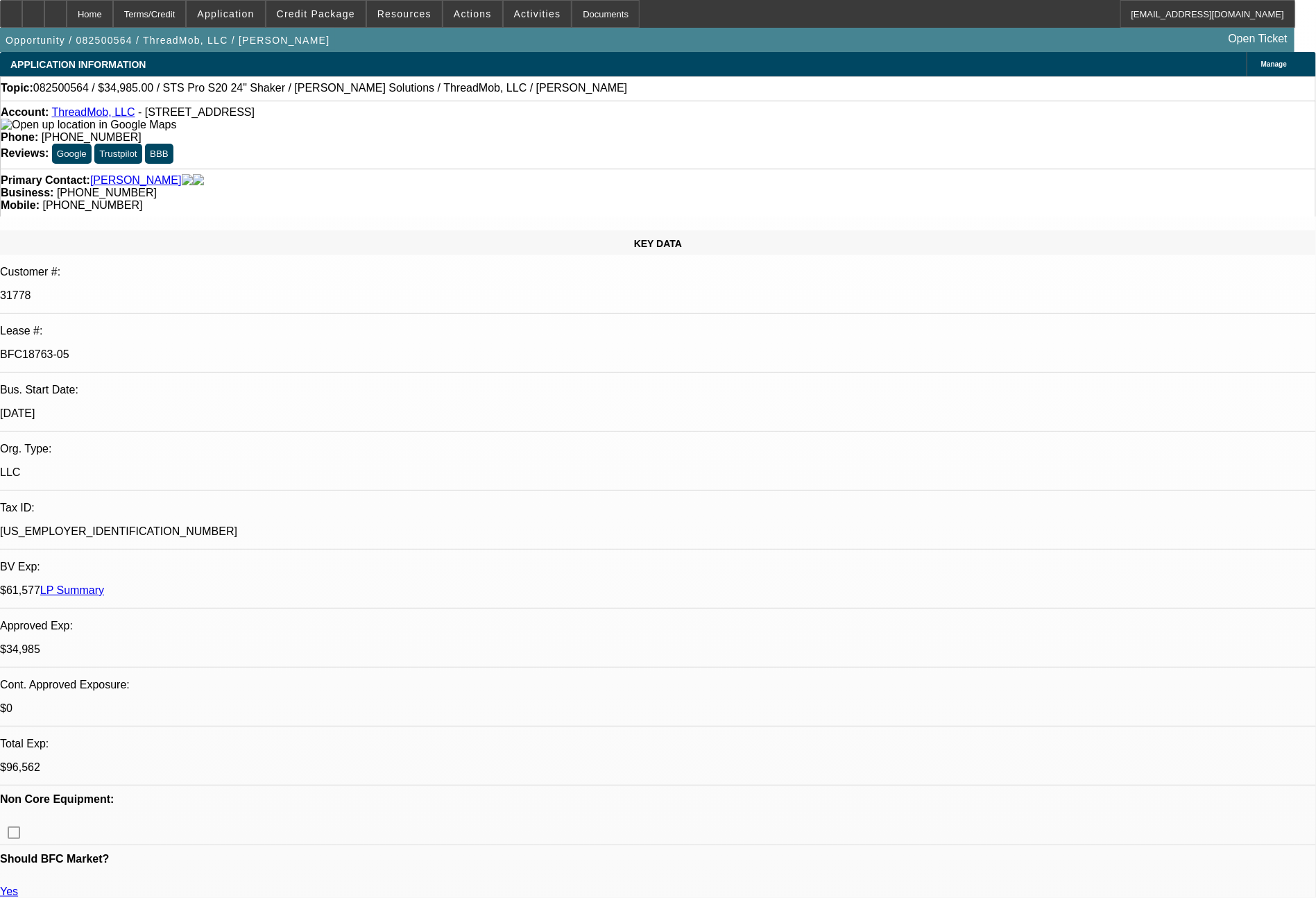
select select "0"
select select "2"
select select "0"
select select "6"
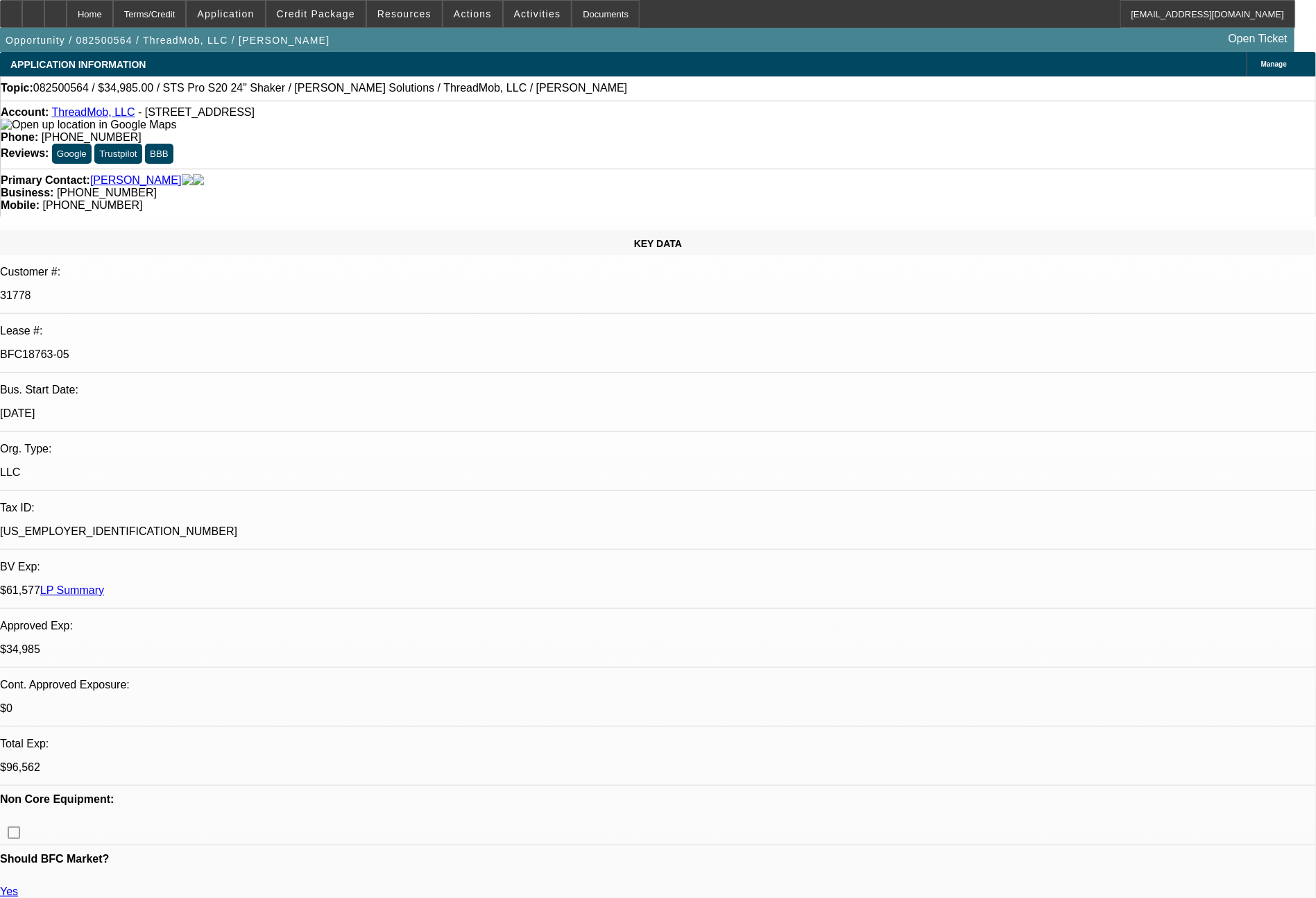
select select "0"
select select "6"
select select "0"
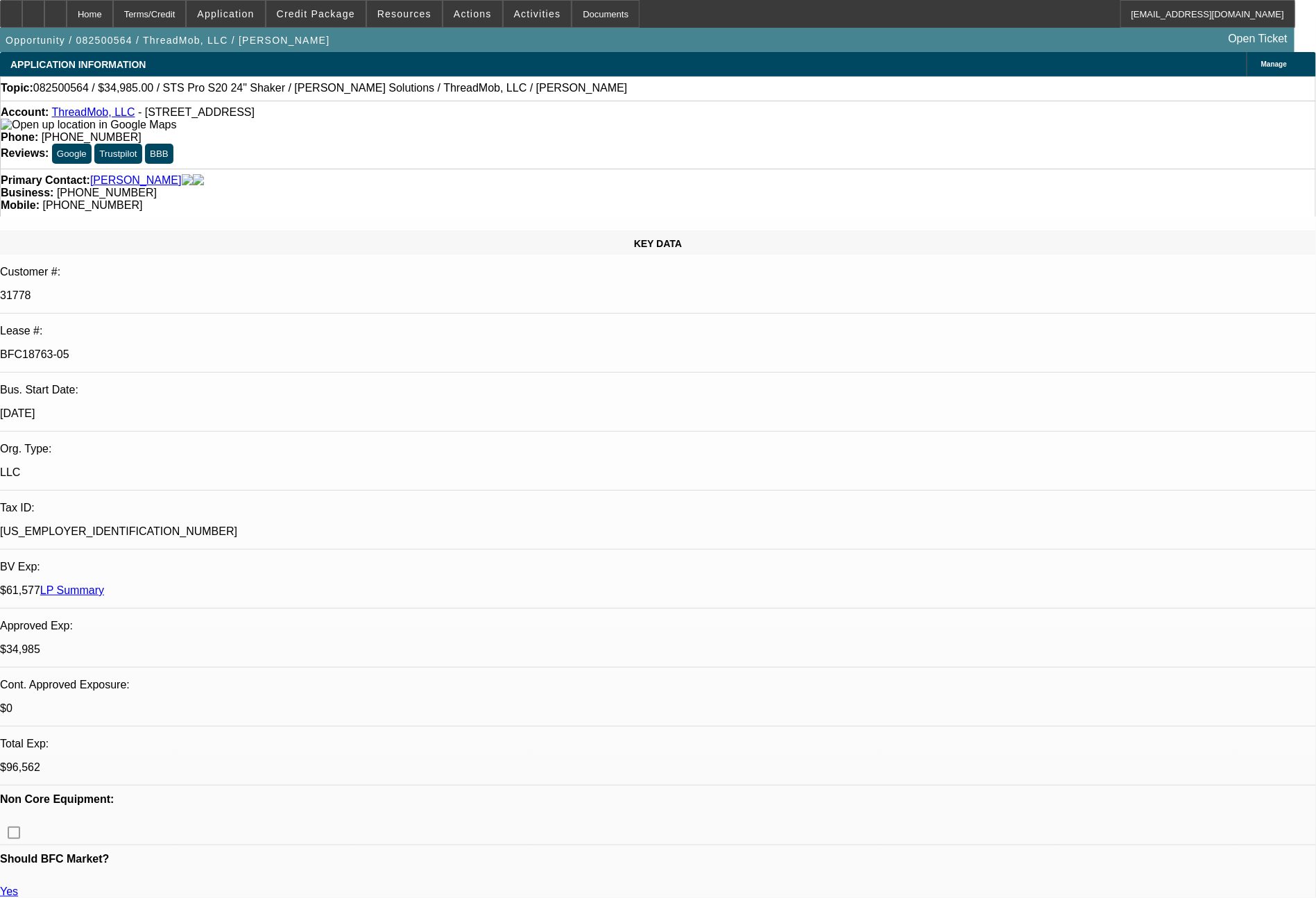
select select "0"
select select "6"
select select "0"
select select "2"
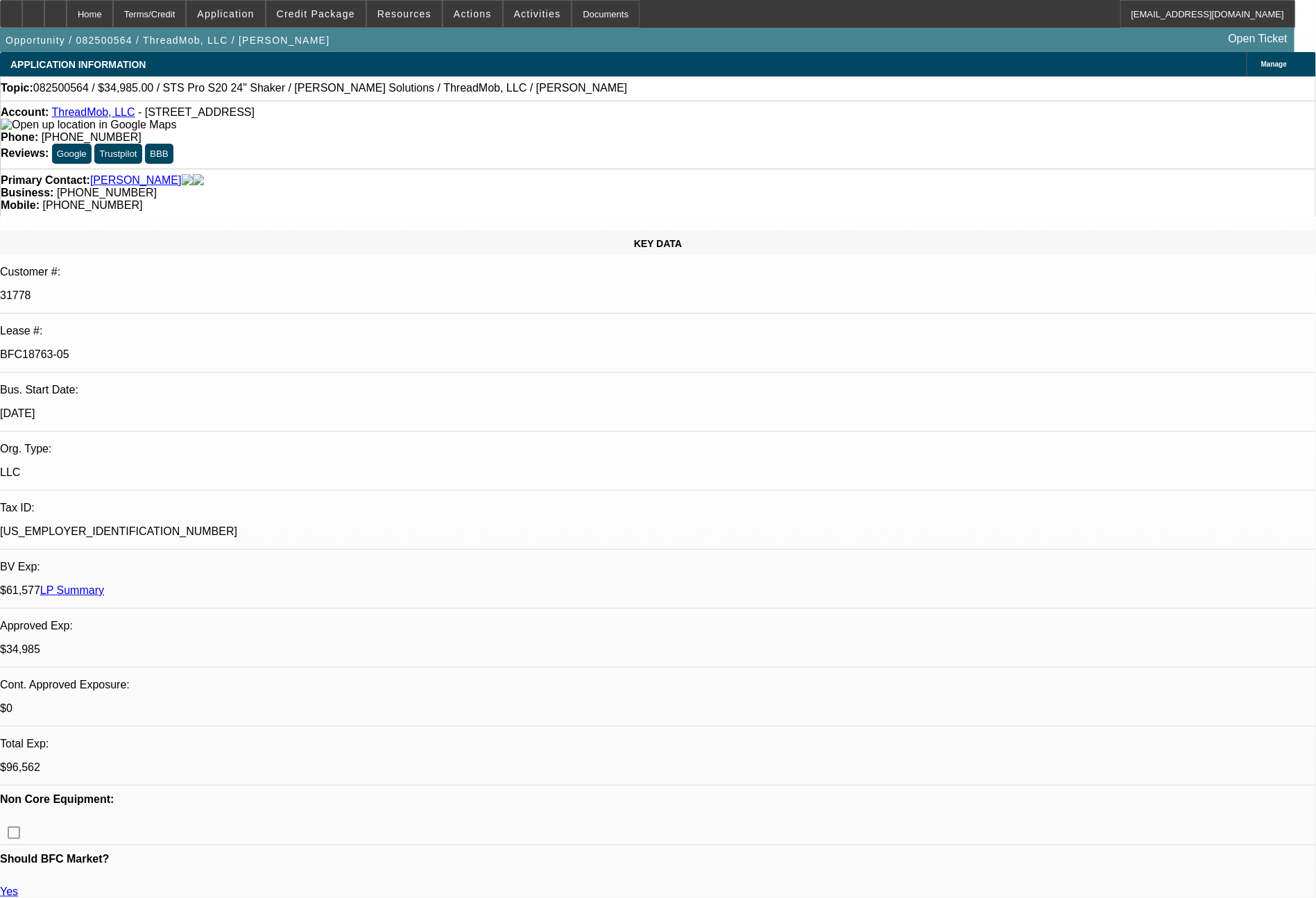
select select "2"
select select "0"
select select "6"
click at [346, 10] on span "Credit Package" at bounding box center [316, 13] width 79 height 11
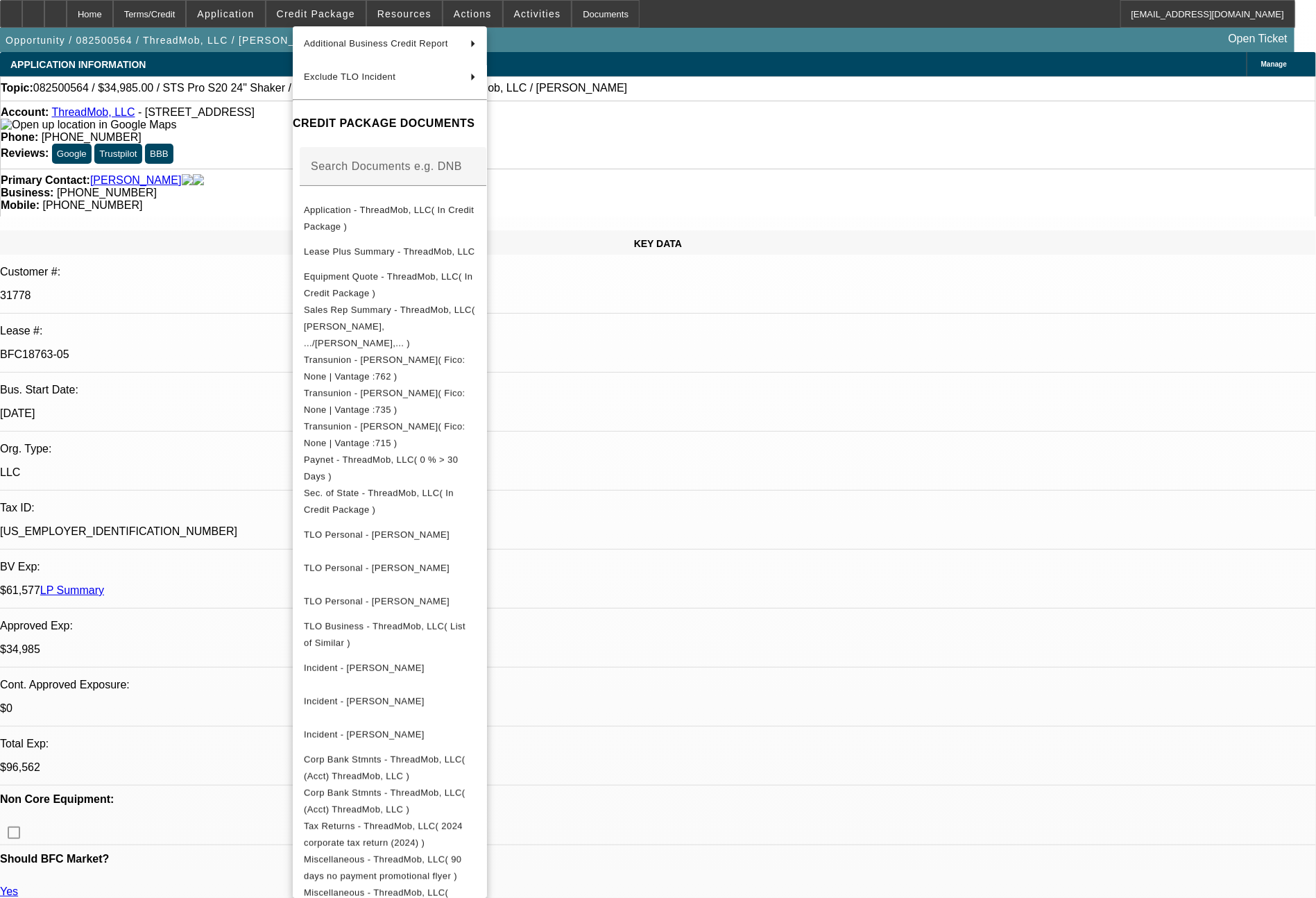
scroll to position [191, 0]
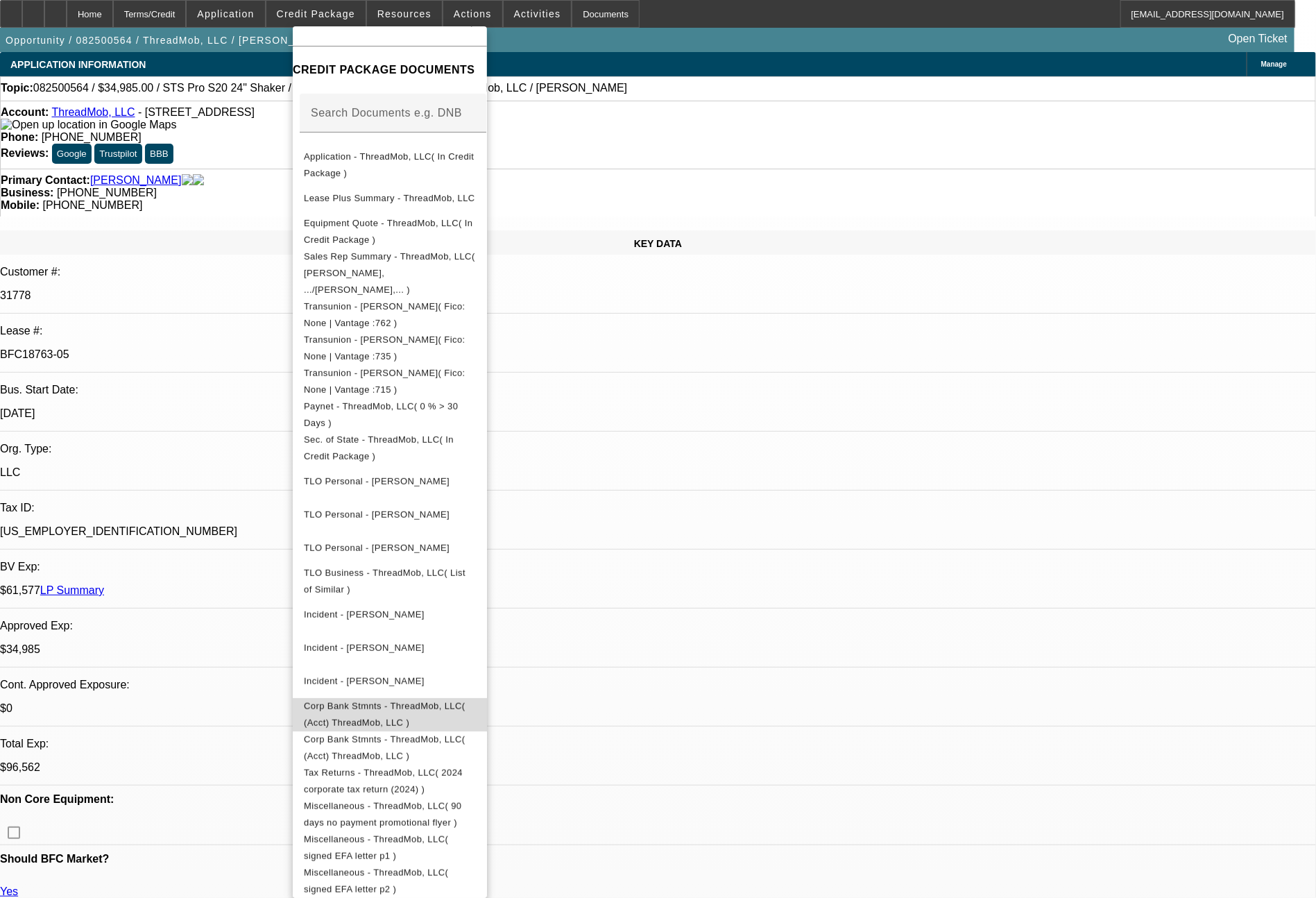
click at [476, 700] on span "Corp Bank Stmnts - ThreadMob, LLC( (Acct) ThreadMob, LLC )" at bounding box center [390, 715] width 172 height 33
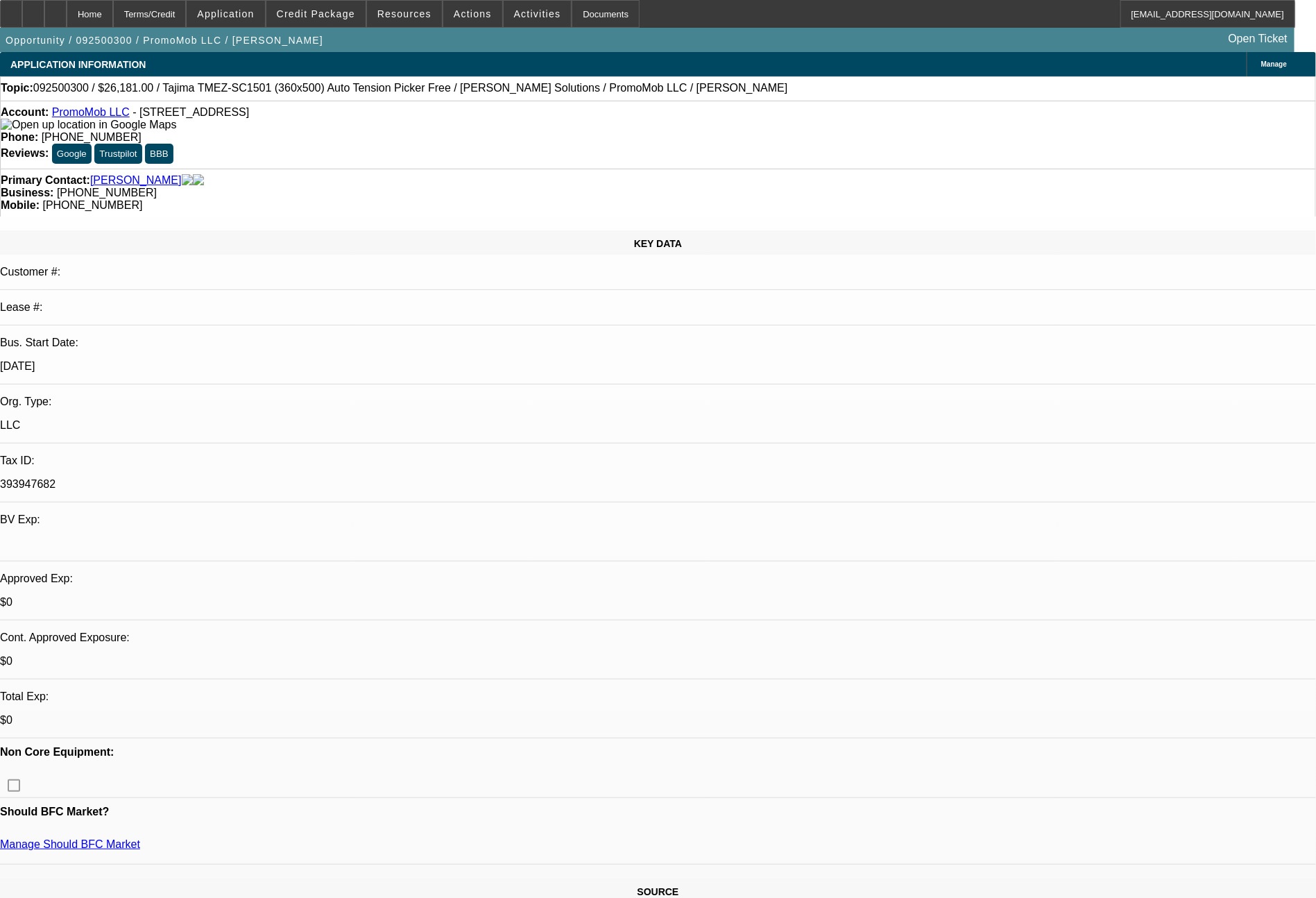
select select "0"
select select "2"
select select "0"
select select "6"
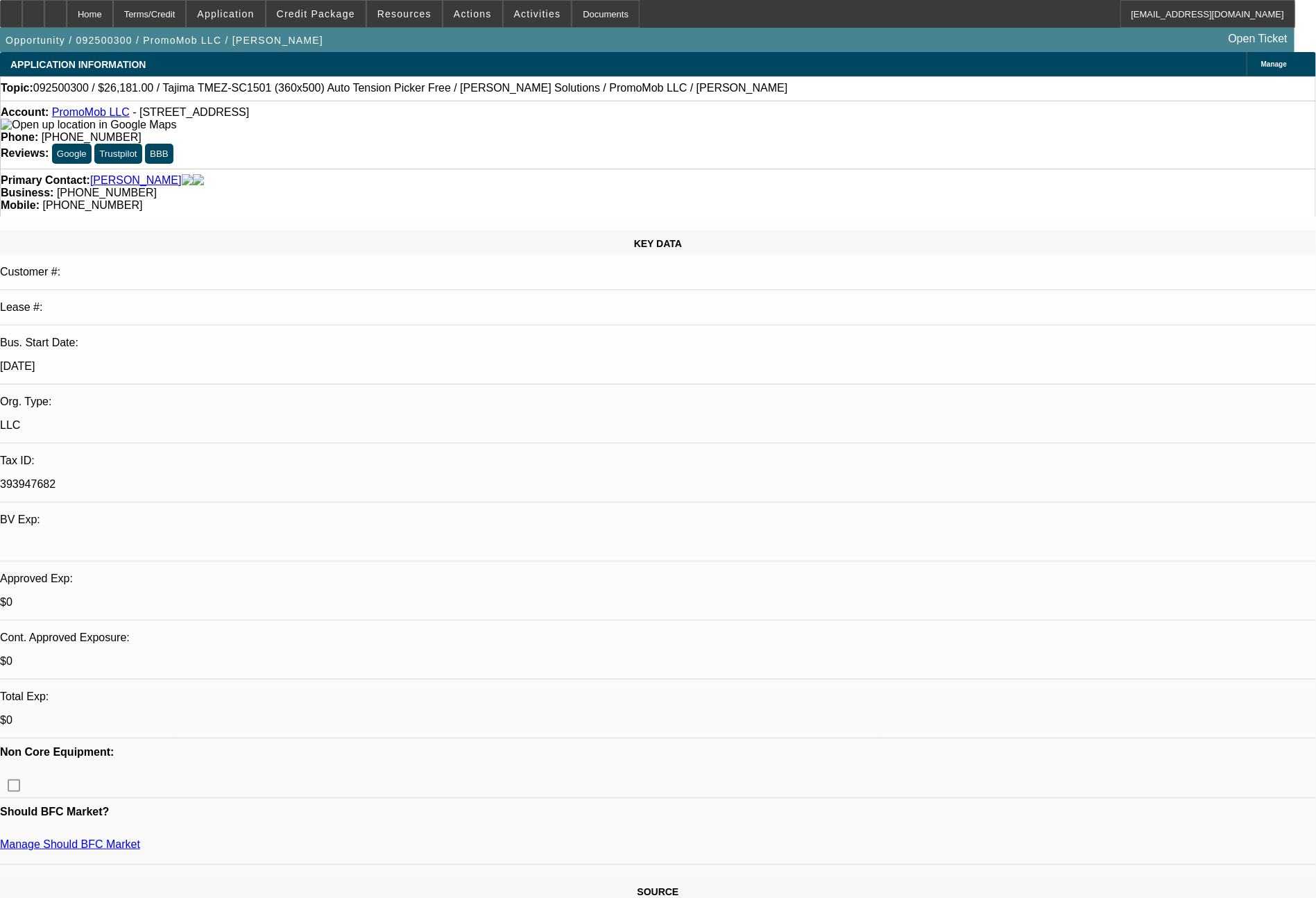
select select "0"
select select "6"
select select "0"
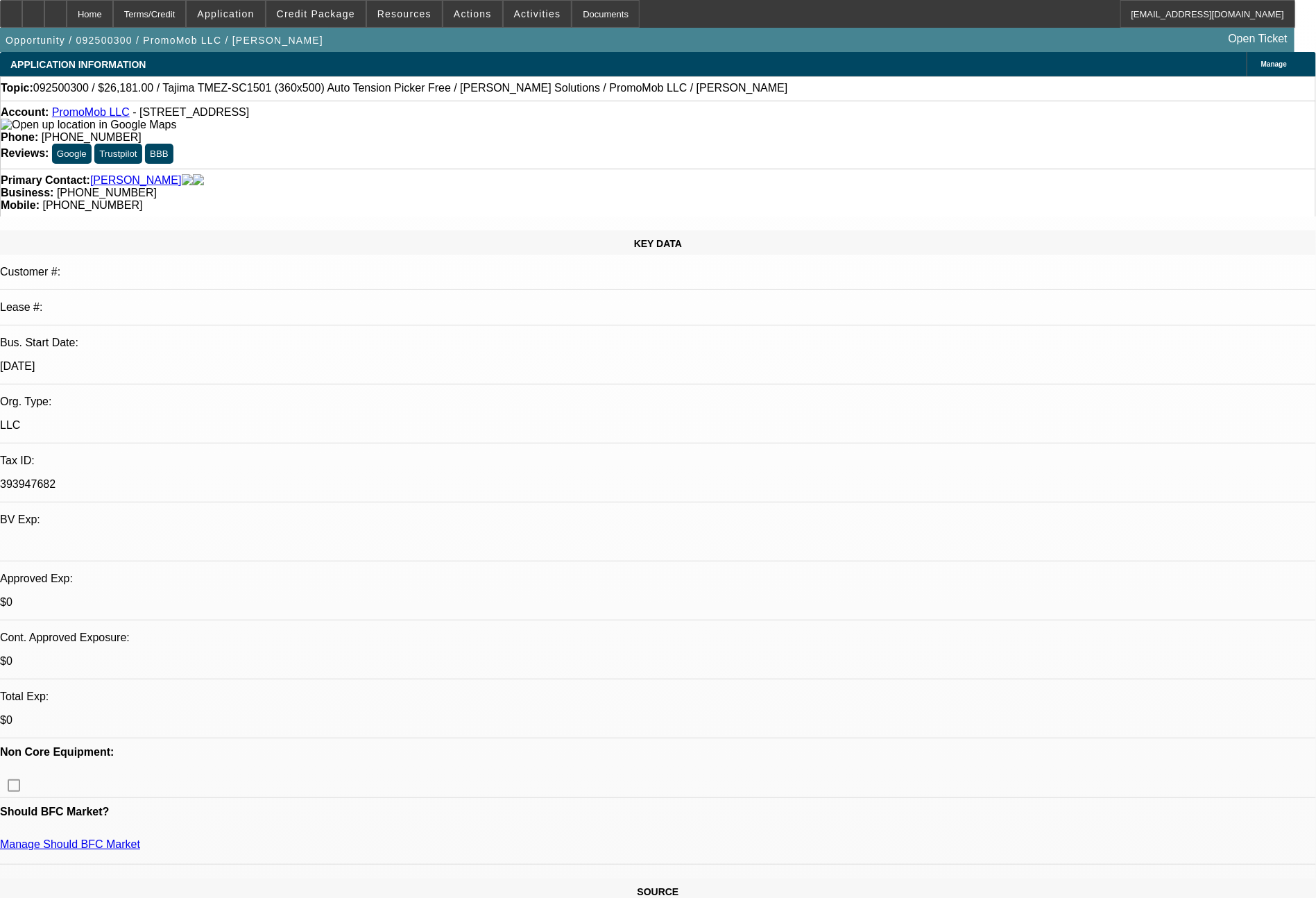
select select "0"
select select "6"
select select "0"
select select "2"
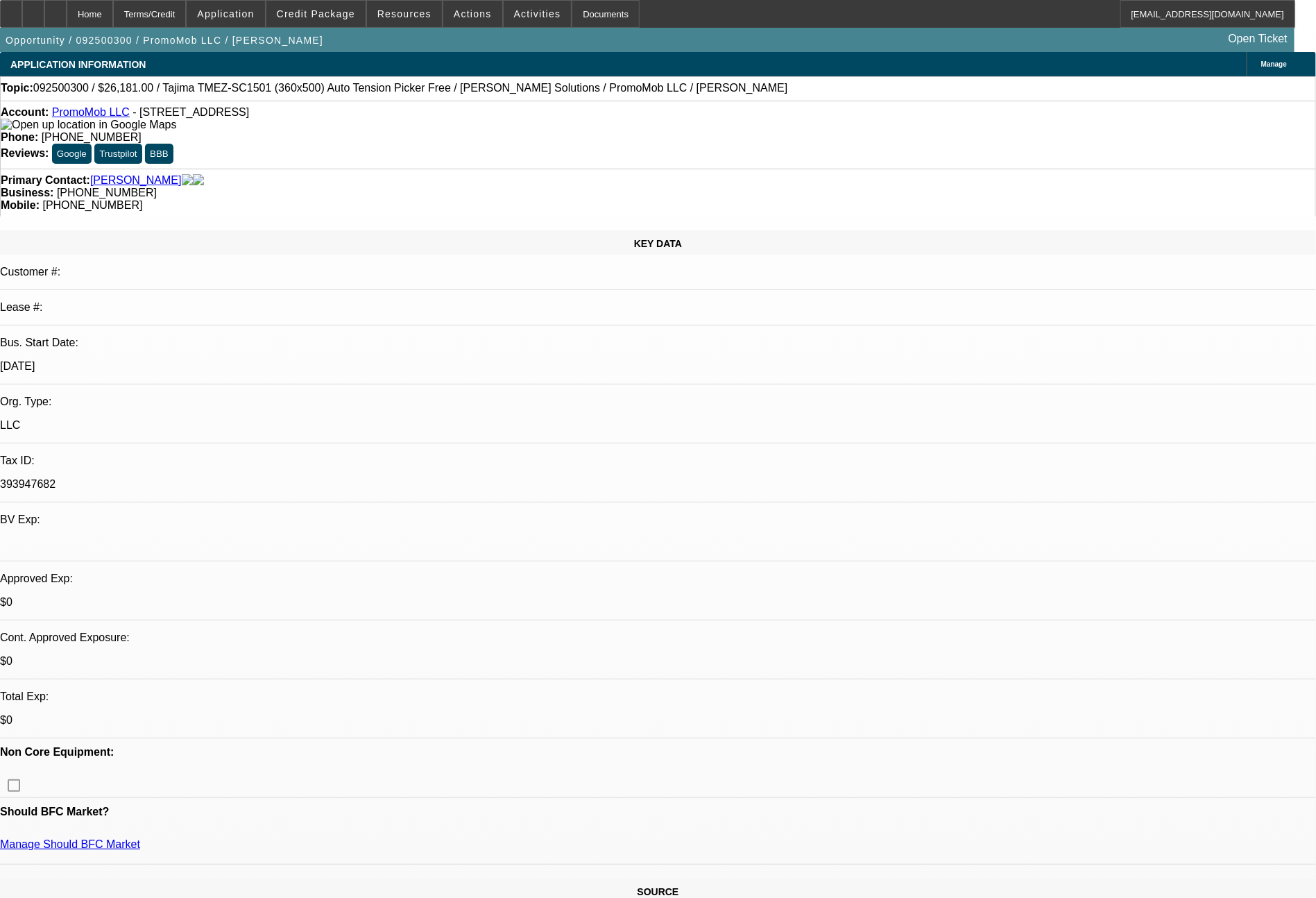
select select "2"
select select "0"
select select "6"
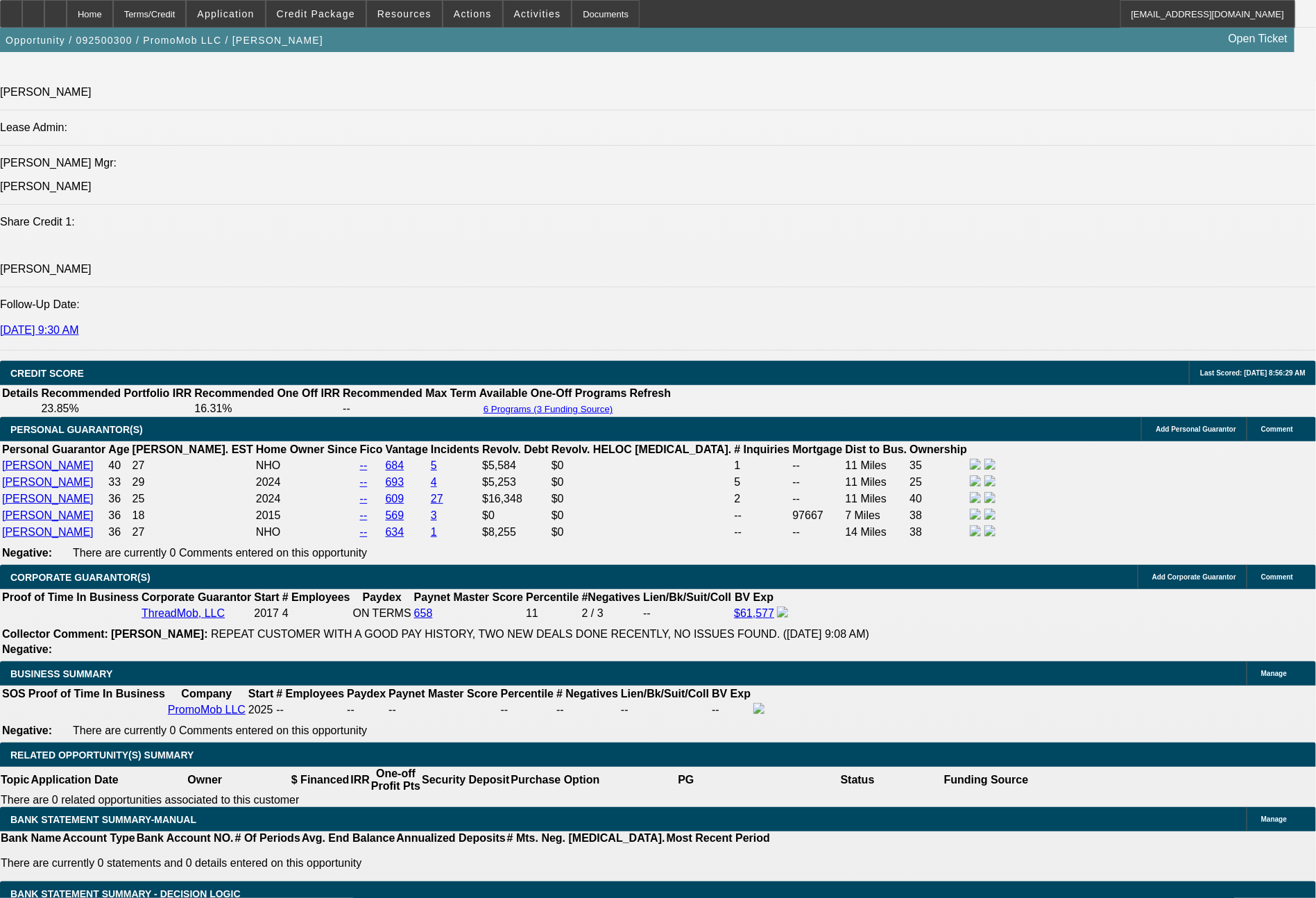
scroll to position [1707, 0]
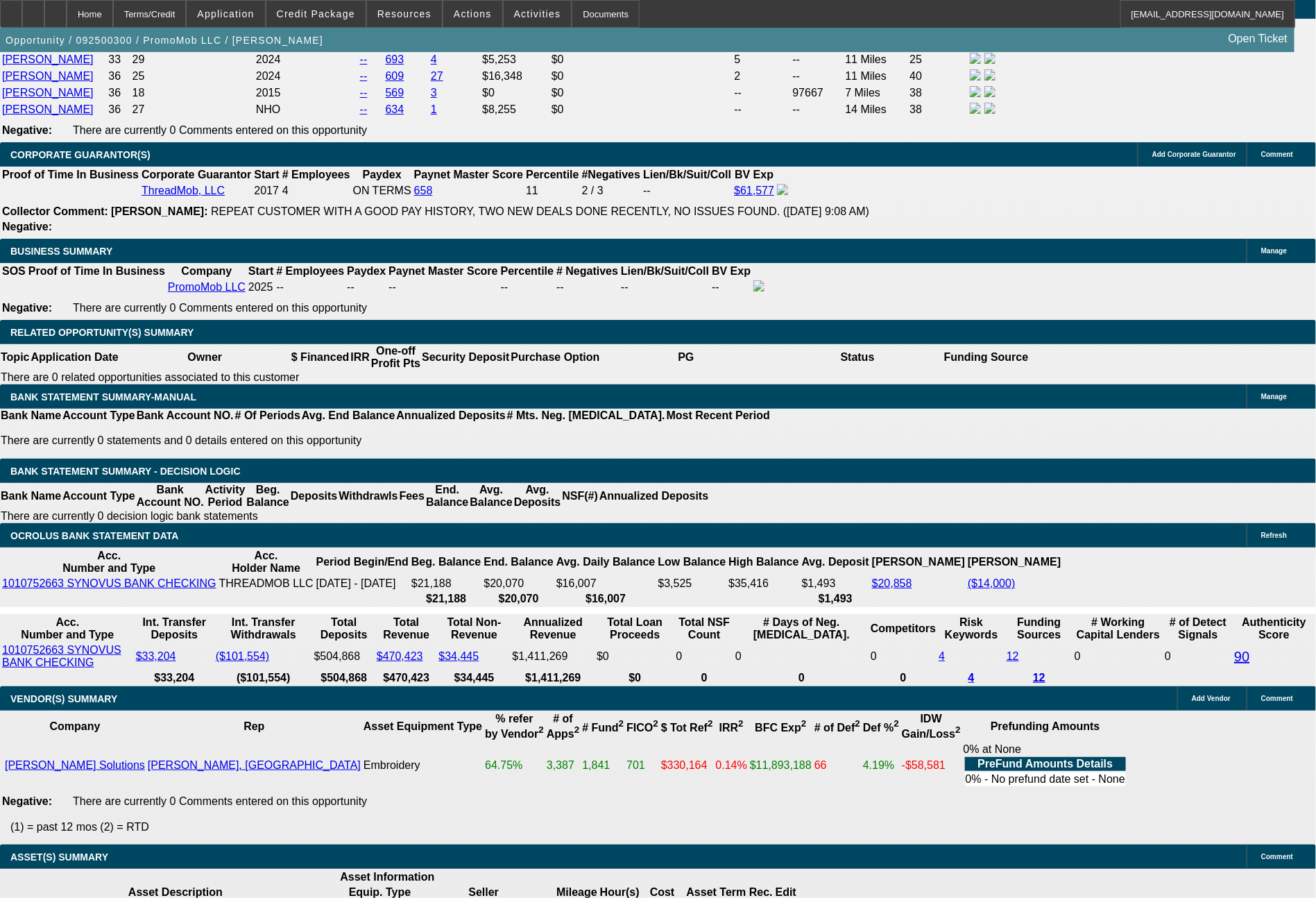
scroll to position [2150, 0]
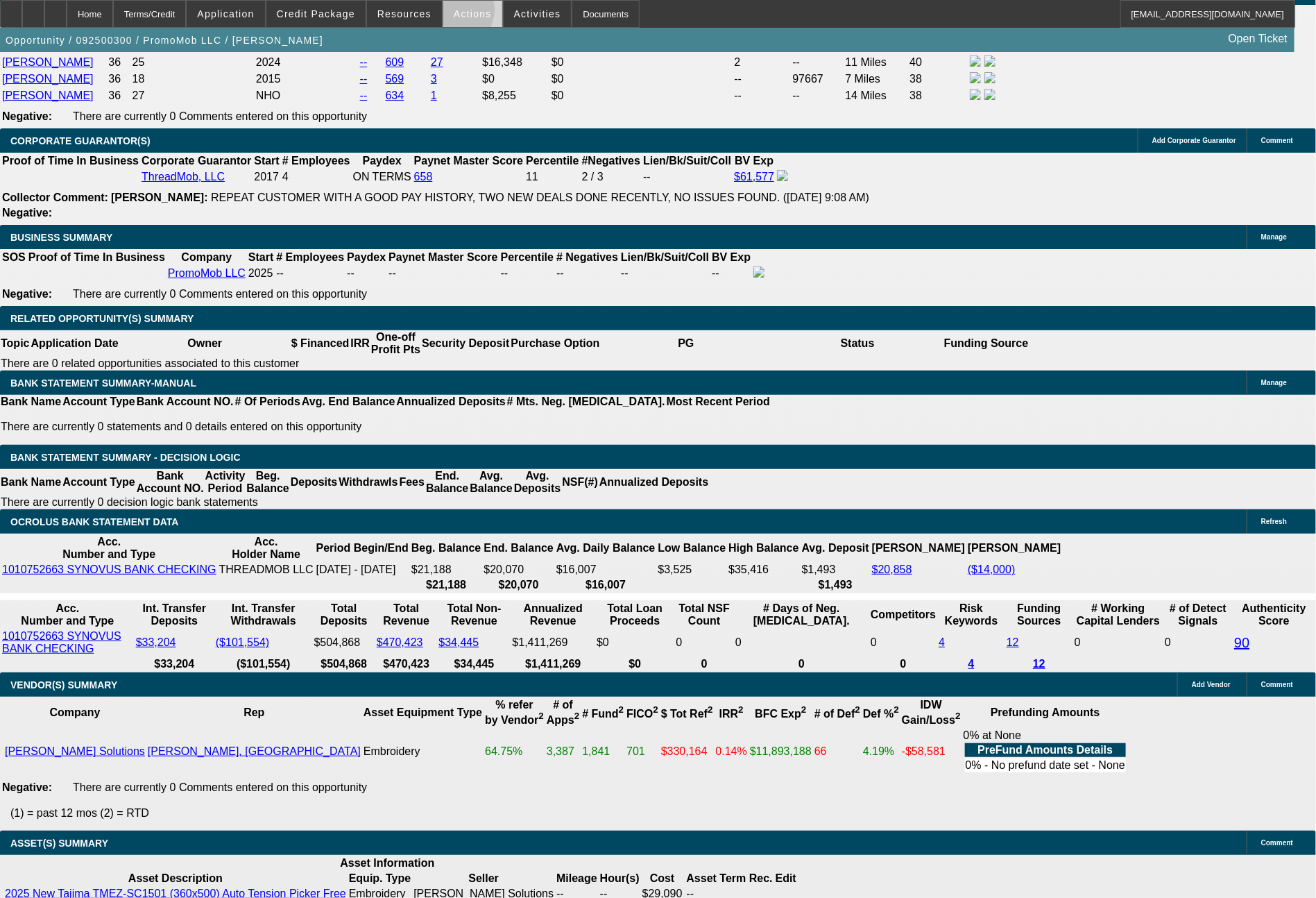
click at [454, 13] on span "Actions" at bounding box center [473, 13] width 38 height 11
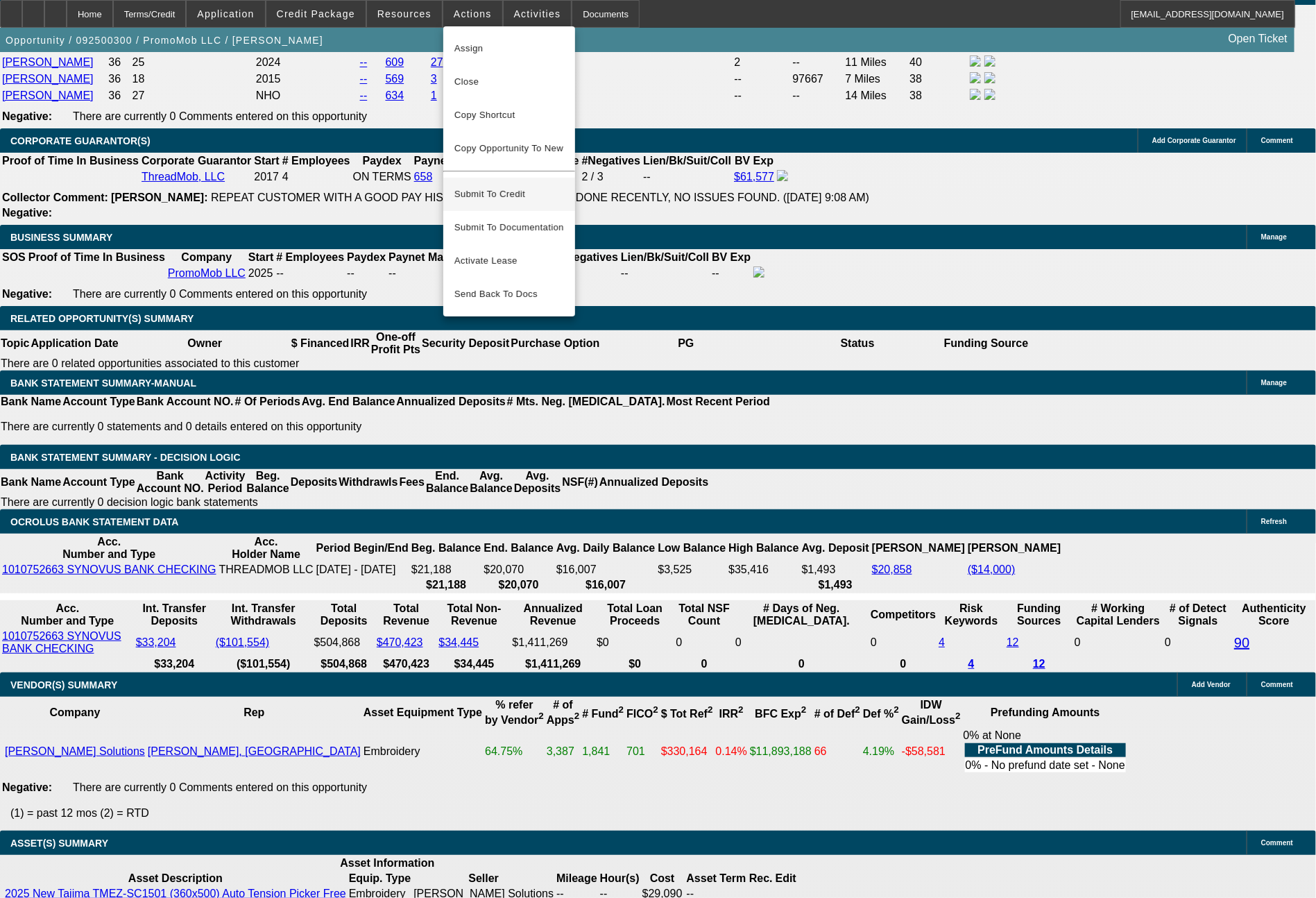
click at [486, 186] on span "Submit To Credit" at bounding box center [509, 194] width 110 height 17
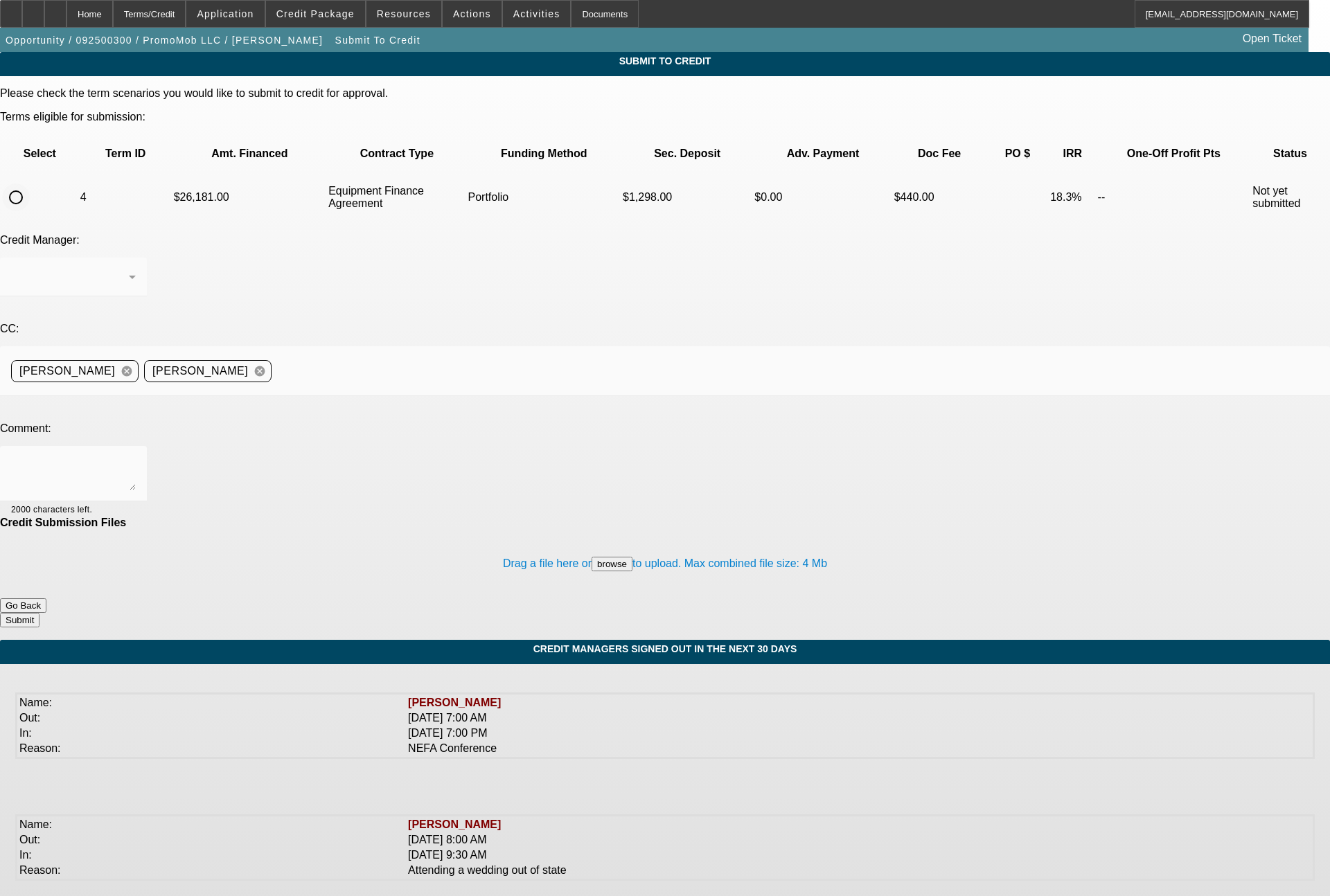
click at [30, 184] on input "radio" at bounding box center [16, 197] width 28 height 28
radio input "true"
click at [129, 269] on div "[PERSON_NAME]" at bounding box center [70, 277] width 118 height 17
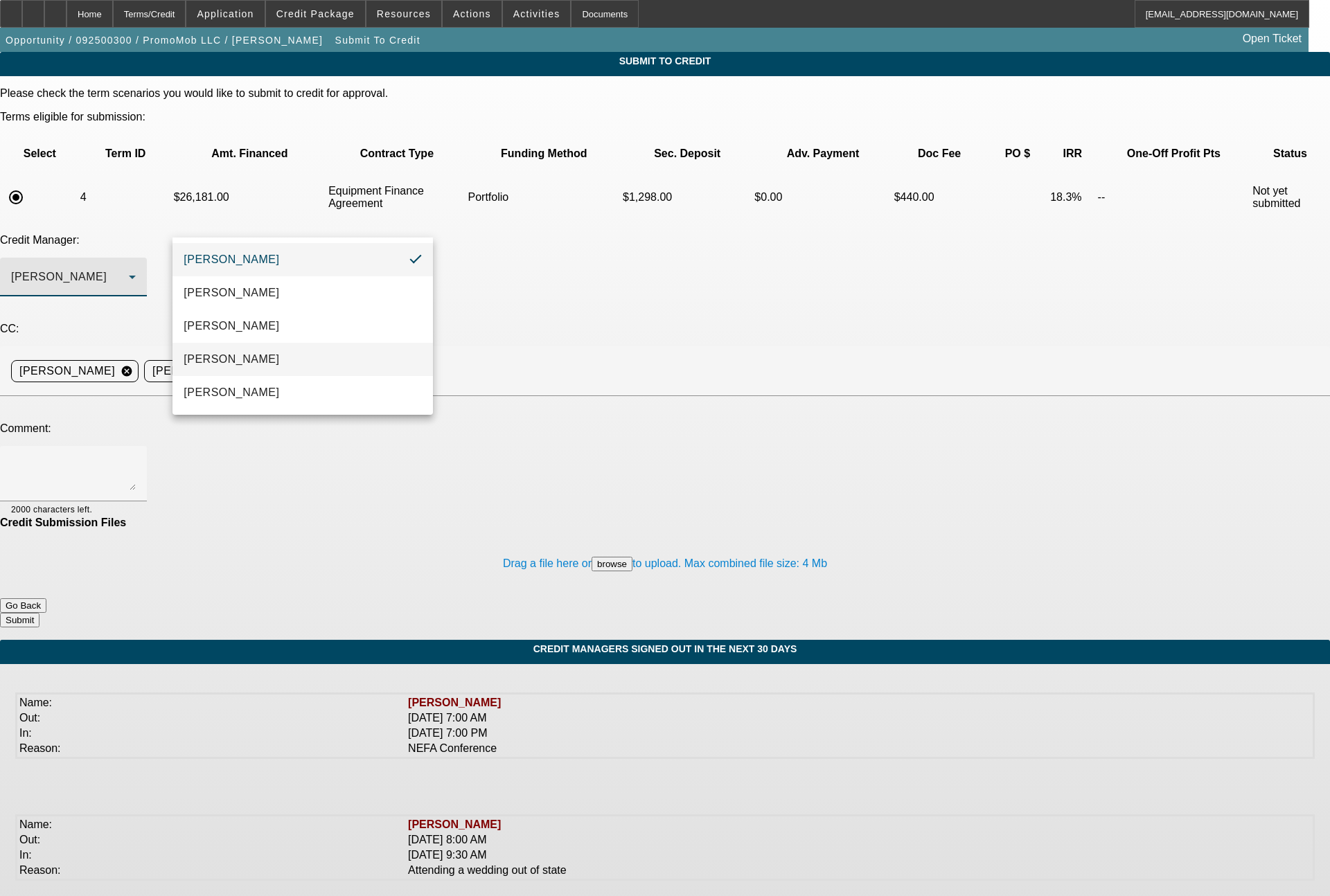
click at [251, 348] on mat-option "Magner, Bill" at bounding box center [302, 359] width 261 height 33
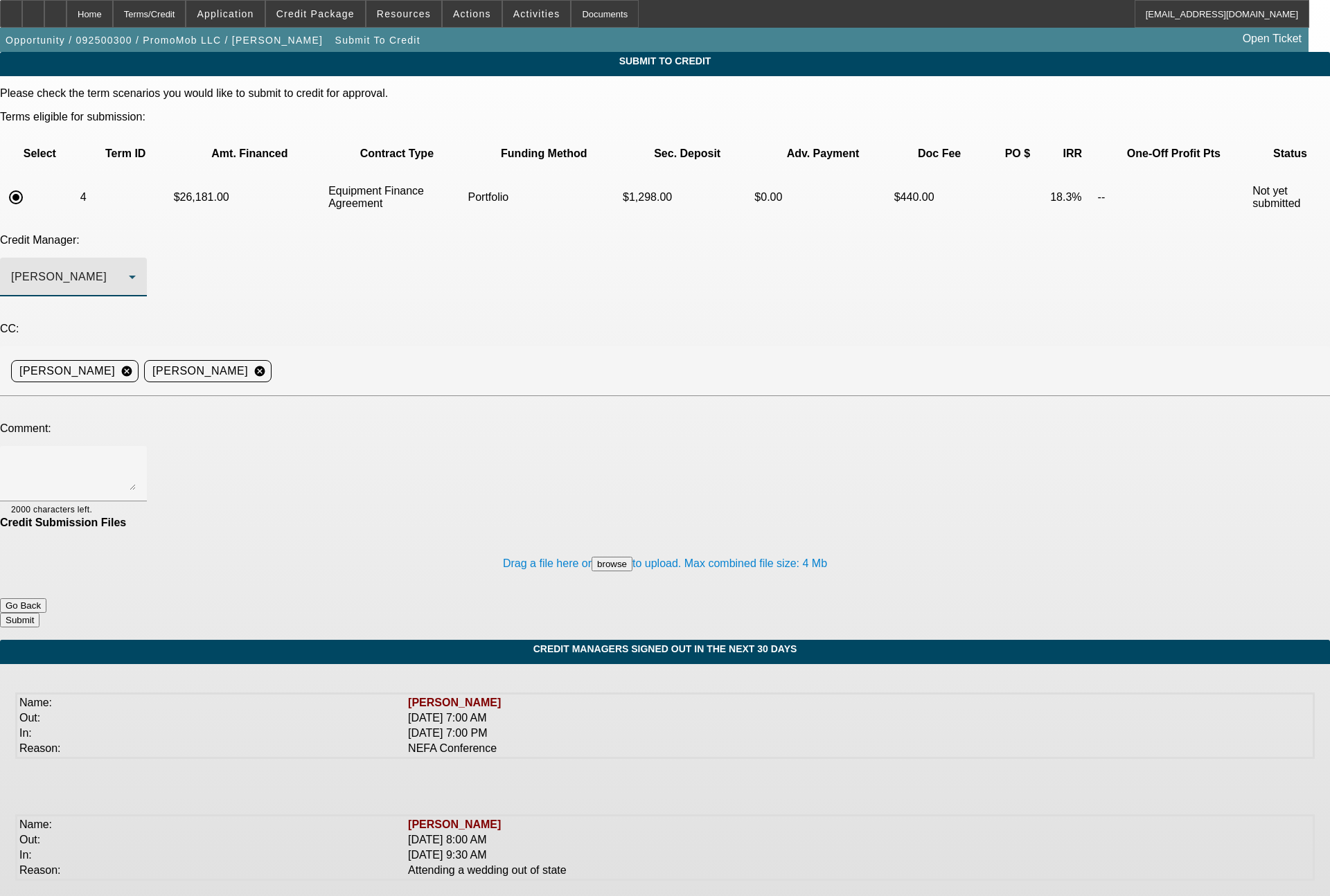
click at [136, 457] on textarea at bounding box center [73, 473] width 125 height 33
paste textarea "James Norris, Hugh Norris and Daniel Coulter are the owners of Threadmob LLC, w…"
click at [136, 457] on textarea "James Norris, Hugh Norris and Daniel Coulter are the owners of Threadmob LLC, w…" at bounding box center [73, 473] width 125 height 33
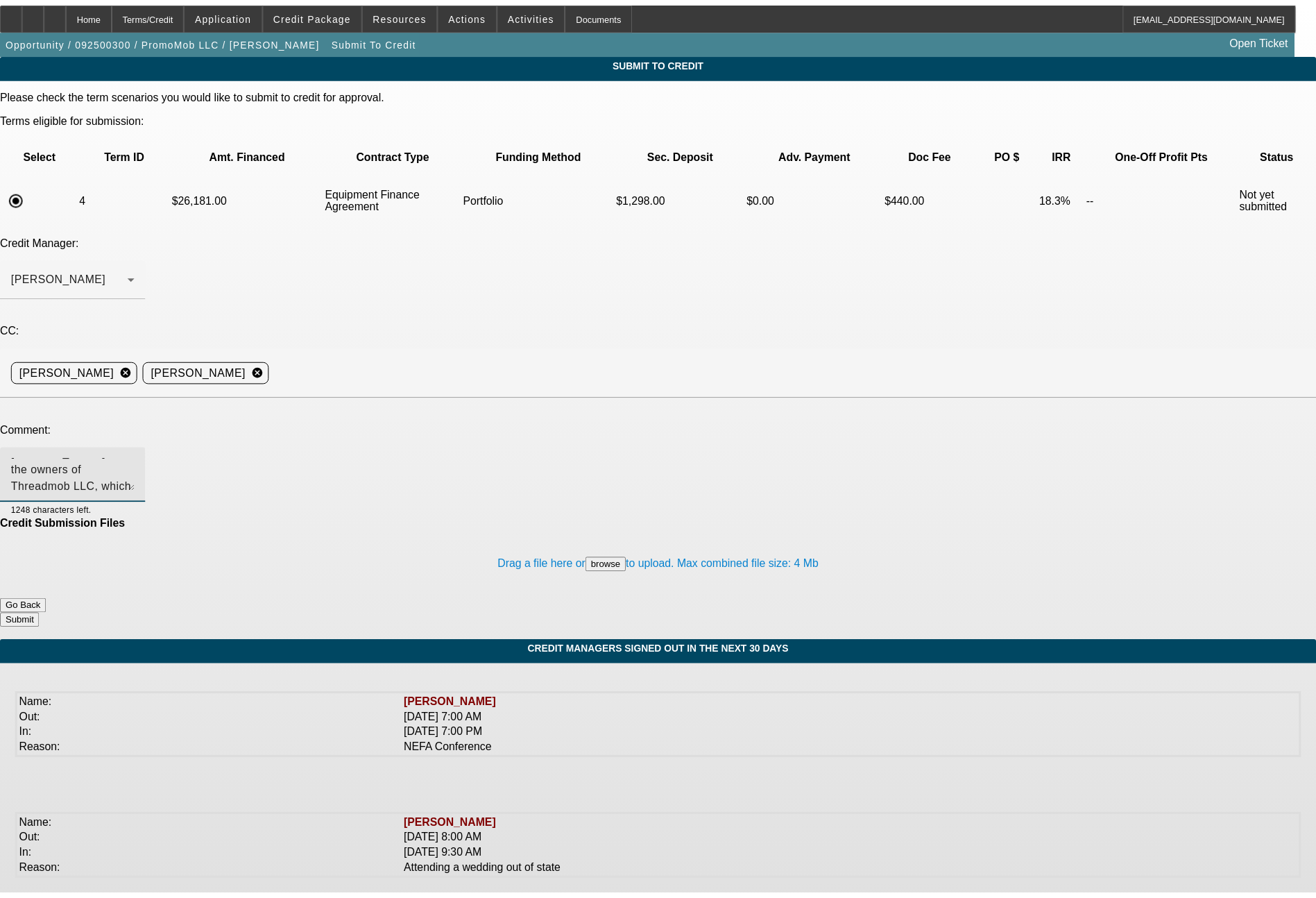
scroll to position [36, 0]
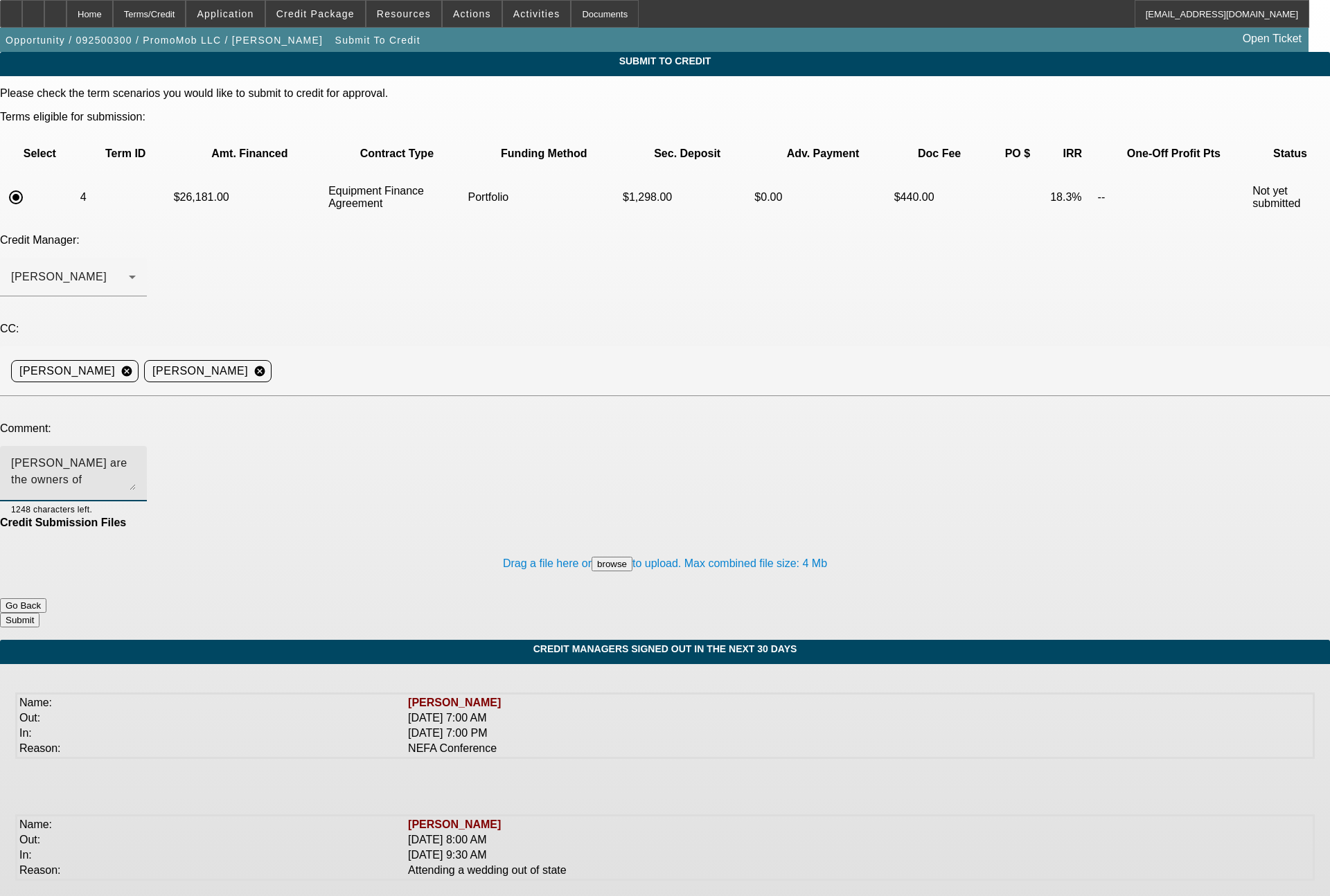
type textarea "James Norris, Hugh Norris and Daniel Coulter are the owners of Threadmob LLC, w…"
click at [39, 613] on button "Submit" at bounding box center [20, 620] width 39 height 15
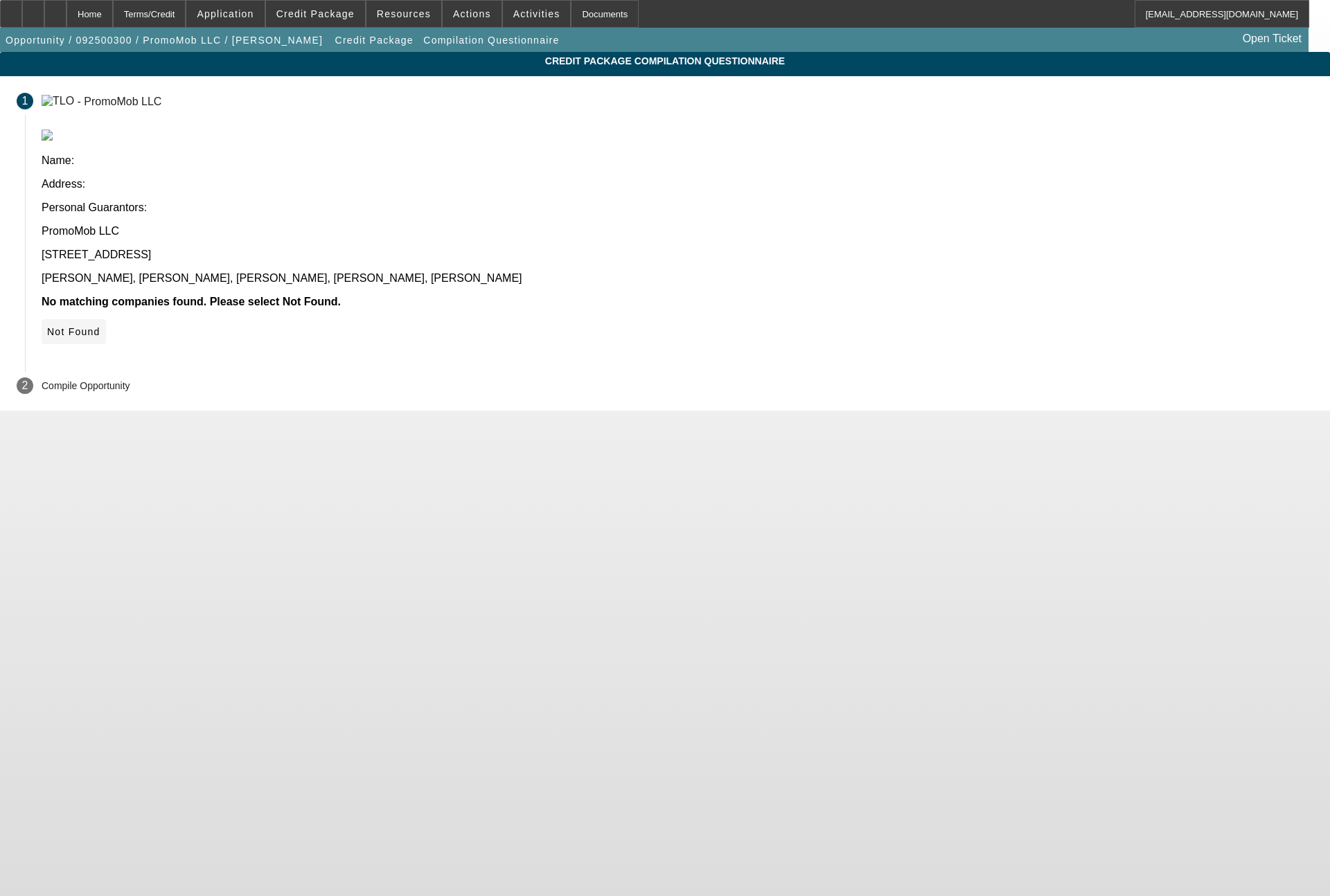
click at [47, 326] on icon at bounding box center [47, 331] width 0 height 11
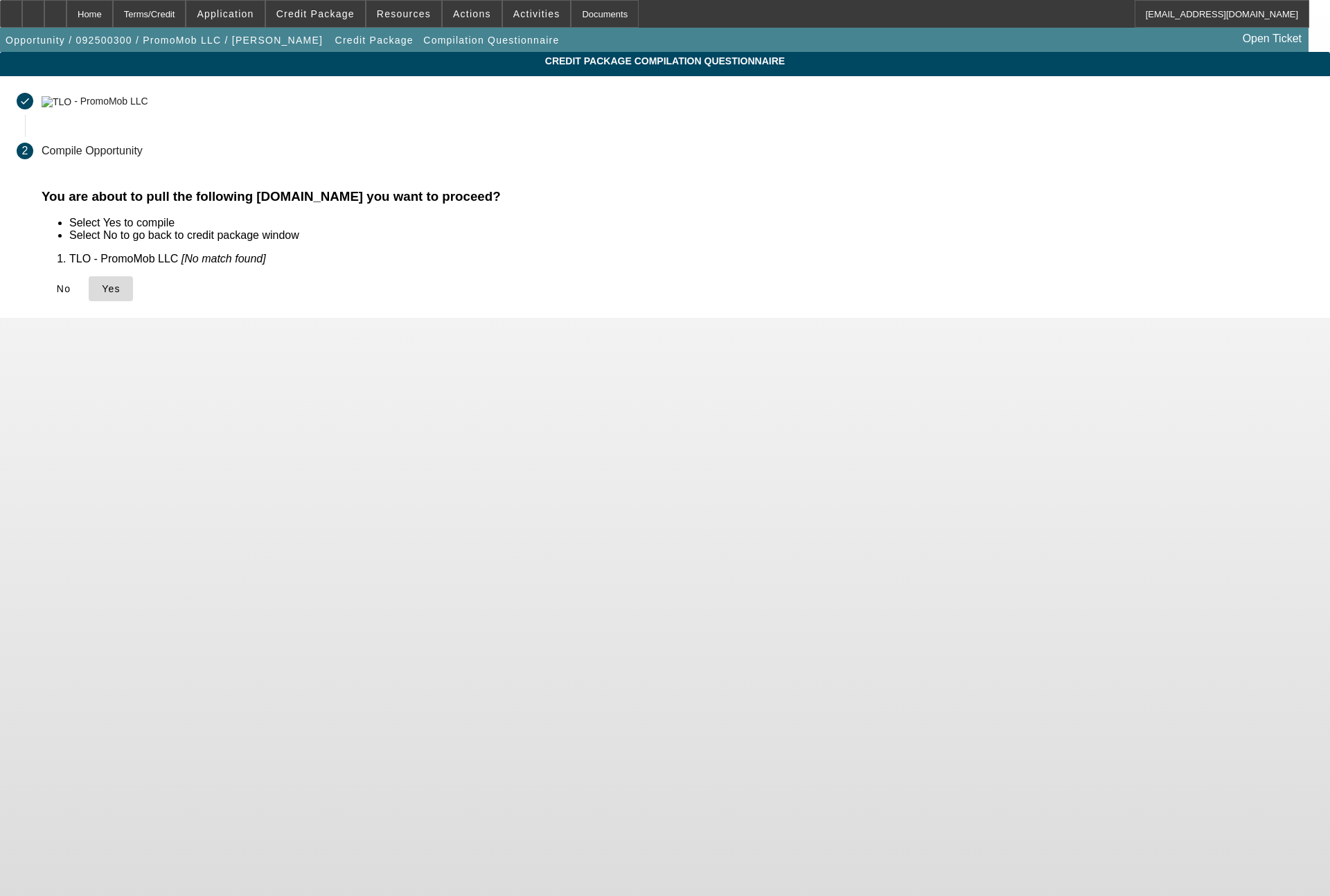
click at [102, 288] on icon at bounding box center [102, 288] width 0 height 11
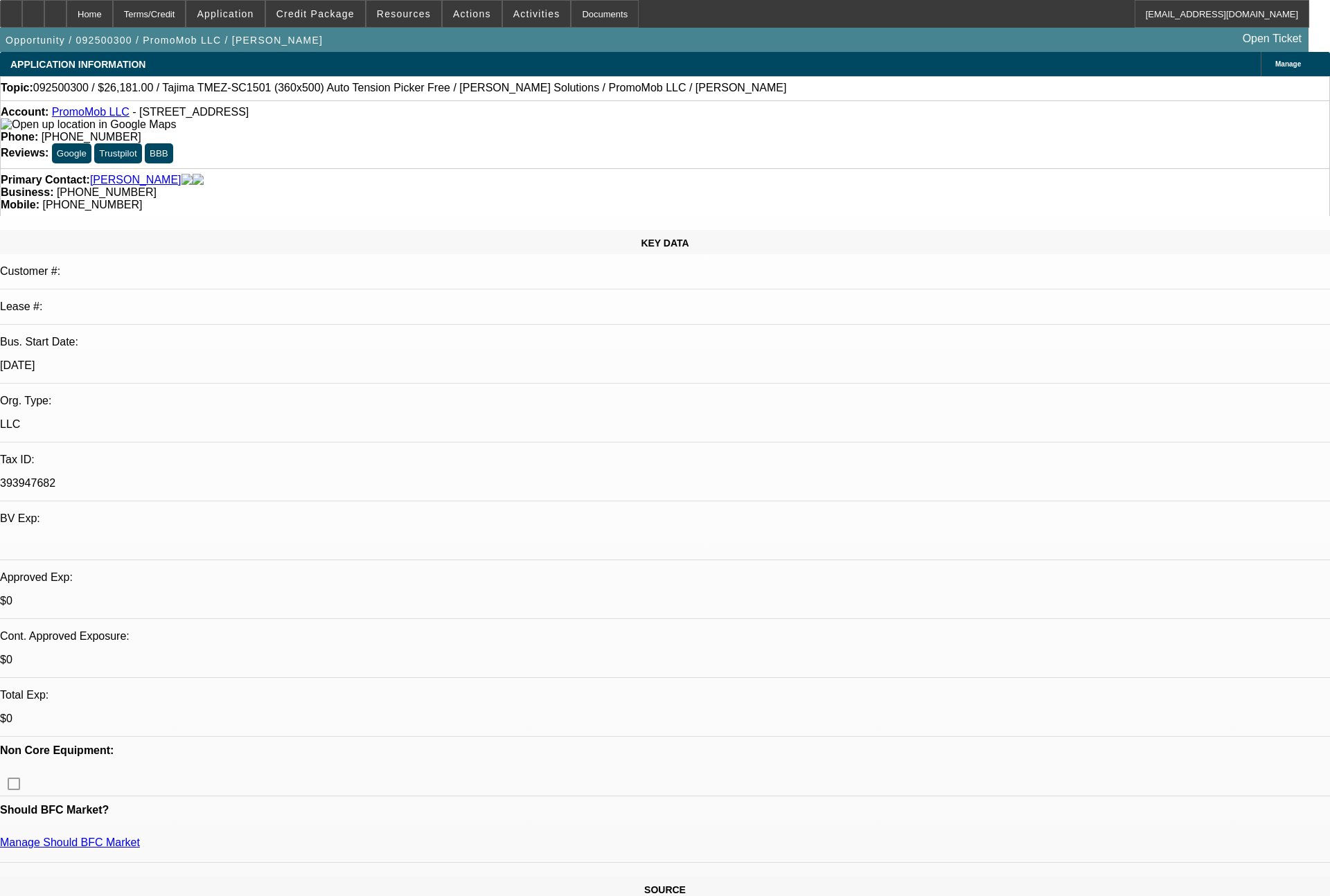
select select "0"
select select "2"
select select "0"
select select "6"
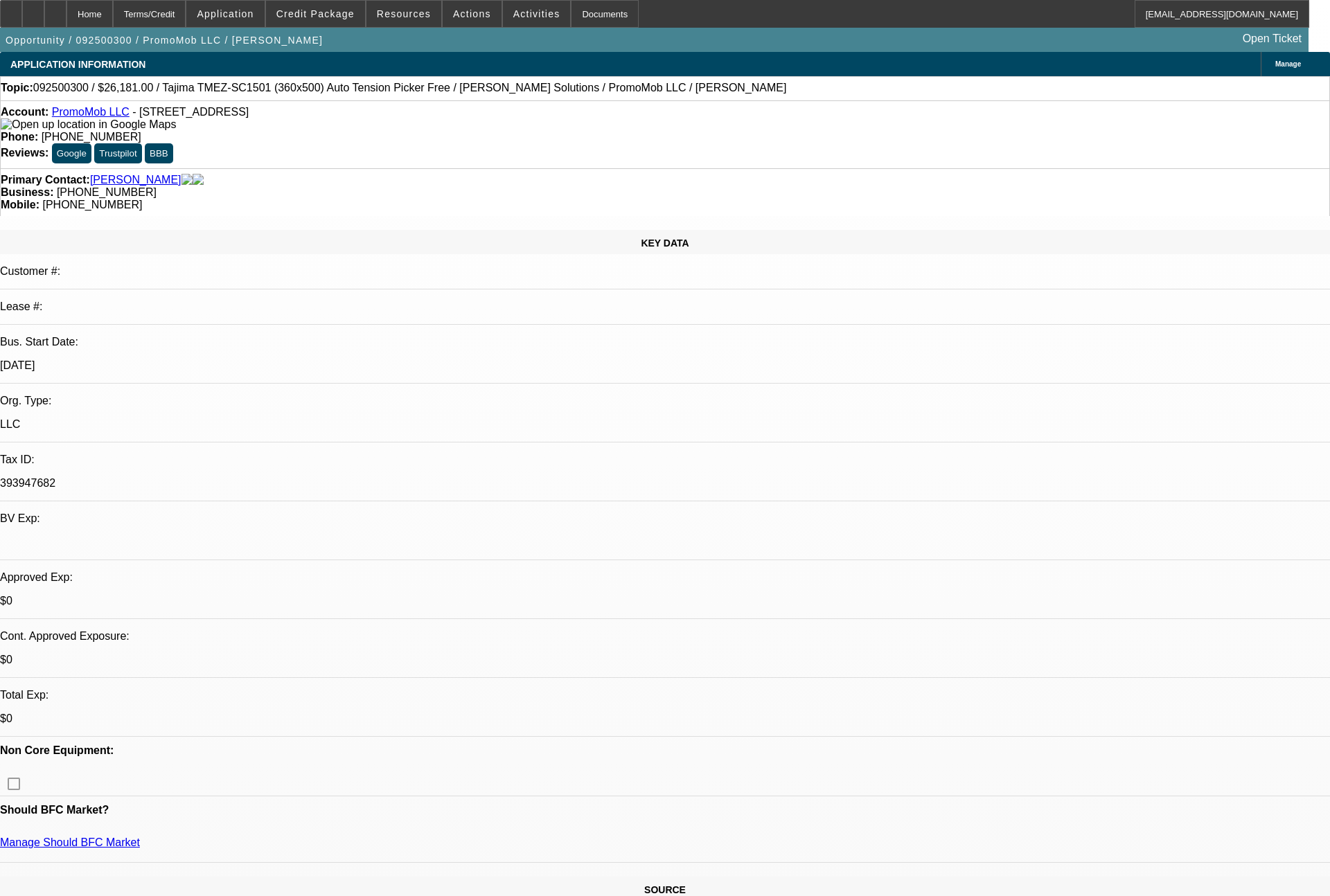
select select "0"
select select "6"
select select "0"
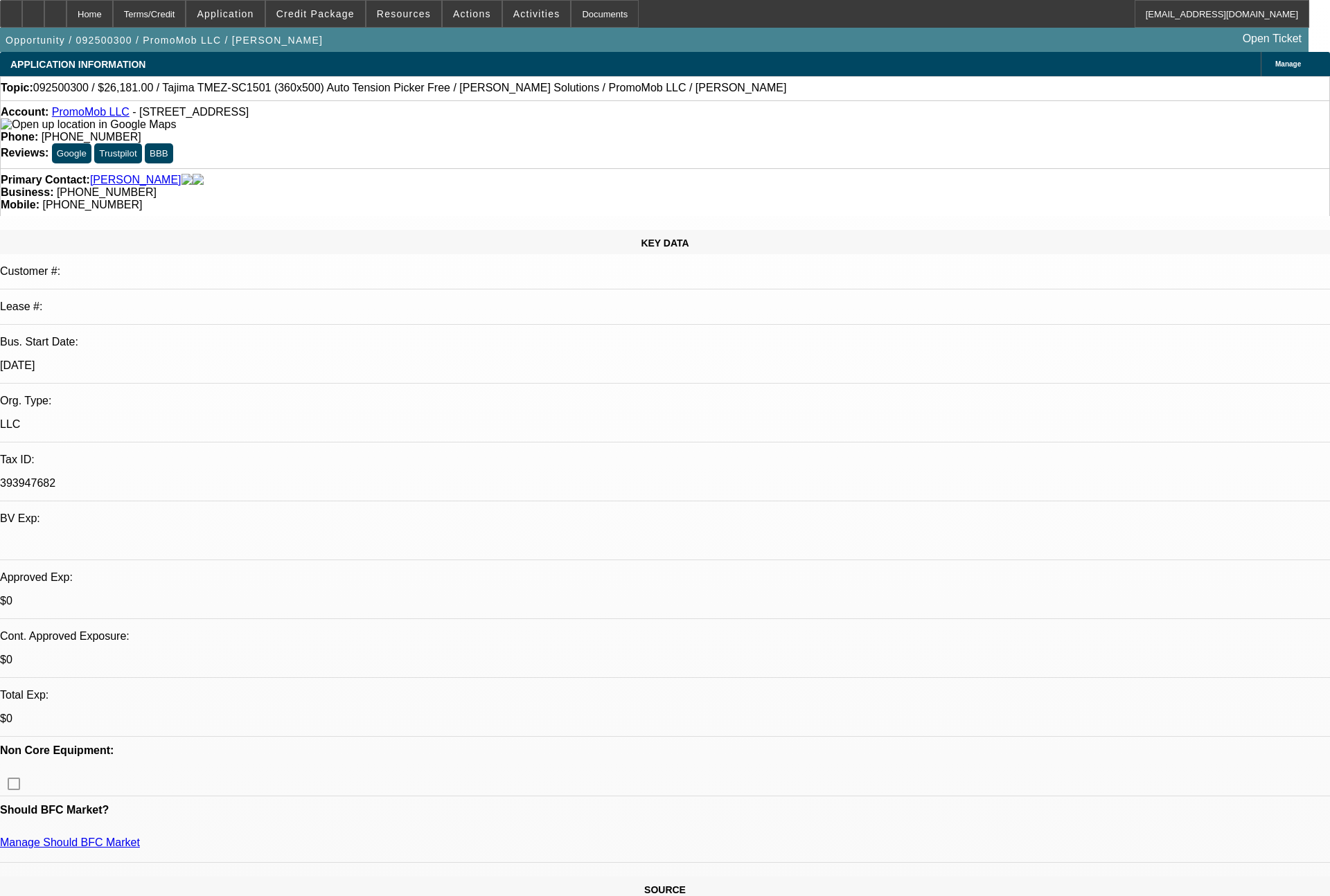
select select "0"
select select "6"
select select "0"
select select "2"
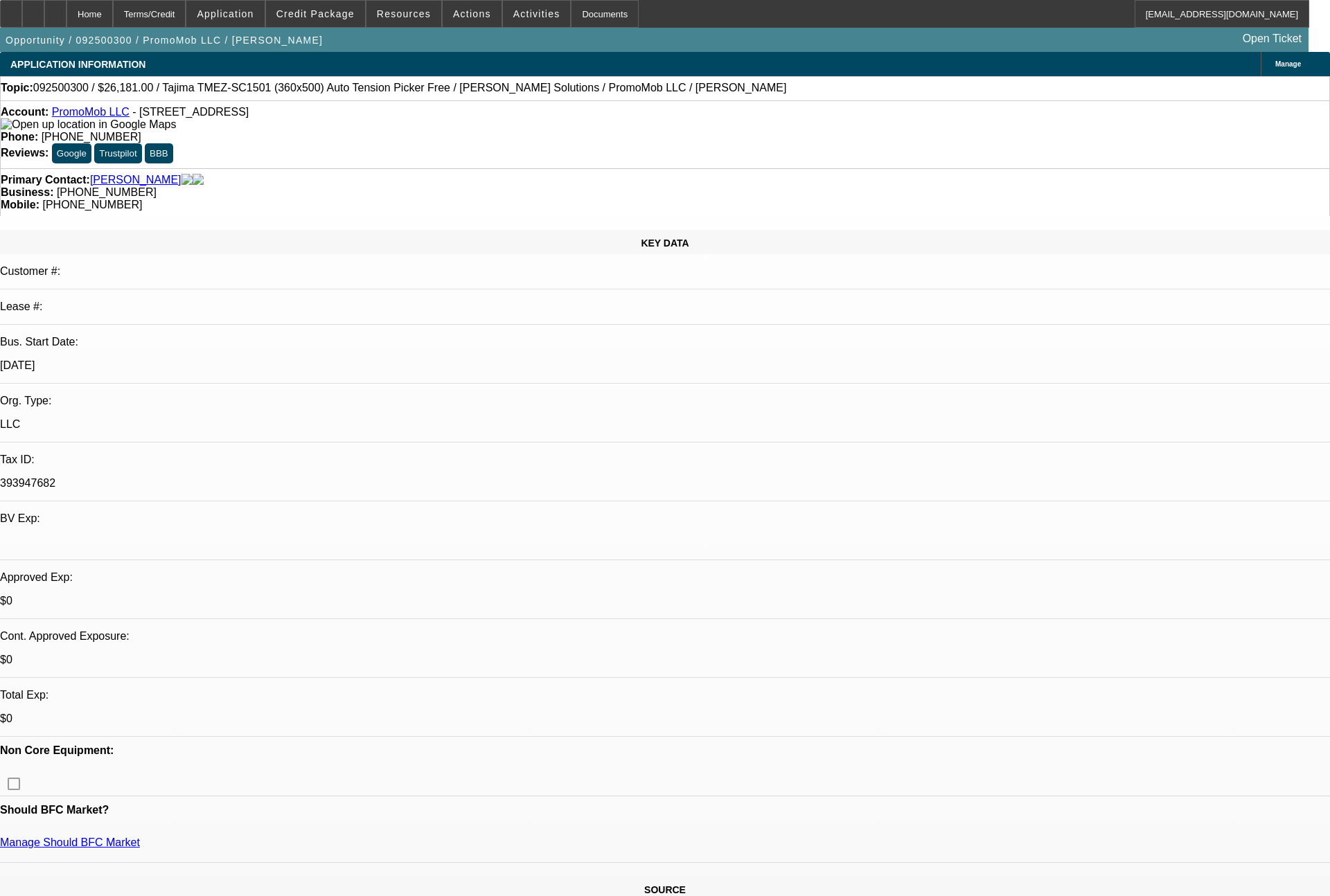
select select "2"
select select "0"
select select "6"
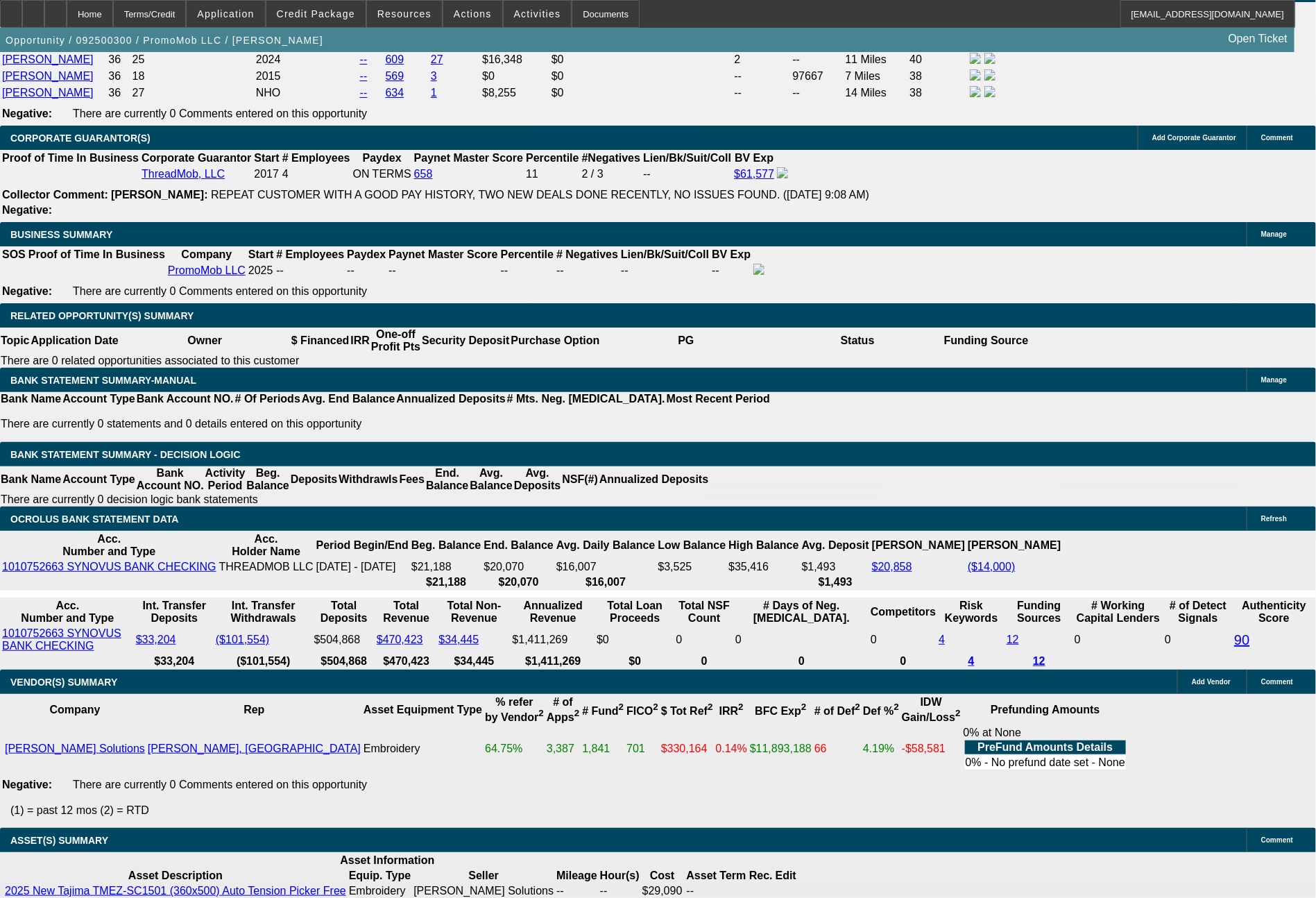
scroll to position [2150, 0]
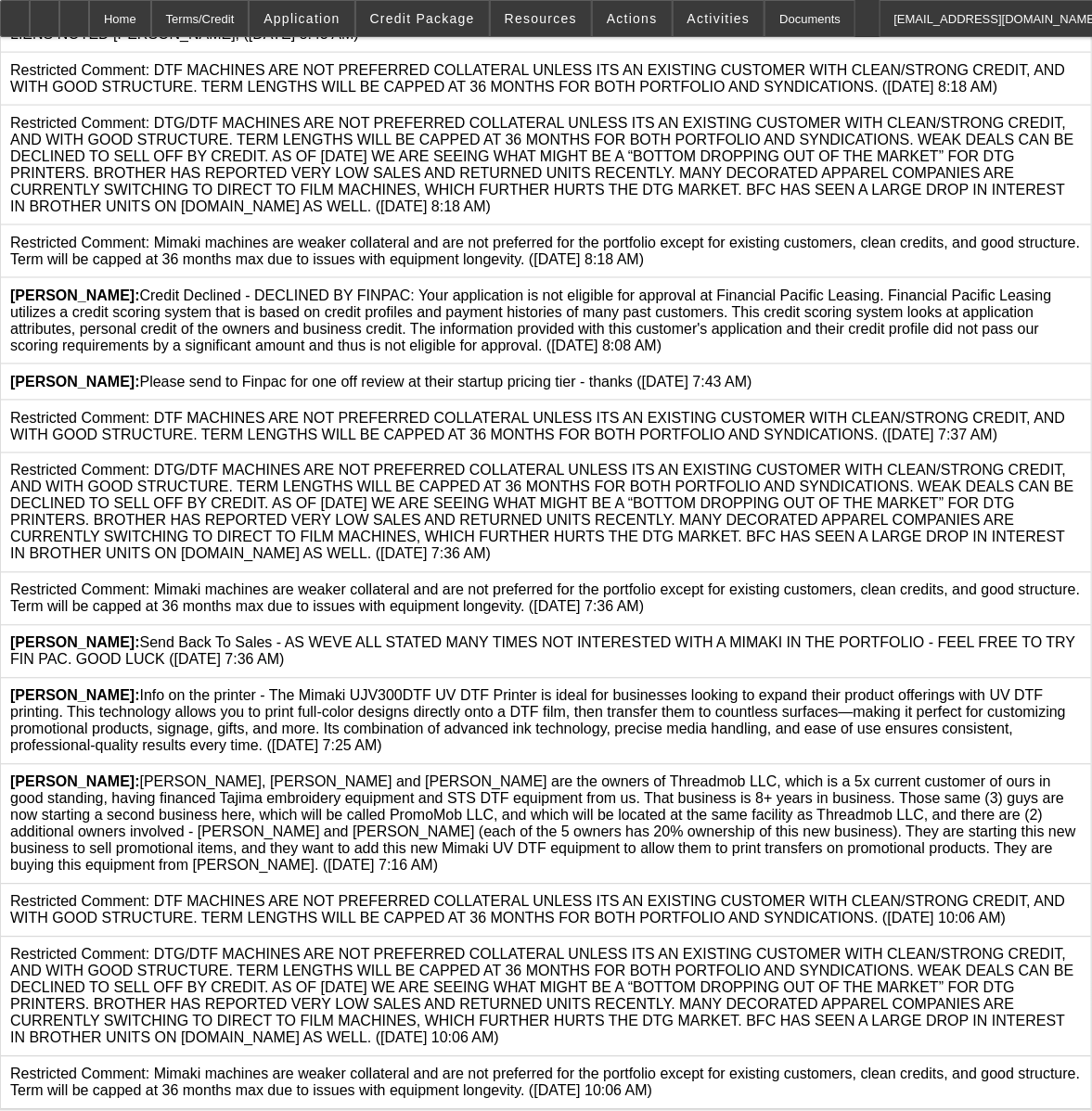
scroll to position [1070, 0]
drag, startPoint x: 722, startPoint y: 761, endPoint x: 337, endPoint y: 638, distance: 404.2
click at [337, 774] on div "[PERSON_NAME]: [PERSON_NAME], [PERSON_NAME] and [PERSON_NAME] are the owners of…" at bounding box center [545, 824] width 1072 height 100
copy span "[PERSON_NAME], [PERSON_NAME] and [PERSON_NAME] are the owners of Threadmob LLC,…"
click at [1082, 774] on icon at bounding box center [1082, 774] width 0 height 0
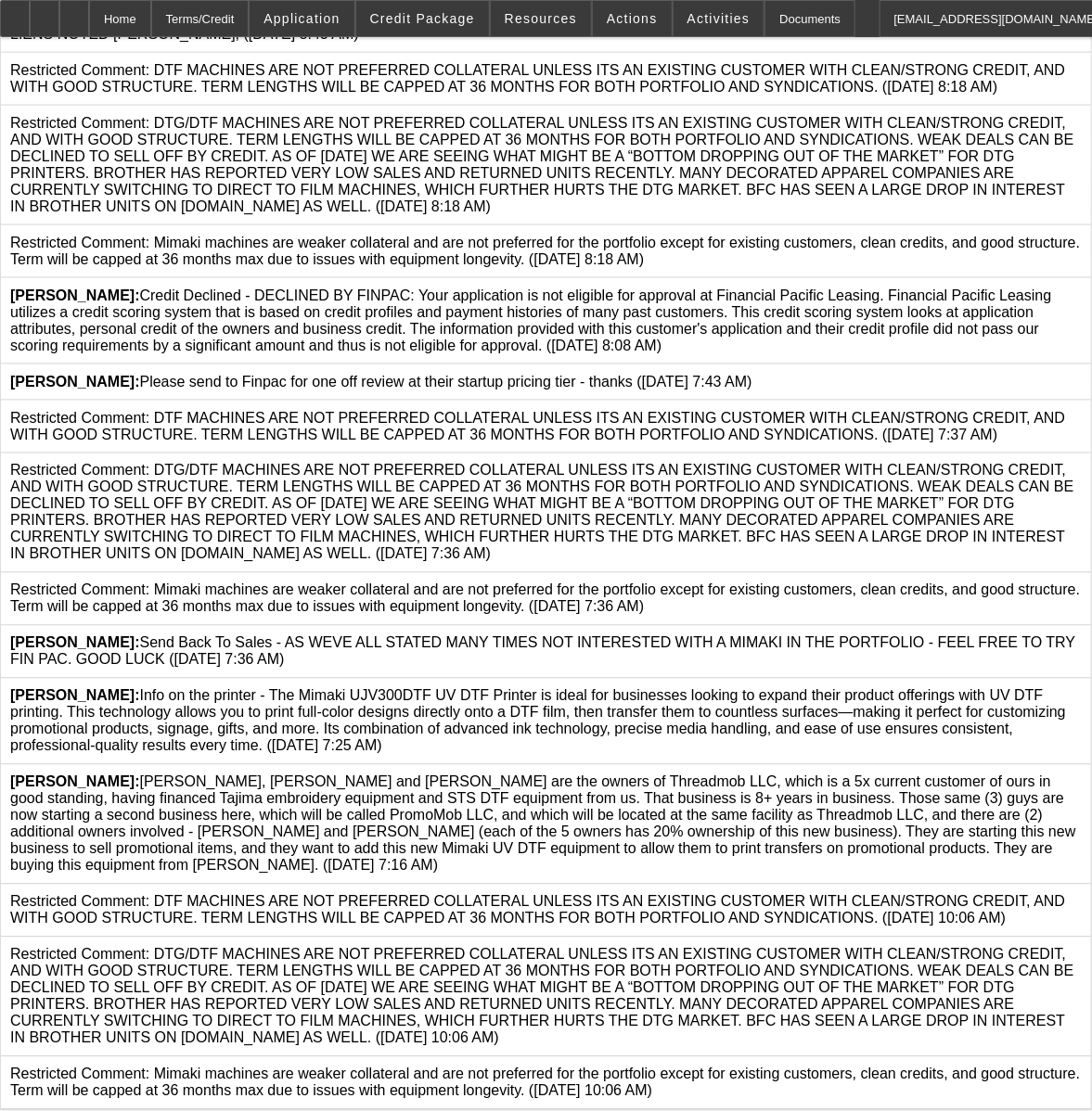
scroll to position [0, 0]
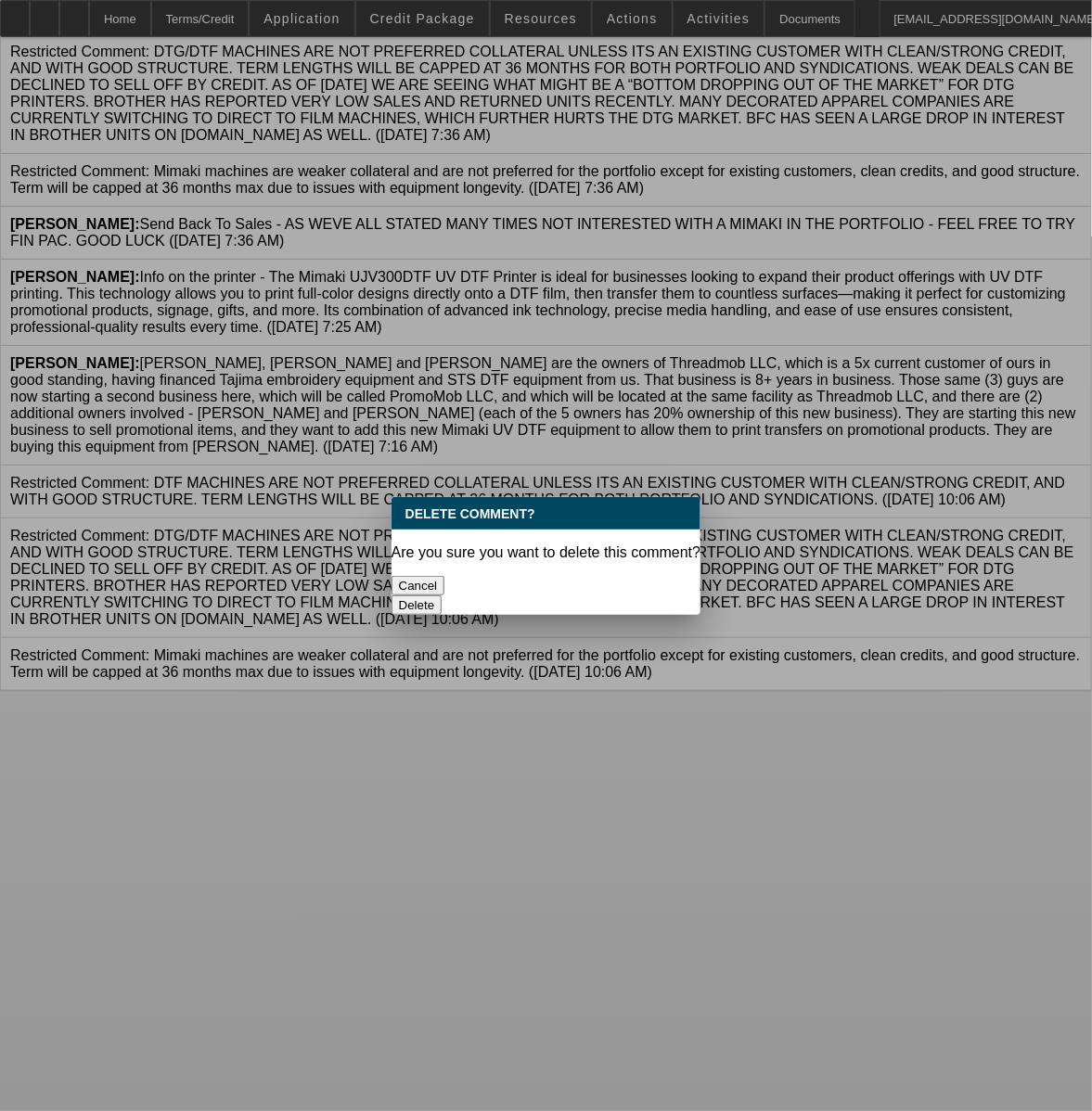
click at [443, 595] on button "Delete" at bounding box center [417, 605] width 51 height 19
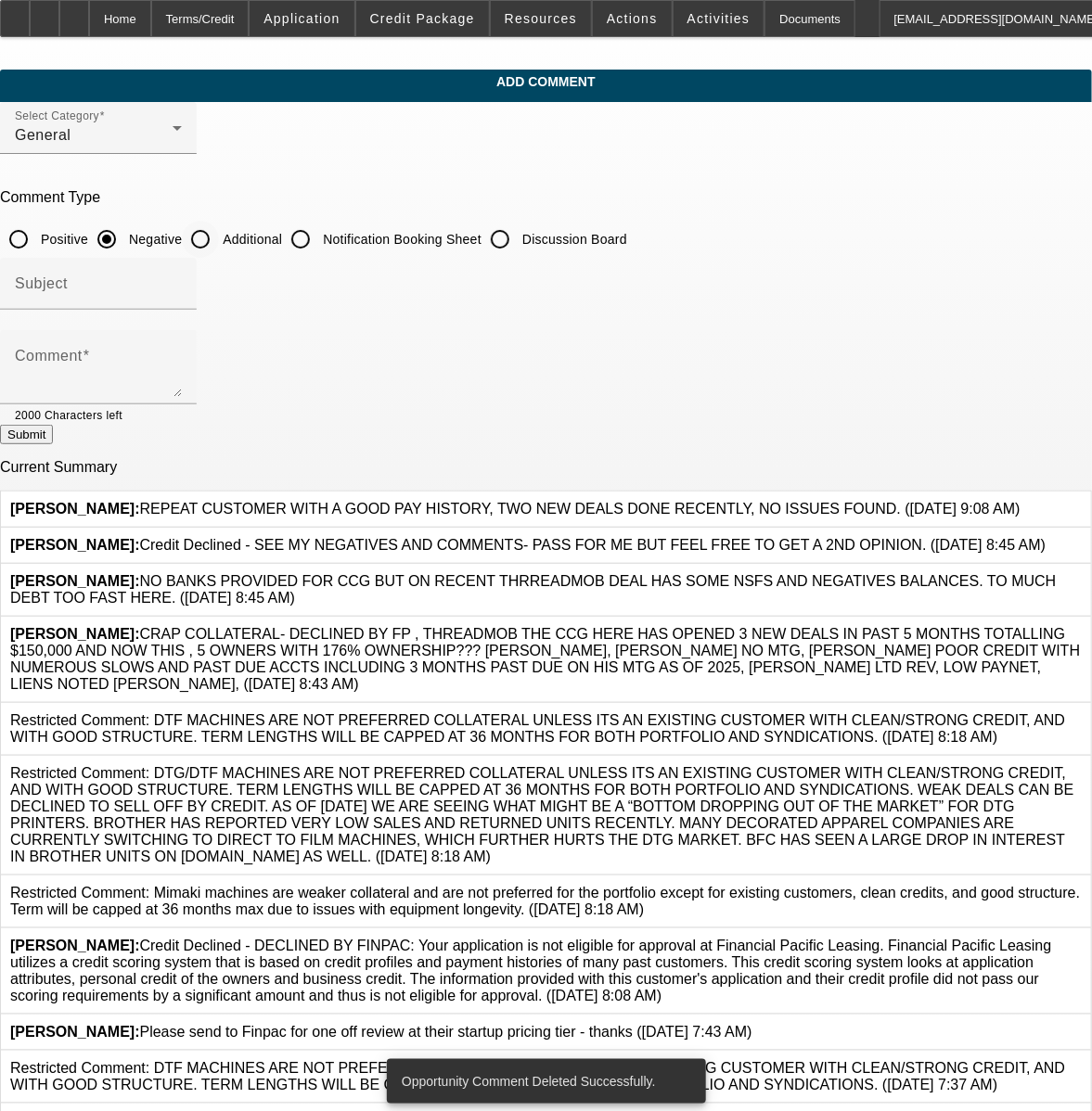
click at [219, 234] on input "Additional" at bounding box center [200, 239] width 37 height 37
radio input "true"
click at [182, 360] on textarea "Comment" at bounding box center [98, 375] width 167 height 45
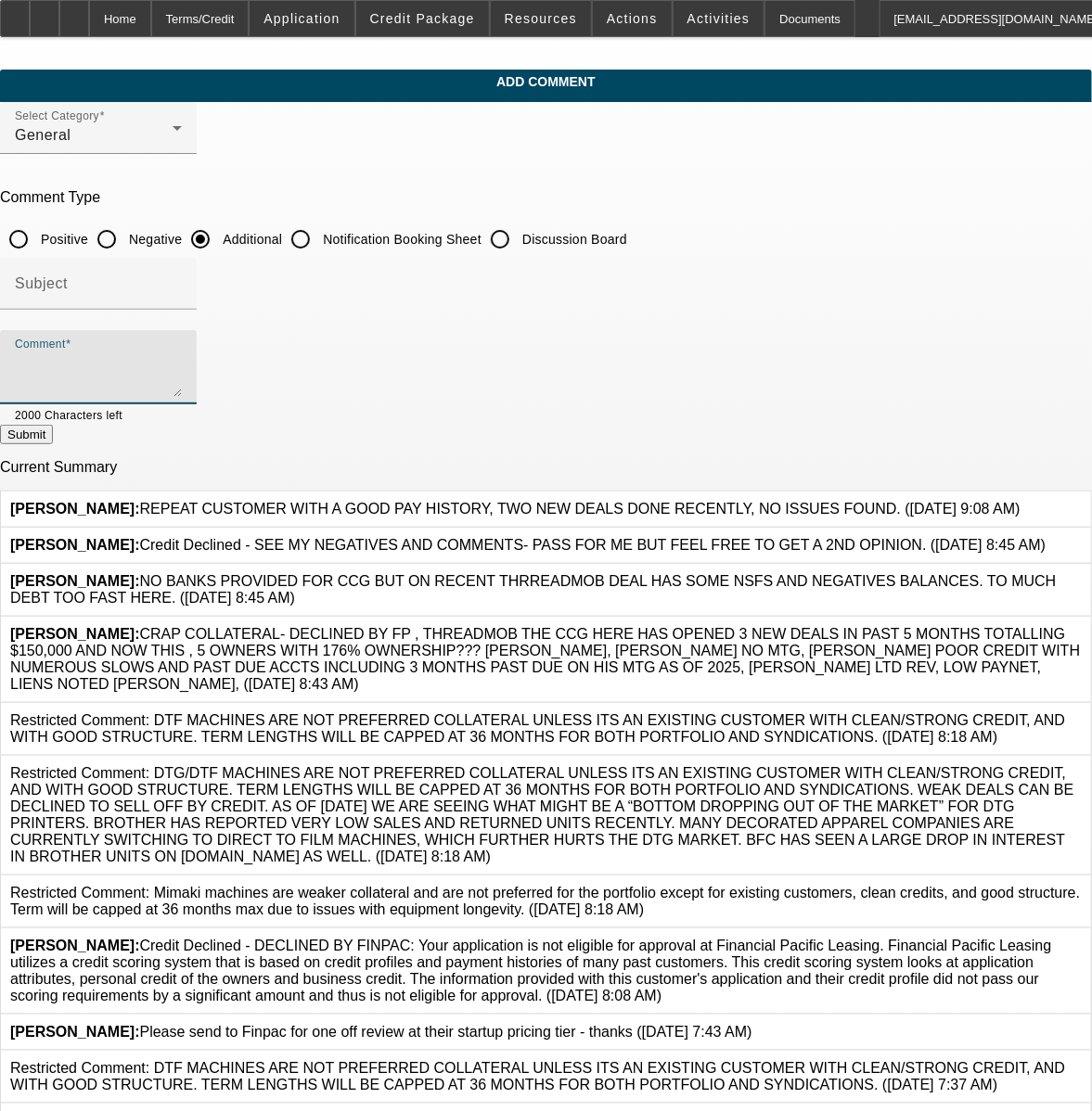
paste textarea "[PERSON_NAME], [PERSON_NAME] and [PERSON_NAME] are the owners of Threadmob LLC,…"
click at [182, 384] on textarea "[PERSON_NAME], [PERSON_NAME] and [PERSON_NAME] are the owners of Threadmob LLC,…" at bounding box center [98, 375] width 167 height 45
click at [182, 395] on textarea "[PERSON_NAME], [PERSON_NAME] and [PERSON_NAME] are the owners of Threadmob LLC,…" at bounding box center [98, 375] width 167 height 45
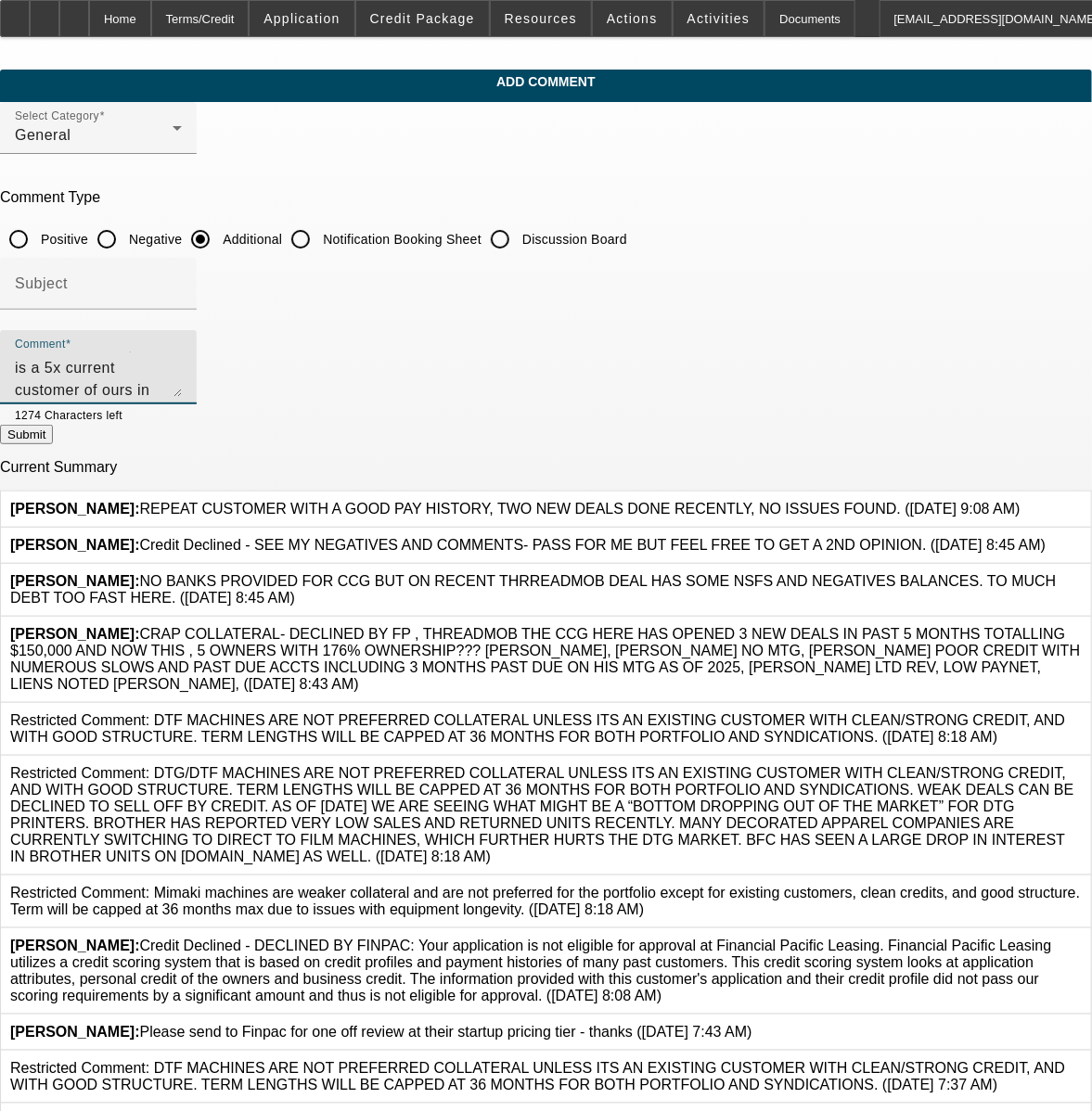
type textarea "[PERSON_NAME], [PERSON_NAME] and [PERSON_NAME] are the owners of Threadmob LLC,…"
click at [53, 441] on button "Submit" at bounding box center [26, 435] width 53 height 19
radio input "true"
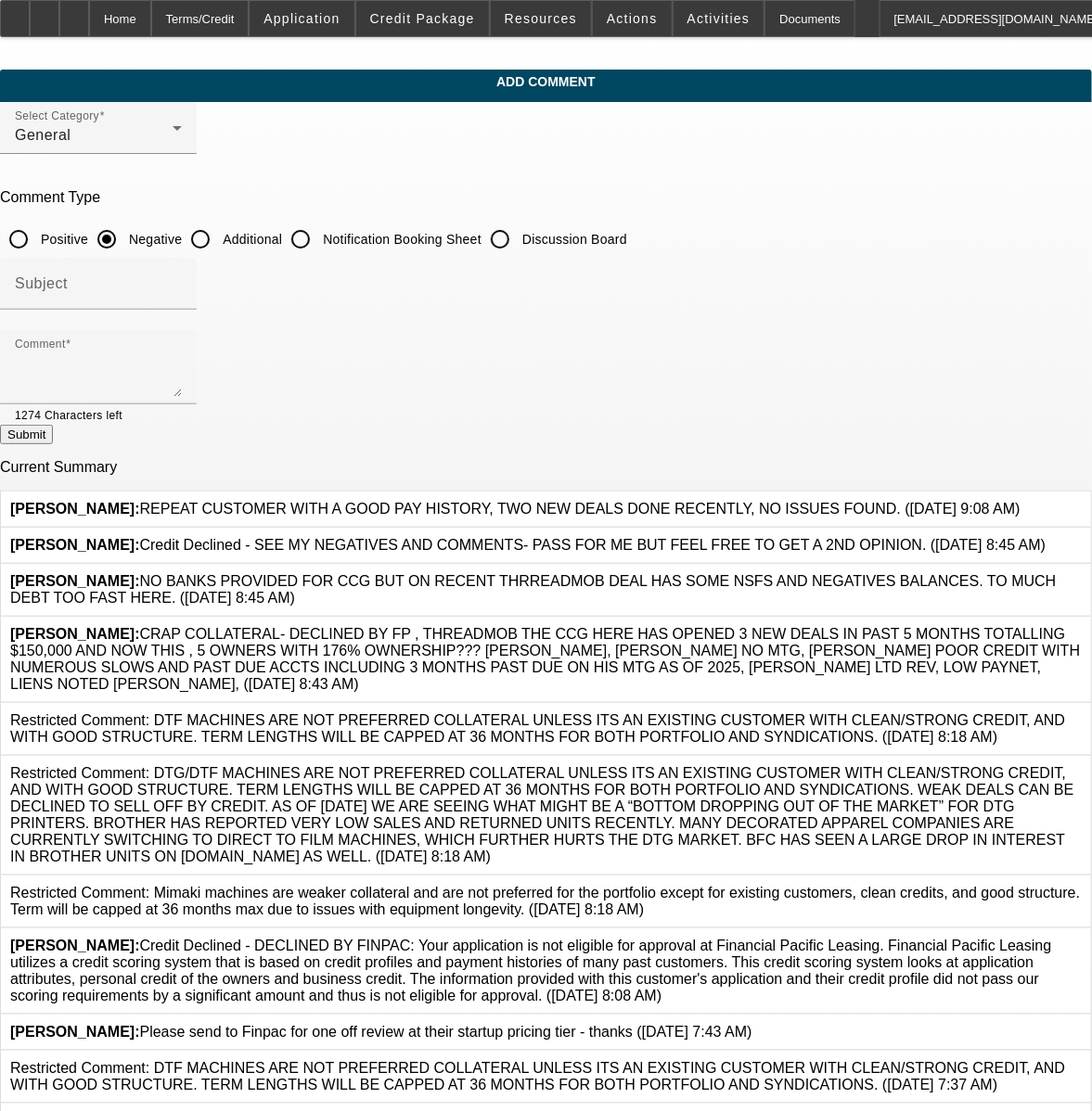
scroll to position [0, 0]
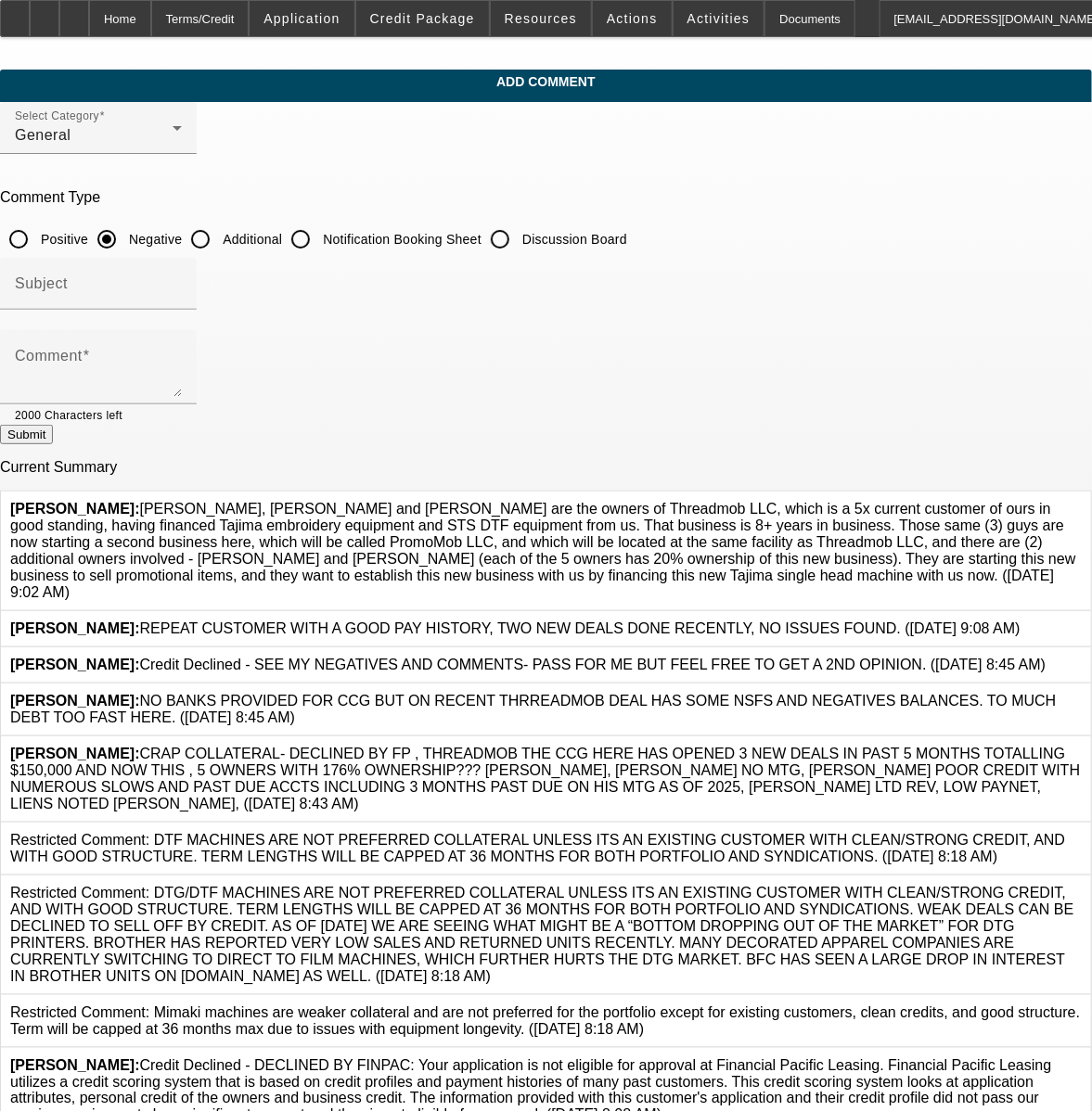
drag, startPoint x: 423, startPoint y: 618, endPoint x: 334, endPoint y: 496, distance: 151.0
click at [334, 501] on div "[PERSON_NAME]: [PERSON_NAME], [PERSON_NAME] and [PERSON_NAME] are the owners of…" at bounding box center [545, 551] width 1072 height 100
copy span "[PERSON_NAME], [PERSON_NAME] and [PERSON_NAME] are the owners of Threadmob LLC,…"
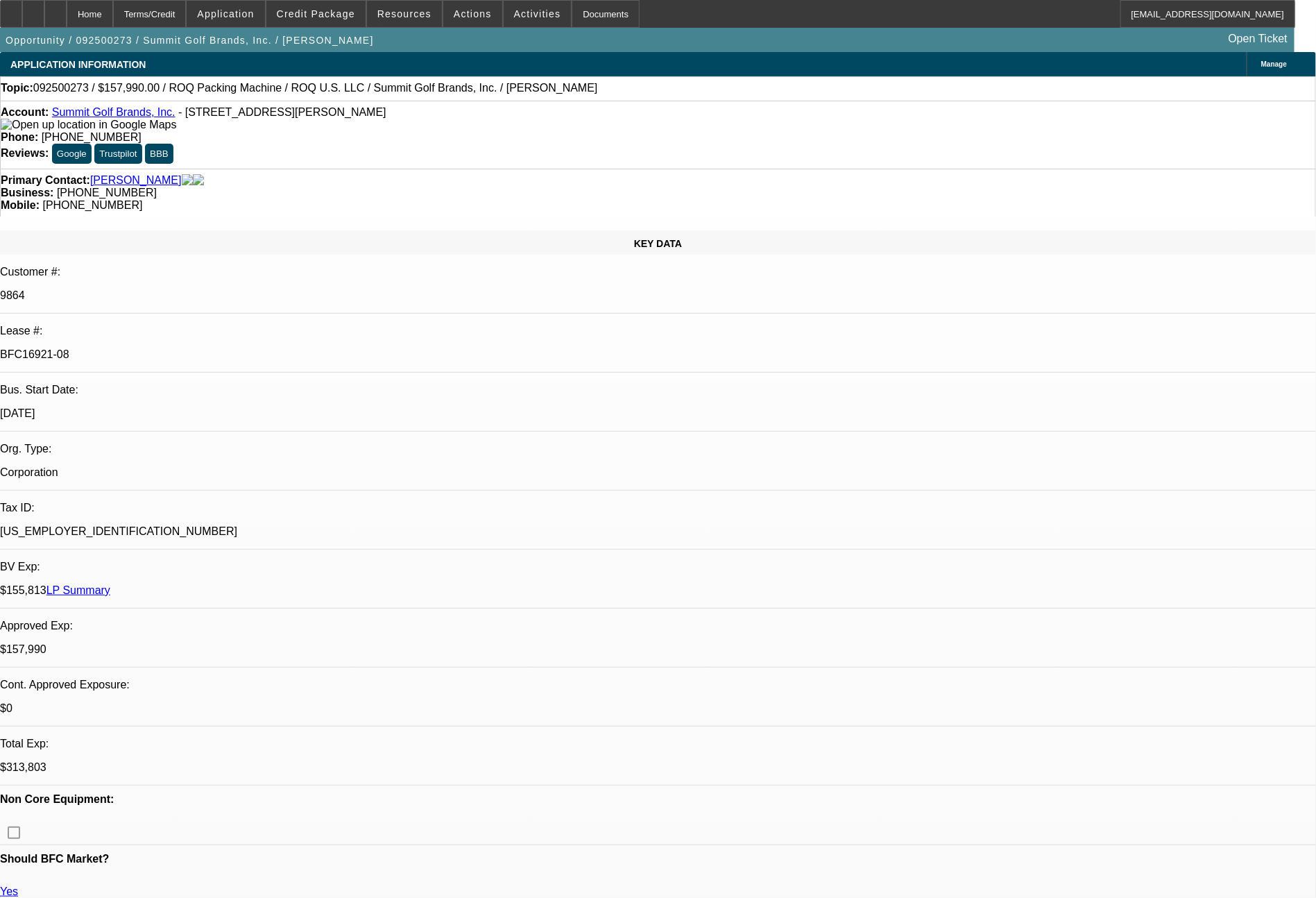
select select "0"
select select "2"
select select "0.1"
select select "4"
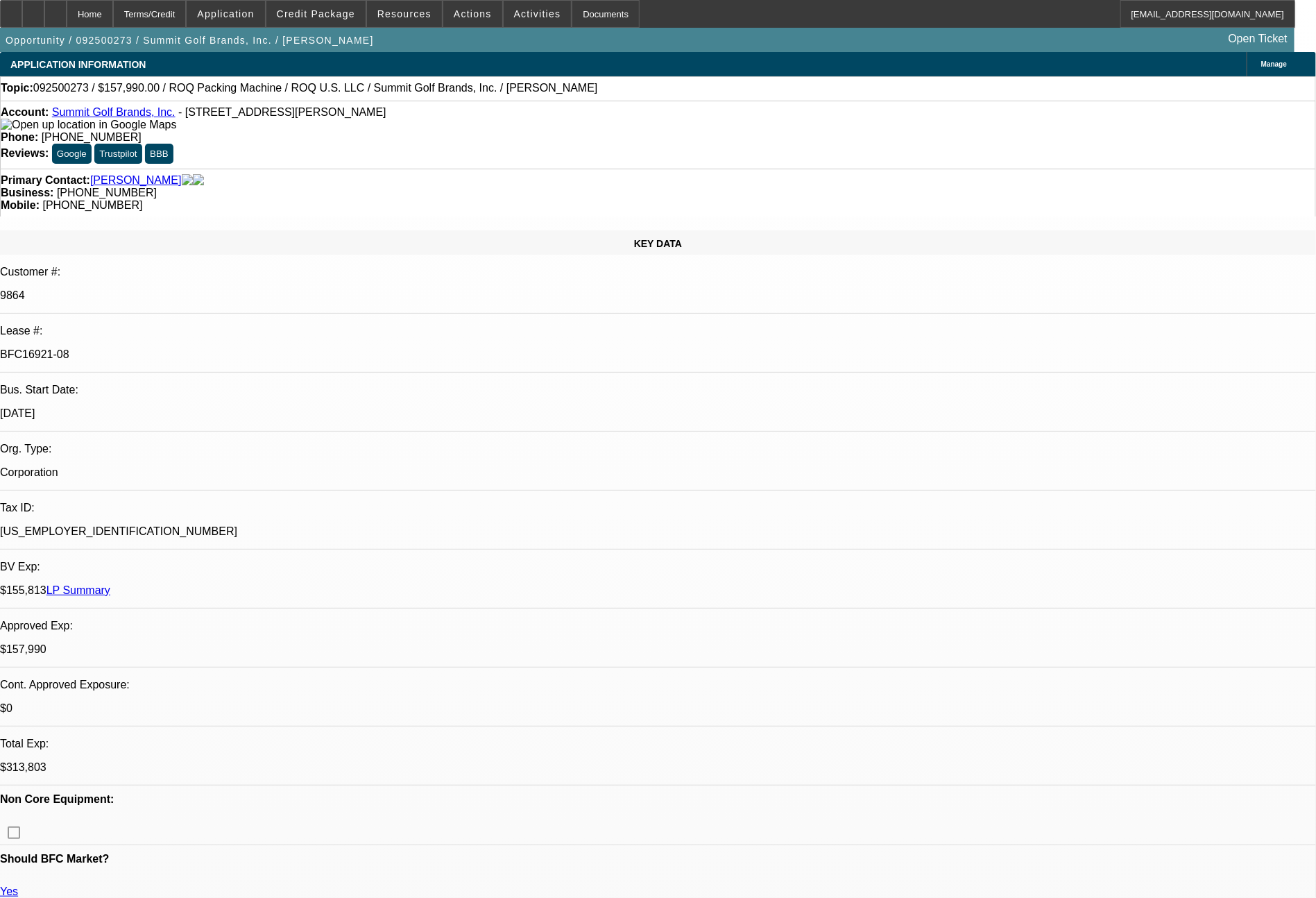
select select "0"
select select "2"
select select "0.1"
select select "4"
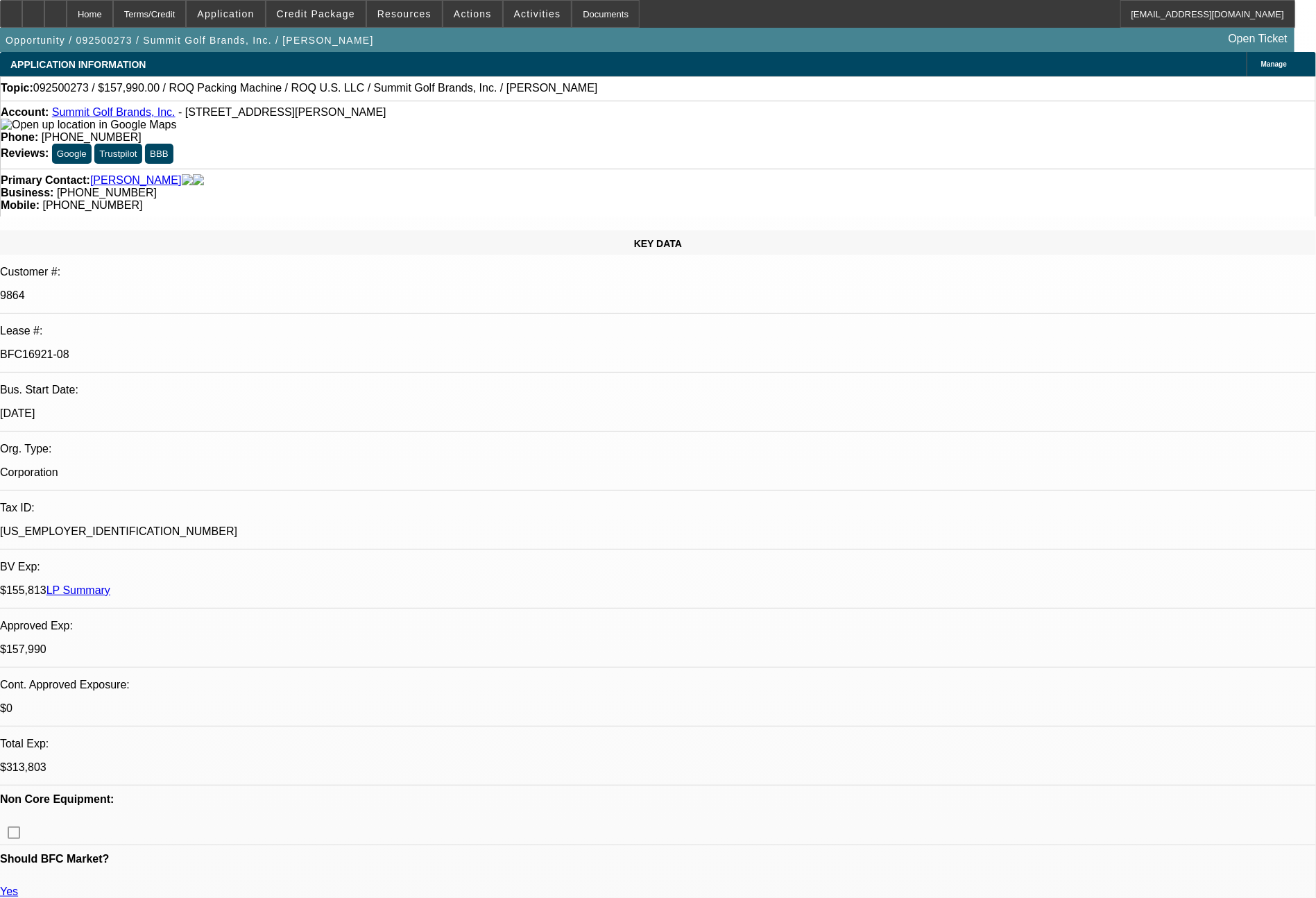
select select "0"
select select "0.1"
select select "4"
select select "0"
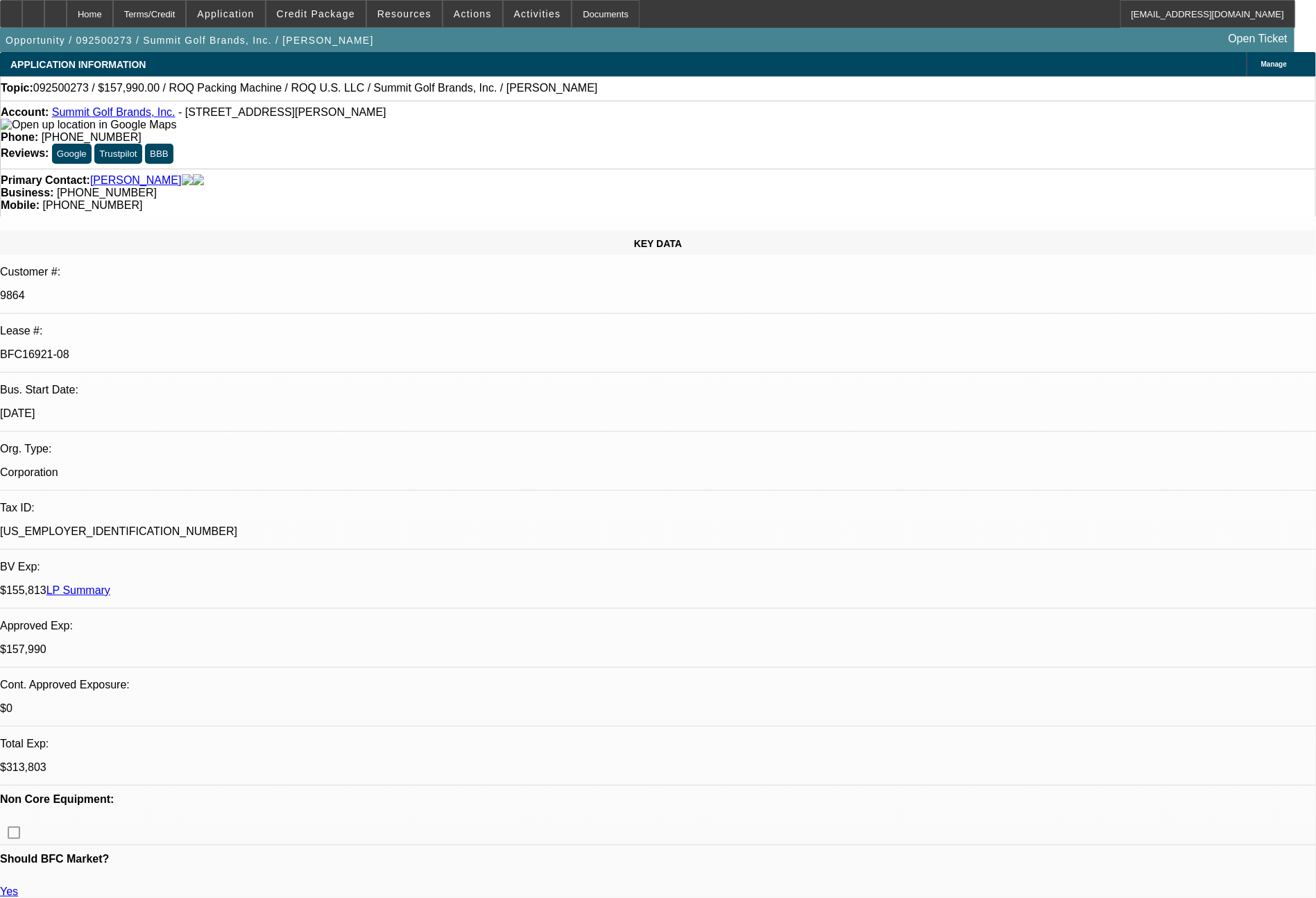
select select "2"
select select "0.1"
select select "4"
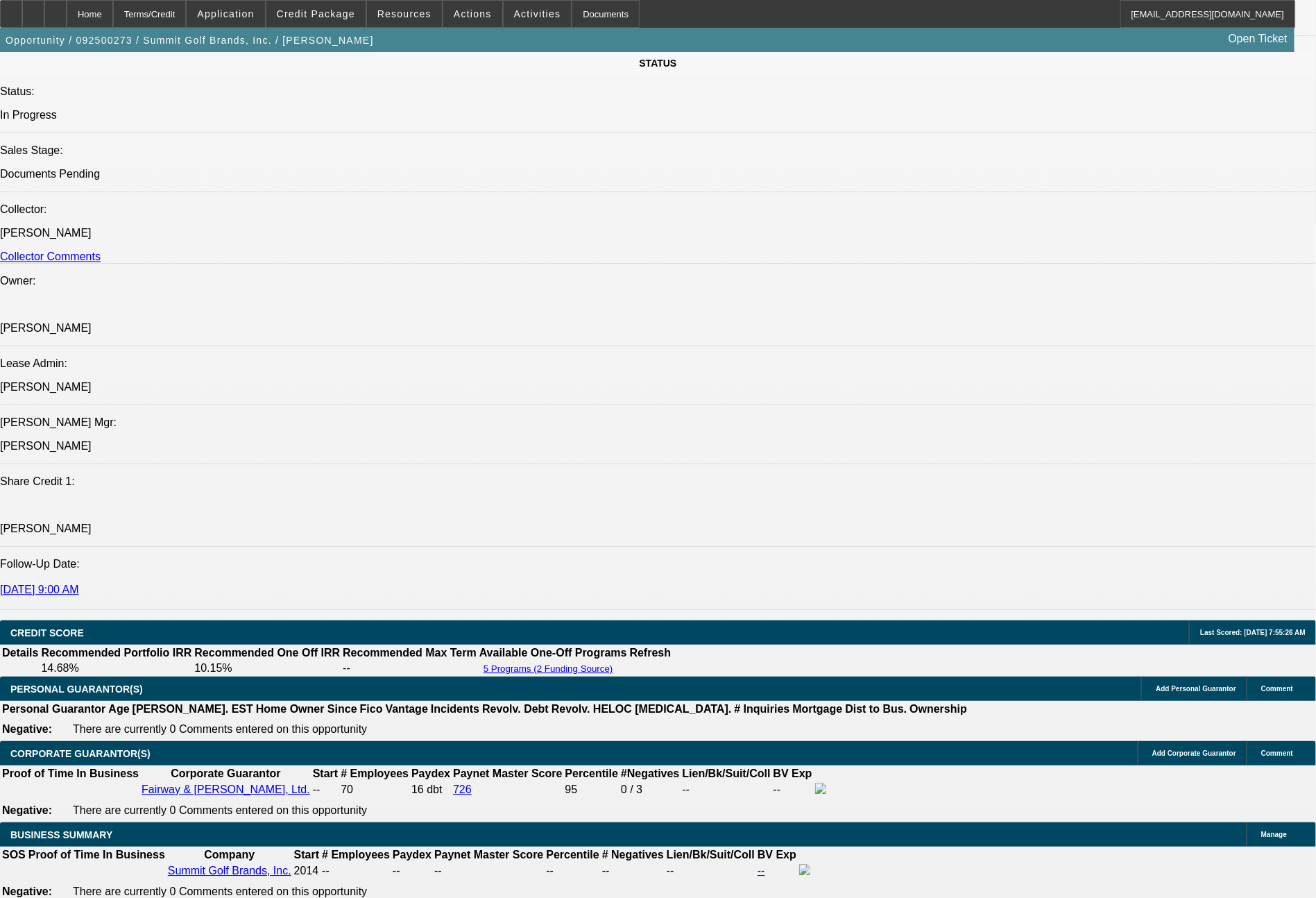
scroll to position [2358, 0]
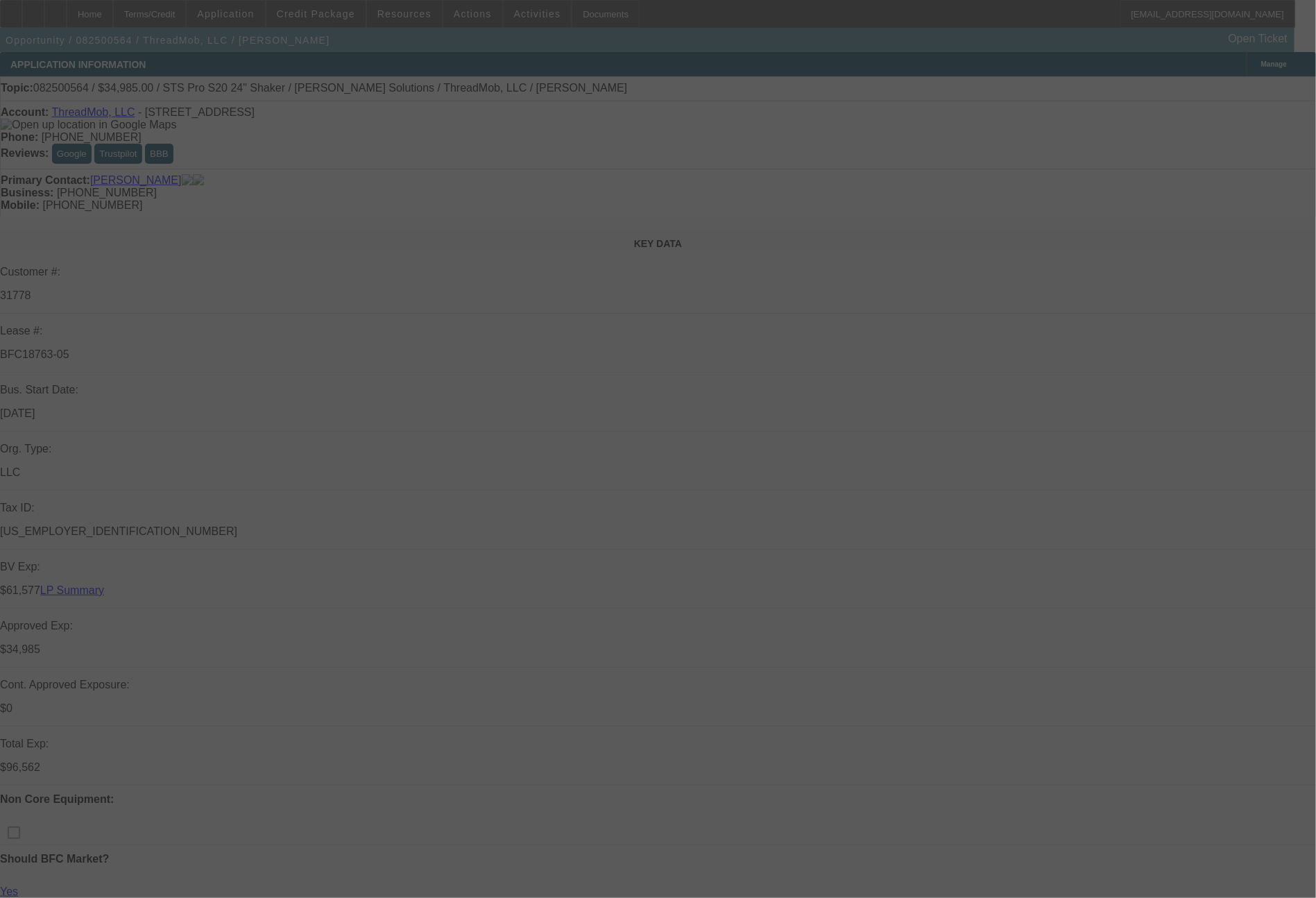
select select "0"
select select "2"
select select "0"
select select "6"
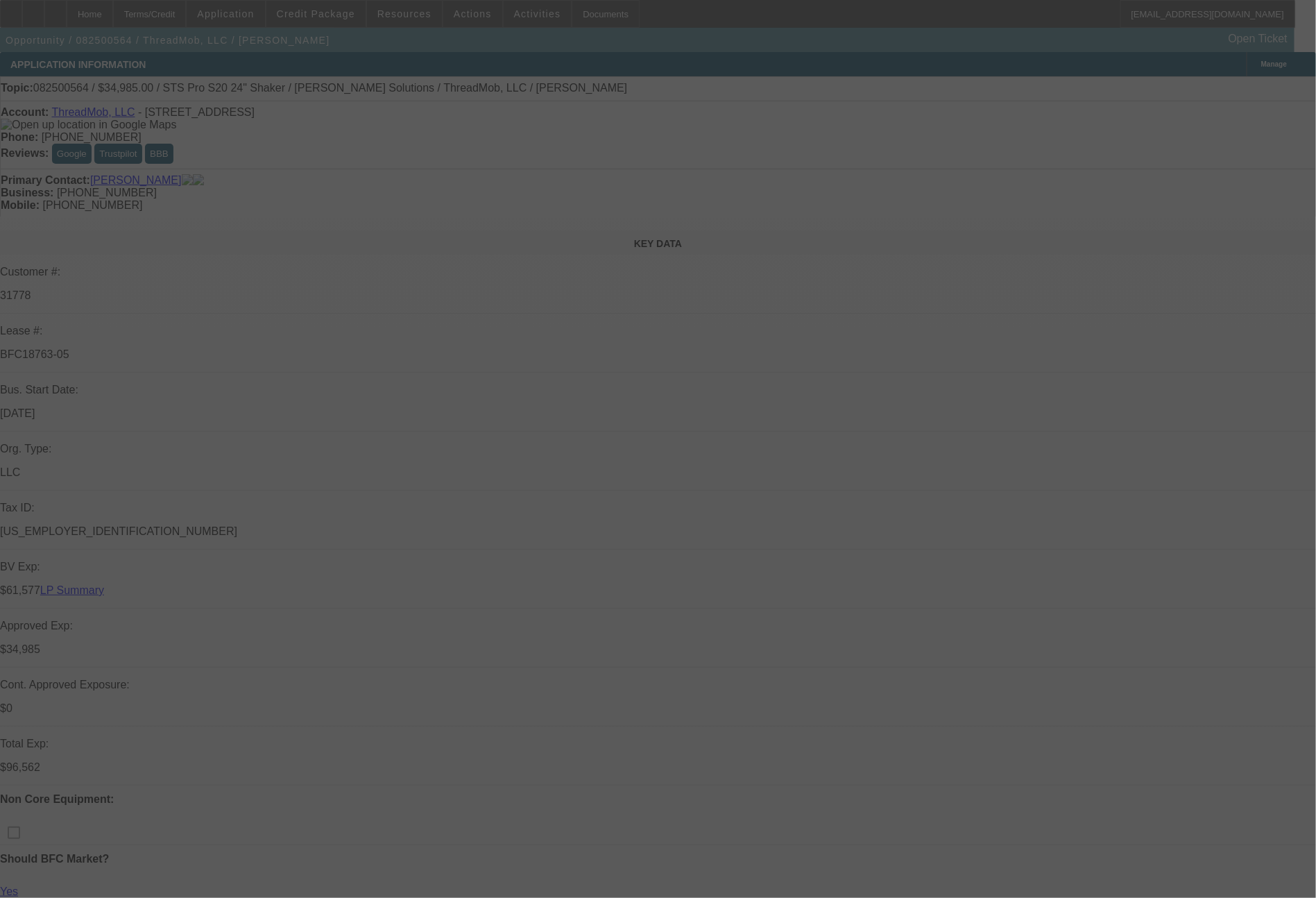
select select "0"
select select "6"
select select "0"
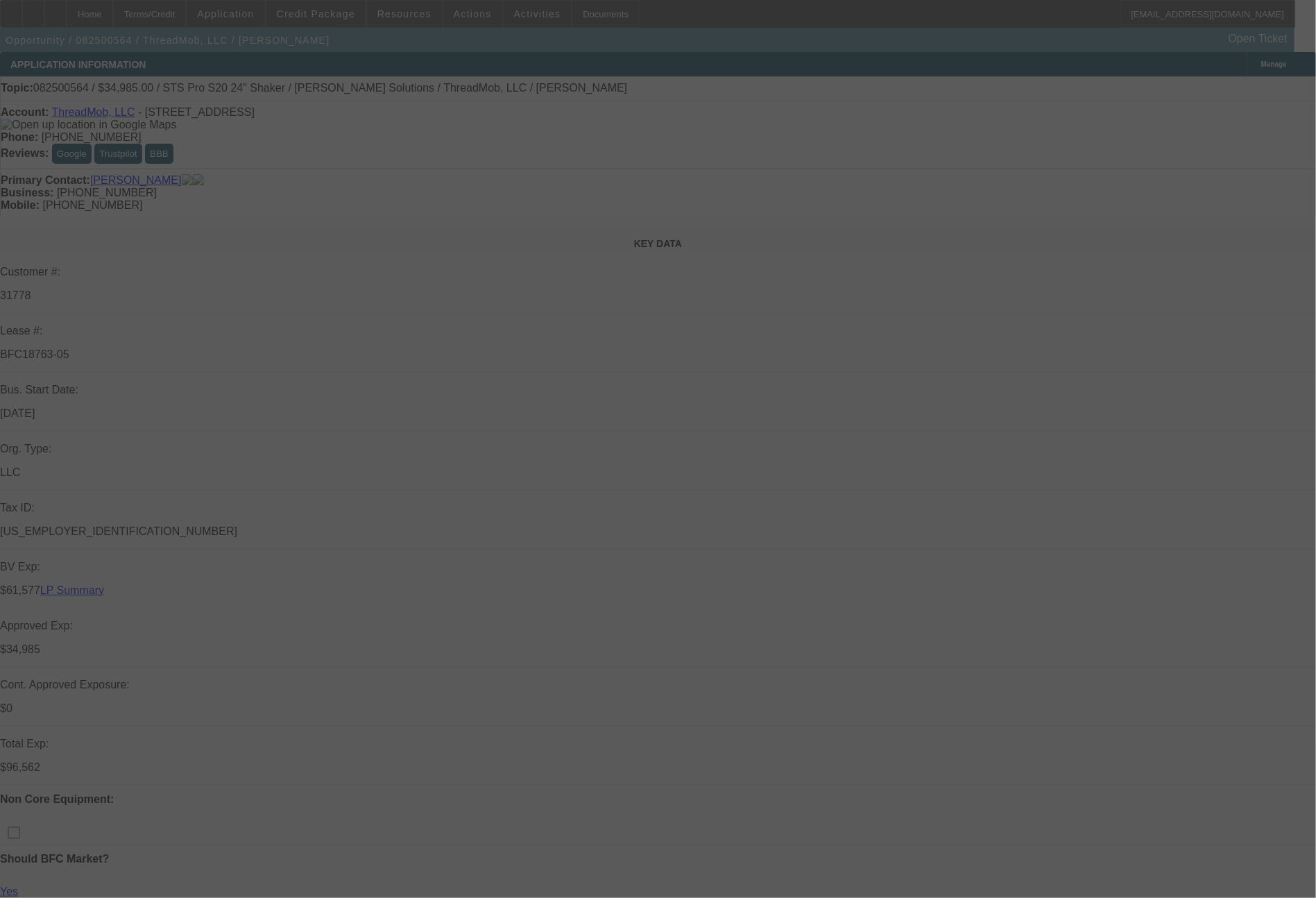
select select "0"
select select "6"
select select "0"
select select "2"
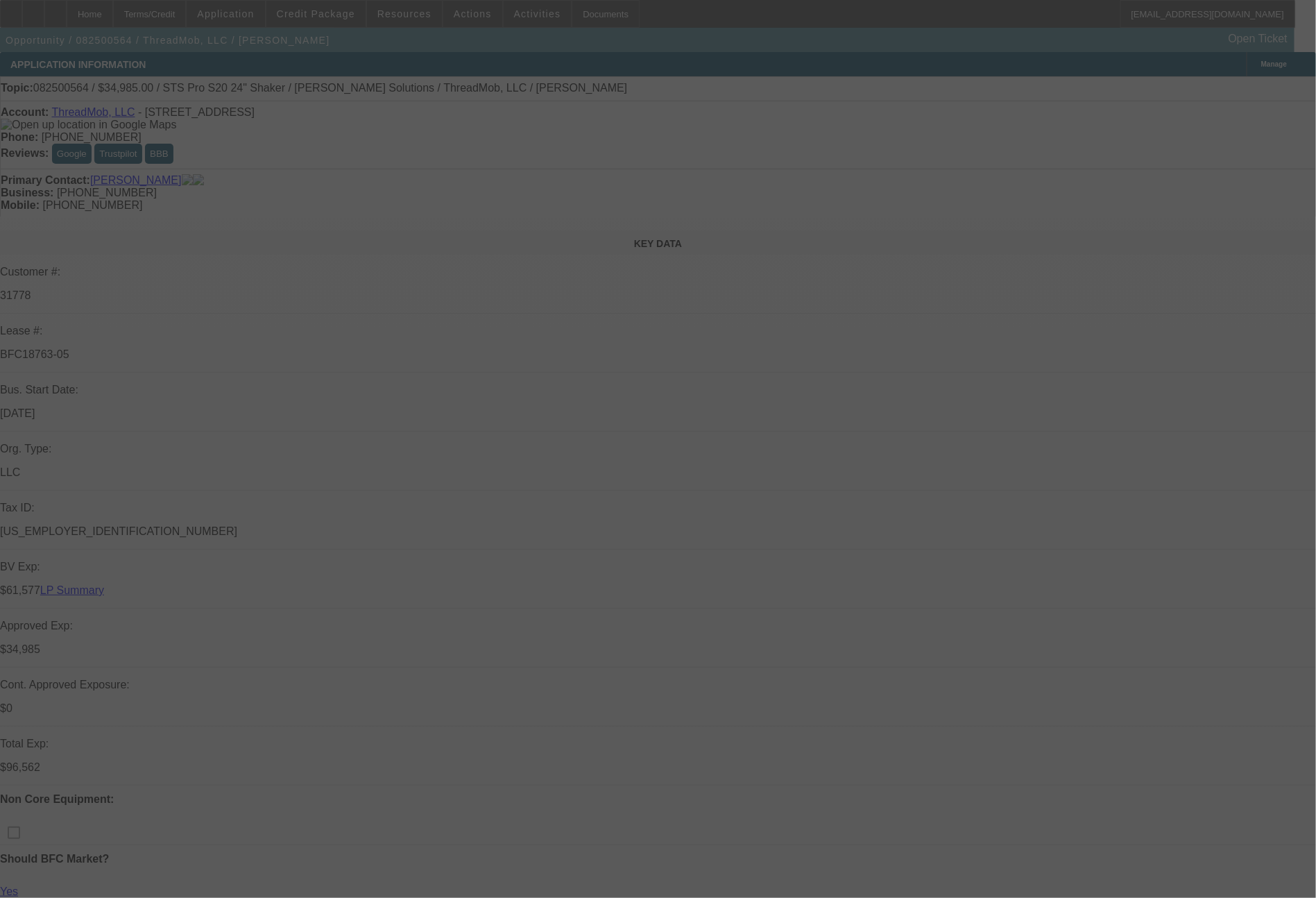
select select "2"
select select "0"
select select "6"
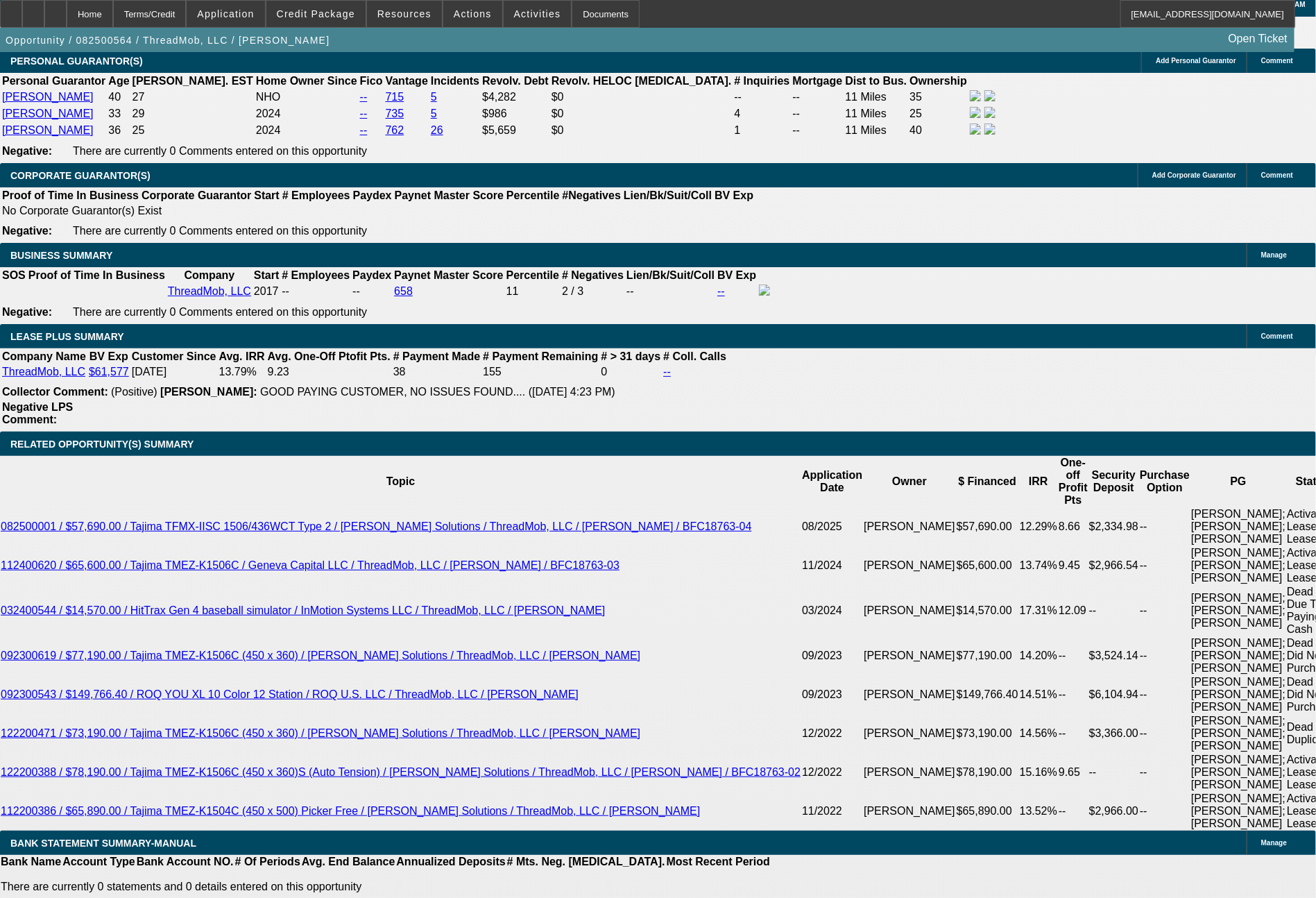
scroll to position [2492, 0]
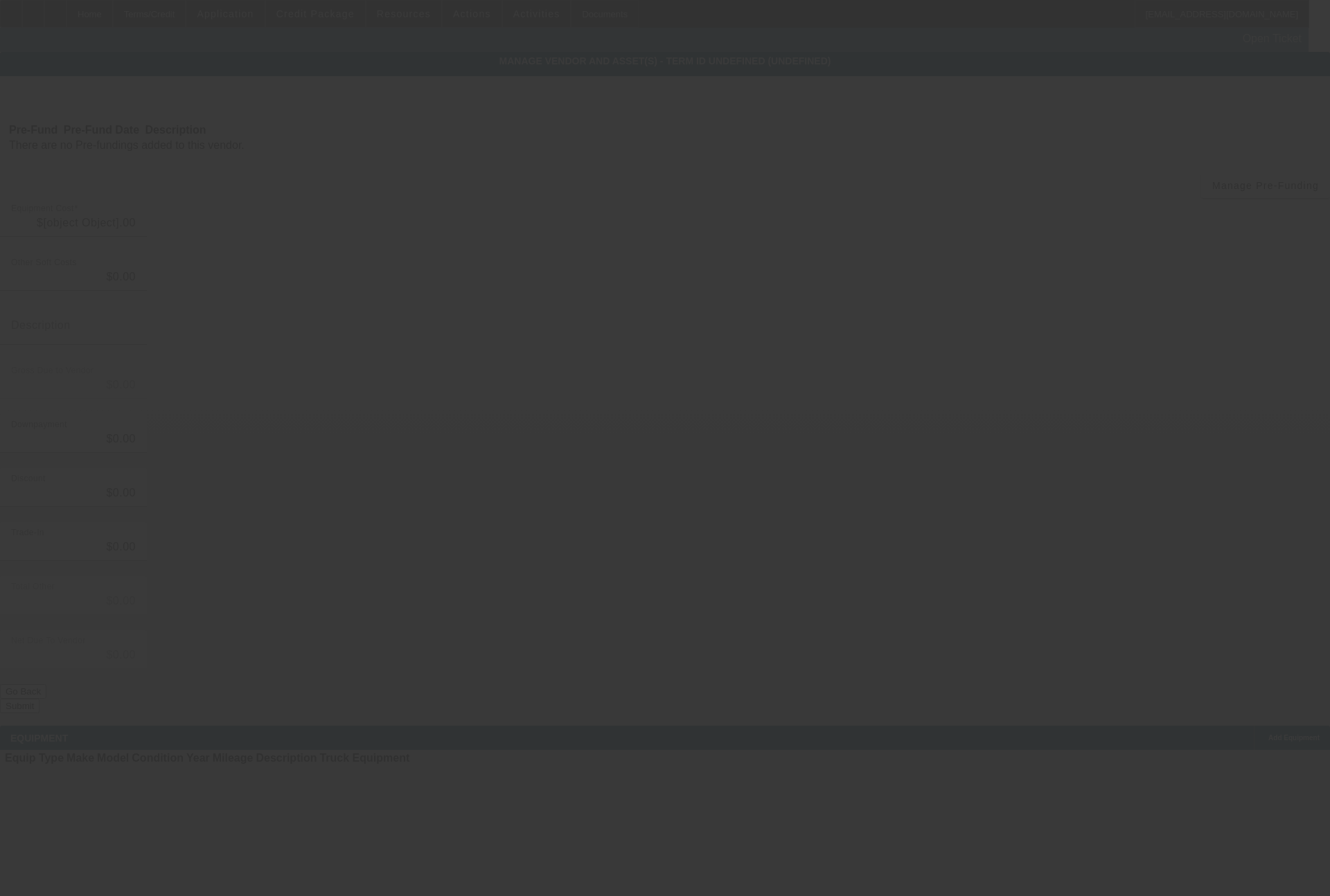
type input "$34,985.00"
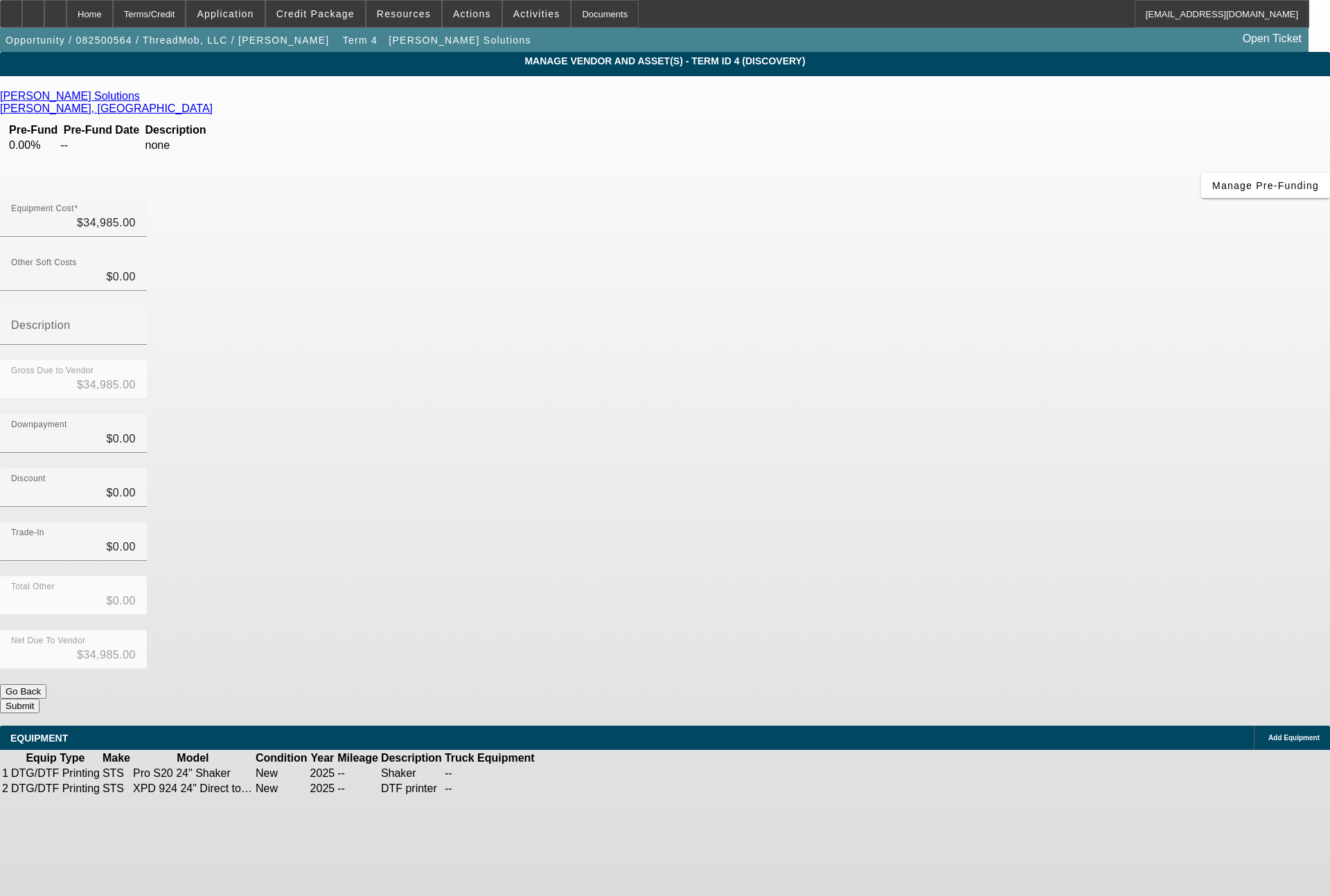
click at [1268, 734] on span "Add Equipment" at bounding box center [1294, 738] width 52 height 7
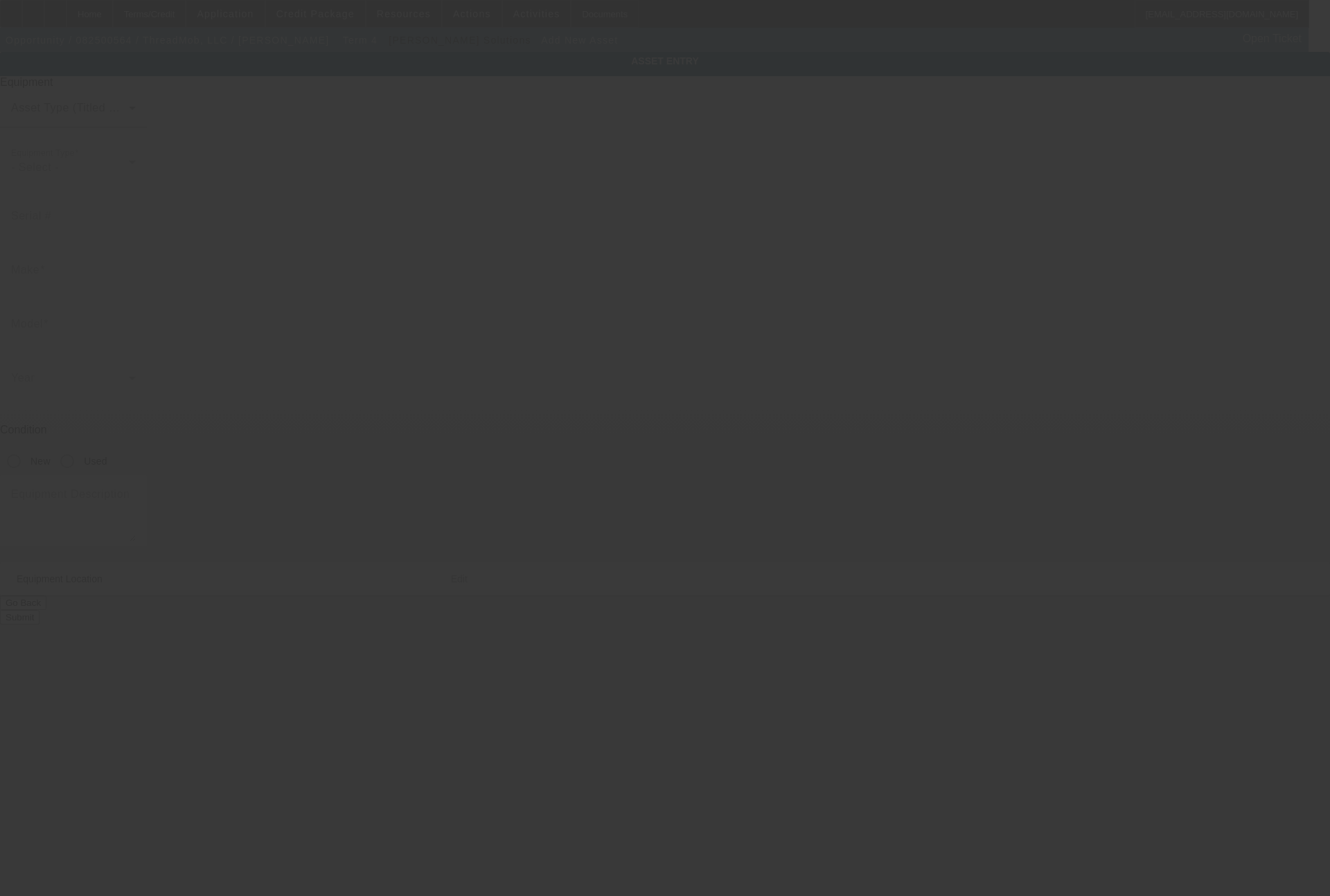
type input "[STREET_ADDRESS]"
type input "Columbus"
type input "31907"
type input "Muscogee"
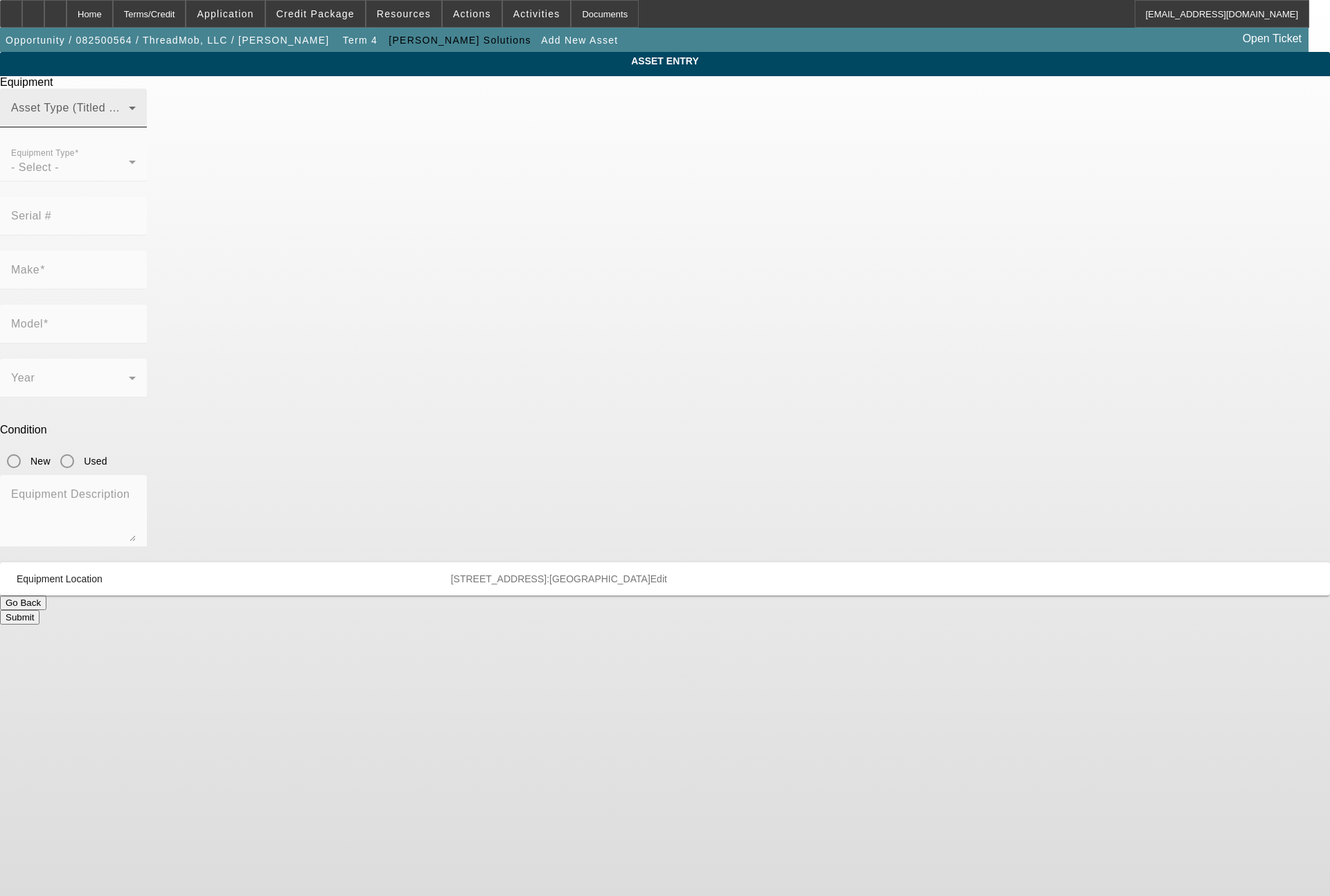
click at [129, 122] on span at bounding box center [70, 113] width 118 height 17
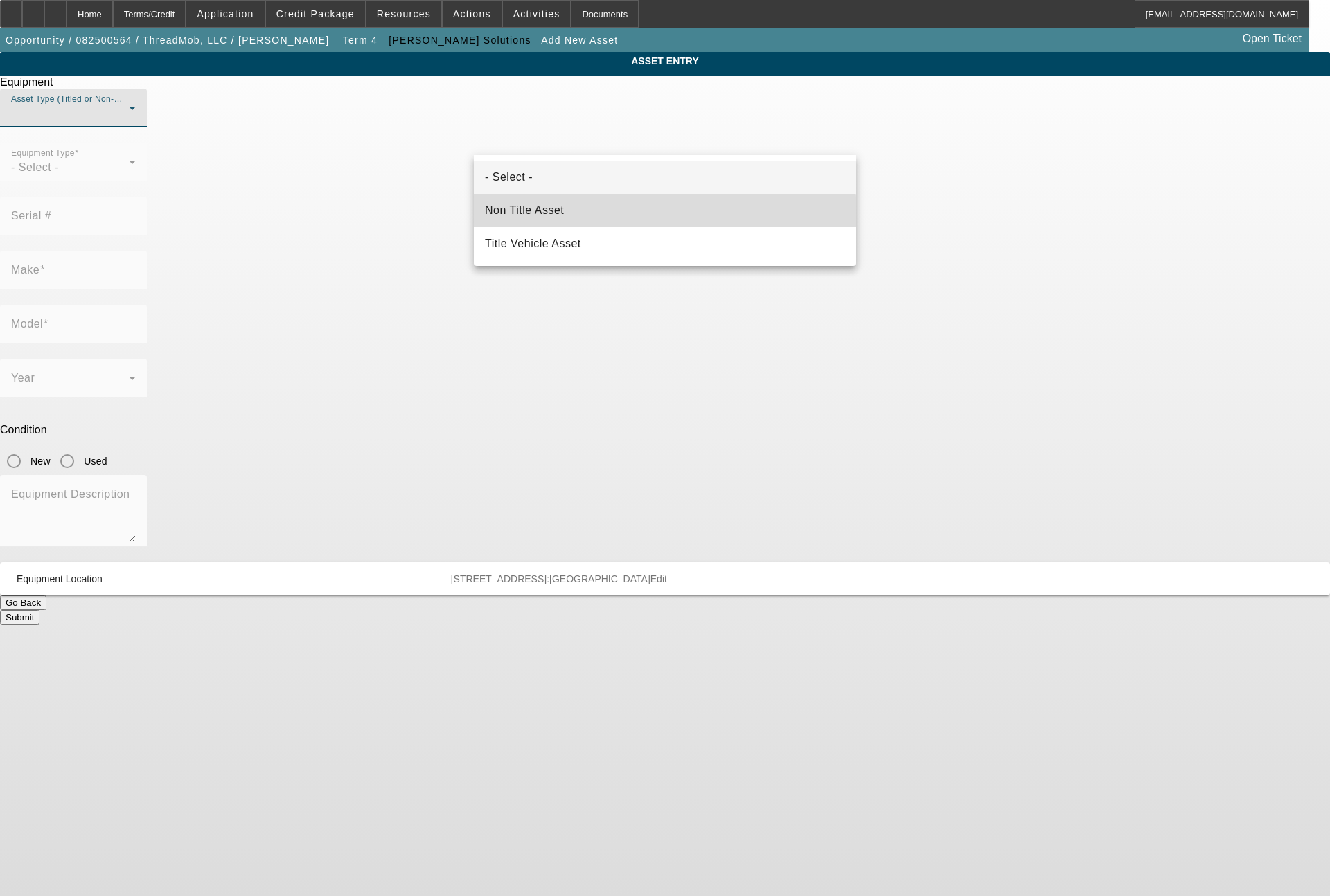
click at [565, 216] on mat-option "Non Title Asset" at bounding box center [665, 211] width 382 height 33
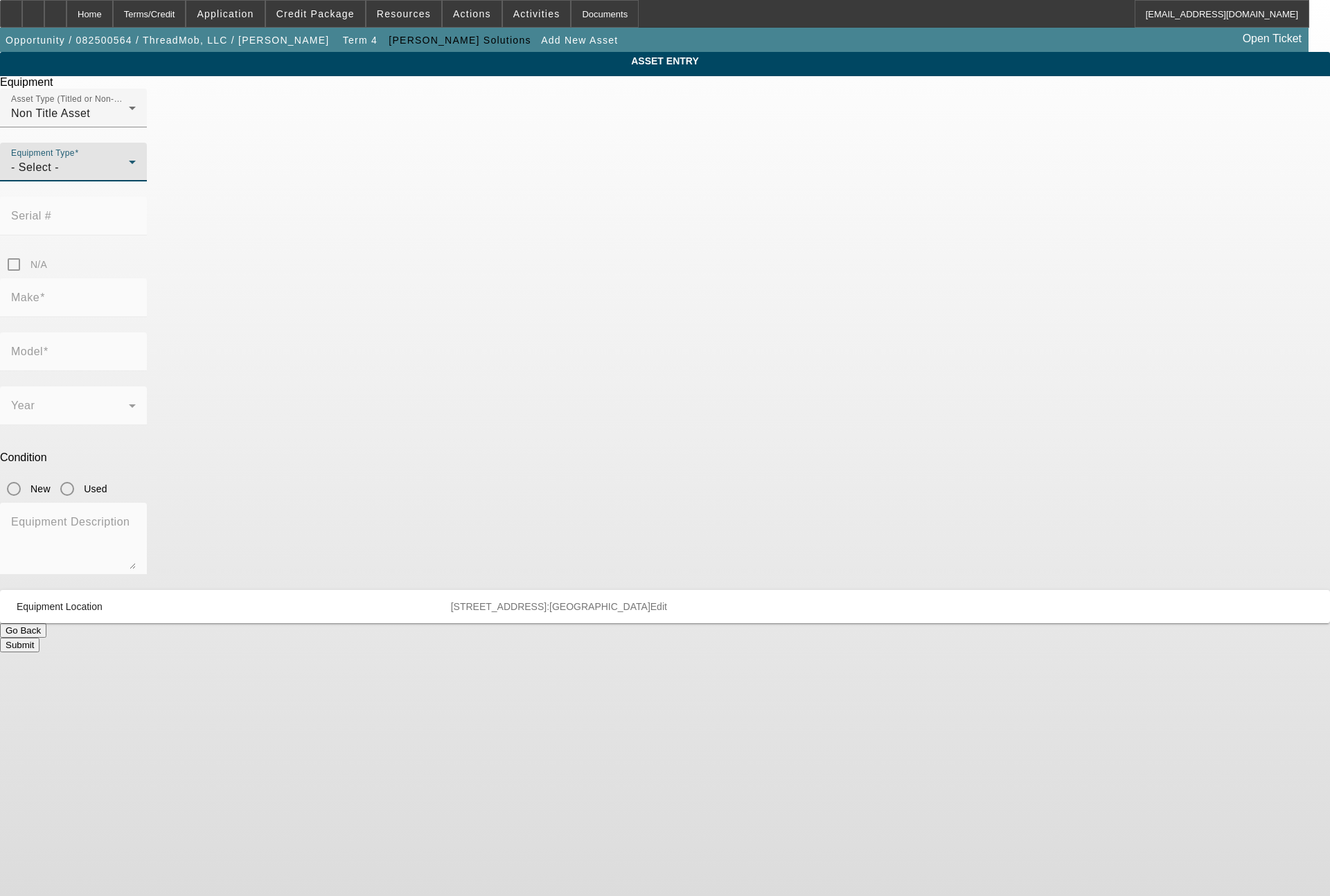
click at [129, 176] on div "- Select -" at bounding box center [70, 167] width 118 height 17
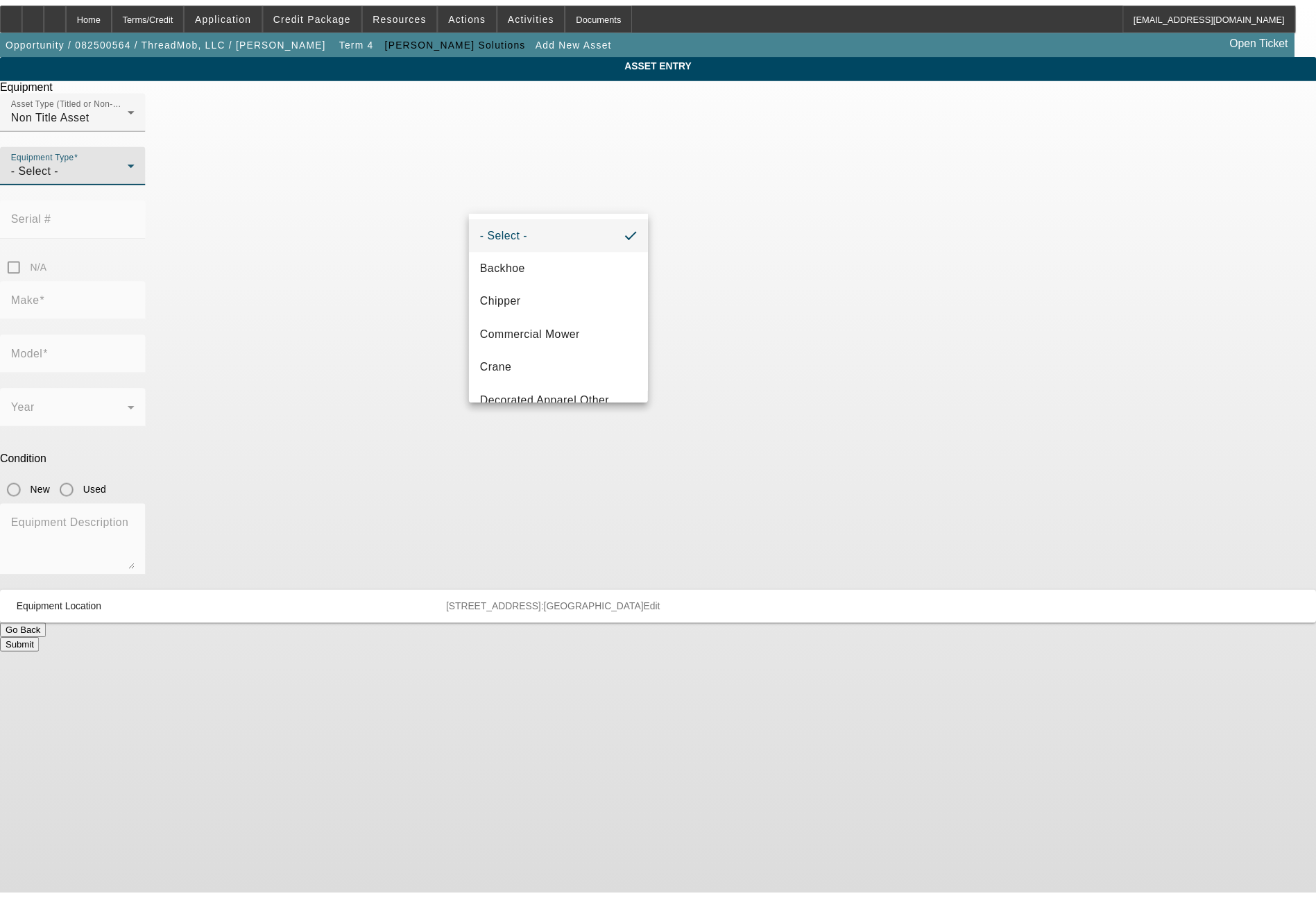
scroll to position [167, 0]
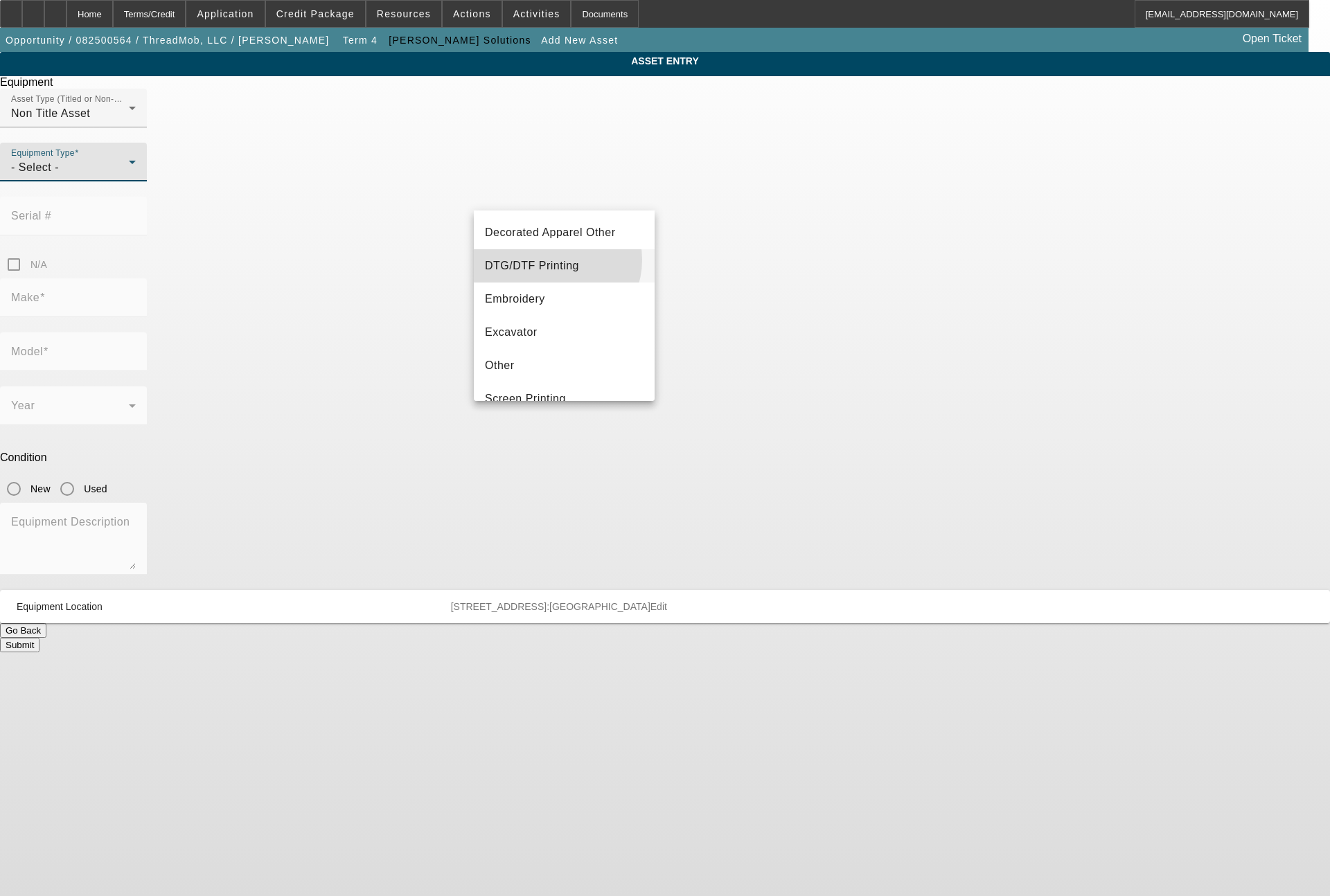
click at [553, 260] on span "DTG/DTF Printing" at bounding box center [532, 266] width 94 height 17
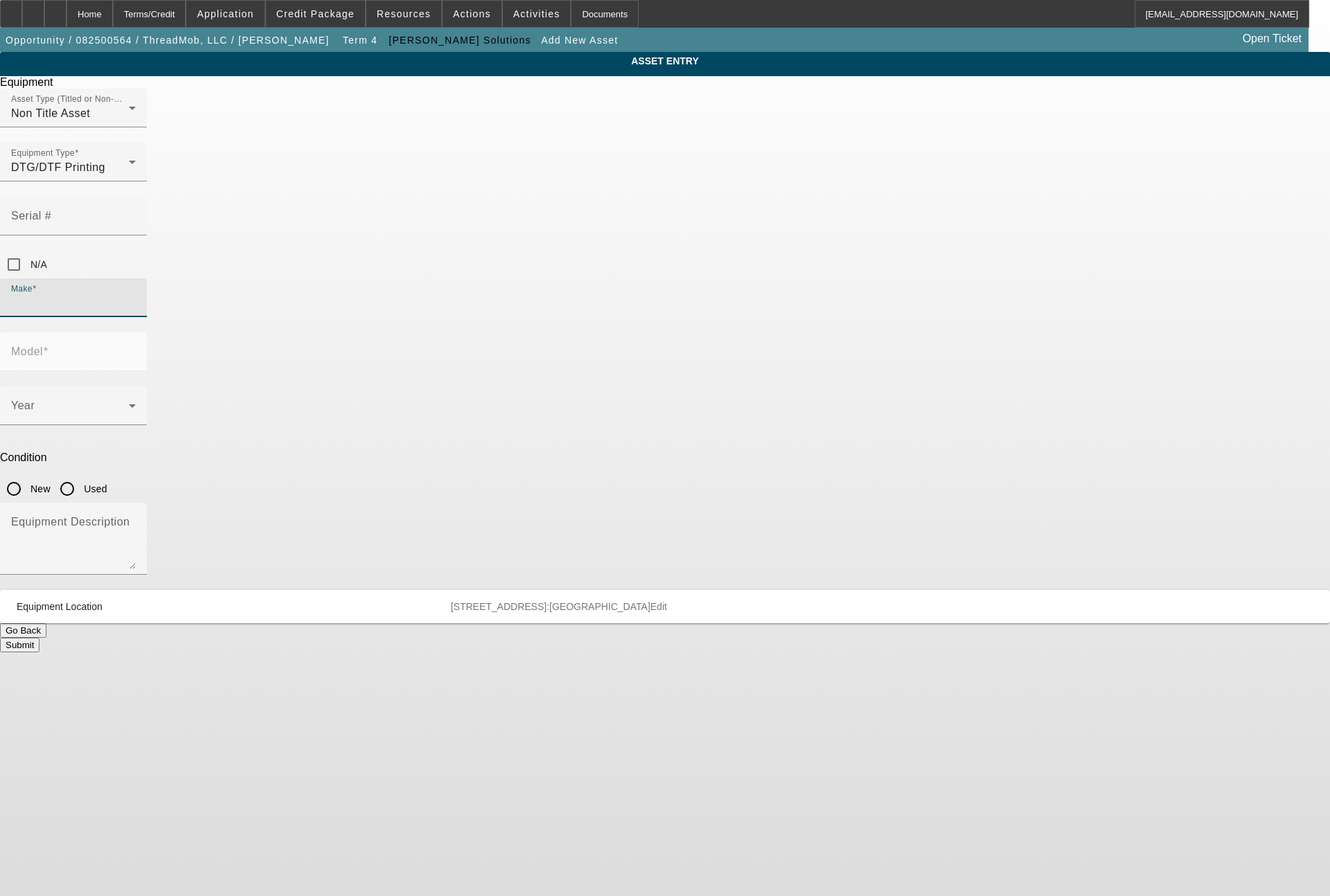
click at [136, 295] on input "Make" at bounding box center [73, 303] width 125 height 17
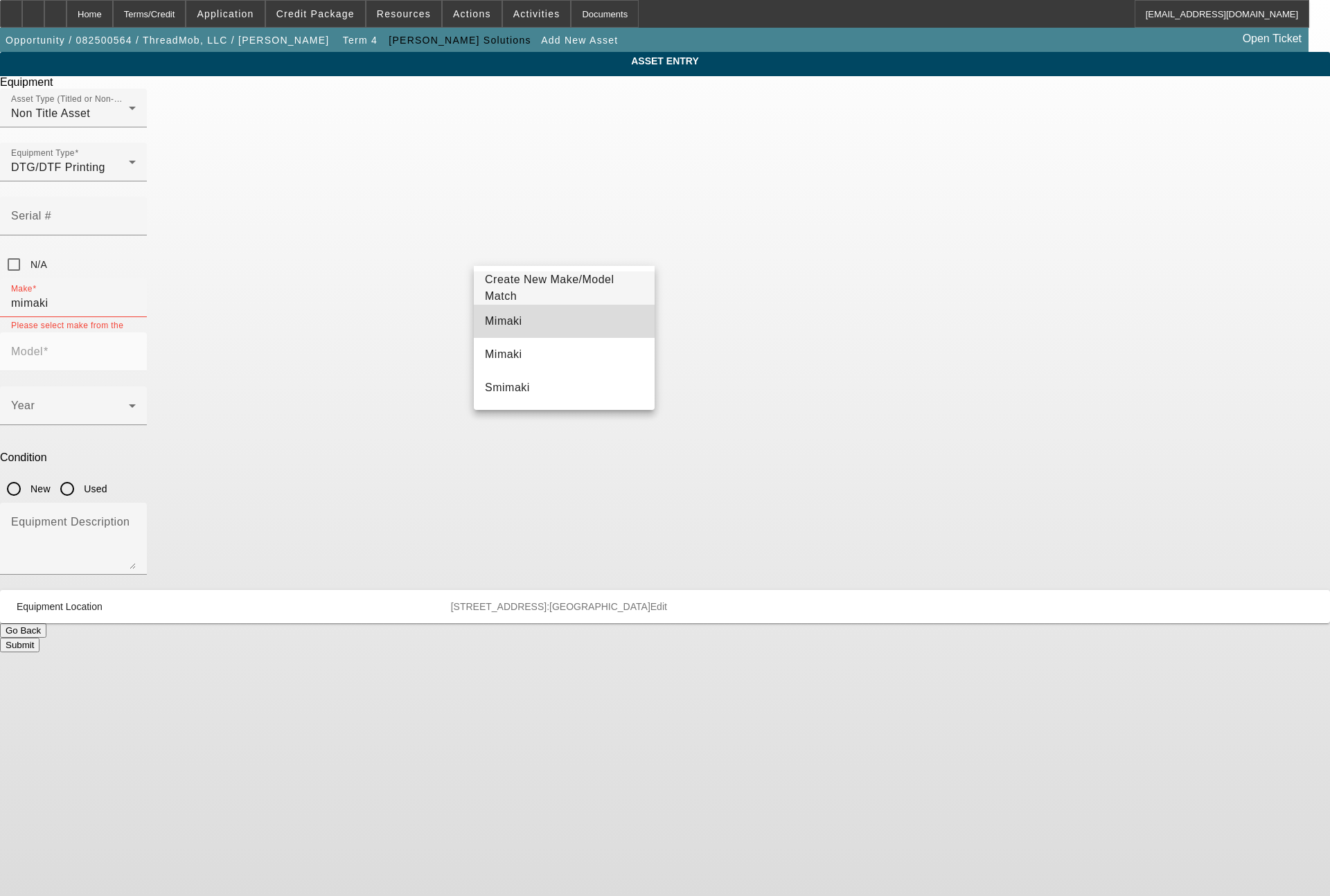
click at [519, 316] on mat-option "Mimaki" at bounding box center [564, 322] width 181 height 33
type input "Mimaki"
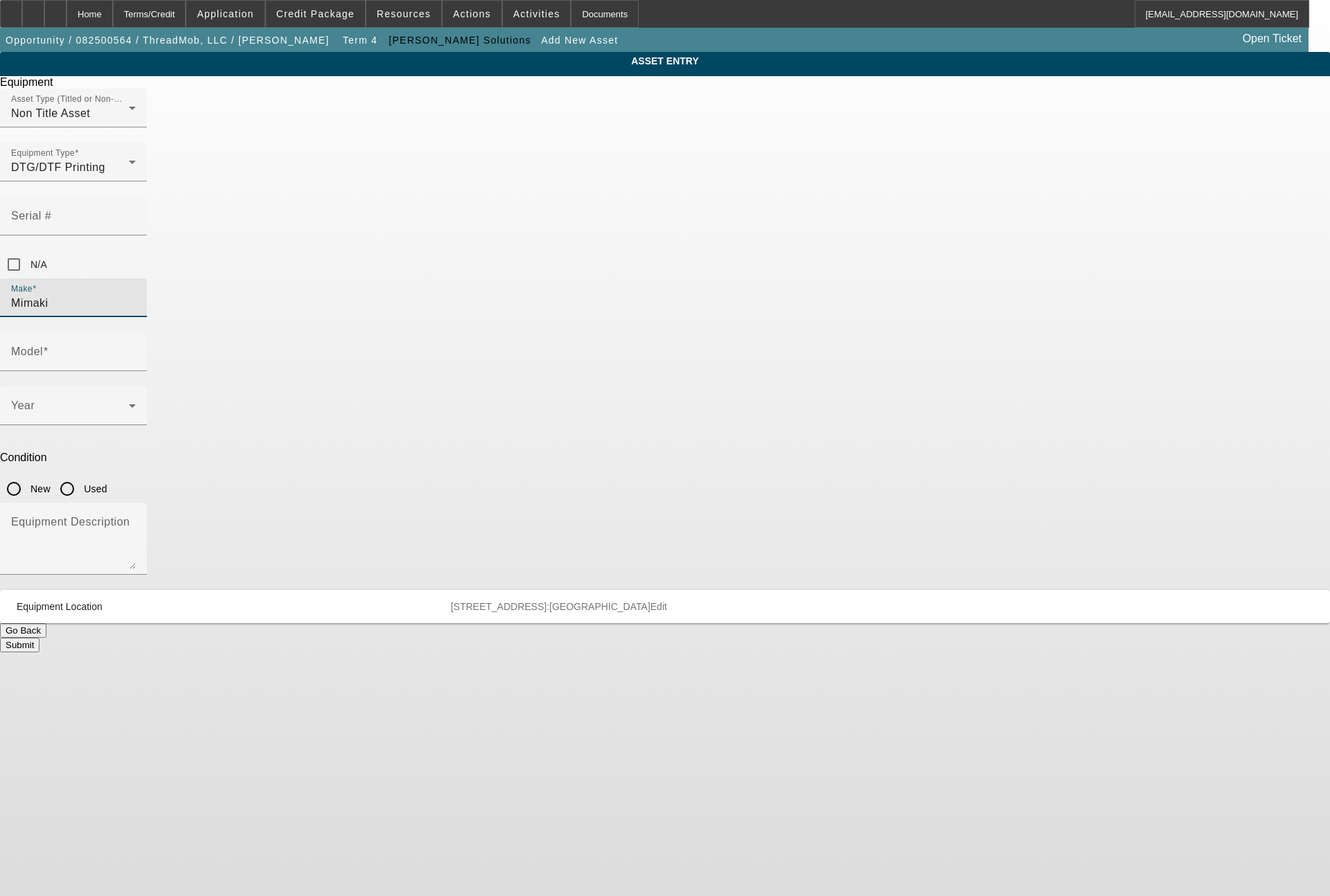
click at [136, 386] on div "Year" at bounding box center [73, 405] width 125 height 38
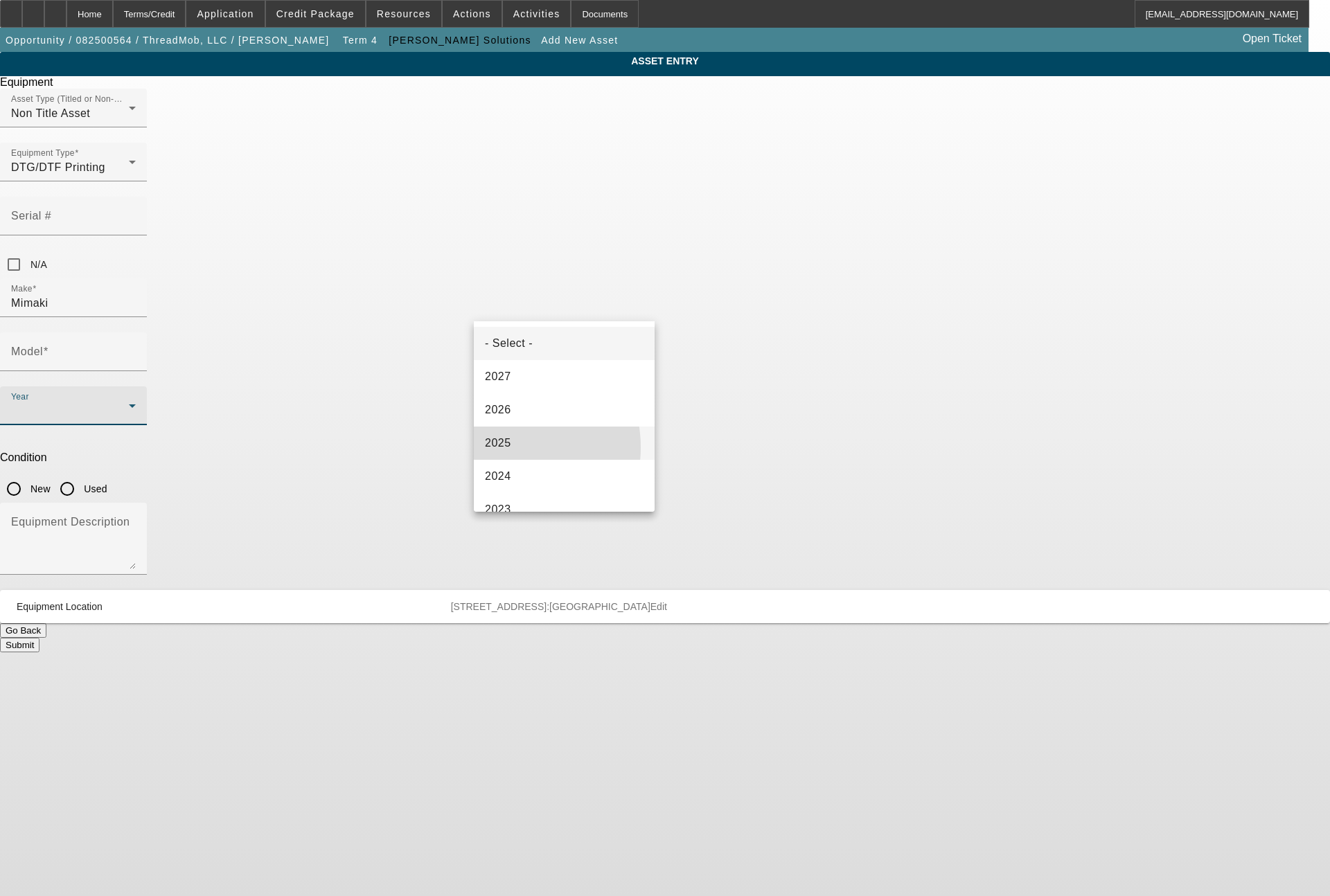
click at [503, 447] on span "2025" at bounding box center [498, 443] width 26 height 17
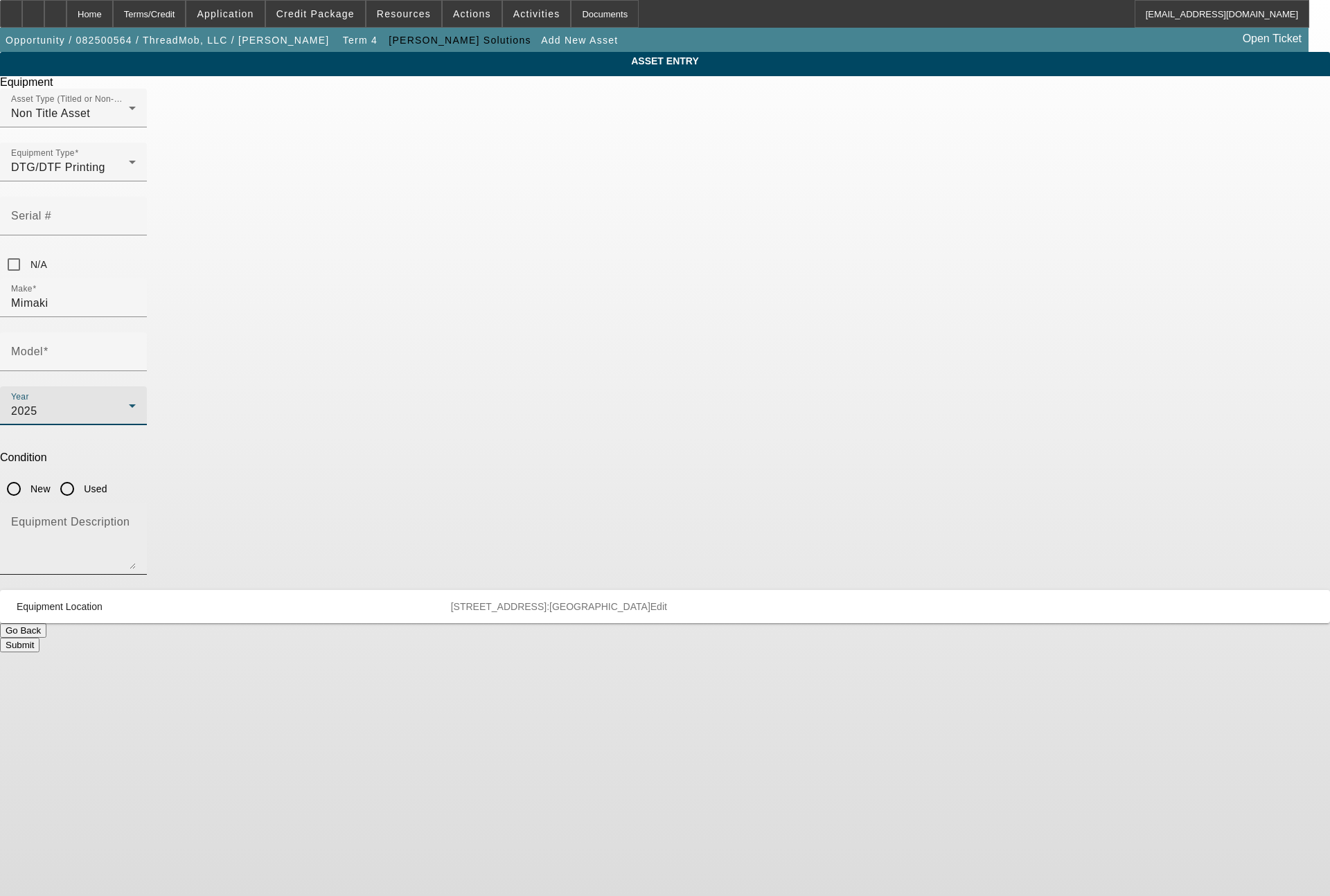
click at [136, 519] on textarea "Equipment Description" at bounding box center [73, 544] width 125 height 50
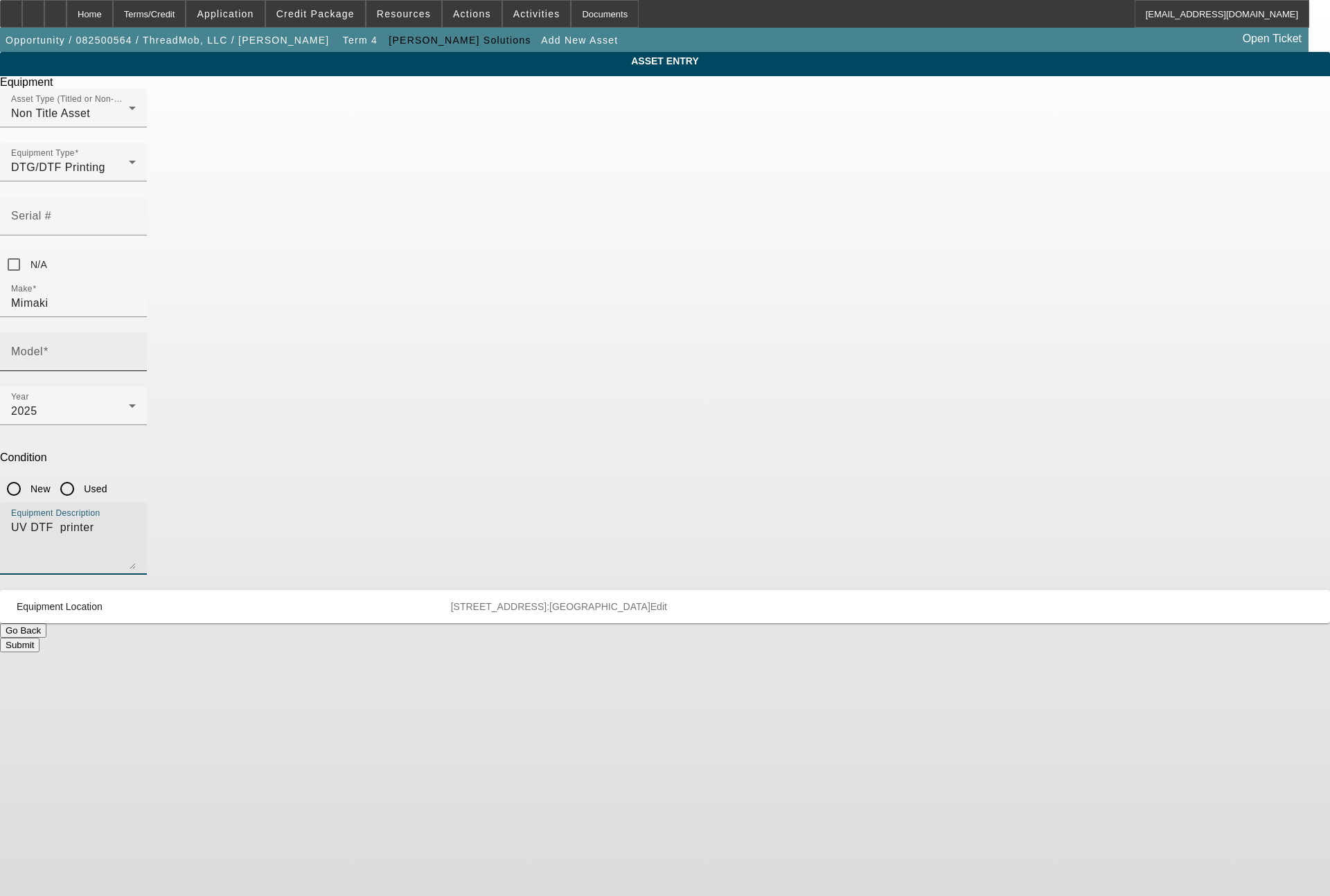
type textarea "UV DTF printer"
click at [136, 349] on input "Model" at bounding box center [73, 357] width 125 height 17
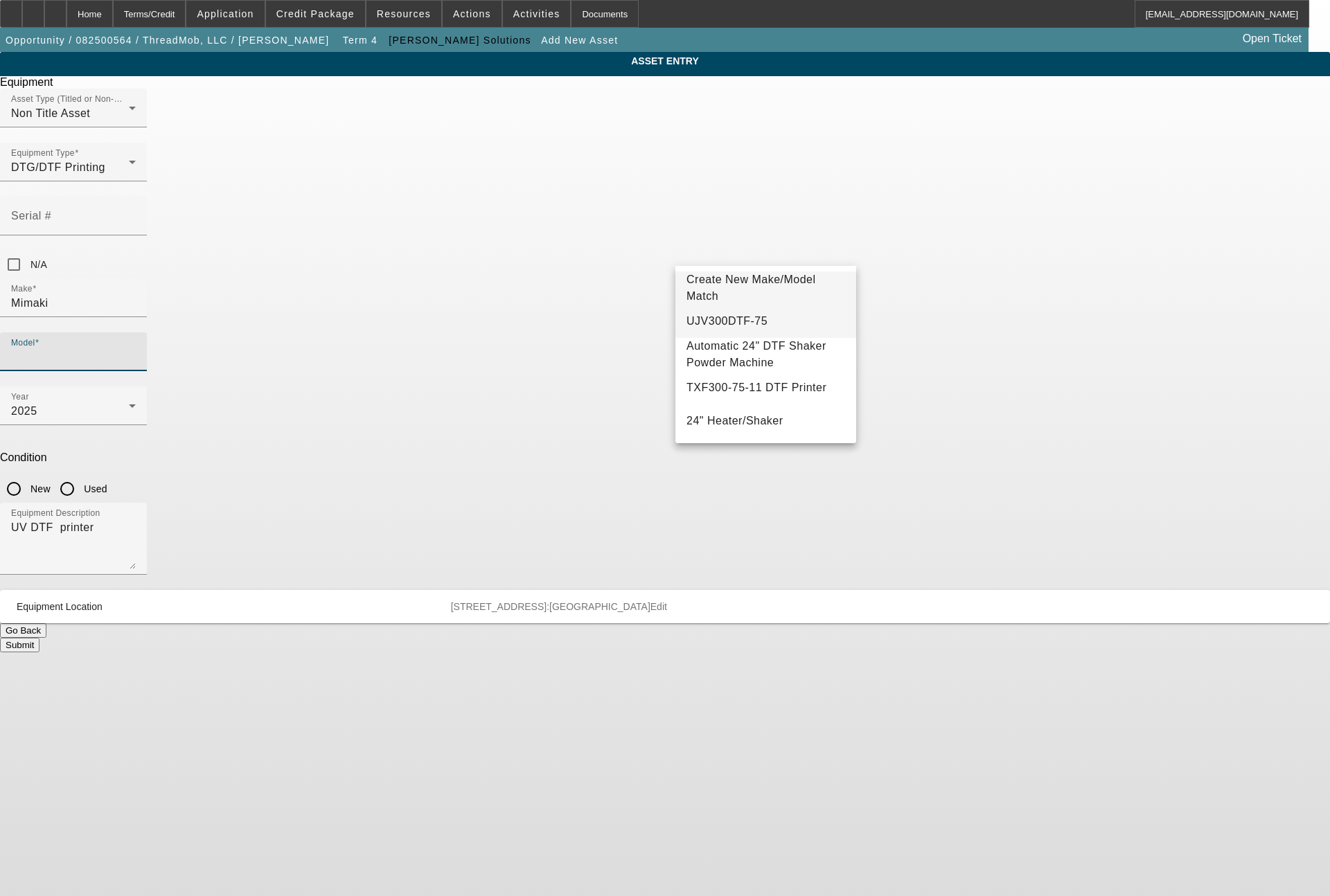
click at [740, 322] on span "UJV300DTF-75" at bounding box center [727, 321] width 81 height 12
type input "UJV300DTF-75"
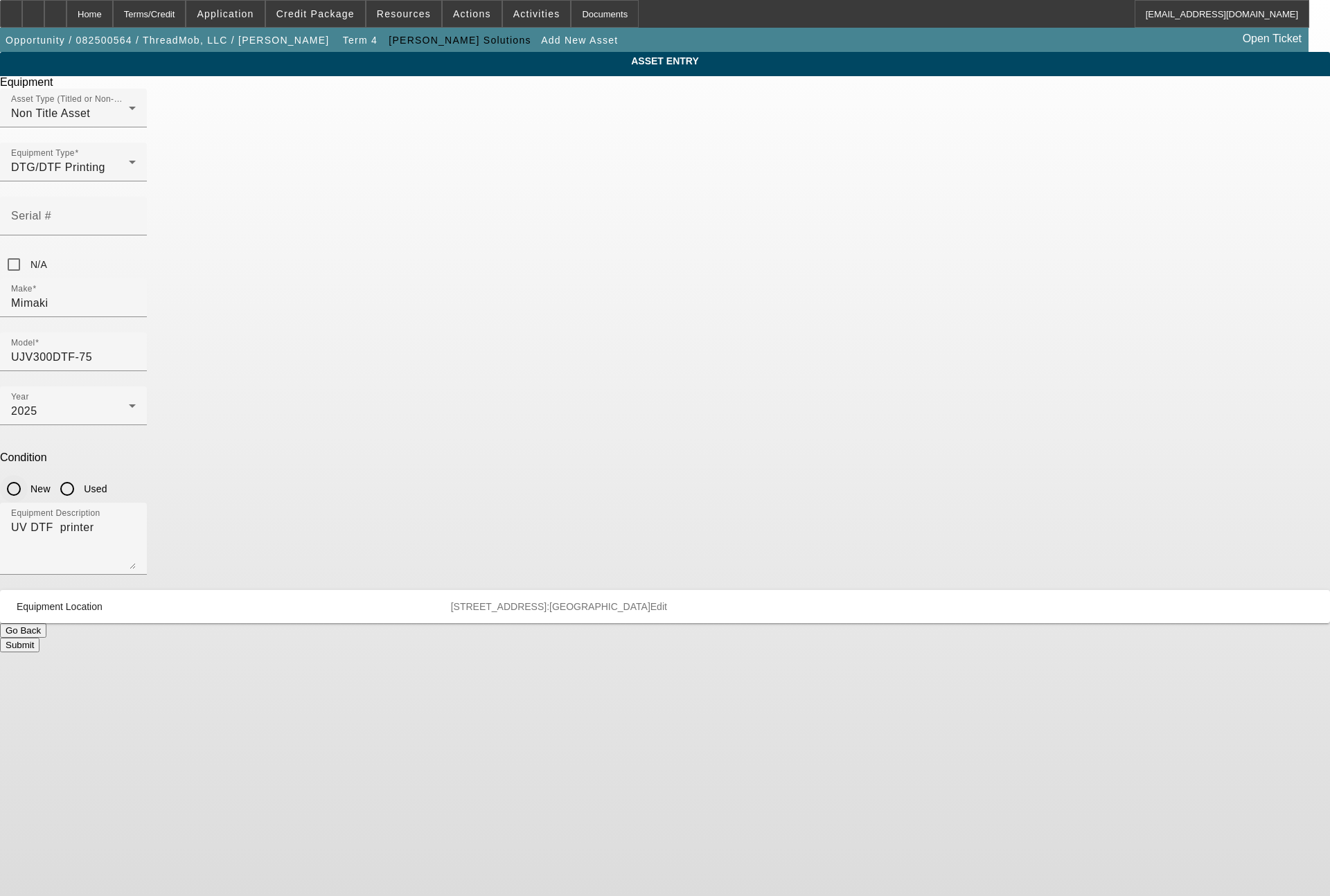
click at [28, 475] on input "New" at bounding box center [14, 489] width 28 height 28
radio input "true"
click at [39, 638] on button "Submit" at bounding box center [20, 645] width 39 height 15
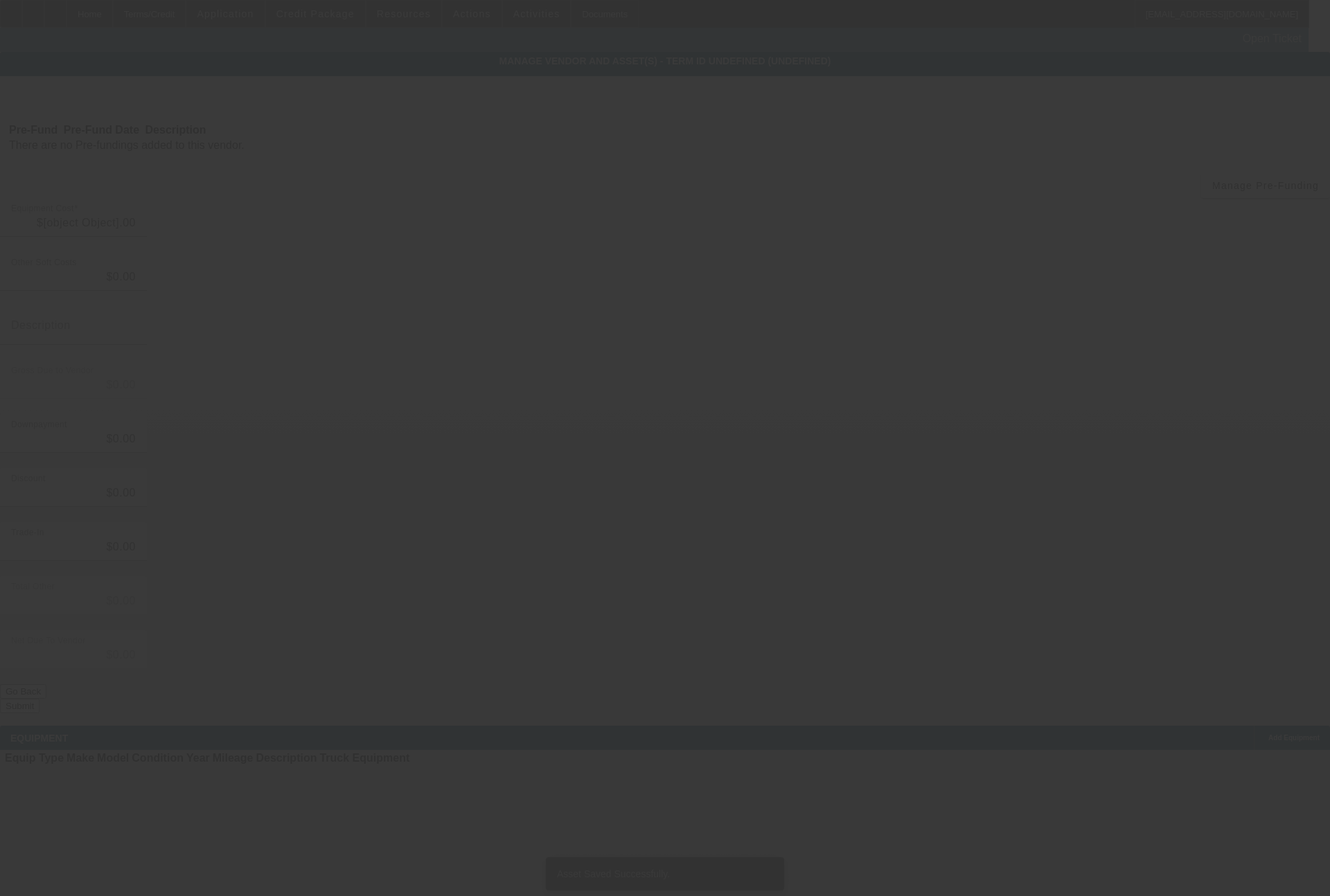
type input "$34,985.00"
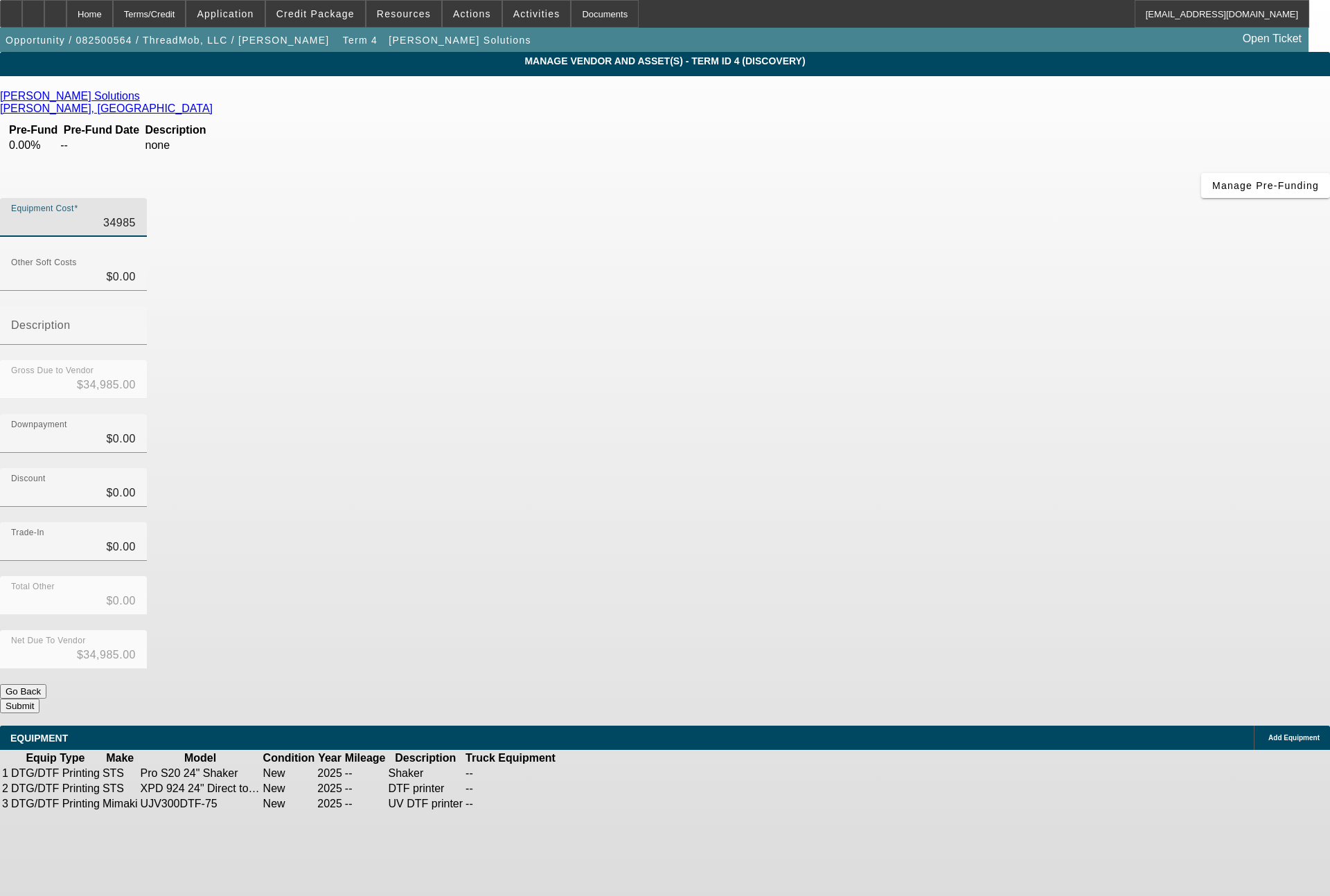
drag, startPoint x: 790, startPoint y: 116, endPoint x: 861, endPoint y: 114, distance: 71.0
click at [861, 198] on div "Equipment Cost 34985" at bounding box center [665, 225] width 1330 height 54
type input "6"
type input "$6.00"
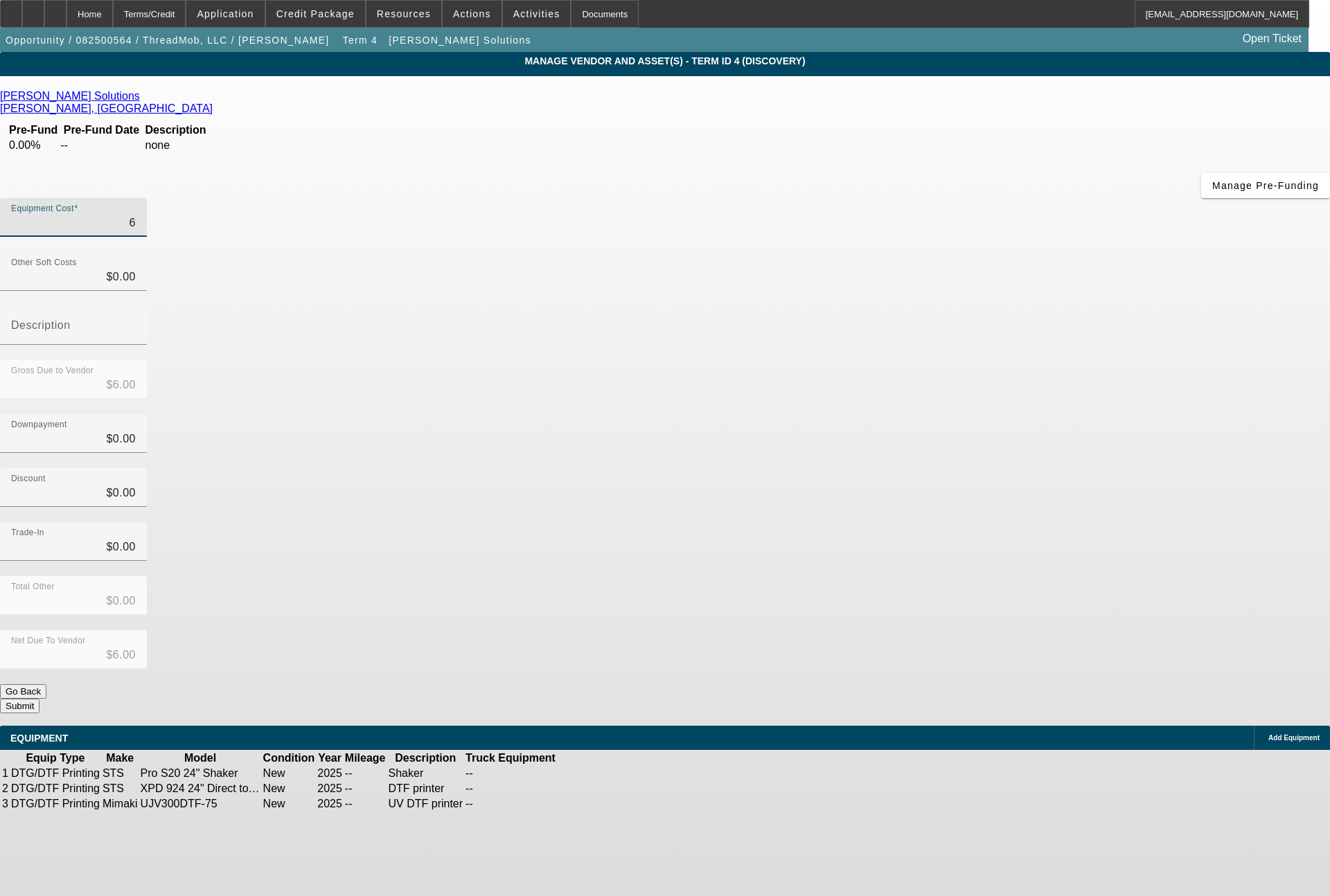
type input "67"
type input "$67.00"
type input "679"
type input "$679.00"
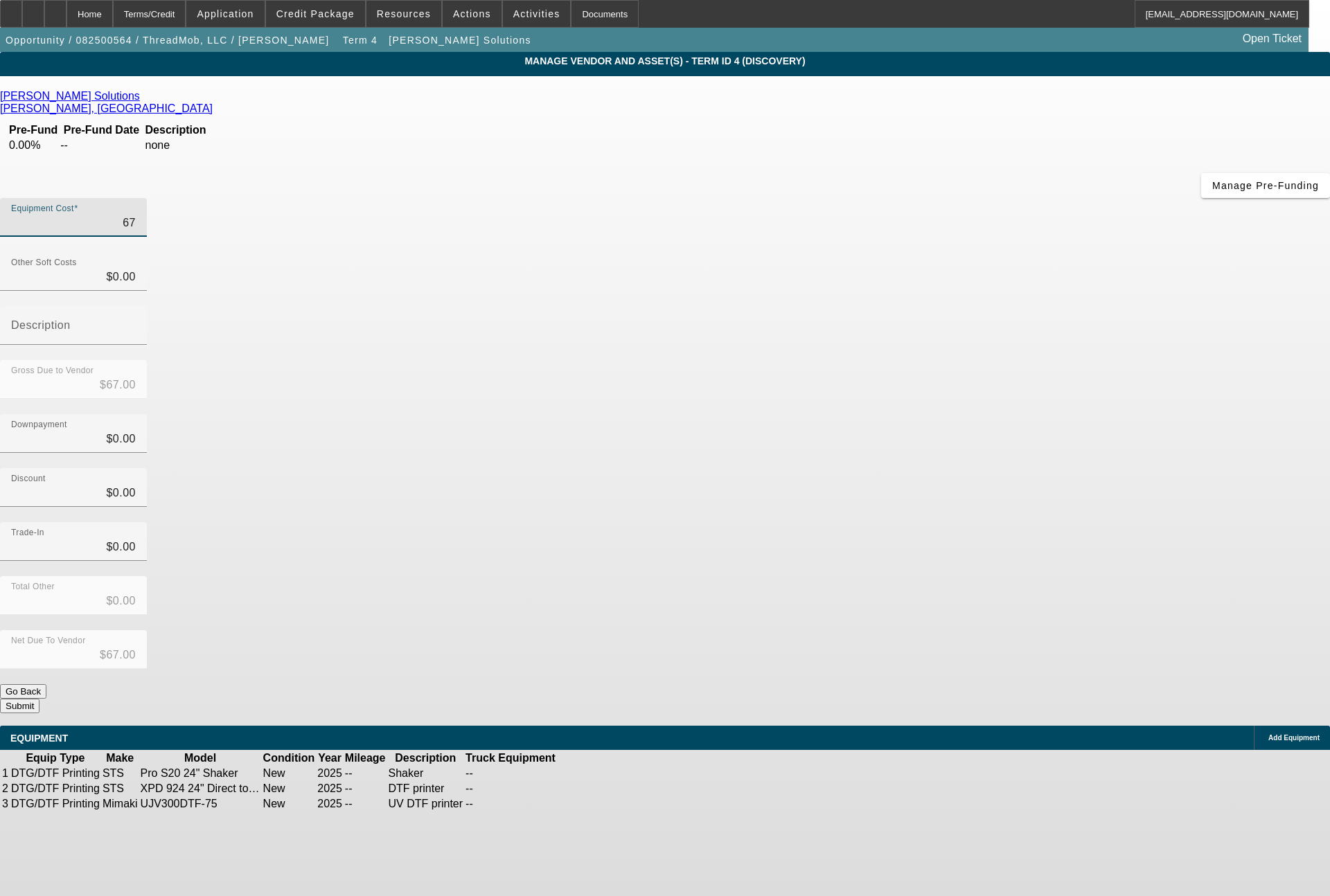
type input "$679.00"
type input "6797"
type input "$6,797.00"
type input "67970"
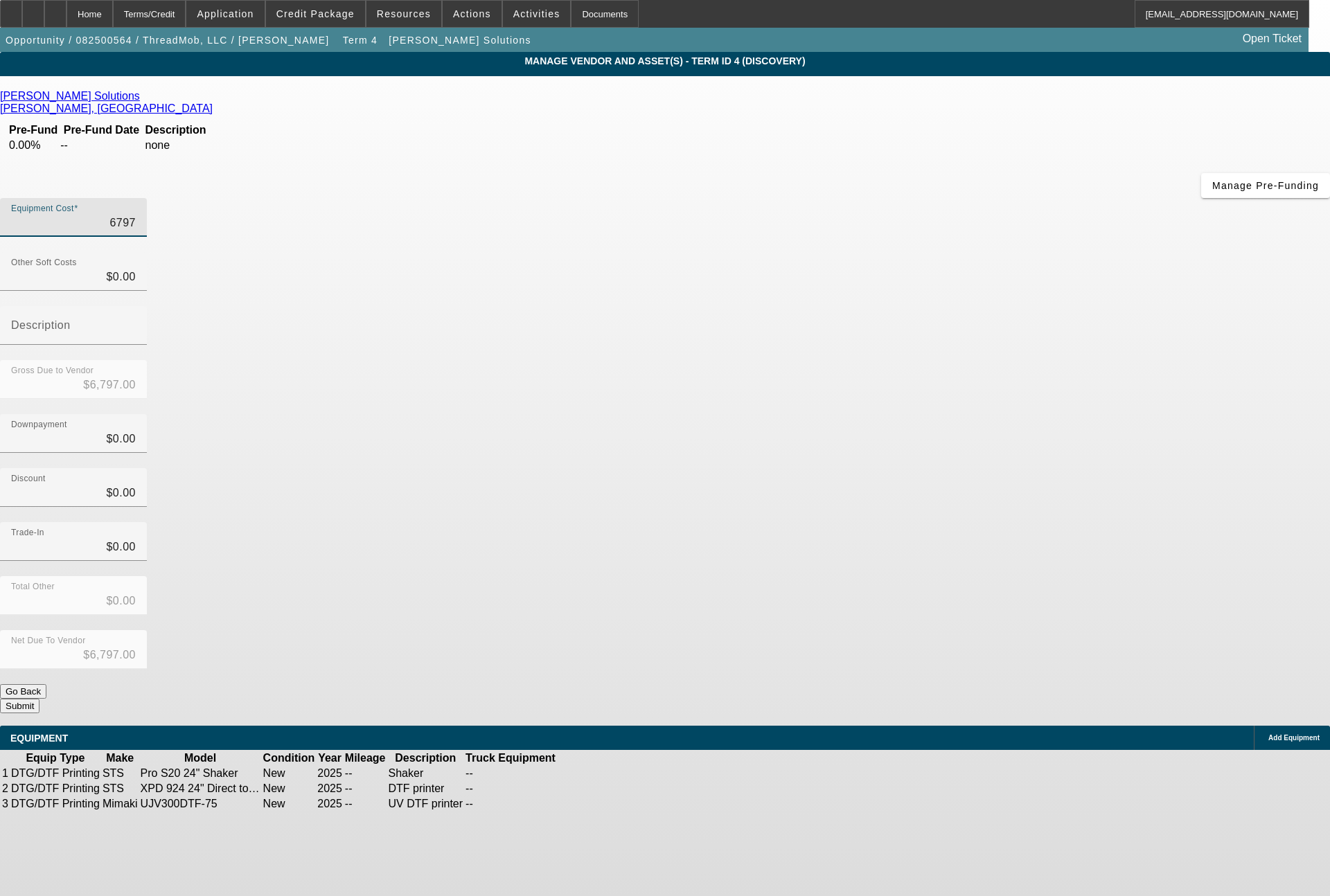
type input "$67,970.00"
click at [39, 699] on button "Submit" at bounding box center [20, 706] width 39 height 15
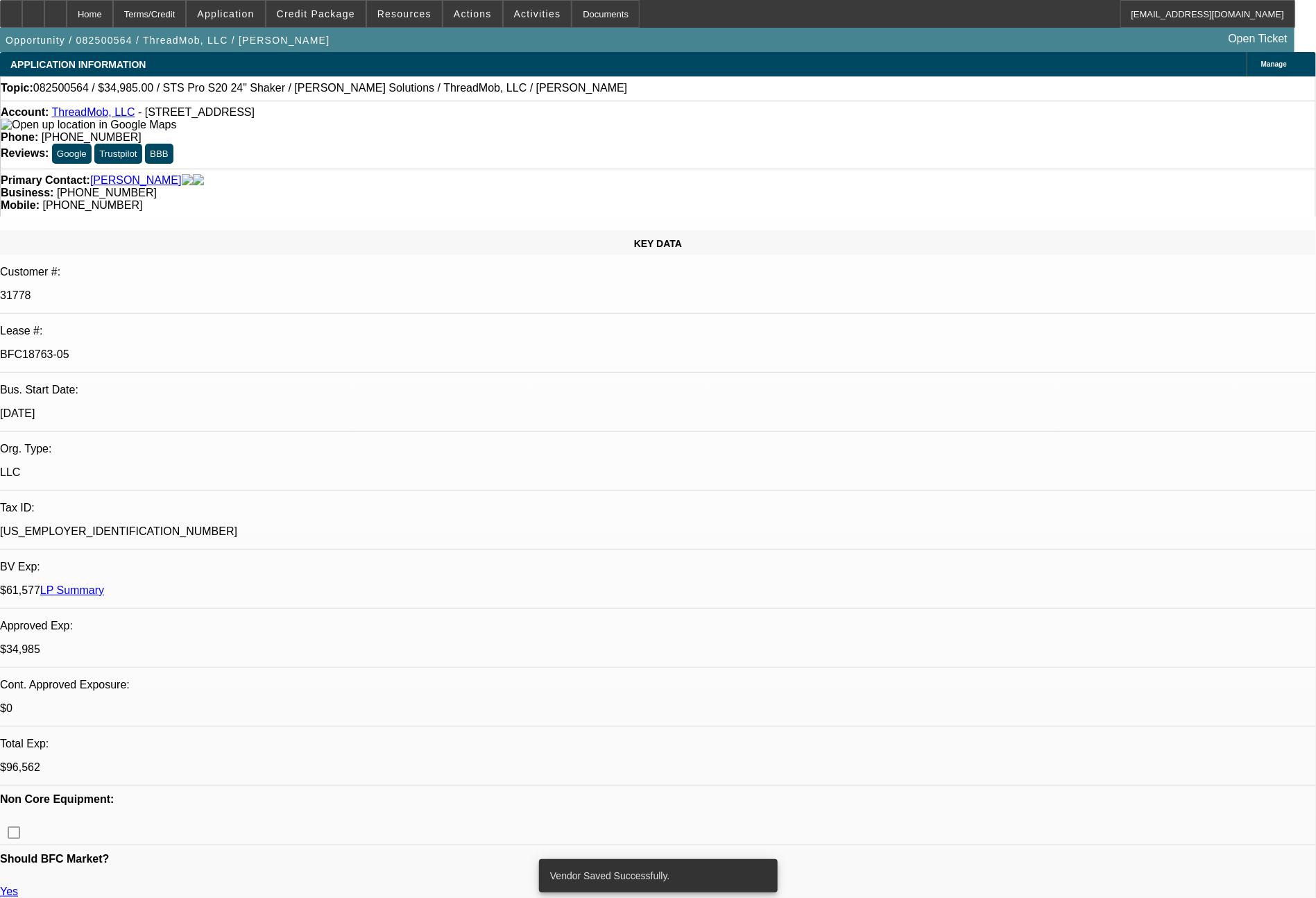
select select "0"
select select "2"
select select "0"
select select "6"
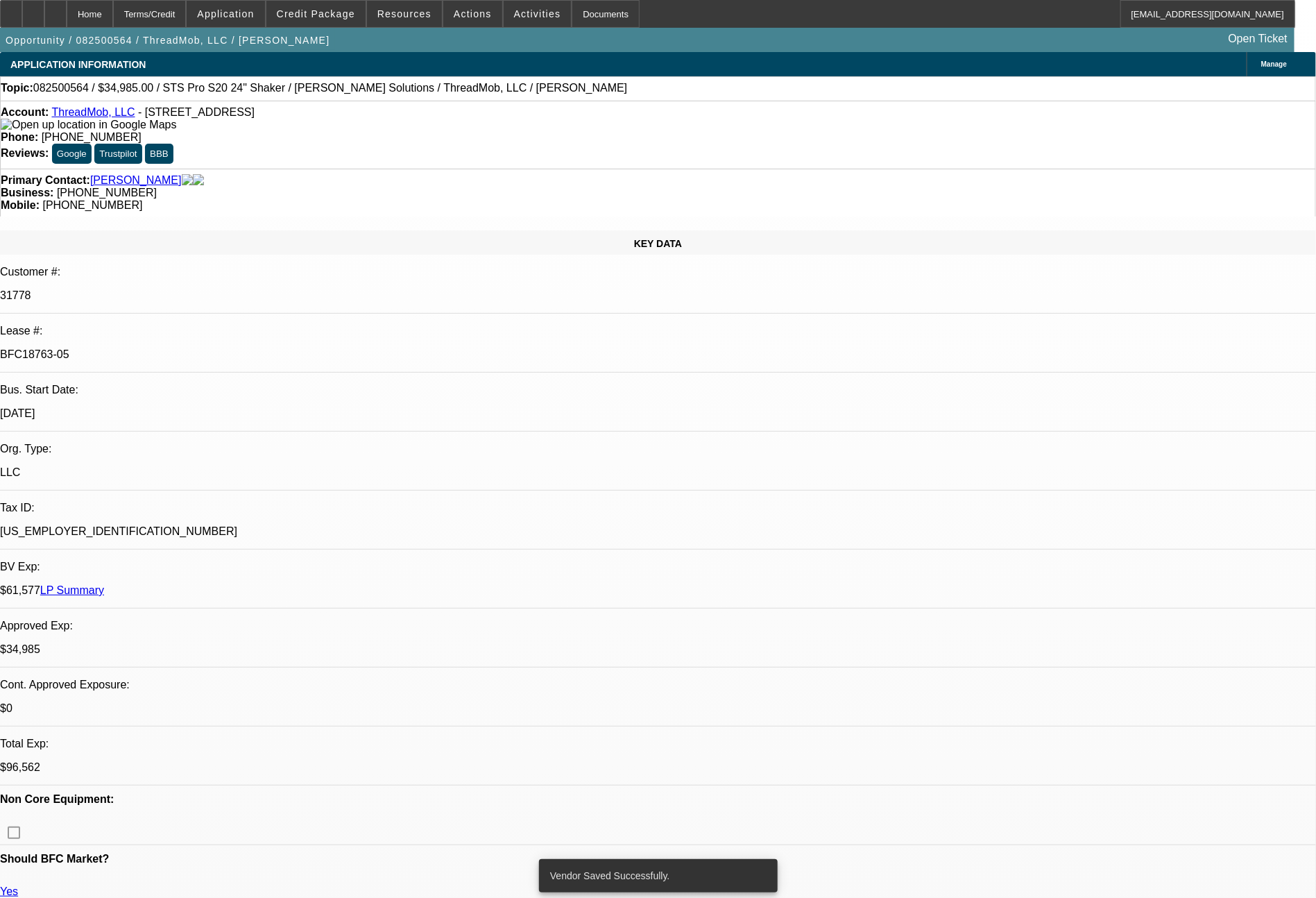
select select "0"
select select "6"
select select "0"
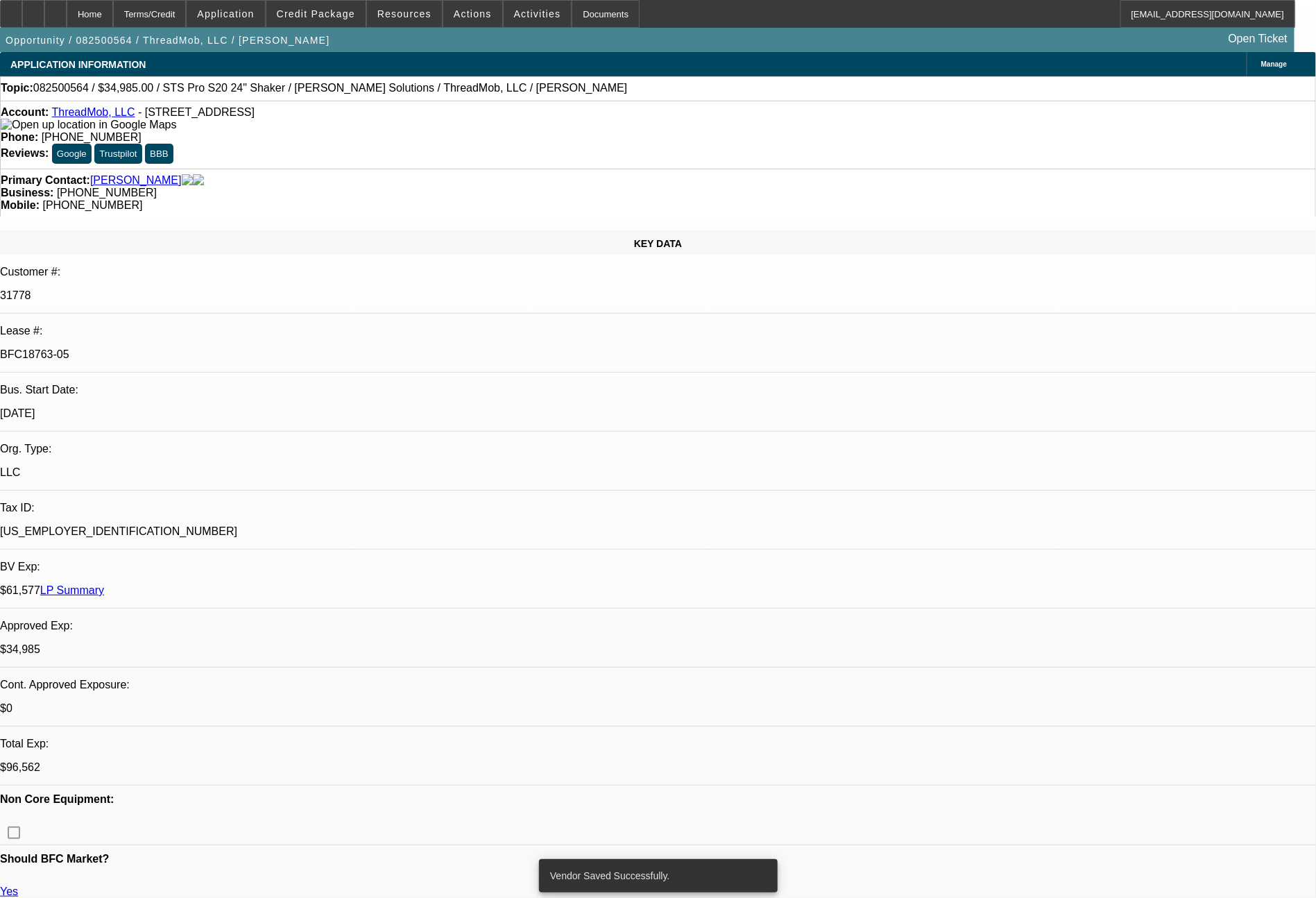
select select "0"
select select "6"
select select "0"
select select "2"
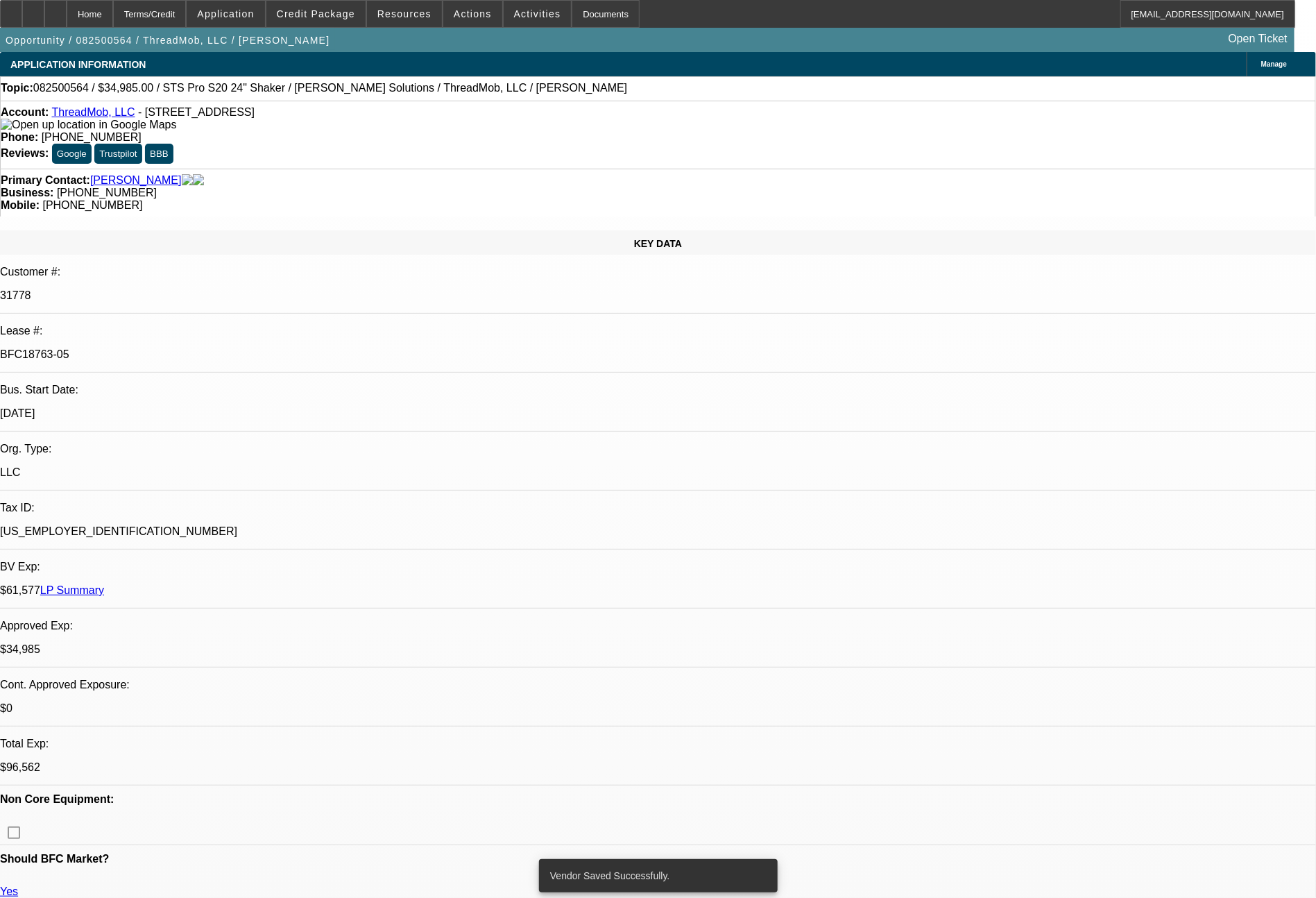
select select "2"
select select "0"
select select "6"
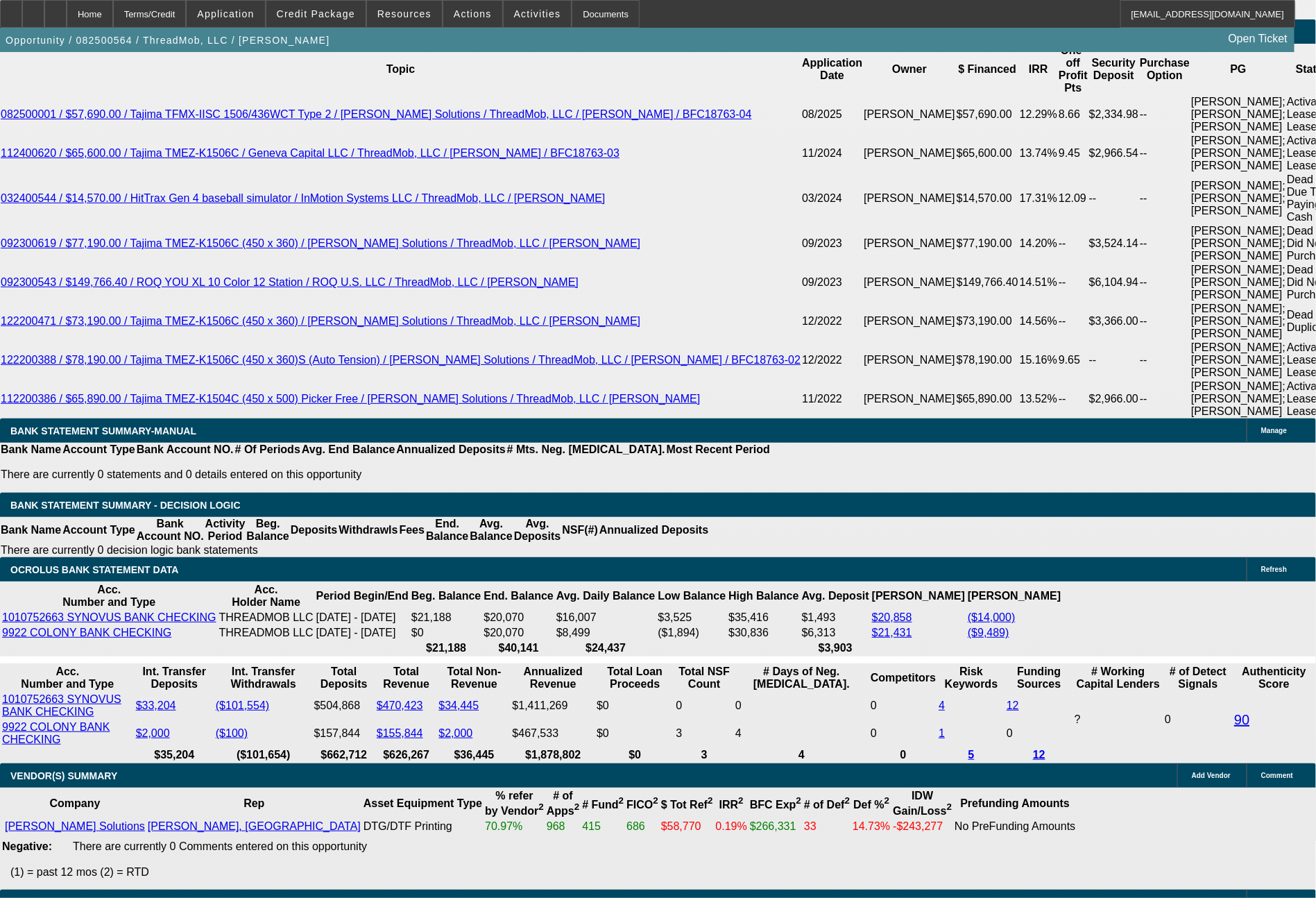
scroll to position [2722, 0]
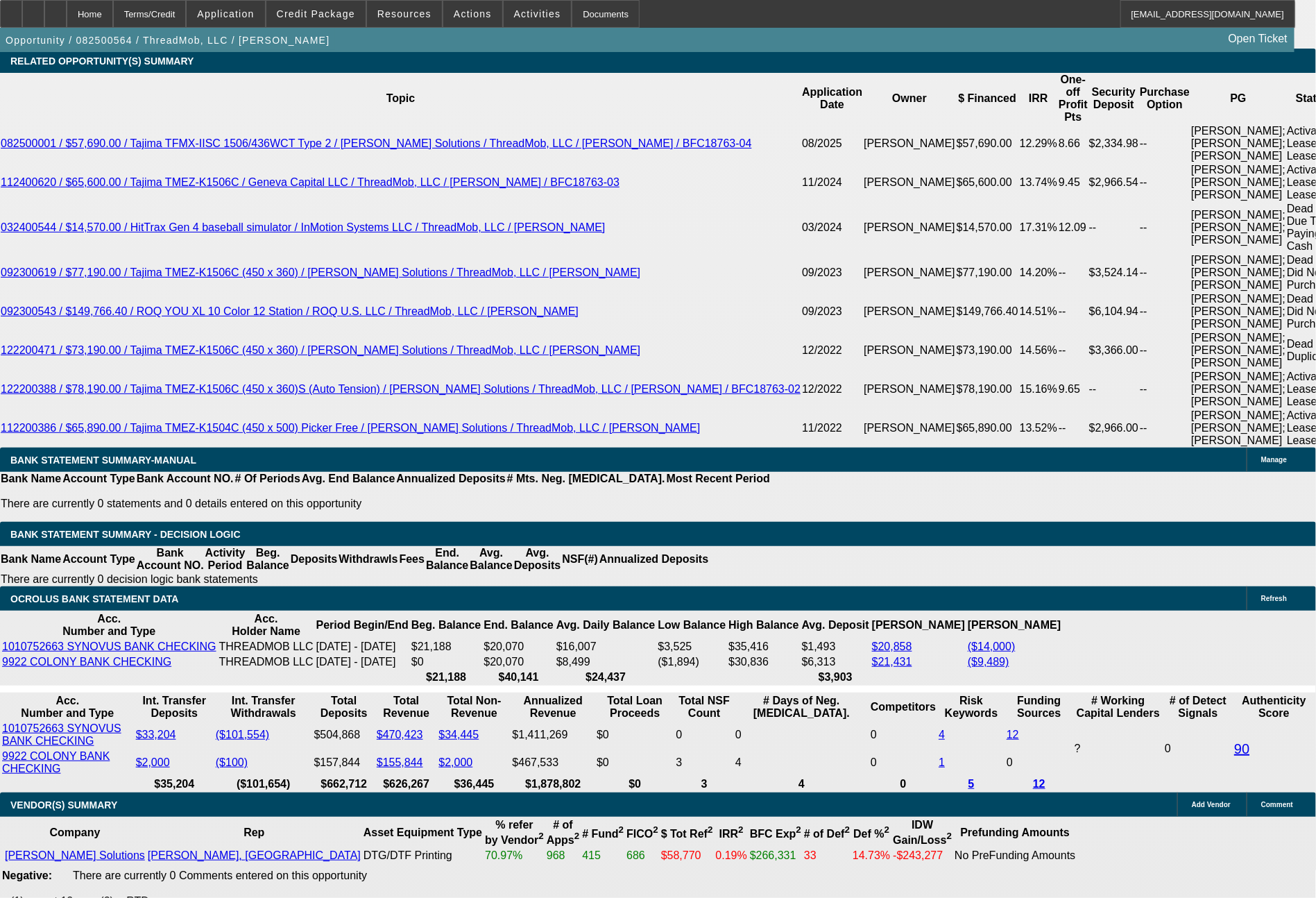
type input "UNKNOWN"
drag, startPoint x: 271, startPoint y: 472, endPoint x: 288, endPoint y: 475, distance: 17.3
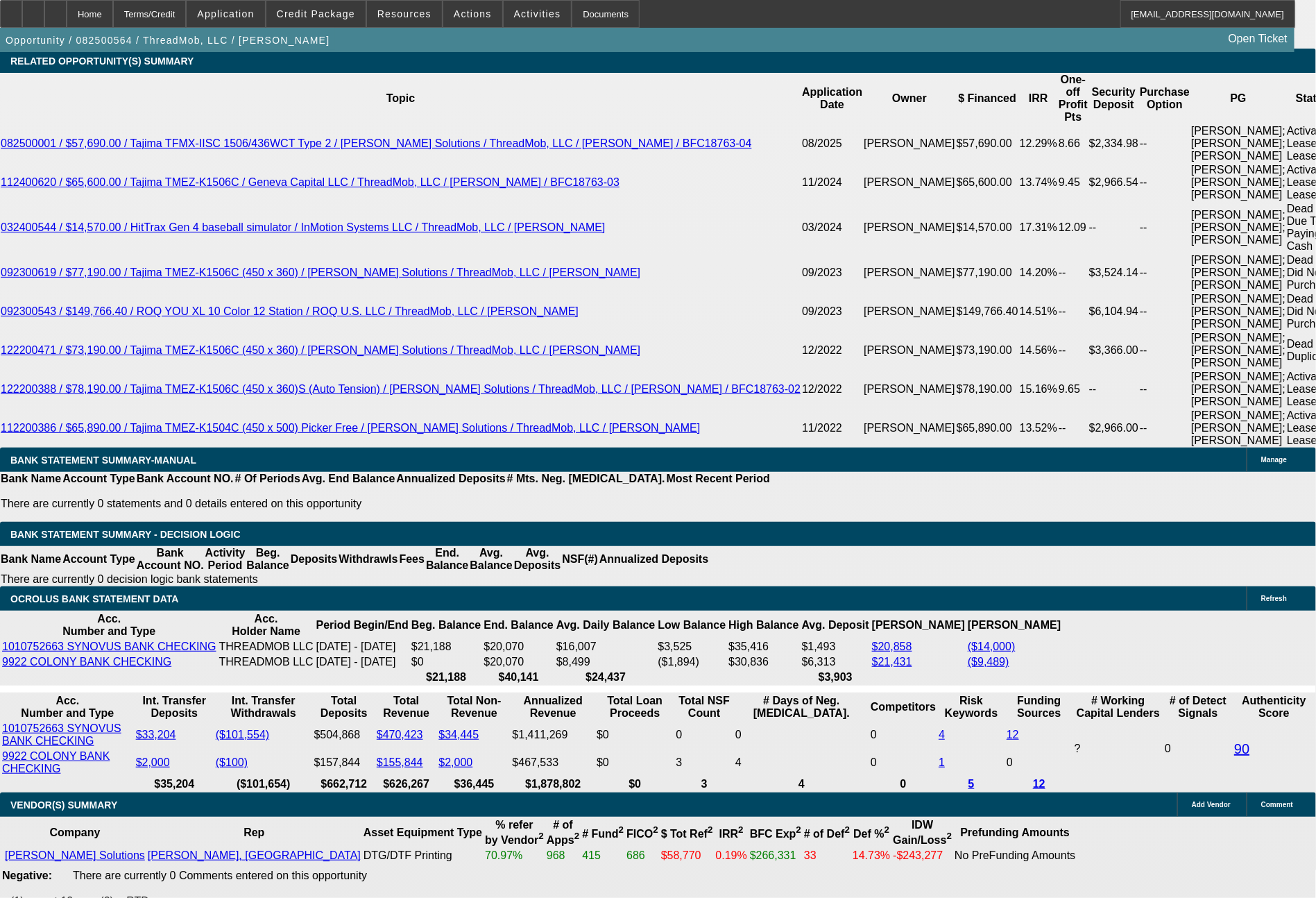
type input "44"
drag, startPoint x: 210, startPoint y: 477, endPoint x: 254, endPoint y: 479, distance: 44.0
type input "2076"
type input "0"
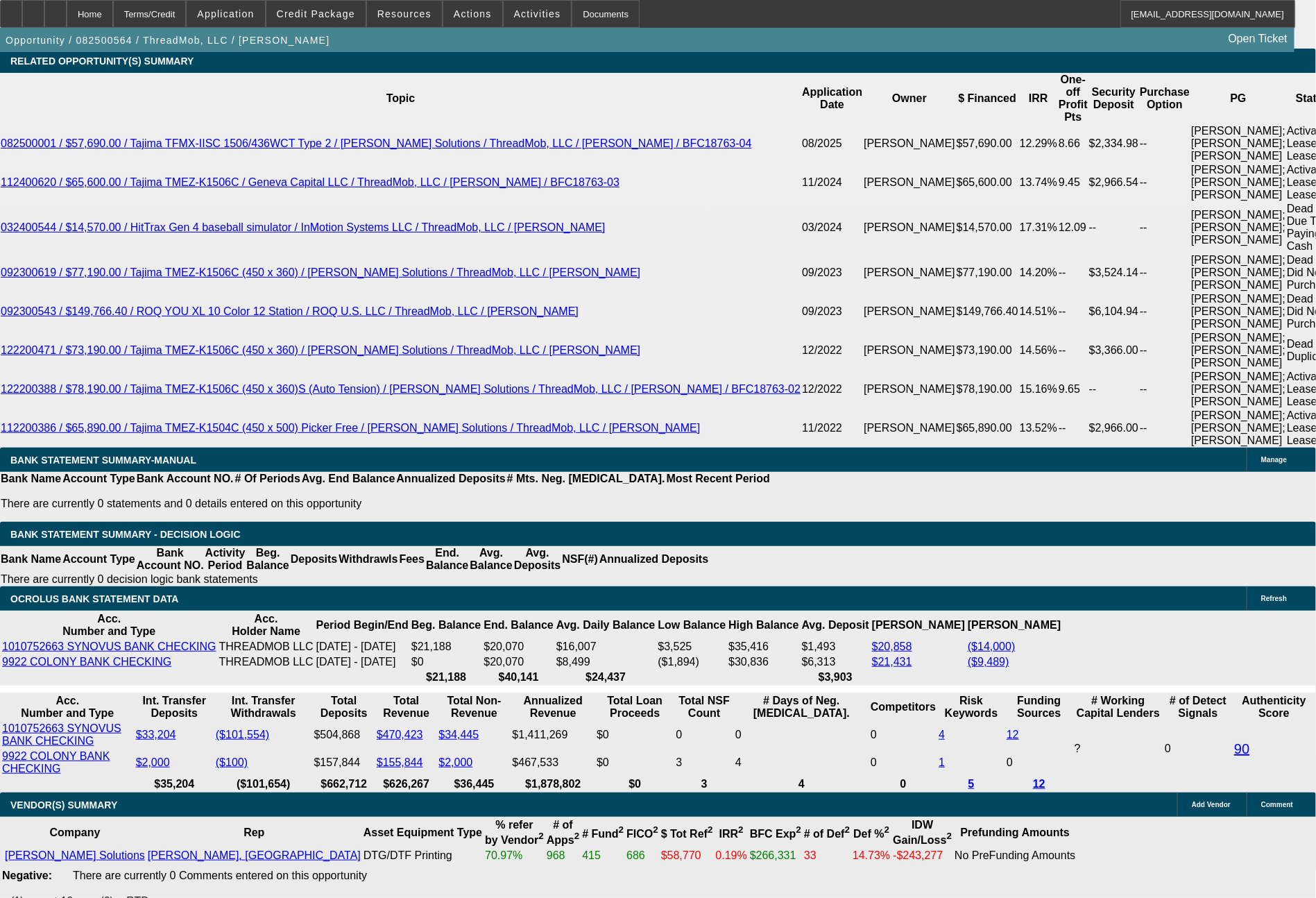
type input "$2,076.00"
drag, startPoint x: 229, startPoint y: 455, endPoint x: 269, endPoint y: 458, distance: 40.1
type input "500"
type input "1874.40"
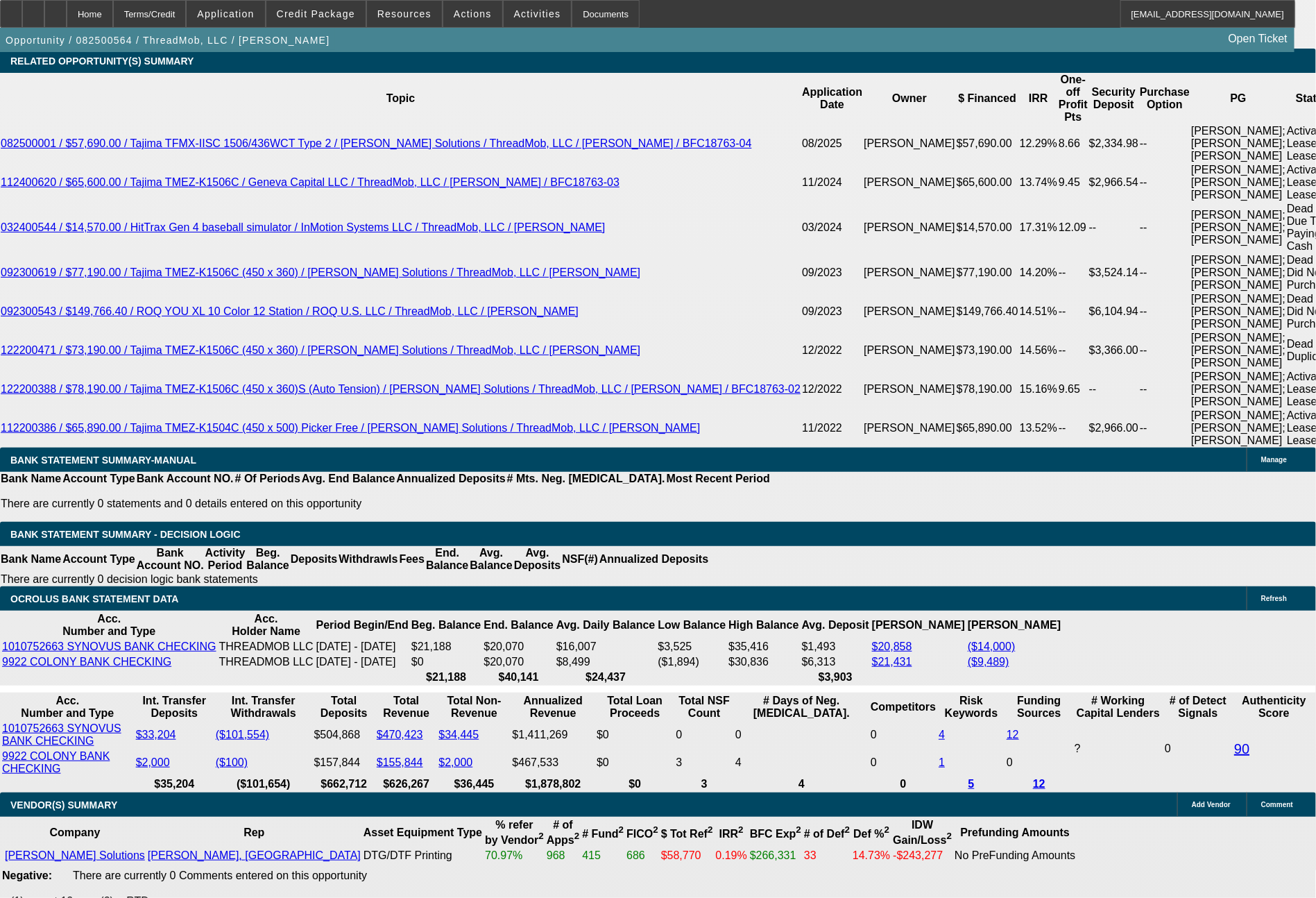
type input "$500.00"
drag, startPoint x: 204, startPoint y: 438, endPoint x: 276, endPoint y: 442, distance: 72.1
type input "20"
type input "$40.00"
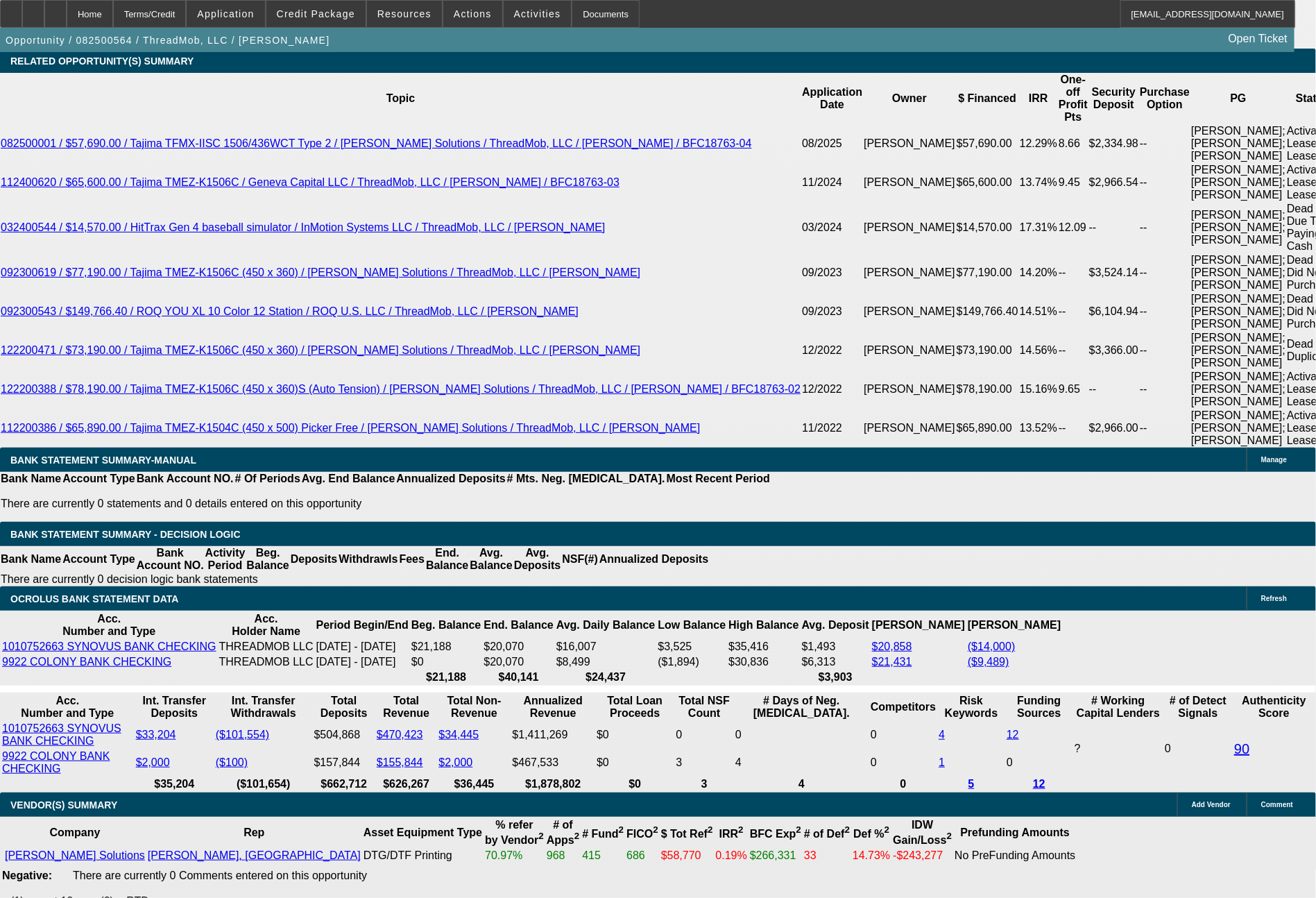
type input "2076"
type input "20.2"
type input "$4,152.00"
type input "$2,076.00"
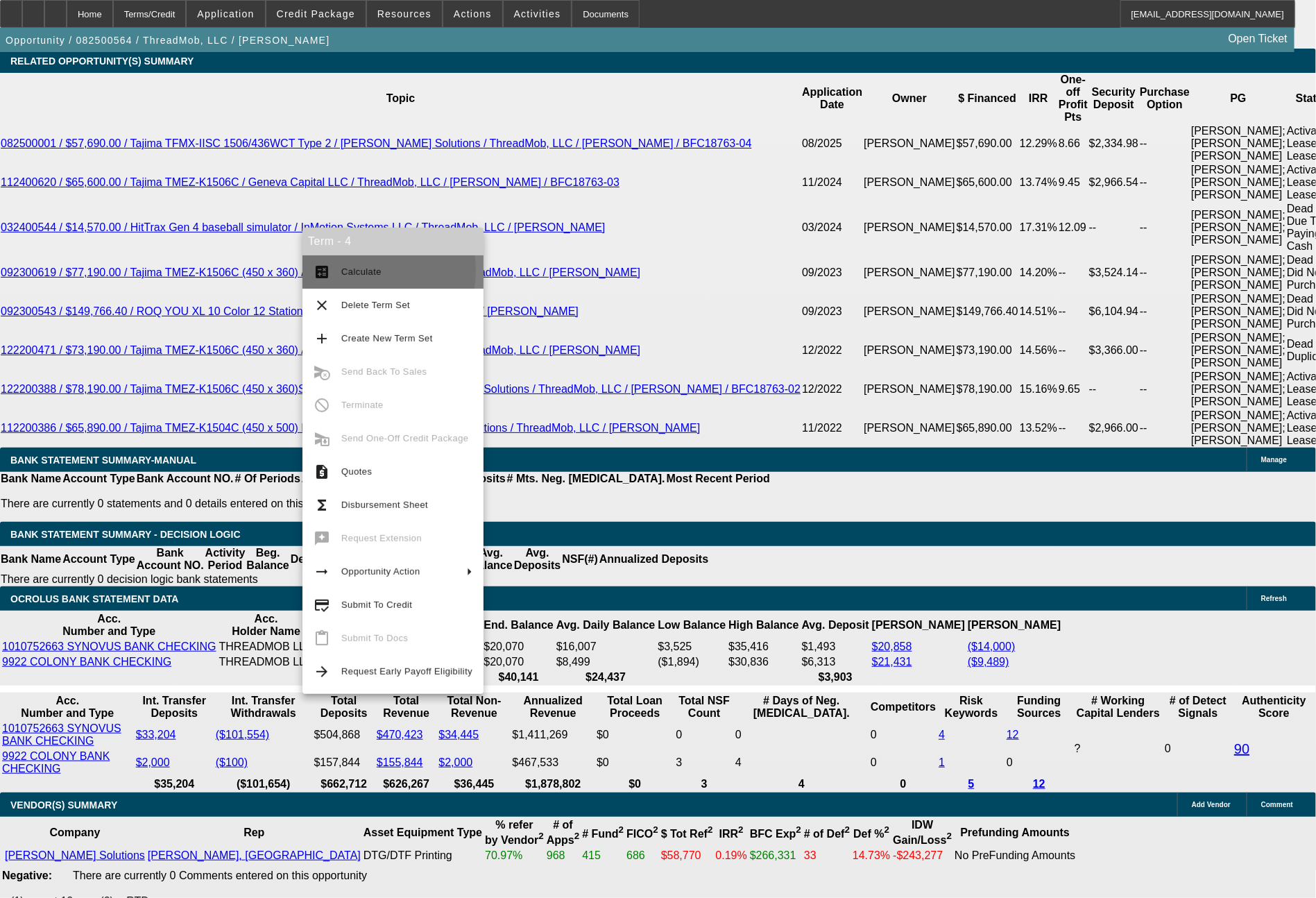
click at [356, 271] on span "Calculate" at bounding box center [361, 271] width 40 height 10
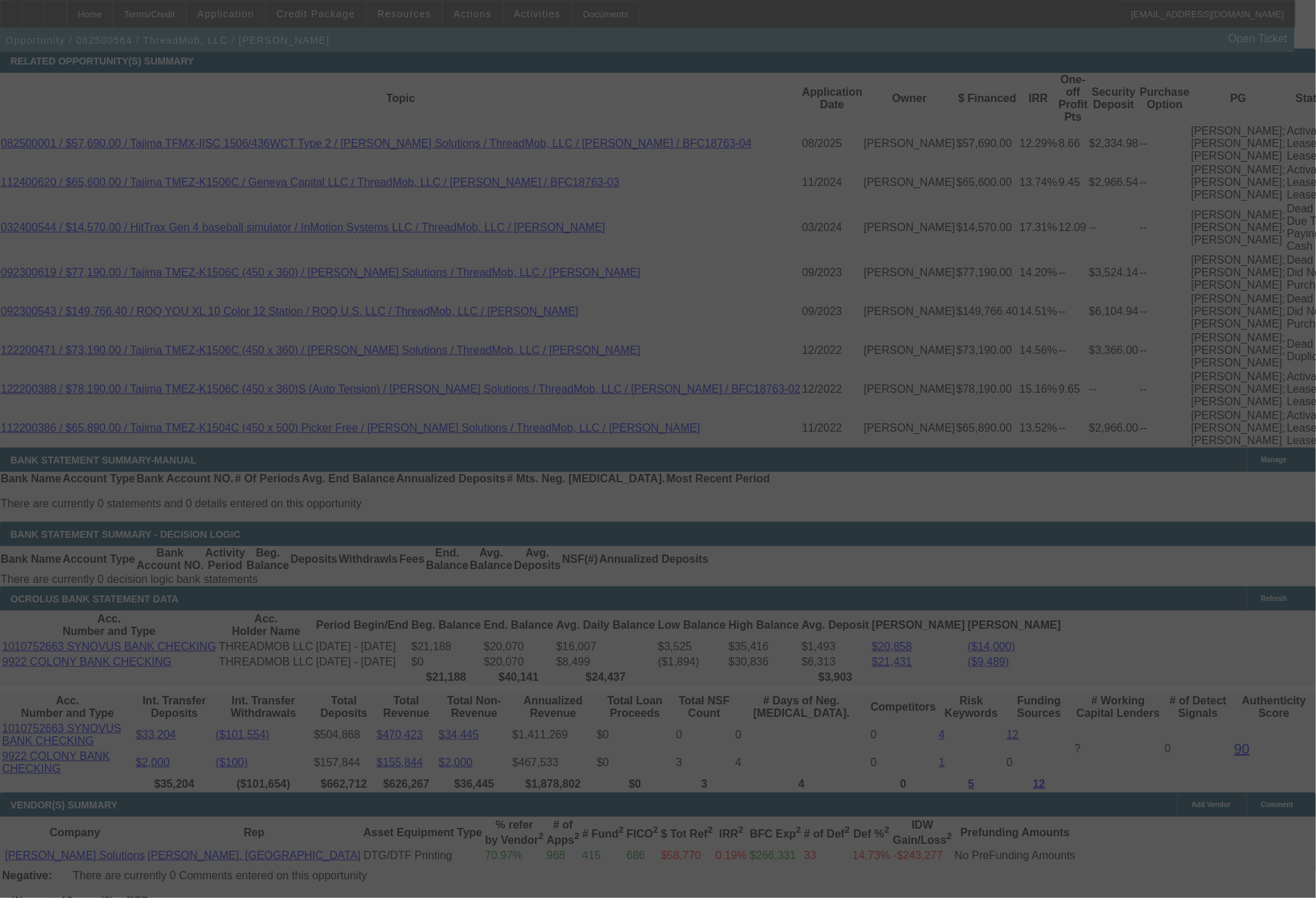
scroll to position [0, 0]
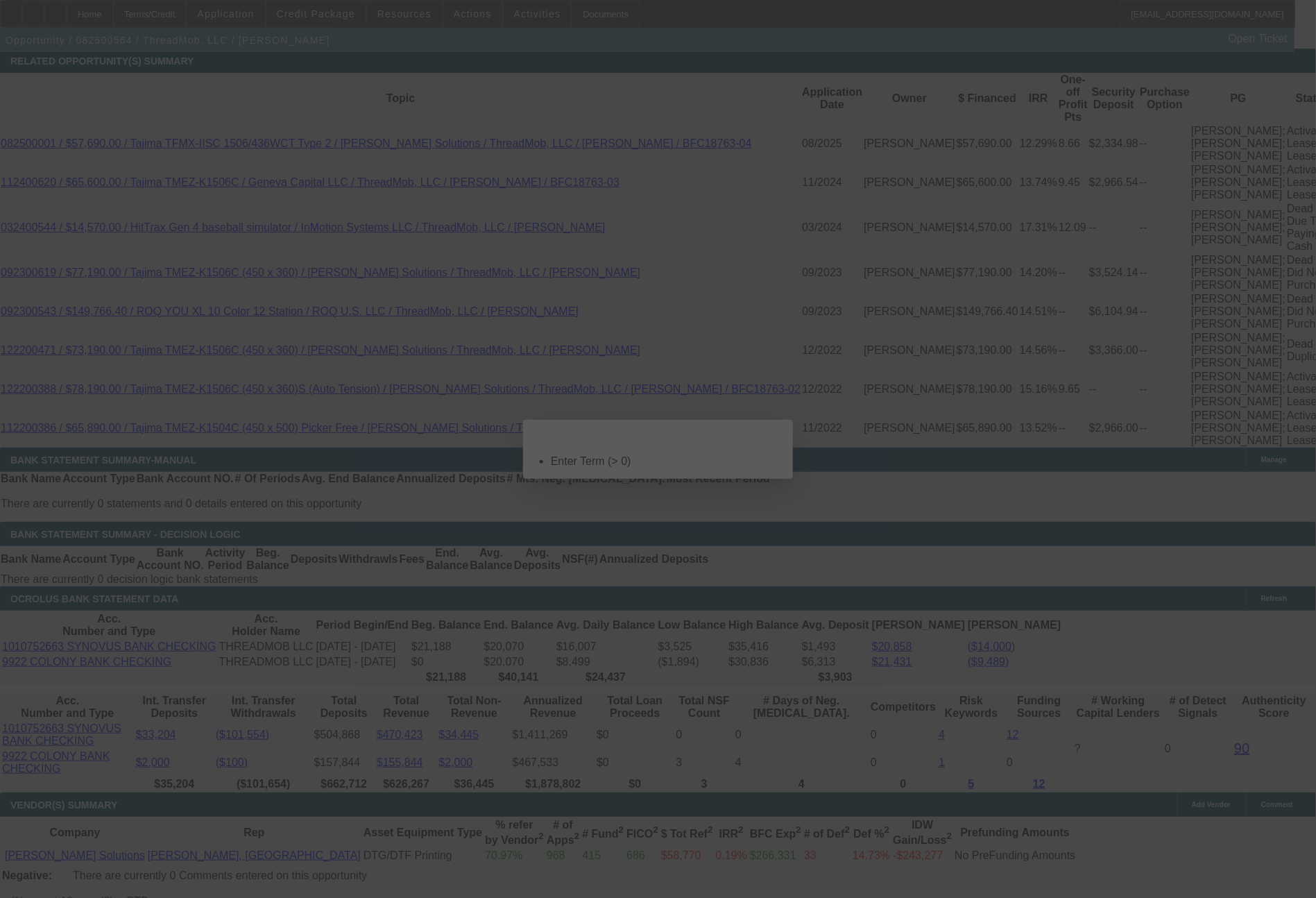
select select "0"
select select "2"
select select "0"
select select "6"
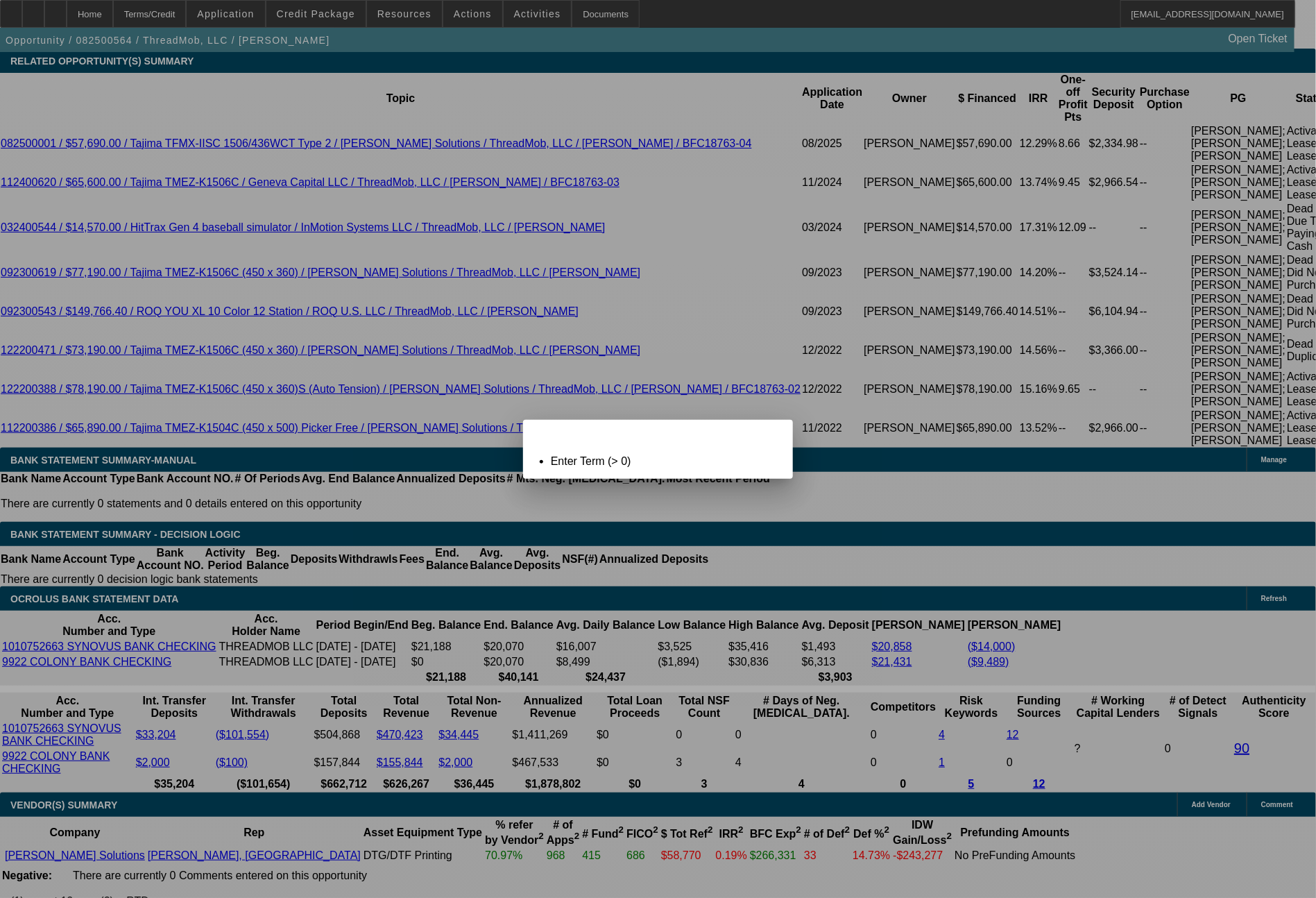
click at [766, 436] on span "Close" at bounding box center [775, 432] width 19 height 7
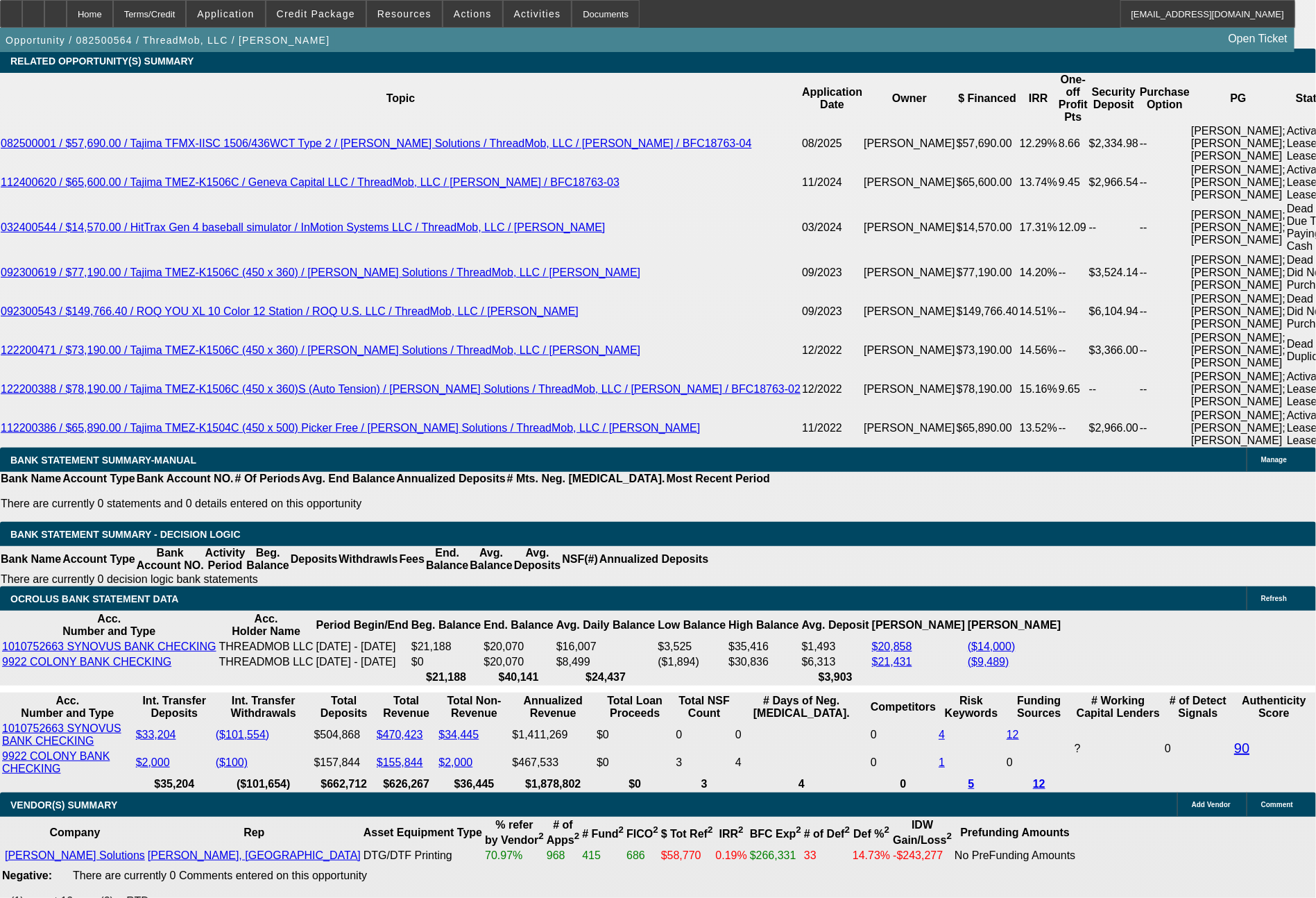
scroll to position [2722, 0]
drag, startPoint x: 271, startPoint y: 442, endPoint x: 307, endPoint y: 445, distance: 36.1
type input "1"
drag, startPoint x: 275, startPoint y: 464, endPoint x: 292, endPoint y: 464, distance: 17.0
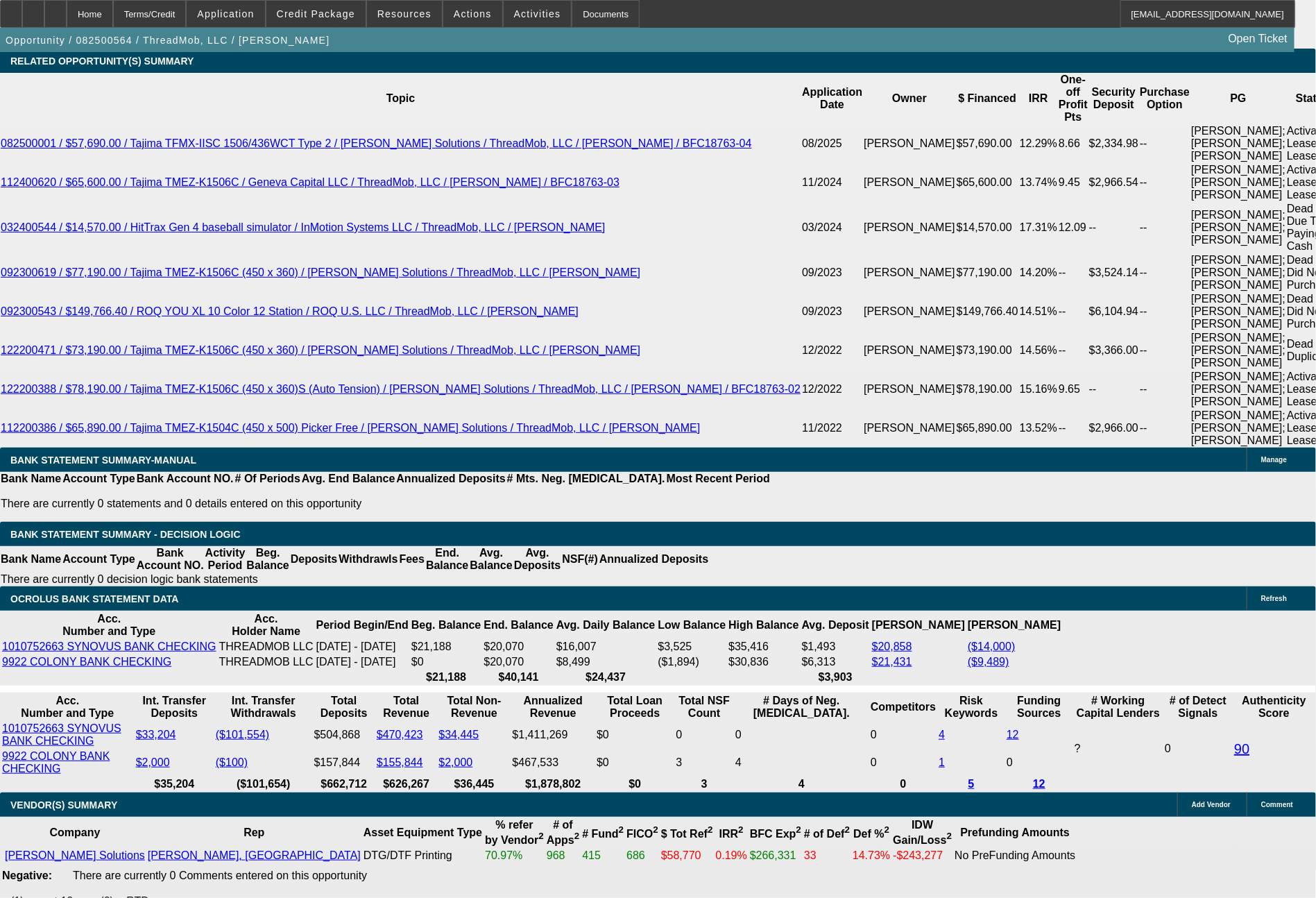
type input "1"
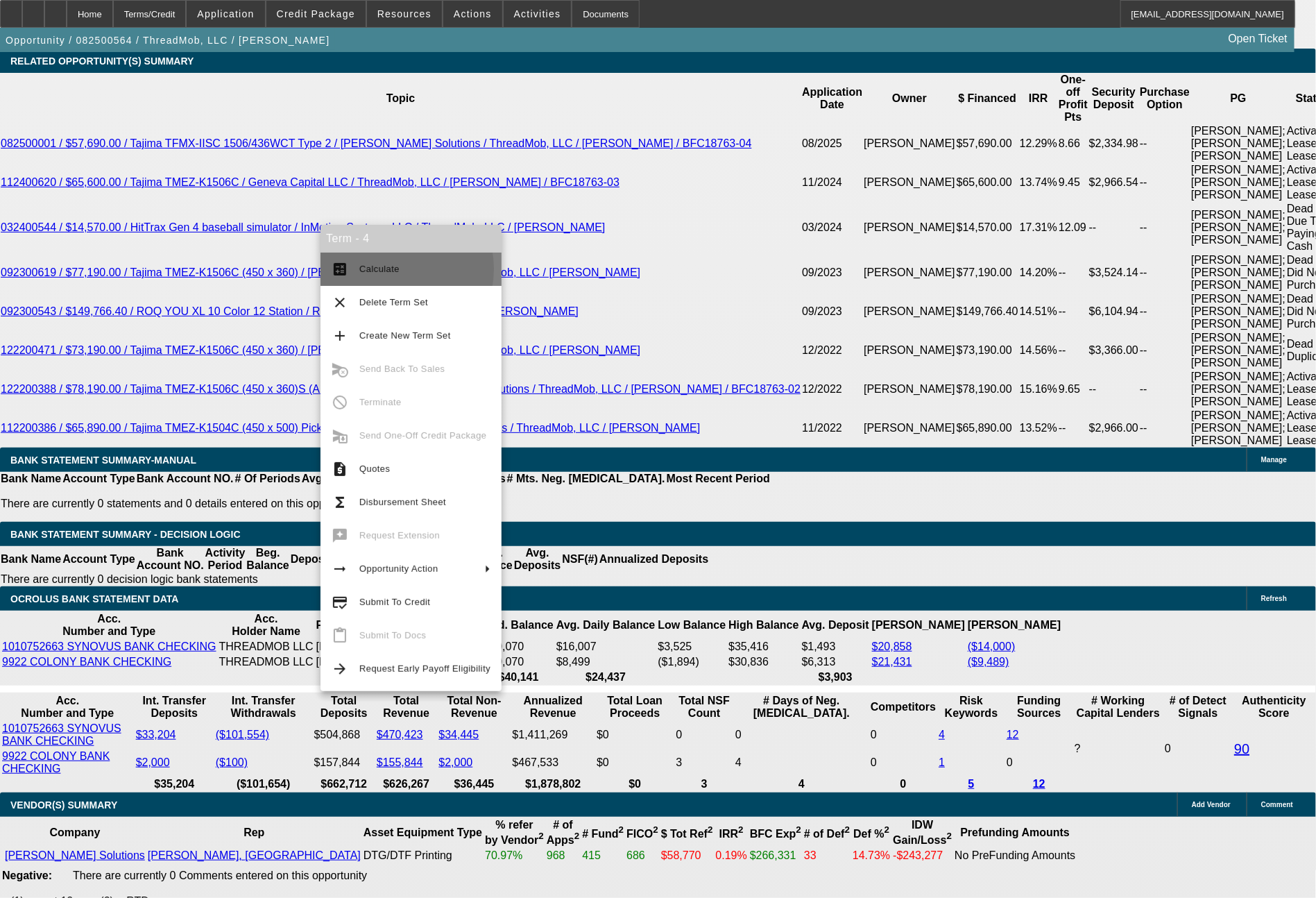
click at [383, 269] on span "Calculate" at bounding box center [379, 269] width 40 height 10
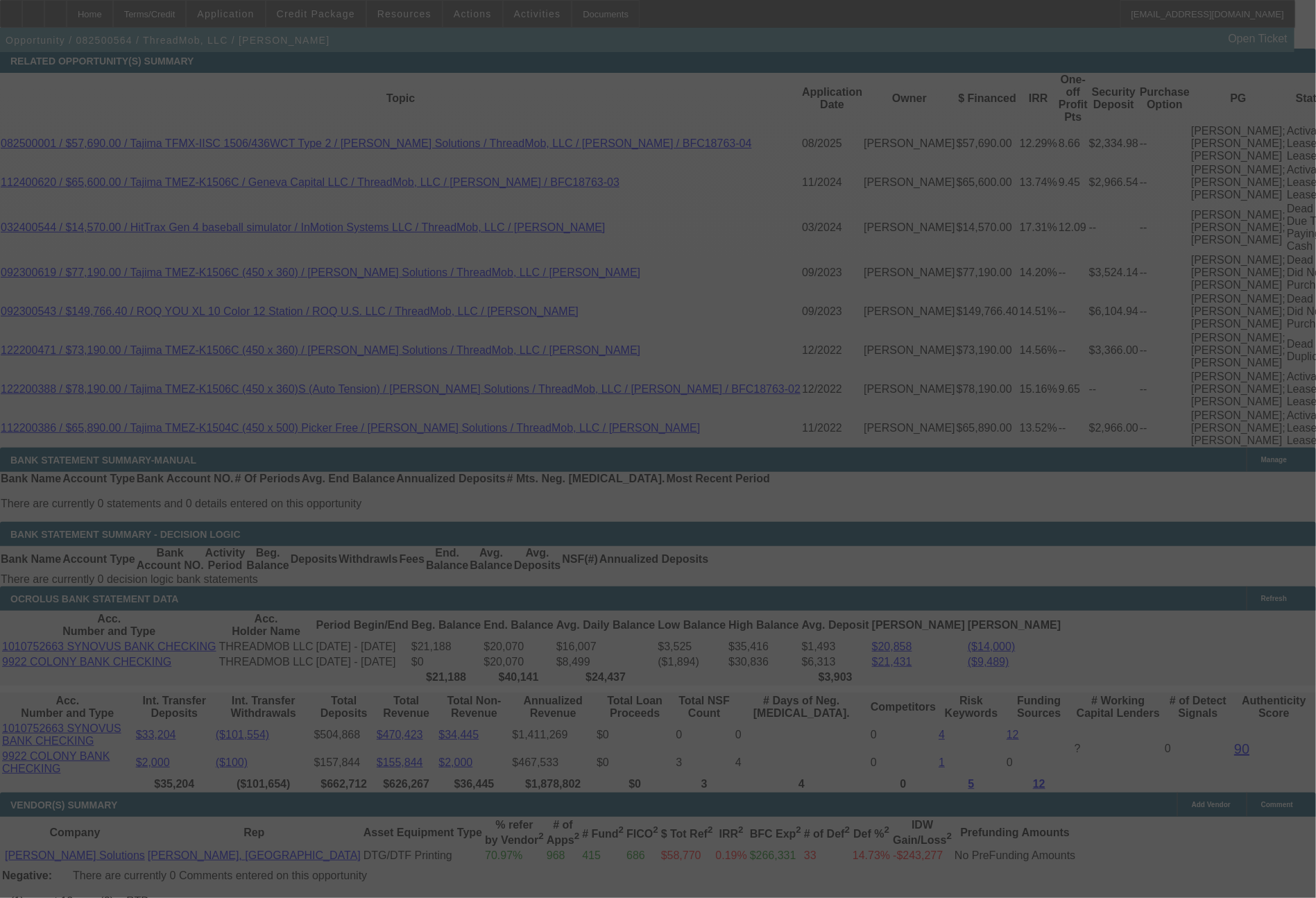
select select "0"
select select "2"
select select "0"
select select "6"
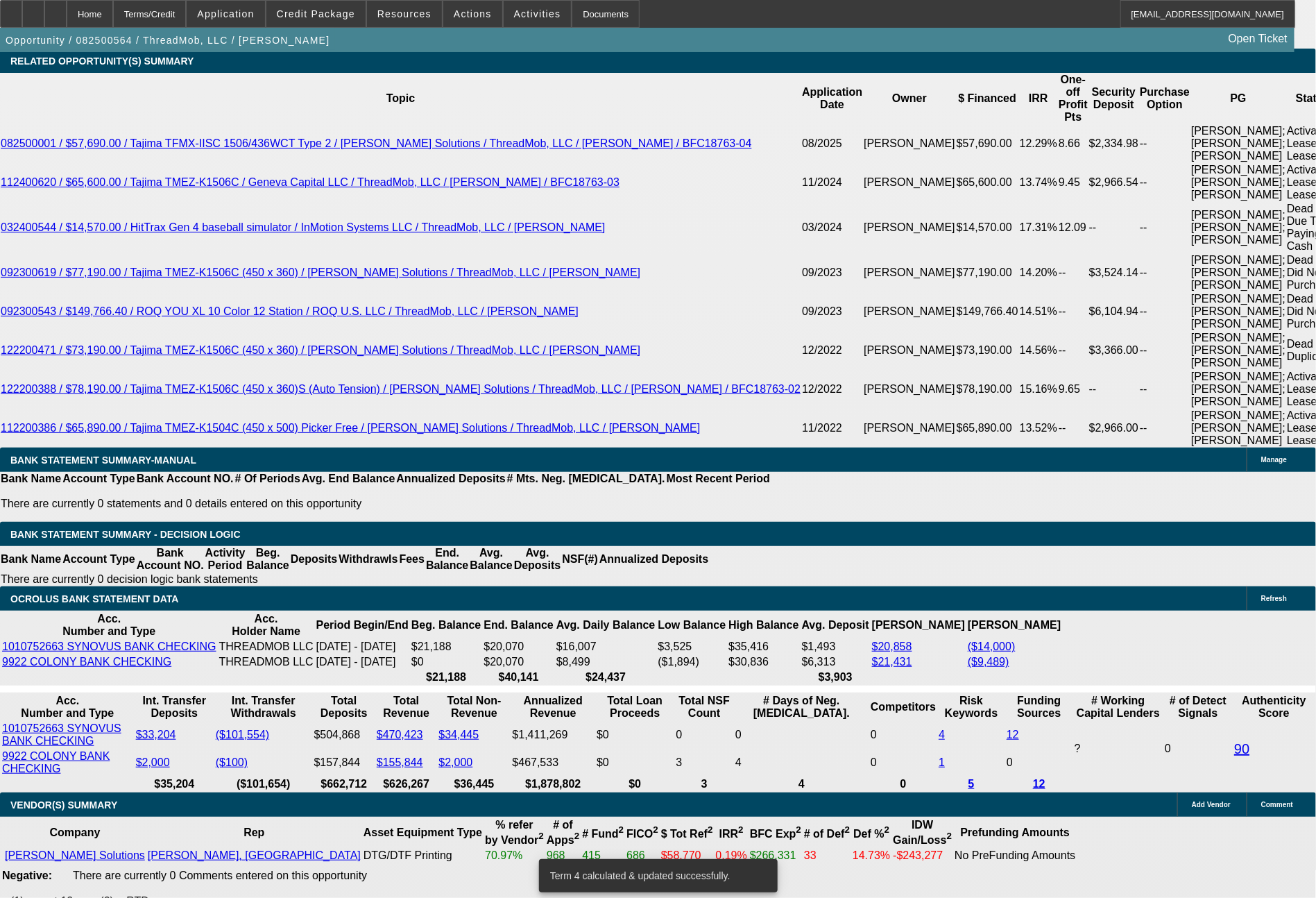
drag, startPoint x: 210, startPoint y: 473, endPoint x: 308, endPoint y: 325, distance: 177.5
type input "20"
type input "$40.00"
type input "UNKNOWN"
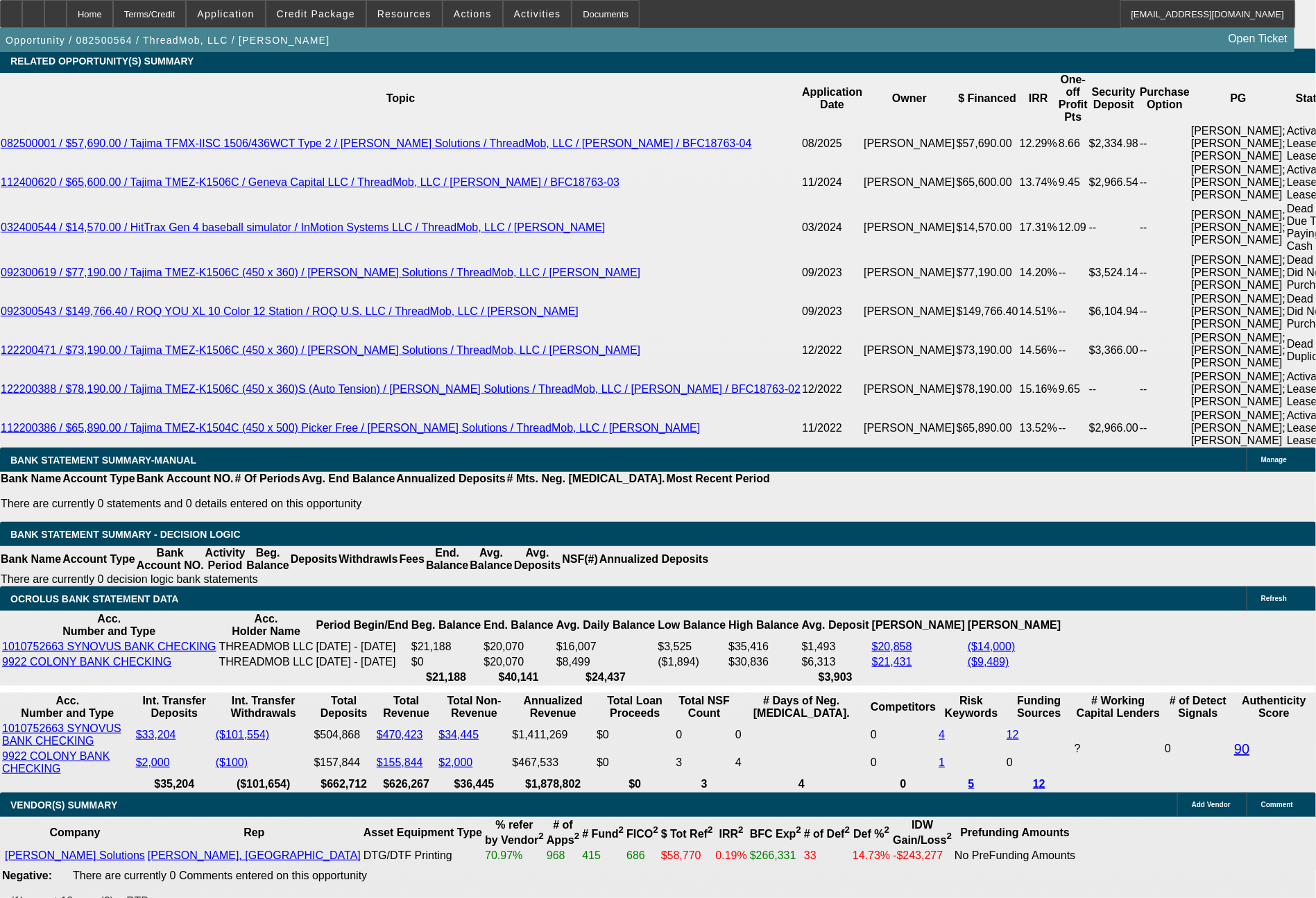
type input "2049"
type input "15.9"
type input "$4,098.00"
type input "2049"
type input "2076"
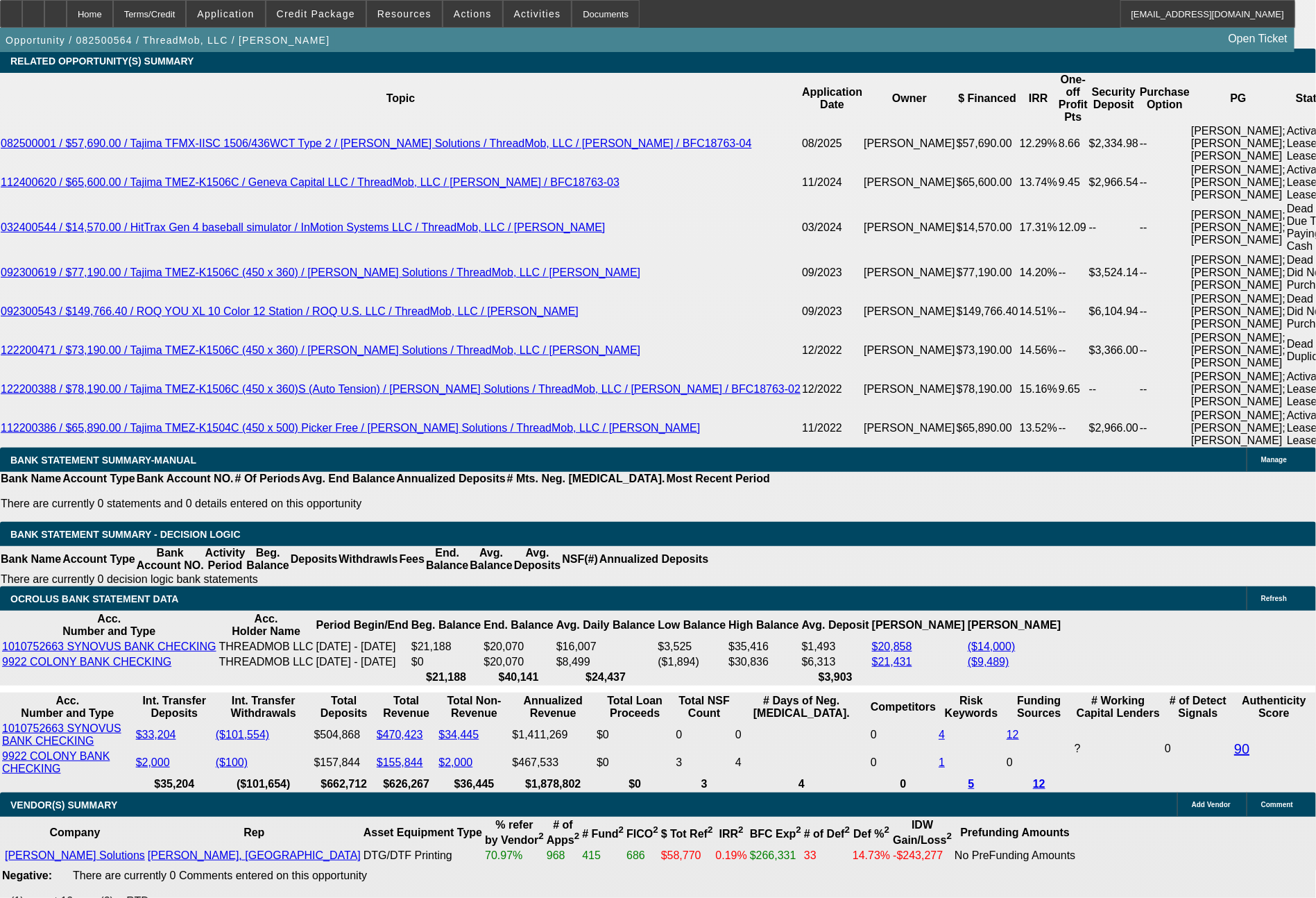
type input "$2,049.00"
drag, startPoint x: 212, startPoint y: 442, endPoint x: 269, endPoint y: 448, distance: 57.3
type input "$2,049.00"
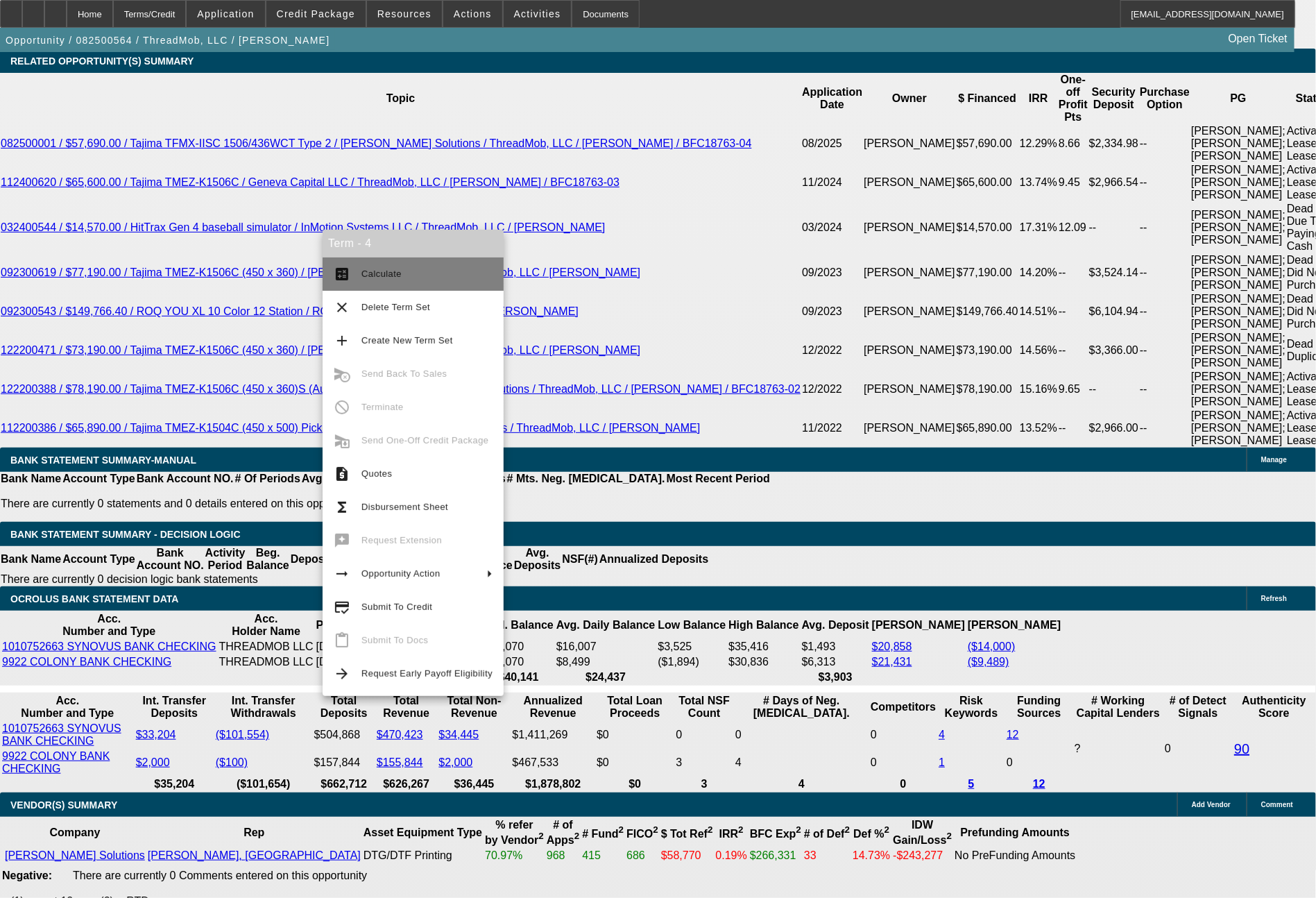
drag, startPoint x: 379, startPoint y: 283, endPoint x: 726, endPoint y: 448, distance: 384.2
click at [379, 283] on button "calculate Calculate" at bounding box center [412, 274] width 181 height 33
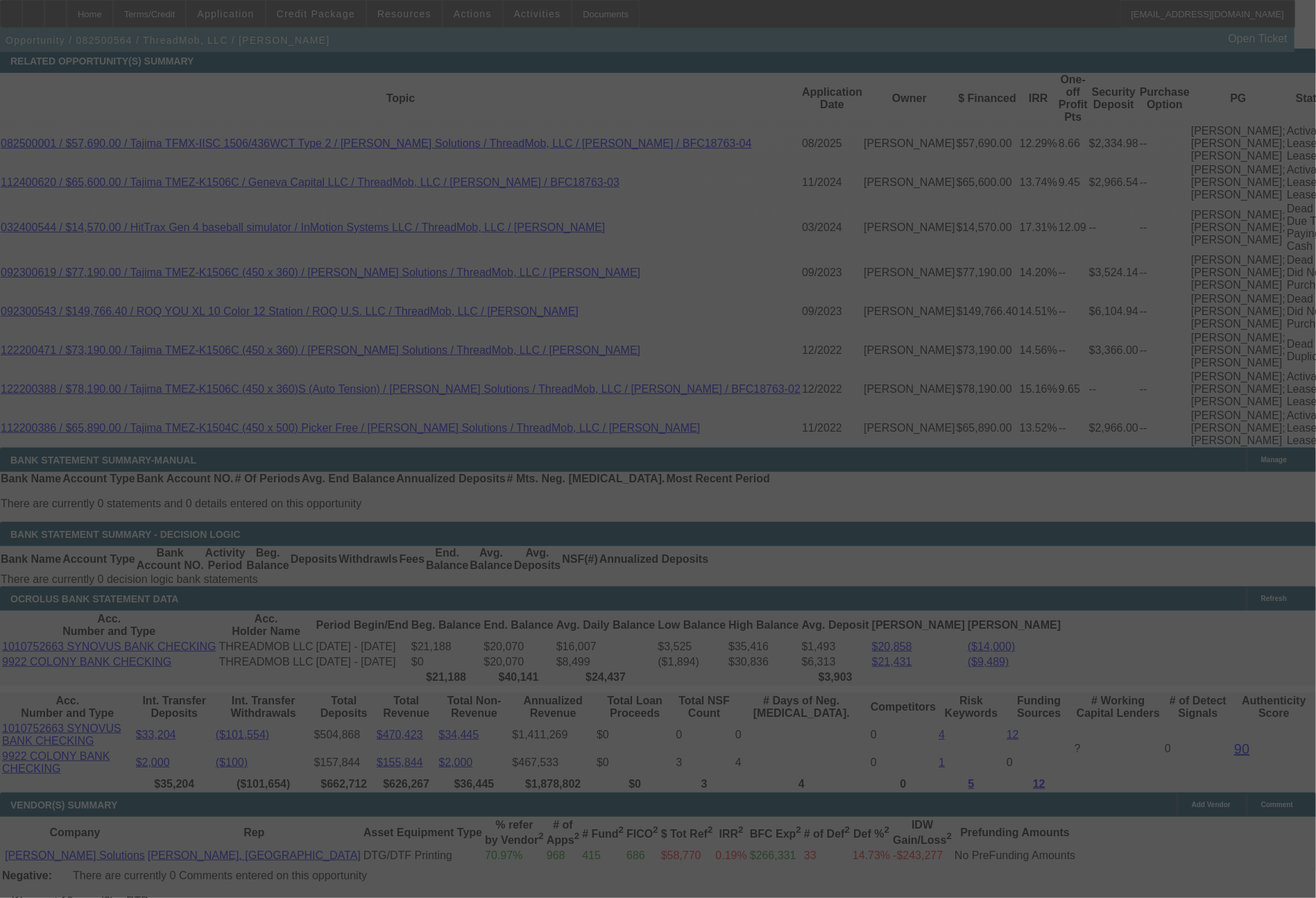
select select "0"
select select "2"
select select "0"
select select "6"
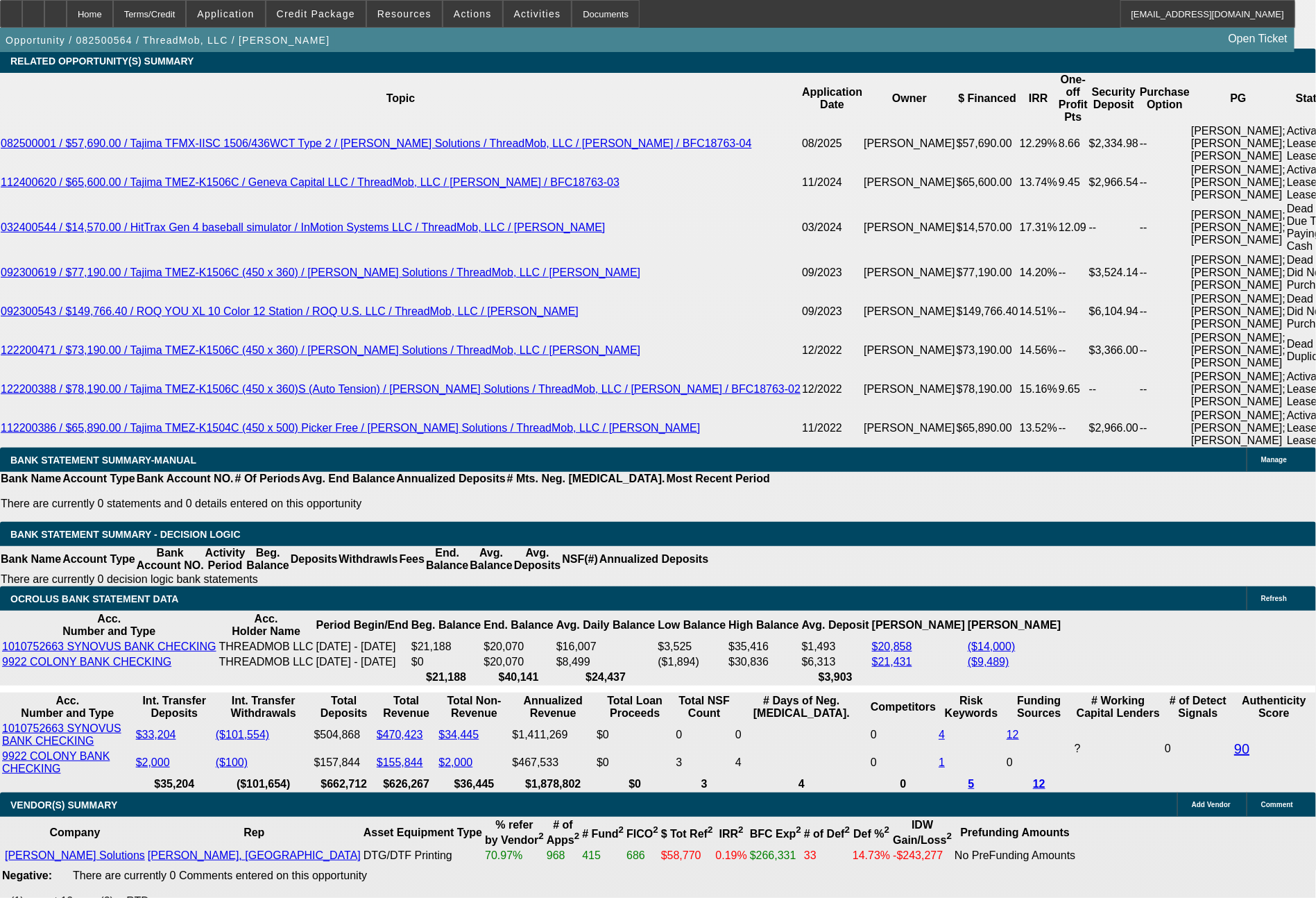
drag, startPoint x: 202, startPoint y: 477, endPoint x: 271, endPoint y: 479, distance: 69.0
type input "20"
type input "$4.00"
type input "UNKNOWN"
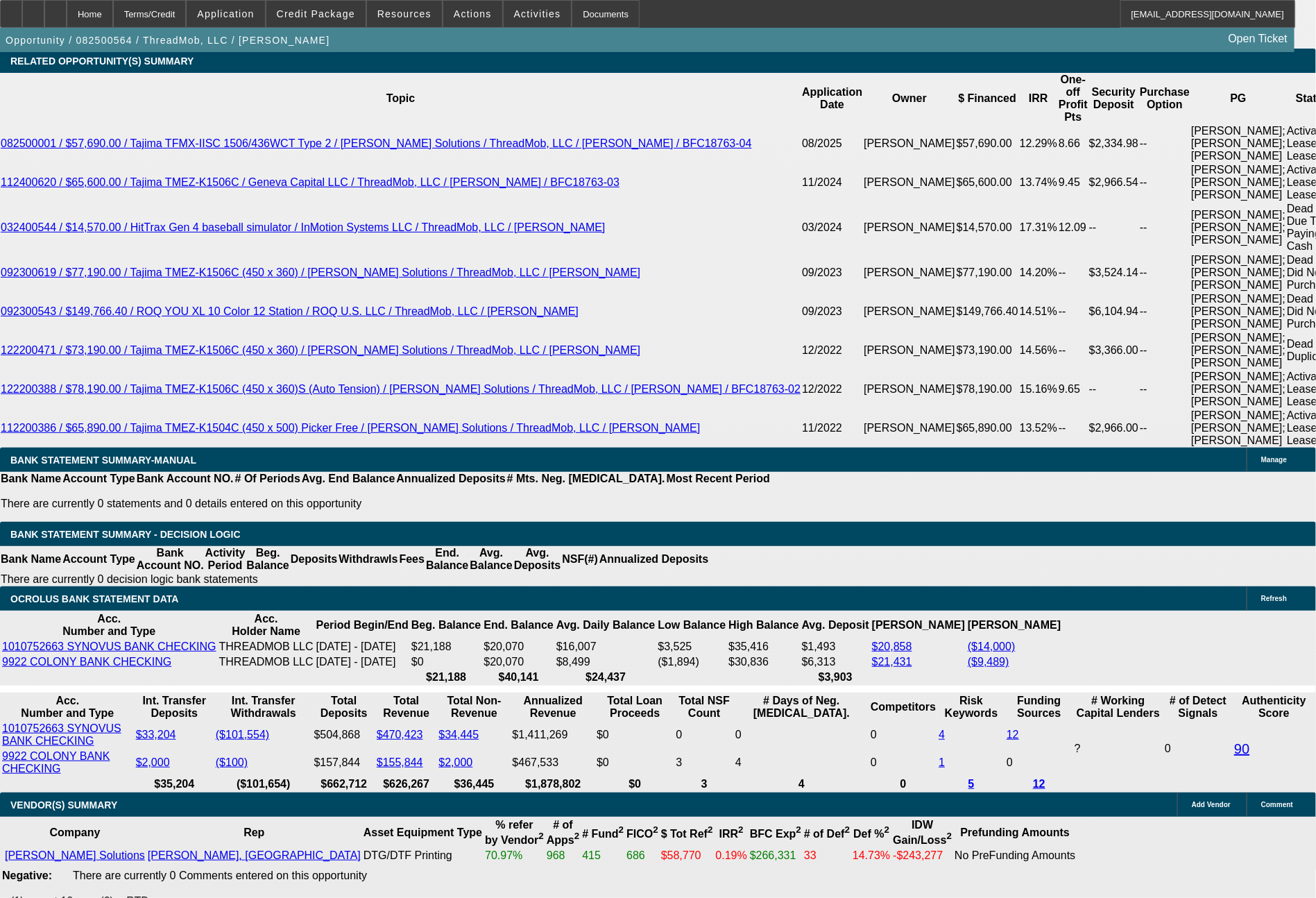
type input "2033"
type input "15.4"
type input "$4,066.00"
type input "2033"
type input "2049"
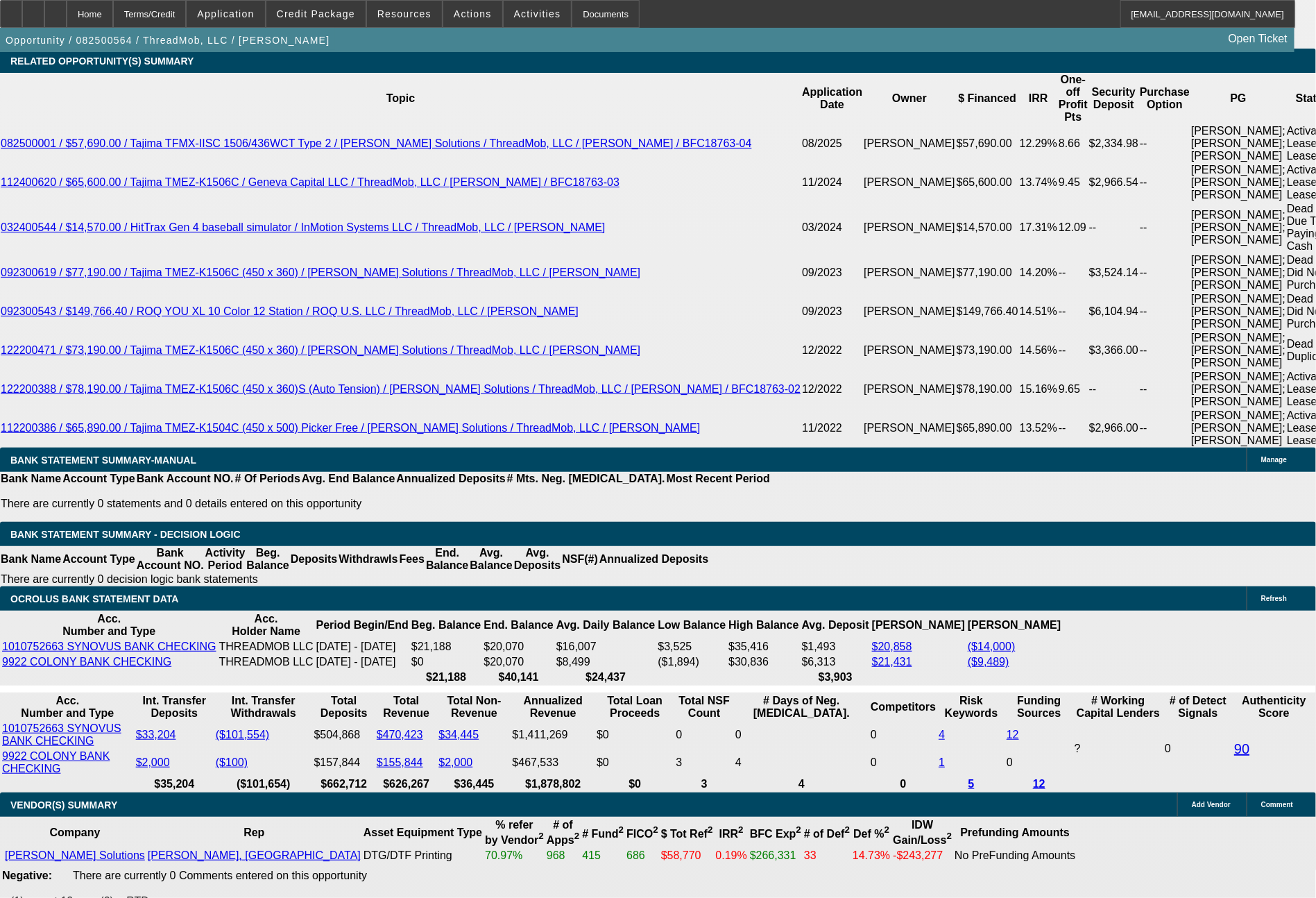
type input "$2,033.00"
drag, startPoint x: 202, startPoint y: 434, endPoint x: 296, endPoint y: 448, distance: 95.0
type input "$2,033.00"
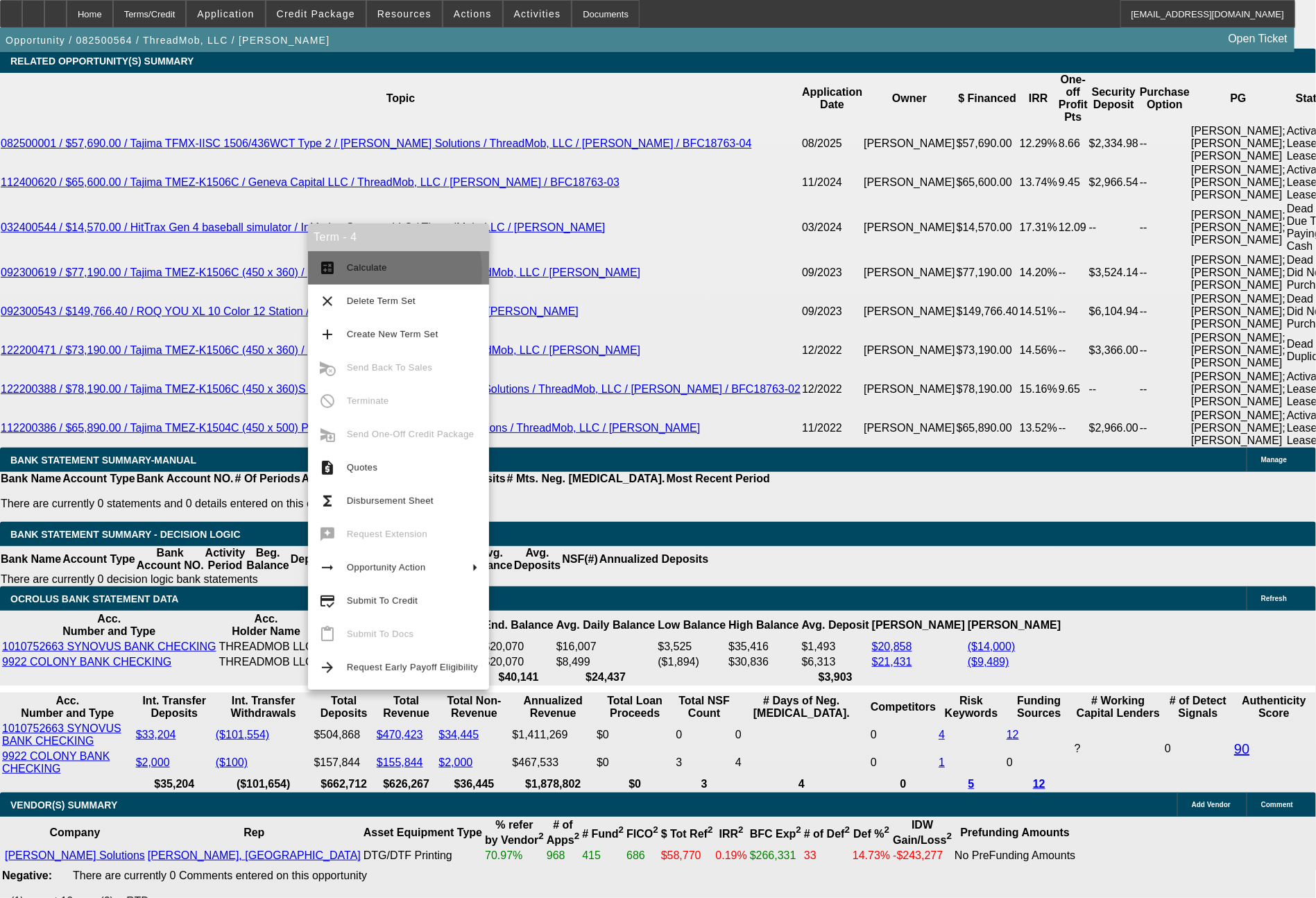
click at [368, 273] on span "Calculate" at bounding box center [367, 267] width 40 height 10
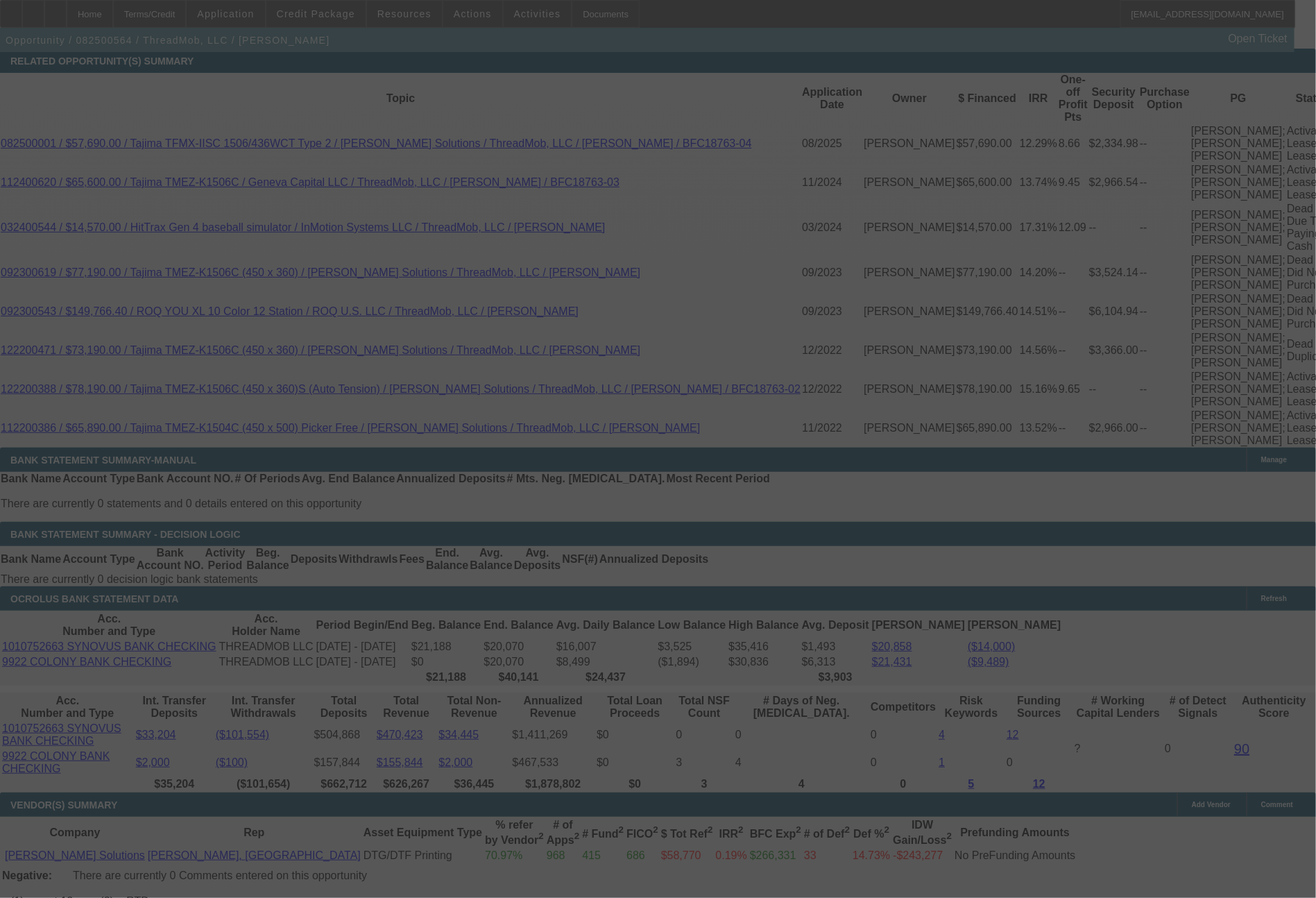
select select "0"
select select "2"
select select "0"
select select "6"
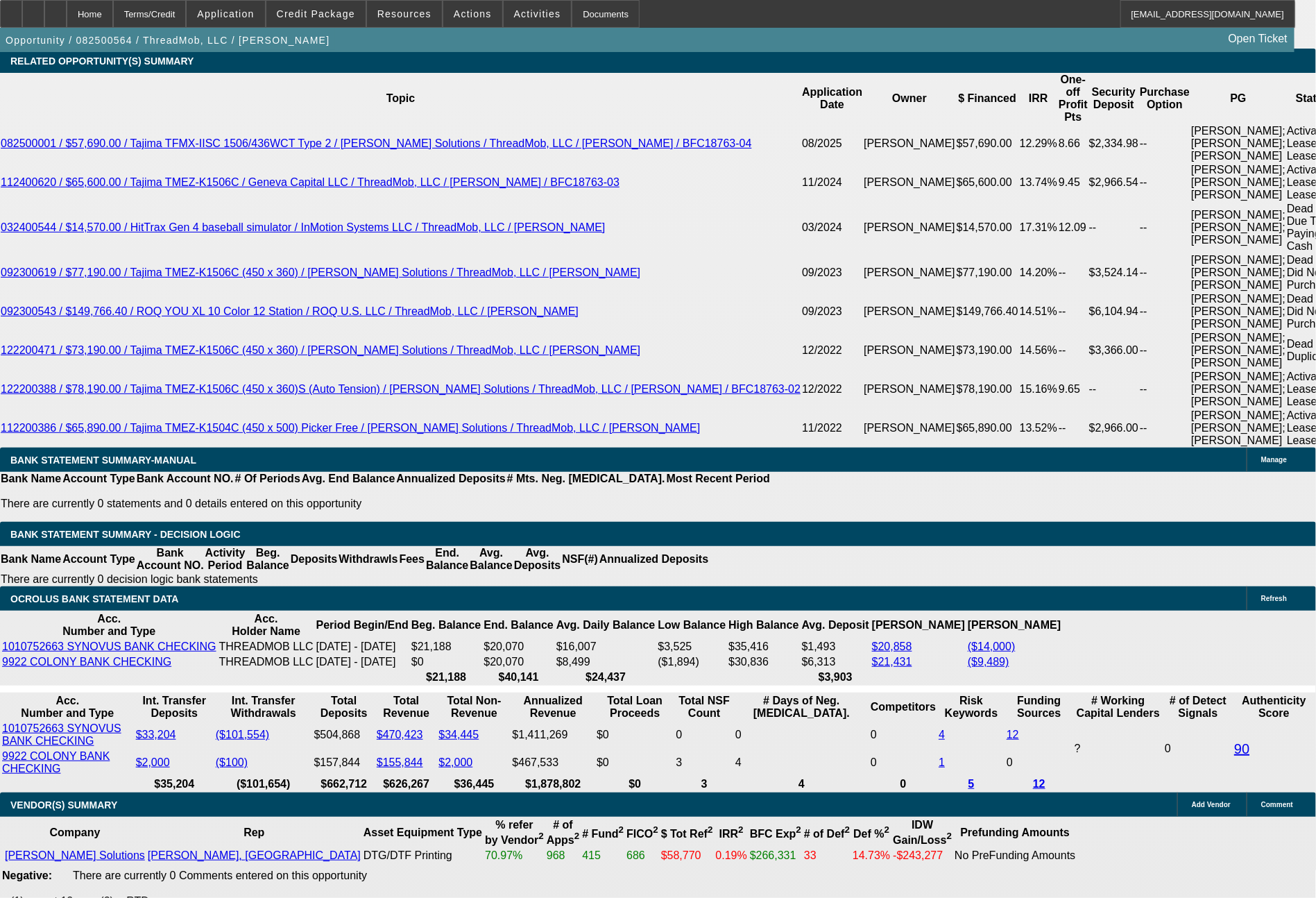
drag, startPoint x: 210, startPoint y: 442, endPoint x: 287, endPoint y: 446, distance: 77.1
type input "1"
type input "UNKNOWN"
type input "$1,996.00"
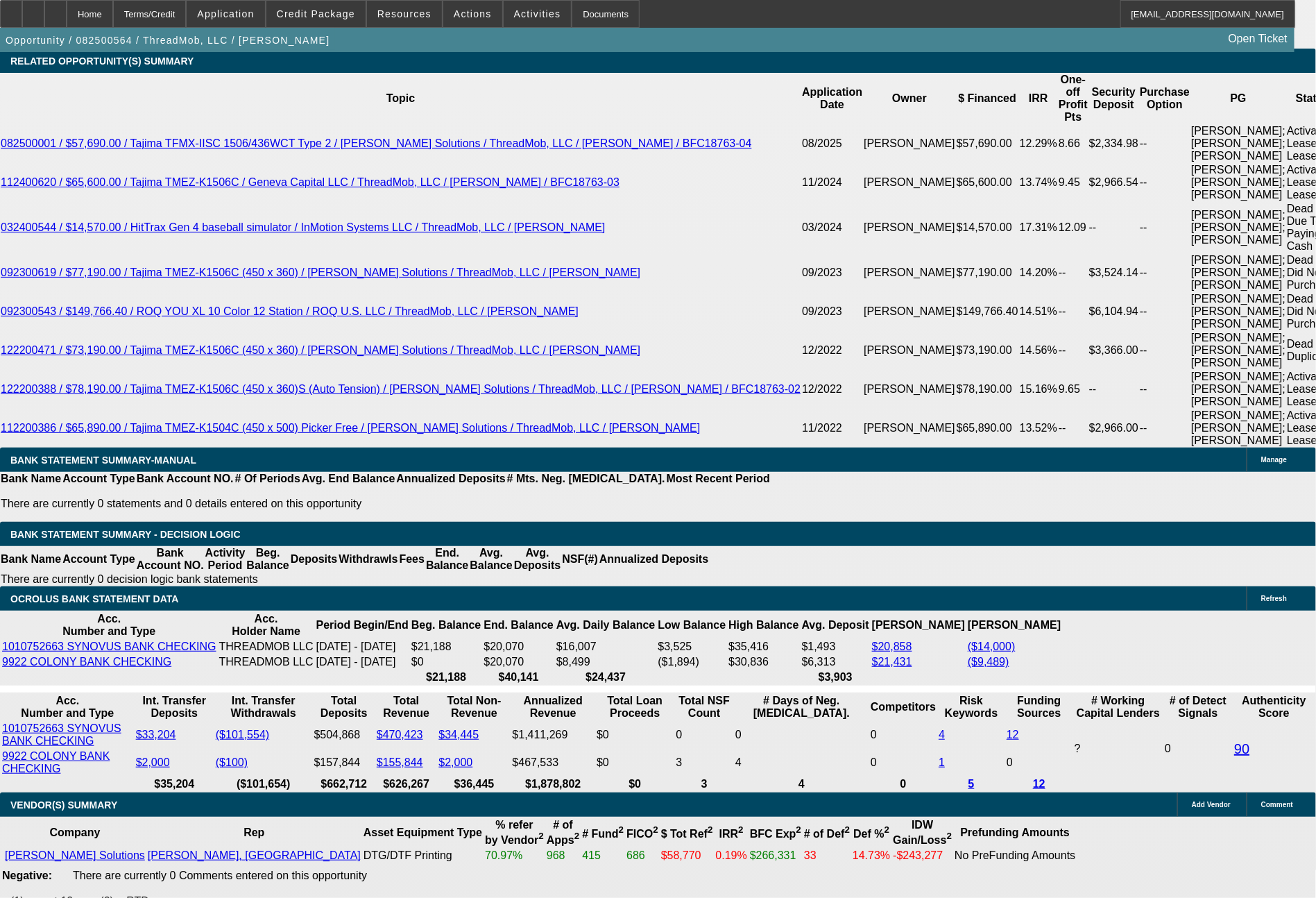
drag, startPoint x: 206, startPoint y: 473, endPoint x: 292, endPoint y: 475, distance: 86.0
type input "19"
type input "$38.00"
type input "1996"
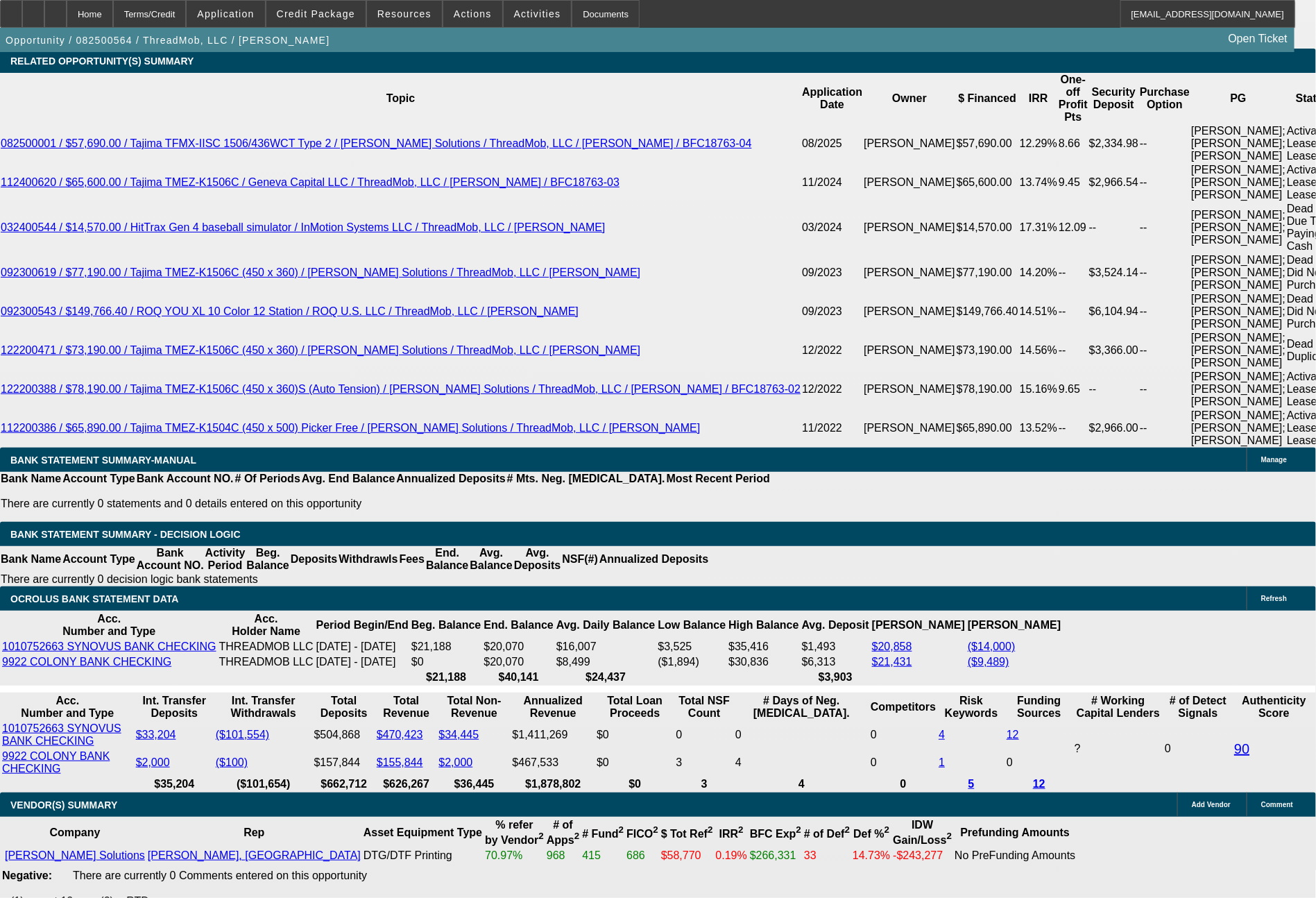
type input "14.4"
type input "$3,992.00"
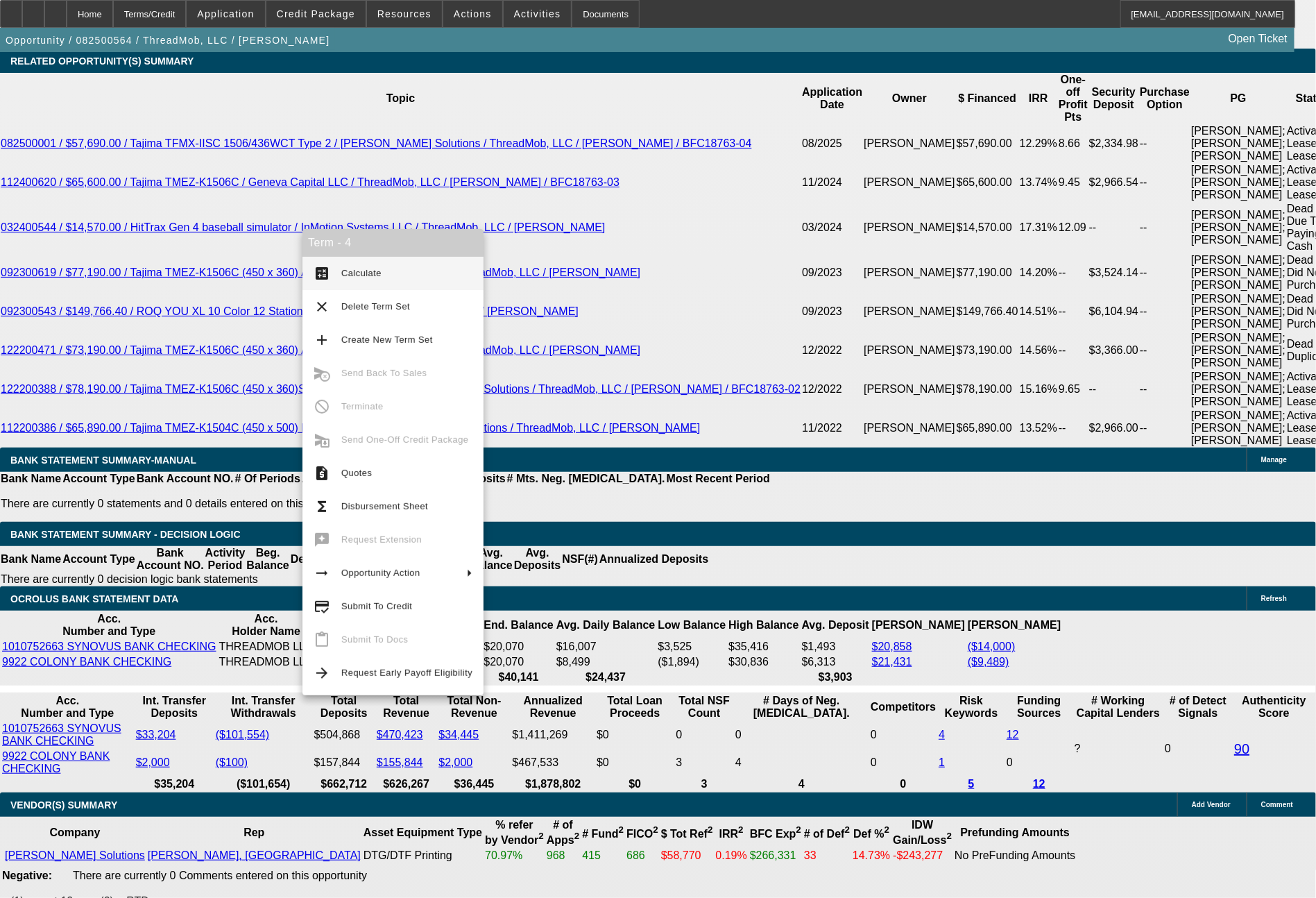
type input "$1,996.00"
click at [363, 277] on span "Calculate" at bounding box center [361, 273] width 40 height 10
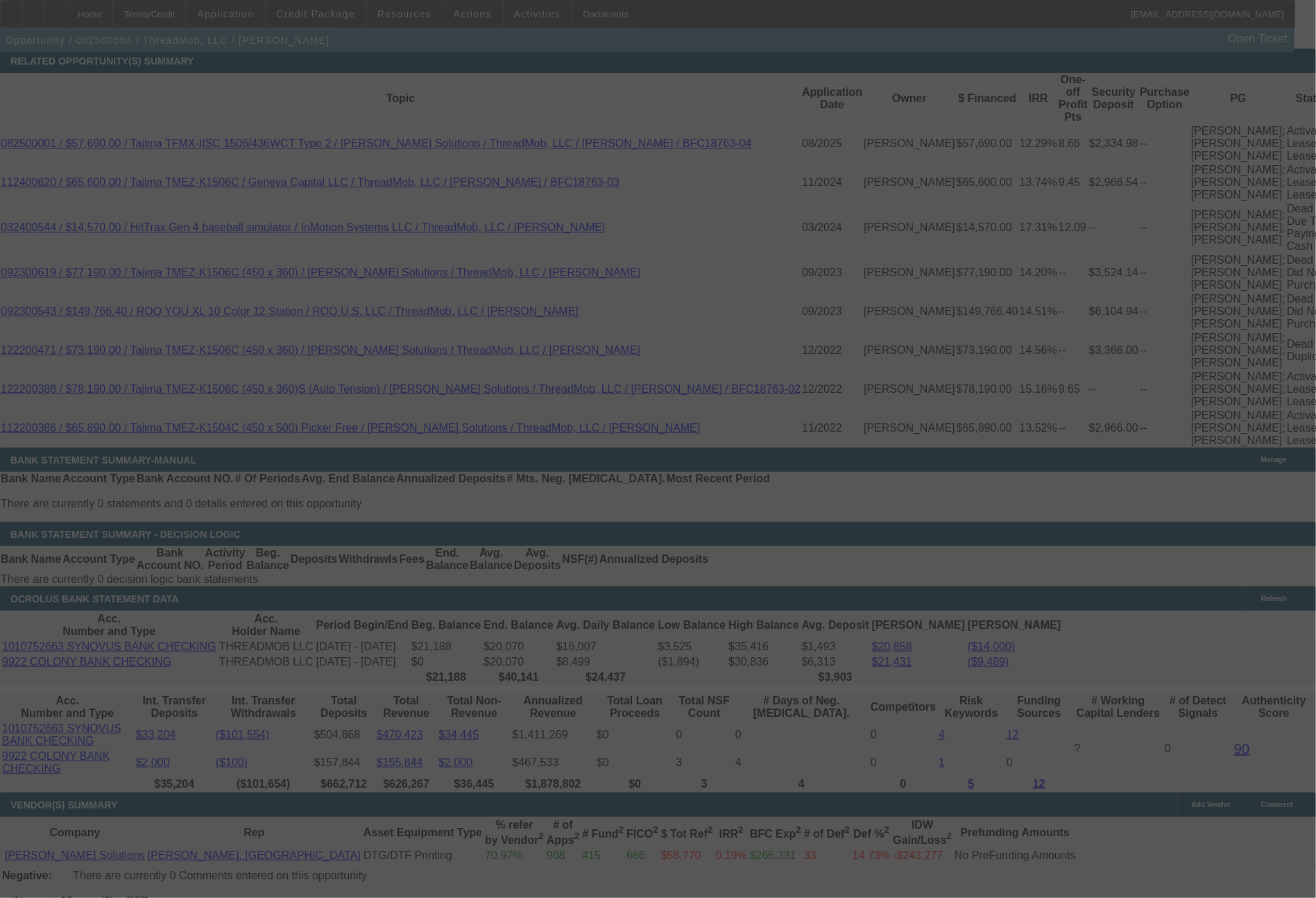
select select "0"
select select "2"
select select "0"
select select "6"
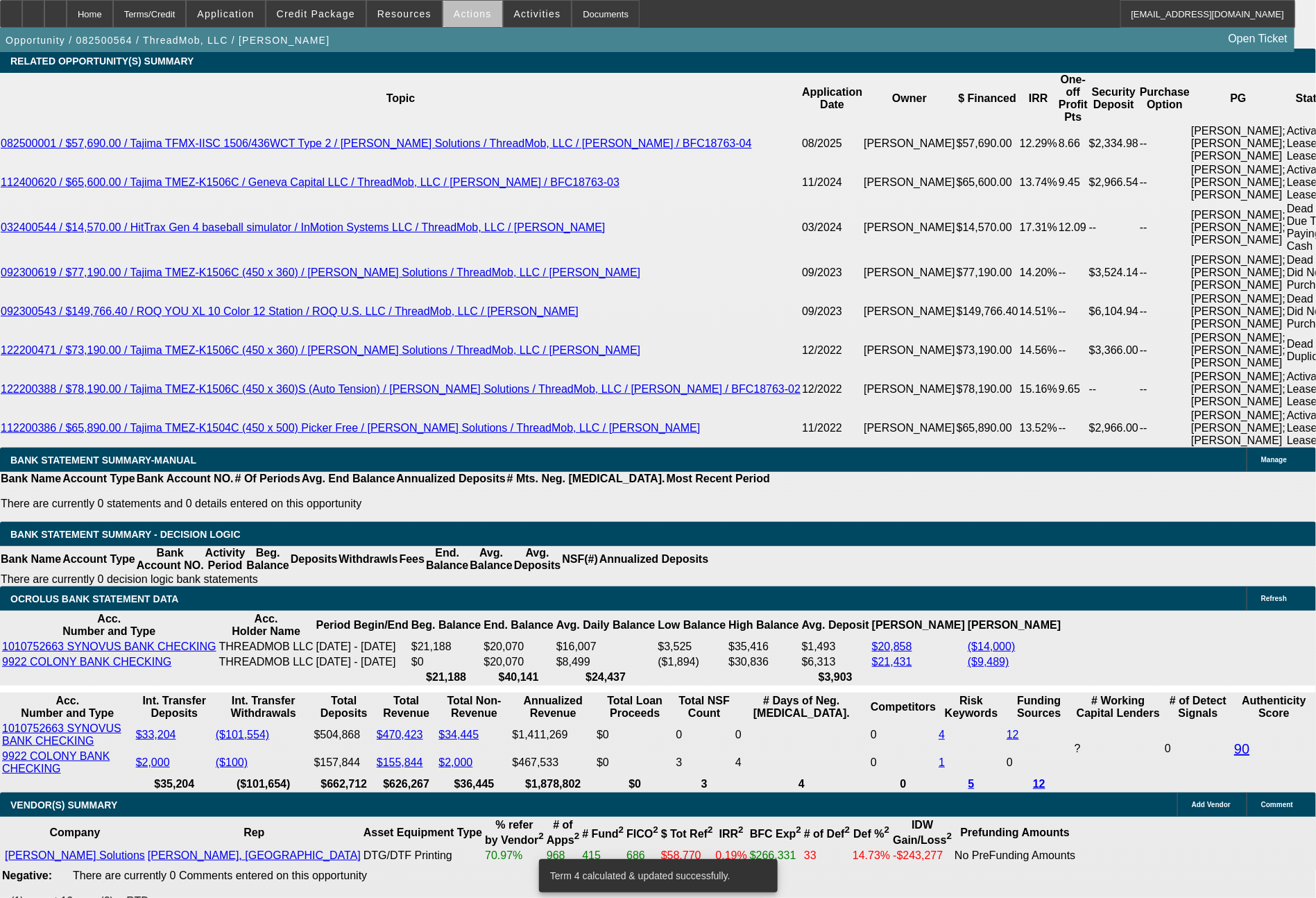
click at [477, 17] on span "Actions" at bounding box center [473, 13] width 38 height 11
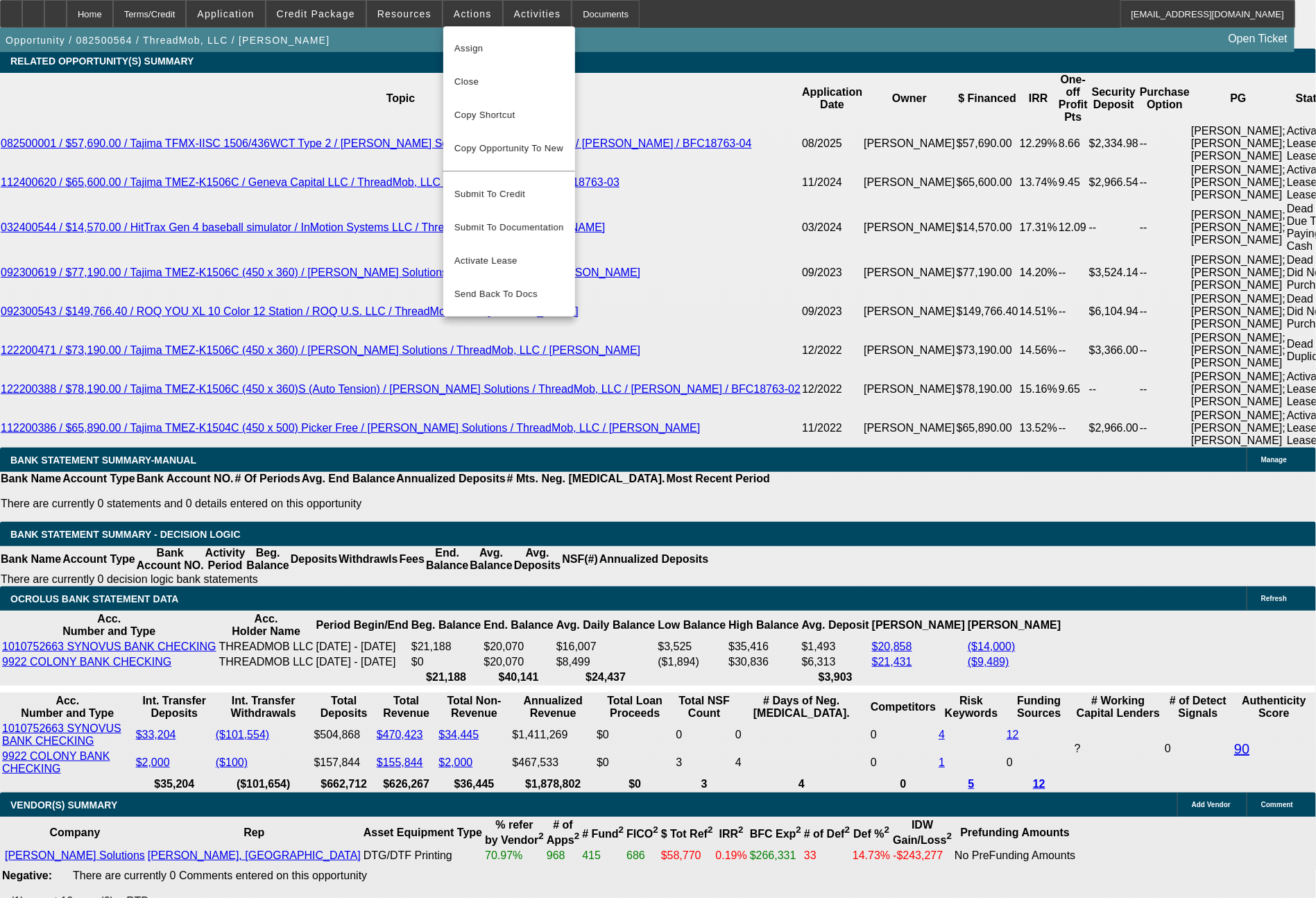
click at [230, 432] on div at bounding box center [658, 449] width 1316 height 898
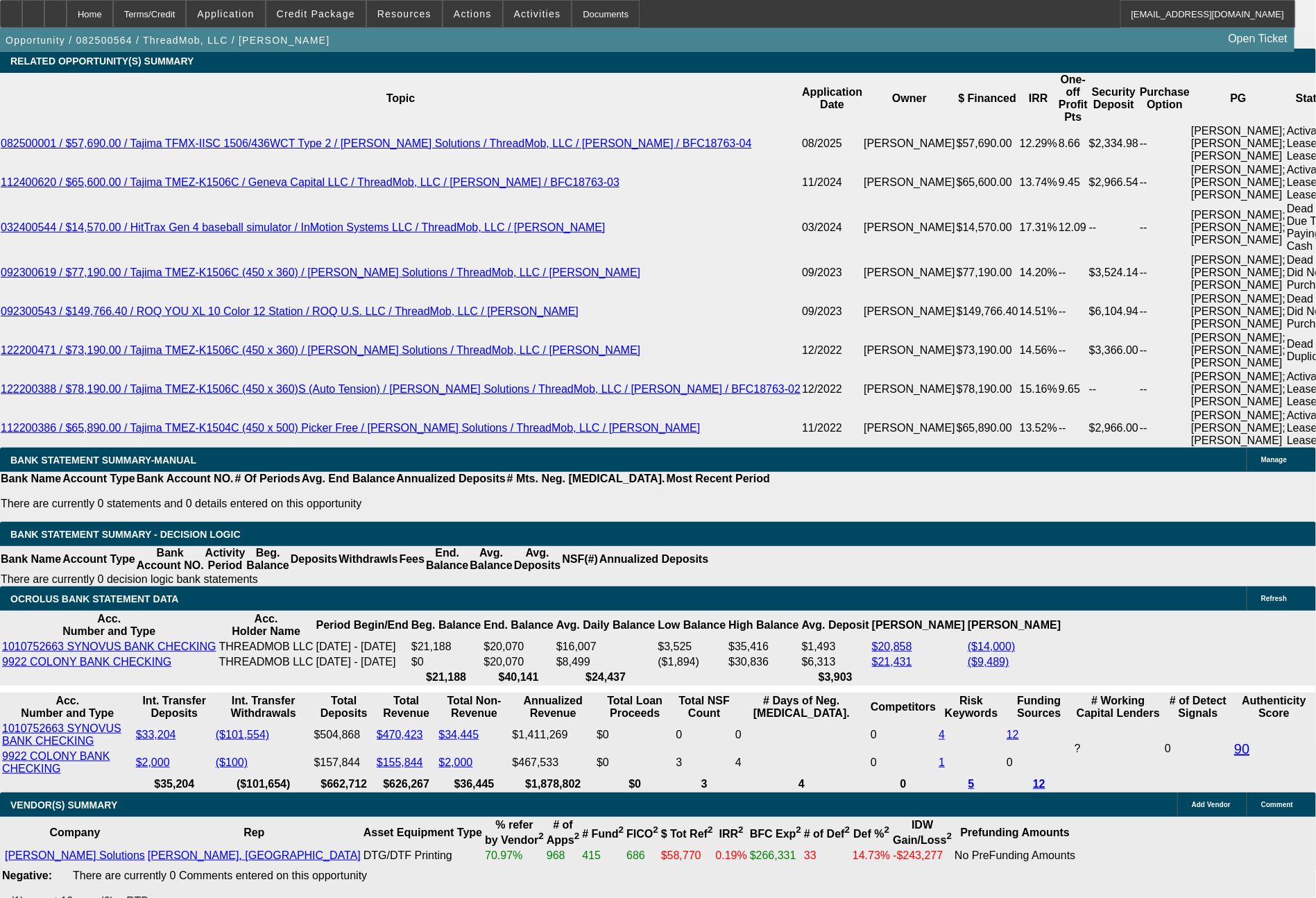
drag, startPoint x: 206, startPoint y: 434, endPoint x: 293, endPoint y: 407, distance: 91.1
type input "2"
type input "UNKNOWN"
type input "$2,013.00"
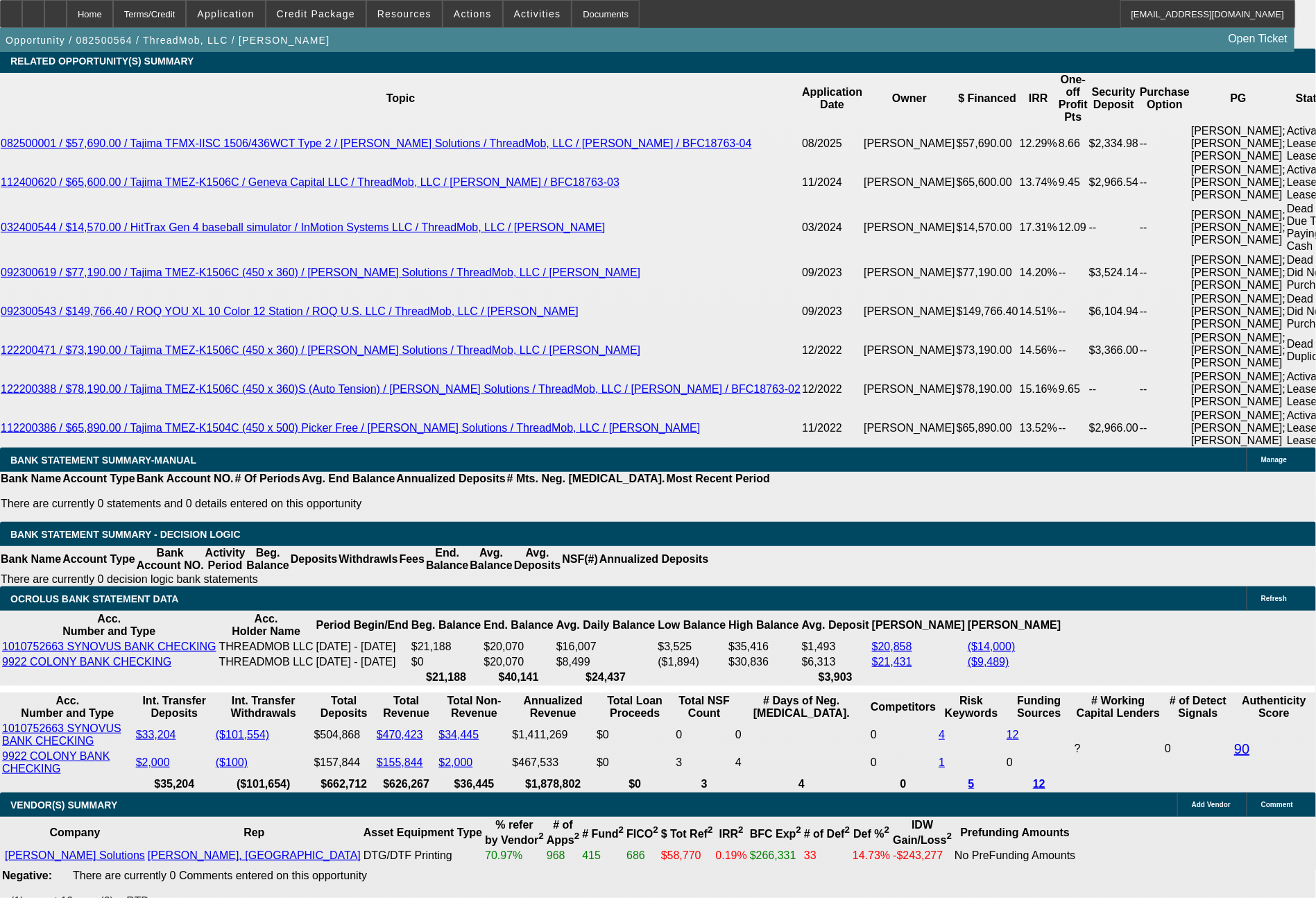
drag, startPoint x: 211, startPoint y: 469, endPoint x: 276, endPoint y: 466, distance: 65.1
type input "2"
type input "$4.00"
type input "2013"
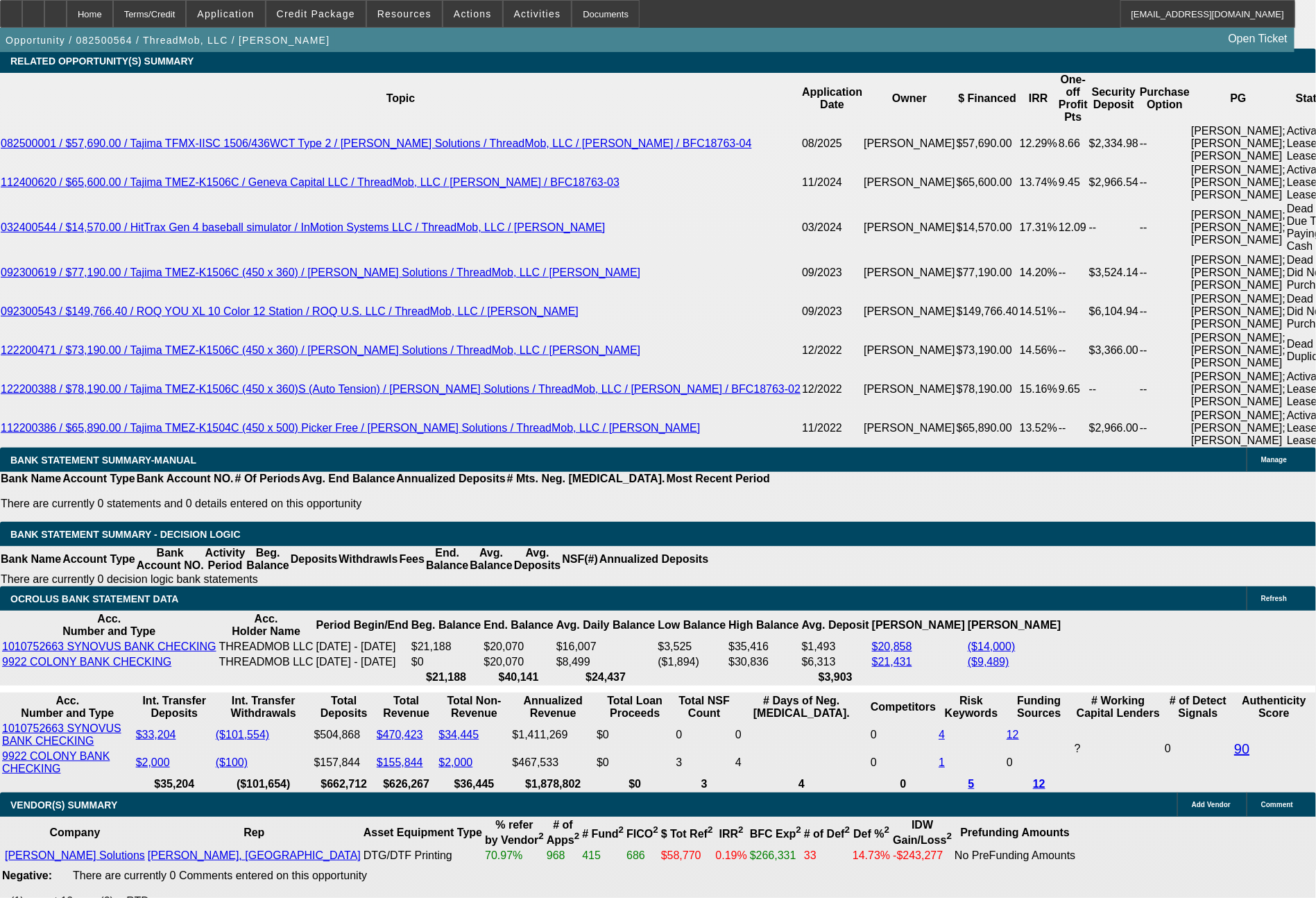
type input "14.9"
type input "$4,026.00"
type input "$2,013.00"
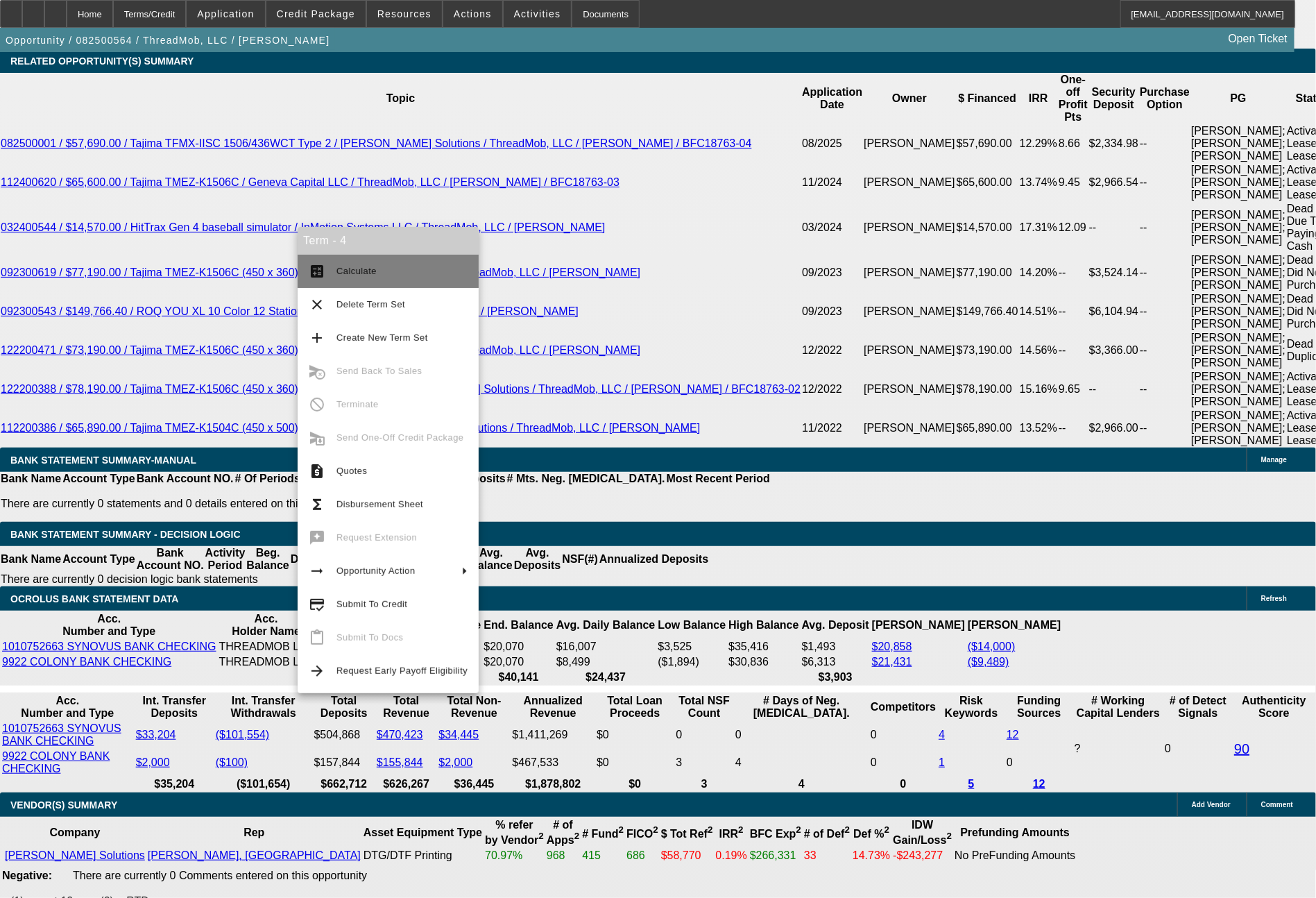
click at [354, 277] on span "Calculate" at bounding box center [402, 271] width 131 height 17
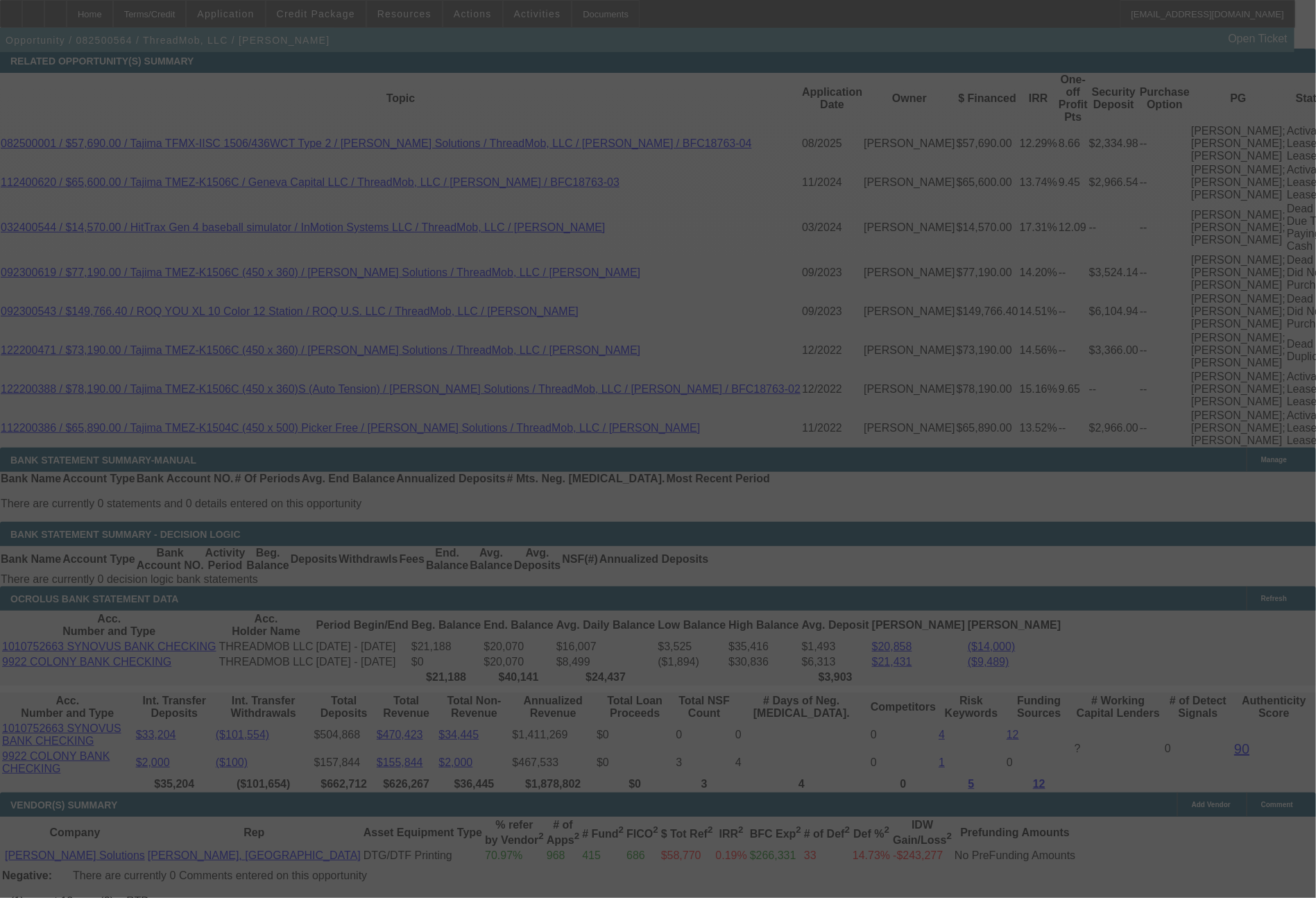
select select "0"
select select "2"
select select "0"
select select "6"
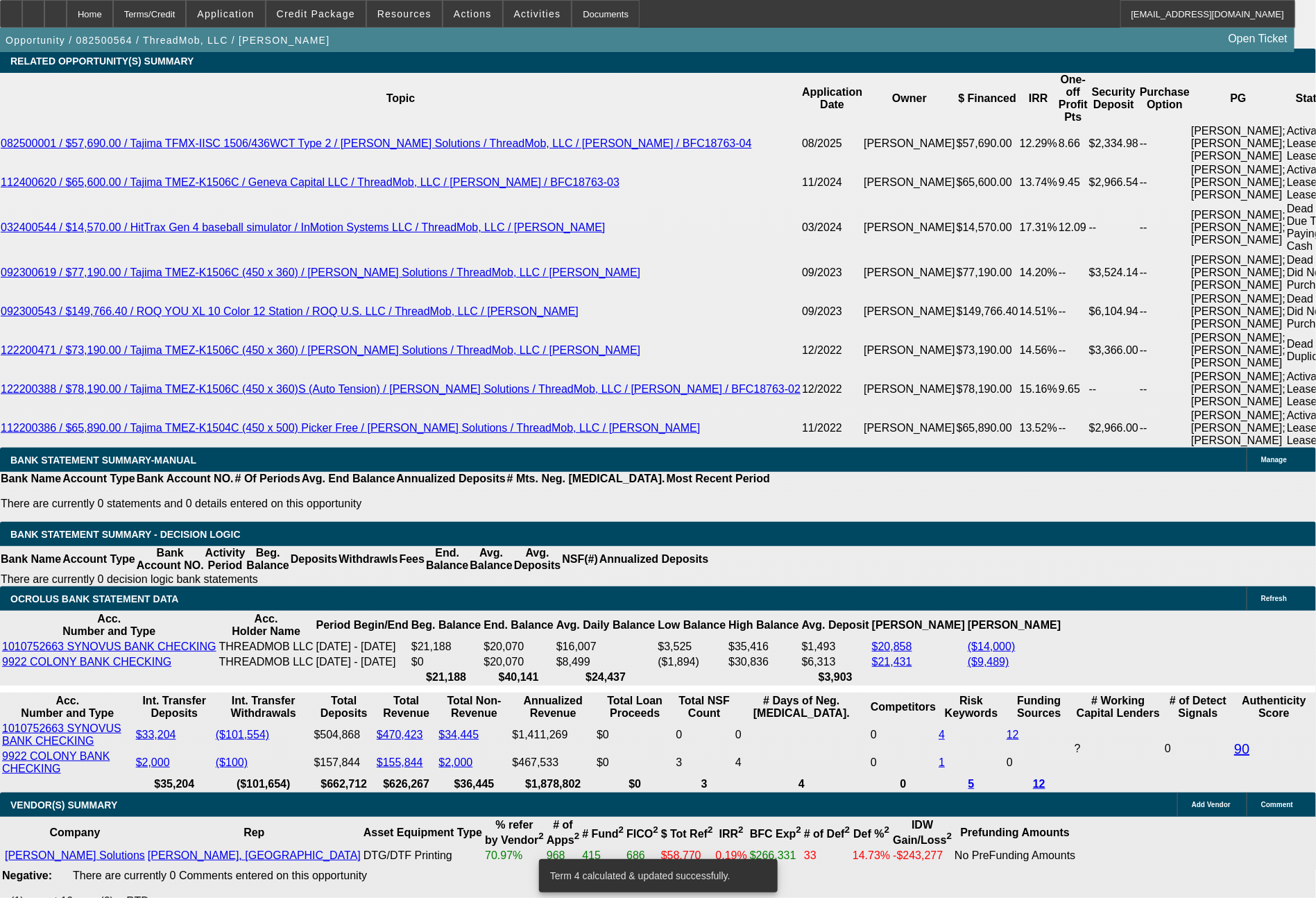
click at [477, 15] on span "Actions" at bounding box center [473, 13] width 38 height 11
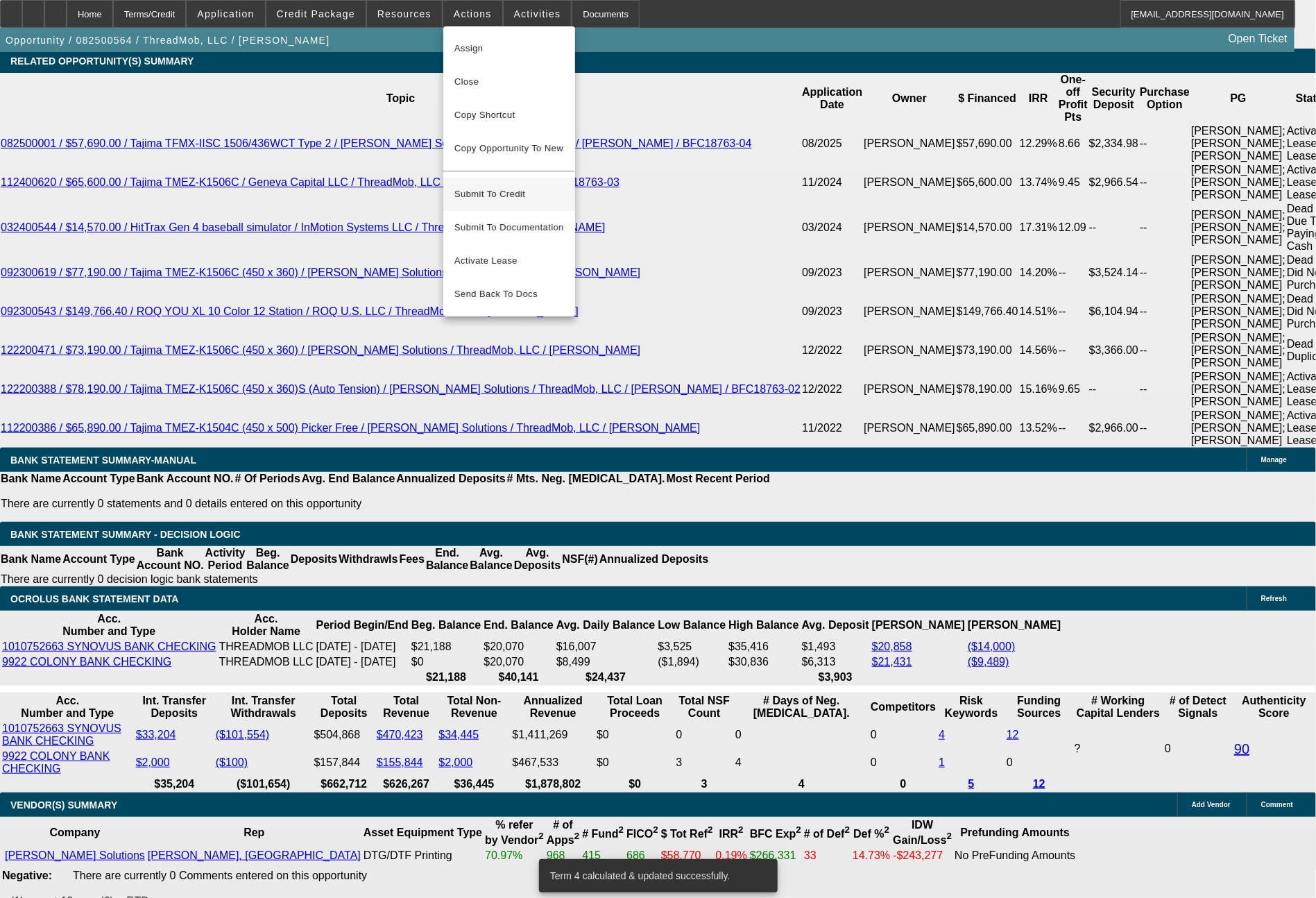
click at [517, 191] on span "Submit To Credit" at bounding box center [509, 194] width 110 height 17
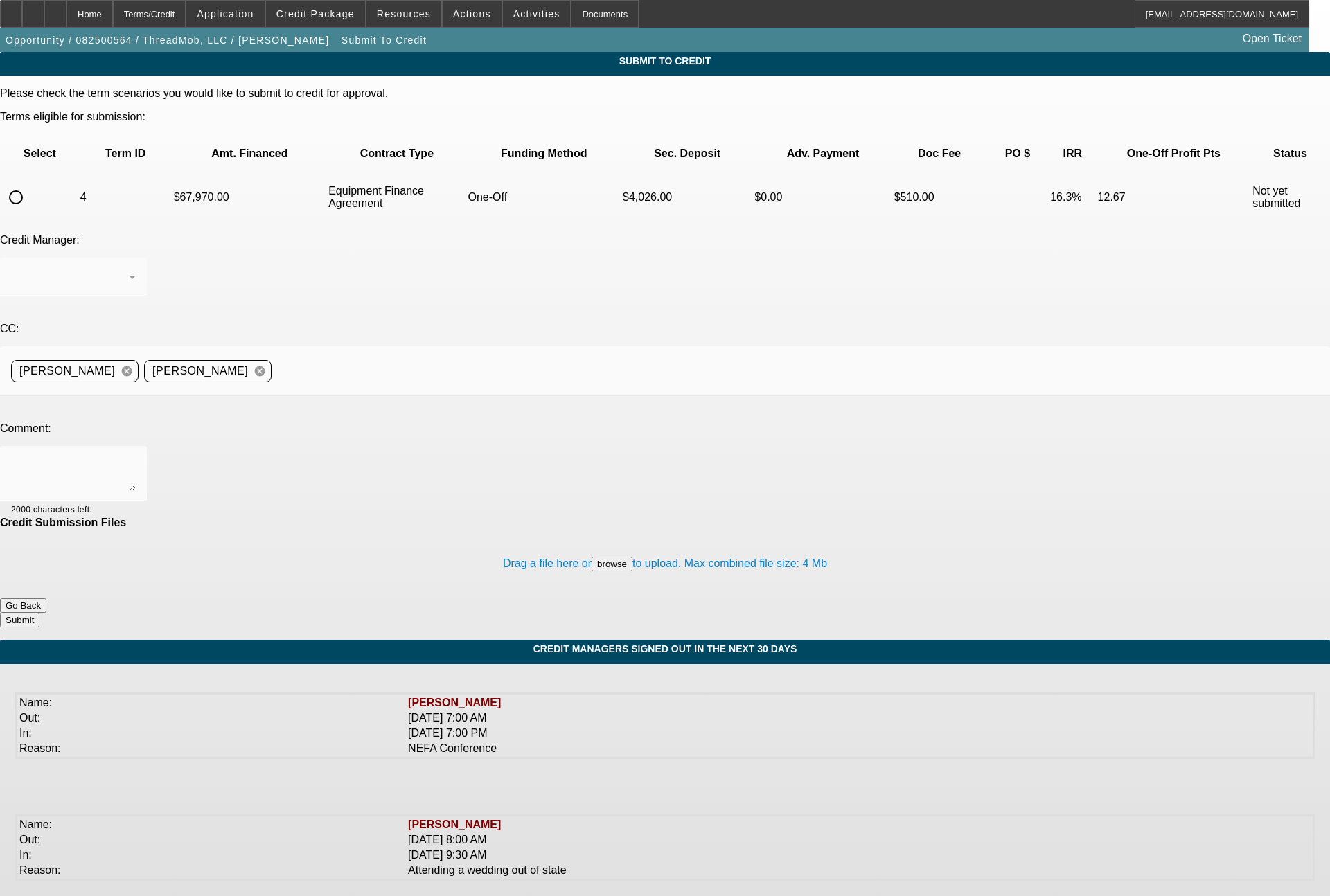
click at [30, 184] on input "radio" at bounding box center [16, 197] width 28 height 28
radio input "true"
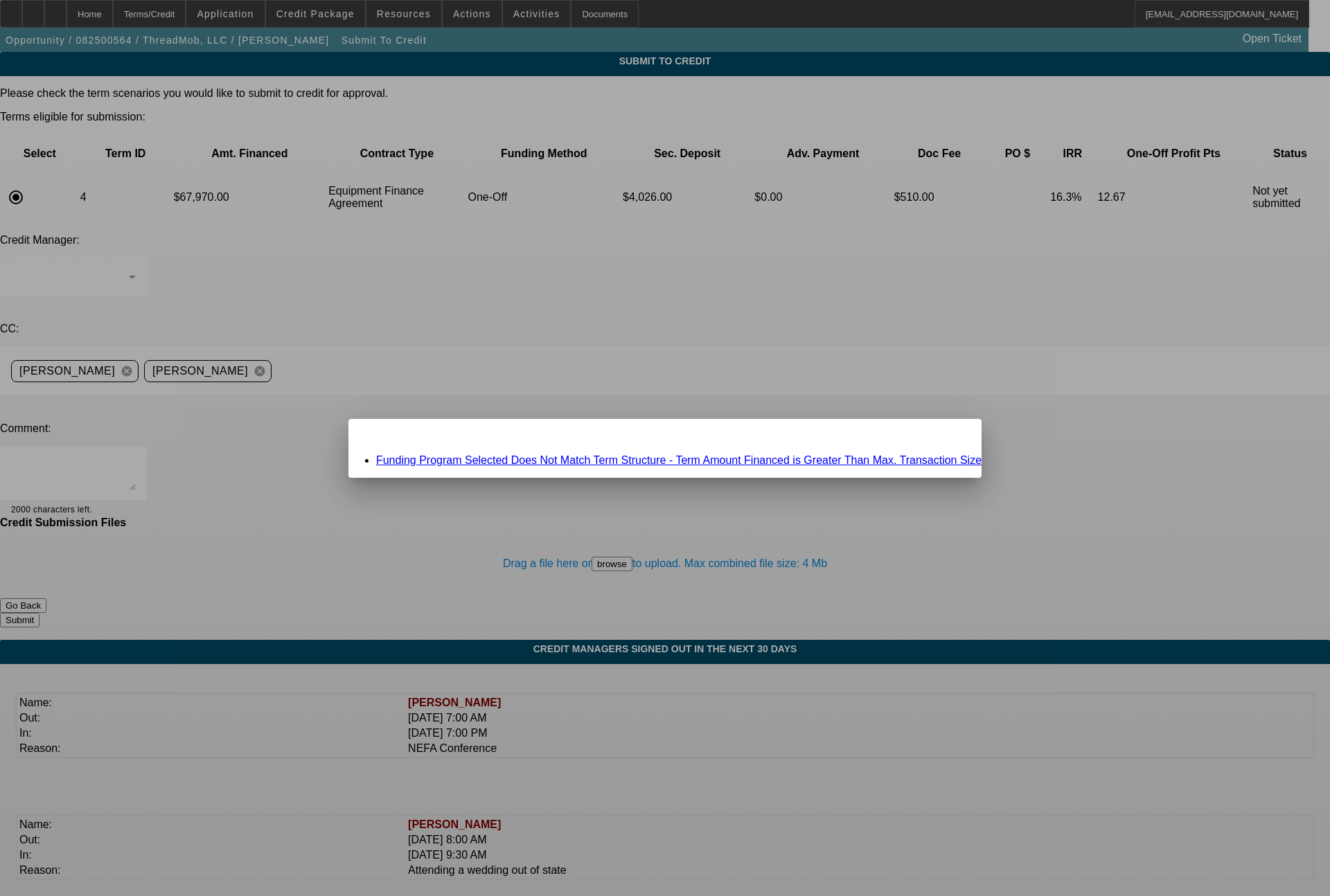
click at [951, 435] on div "Close" at bounding box center [966, 427] width 31 height 16
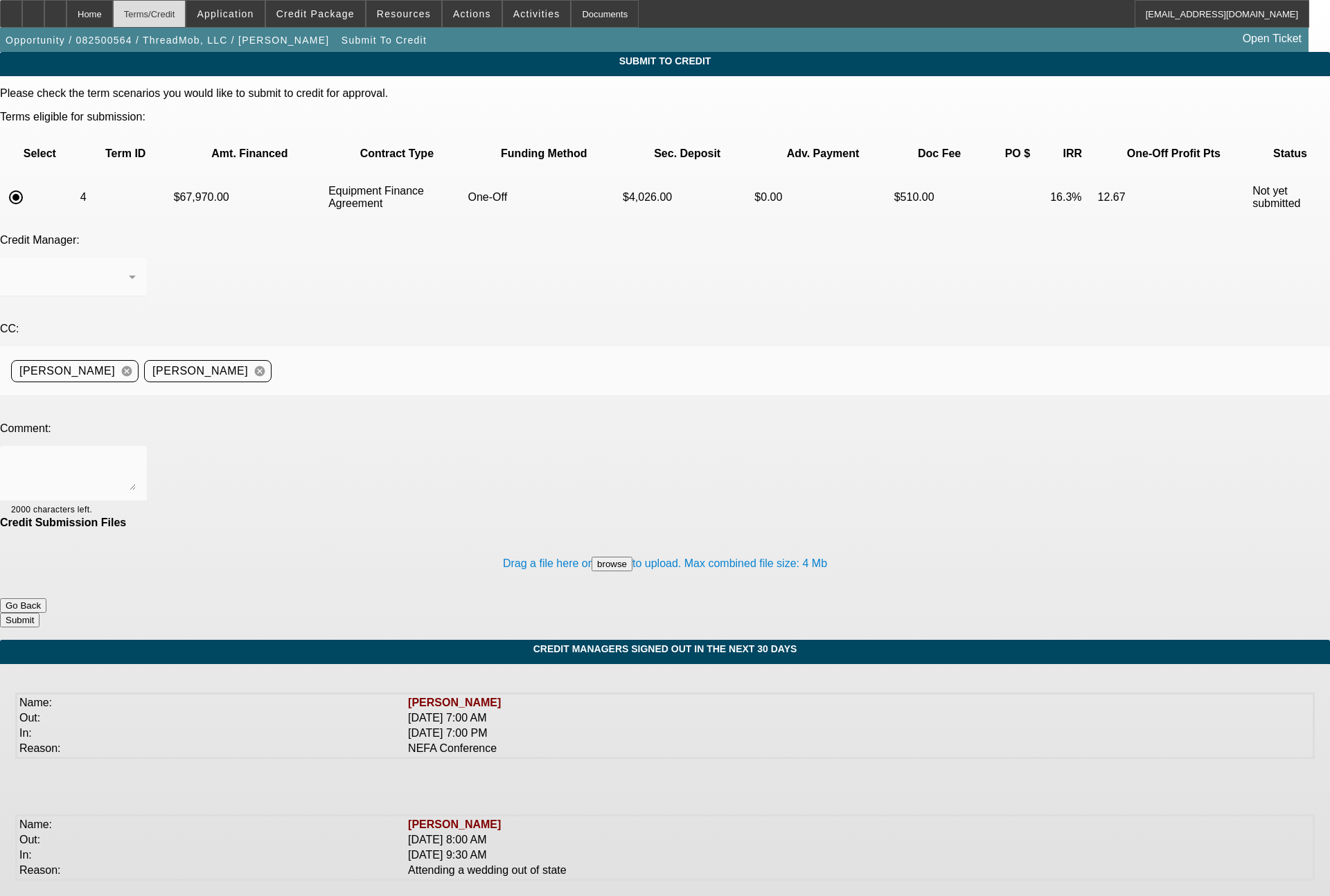
click at [177, 12] on div "Terms/Credit" at bounding box center [149, 14] width 73 height 28
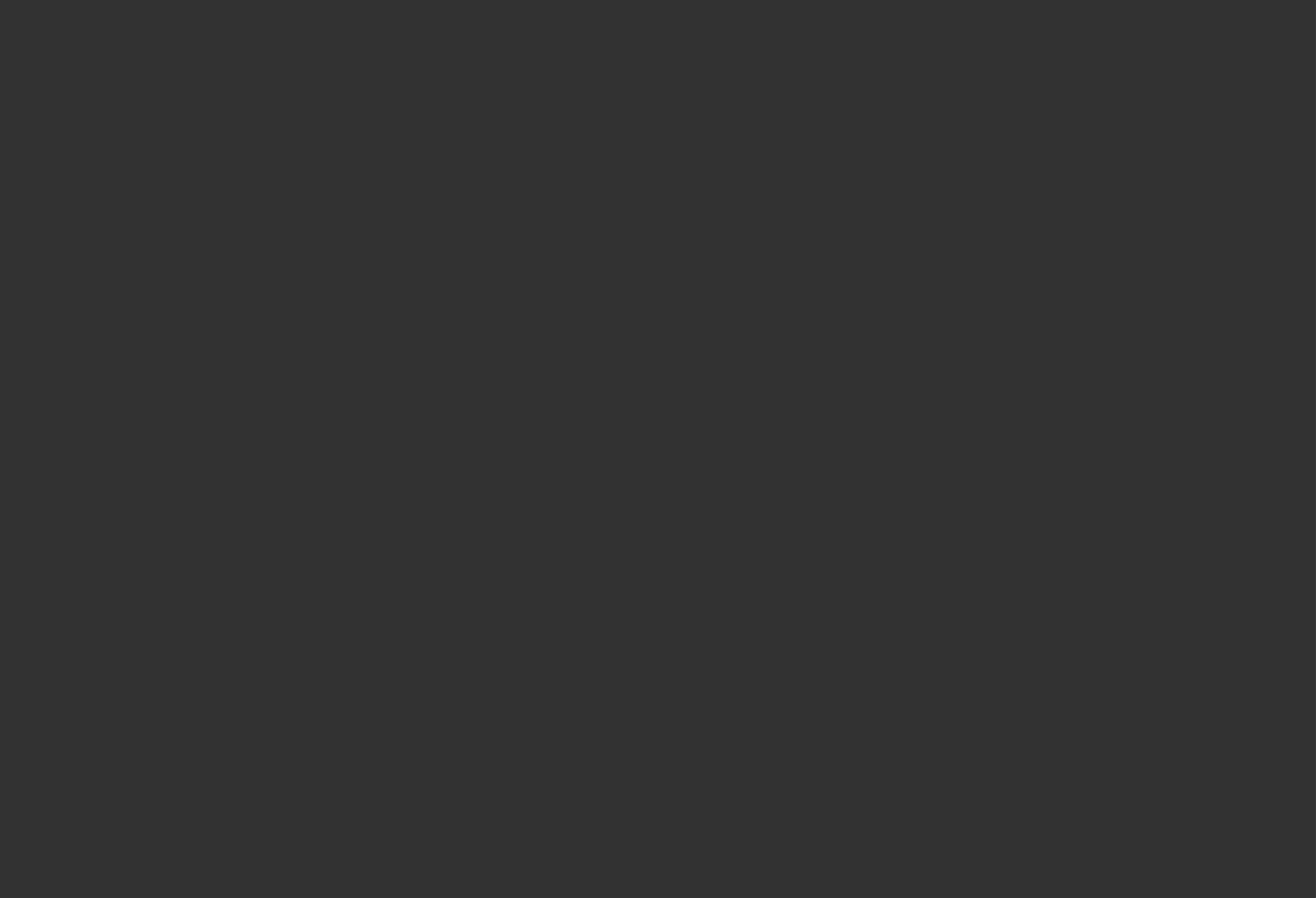
scroll to position [2198, 0]
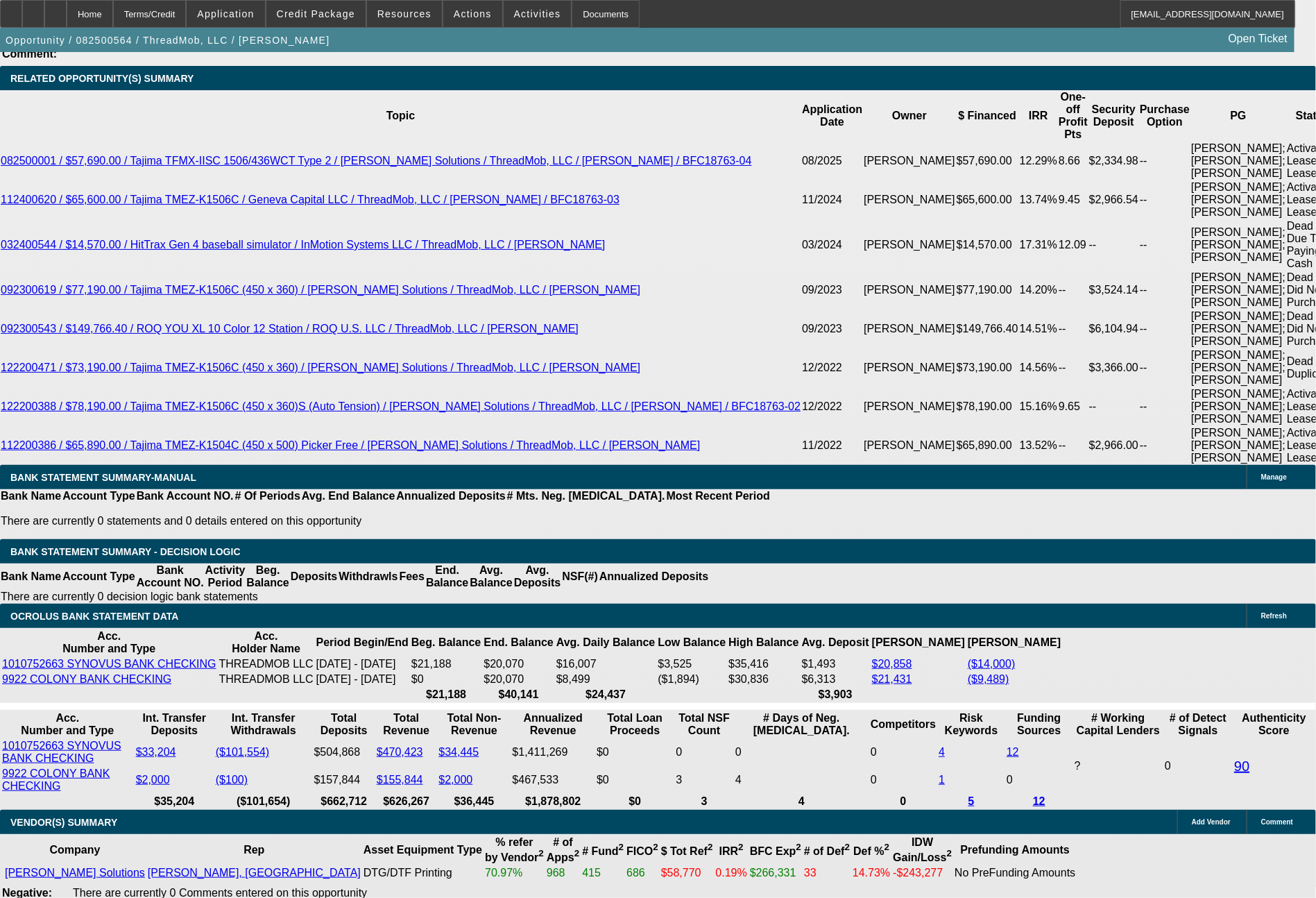
select select "0"
select select "2"
select select "0"
select select "6"
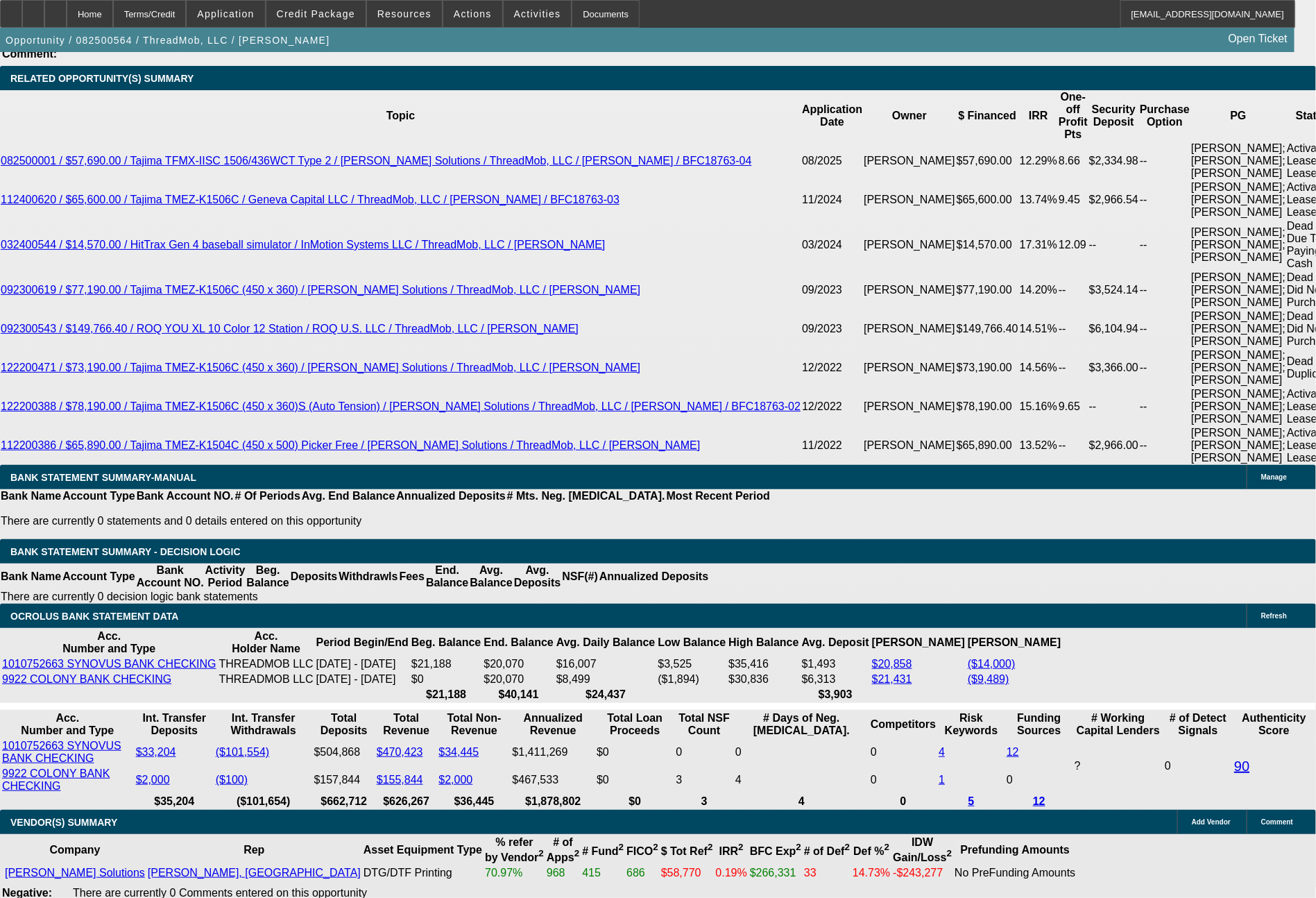
select select "0"
select select "6"
select select "0"
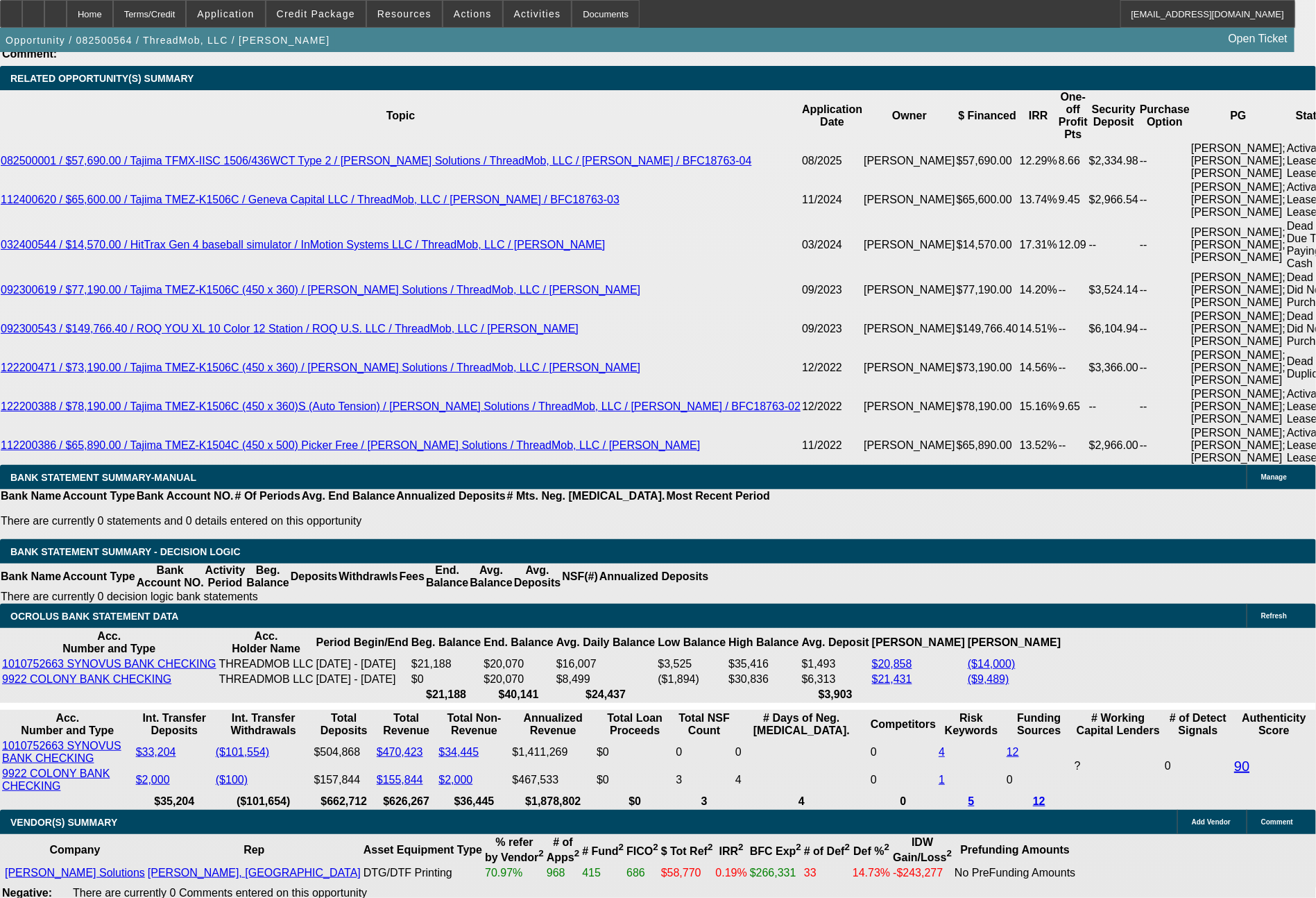
select select "0"
select select "6"
select select "0"
select select "2"
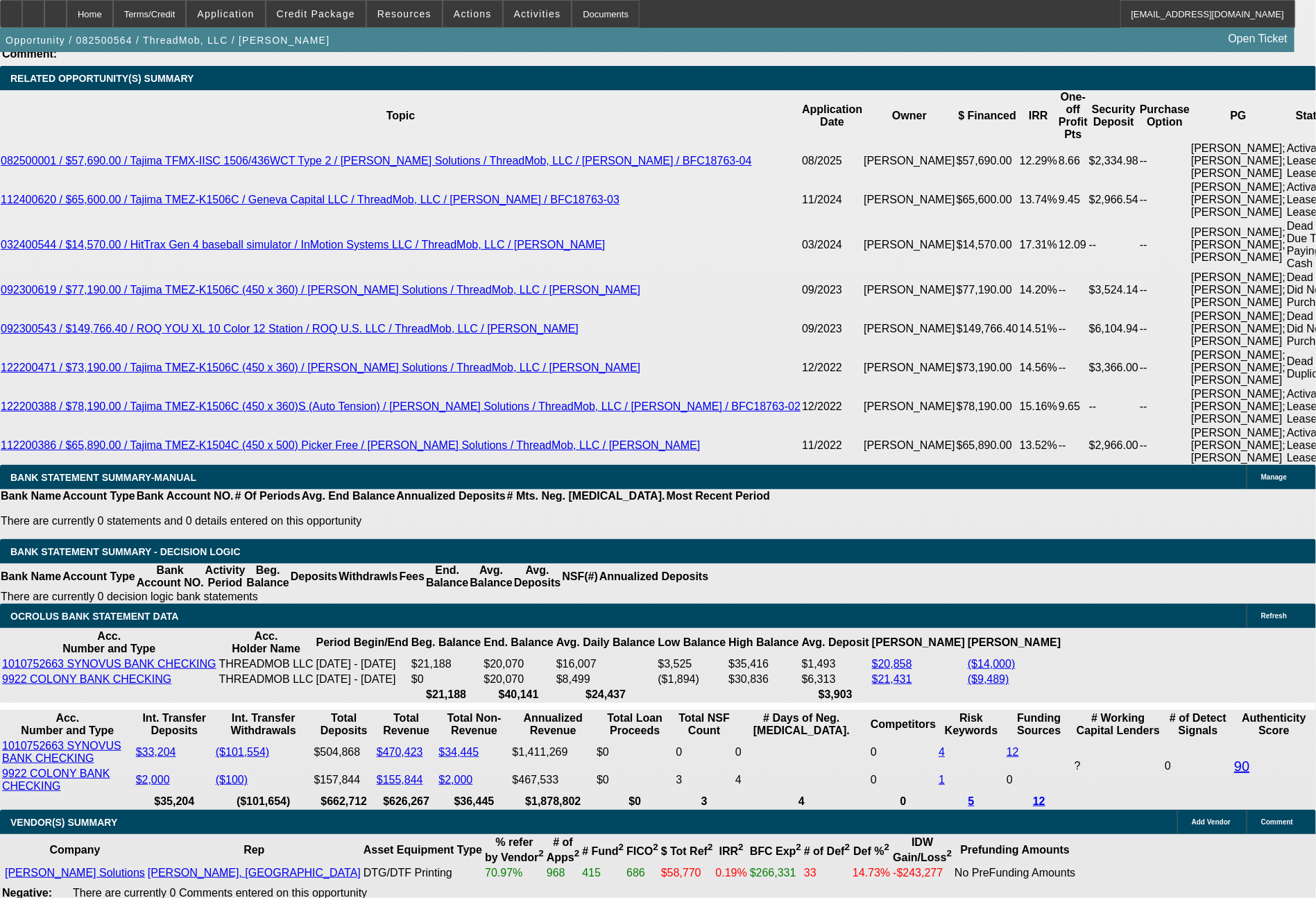
select select "2"
select select "0"
select select "6"
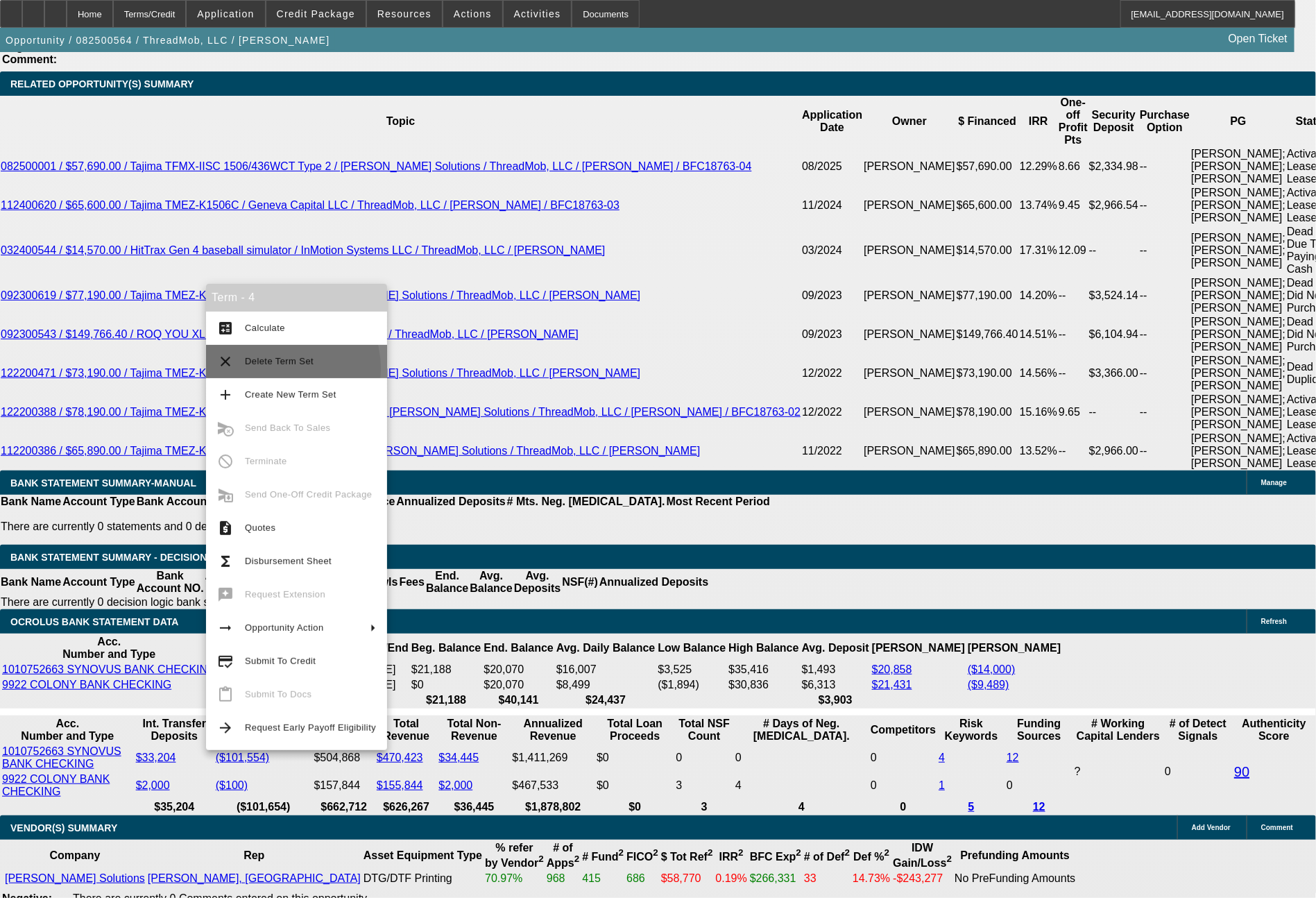
click at [274, 368] on span "Delete Term Set" at bounding box center [311, 361] width 131 height 17
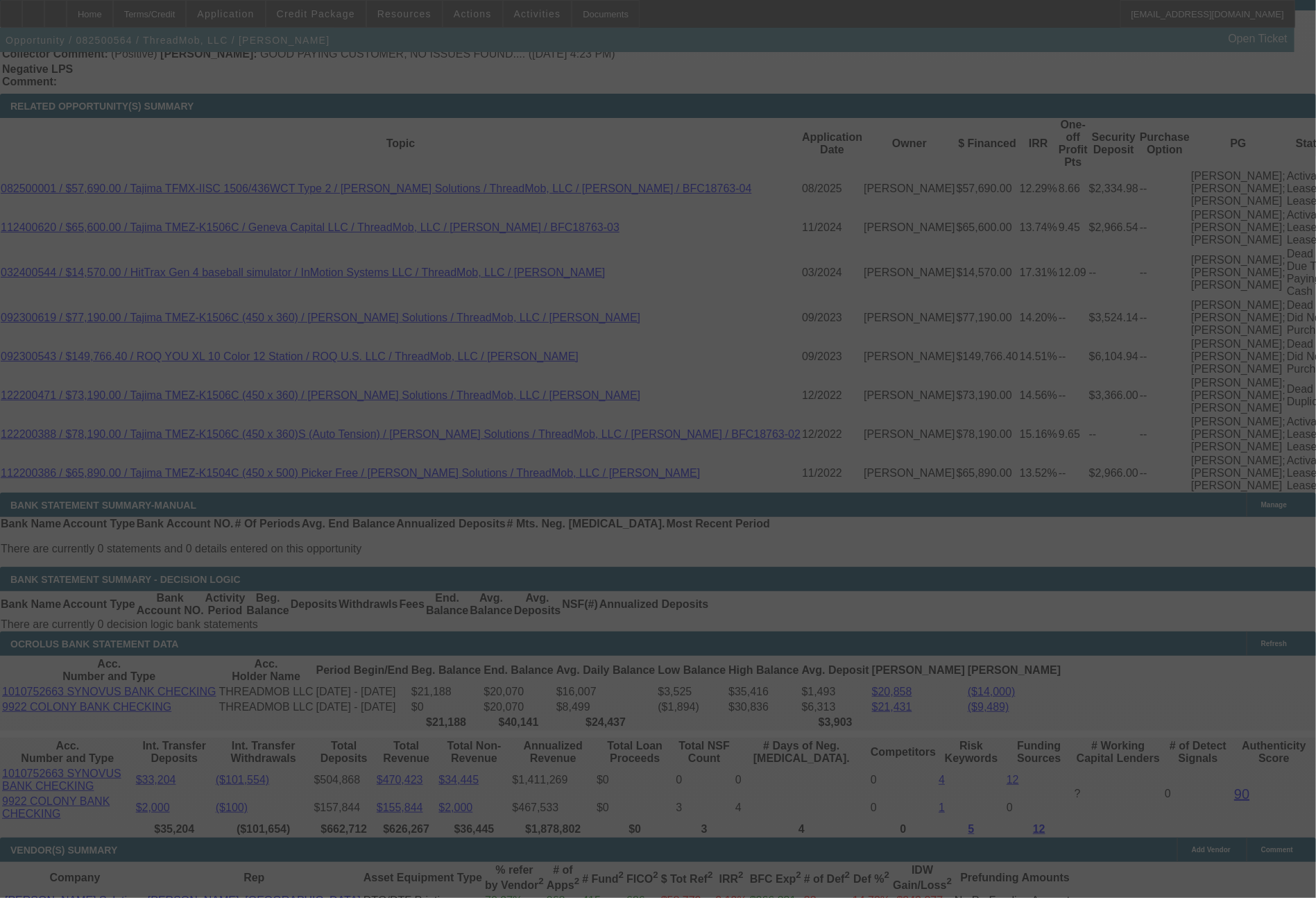
scroll to position [2701, 0]
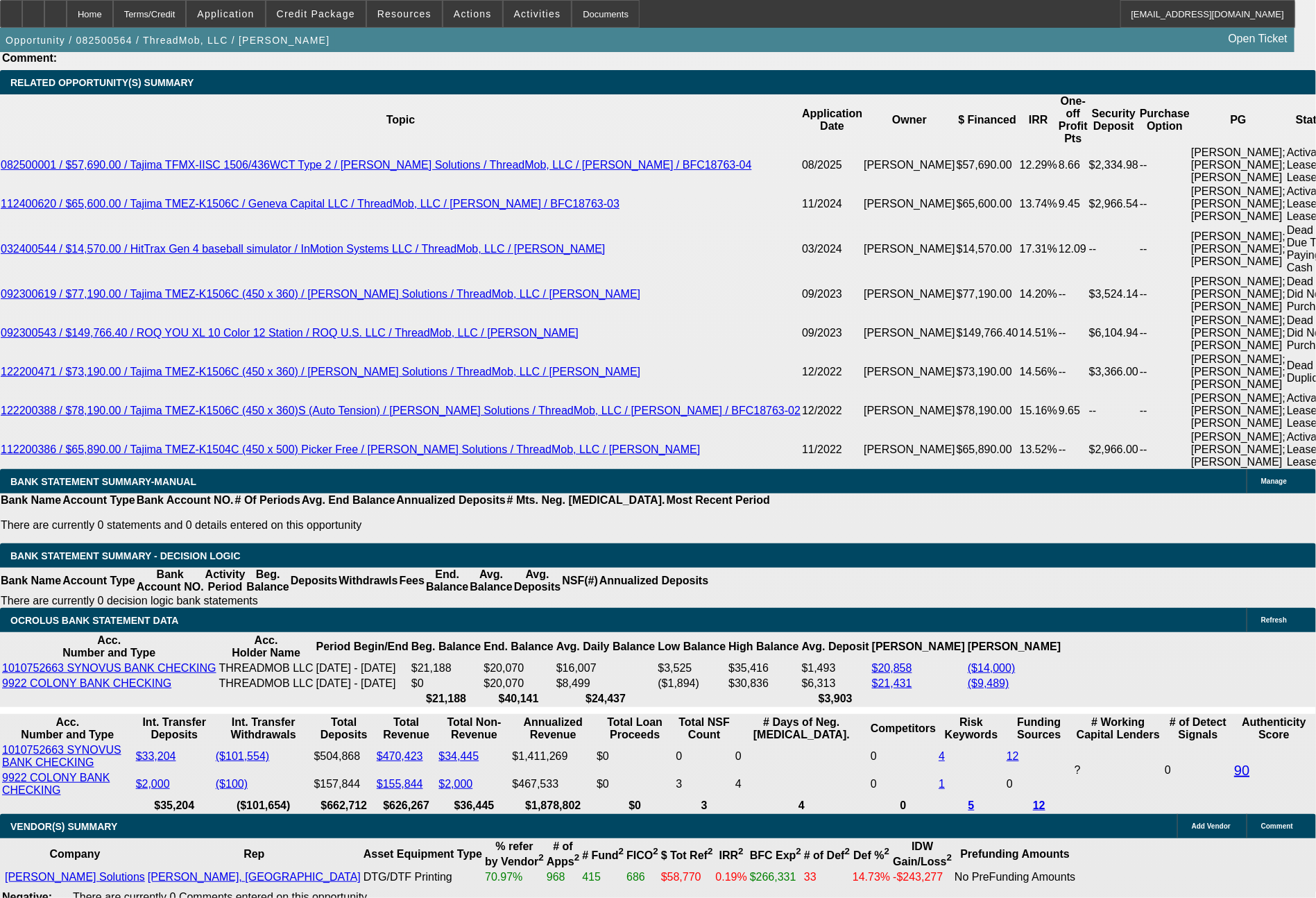
select select "0"
select select "6"
select select "0"
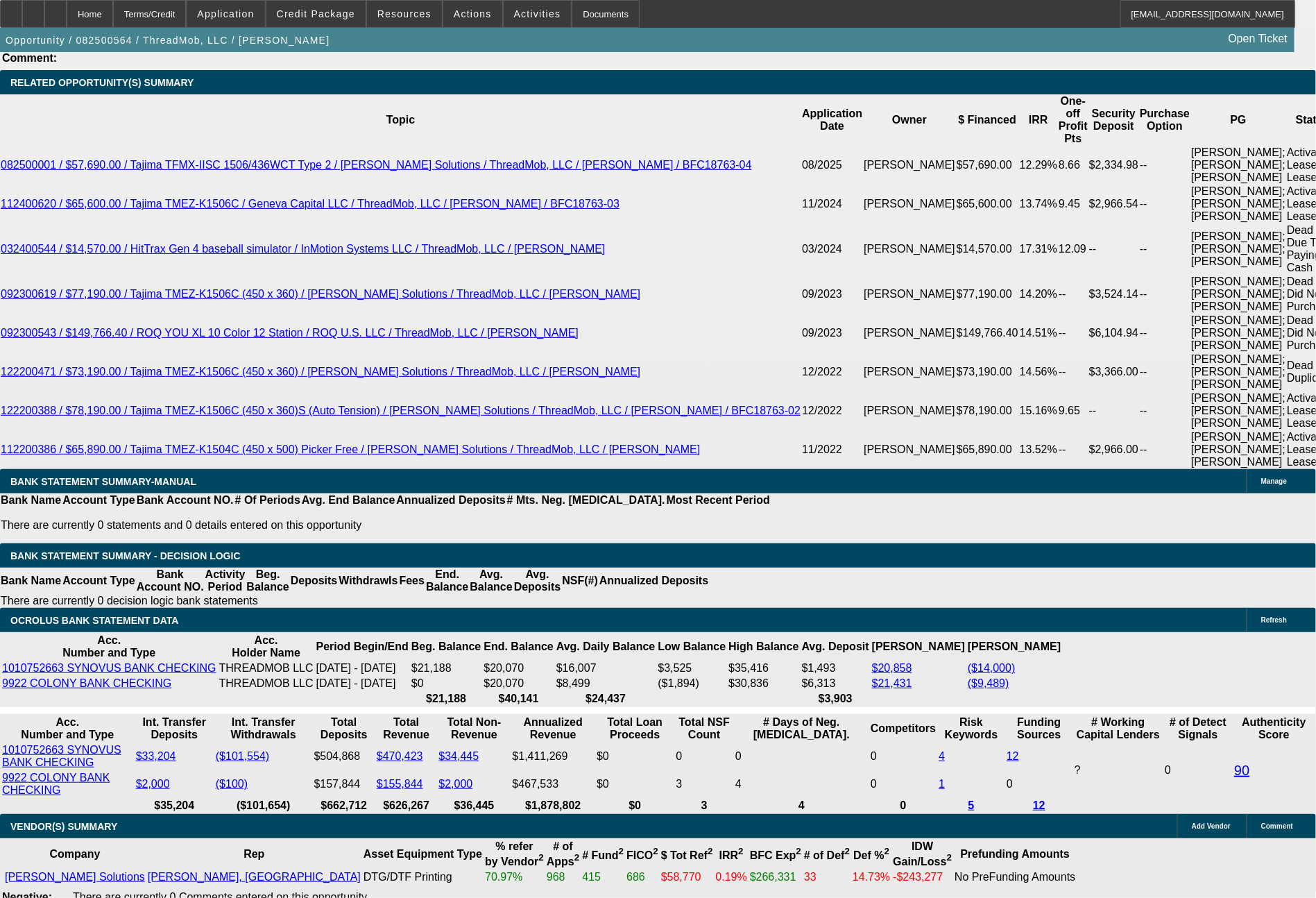
select select "0"
select select "6"
select select "0"
select select "2"
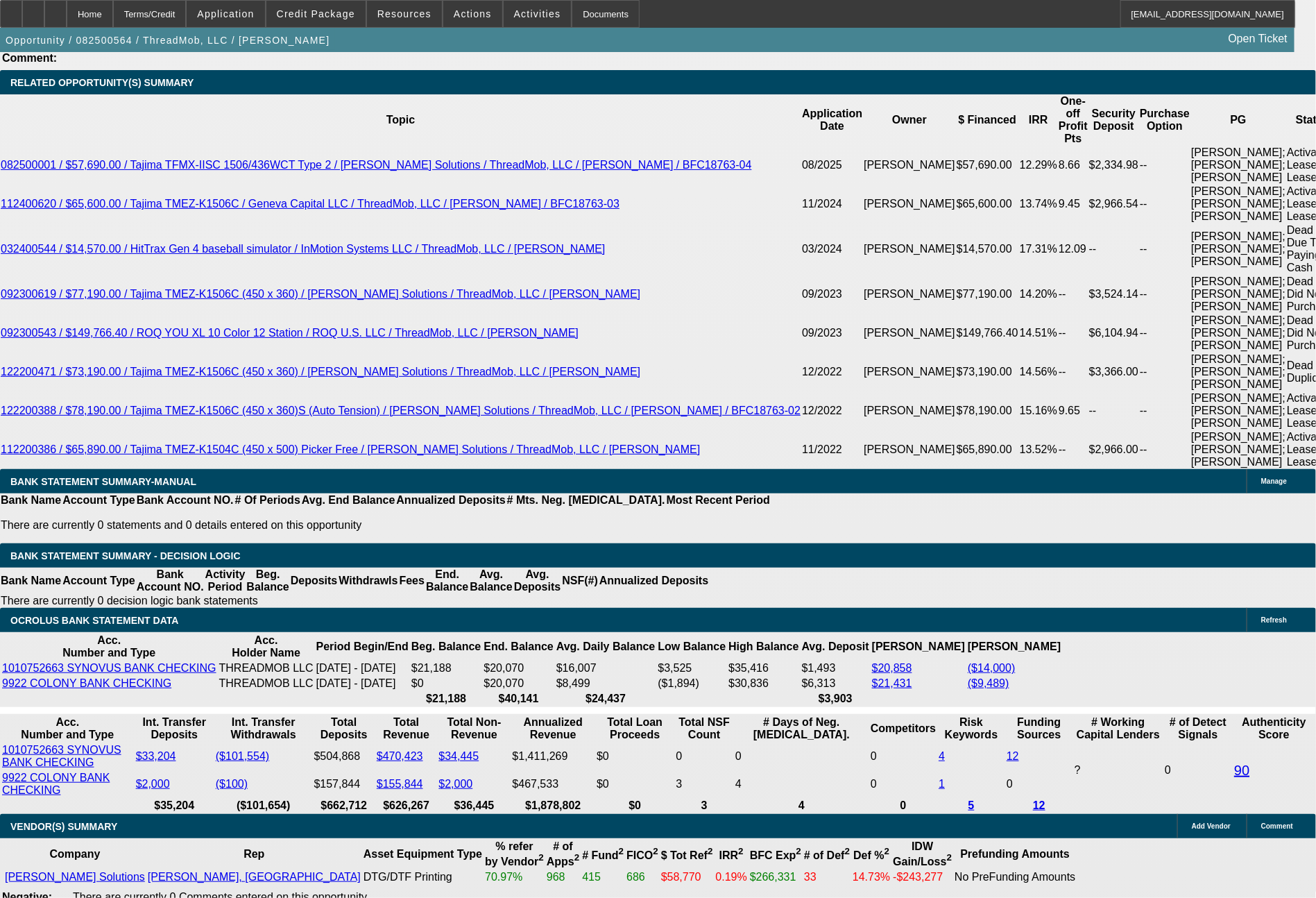
select select "2"
select select "0"
select select "6"
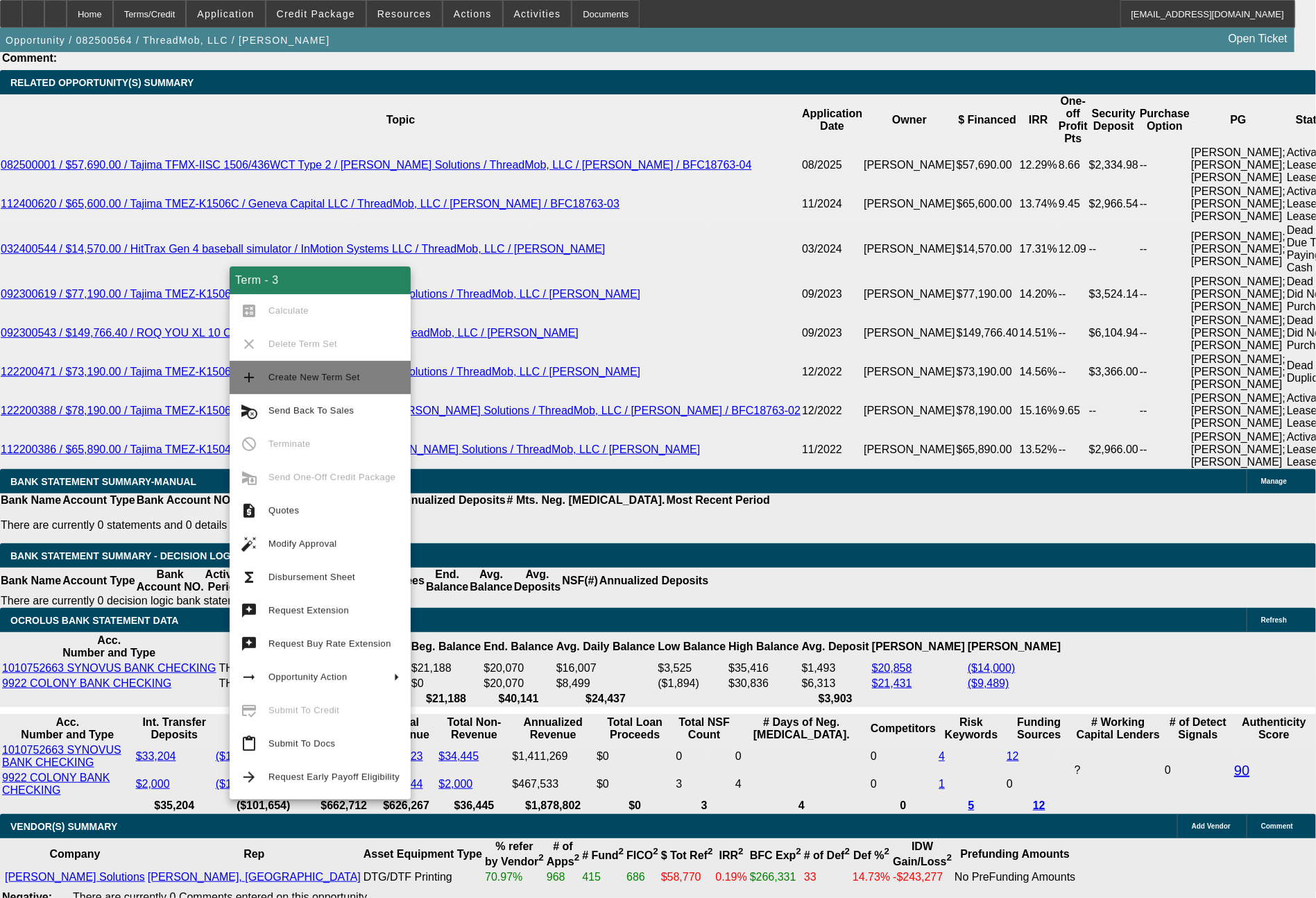
click at [314, 382] on span "Create New Term Set" at bounding box center [314, 377] width 92 height 10
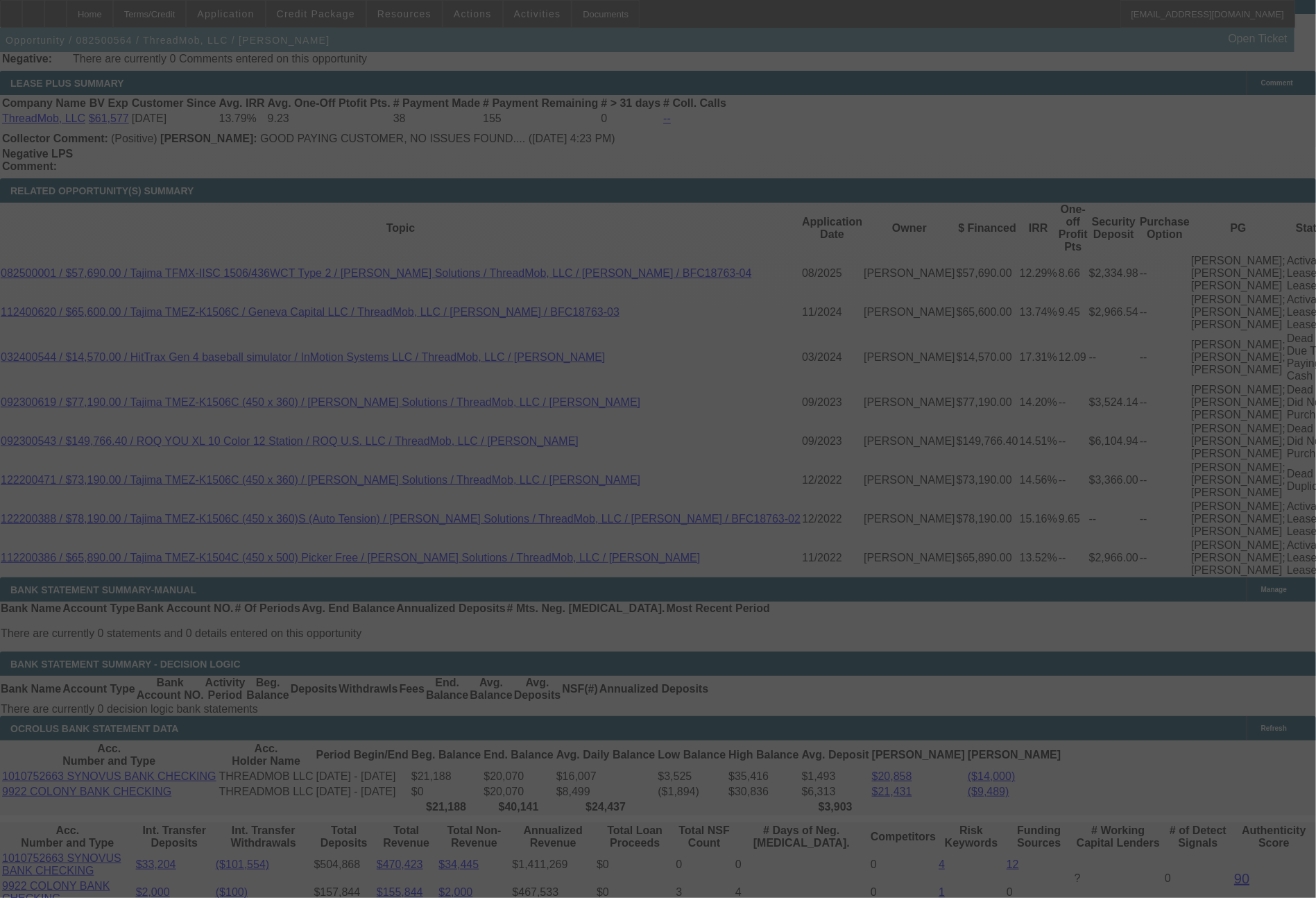
scroll to position [2757, 0]
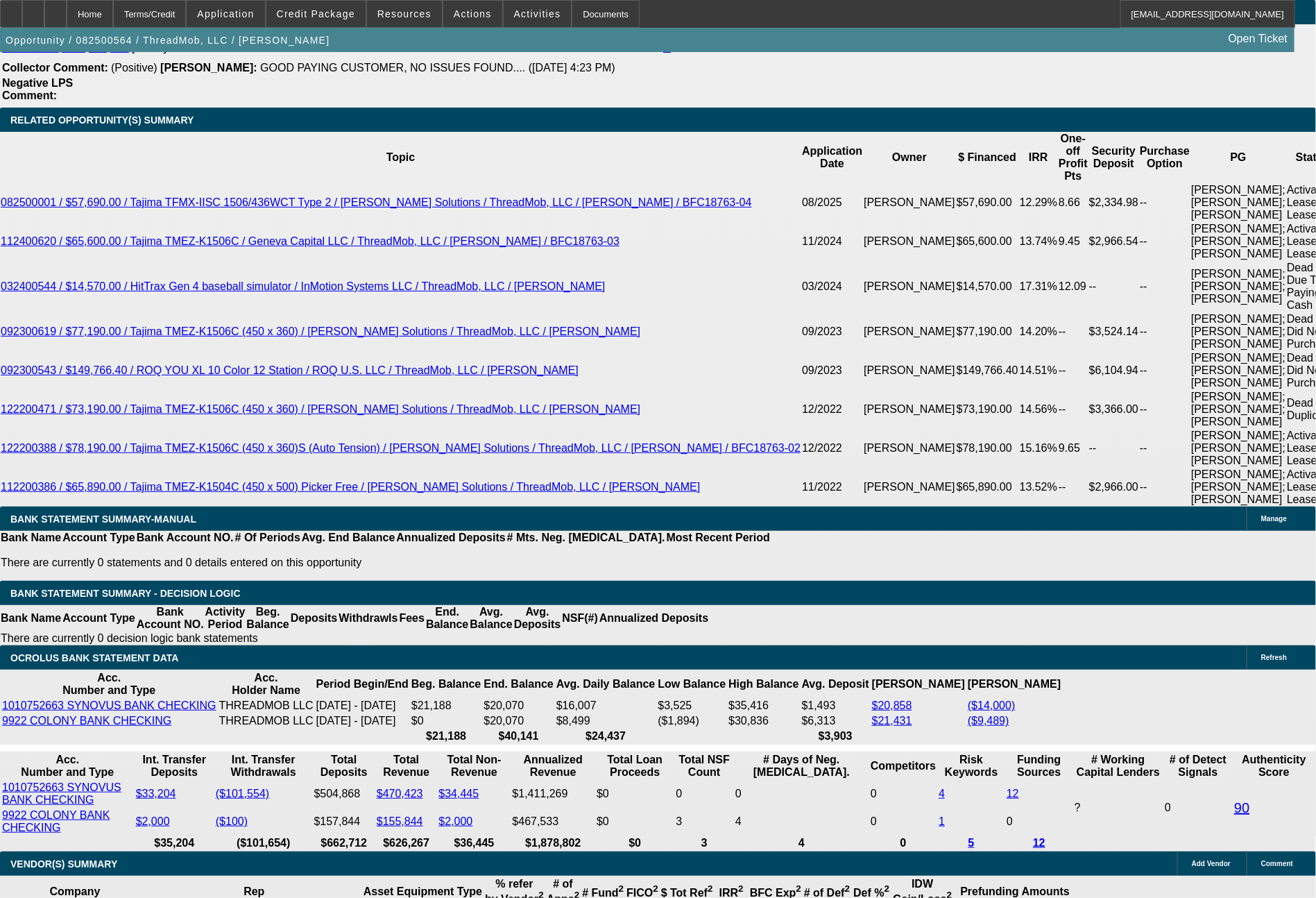
select select "0"
select select "6"
select select "0"
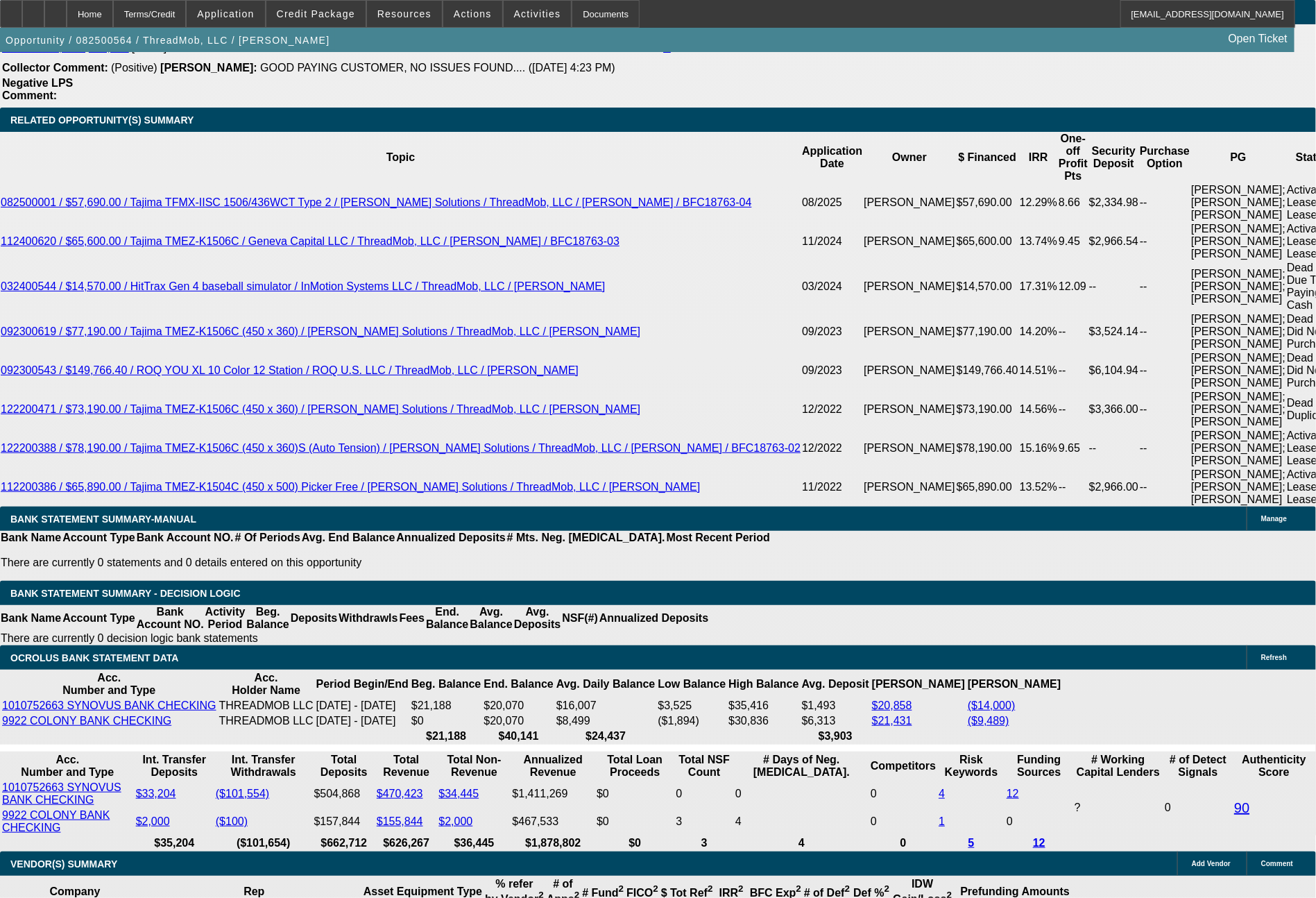
select select "0"
select select "6"
select select "0"
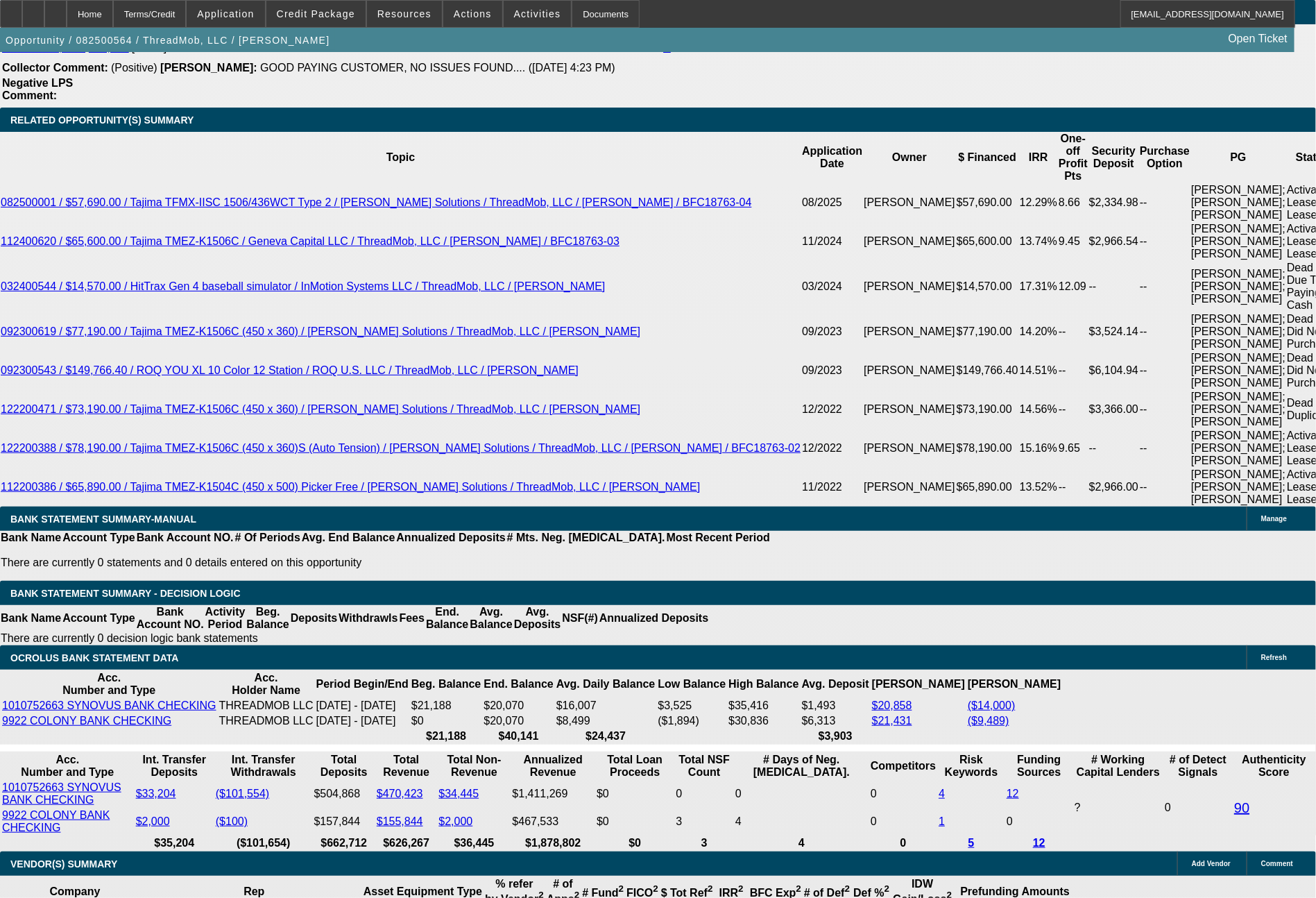
select select "0"
select select "6"
select select "0"
select select "2"
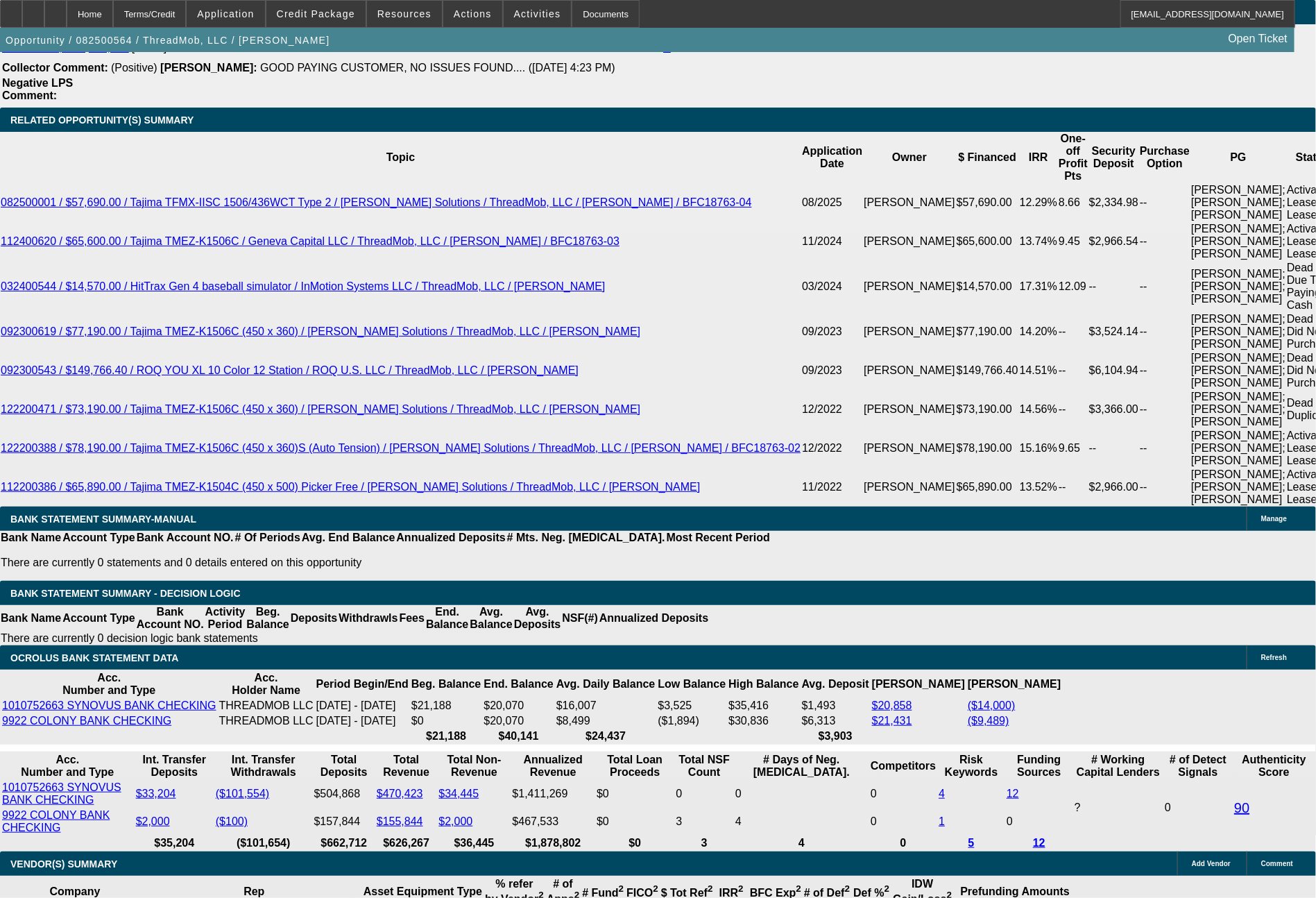
select select "0"
select select "6"
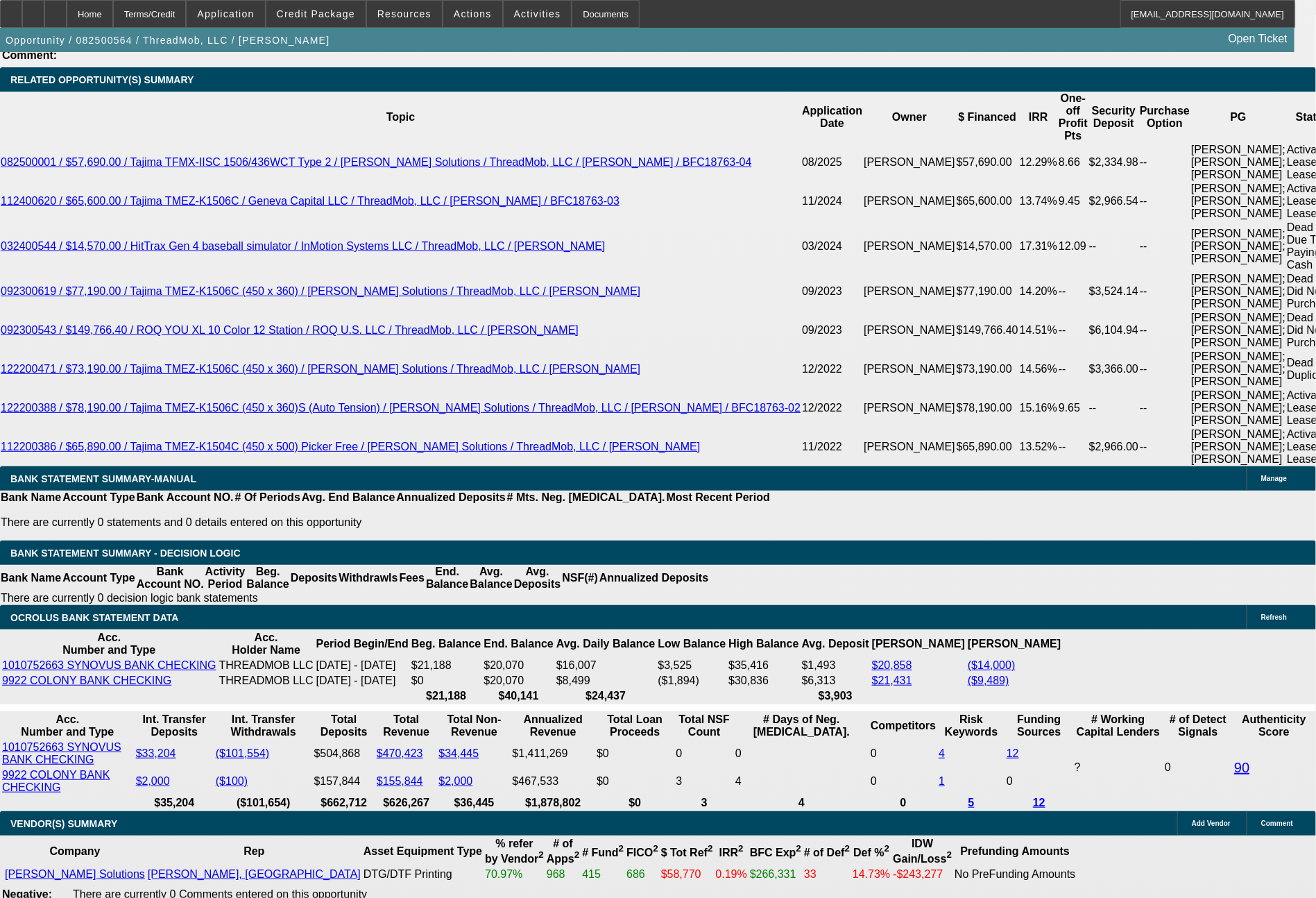
scroll to position [2701, 0]
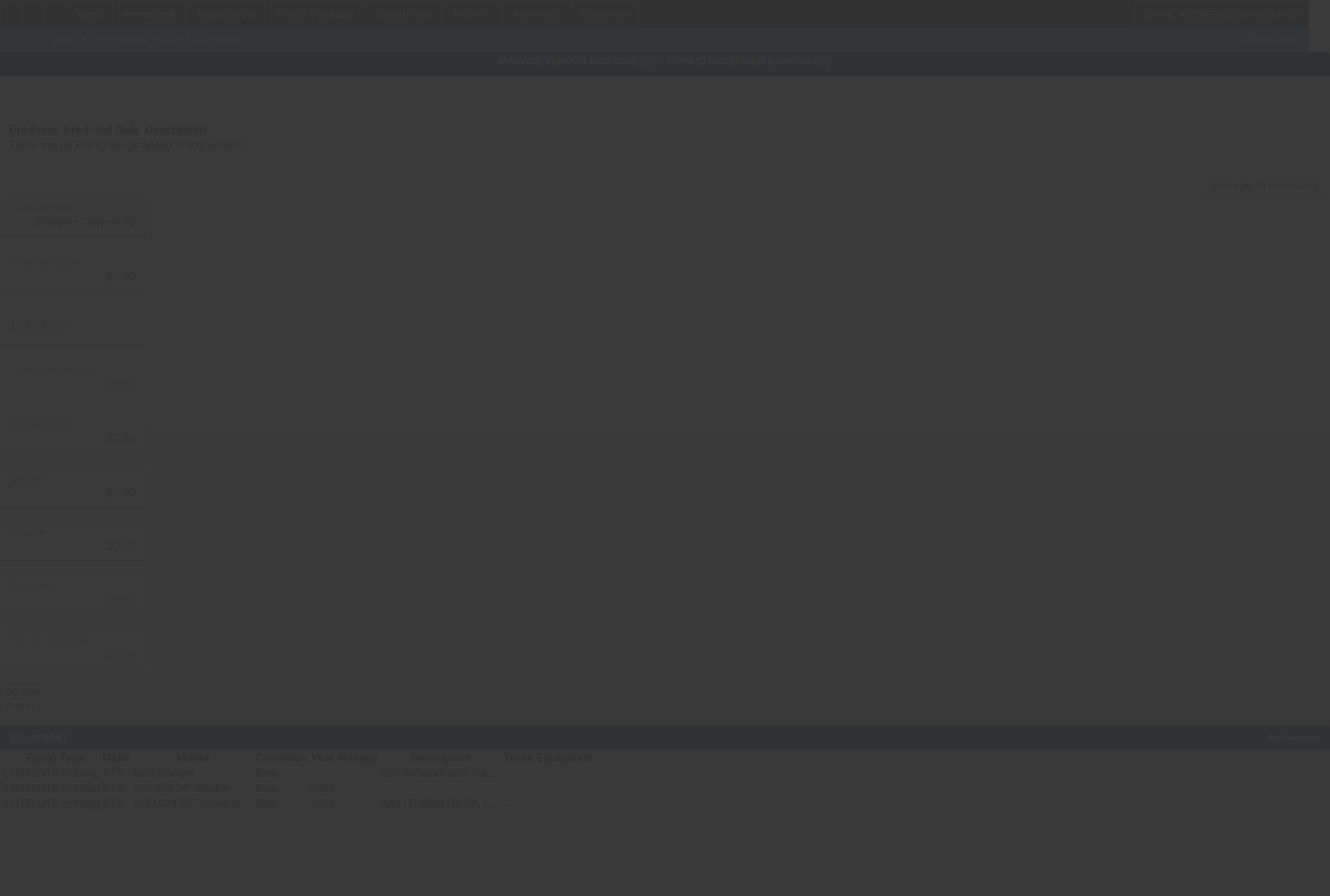
type input "$34,985.00"
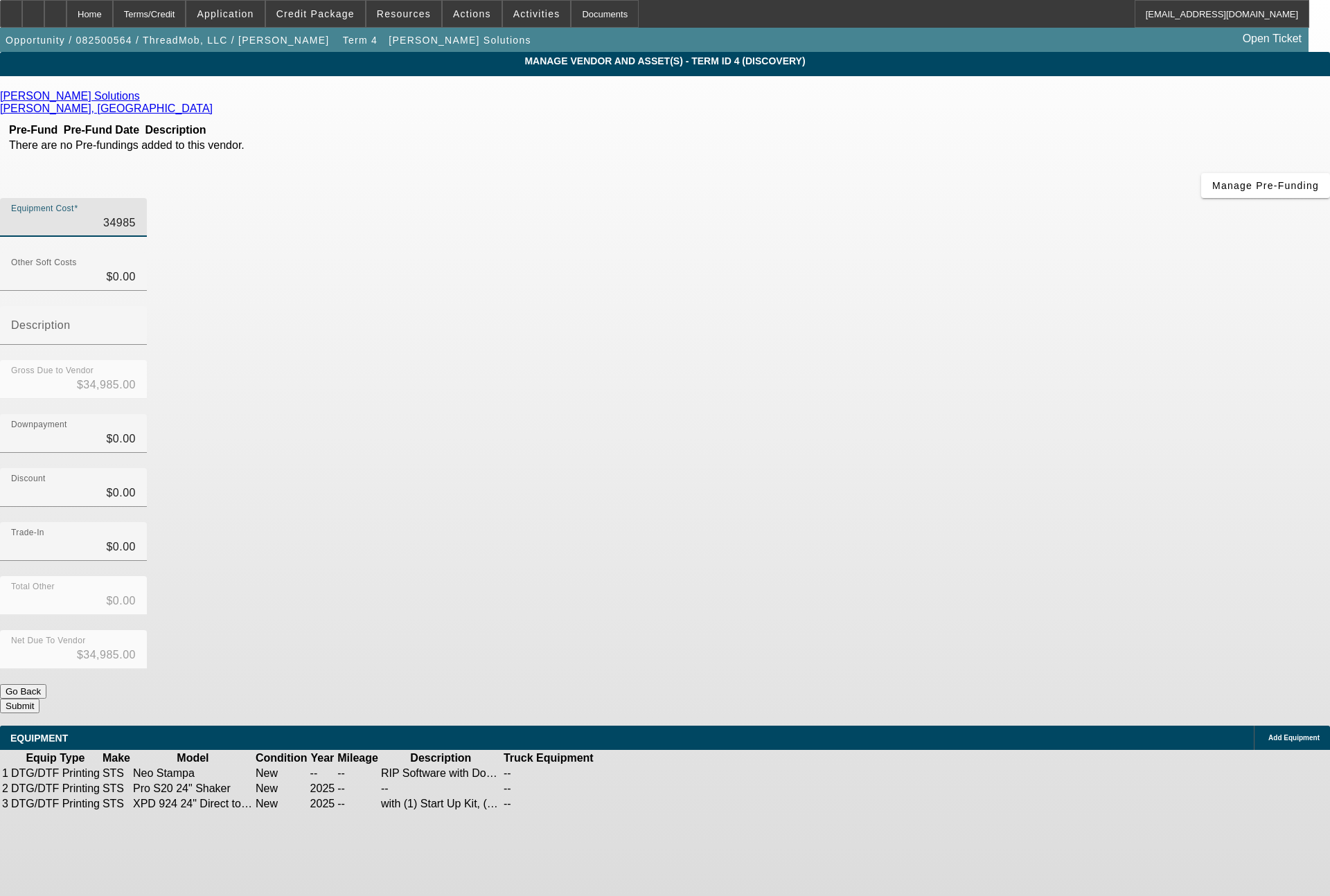
drag, startPoint x: 778, startPoint y: 117, endPoint x: 902, endPoint y: 123, distance: 124.1
click at [902, 198] on div "Equipment Cost 34985" at bounding box center [665, 225] width 1330 height 54
type input "3"
type input "$3.00"
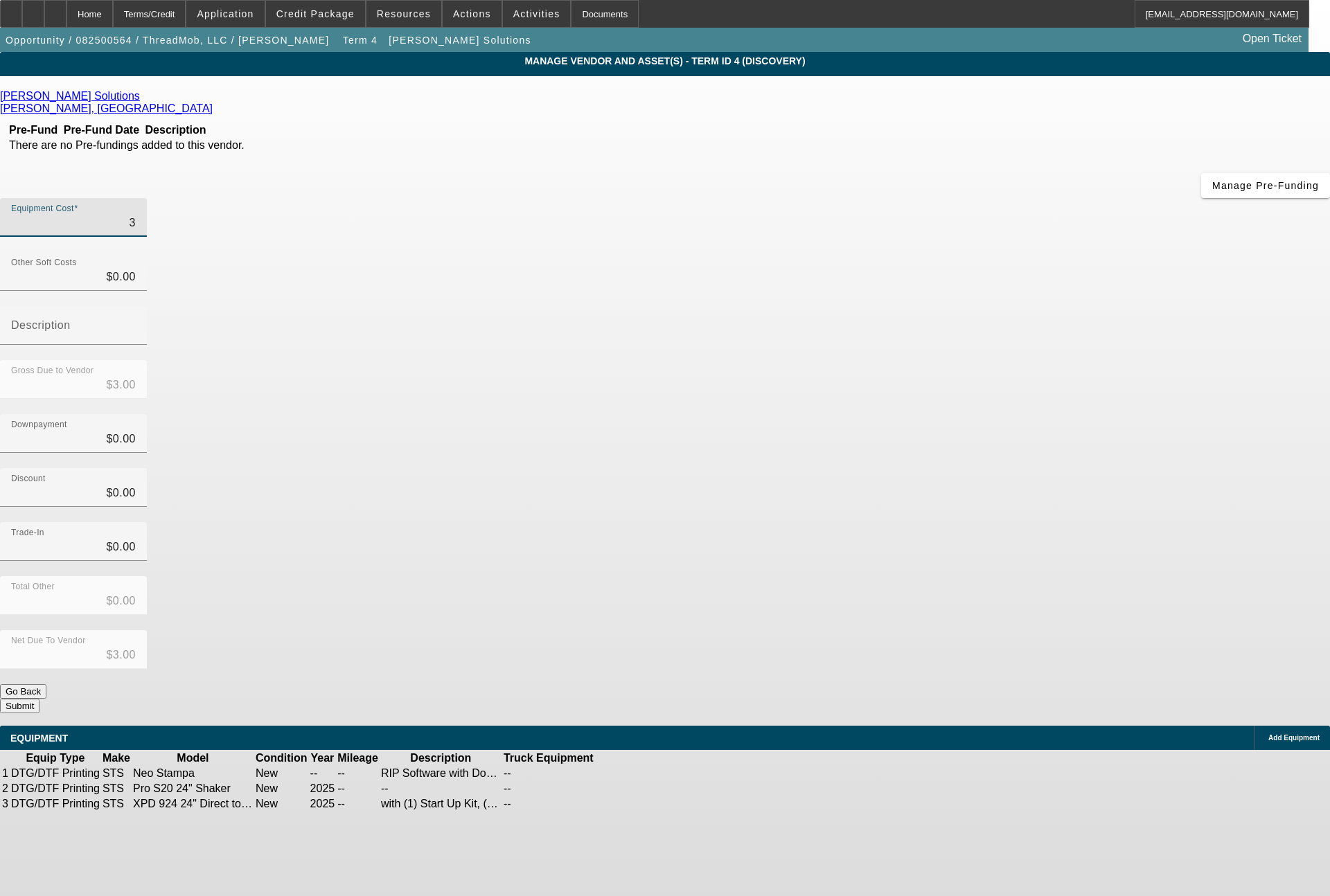
type input "37"
type input "$37.00"
type input "379"
type input "$379.00"
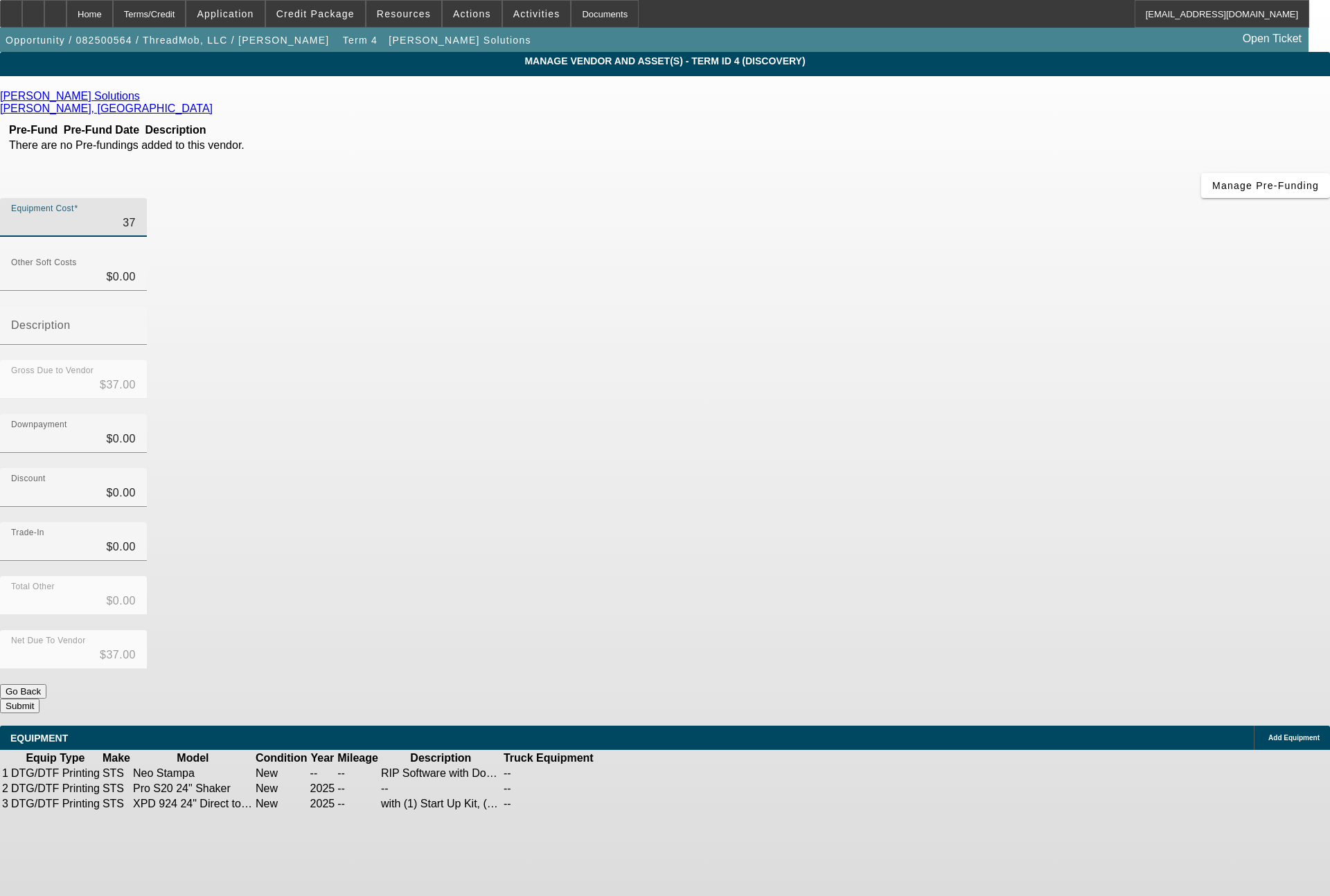
type input "$379.00"
type input "3797"
type input "$3,797.00"
type input "37970"
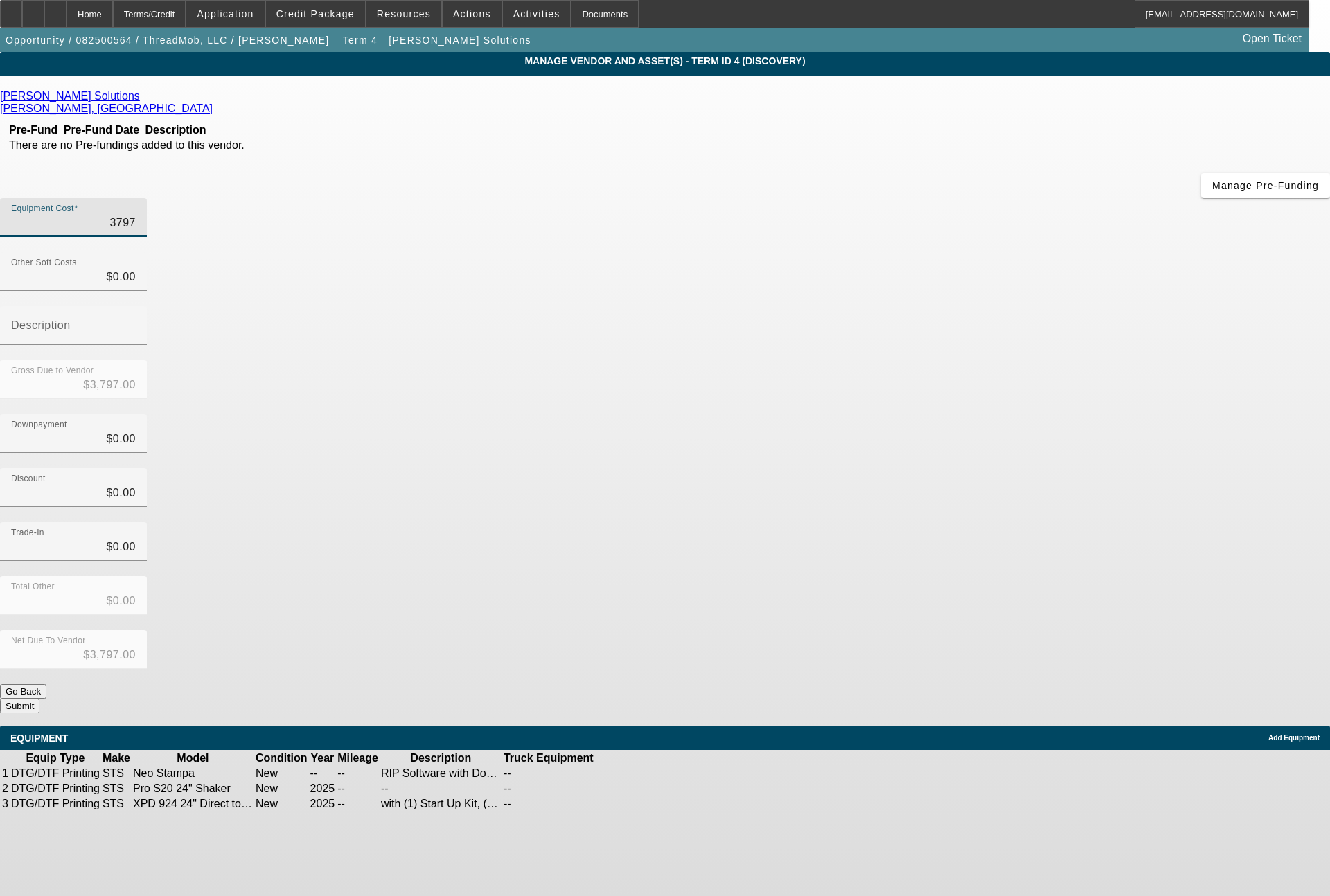
type input "$37,970.00"
click at [1268, 734] on span "Add Equipment" at bounding box center [1294, 738] width 52 height 7
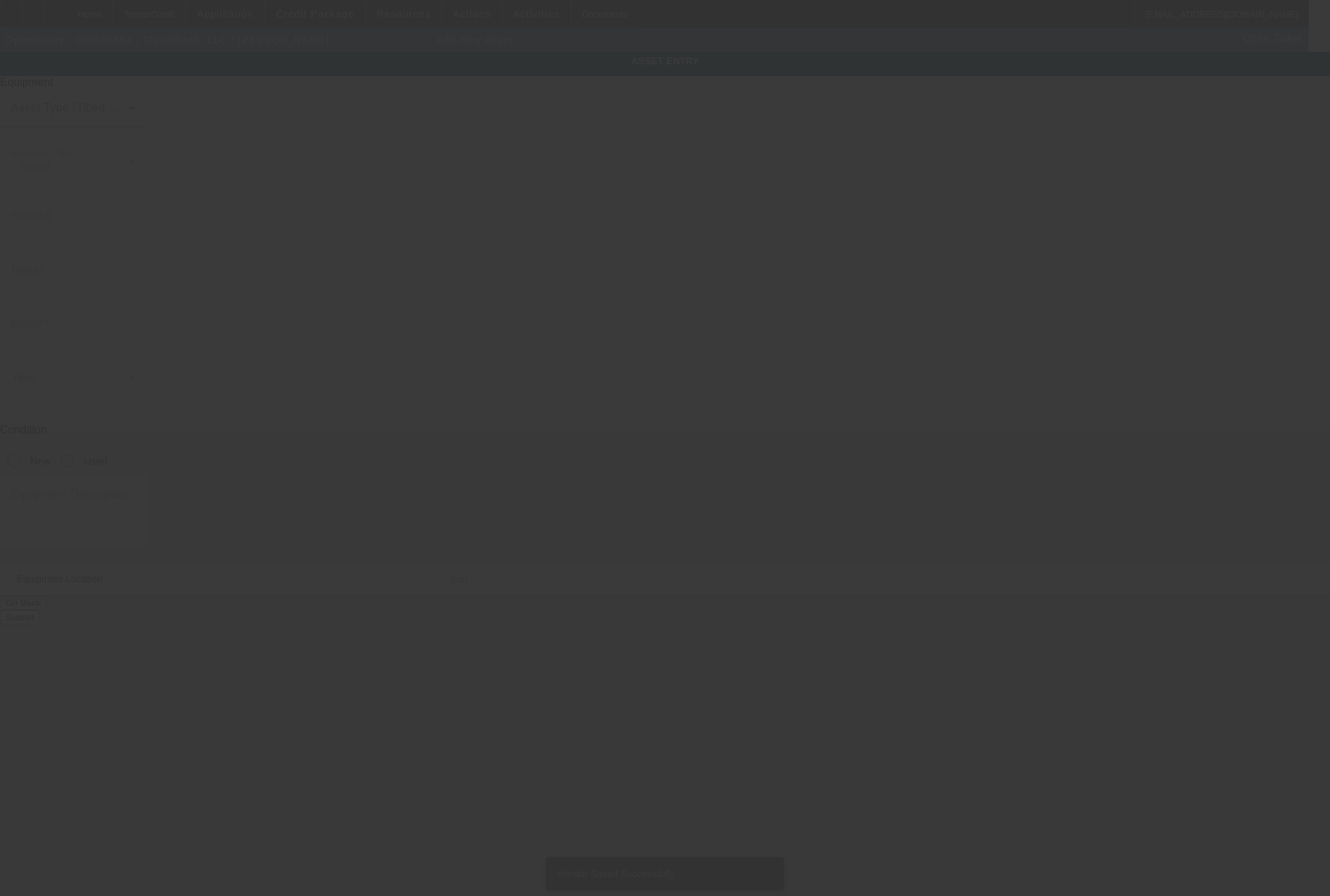
type input "[STREET_ADDRESS]"
type input "Columbus"
type input "31907"
type input "Muscogee"
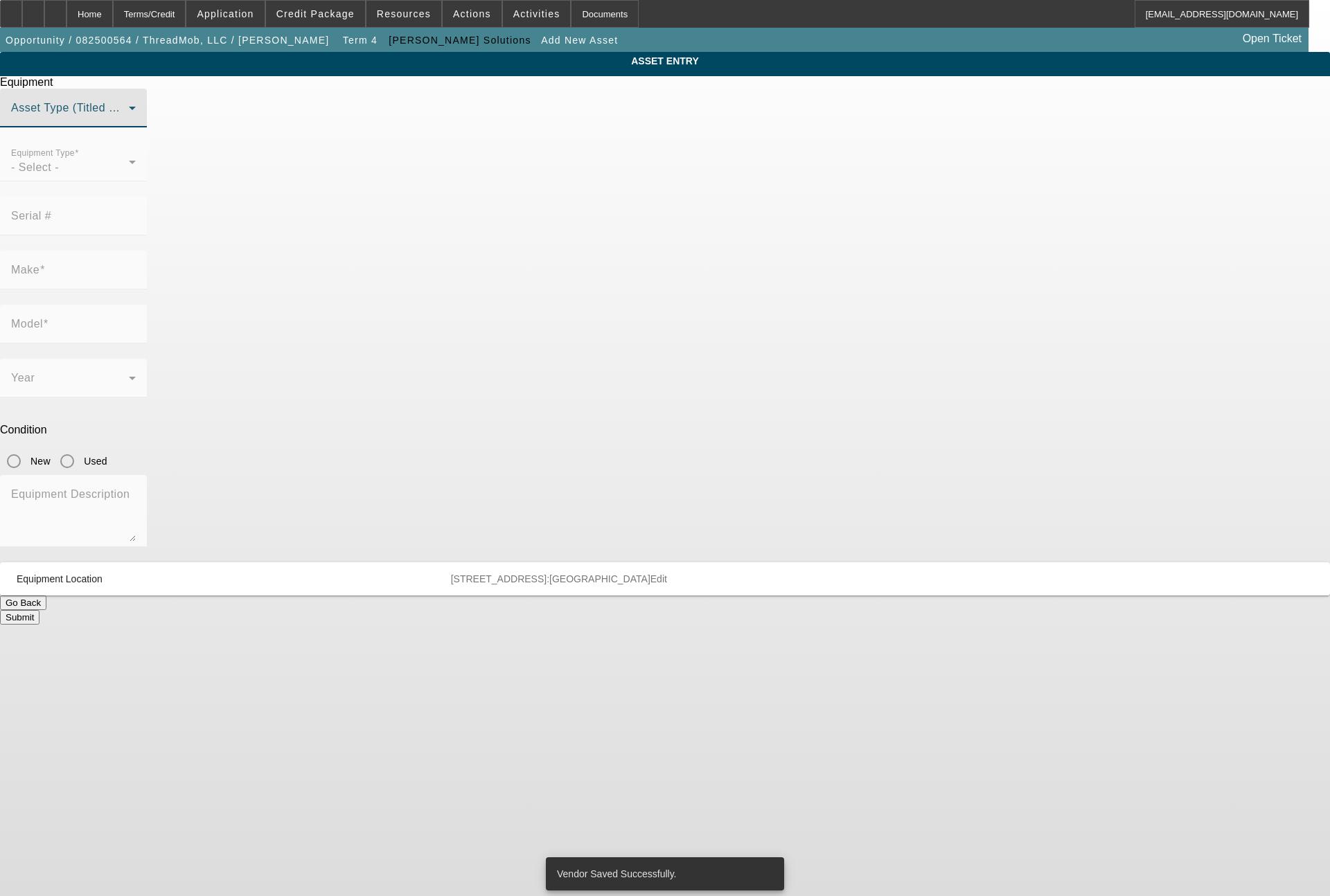
click at [129, 122] on span at bounding box center [70, 113] width 118 height 17
click at [576, 208] on mat-option "Non Title Asset" at bounding box center [665, 211] width 382 height 33
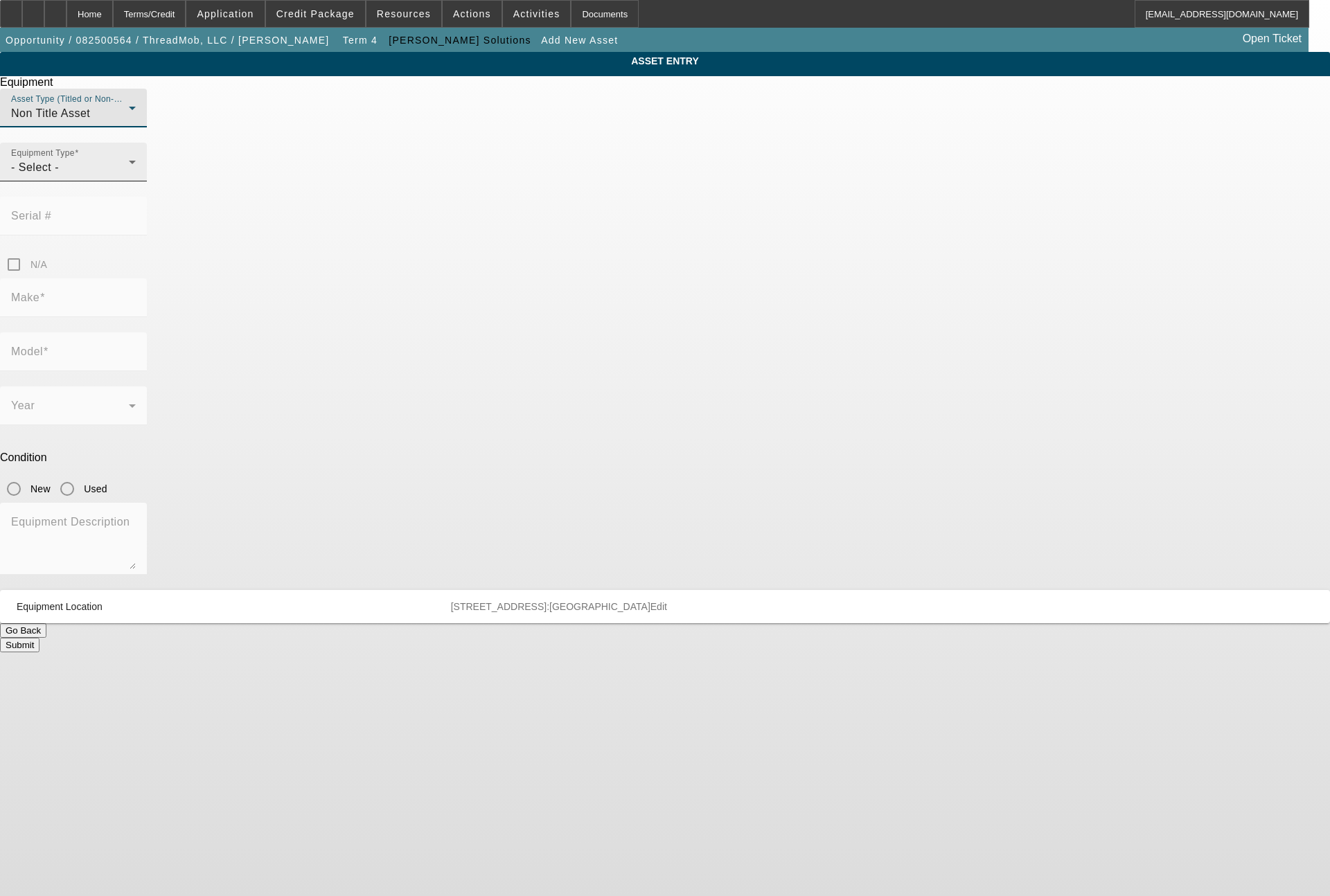
click at [129, 176] on div "- Select -" at bounding box center [70, 167] width 118 height 17
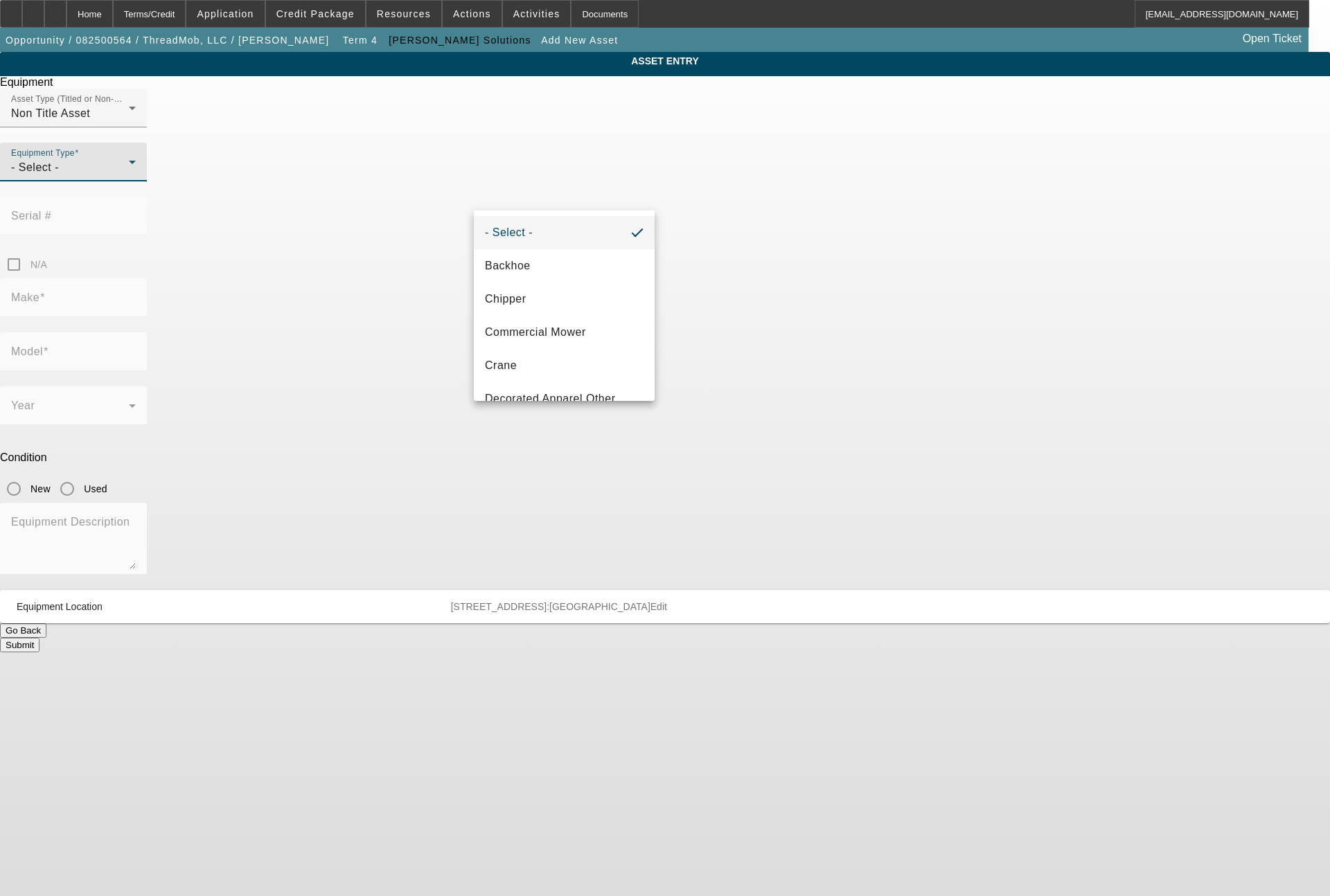
scroll to position [166, 0]
click at [539, 272] on span "DTG/DTF Printing" at bounding box center [532, 266] width 94 height 17
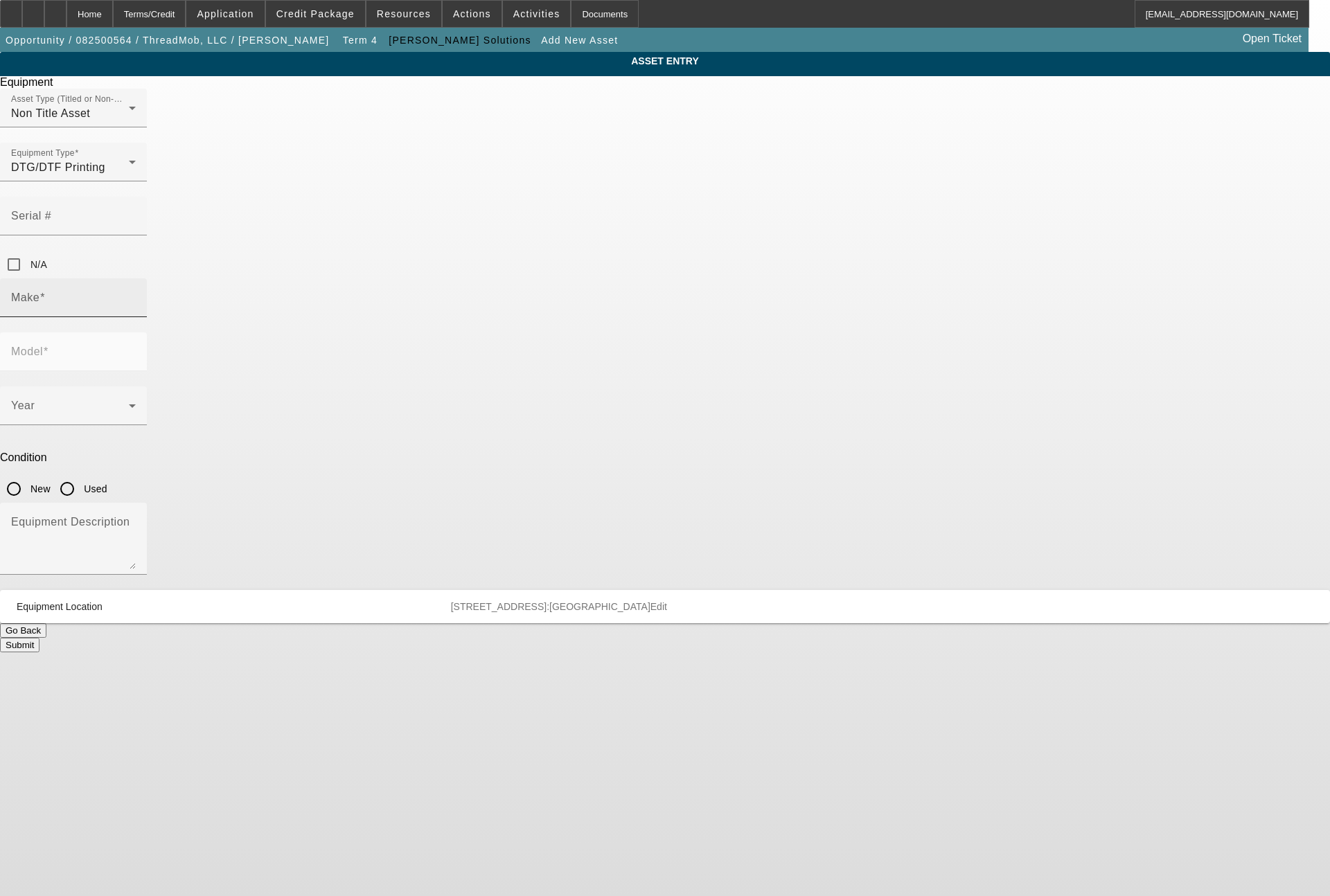
click at [136, 278] on div "Make" at bounding box center [73, 297] width 125 height 38
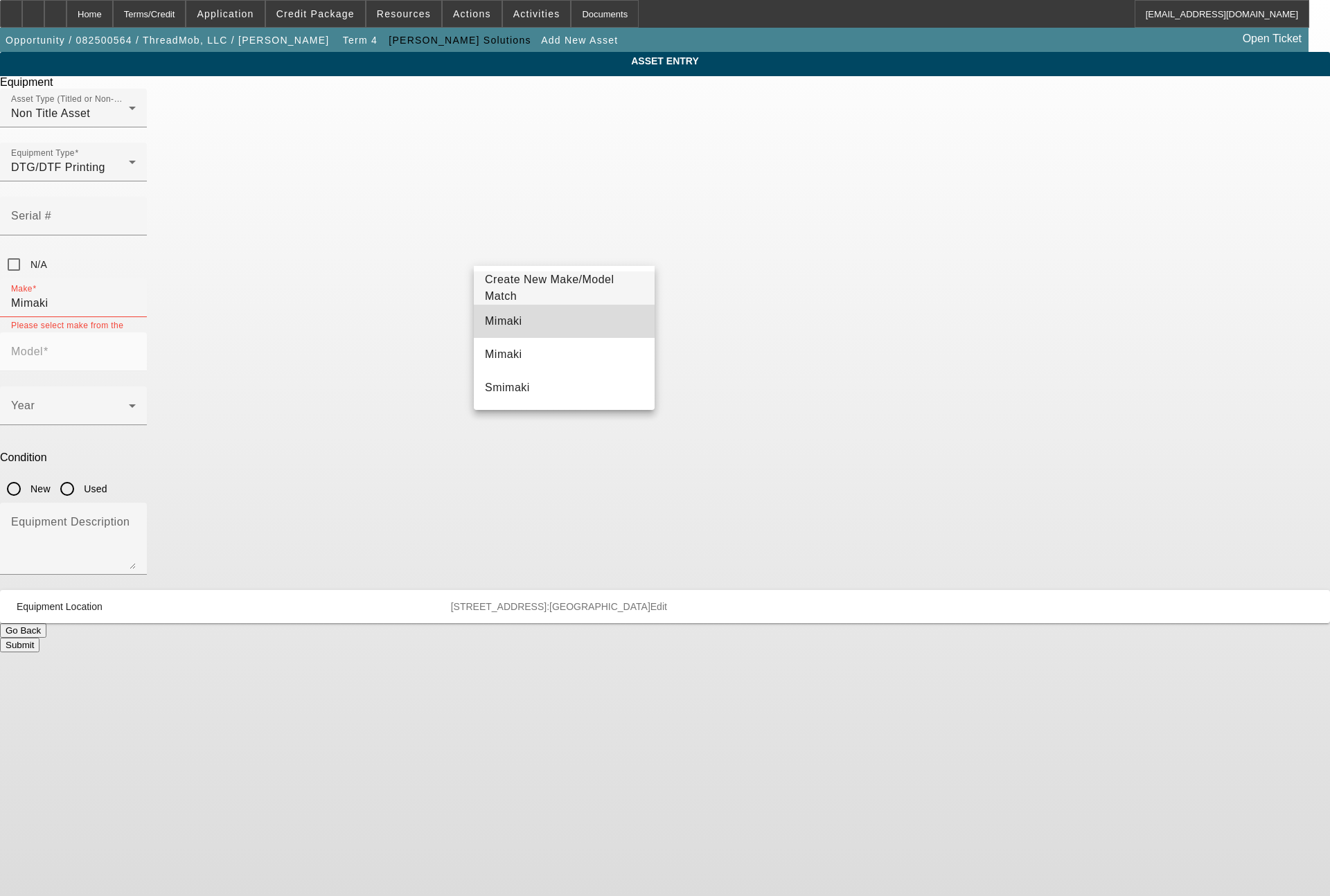
click at [498, 328] on span "Mimaki" at bounding box center [503, 321] width 37 height 17
type input "Mimaki"
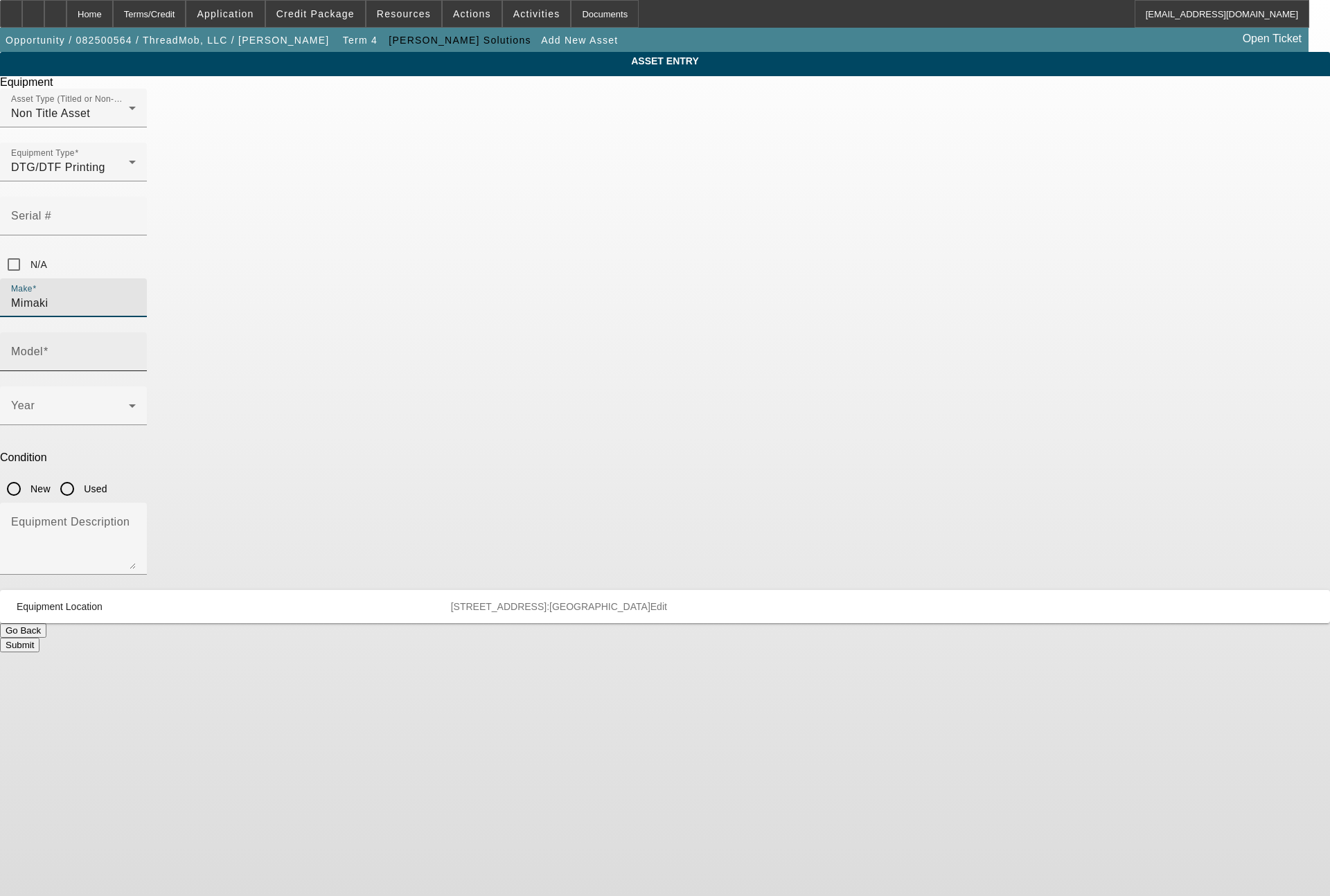
click at [136, 349] on input "Model" at bounding box center [73, 357] width 125 height 17
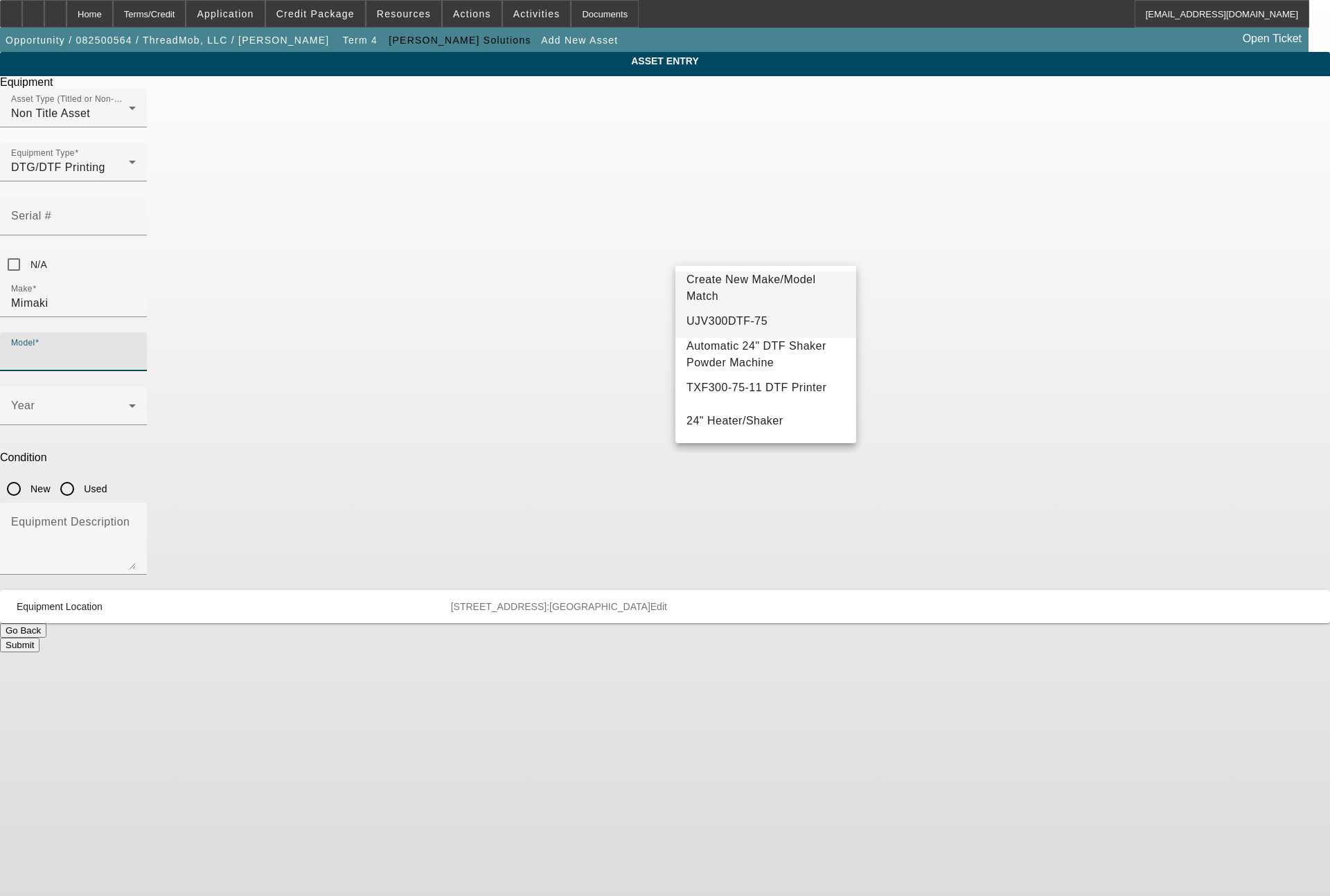
click at [726, 317] on span "UJV300DTF-75" at bounding box center [727, 321] width 81 height 12
type input "UJV300DTF-75"
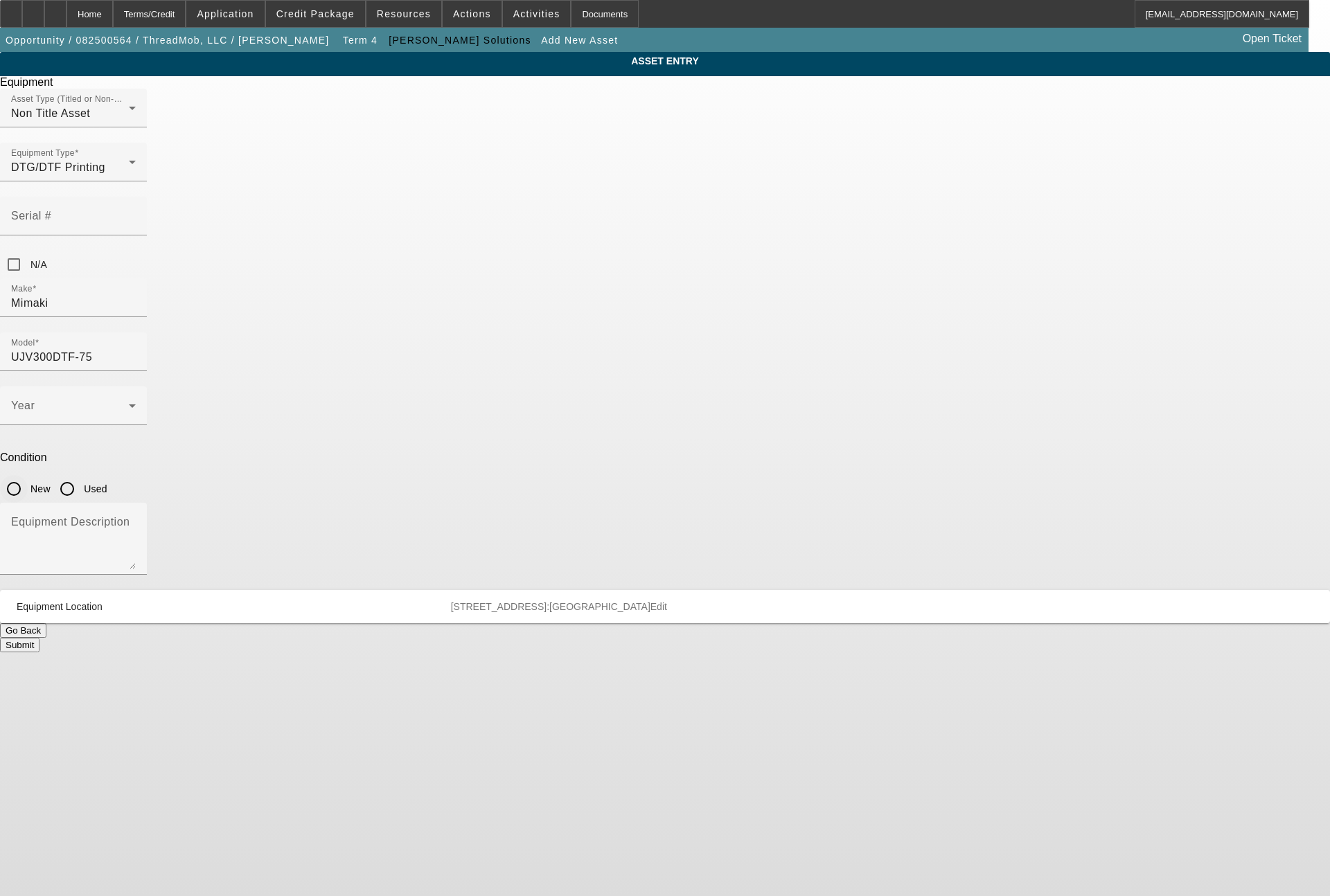
click at [28, 475] on input "New" at bounding box center [14, 489] width 28 height 28
radio input "true"
click at [129, 403] on span at bounding box center [70, 411] width 118 height 17
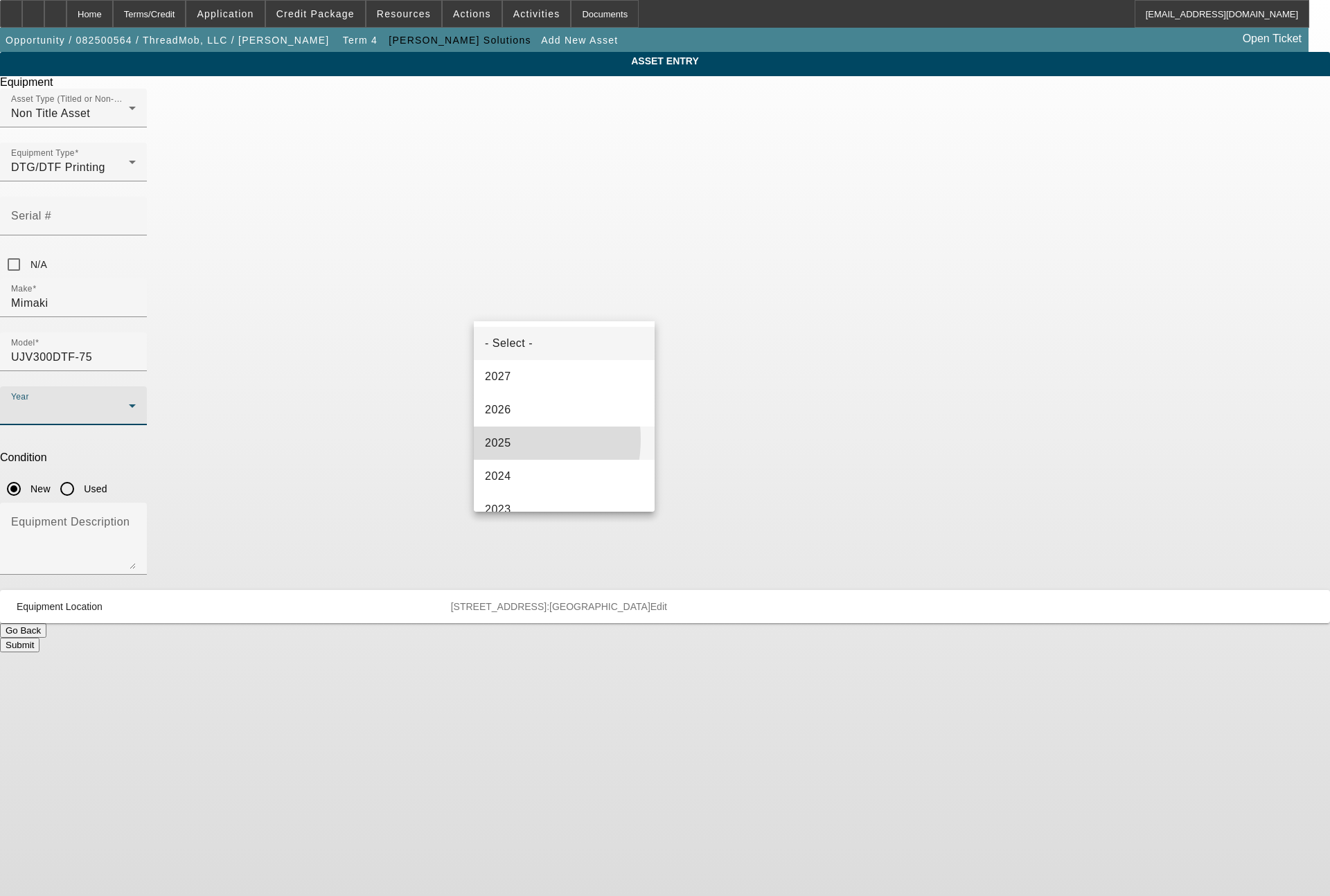
click at [501, 439] on span "2025" at bounding box center [498, 443] width 26 height 17
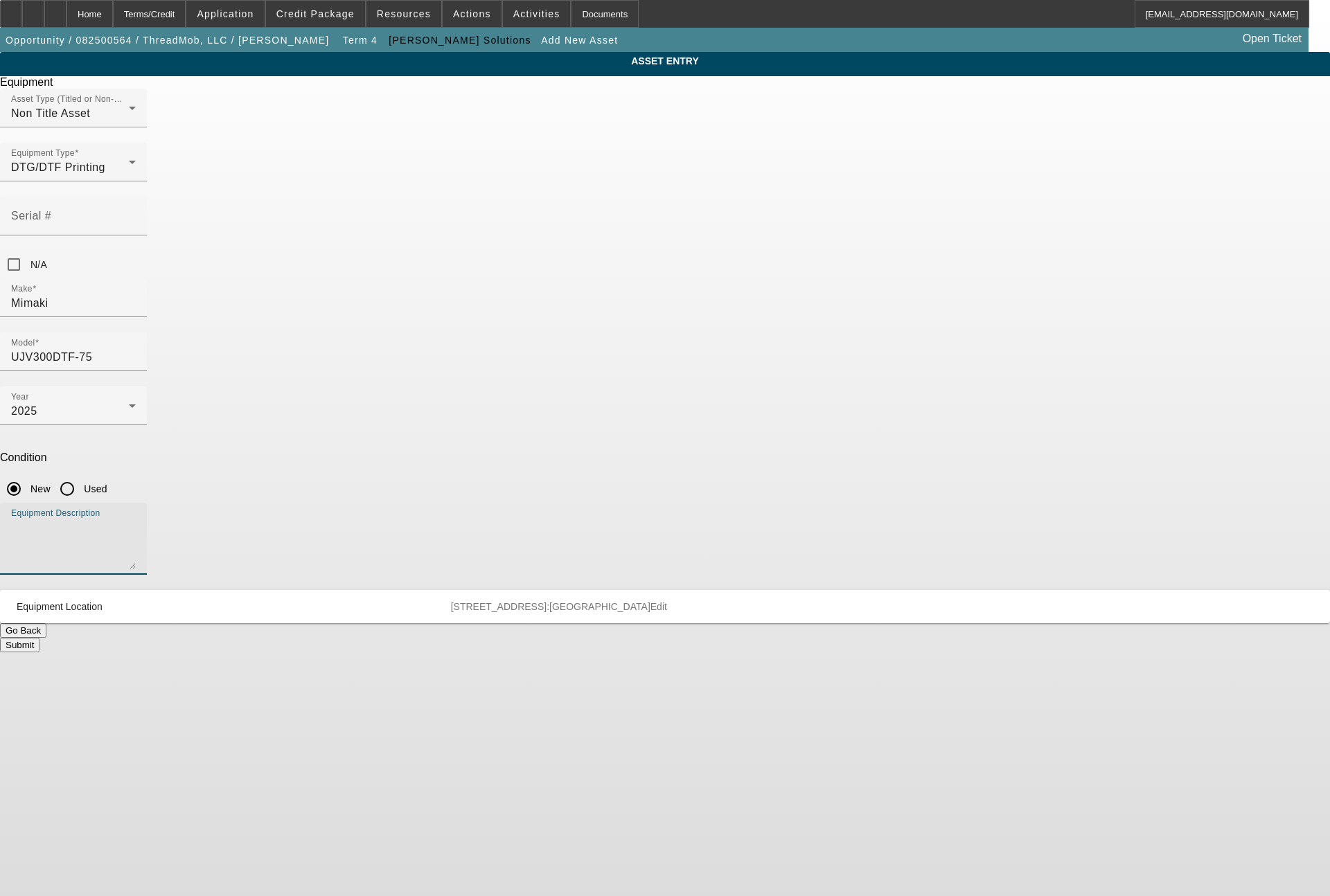
click at [136, 519] on textarea "Equipment Description" at bounding box center [73, 544] width 125 height 50
type textarea "UV DTF Printer"
click at [39, 638] on button "Submit" at bounding box center [20, 645] width 39 height 15
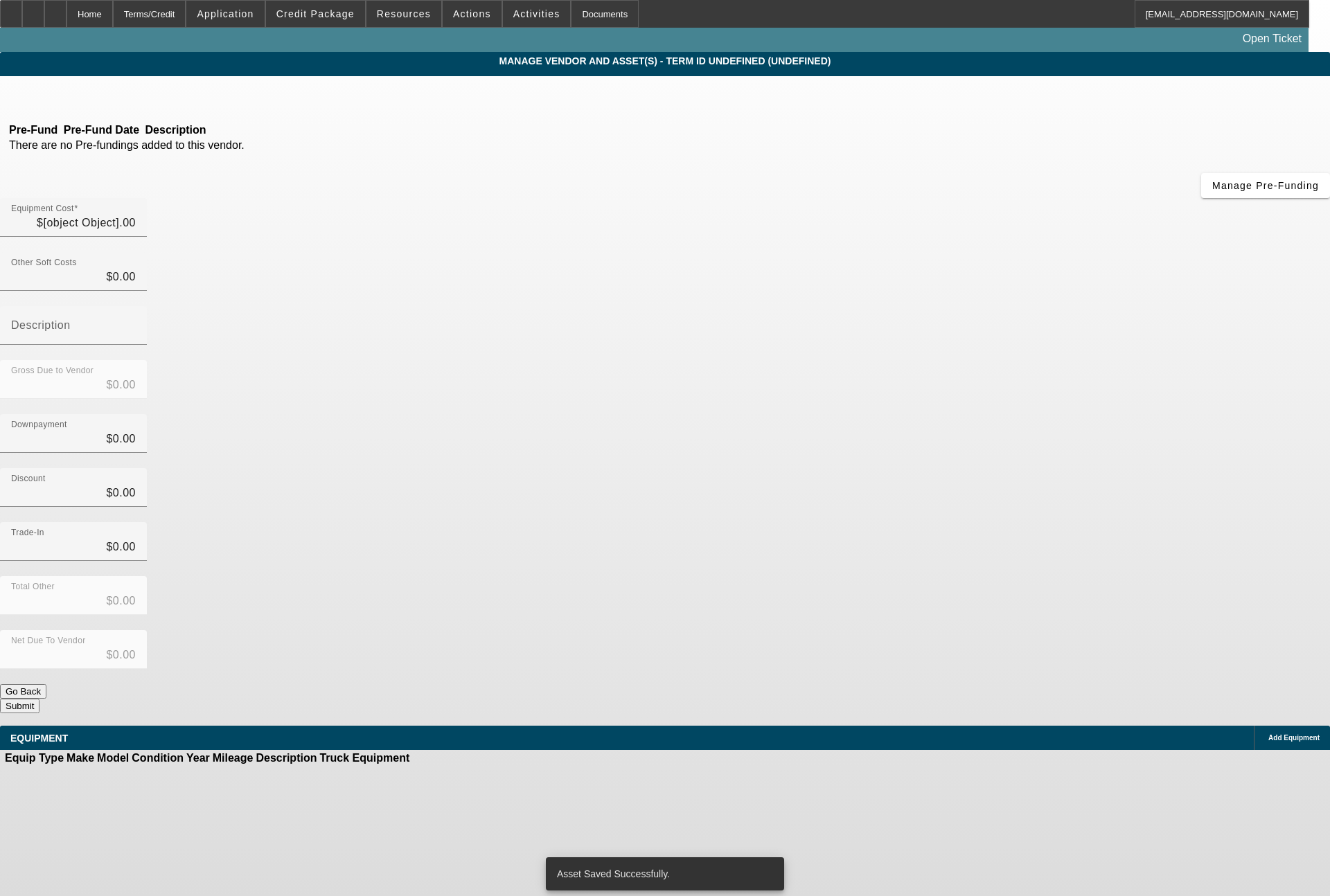
type input "$37,970.00"
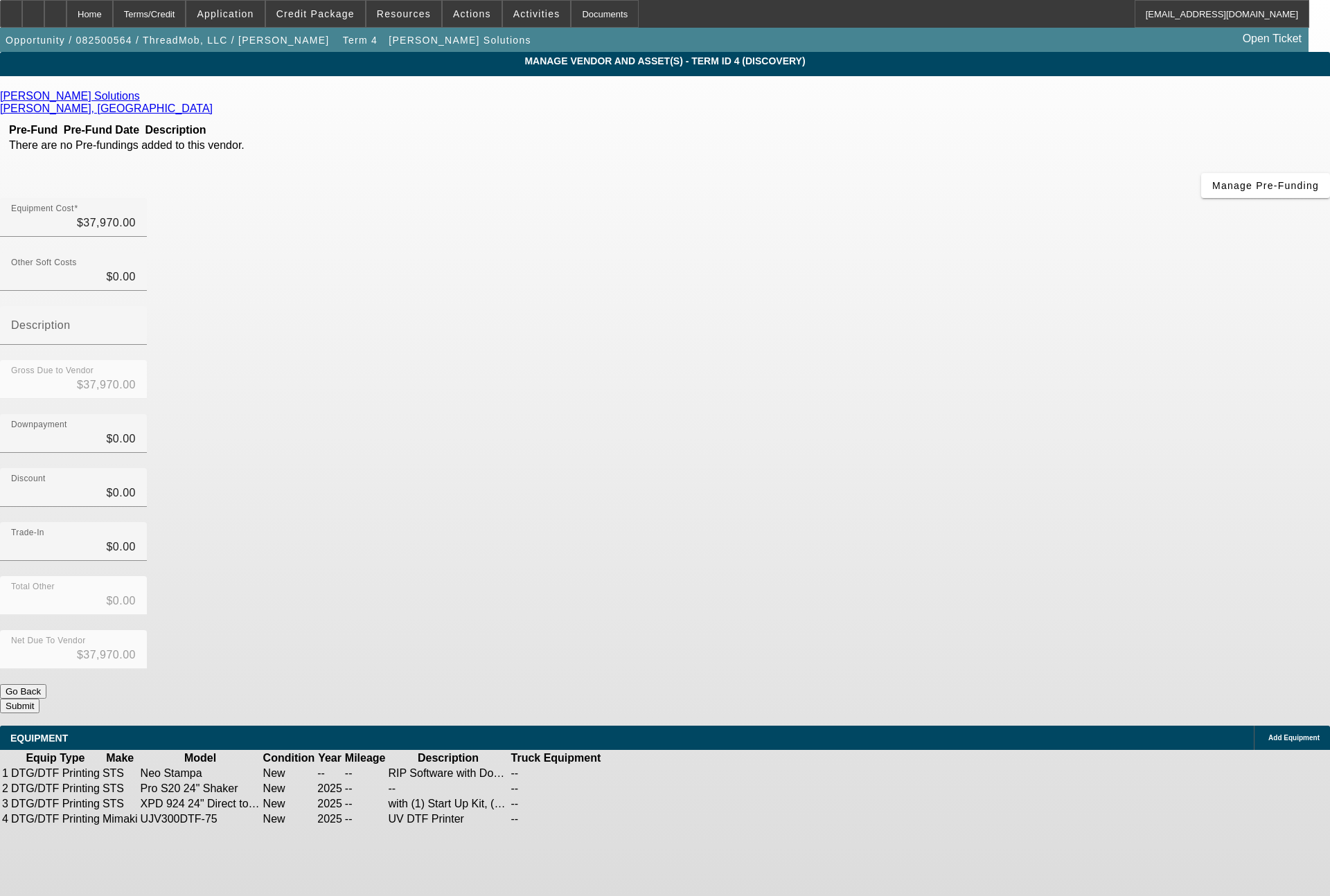
click at [39, 699] on button "Submit" at bounding box center [20, 706] width 39 height 15
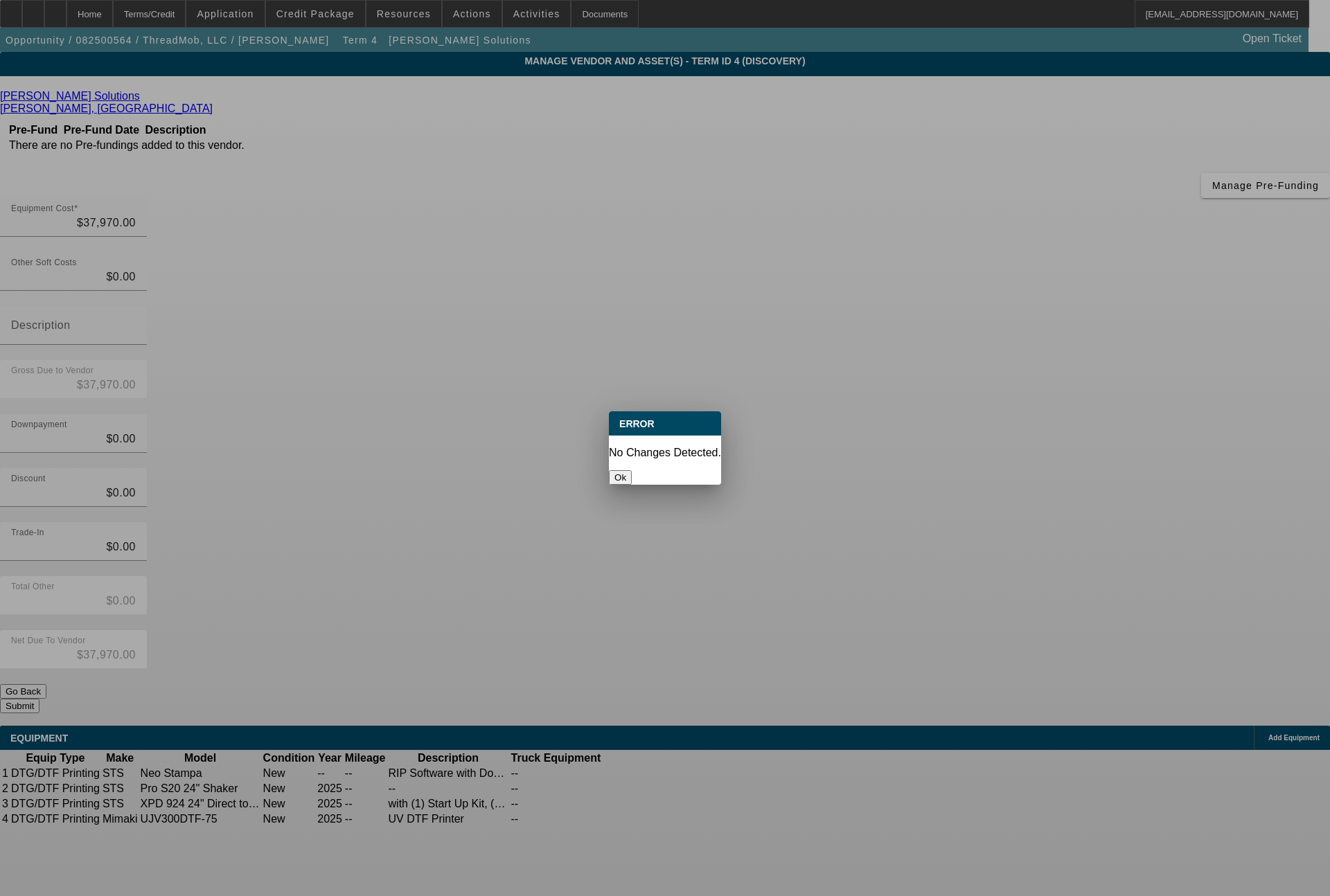
click at [921, 437] on div at bounding box center [665, 448] width 1330 height 896
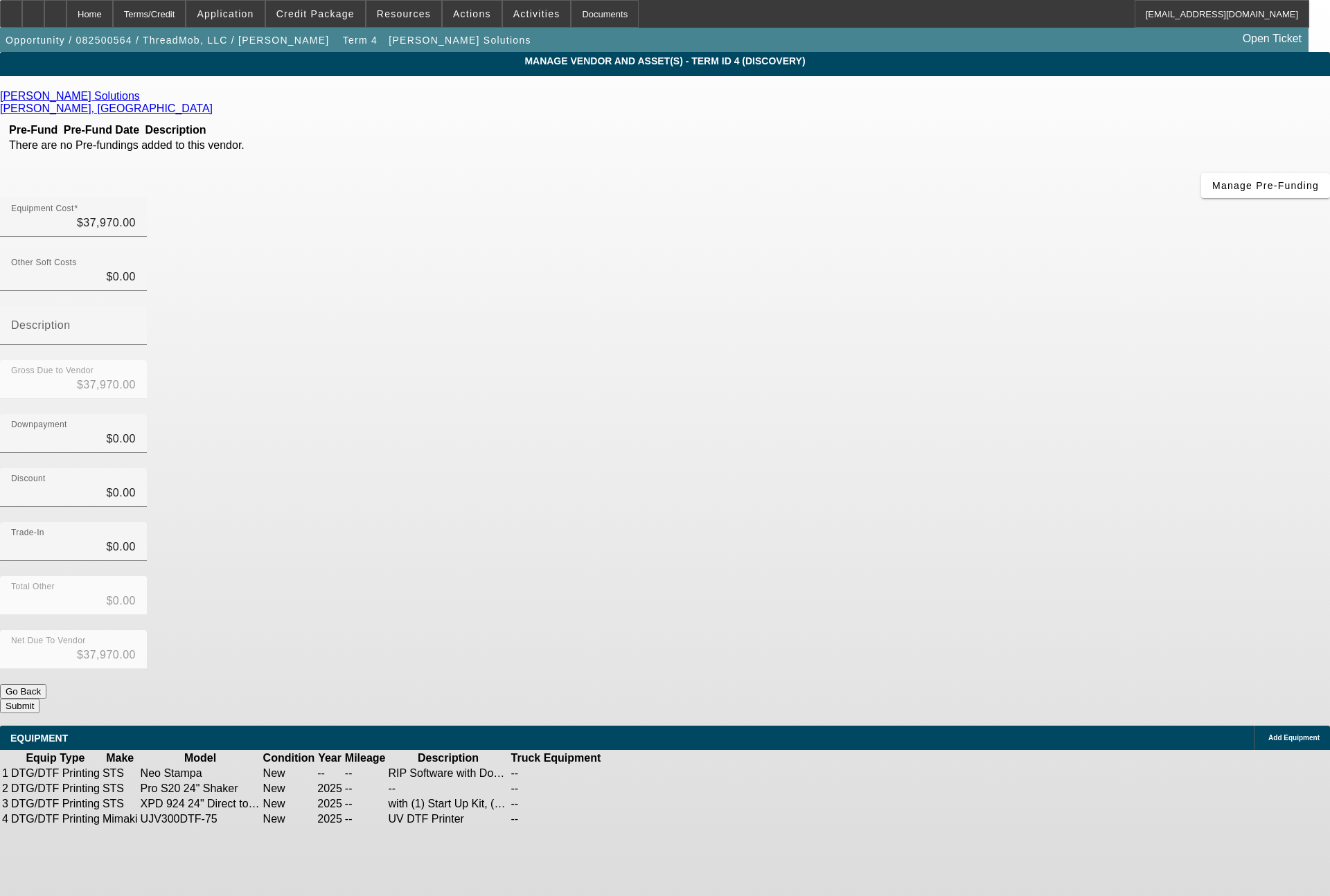
click at [645, 789] on icon at bounding box center [645, 789] width 0 height 0
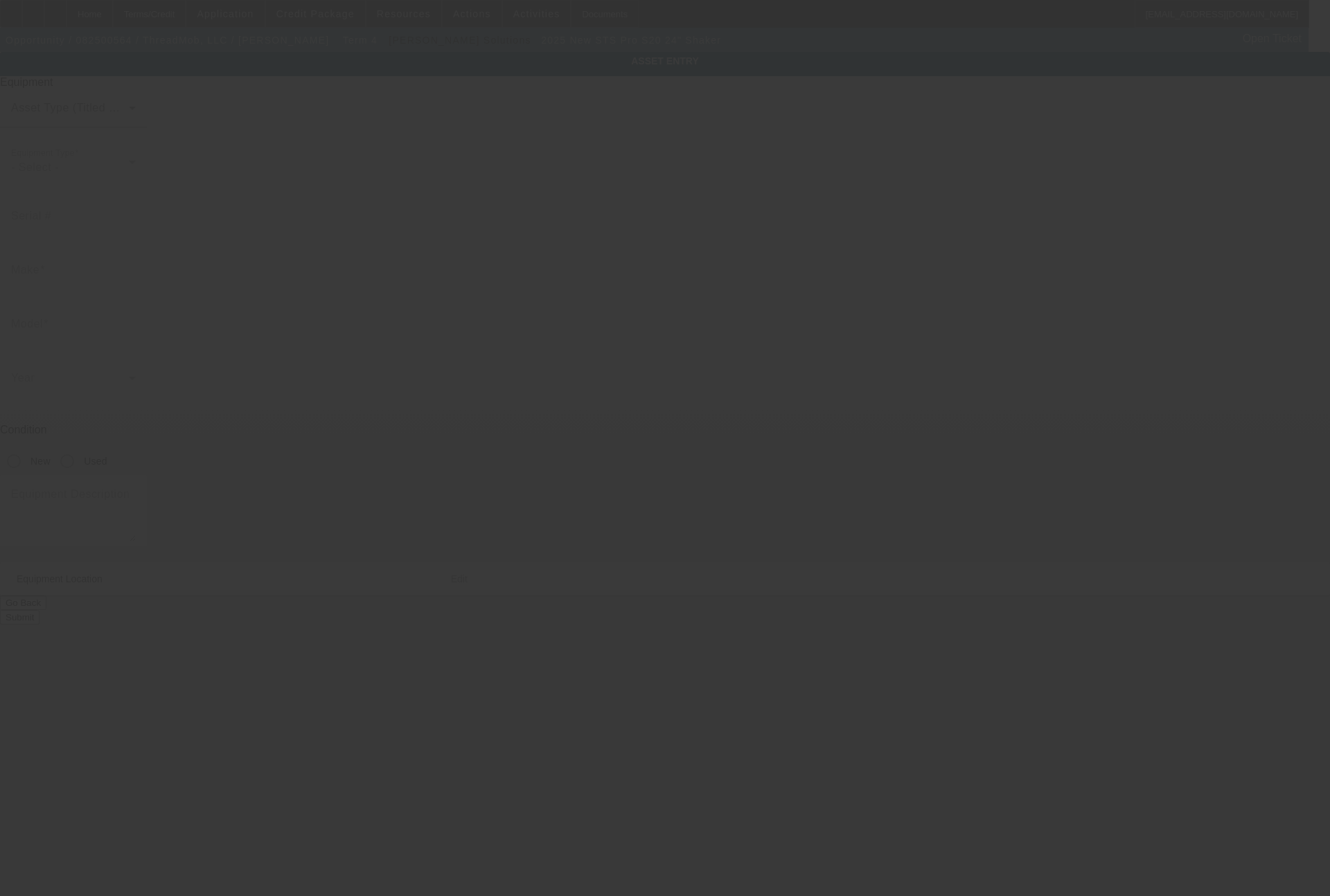
type input "SUB-S10-2960"
type input "STS"
type input "Pro S20 24" Shaker"
radio input "true"
type input "[STREET_ADDRESS]"
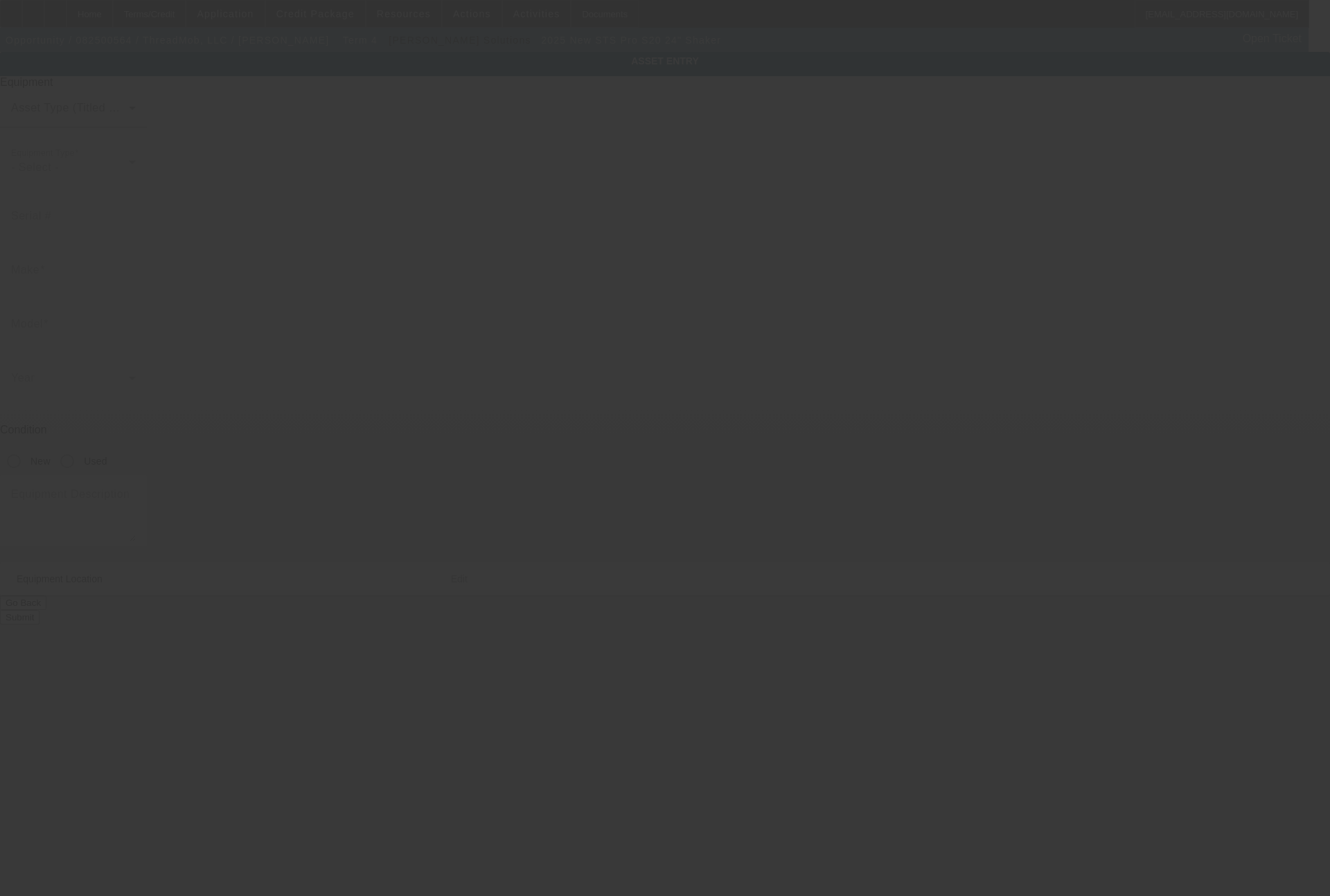
type input "Columbus"
type input "31907"
type input "Muscogee"
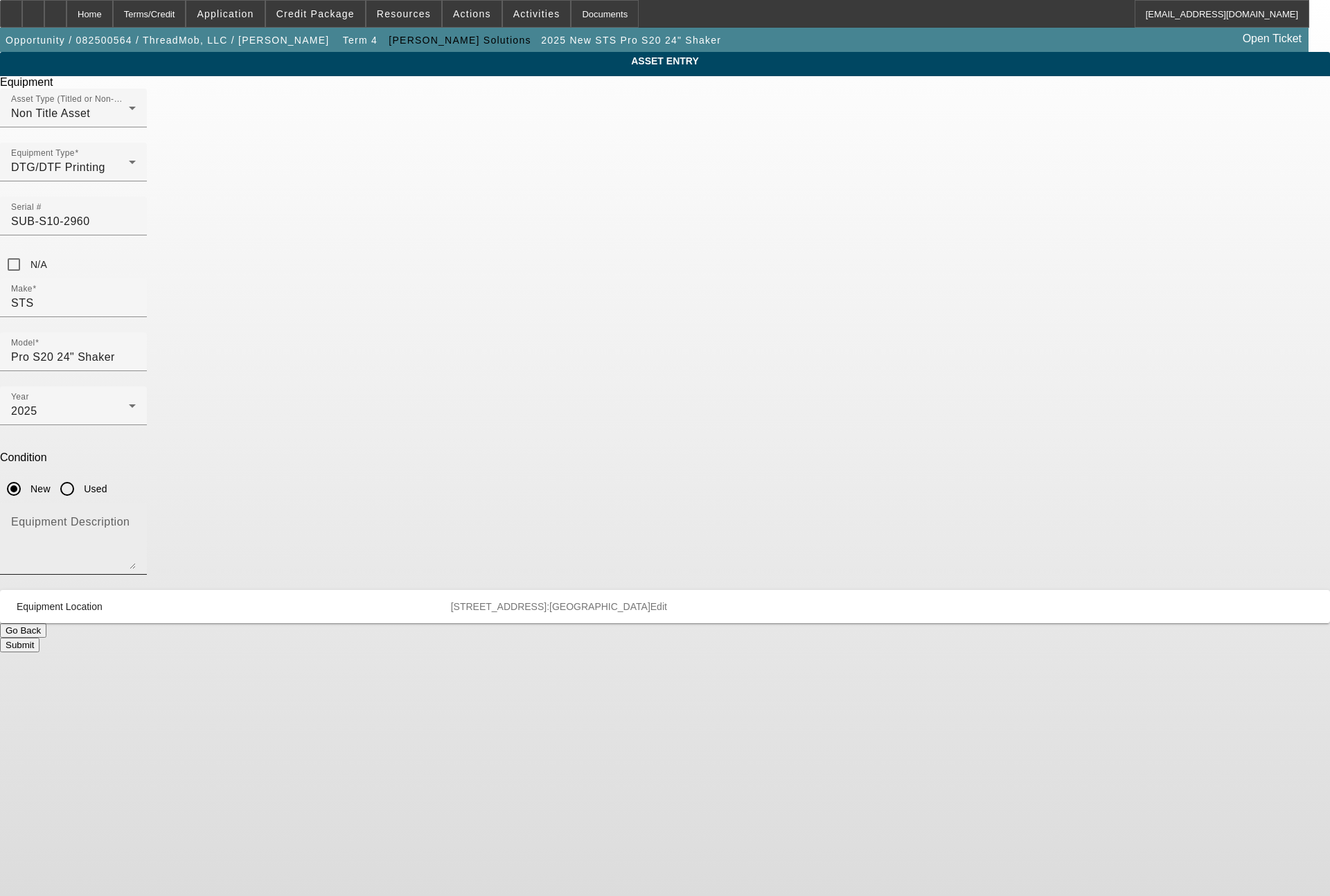
click at [136, 519] on textarea "Equipment Description" at bounding box center [73, 544] width 125 height 50
type textarea "shaker"
click at [39, 638] on button "Submit" at bounding box center [20, 645] width 39 height 15
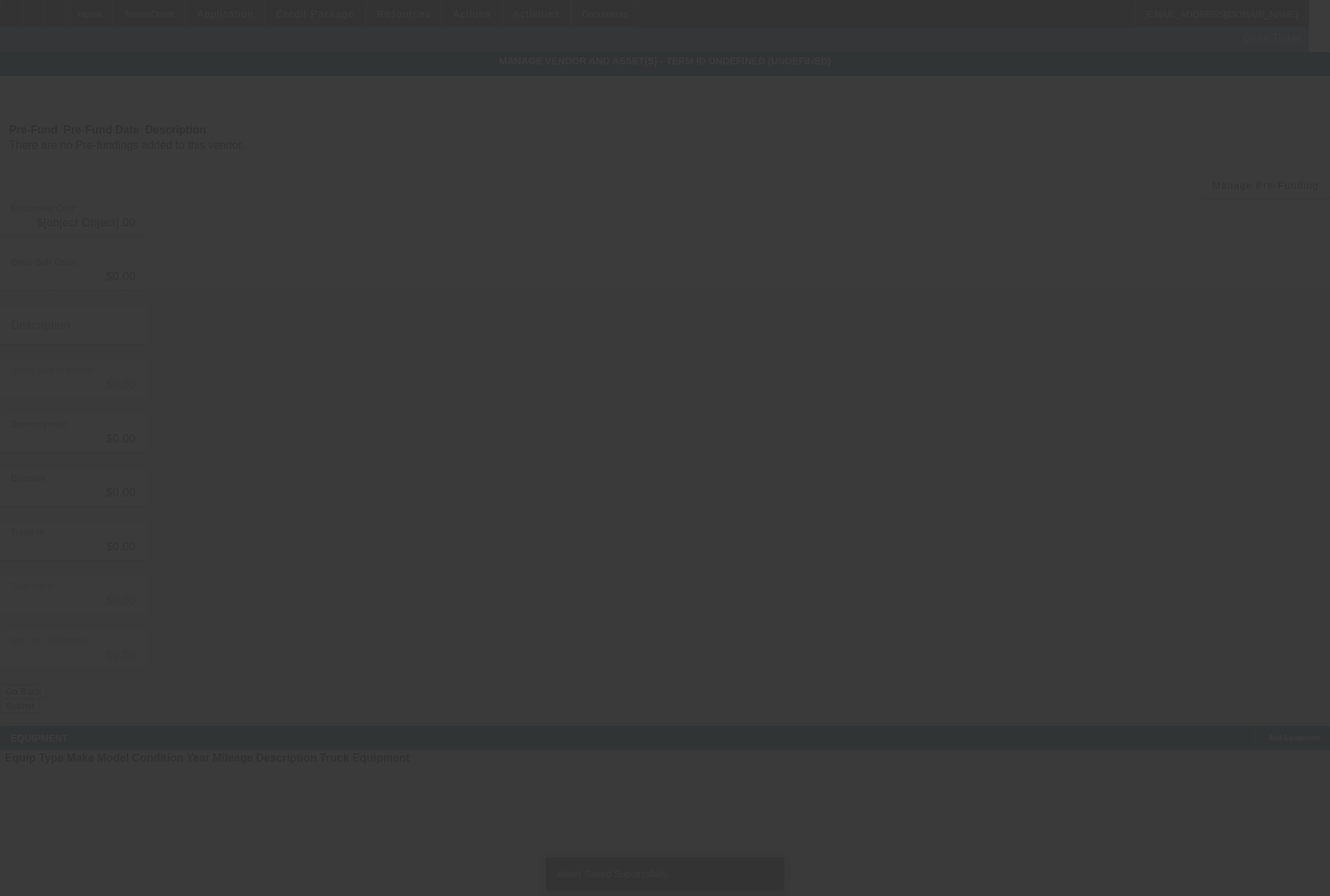
type input "$37,970.00"
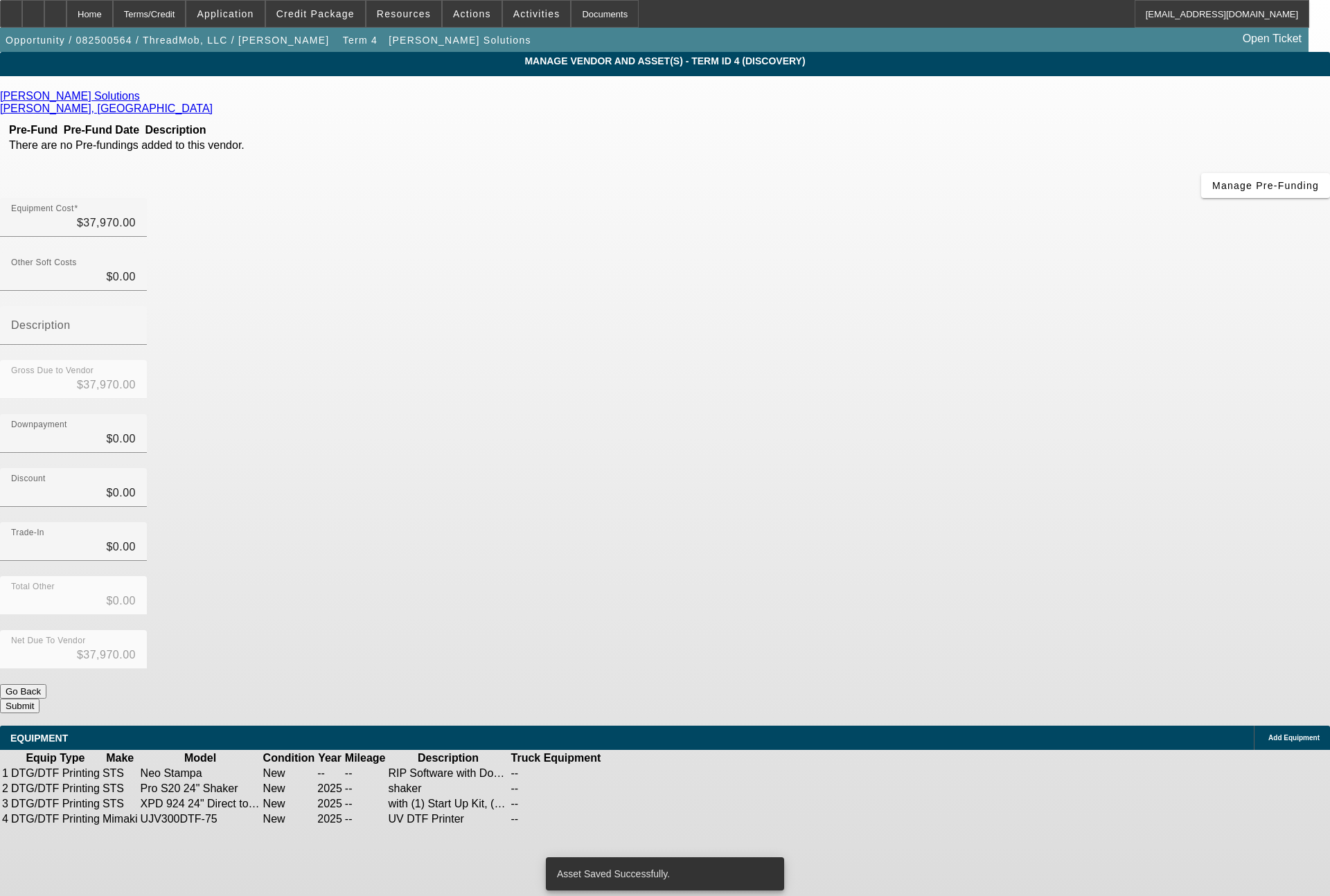
click at [39, 699] on button "Submit" at bounding box center [20, 706] width 39 height 15
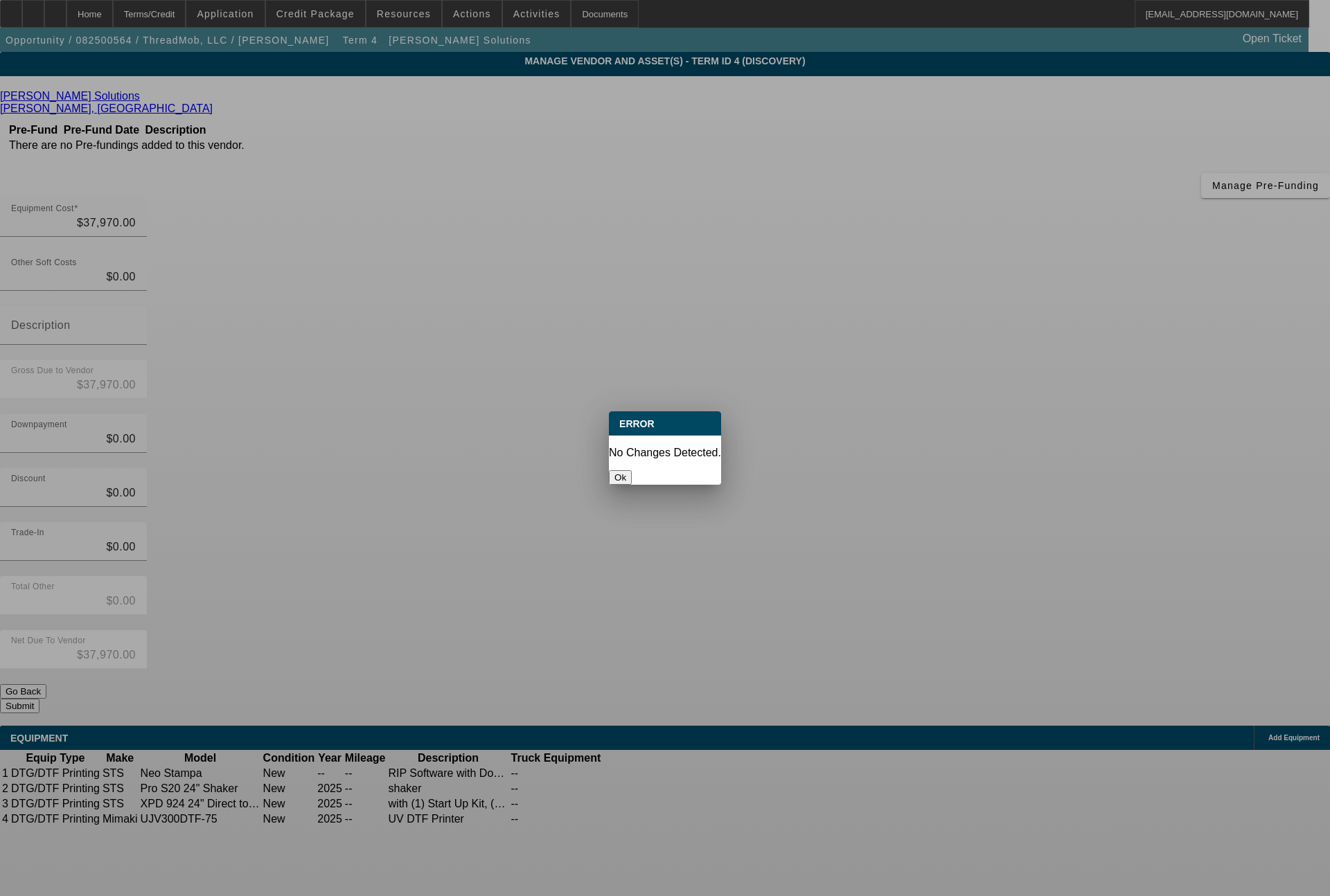
click at [1021, 624] on div at bounding box center [665, 448] width 1330 height 896
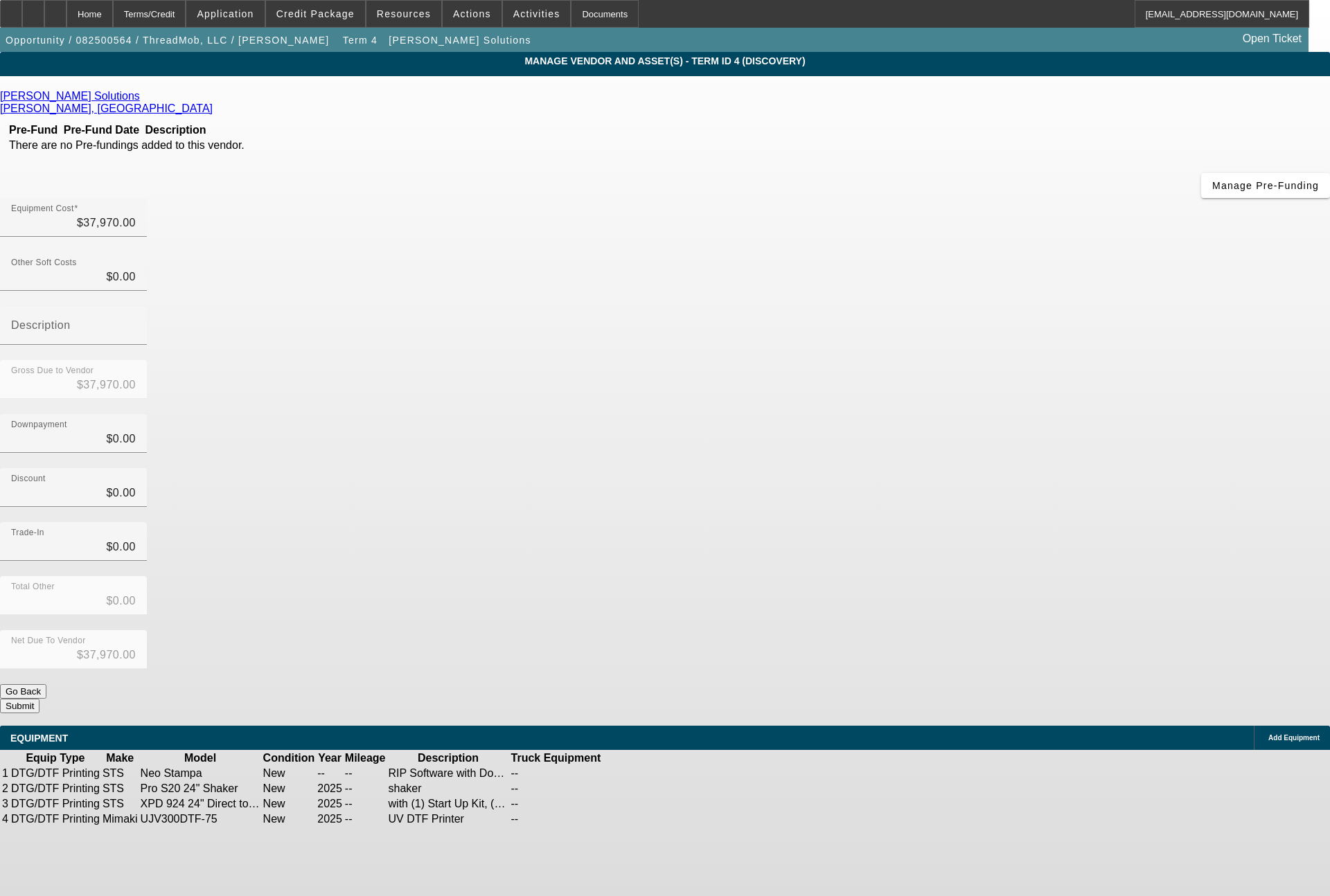
click at [645, 773] on icon at bounding box center [645, 773] width 0 height 0
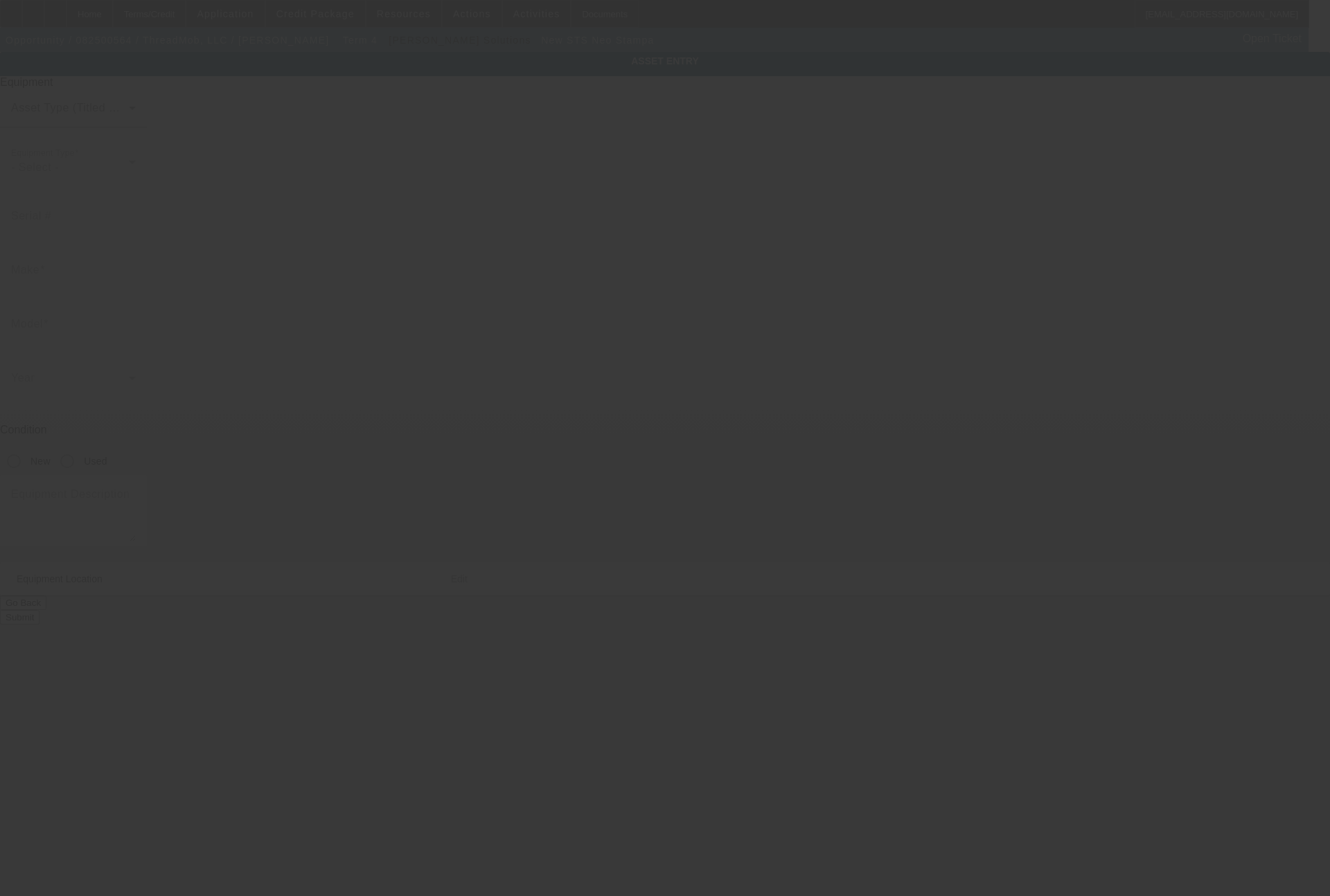
type input "STS"
type input "Neo Stampa"
radio input "true"
type textarea "RIP Software with Dongle"
type input "[STREET_ADDRESS]"
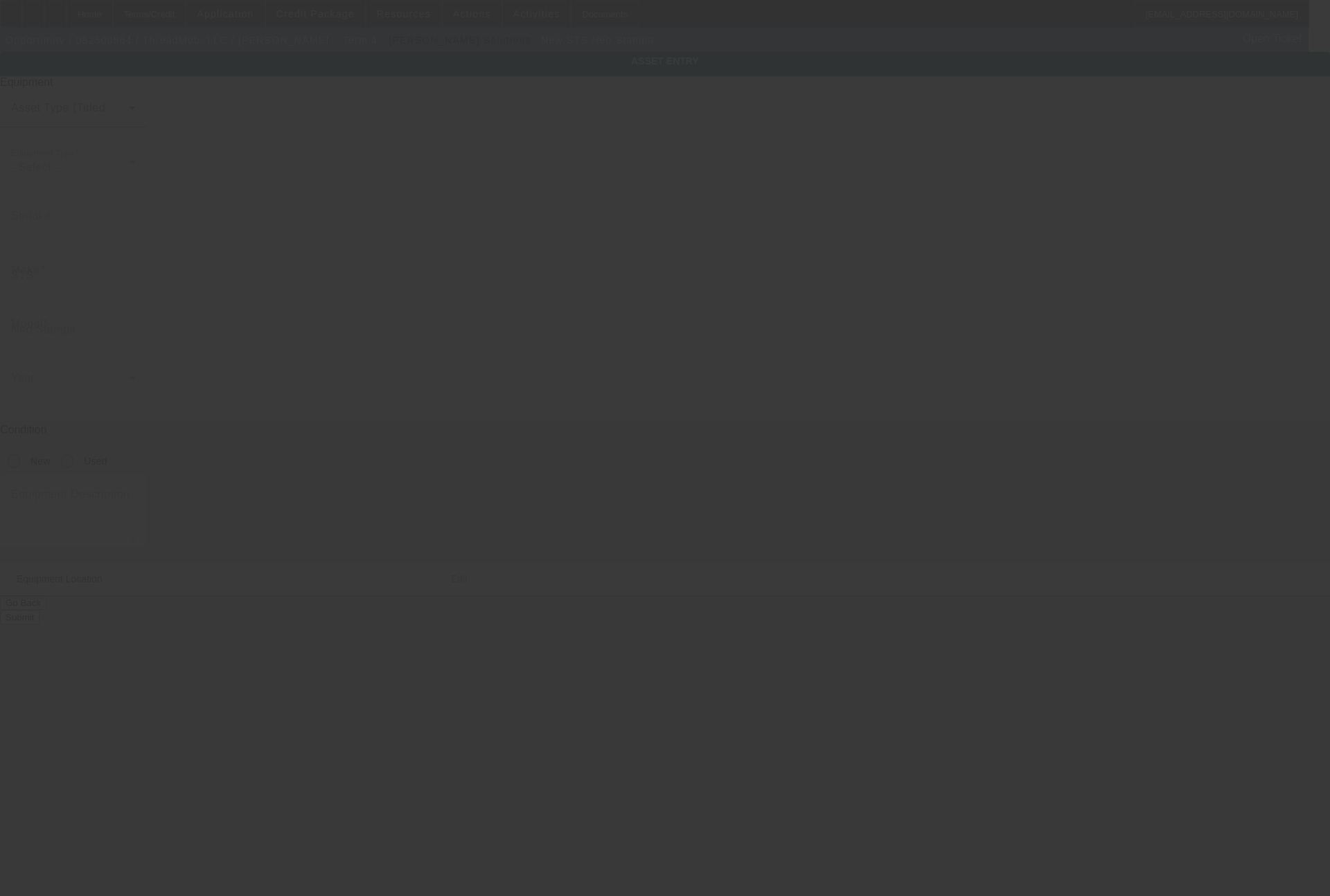
type input "Columbus"
type input "31907"
type input "Muscogee"
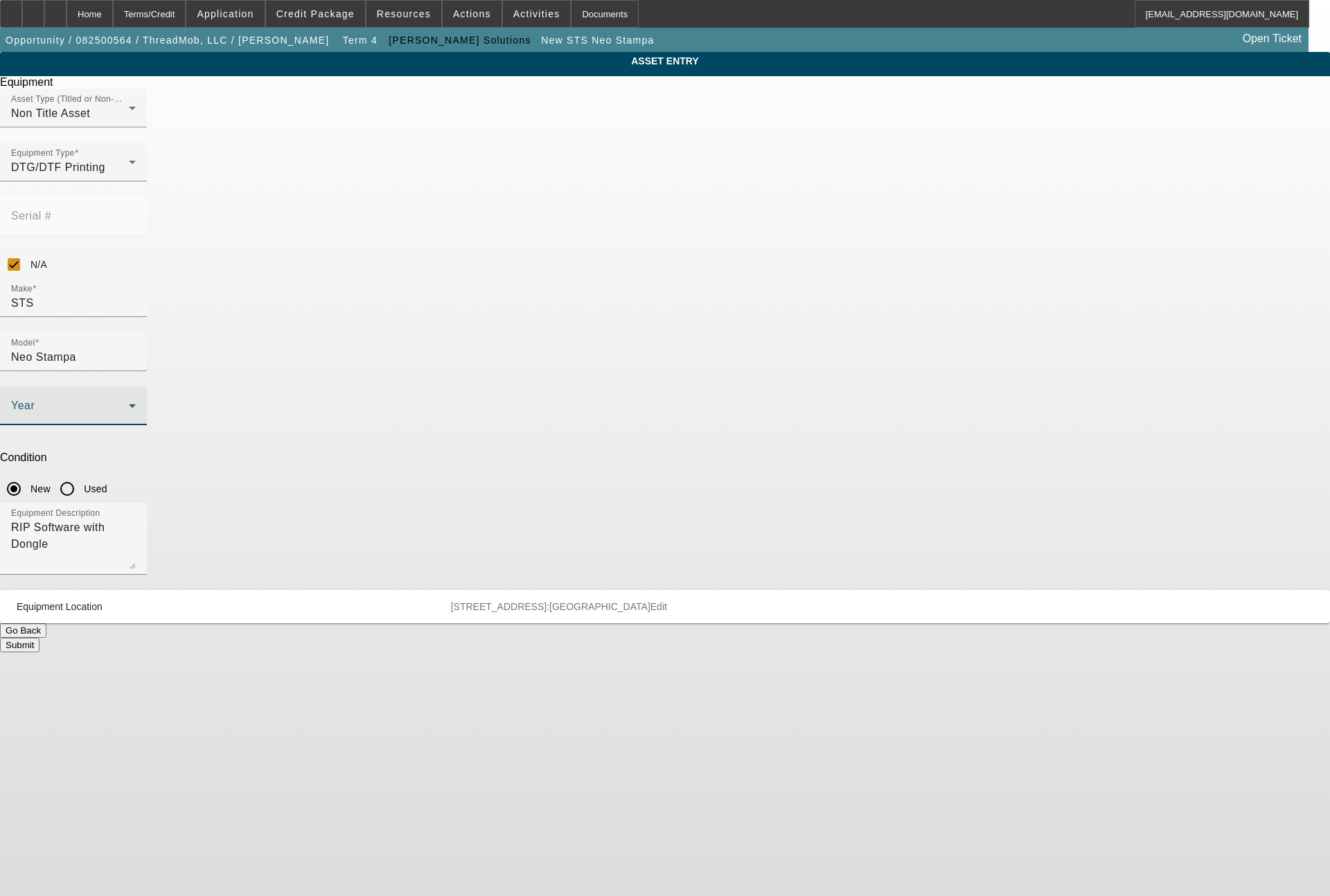
click at [129, 403] on span at bounding box center [70, 411] width 118 height 17
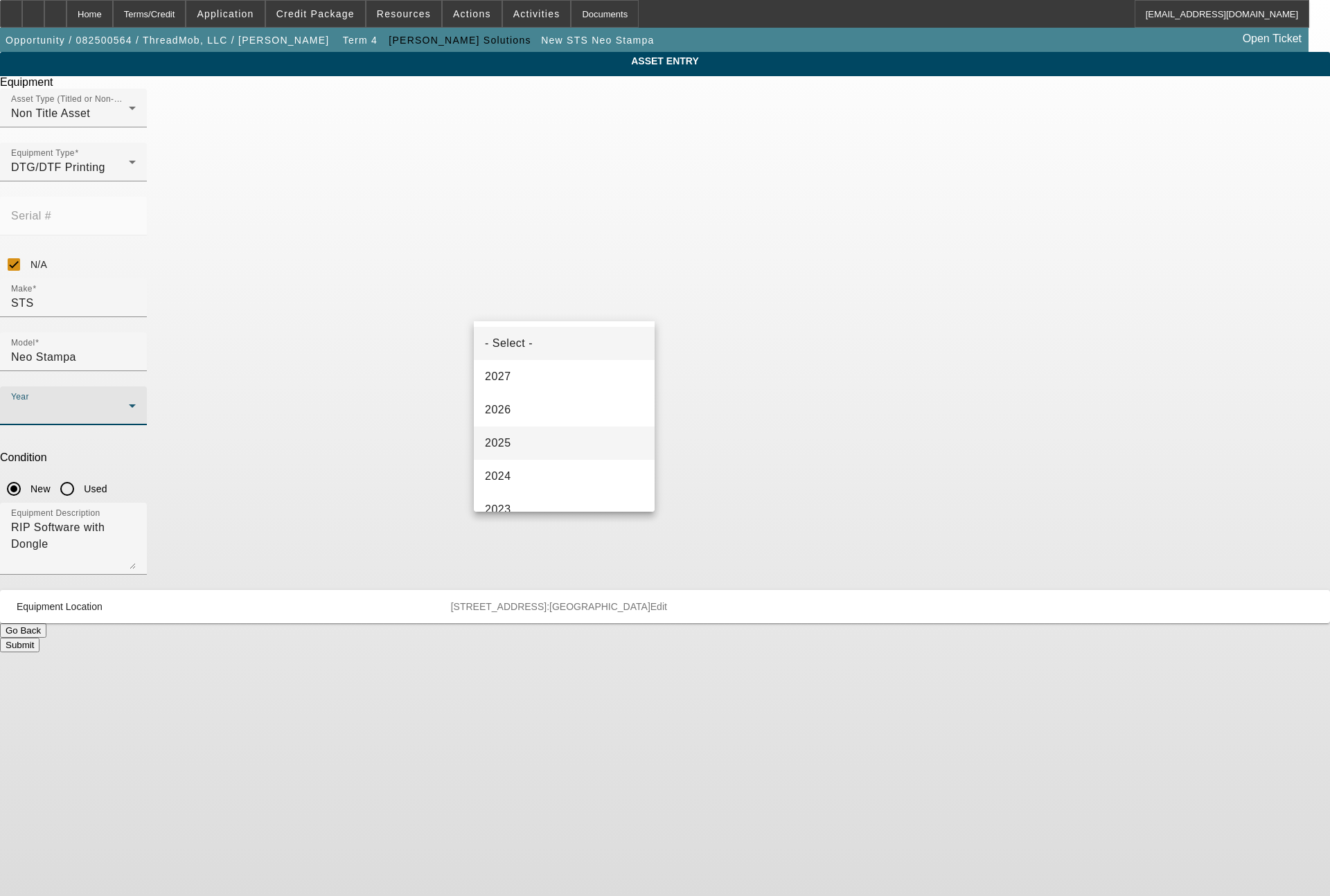
click at [503, 439] on span "2025" at bounding box center [498, 443] width 26 height 17
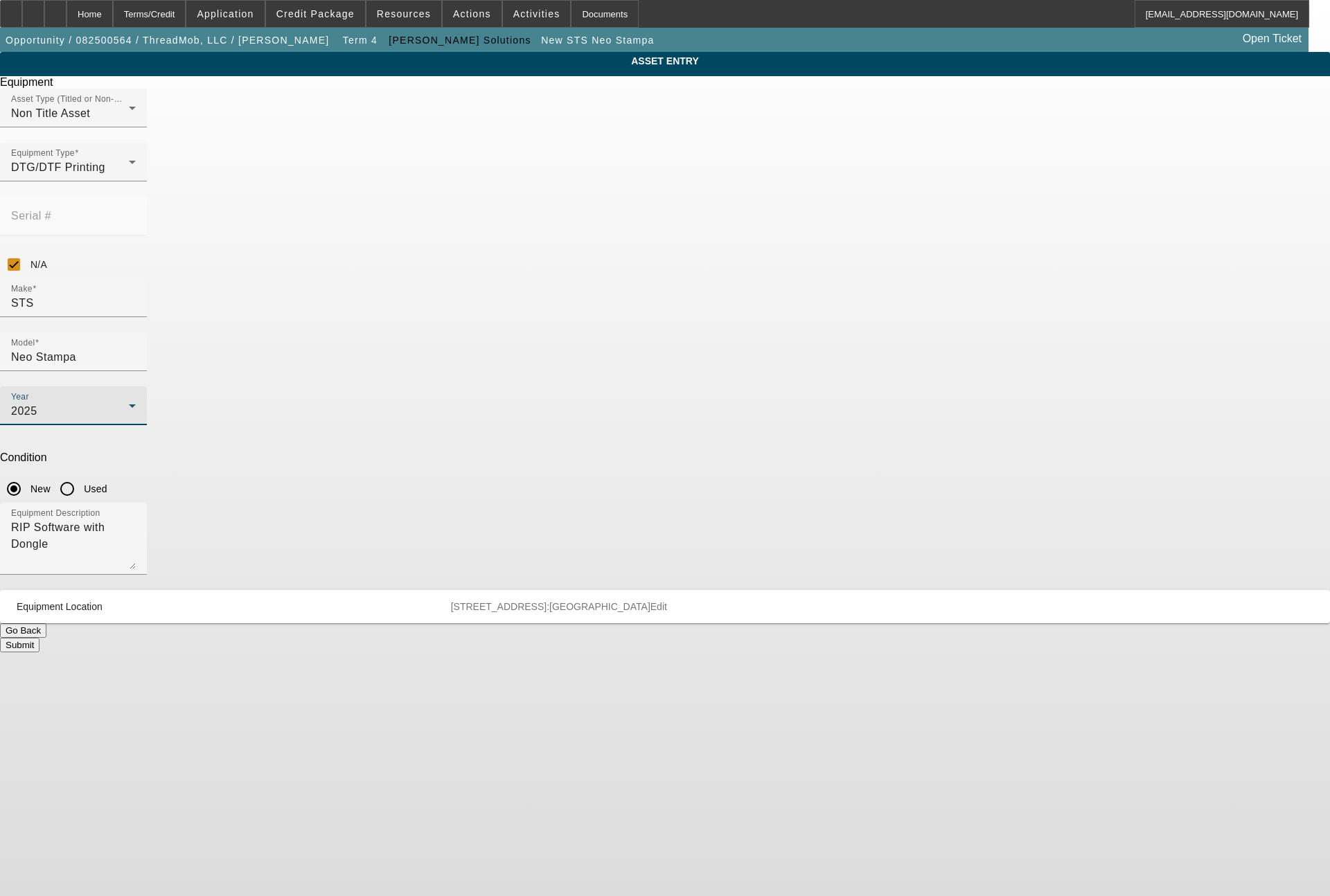
click at [39, 638] on button "Submit" at bounding box center [20, 645] width 39 height 15
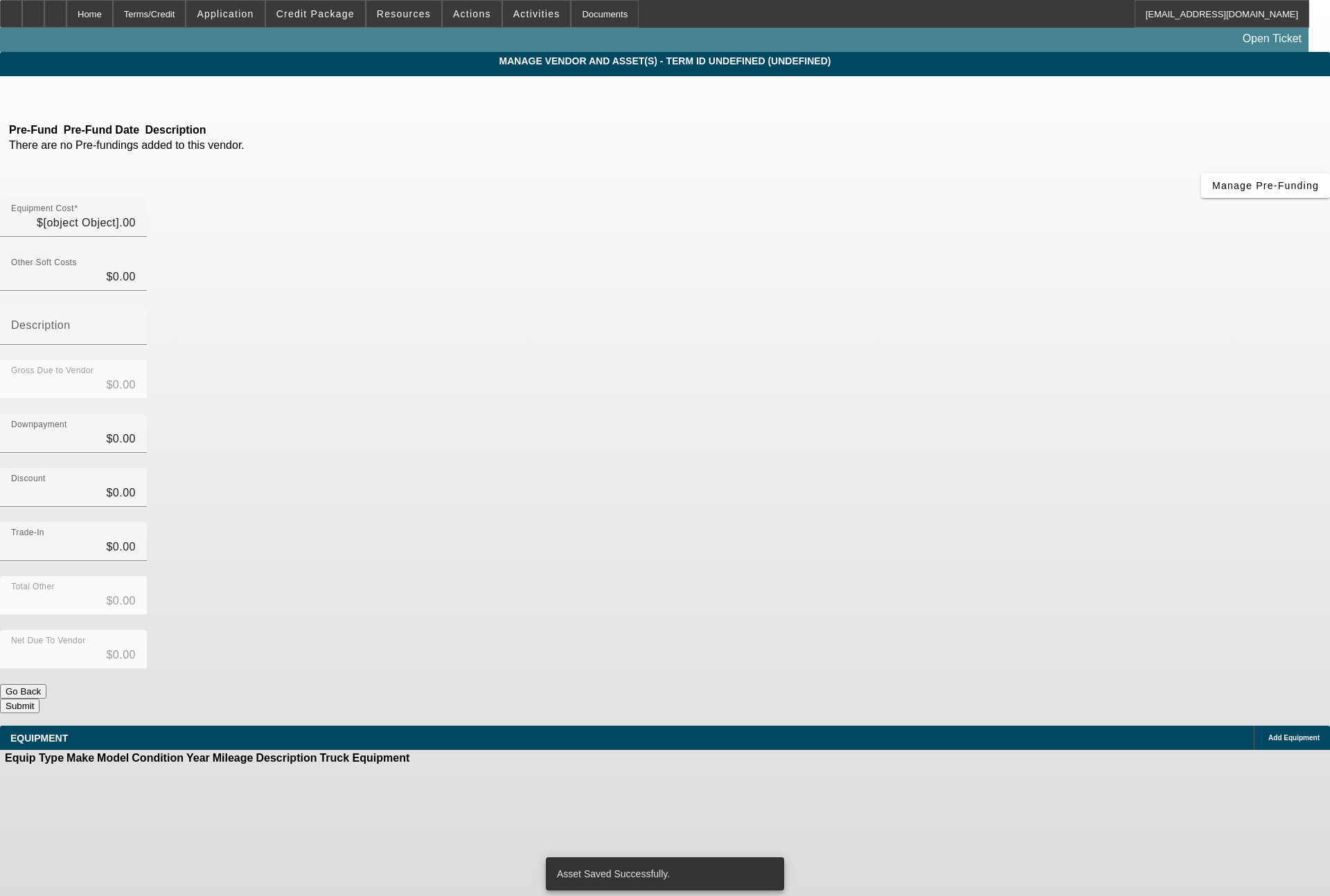
type input "$37,970.00"
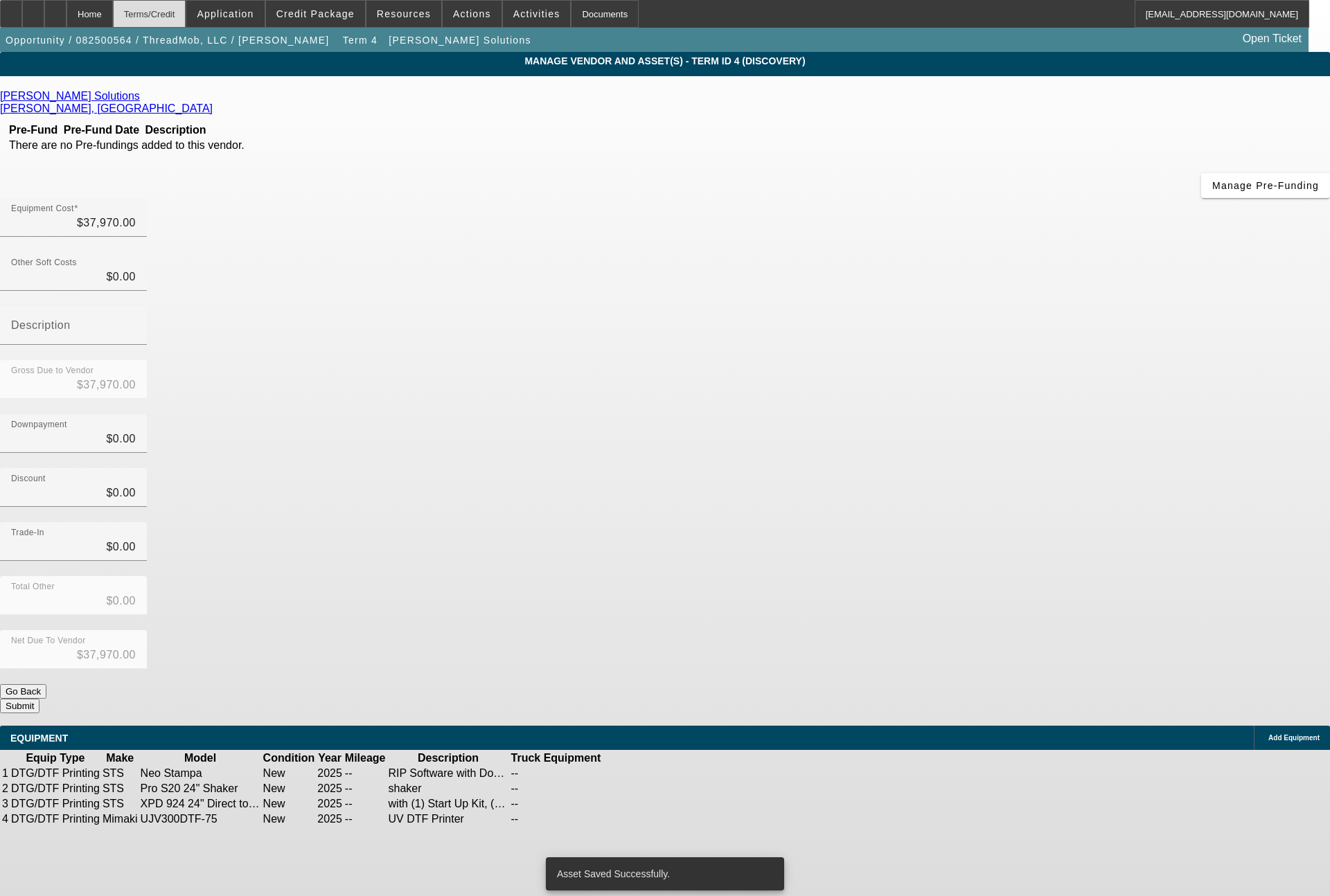
click at [187, 10] on div "Terms/Credit" at bounding box center [149, 14] width 73 height 28
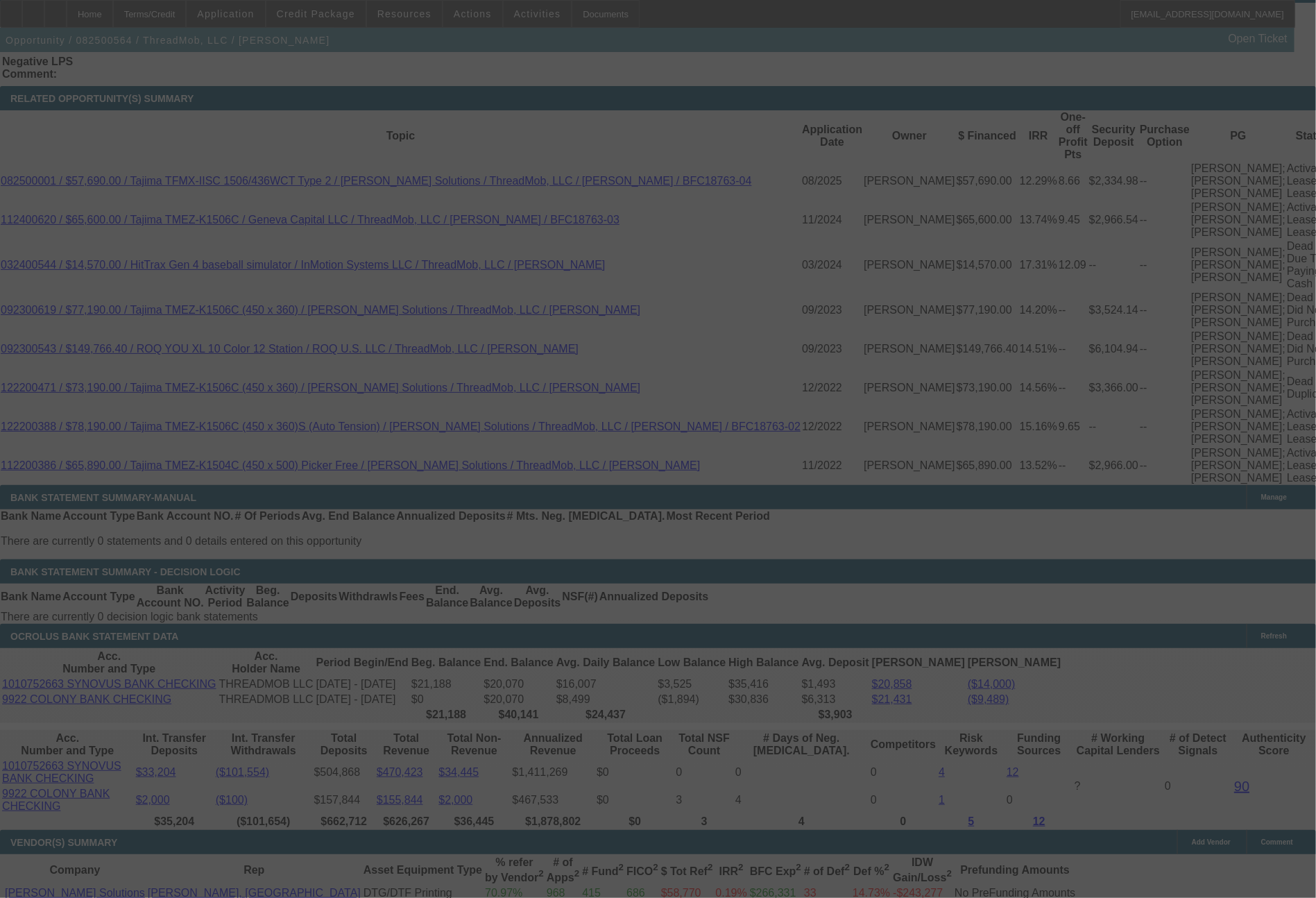
scroll to position [2701, 0]
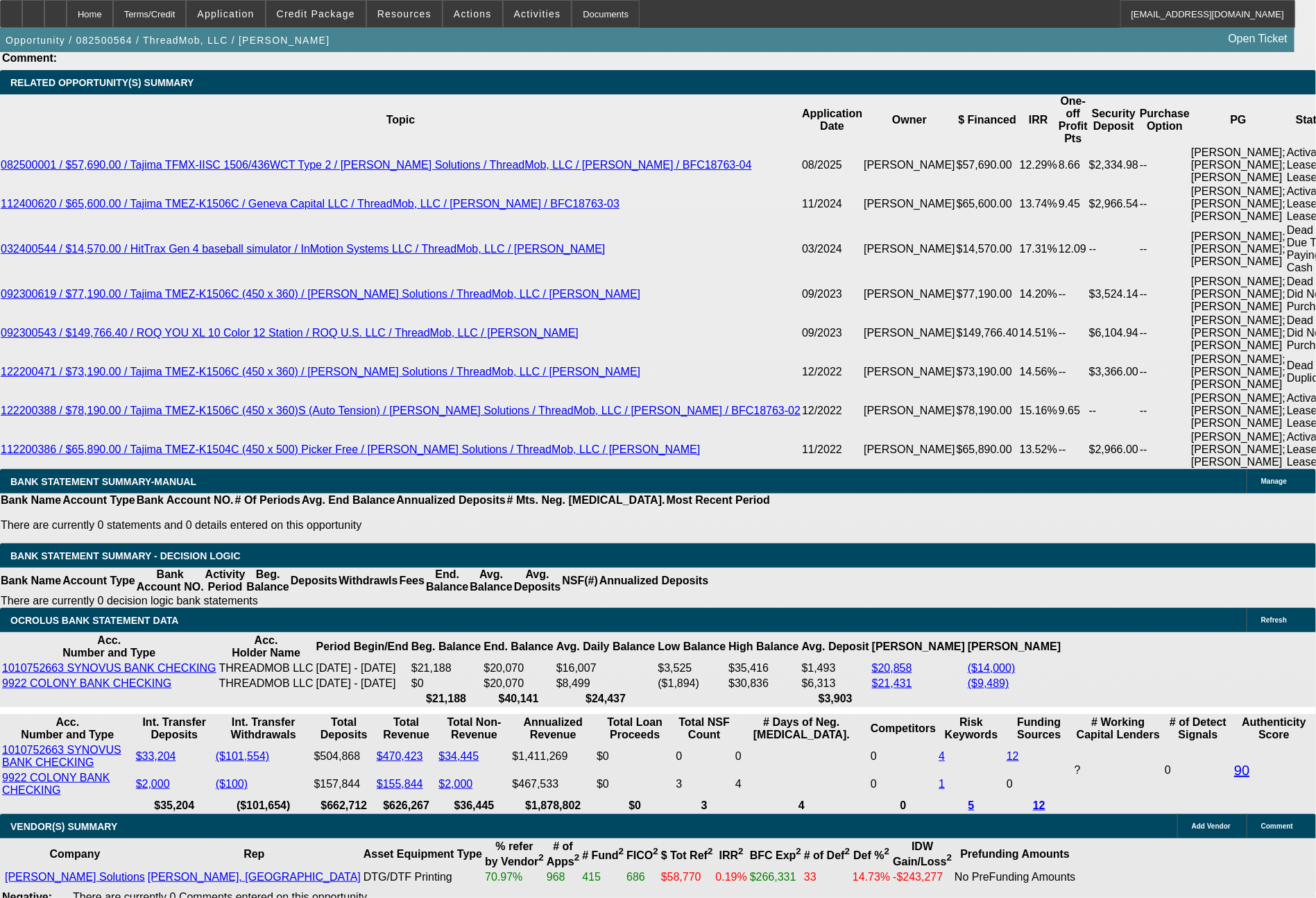
select select "0"
select select "6"
select select "0"
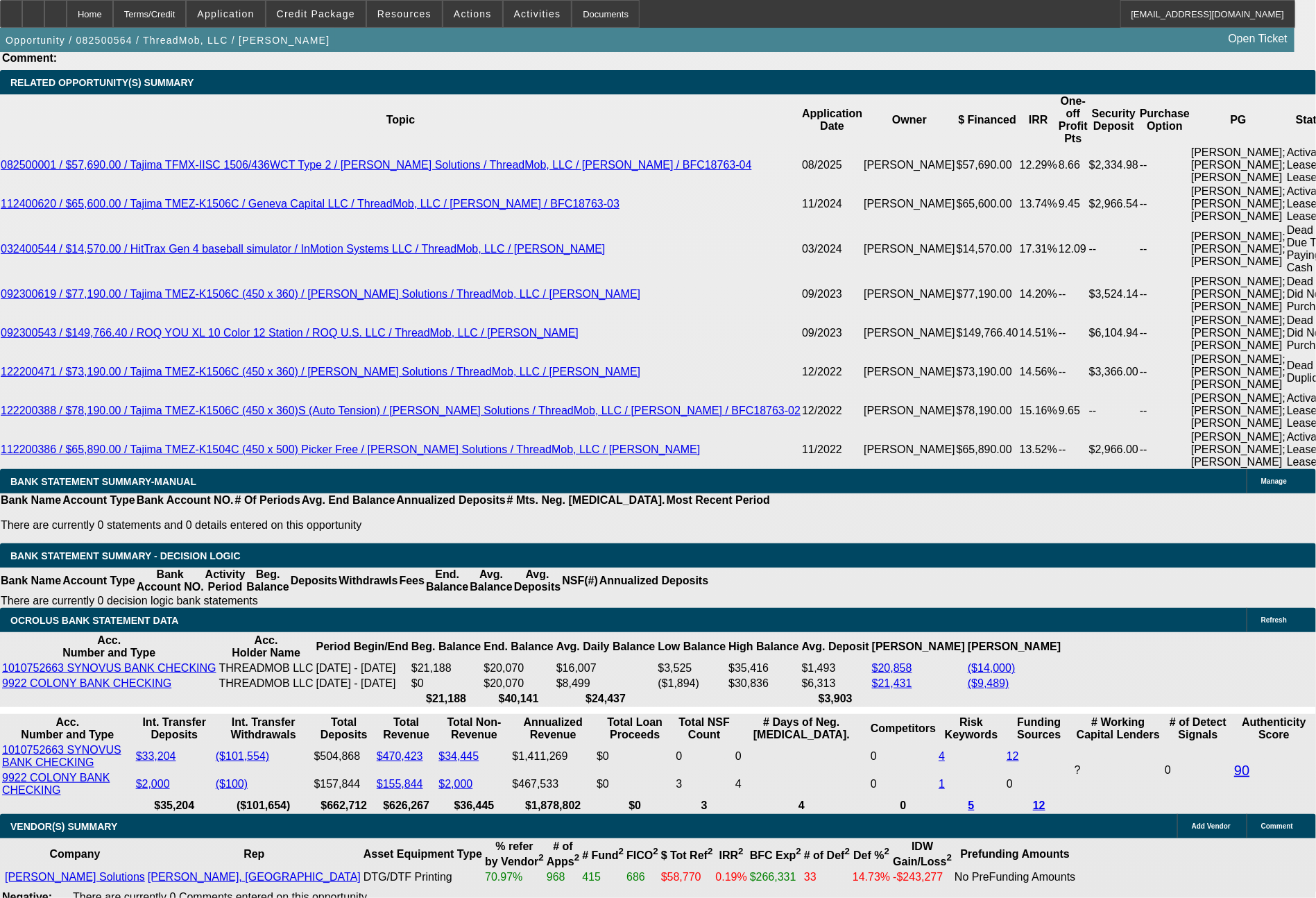
select select "0"
select select "6"
select select "0"
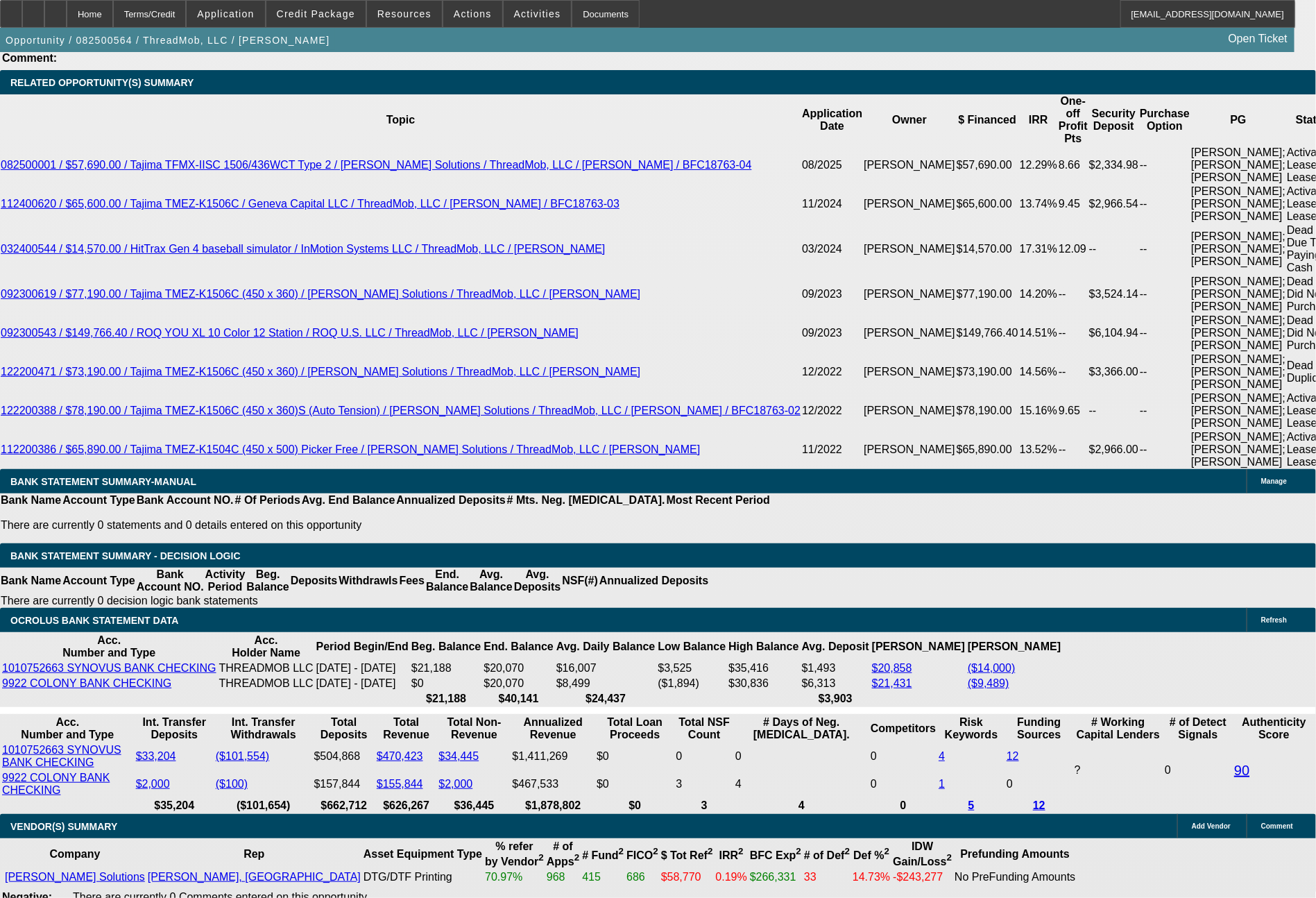
select select "0"
select select "6"
select select "0"
select select "2"
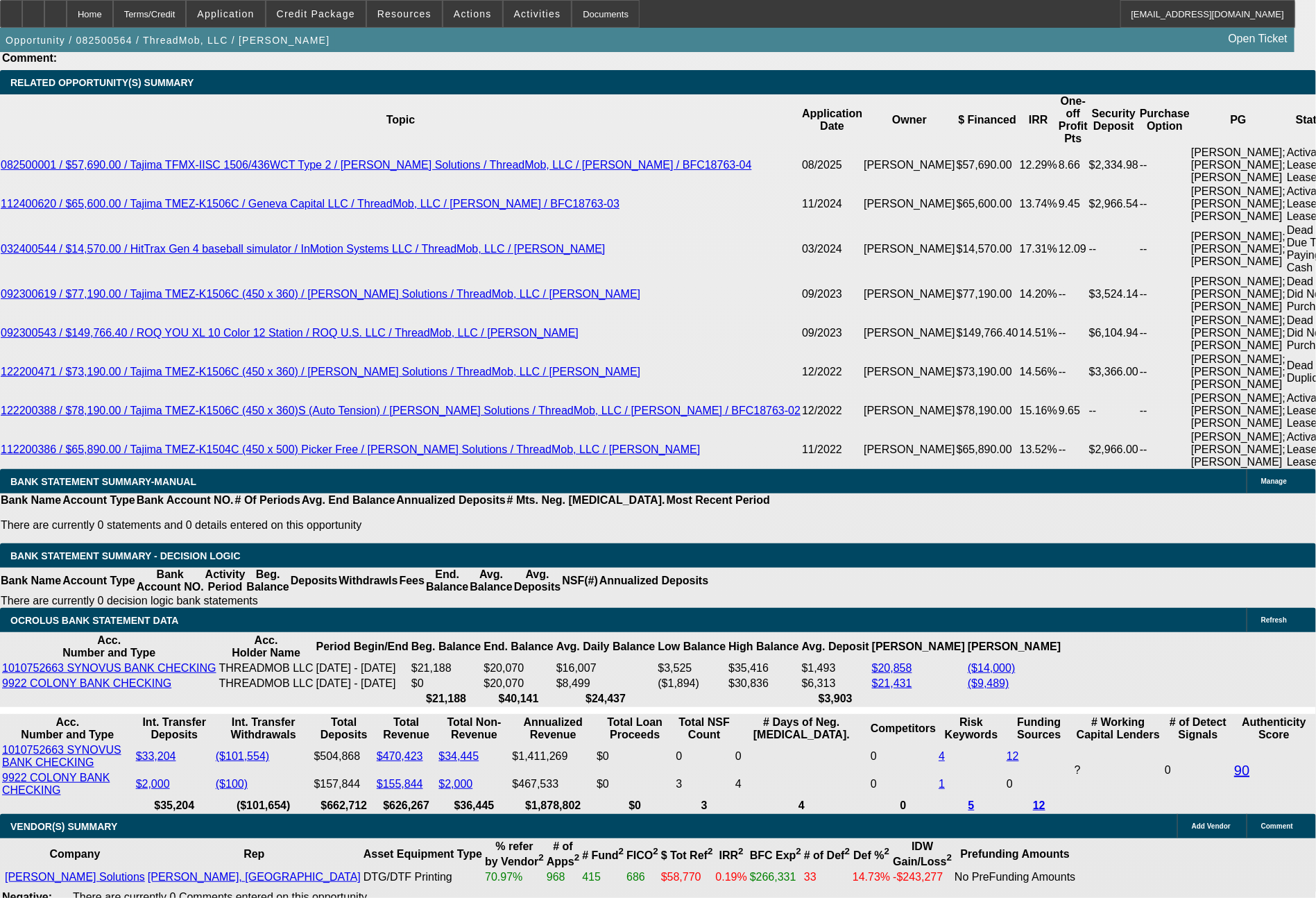
select select "0"
select select "6"
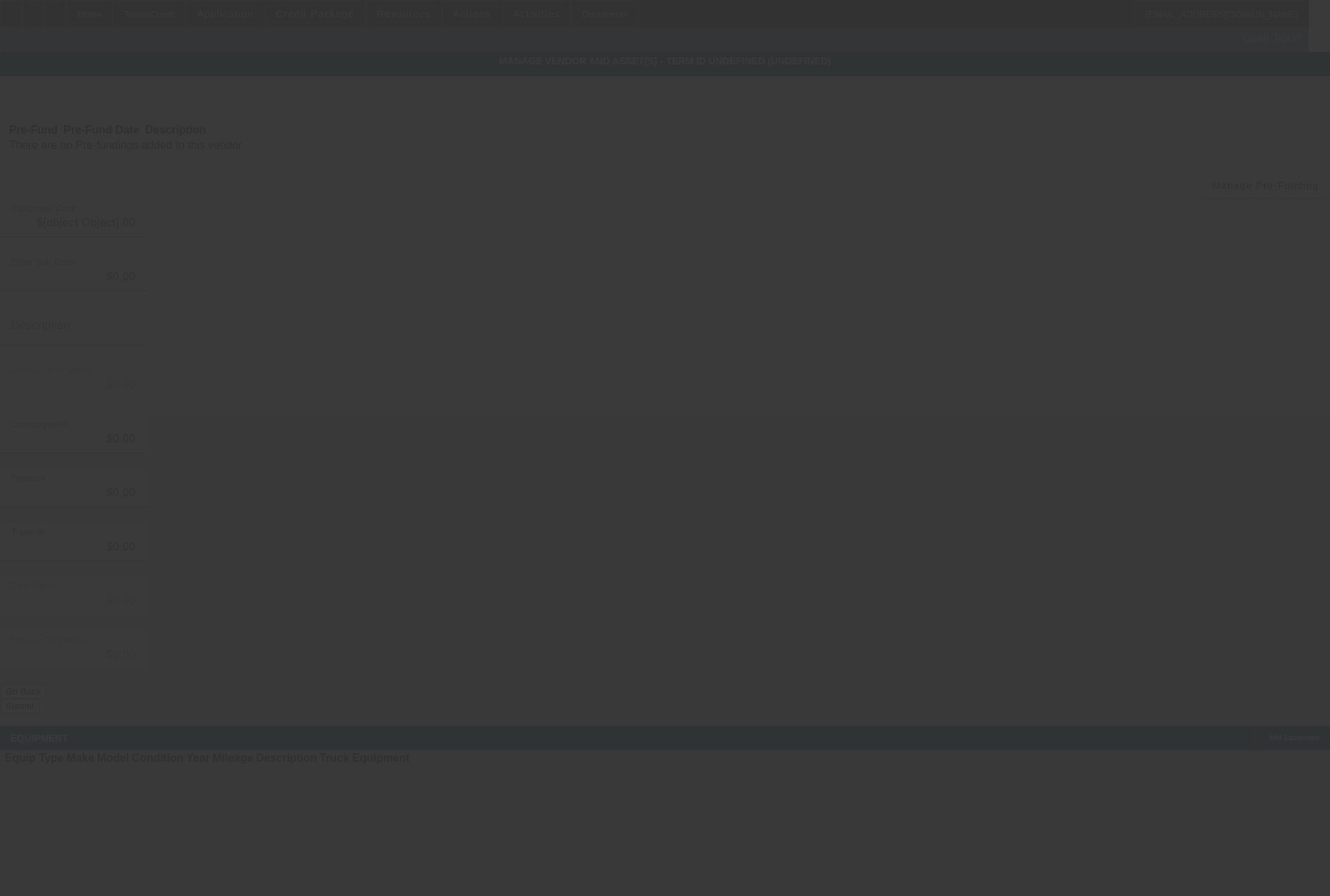
type input "$37,970.00"
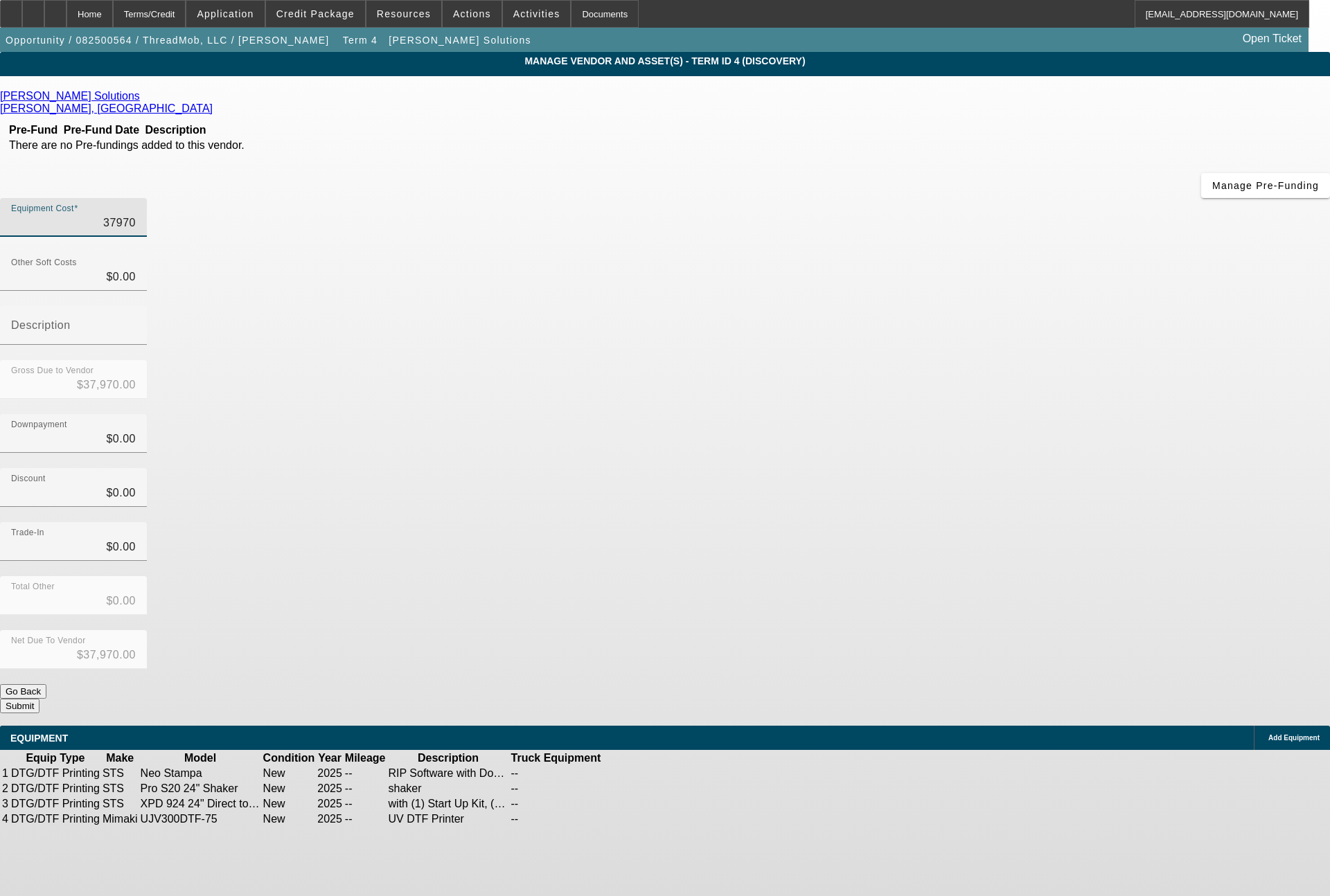
drag, startPoint x: 795, startPoint y: 114, endPoint x: 880, endPoint y: 114, distance: 85.0
click at [880, 198] on div "Equipment Cost 37970" at bounding box center [665, 225] width 1330 height 54
type input "6"
type input "$6.00"
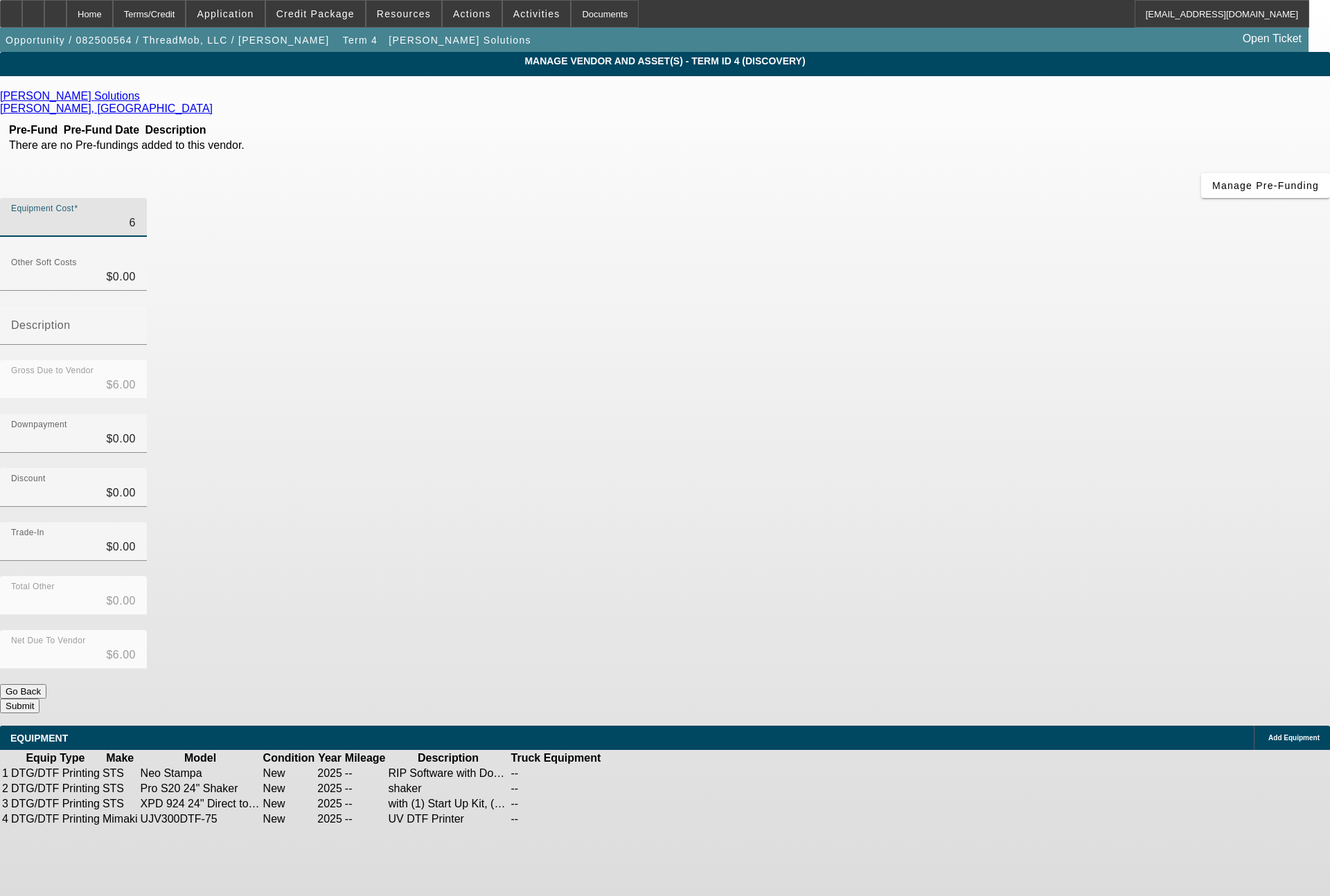
type input "67"
type input "$67.00"
type input "679"
type input "$679.00"
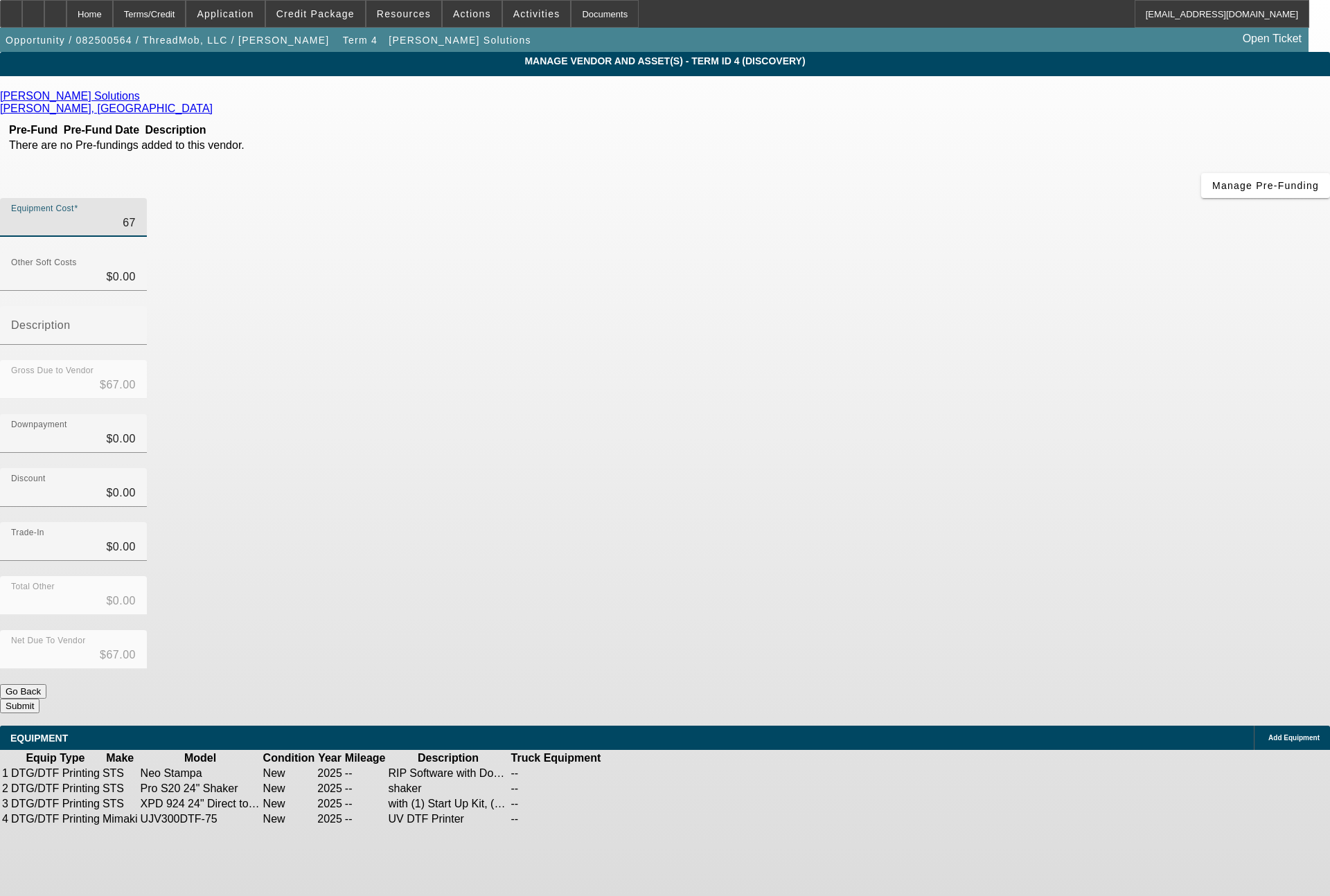
type input "$679.00"
type input "6797"
type input "$6,797.00"
type input "67970"
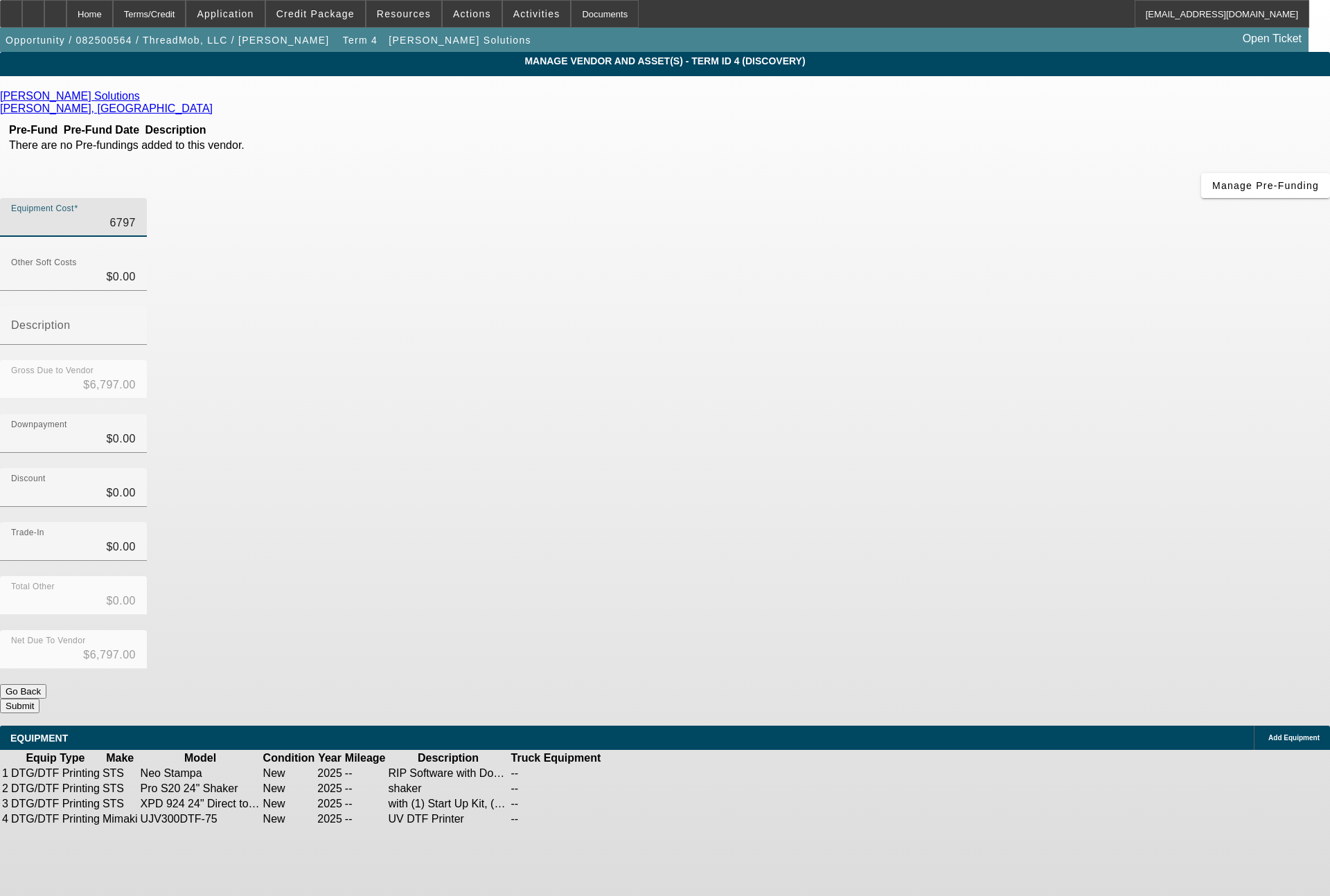
type input "$67,970.00"
click at [39, 699] on button "Submit" at bounding box center [20, 706] width 39 height 15
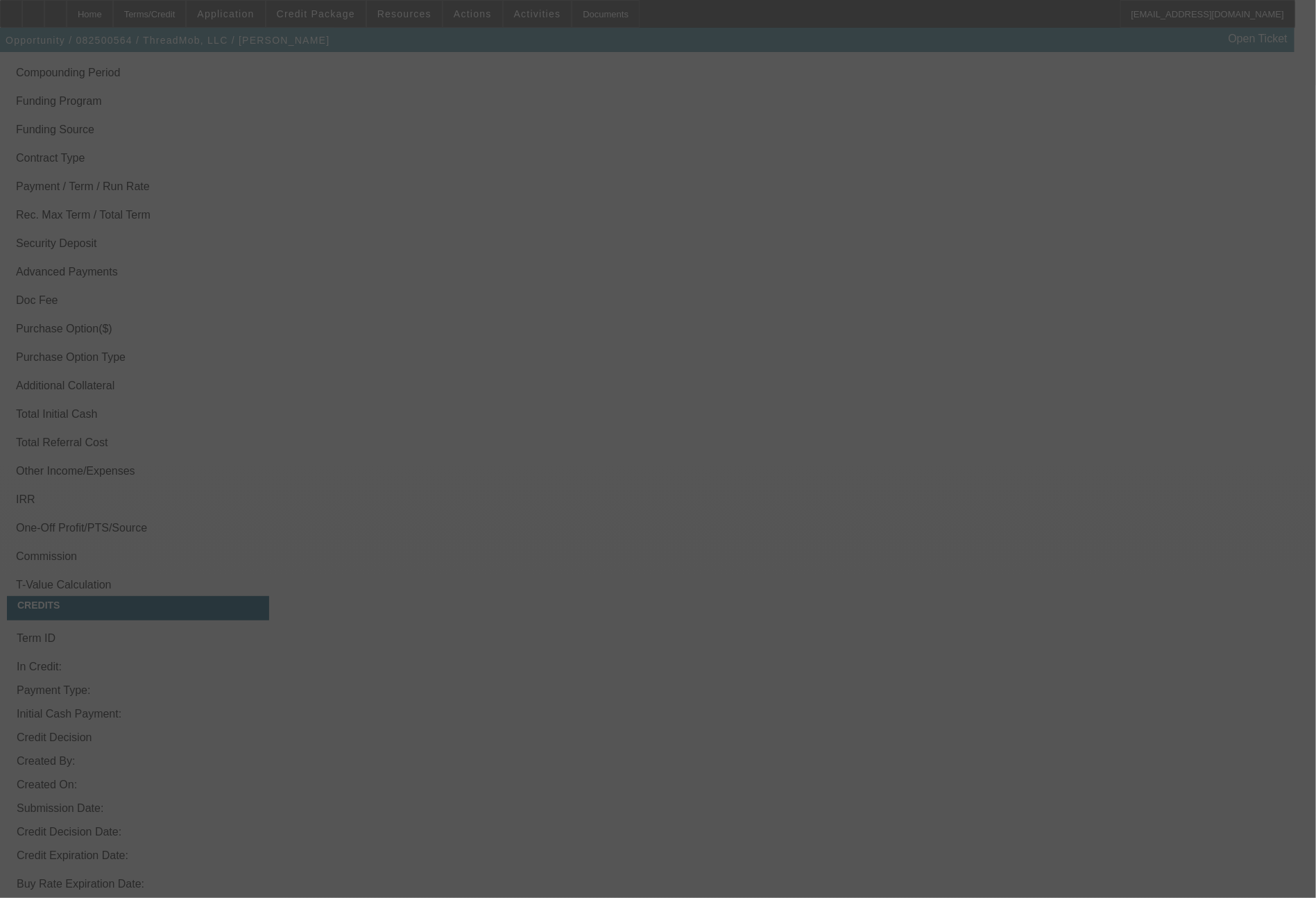
scroll to position [2701, 0]
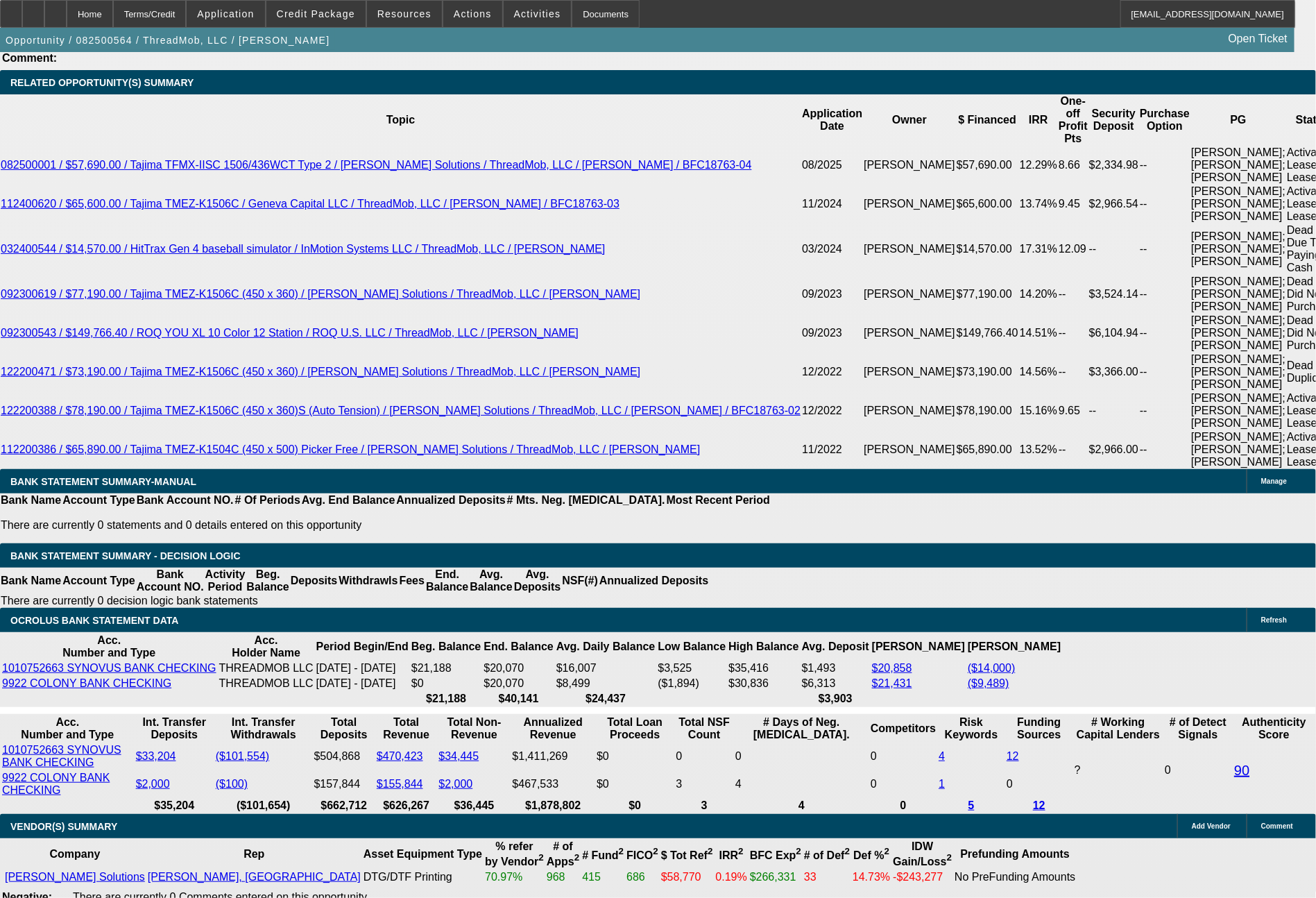
select select "0"
select select "6"
select select "0"
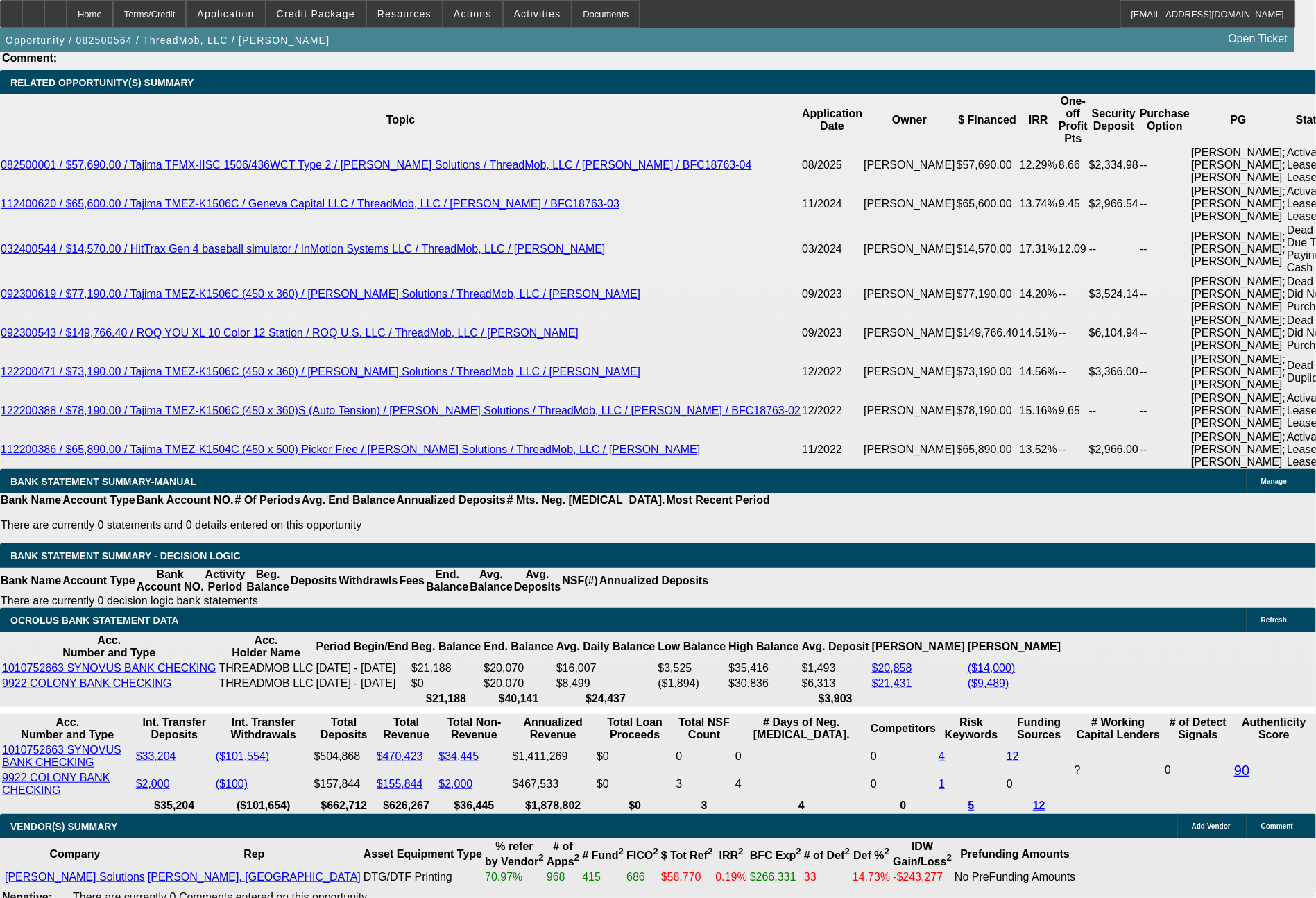
select select "0"
select select "6"
select select "0"
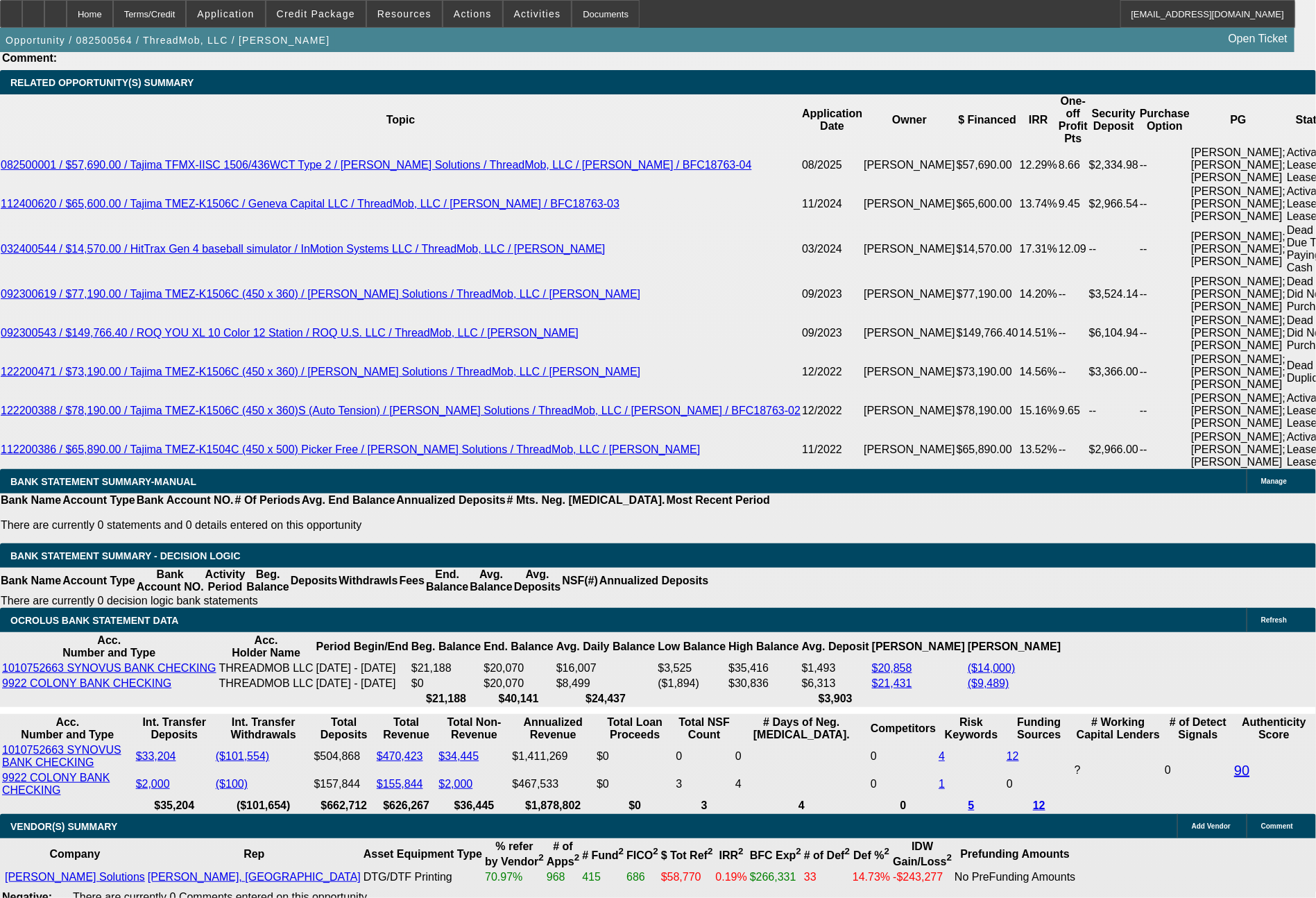
select select "0"
select select "6"
select select "0"
select select "2"
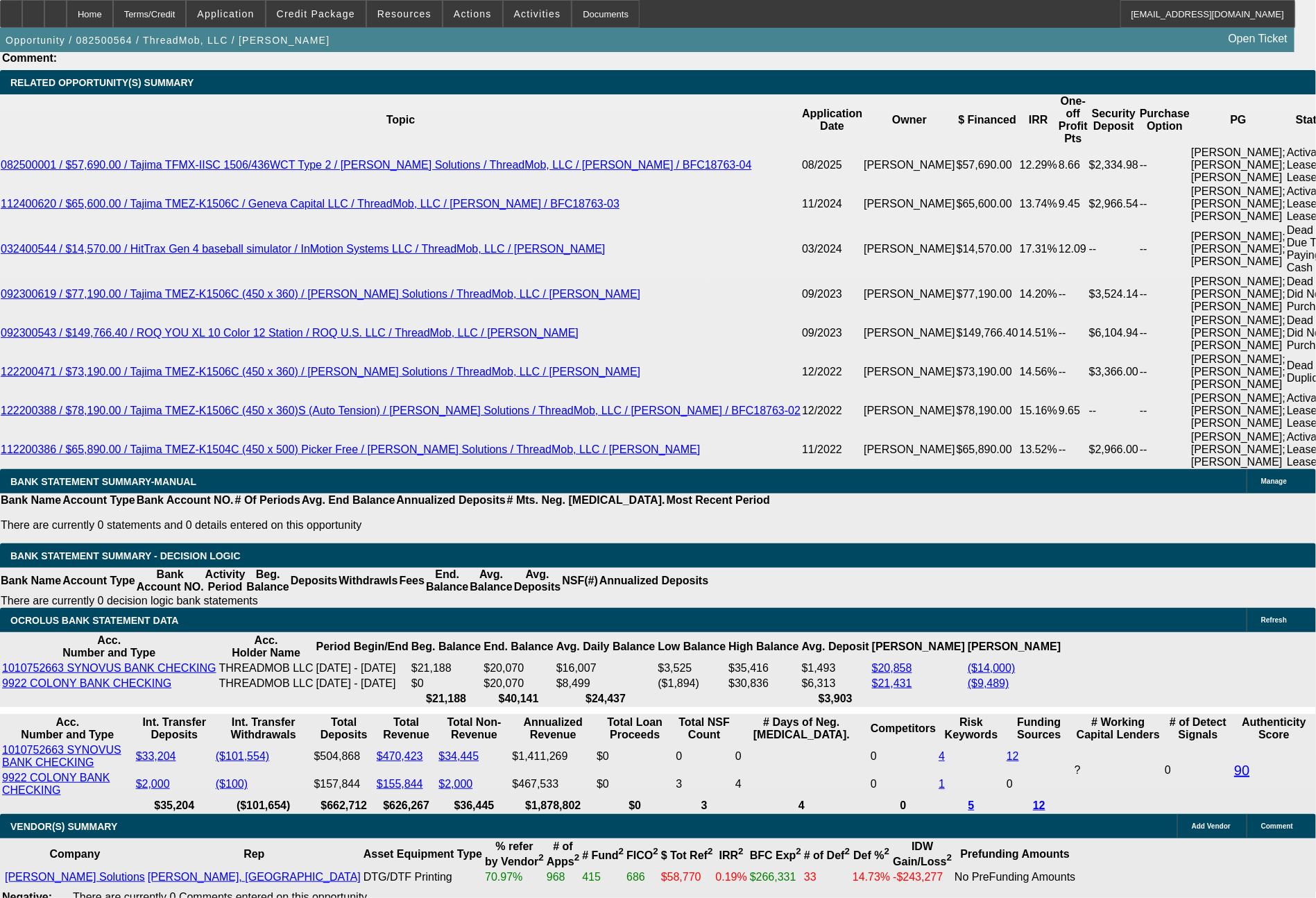
select select "0"
select select "6"
drag, startPoint x: 209, startPoint y: 466, endPoint x: 267, endPoint y: 466, distance: 58.0
type input "2"
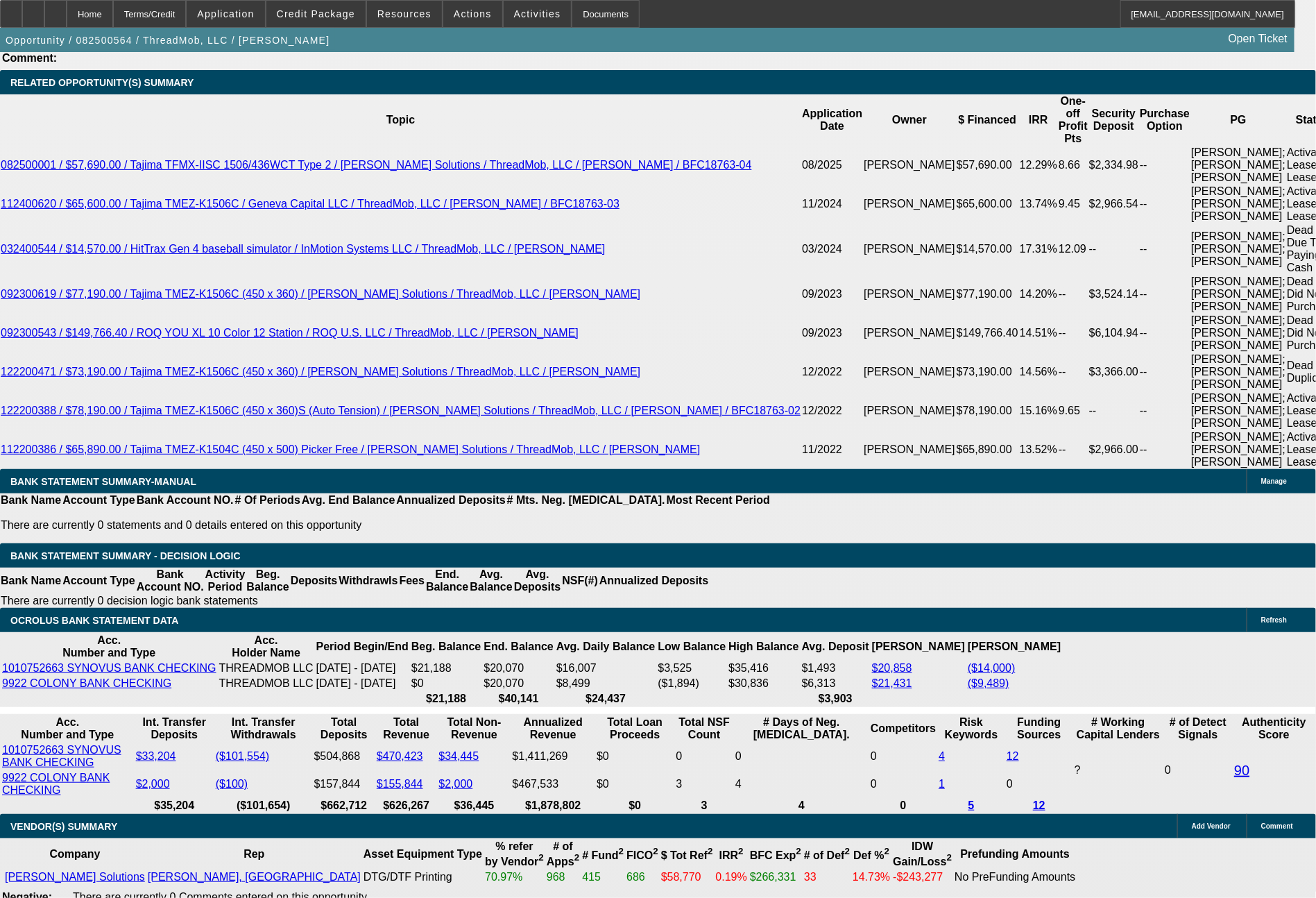
type input "UNKNOWN"
type input "$2,013.00"
drag, startPoint x: 209, startPoint y: 501, endPoint x: 307, endPoint y: 501, distance: 98.0
type input "20"
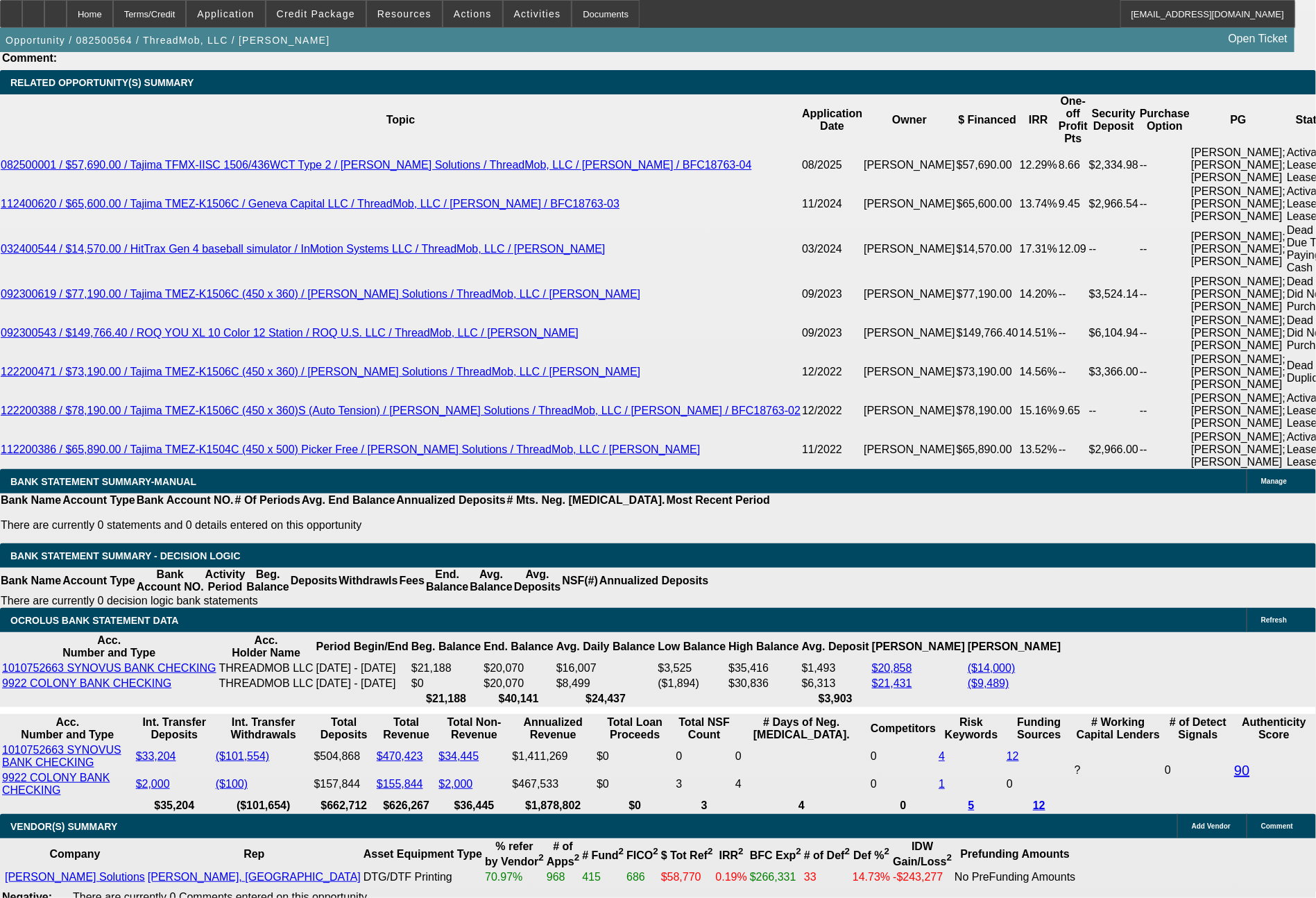
type input "2013"
type input "14.9"
type input "$2,013.00"
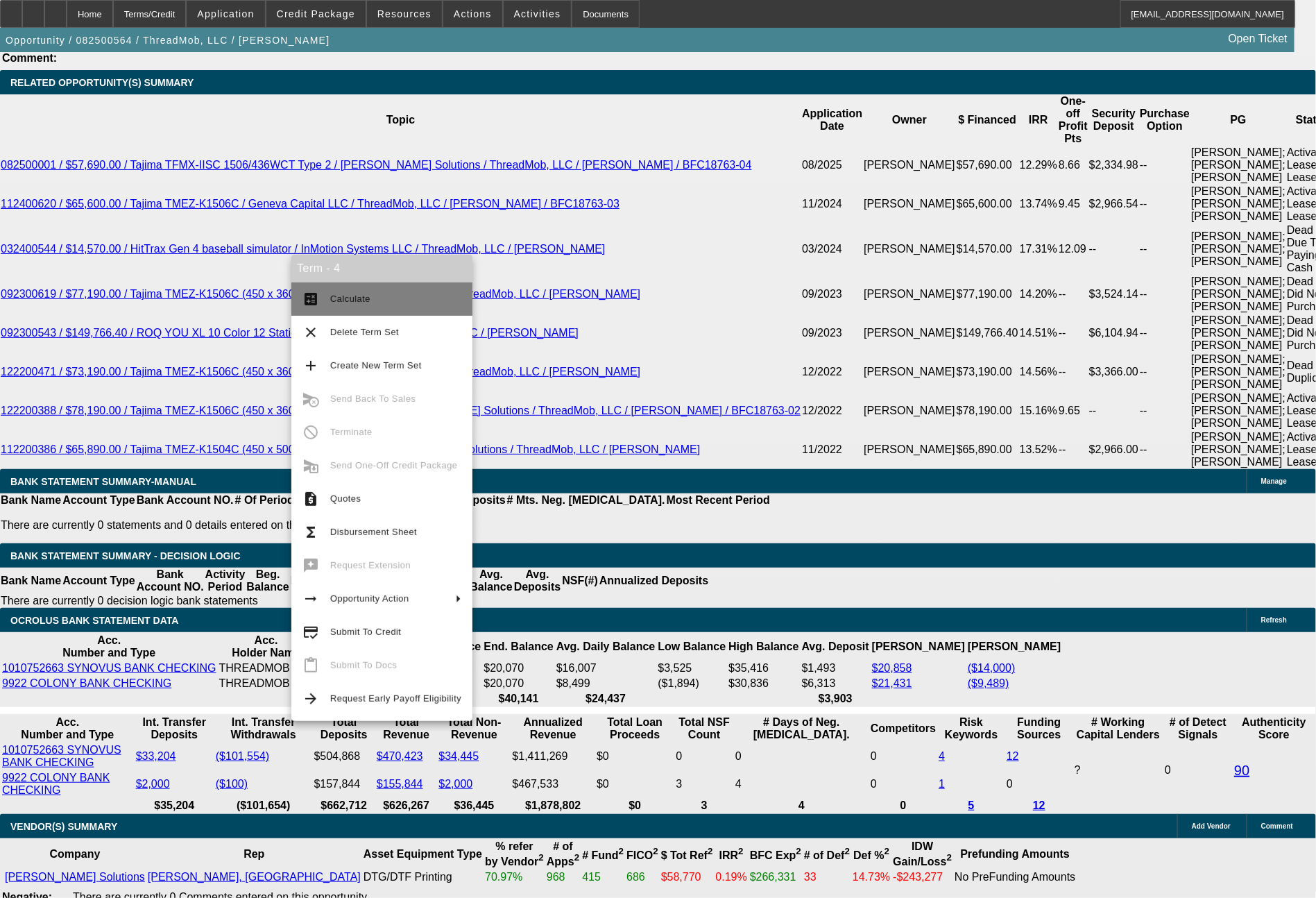
click at [358, 301] on span "Calculate" at bounding box center [350, 298] width 40 height 10
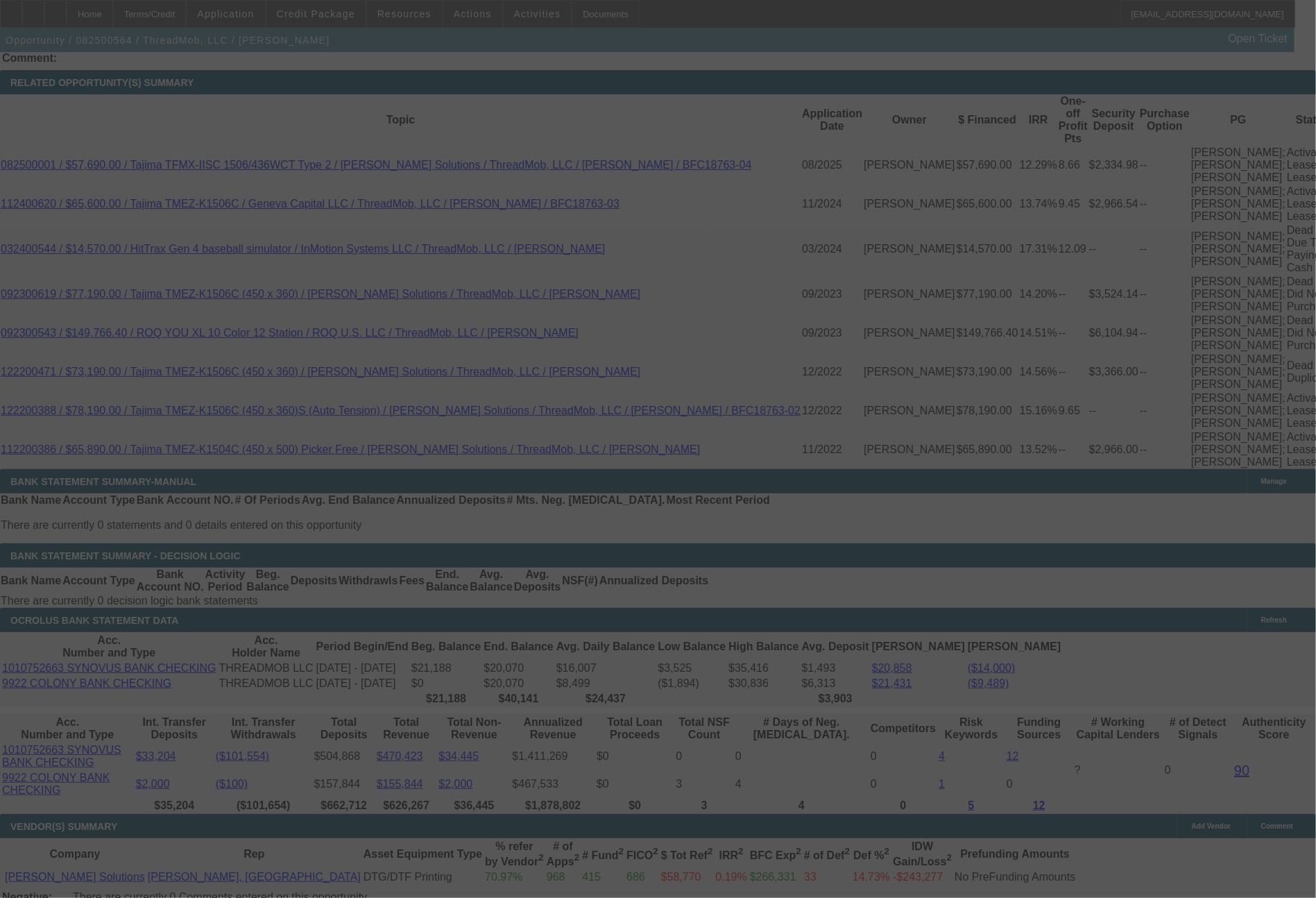
select select "0"
select select "6"
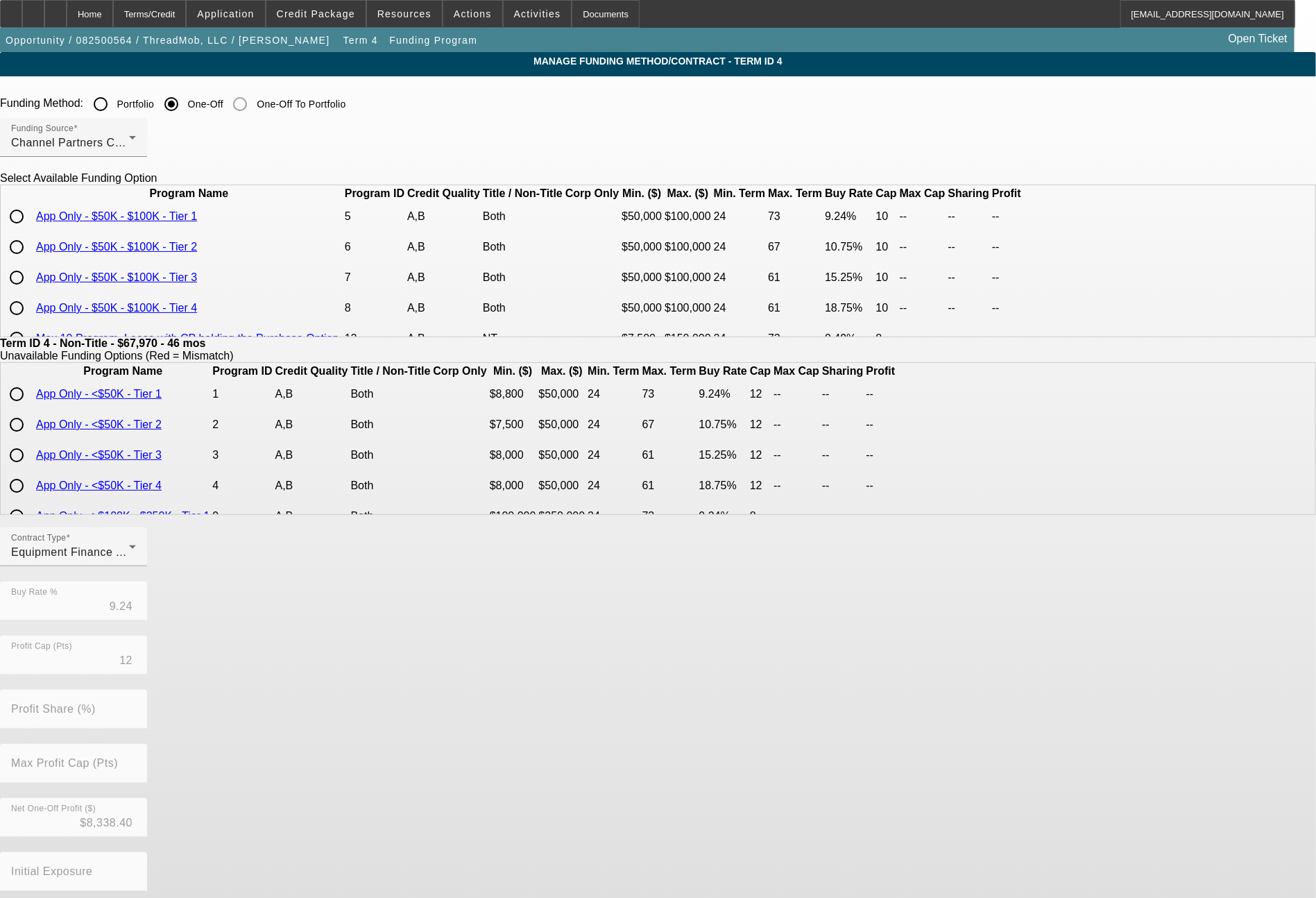
click at [31, 231] on input "radio" at bounding box center [17, 216] width 28 height 28
radio input "true"
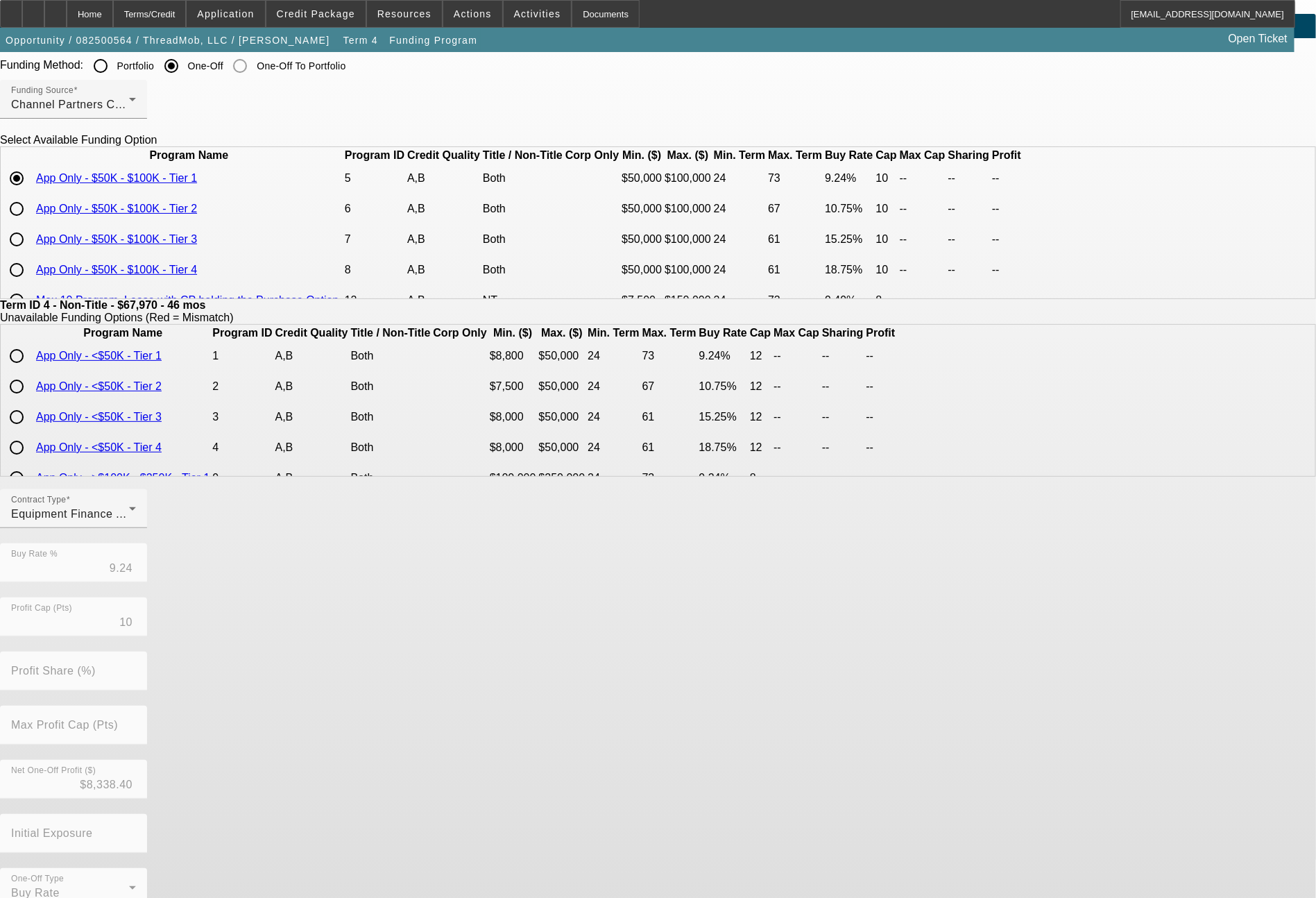
scroll to position [68, 0]
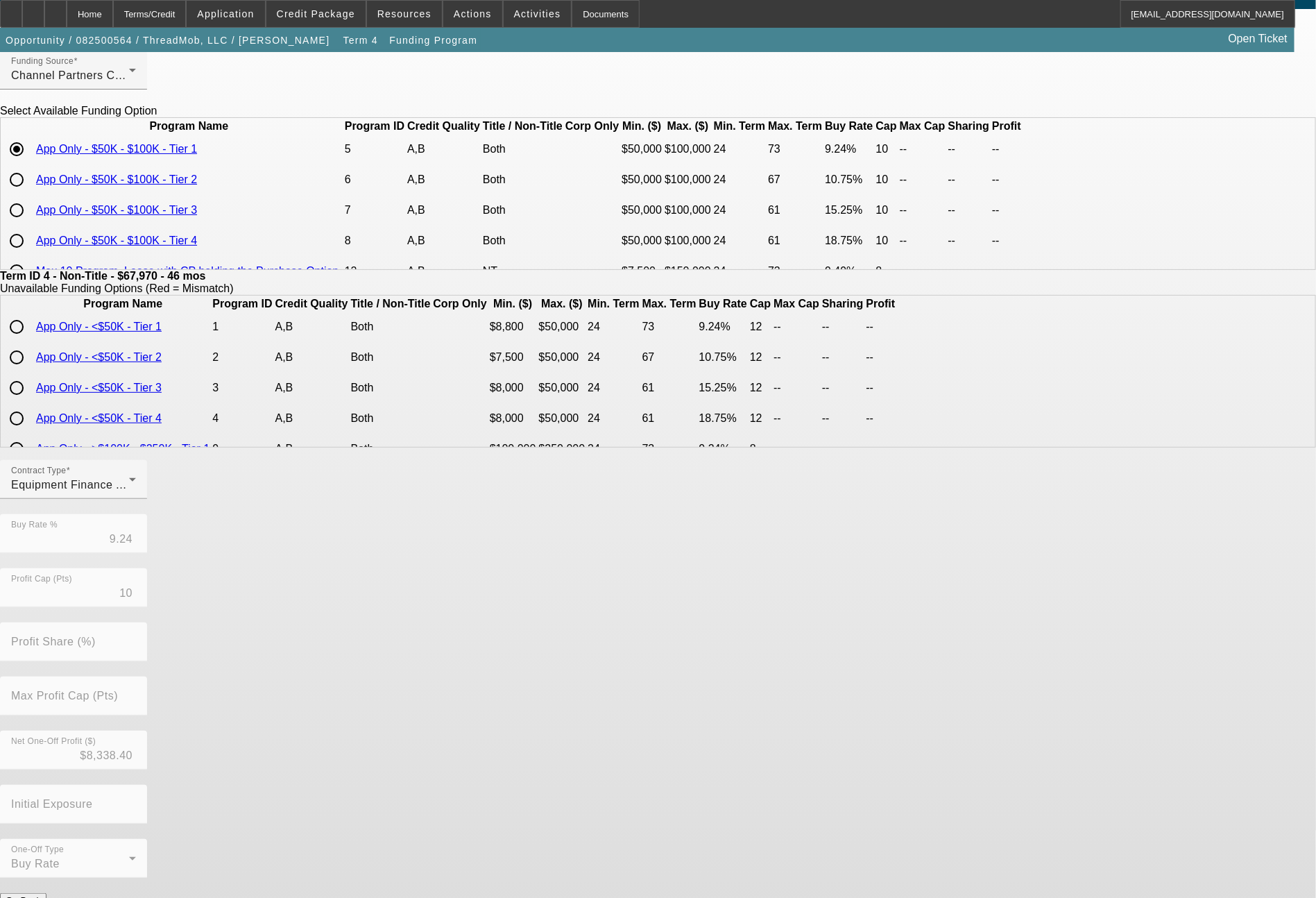
click at [39, 897] on button "Submit" at bounding box center [20, 915] width 39 height 15
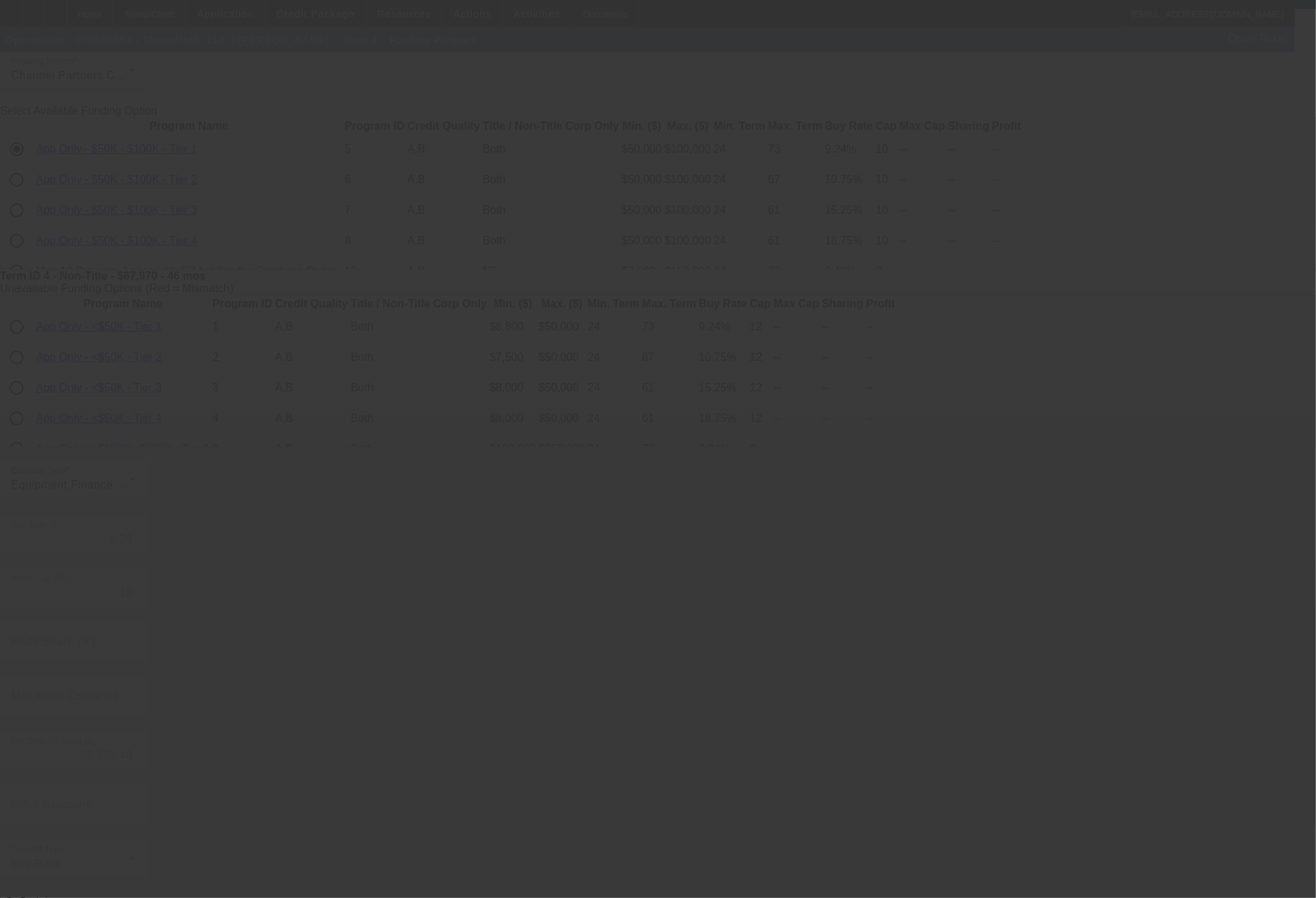
type input "12"
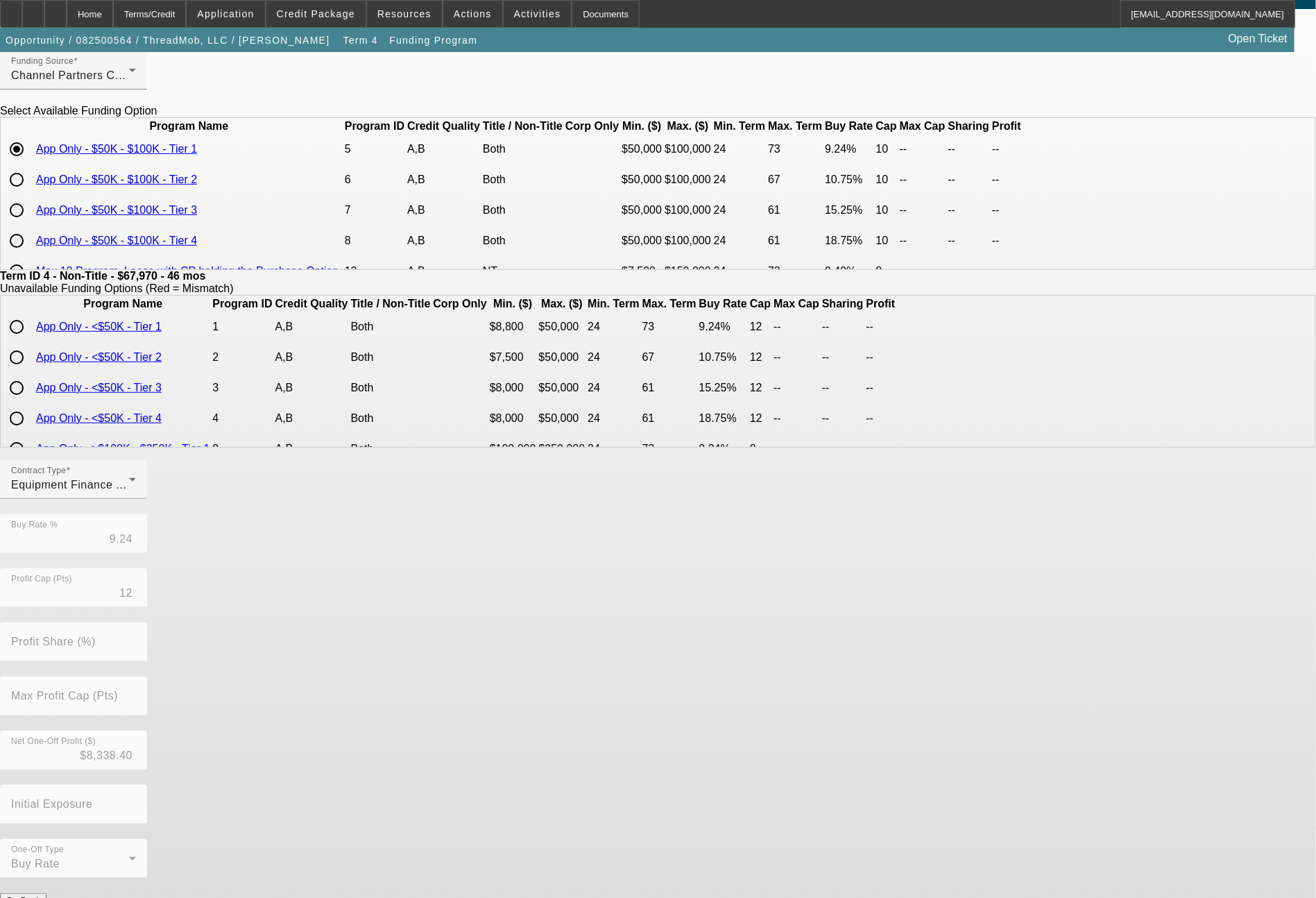
scroll to position [0, 0]
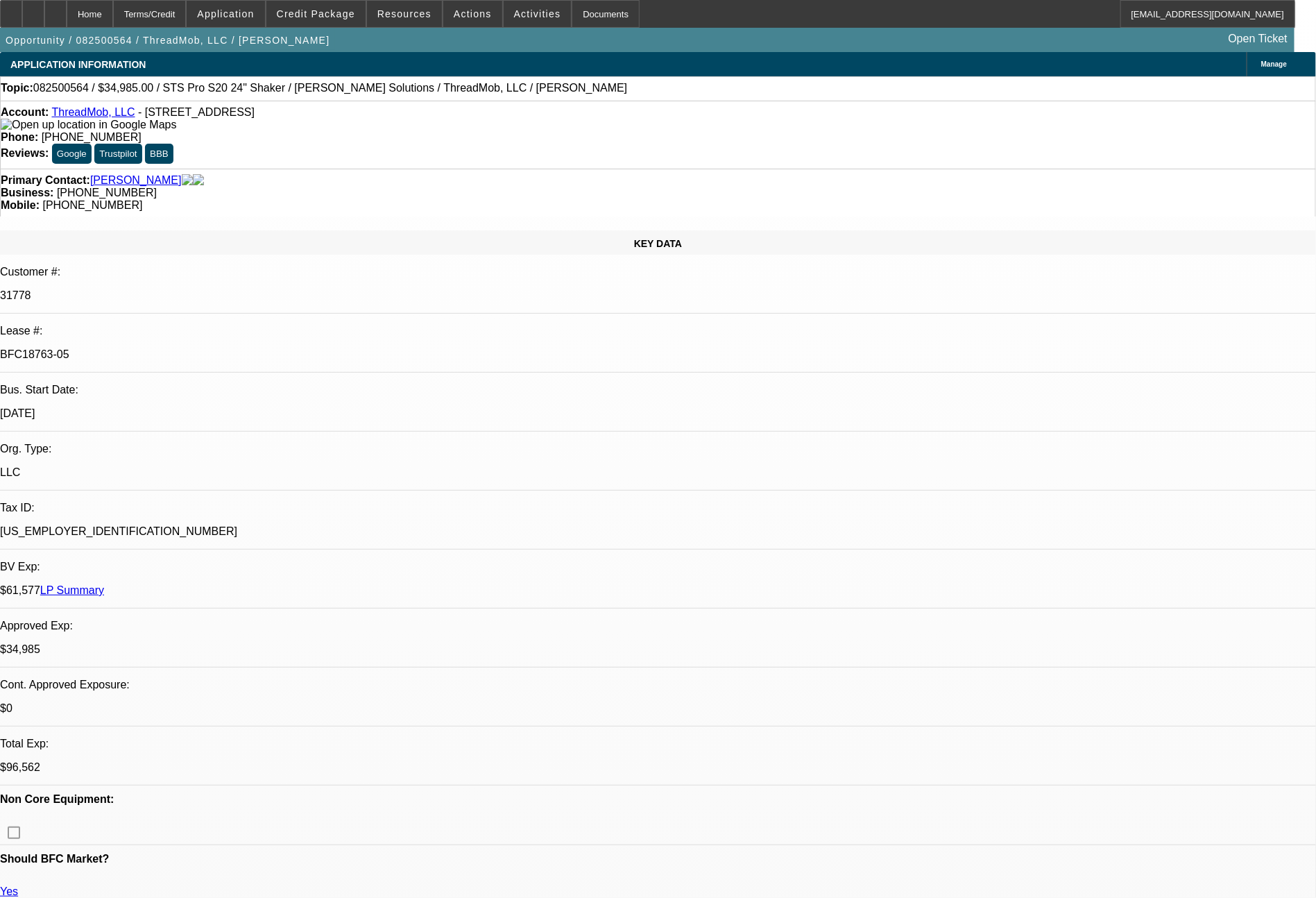
select select "0"
select select "6"
select select "0"
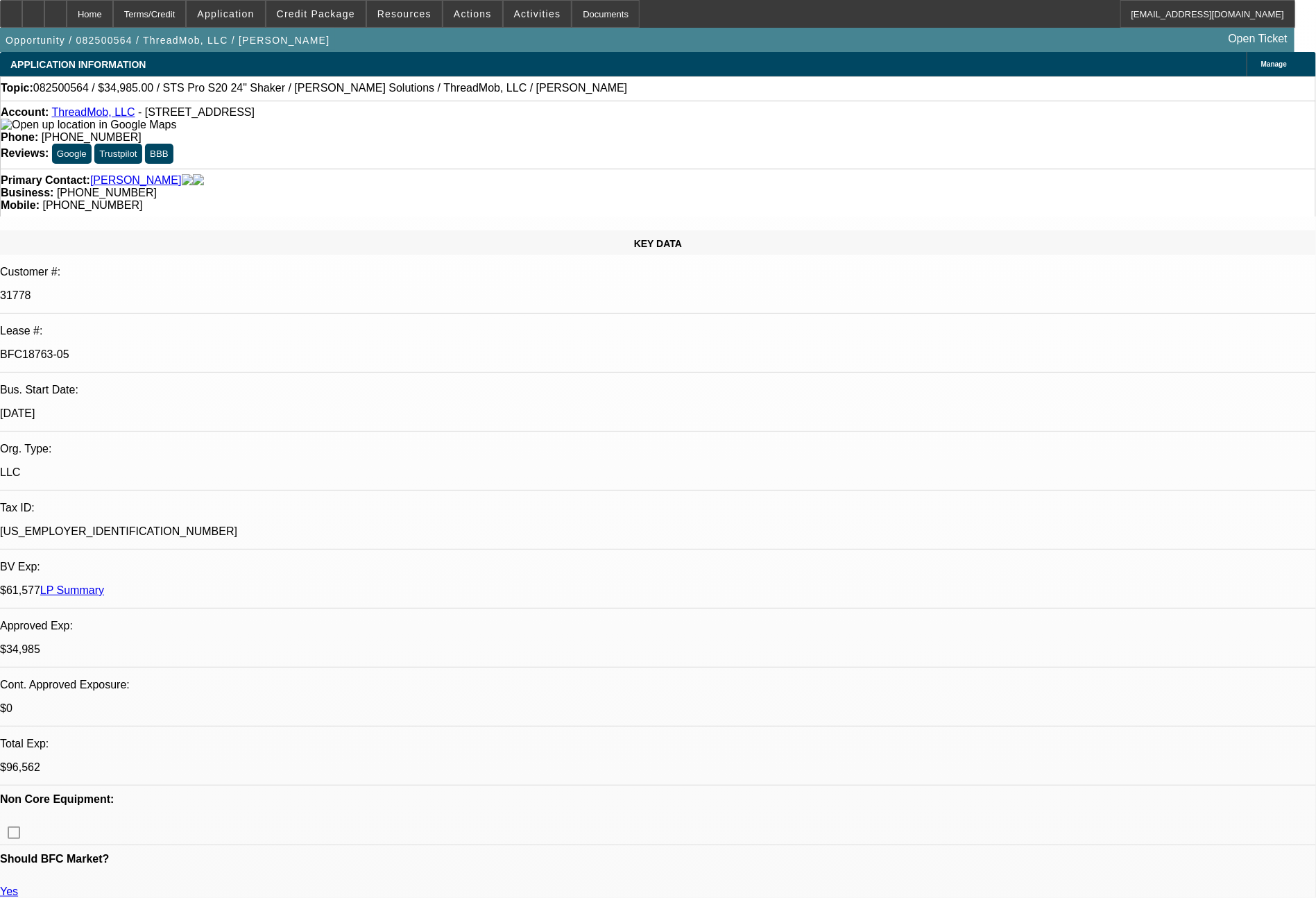
select select "0"
select select "6"
select select "0"
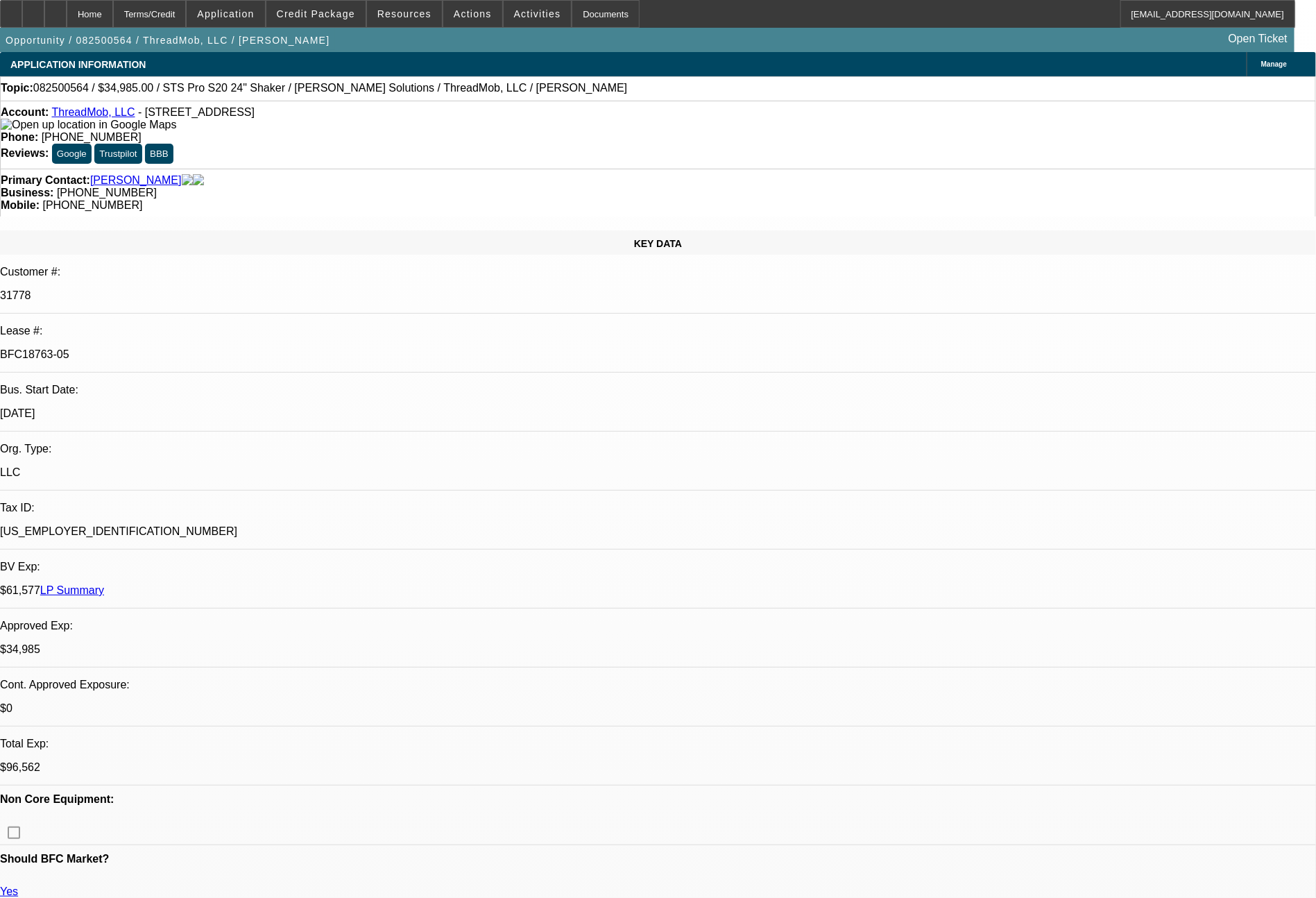
select select "0"
select select "6"
select select "0"
select select "2"
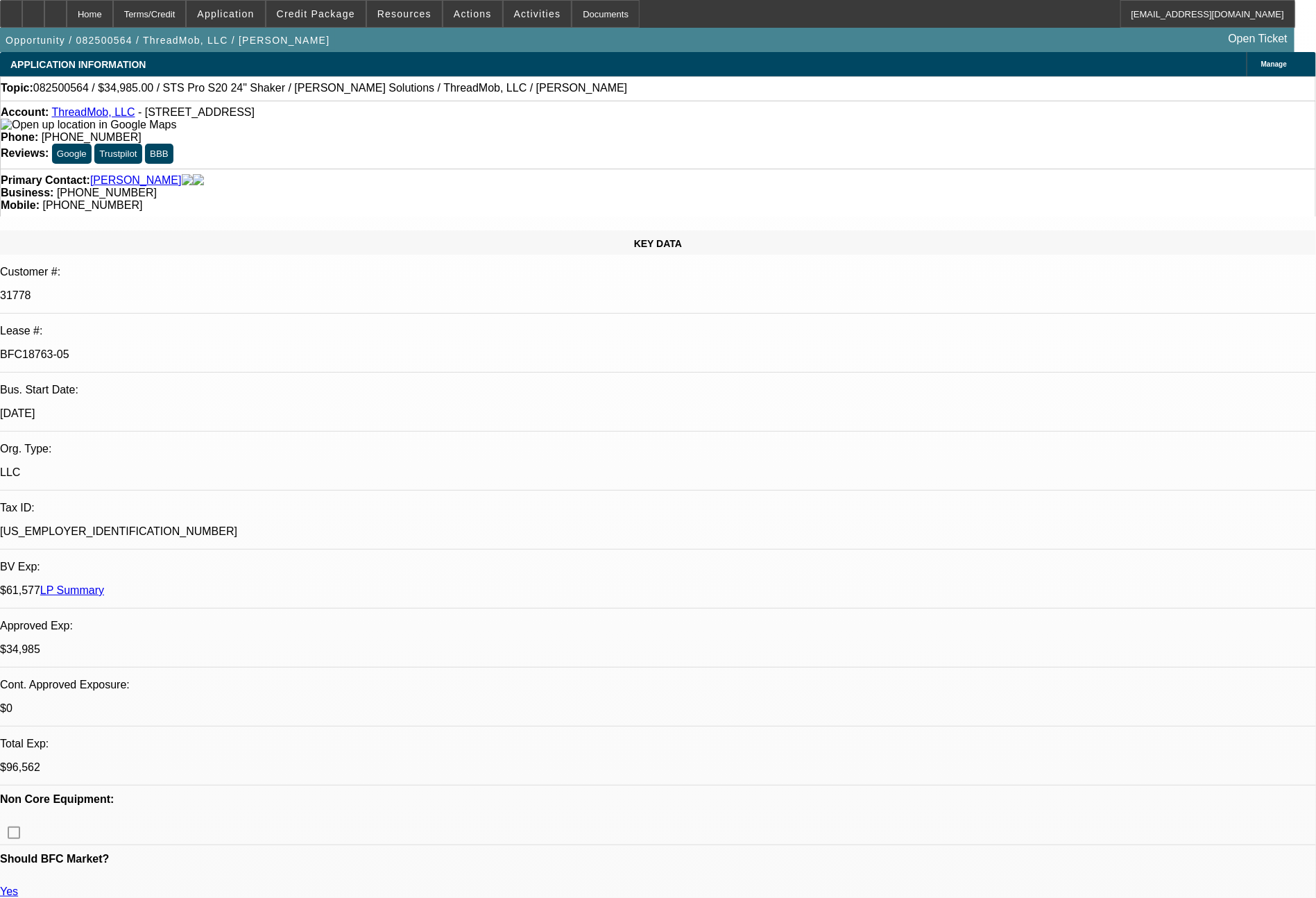
select select "0"
select select "6"
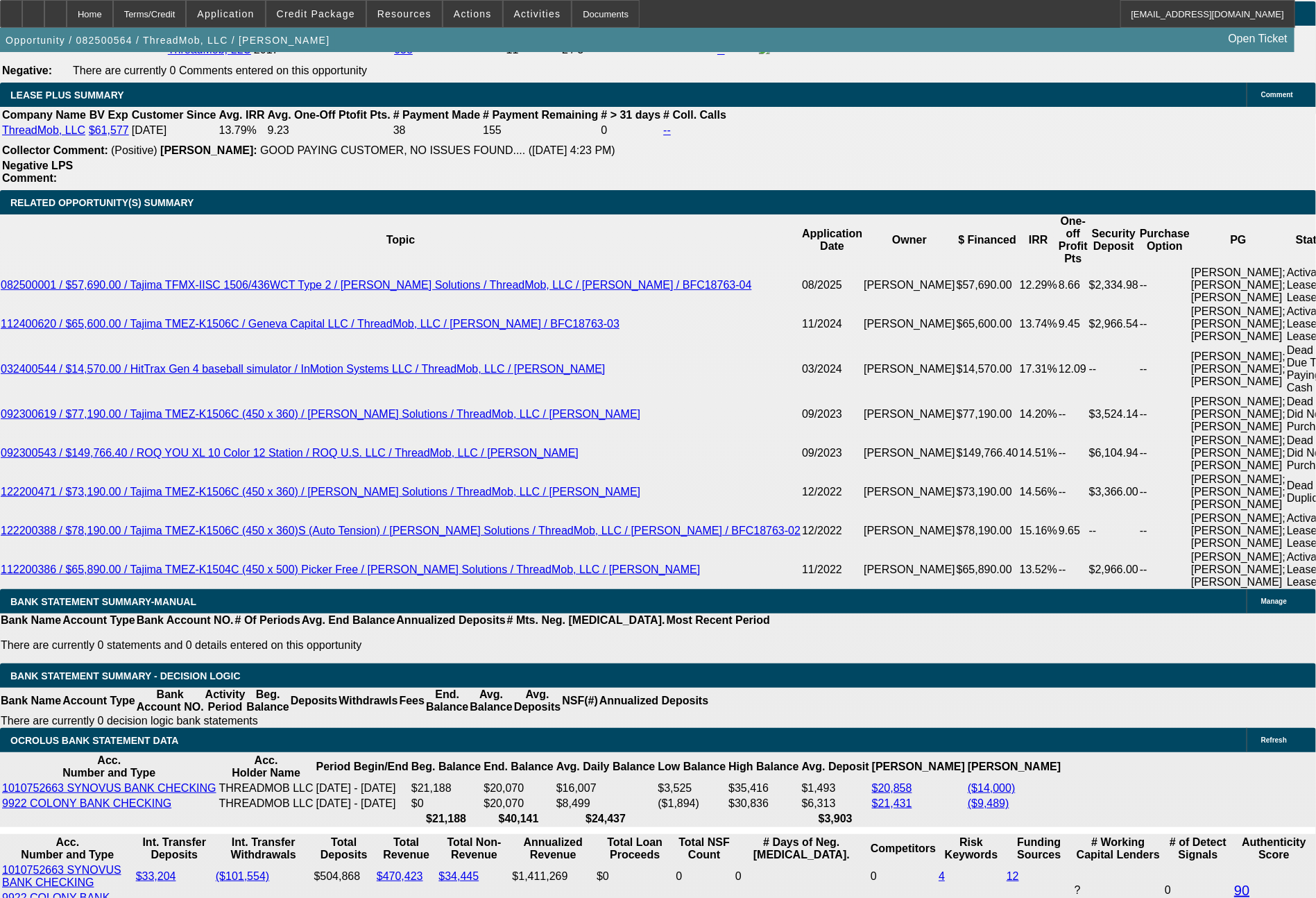
scroll to position [2613, 0]
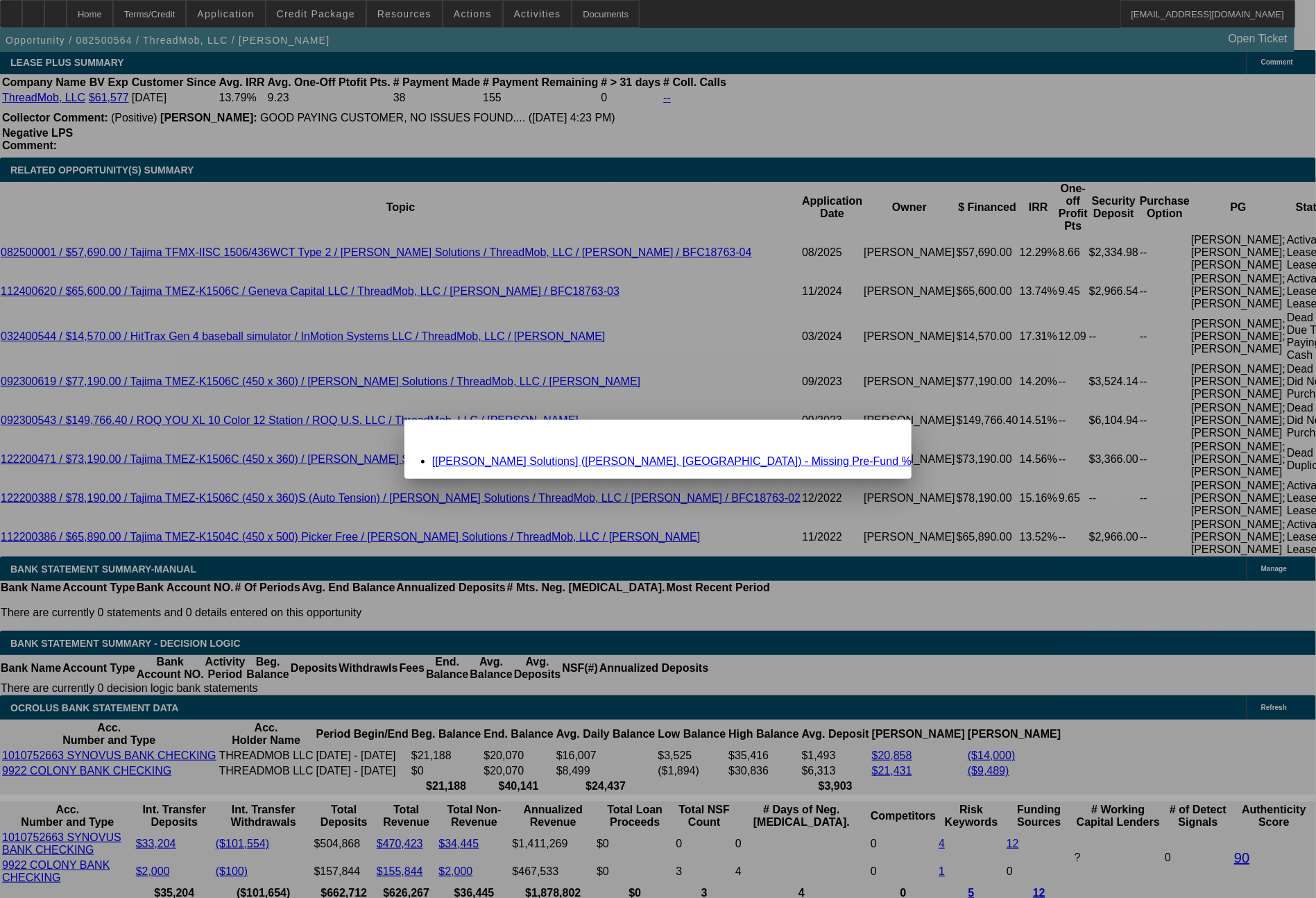
scroll to position [0, 0]
click at [885, 436] on span "Close" at bounding box center [894, 432] width 19 height 7
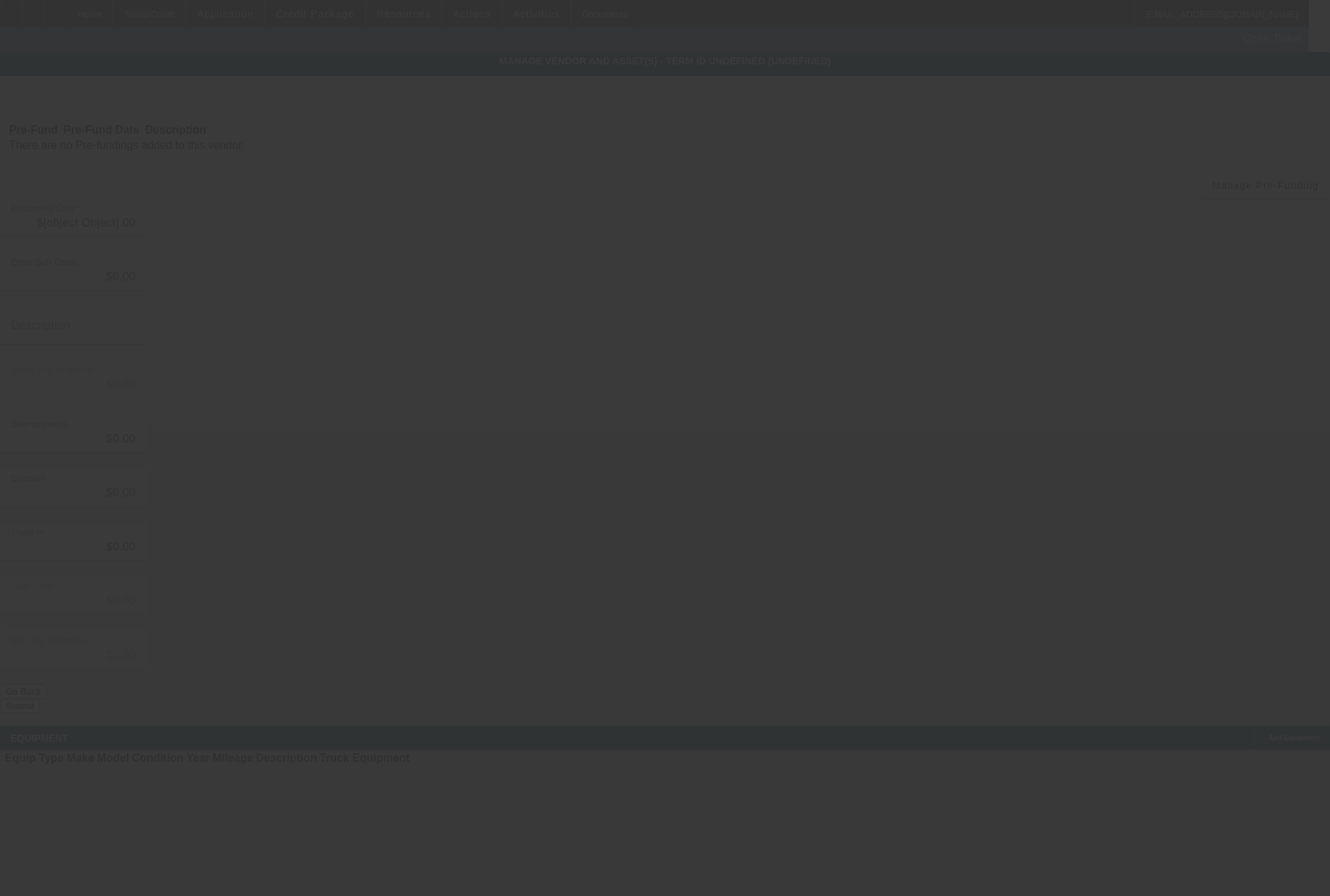
type input "$67,970.00"
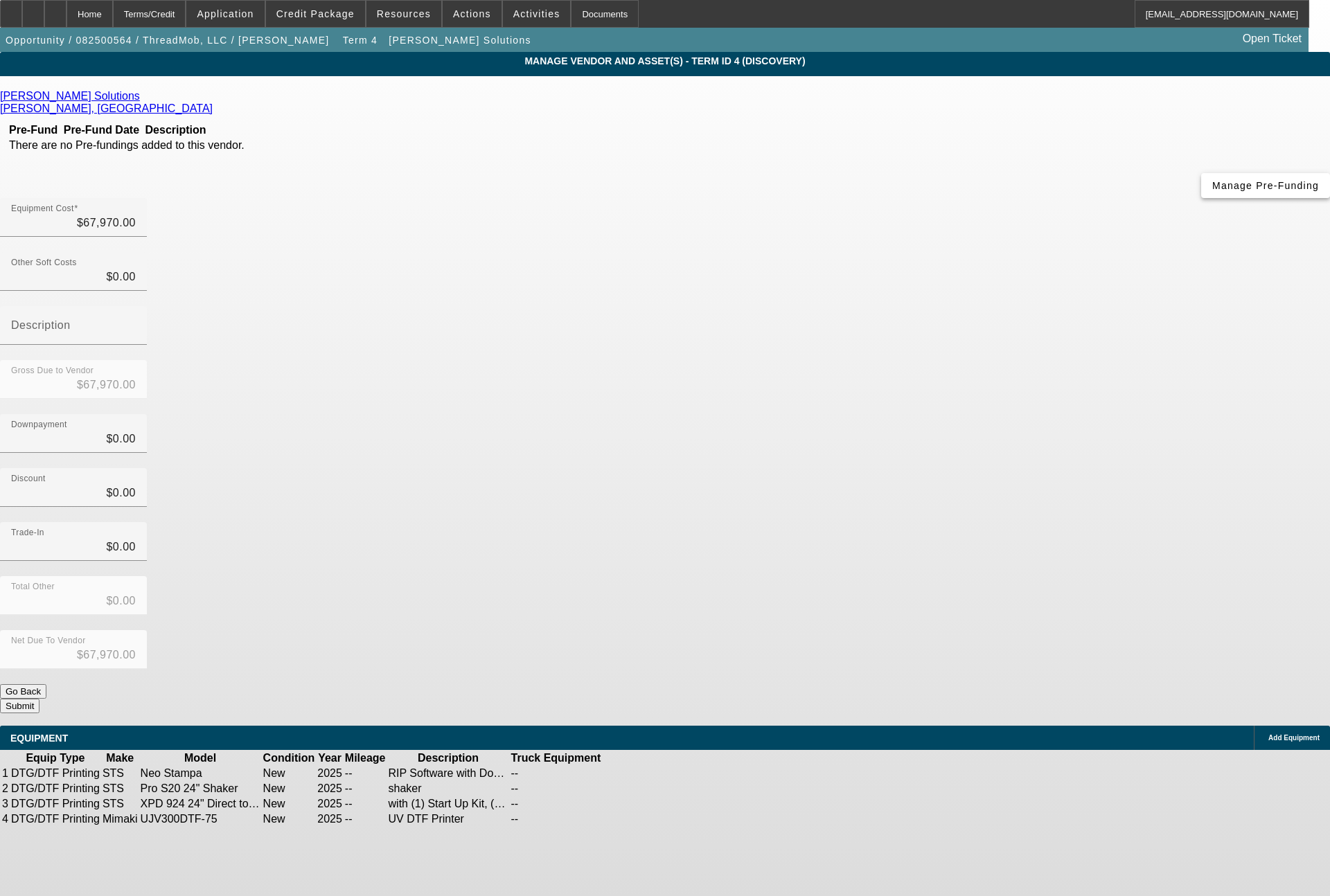
click at [1212, 191] on span "Manage Pre-Funding" at bounding box center [1265, 185] width 107 height 11
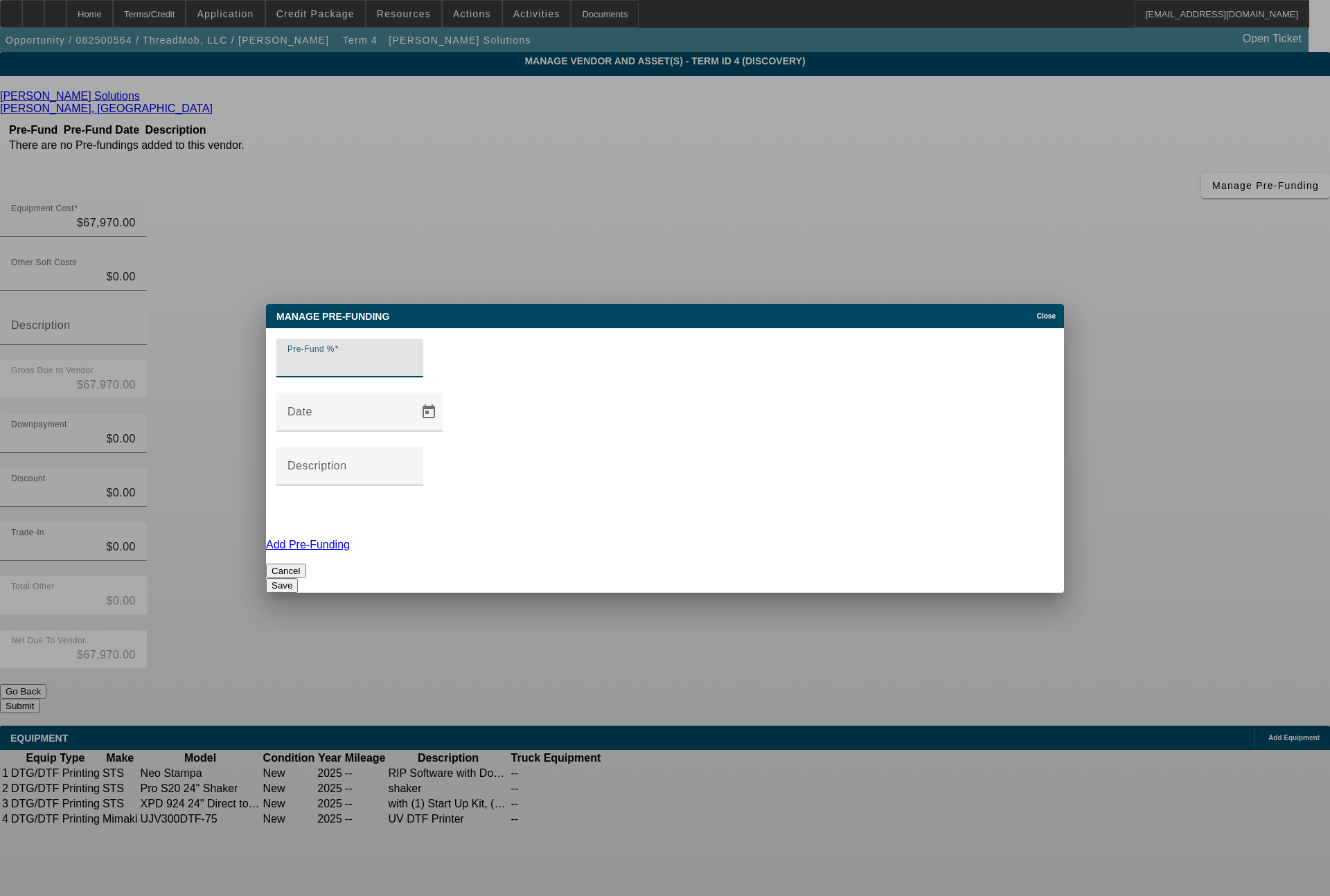
click at [350, 372] on input "Pre-Fund %" at bounding box center [350, 363] width 125 height 17
type input "0"
click at [298, 578] on button "Save" at bounding box center [282, 585] width 32 height 15
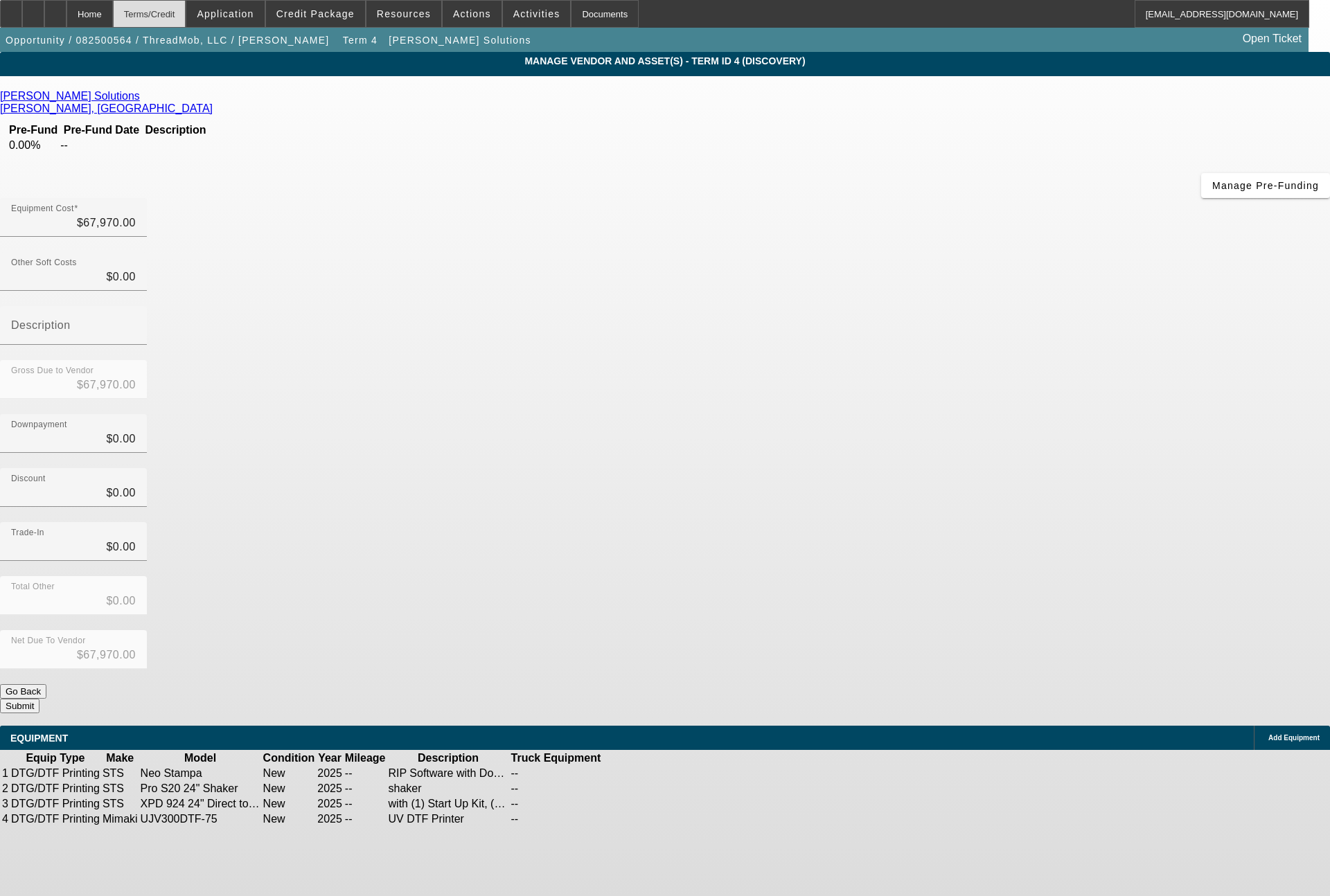
click at [187, 17] on div "Terms/Credit" at bounding box center [149, 14] width 73 height 28
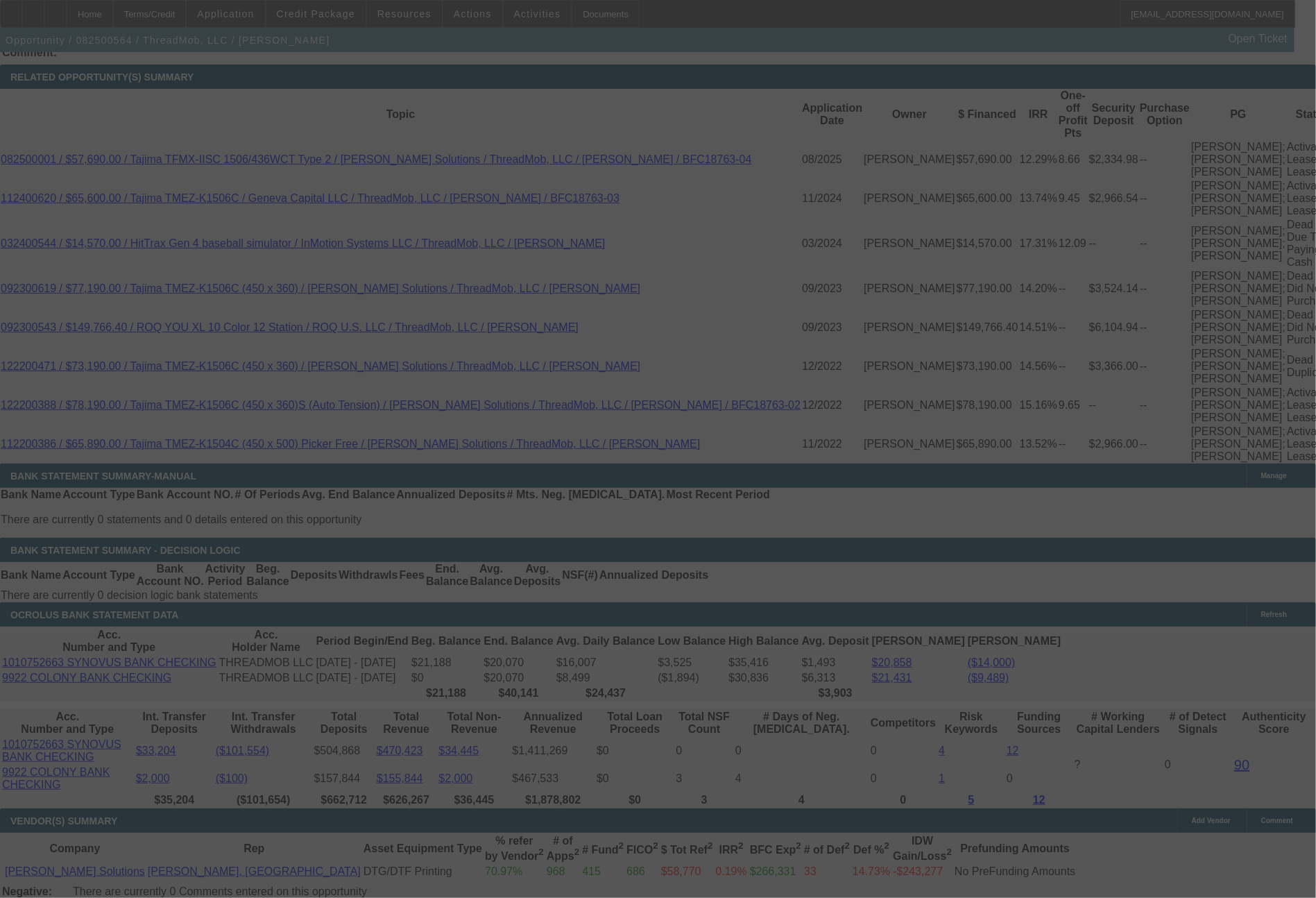
scroll to position [2701, 0]
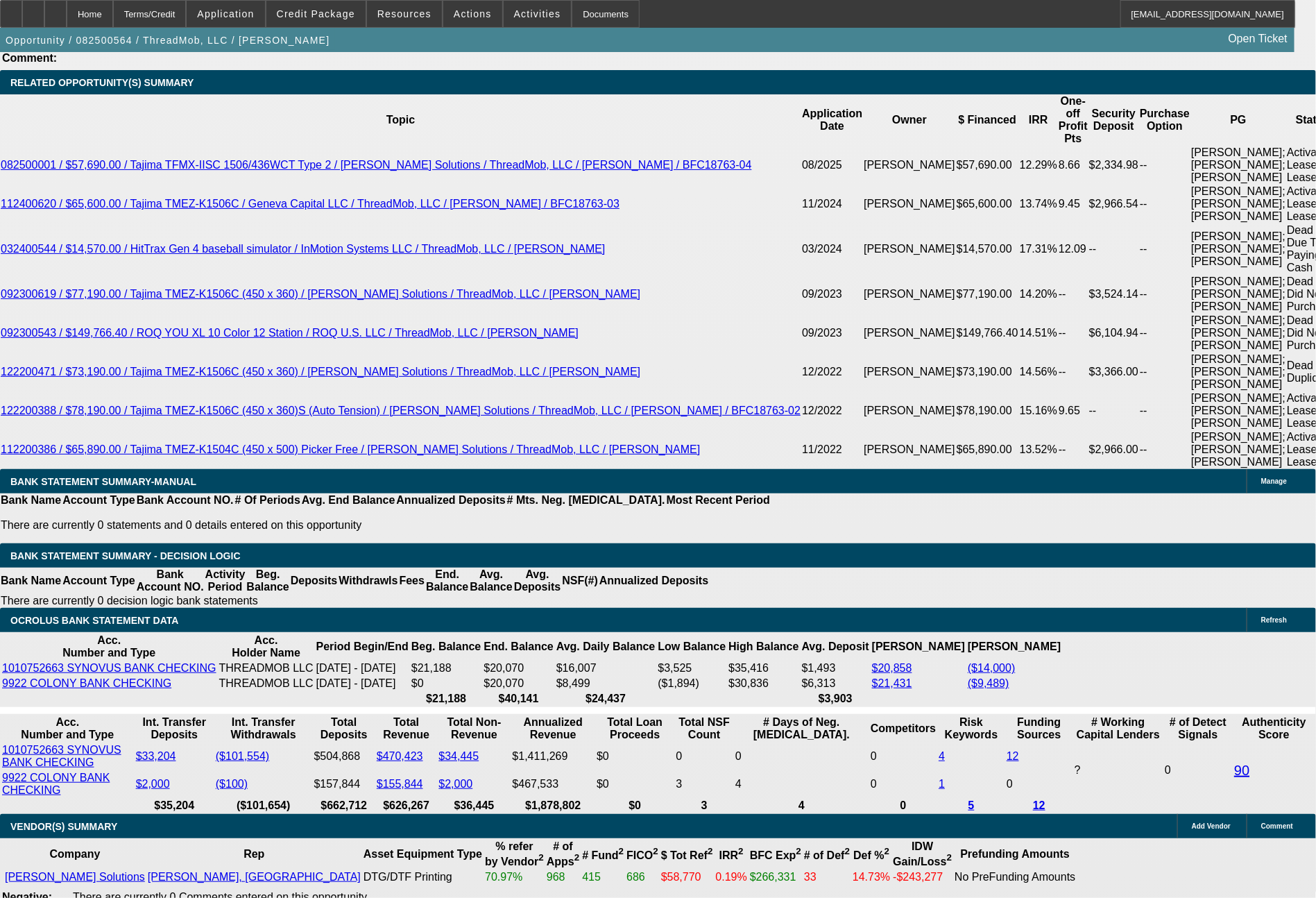
select select "0"
select select "6"
select select "0"
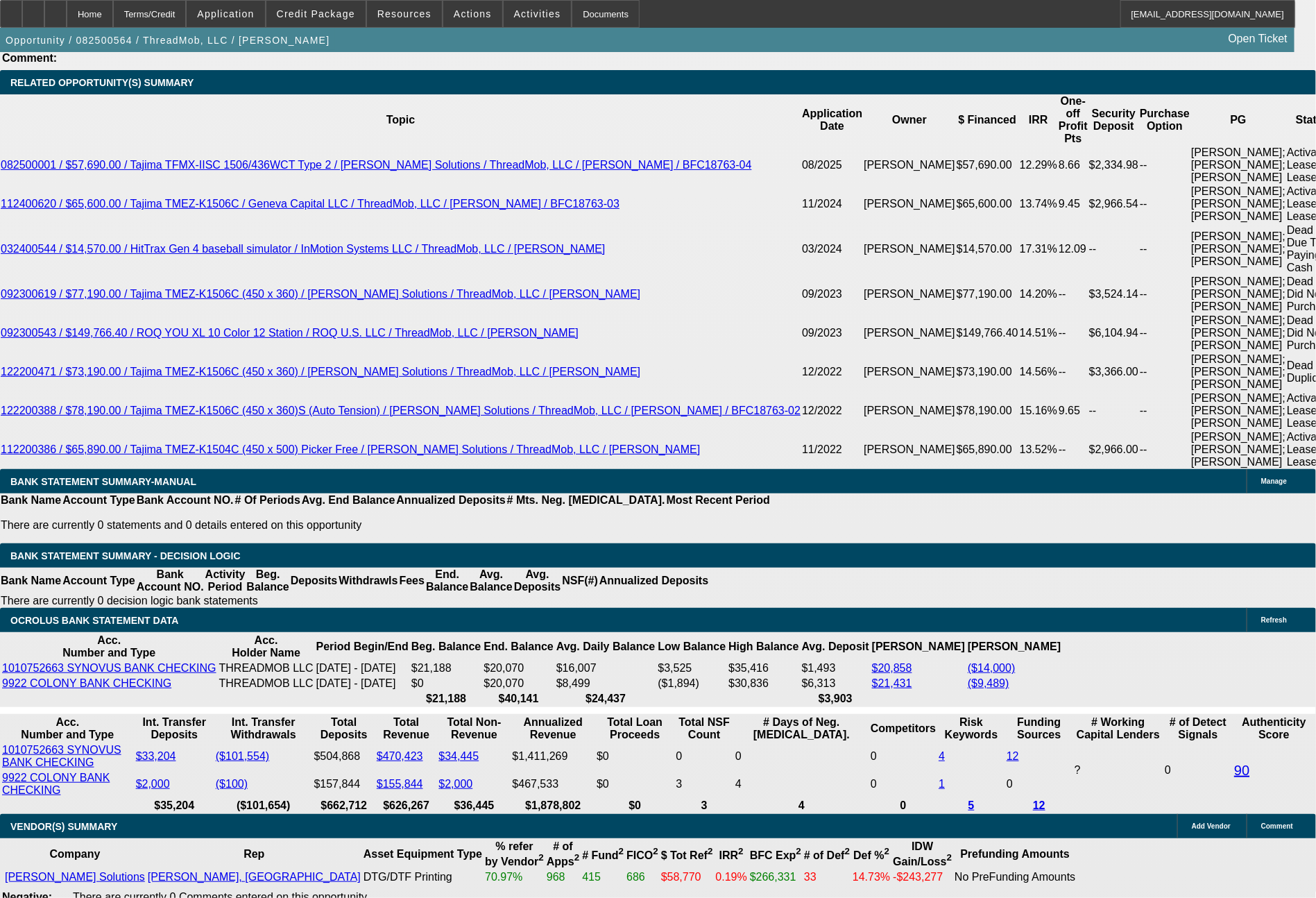
select select "0"
select select "6"
select select "0"
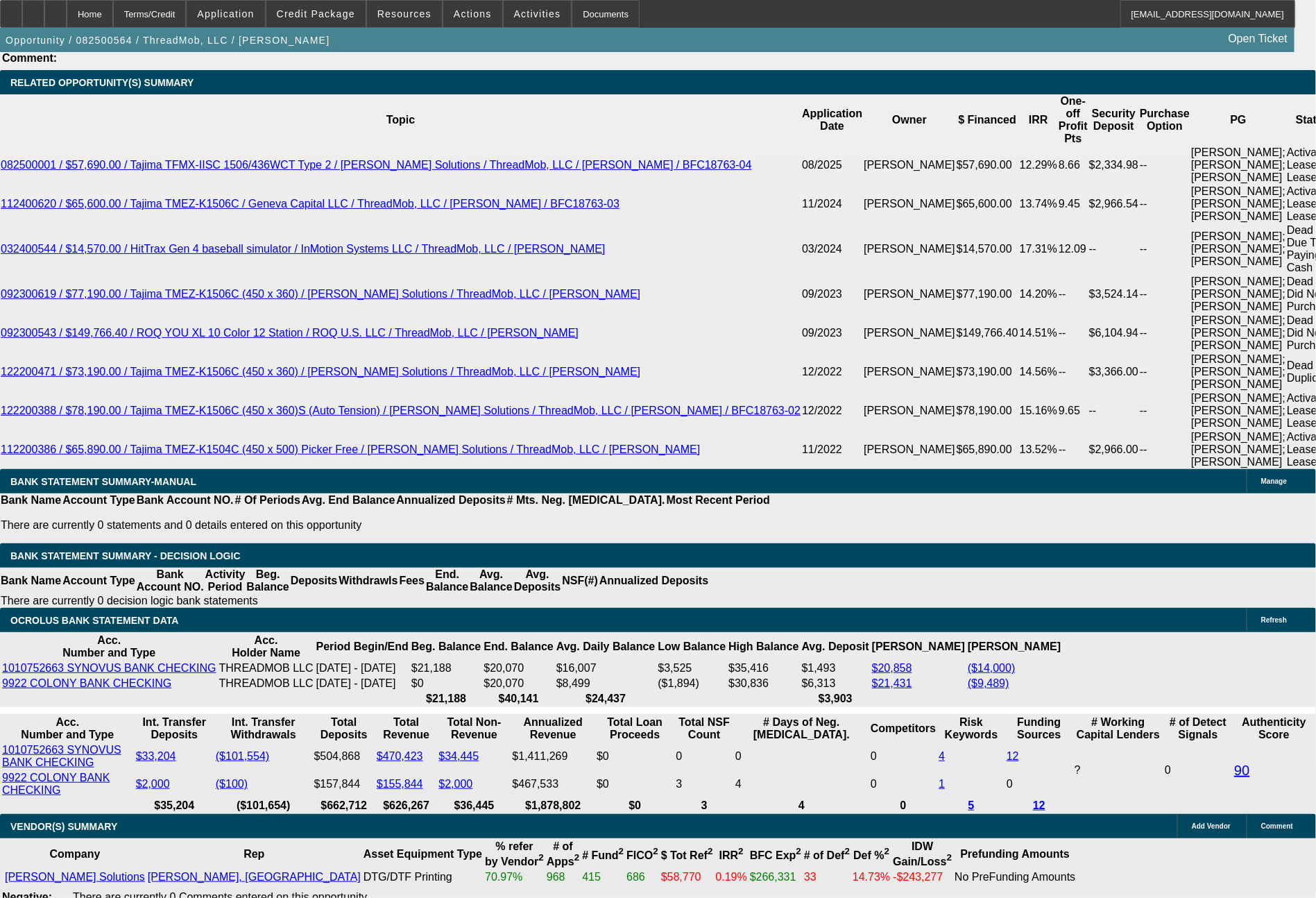
select select "0"
select select "6"
select select "0"
select select "2"
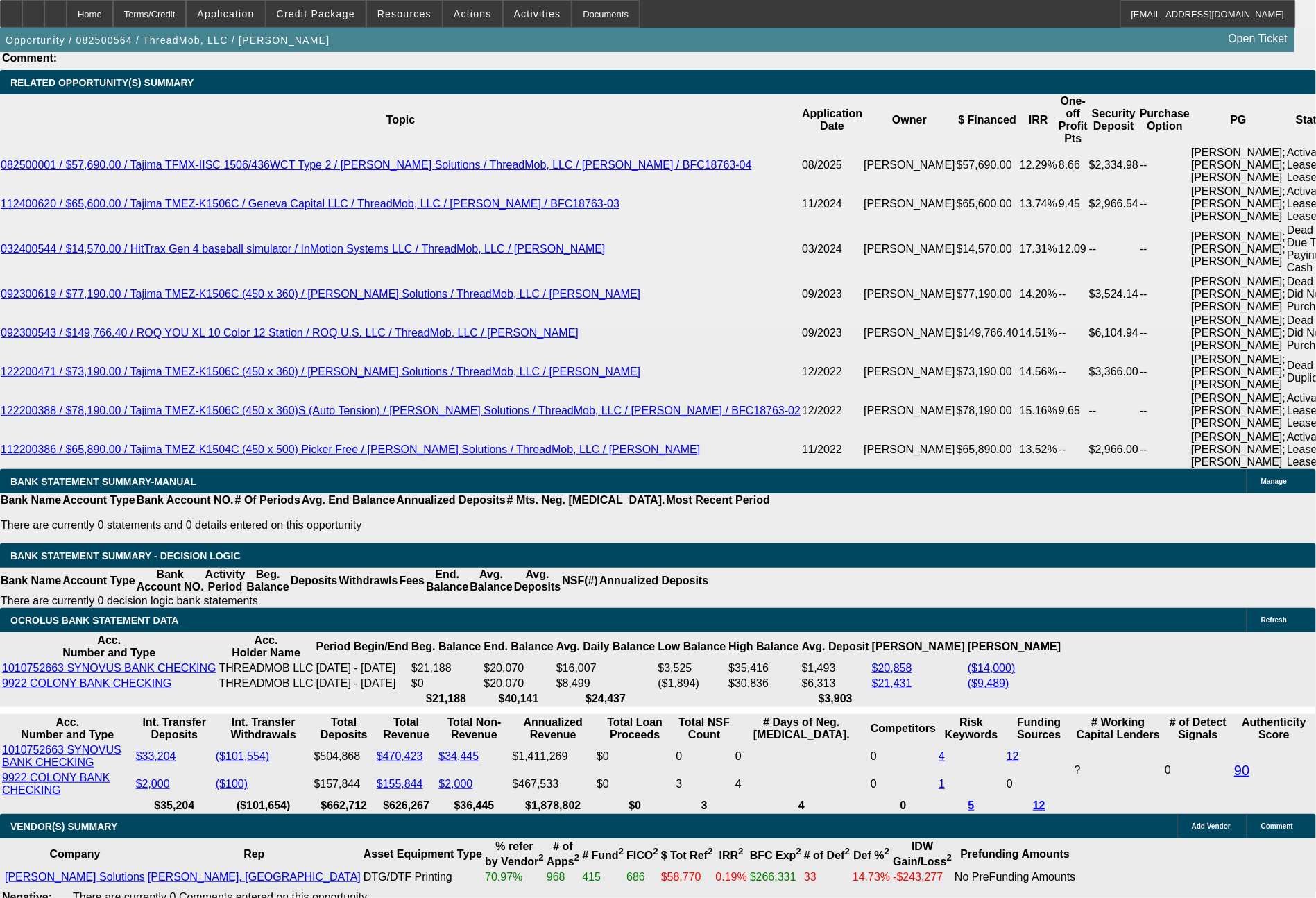
select select "0"
select select "6"
click at [465, 15] on span "Actions" at bounding box center [473, 13] width 38 height 11
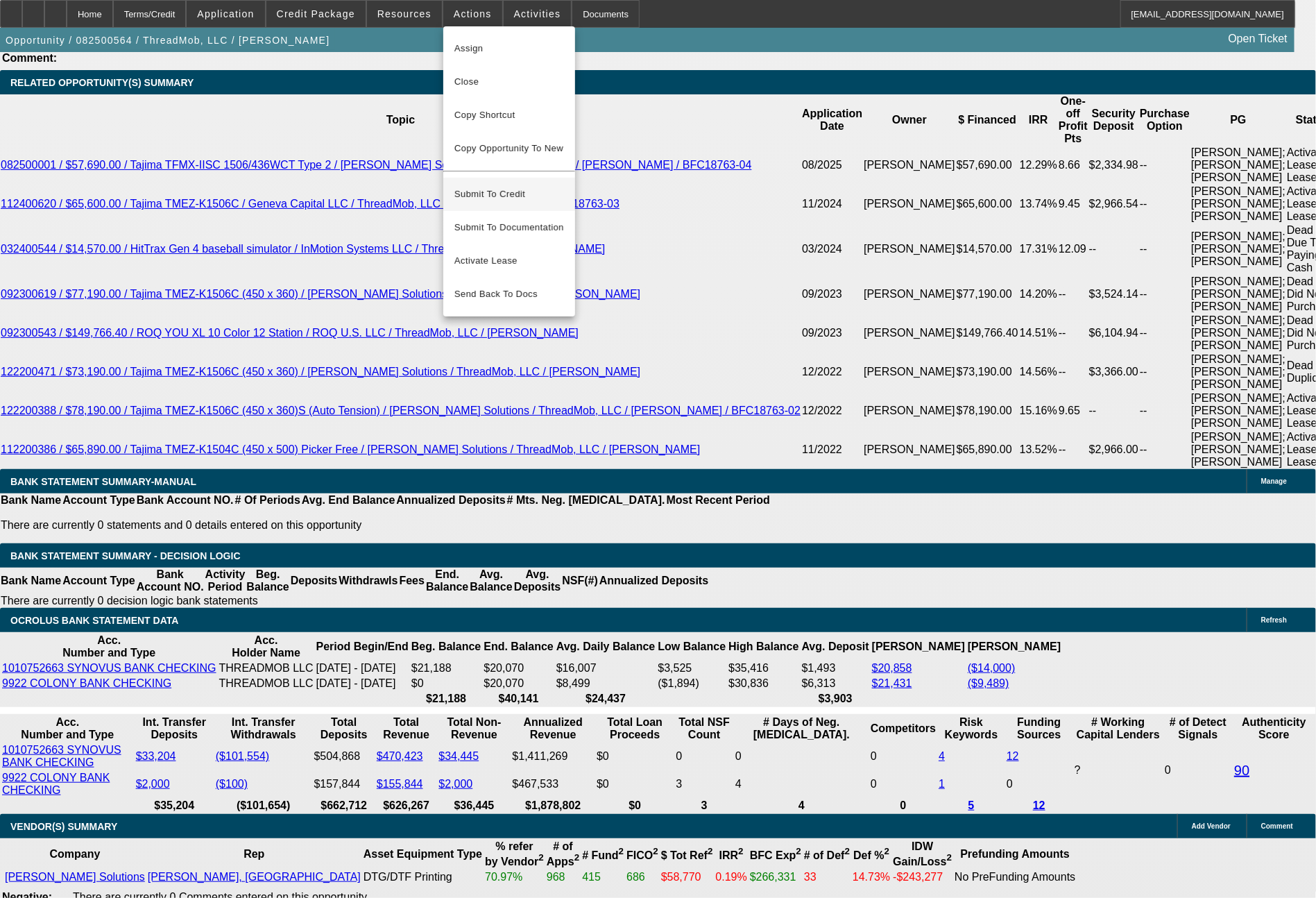
click at [489, 186] on span "Submit To Credit" at bounding box center [509, 194] width 110 height 17
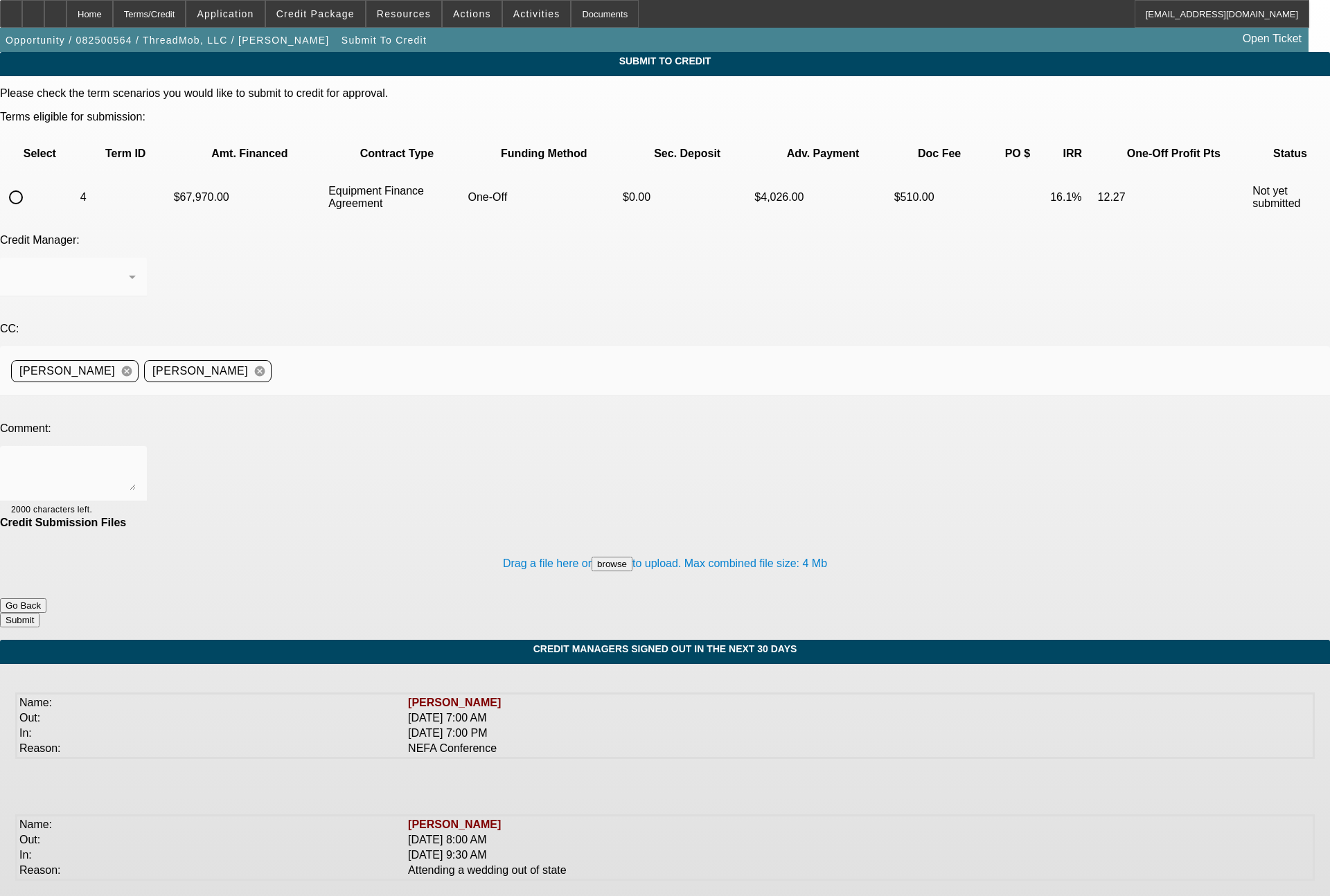
click at [30, 184] on input "radio" at bounding box center [16, 197] width 28 height 28
radio input "true"
click at [136, 457] on textarea at bounding box center [73, 473] width 125 height 33
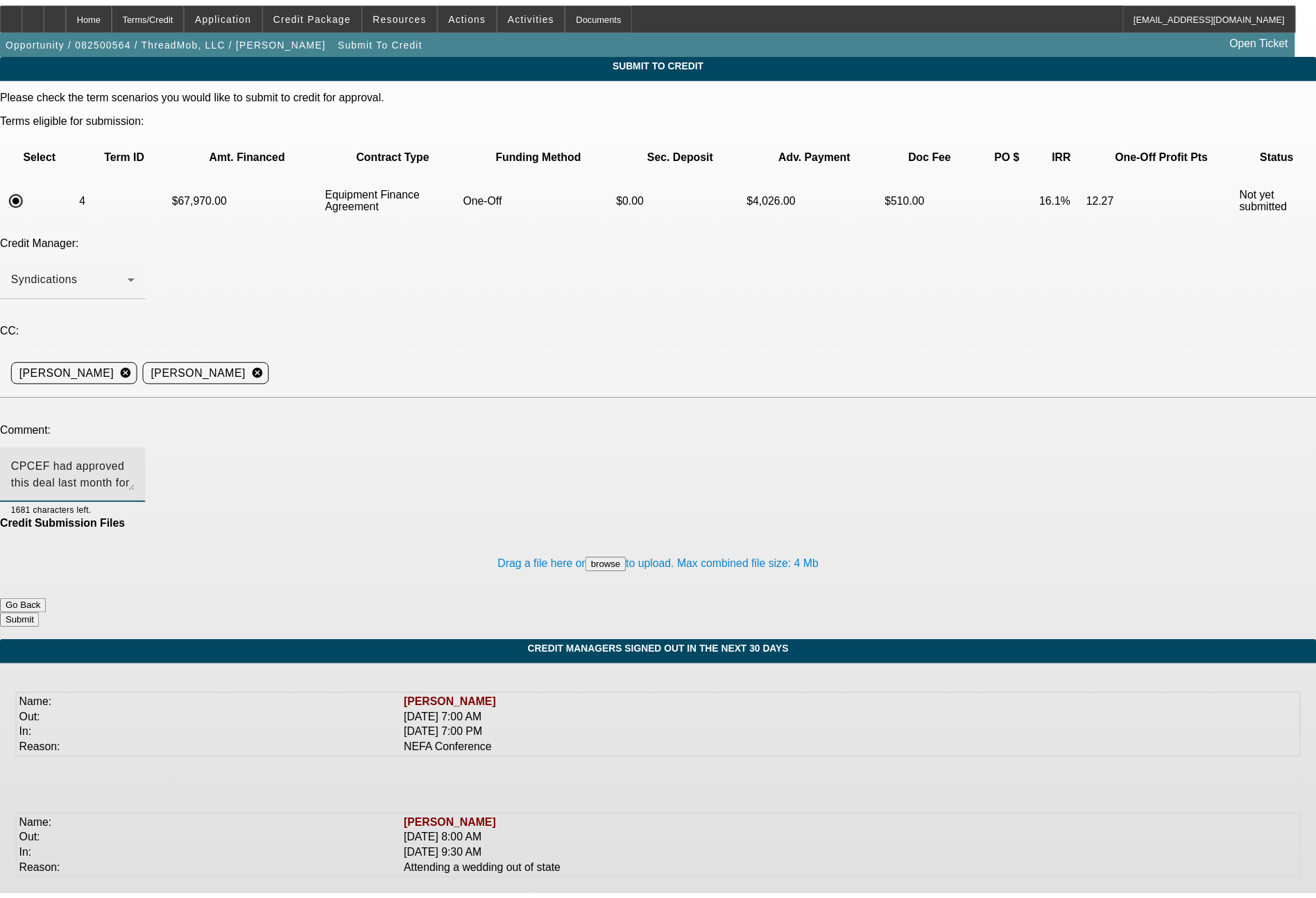
scroll to position [13, 0]
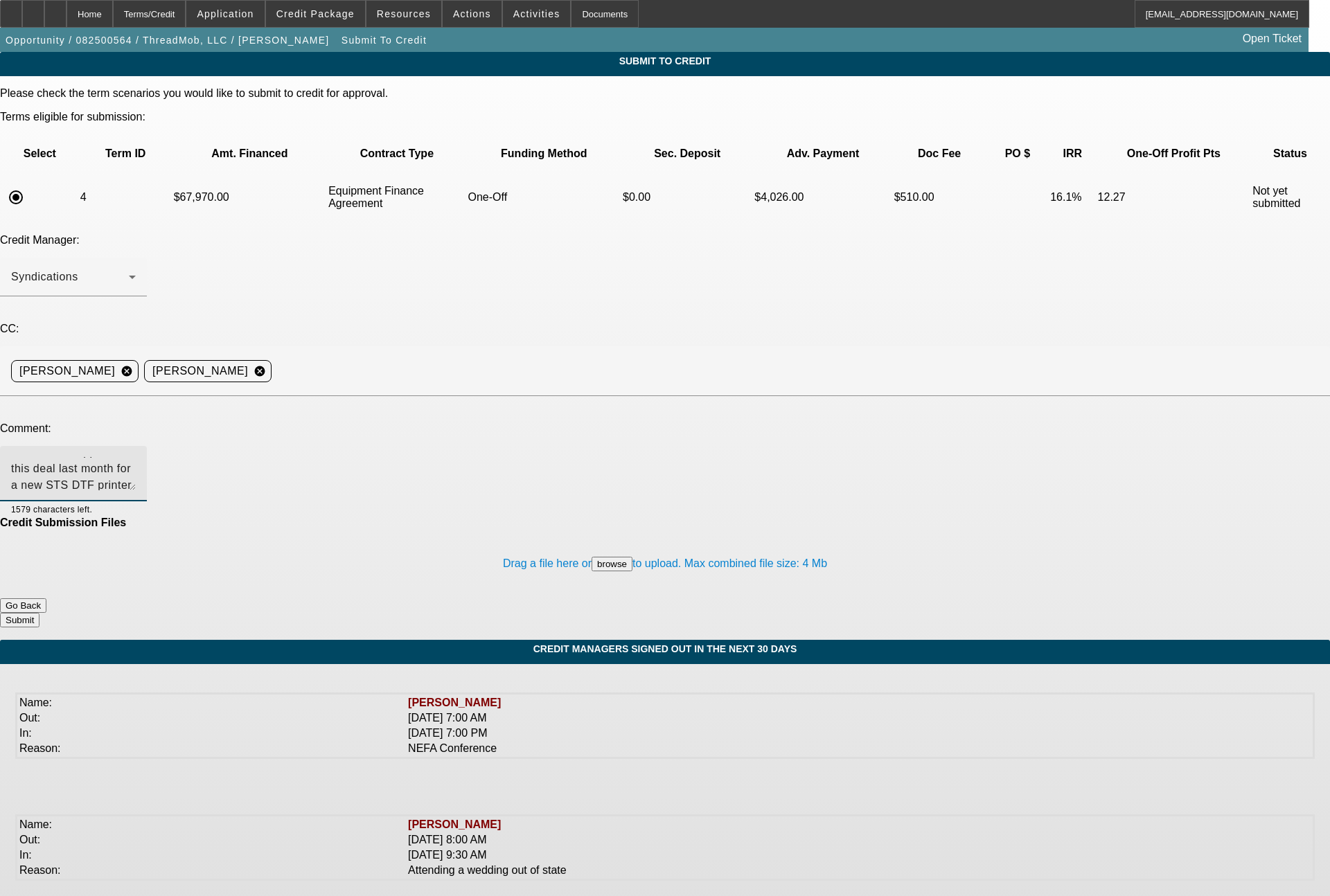
type textarea "CPCEF had approved this deal last month for a new STS DTF printer priced at $35…"
click at [39, 613] on button "Submit" at bounding box center [20, 620] width 39 height 15
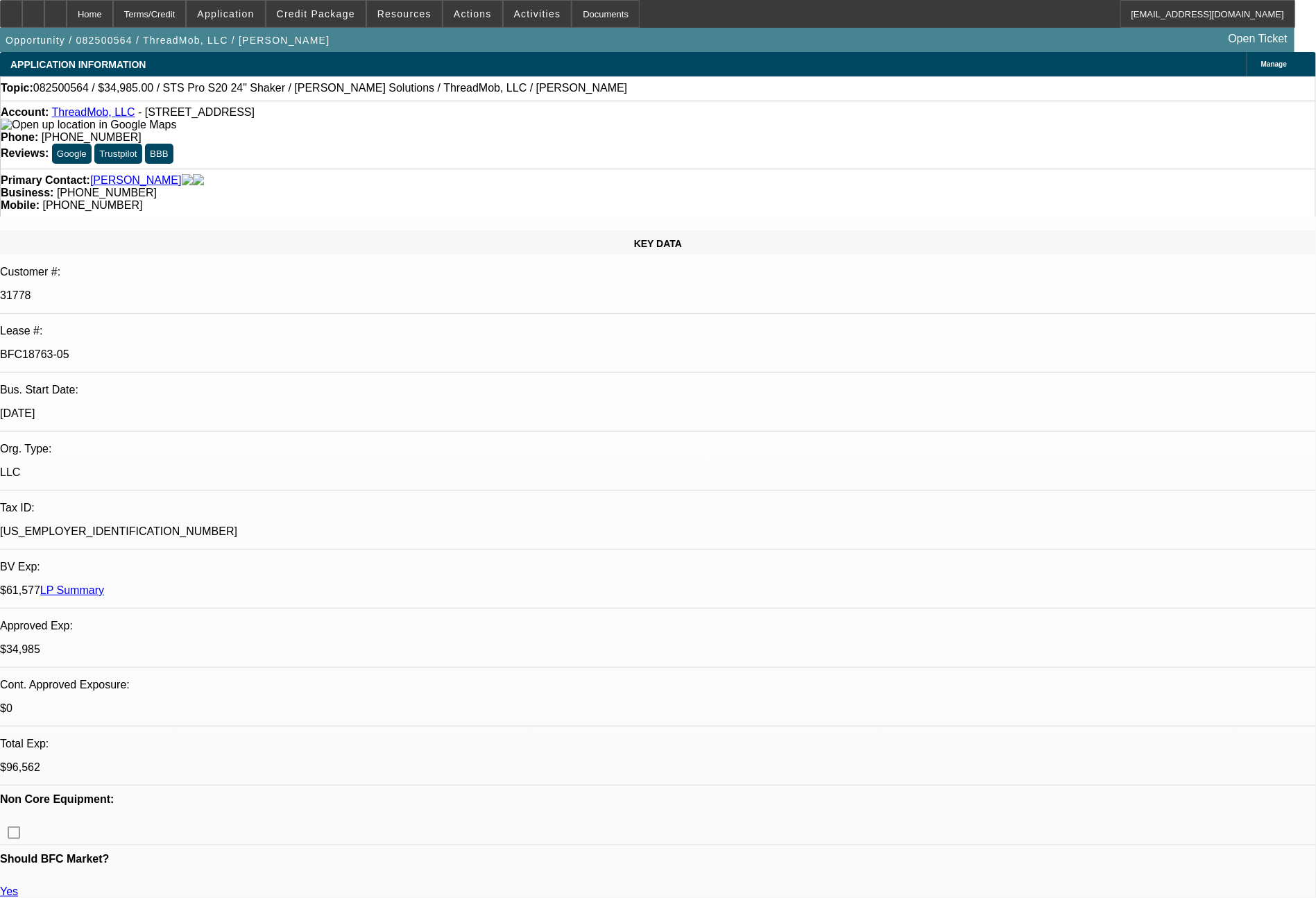
select select "0"
select select "6"
select select "0"
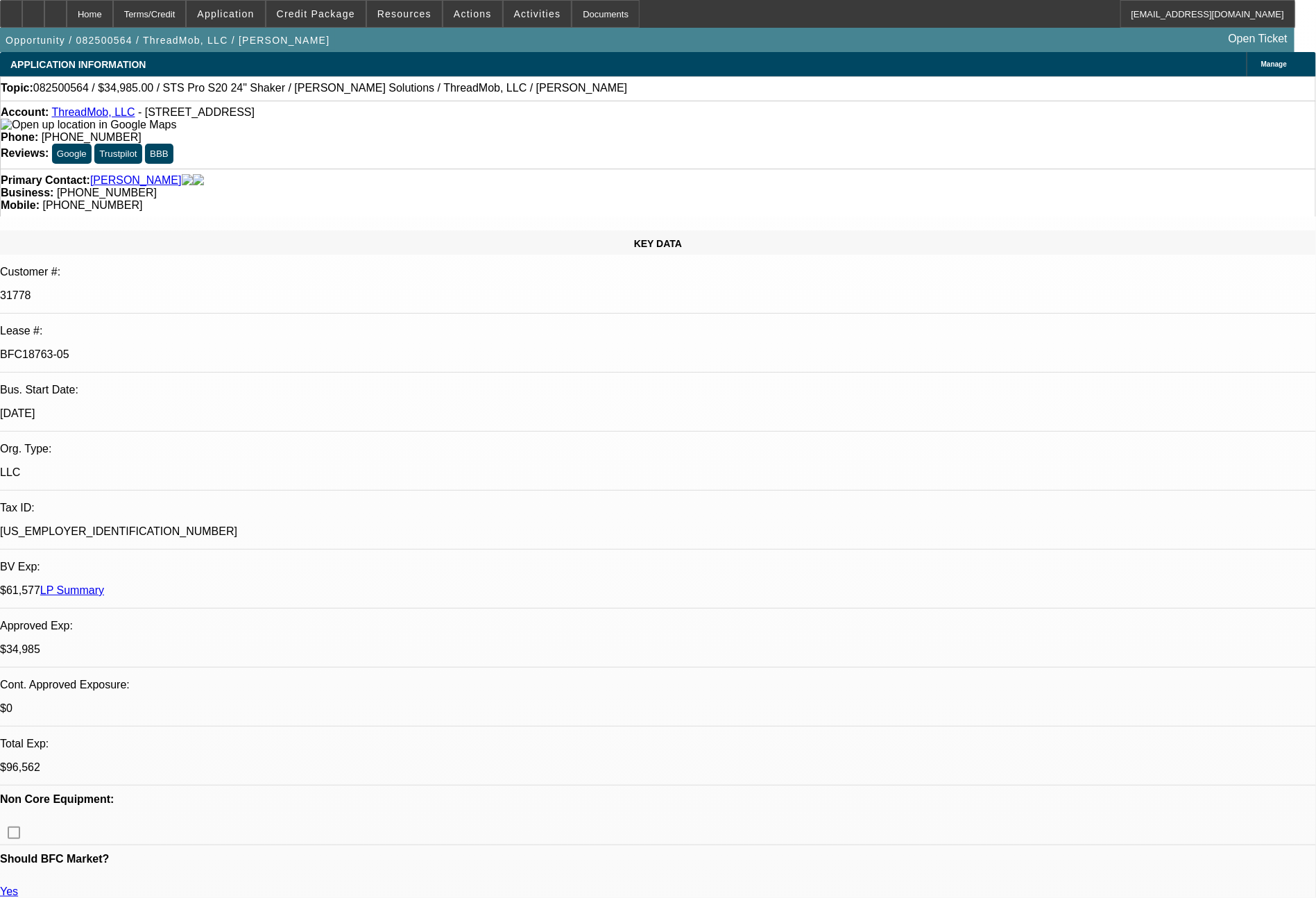
select select "0"
select select "6"
select select "0"
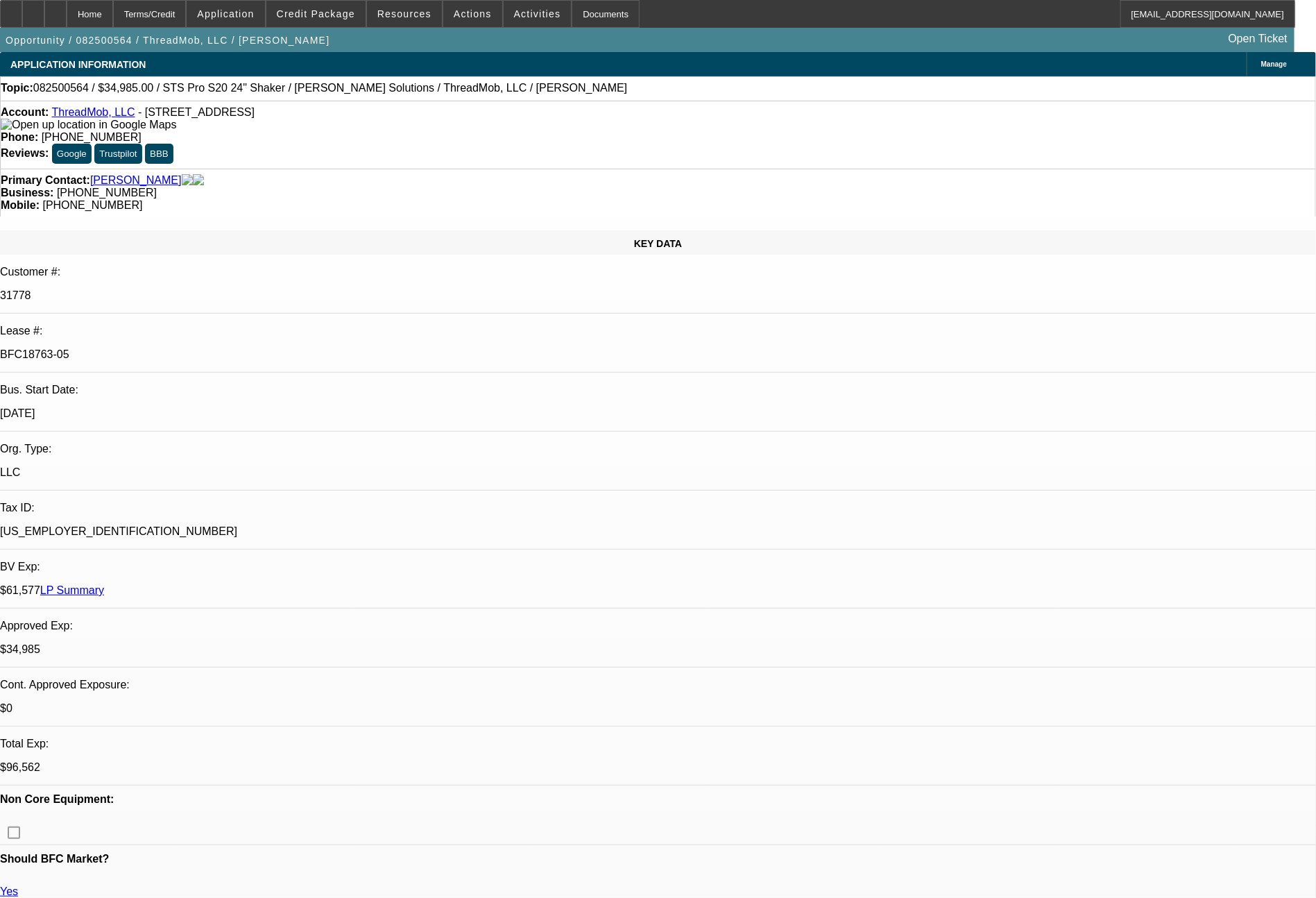
select select "0"
select select "6"
select select "0"
select select "2"
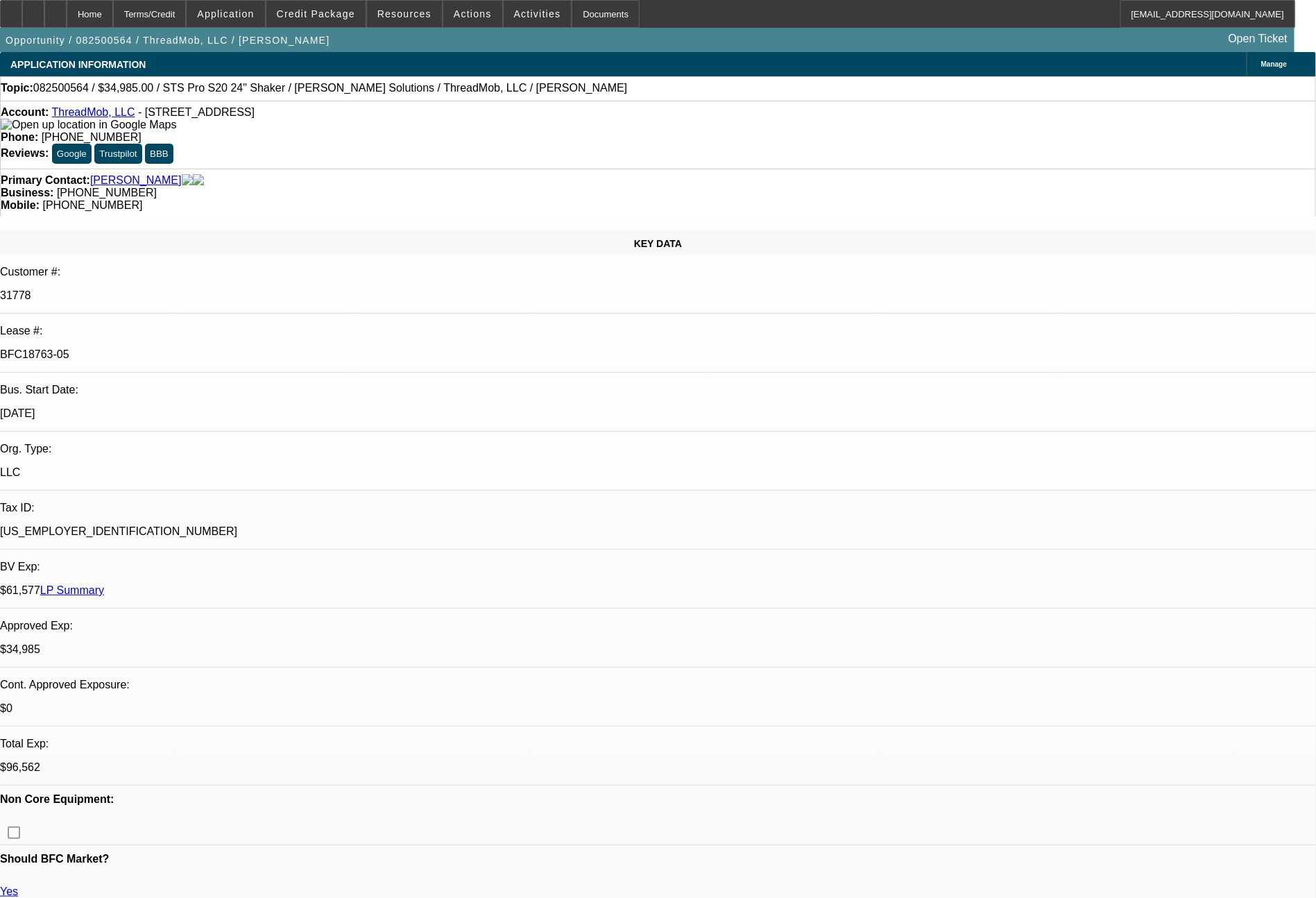
select select "0"
select select "6"
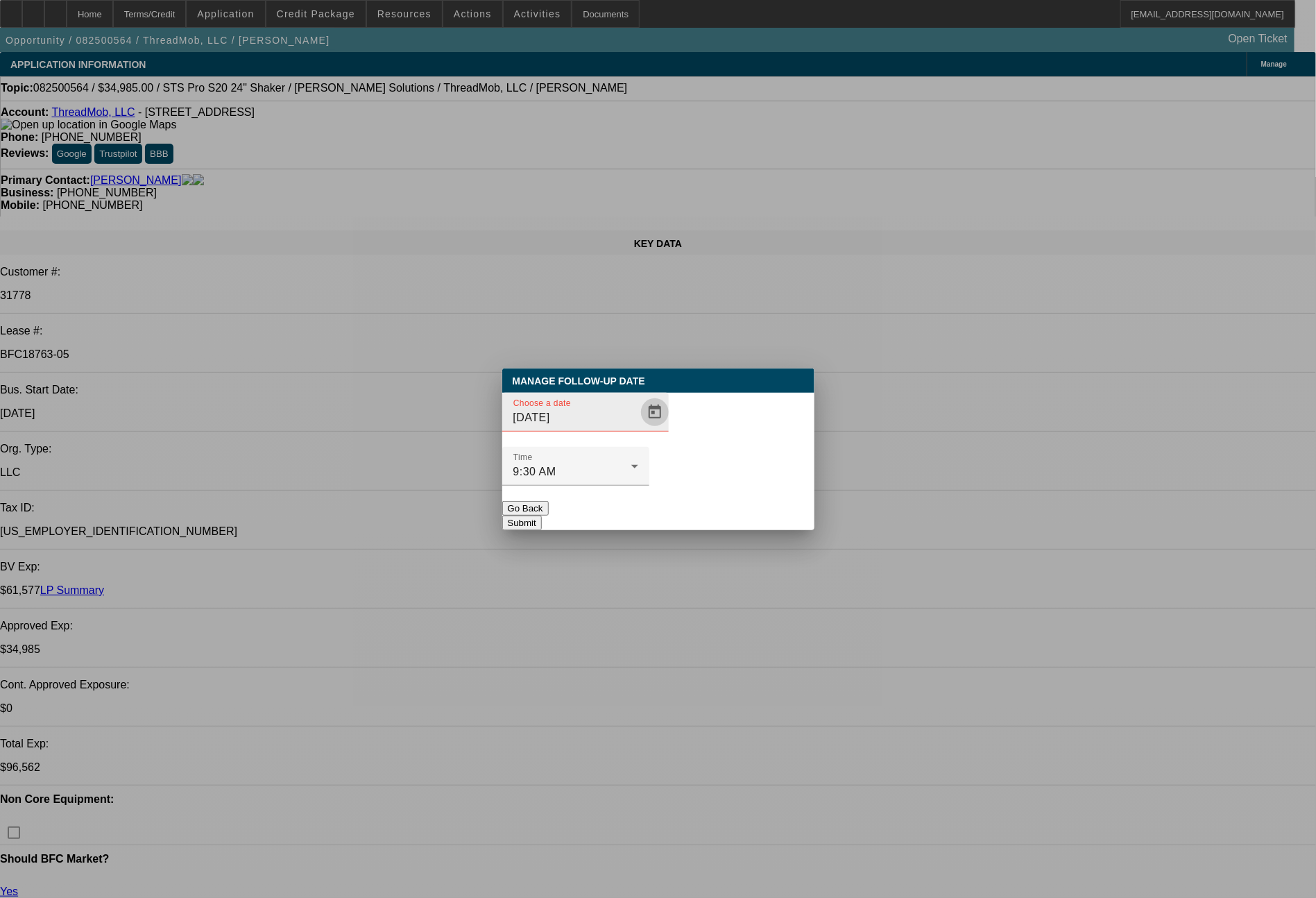
click at [638, 429] on span "Open calendar" at bounding box center [655, 413] width 33 height 33
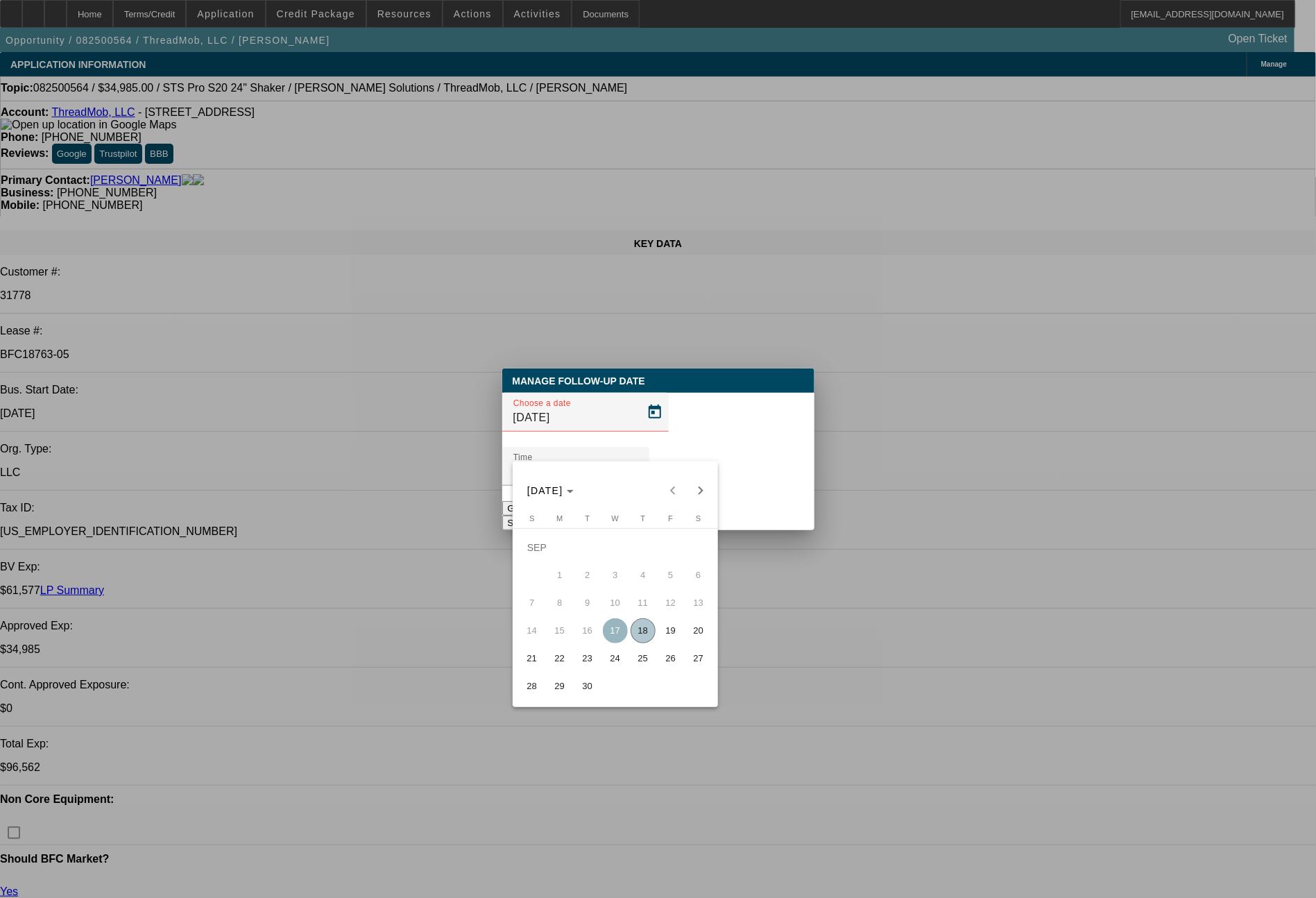
click at [669, 631] on span "19" at bounding box center [671, 631] width 25 height 25
type input "[DATE]"
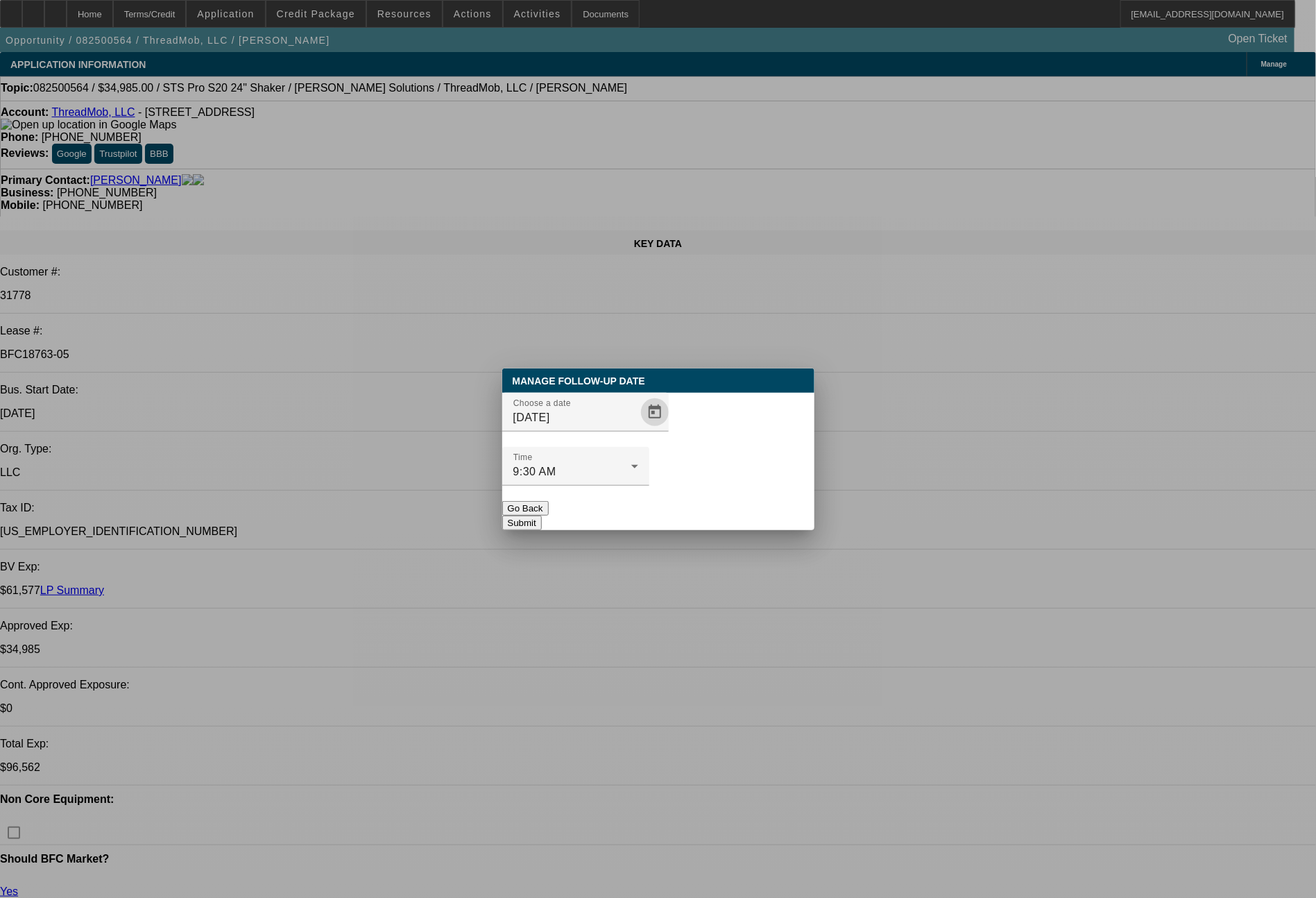
click at [542, 516] on button "Submit" at bounding box center [522, 523] width 39 height 15
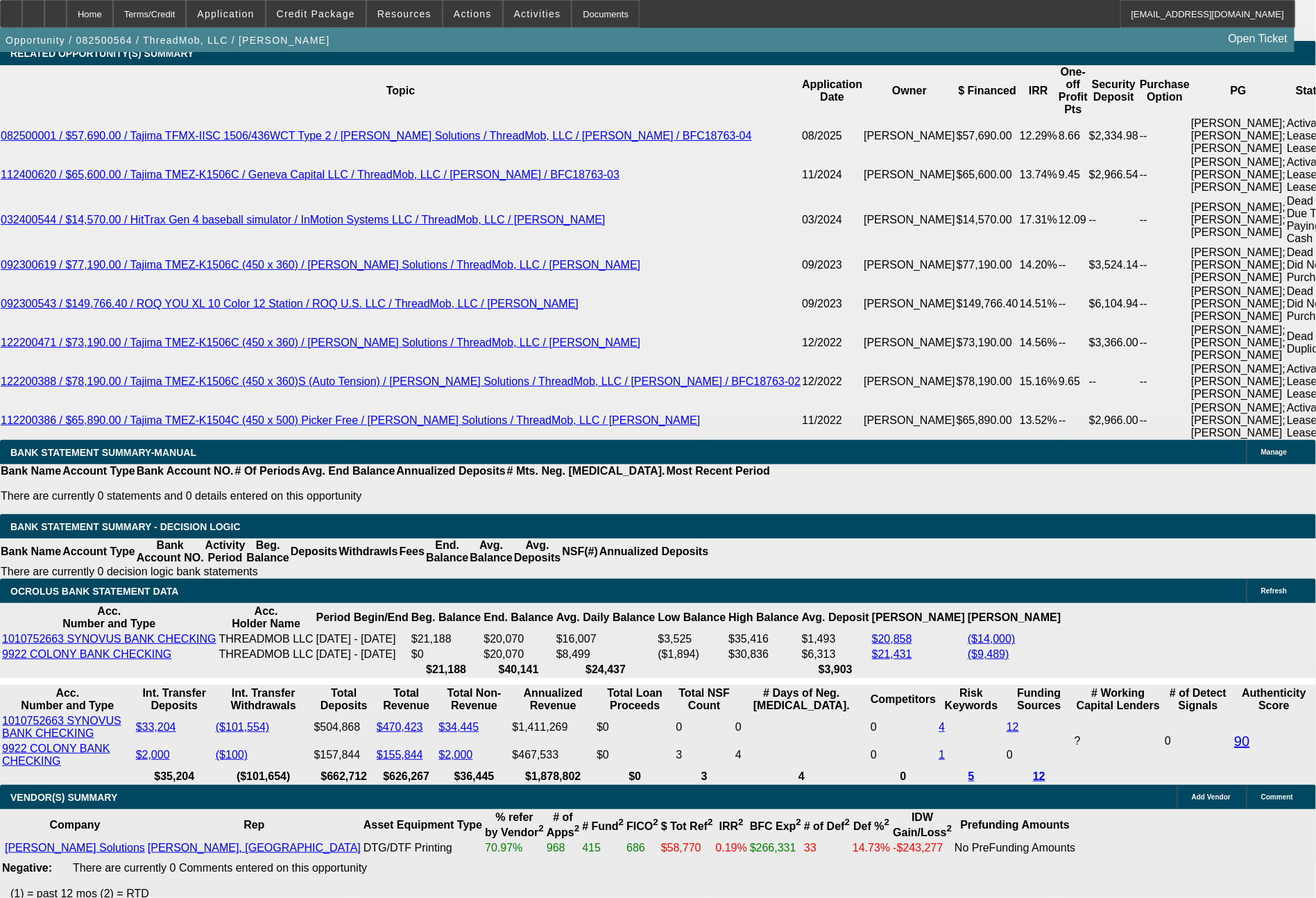
scroll to position [1943, 0]
